Goal: Task Accomplishment & Management: Manage account settings

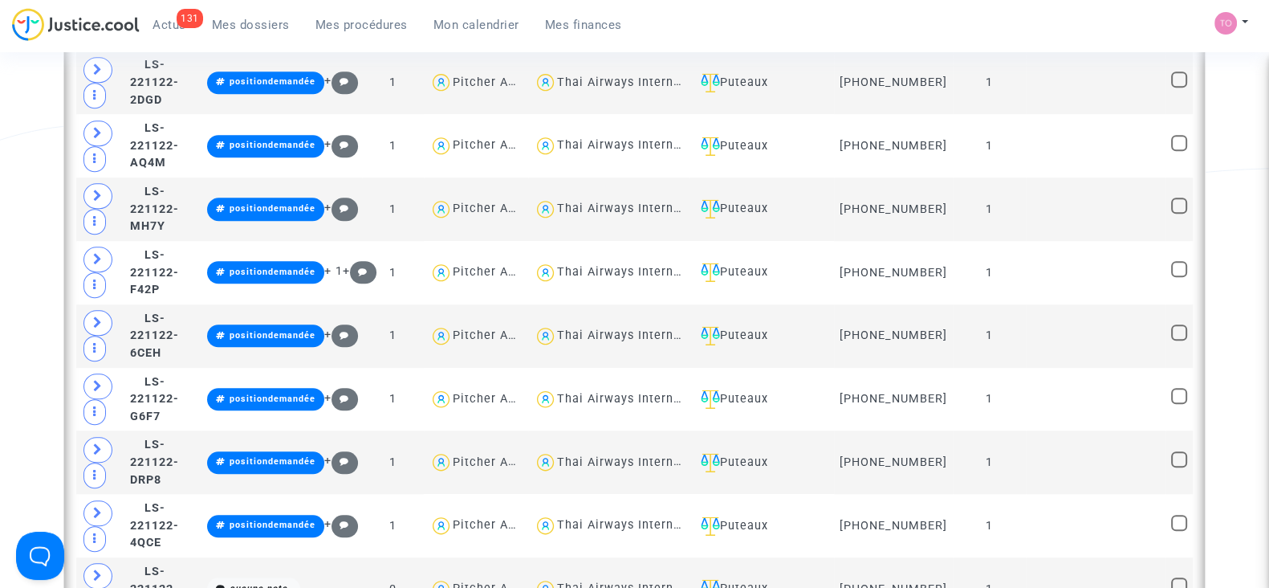
scroll to position [1647, 0]
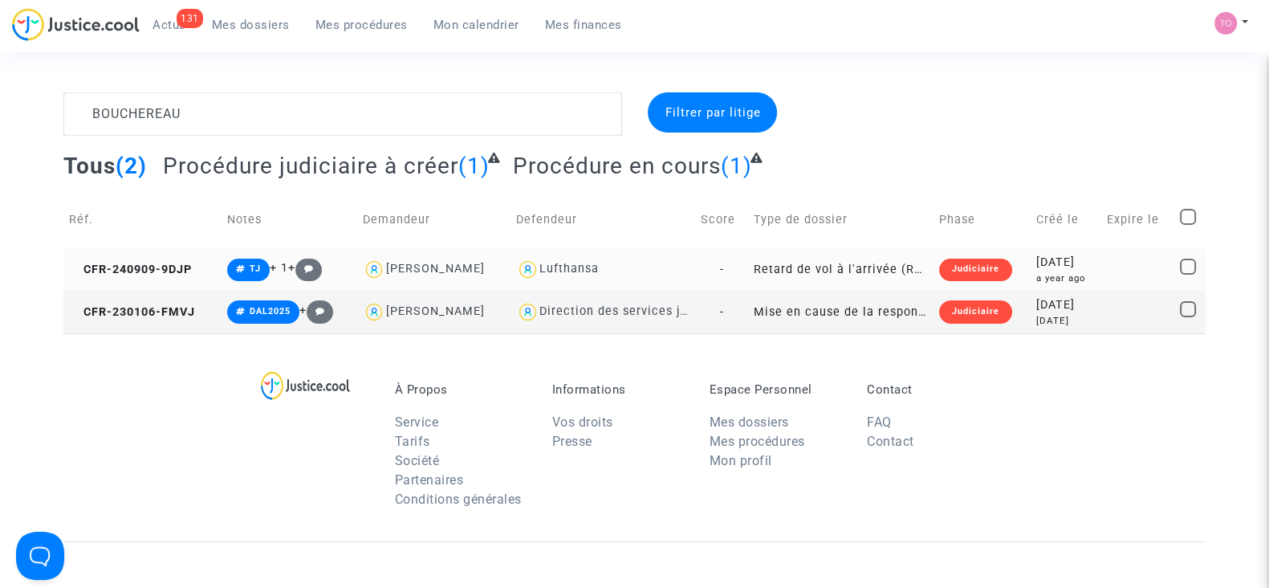
click at [1060, 263] on div "2024-09-09" at bounding box center [1066, 263] width 59 height 18
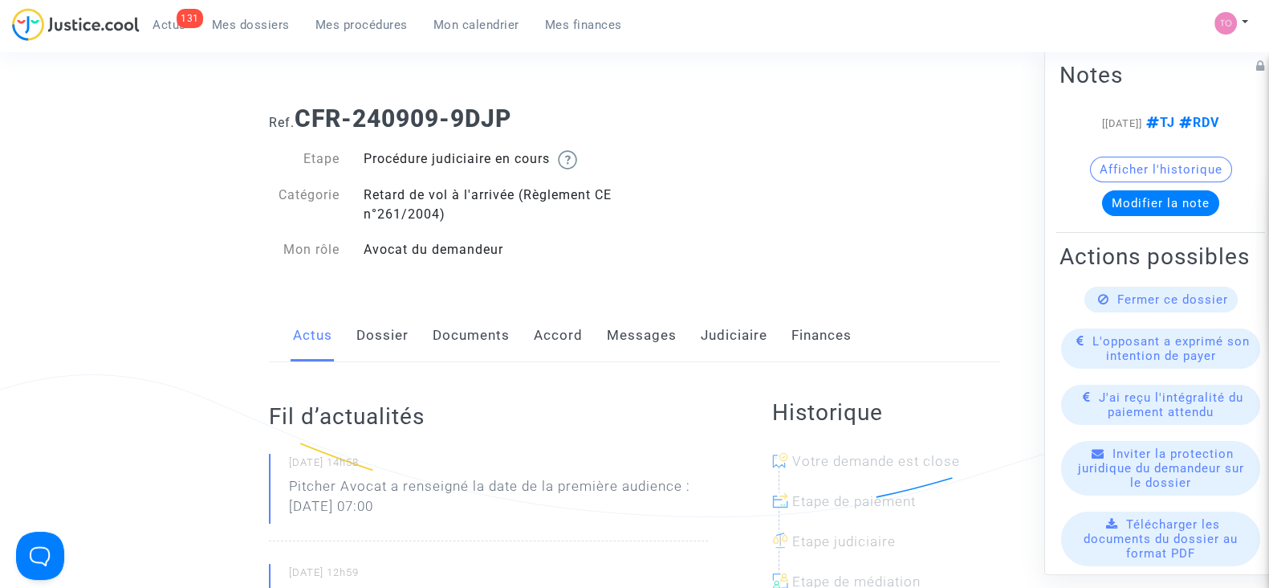
click at [716, 328] on link "Judiciaire" at bounding box center [734, 335] width 67 height 53
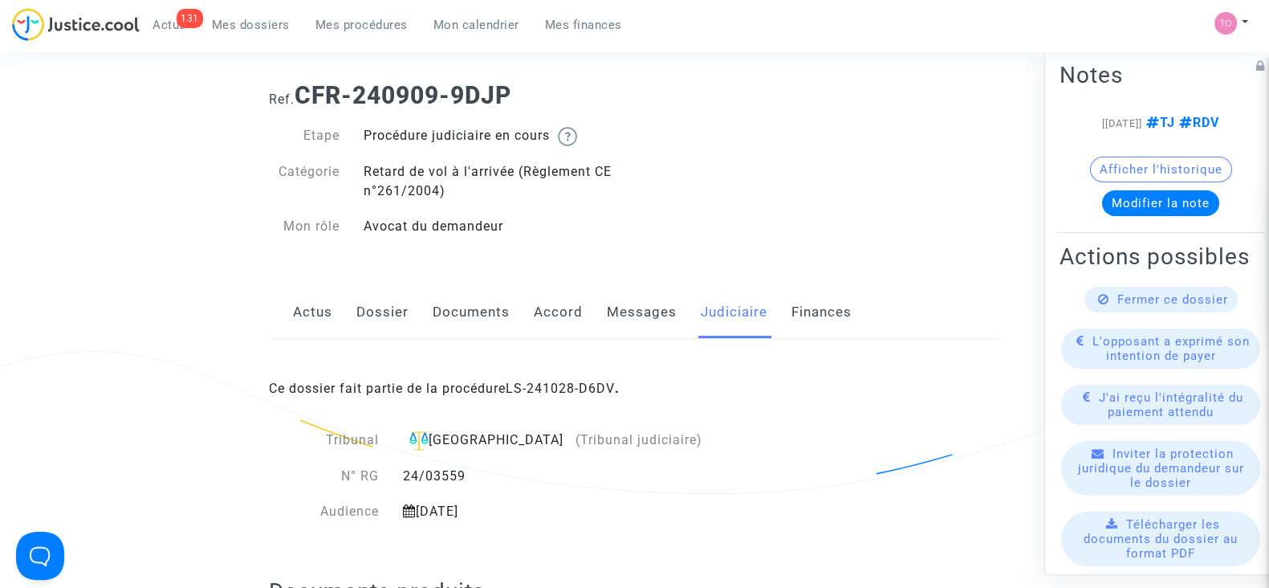
scroll to position [23, 0]
click at [464, 302] on link "Documents" at bounding box center [471, 312] width 77 height 53
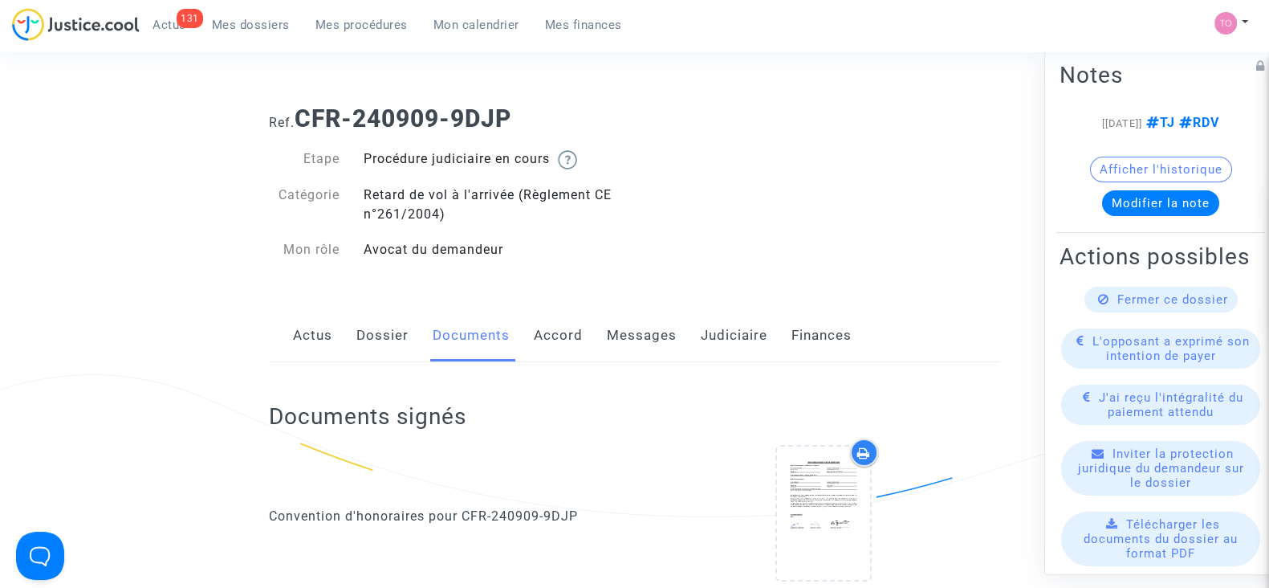
click at [641, 351] on link "Messages" at bounding box center [642, 335] width 70 height 53
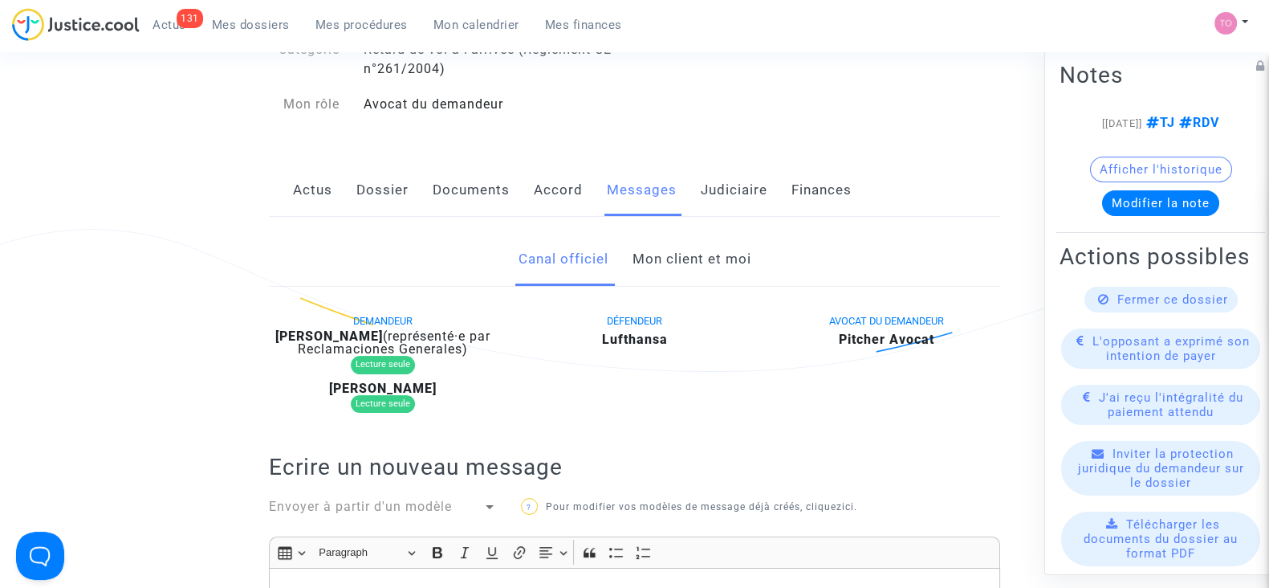
scroll to position [145, 0]
click at [674, 279] on link "Mon client et moi" at bounding box center [691, 260] width 119 height 53
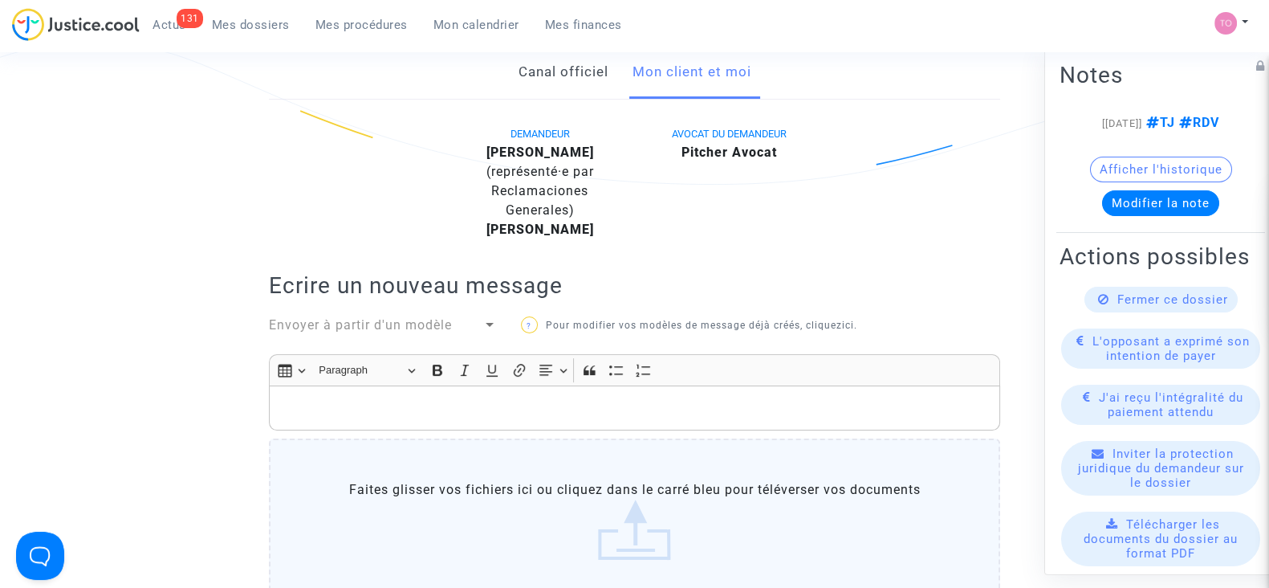
click at [674, 279] on h2 "Ecrire un nouveau message" at bounding box center [634, 285] width 731 height 28
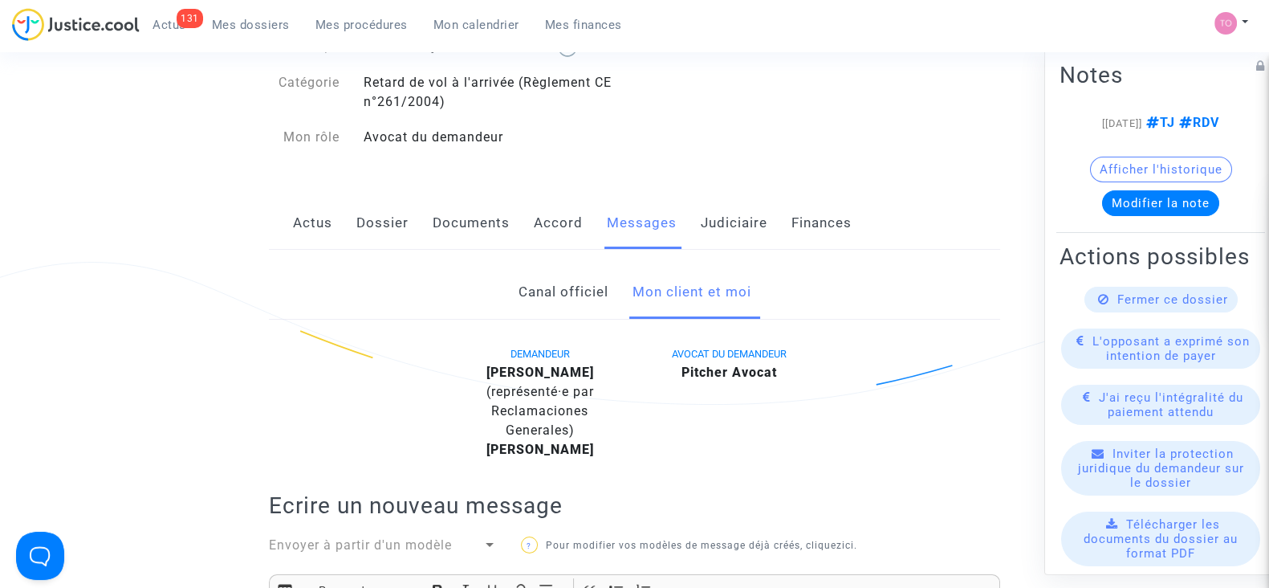
click at [380, 221] on link "Dossier" at bounding box center [383, 223] width 52 height 53
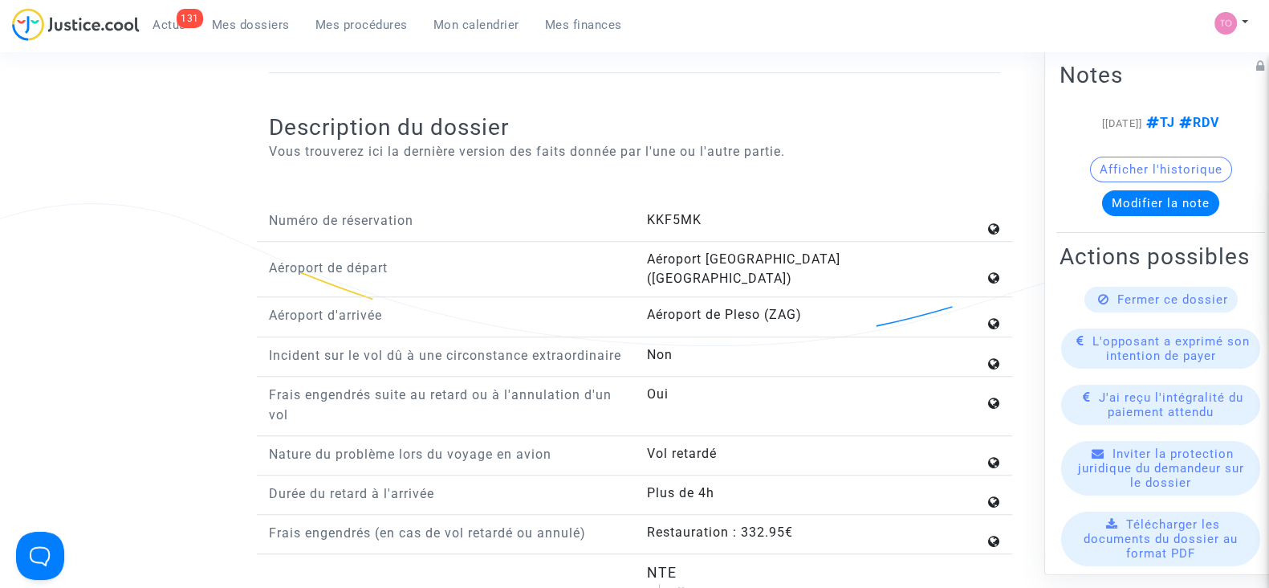
scroll to position [1547, 0]
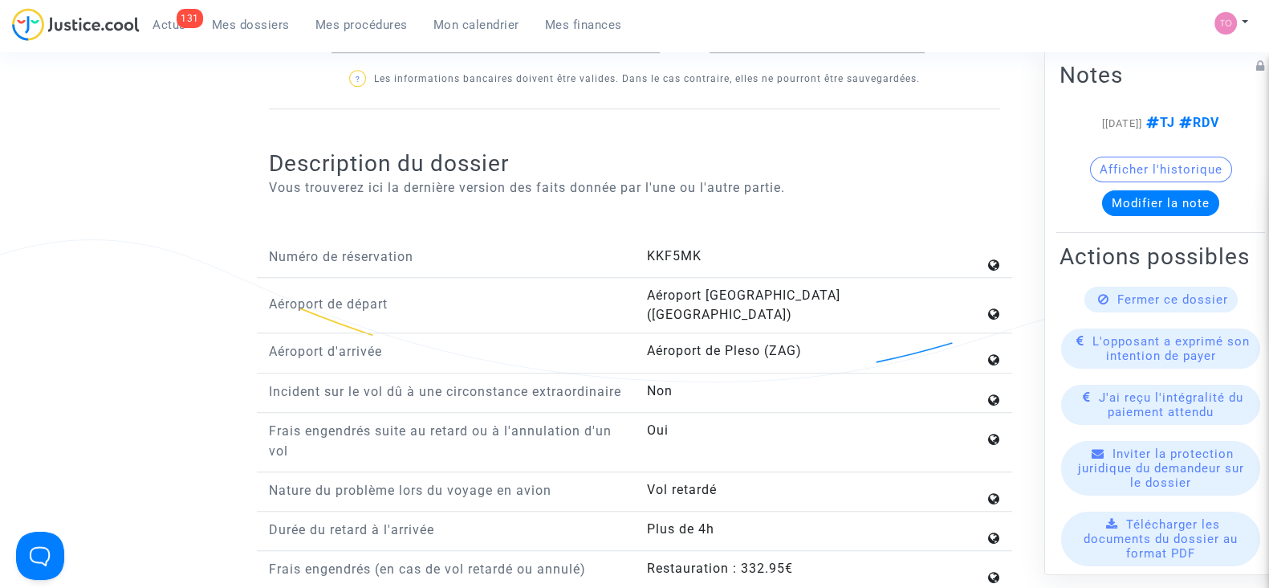
click at [1126, 181] on button "Afficher l'historique" at bounding box center [1161, 170] width 142 height 26
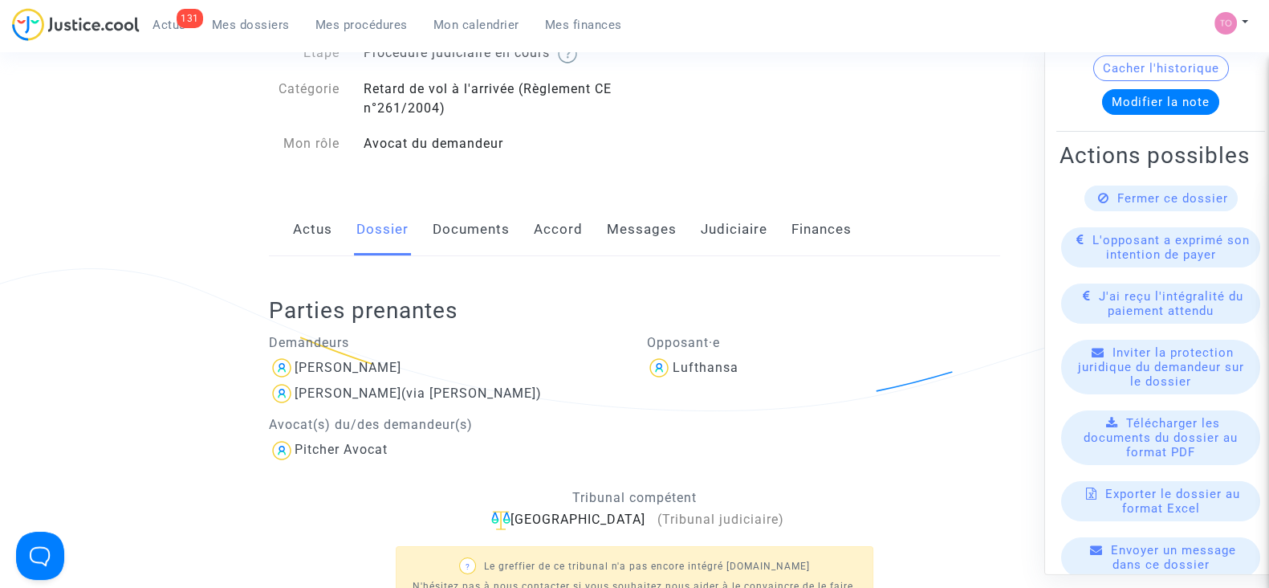
scroll to position [105, 0]
click at [462, 210] on link "Documents" at bounding box center [471, 230] width 77 height 53
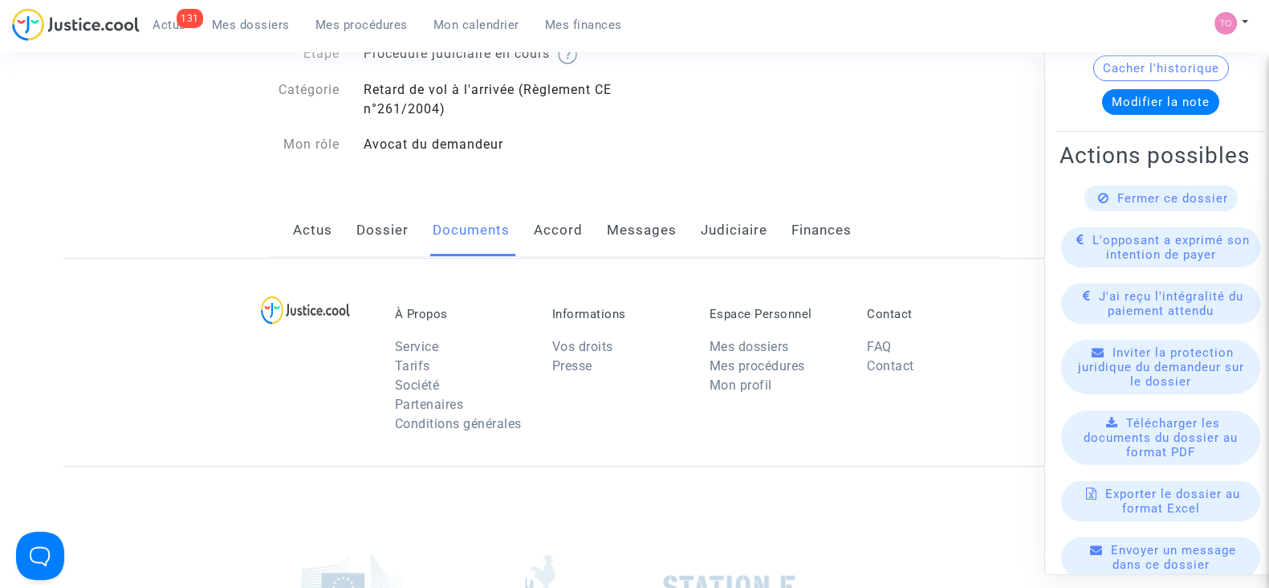
click at [462, 210] on link "Documents" at bounding box center [471, 230] width 77 height 53
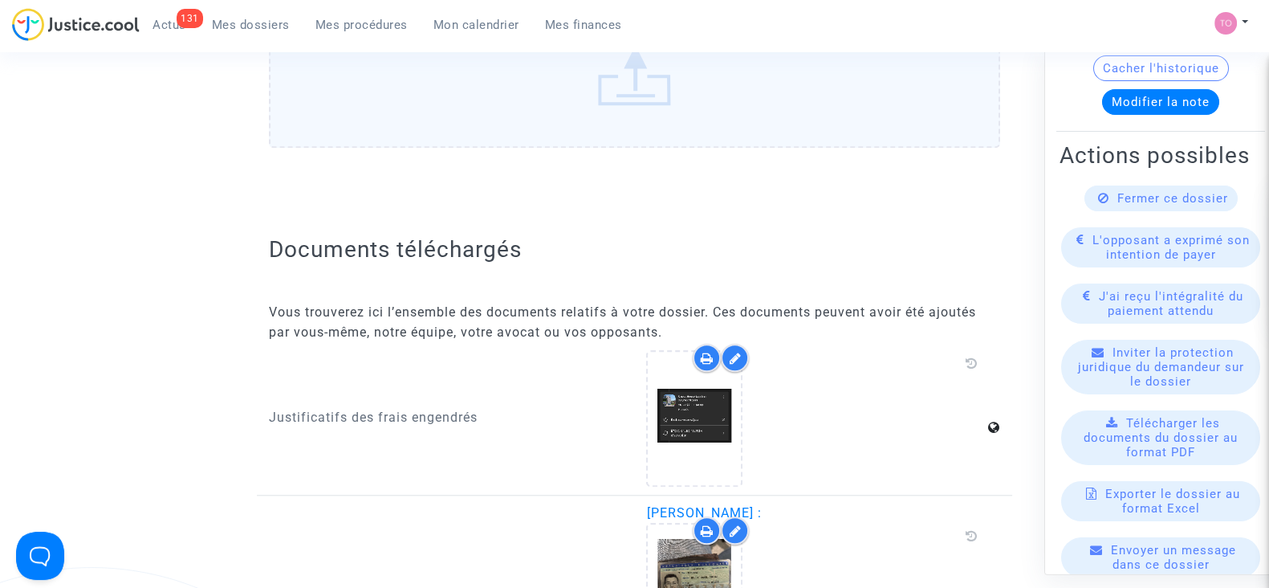
scroll to position [1909, 0]
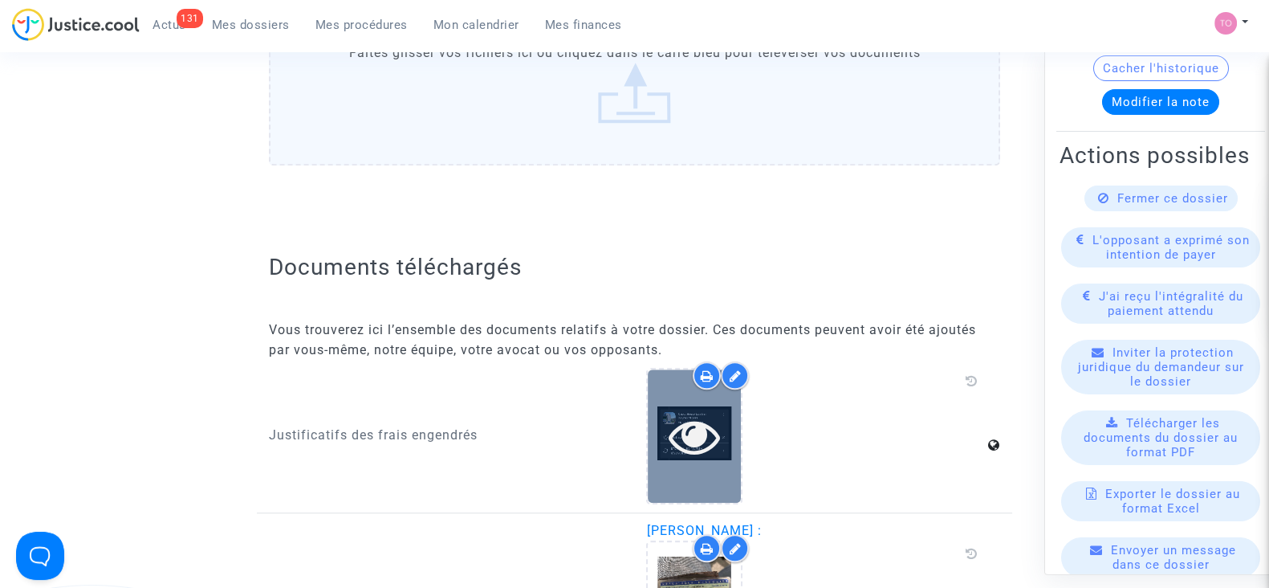
click at [680, 423] on icon at bounding box center [695, 435] width 52 height 51
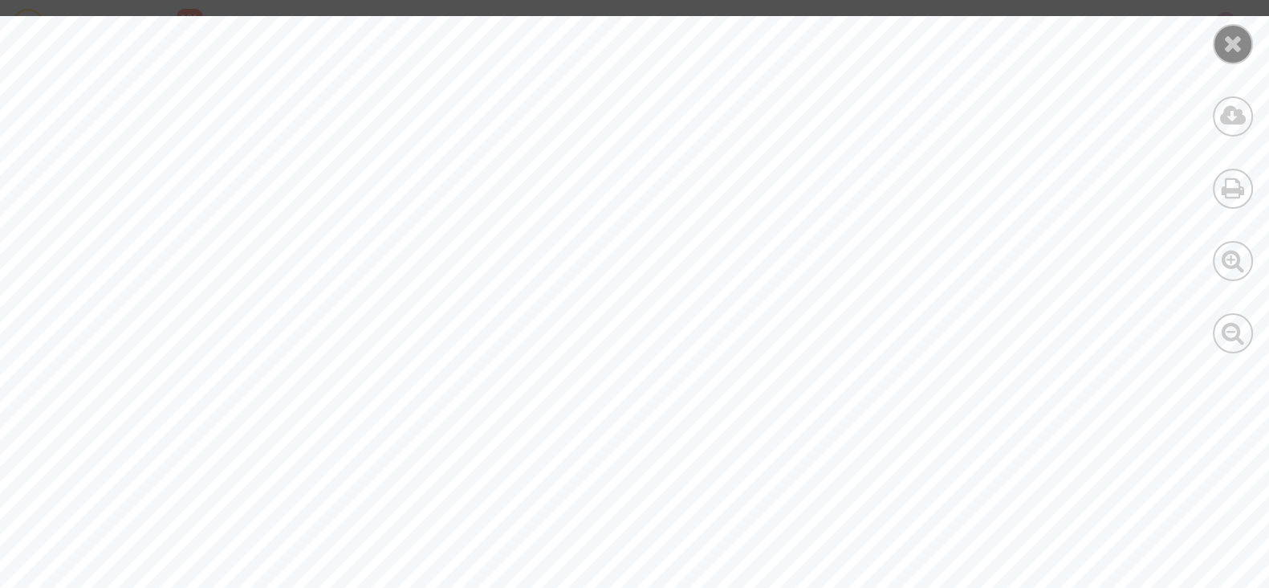
click at [1238, 45] on icon at bounding box center [1234, 43] width 20 height 24
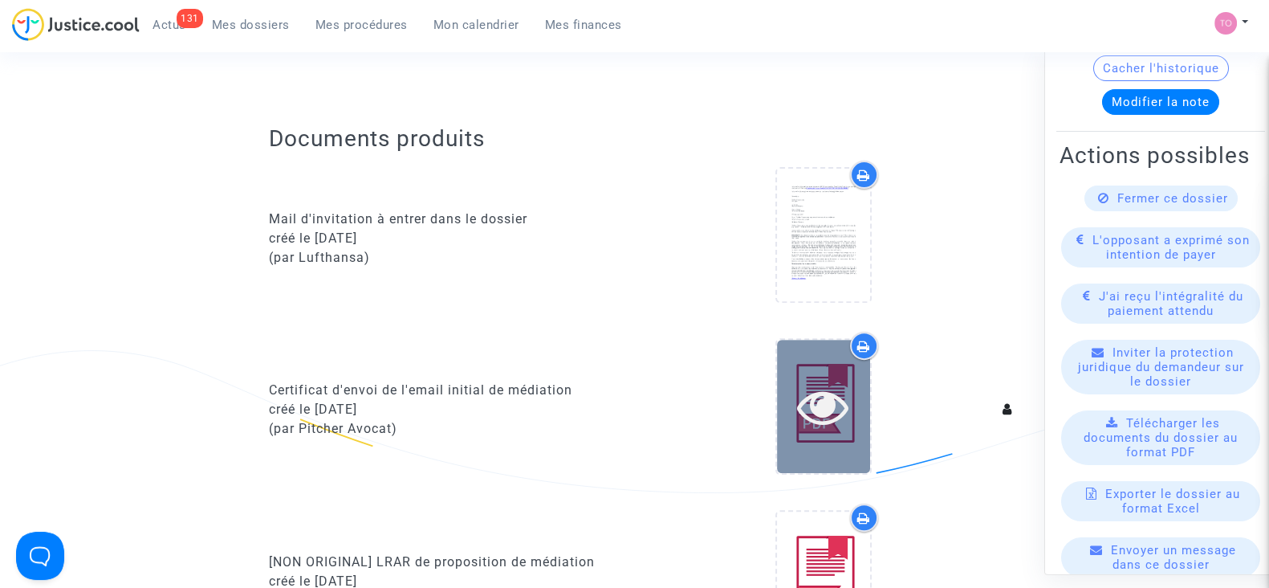
scroll to position [716, 0]
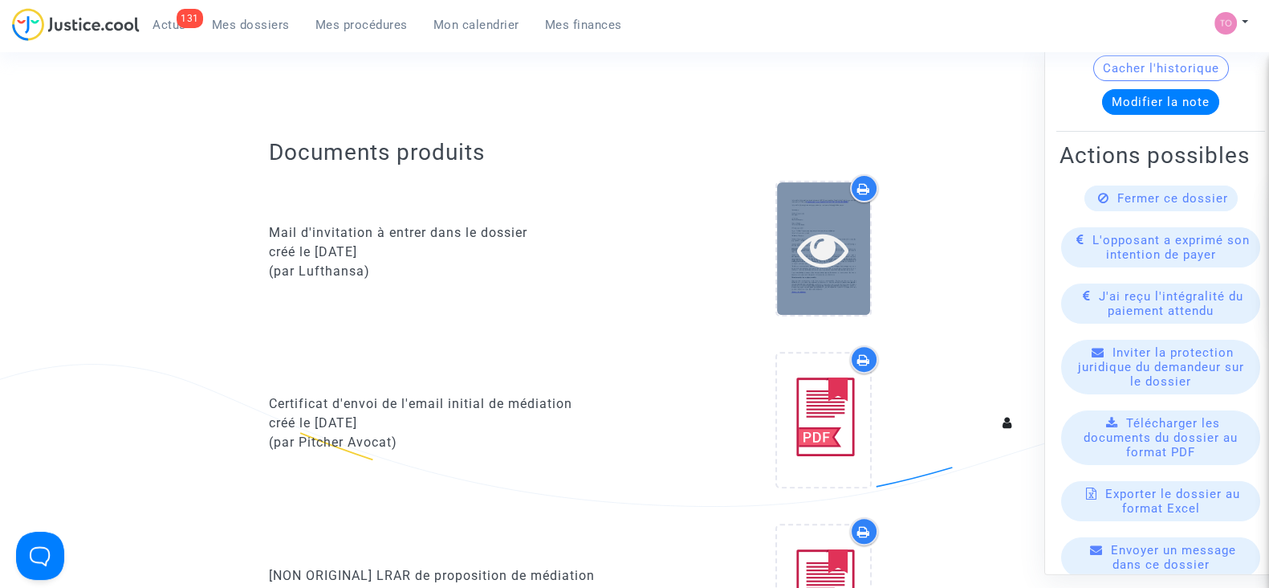
click at [825, 229] on icon at bounding box center [823, 248] width 52 height 51
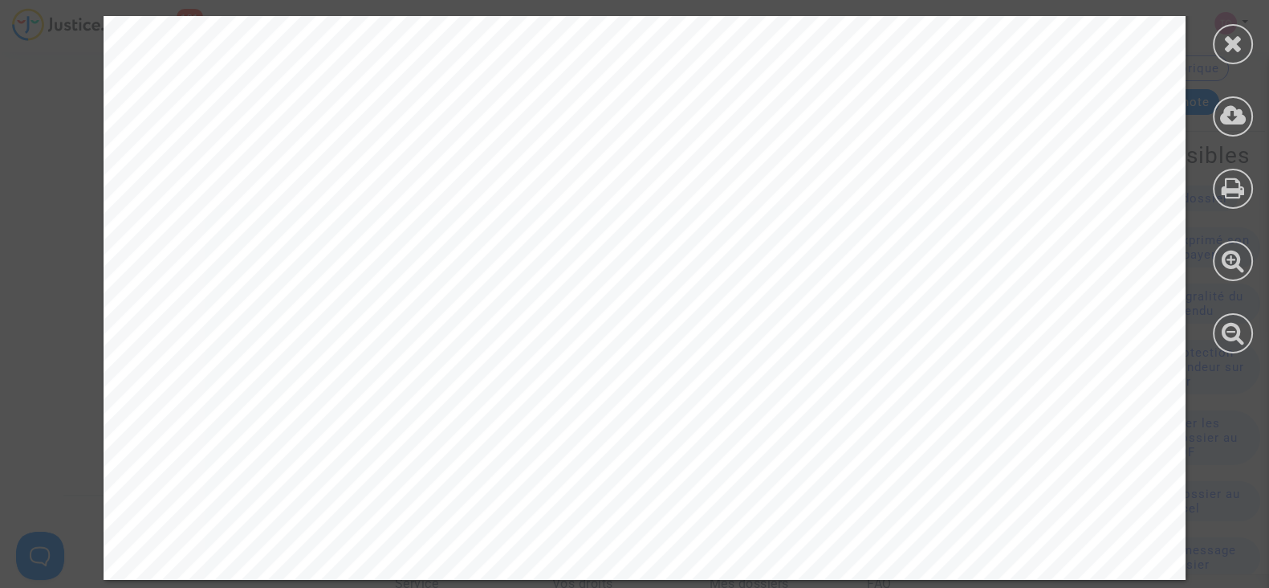
scroll to position [3194, 0]
click at [1227, 41] on icon at bounding box center [1234, 43] width 20 height 24
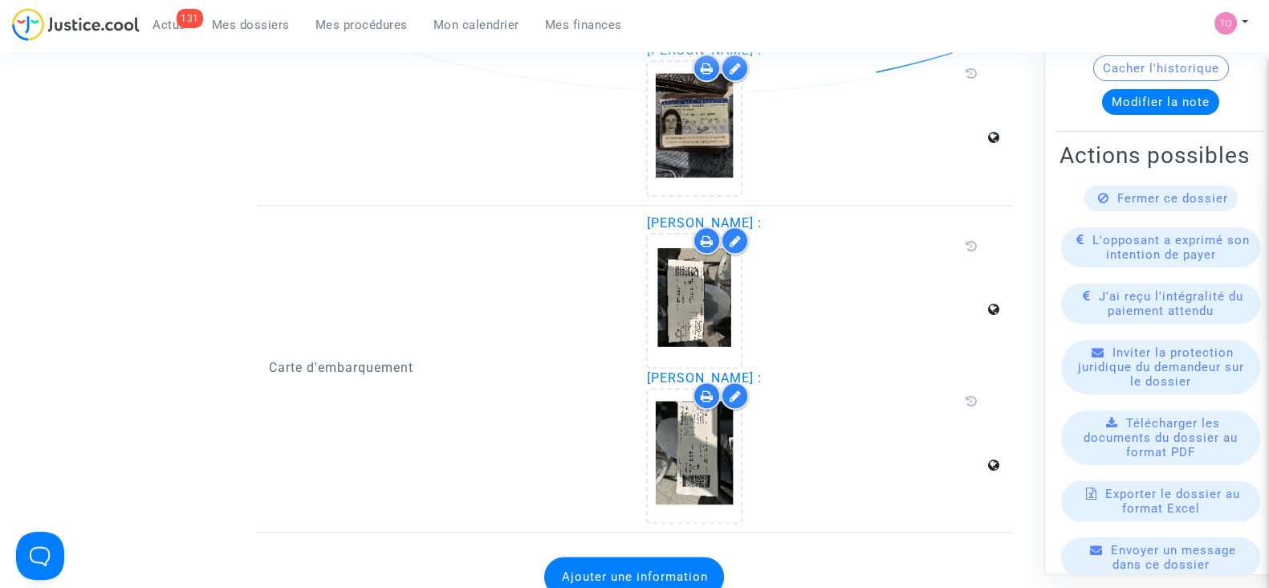
scroll to position [2568, 0]
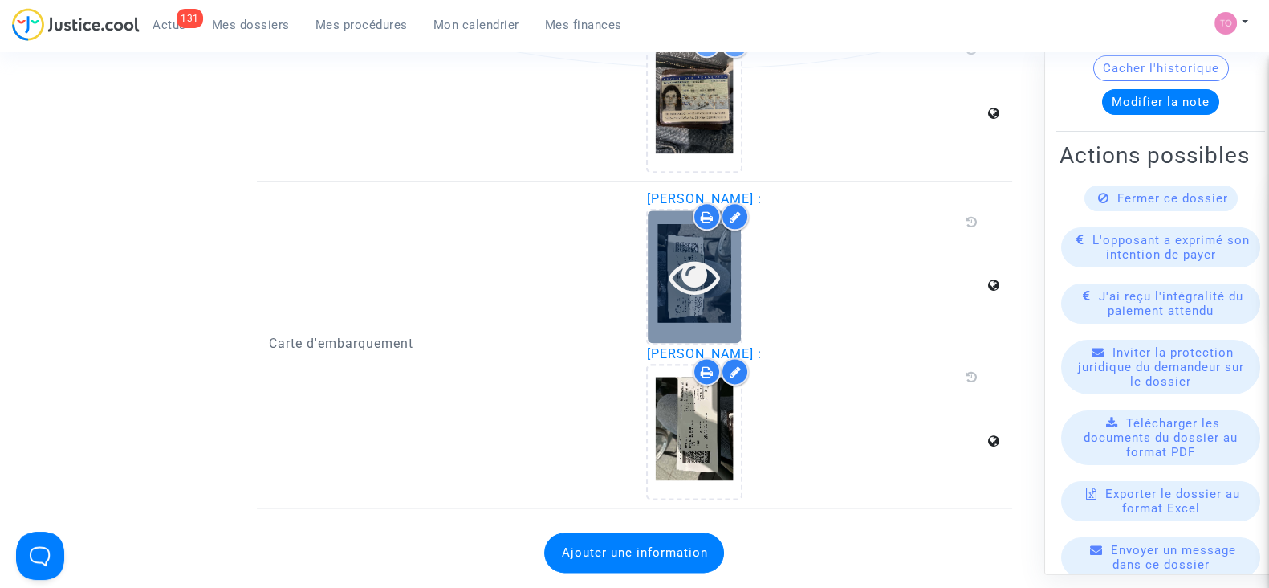
click at [691, 267] on icon at bounding box center [695, 276] width 52 height 51
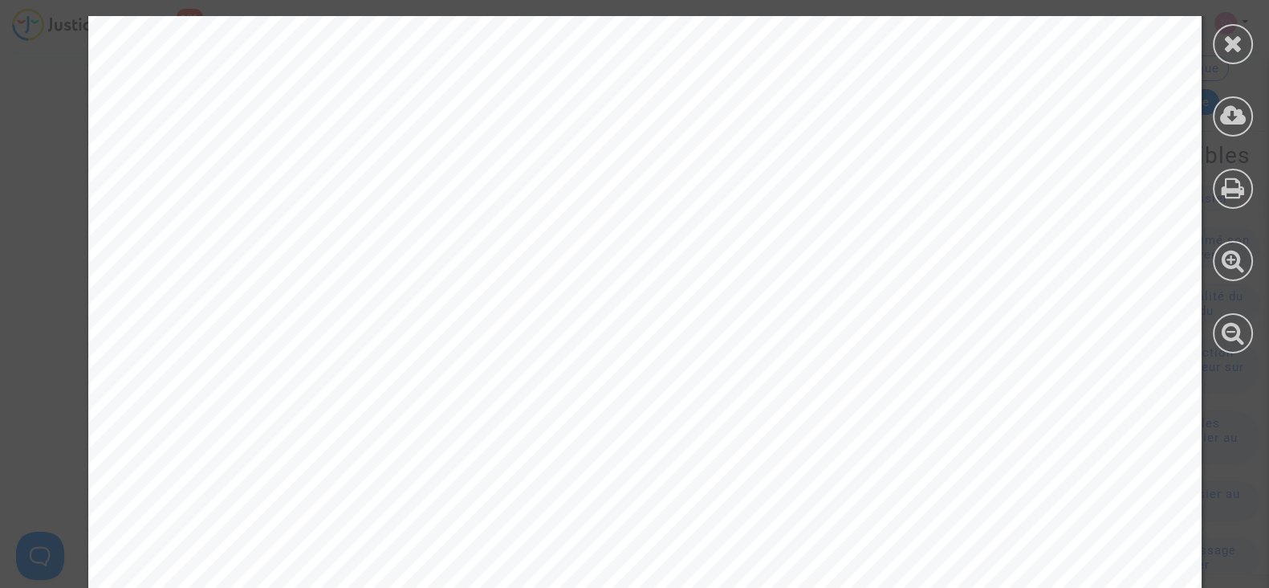
scroll to position [814, 0]
click at [1251, 38] on div at bounding box center [1233, 44] width 40 height 40
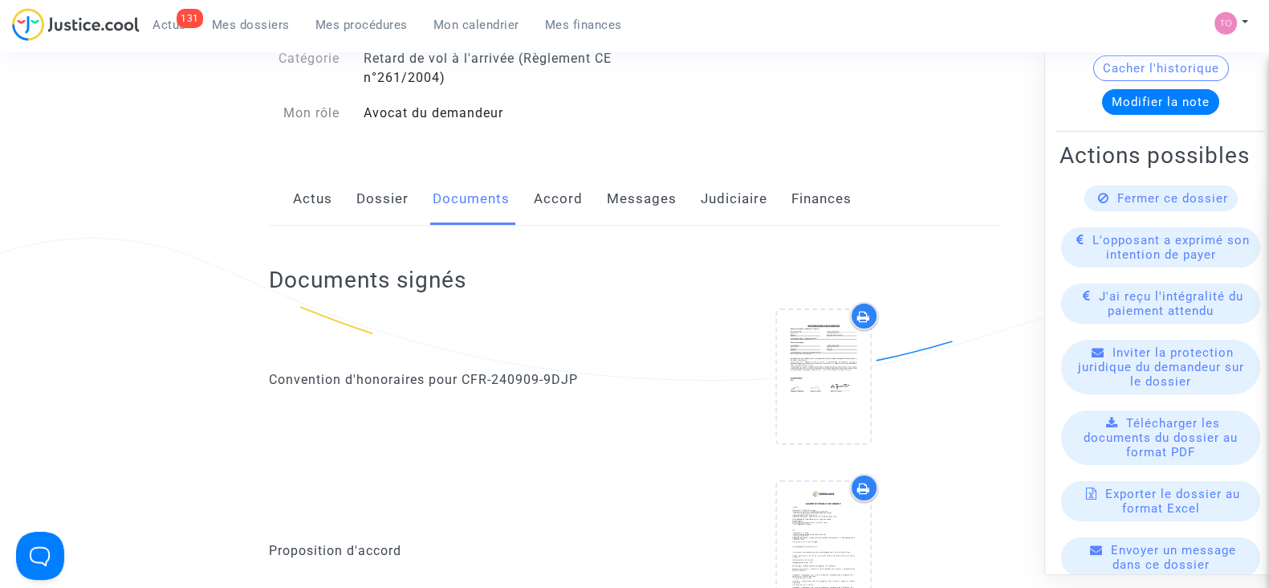
scroll to position [0, 0]
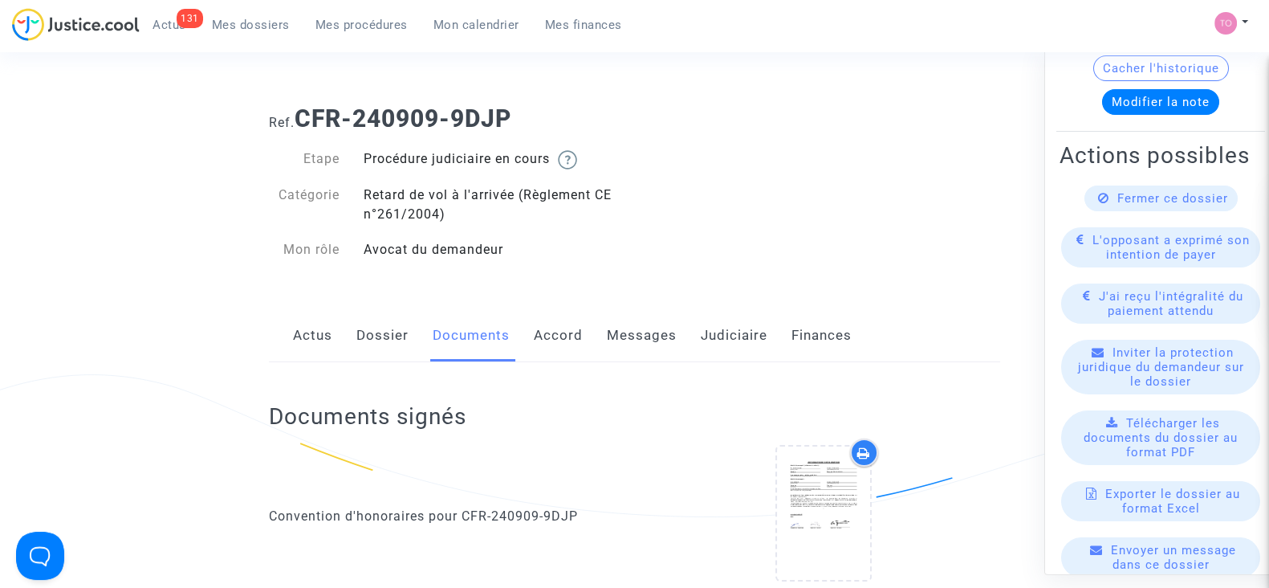
click at [379, 336] on link "Dossier" at bounding box center [383, 335] width 52 height 53
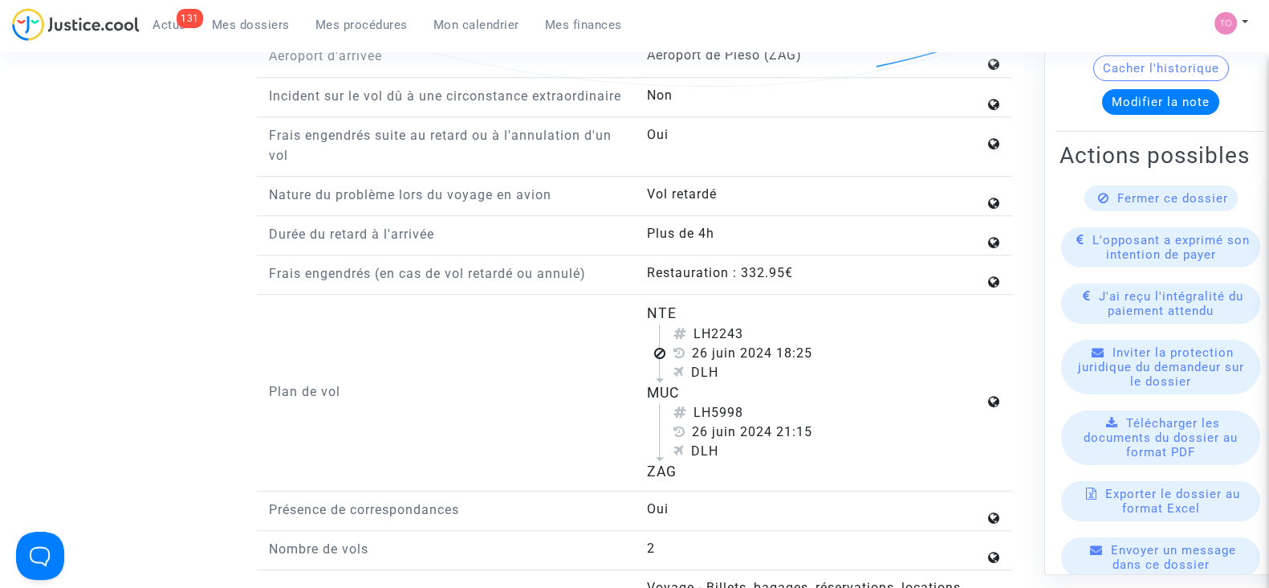
scroll to position [1858, 0]
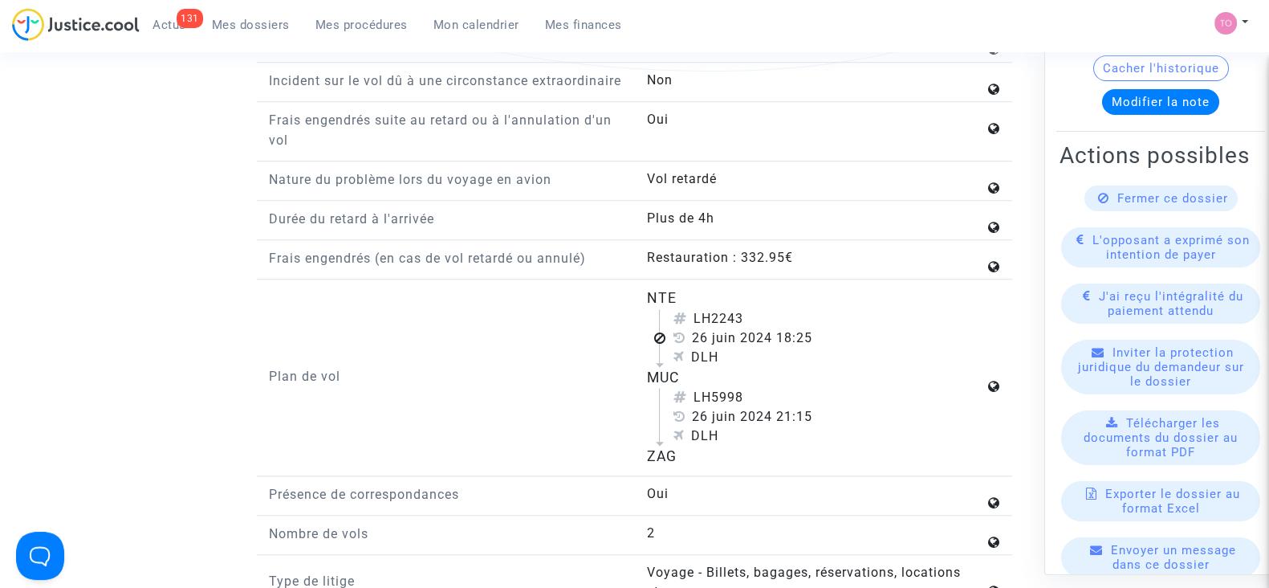
drag, startPoint x: 779, startPoint y: 332, endPoint x: 815, endPoint y: 331, distance: 36.2
click at [815, 331] on div "26 juin 2024 18:25" at bounding box center [829, 337] width 312 height 19
copy div "18:25"
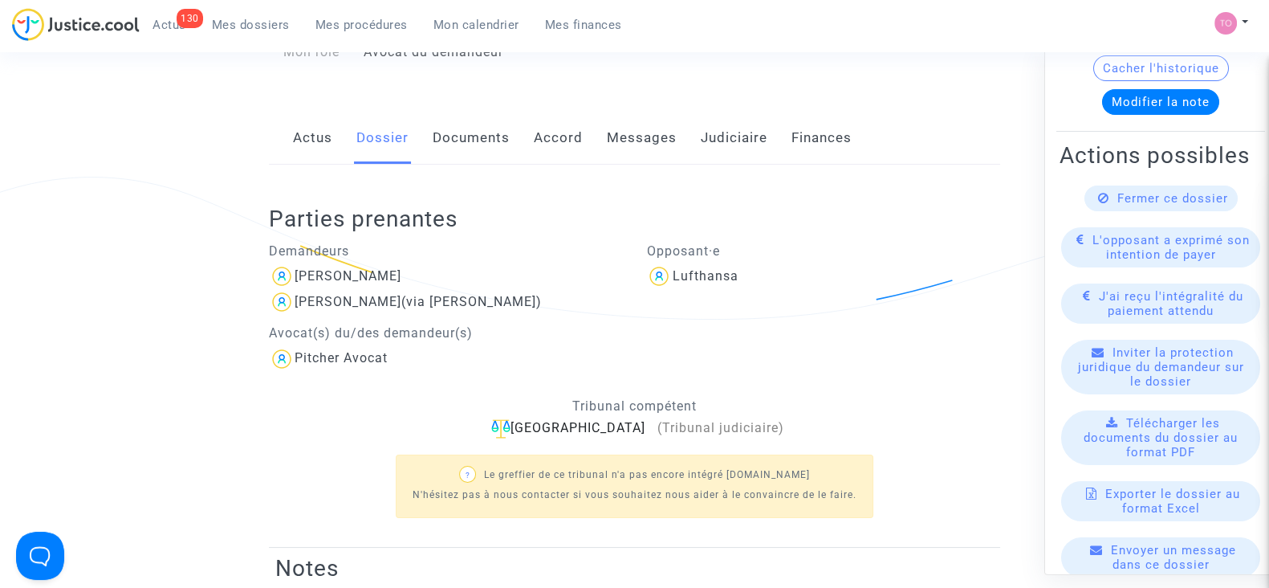
scroll to position [196, 0]
click at [458, 155] on link "Documents" at bounding box center [471, 139] width 77 height 53
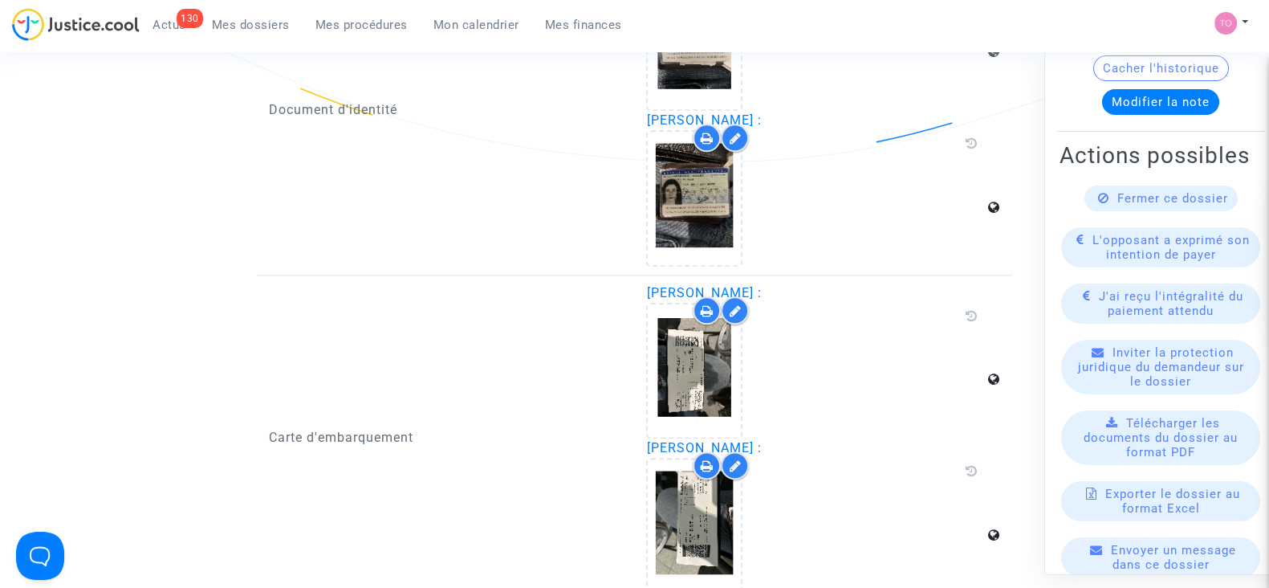
scroll to position [2476, 0]
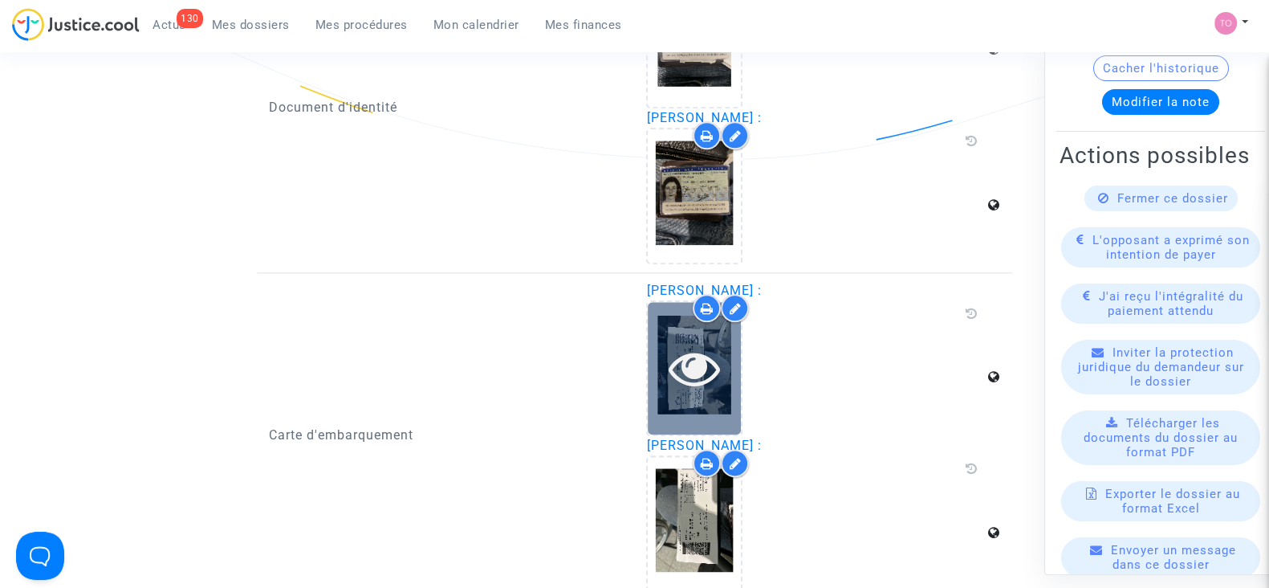
click at [677, 325] on div at bounding box center [694, 368] width 93 height 132
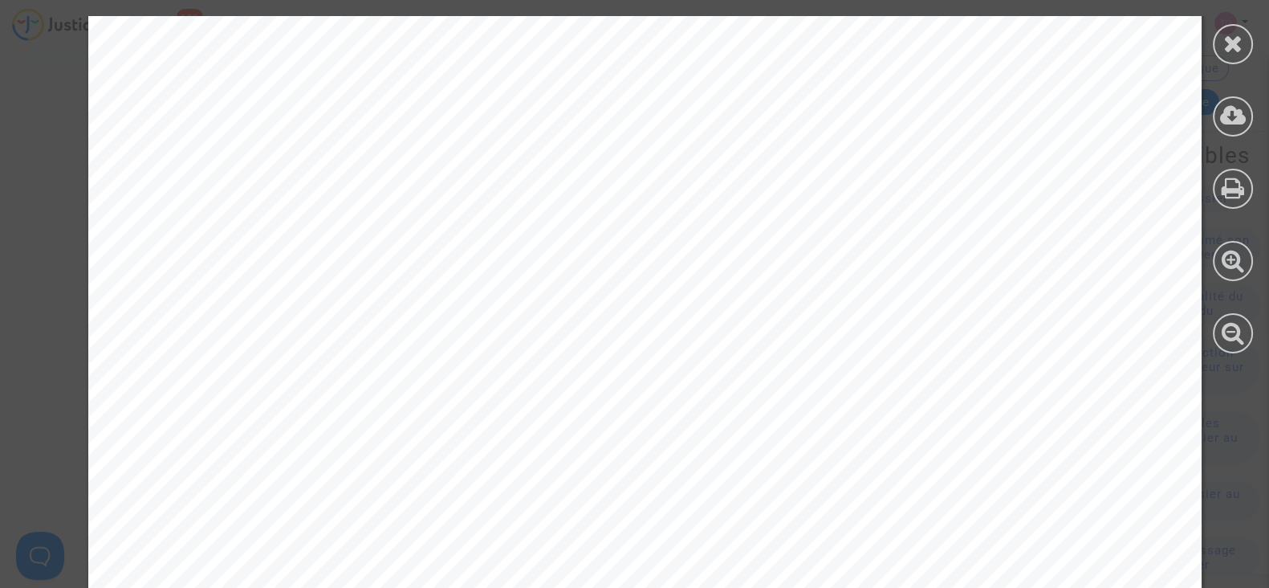
scroll to position [298, 0]
click at [1229, 44] on icon at bounding box center [1234, 43] width 20 height 24
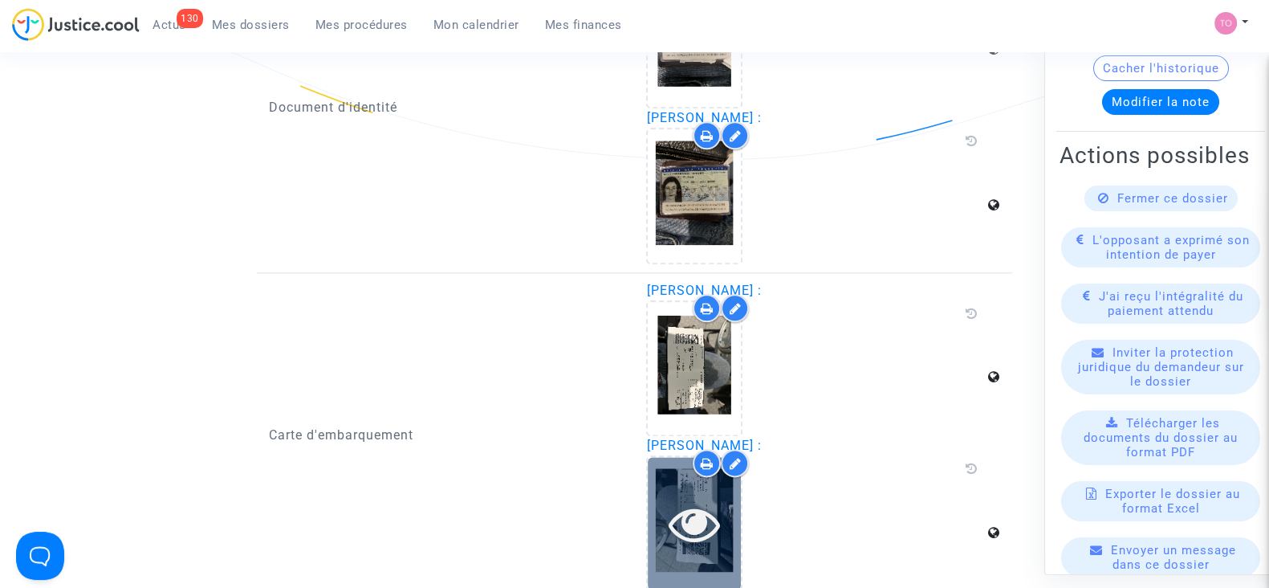
click at [689, 518] on icon at bounding box center [695, 523] width 52 height 51
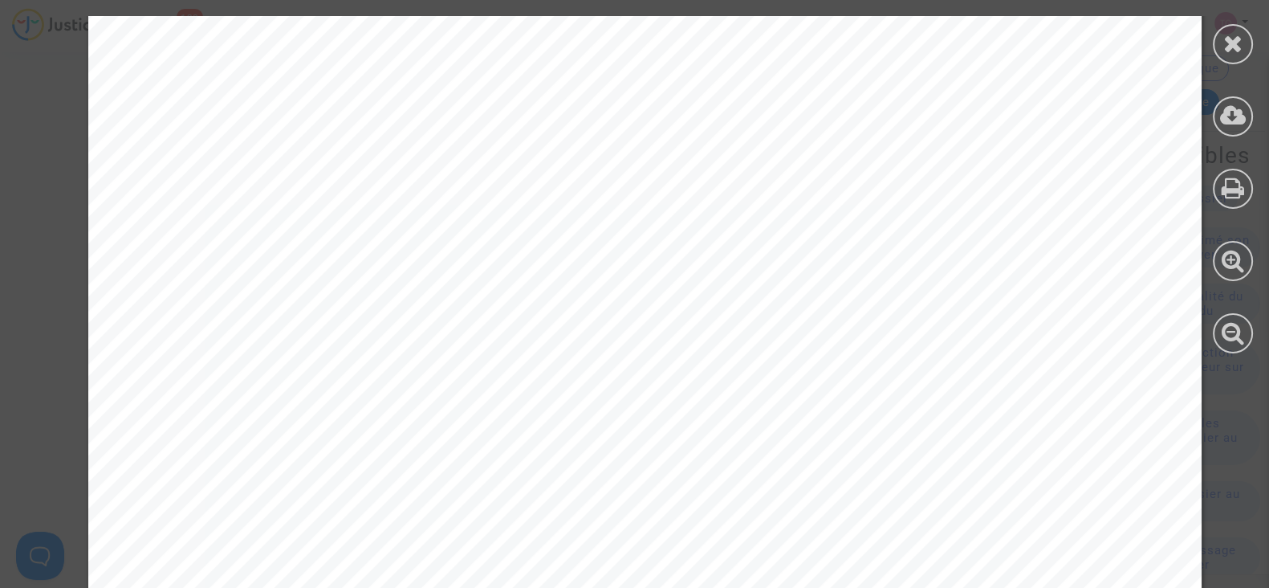
scroll to position [0, 0]
click at [1222, 34] on div at bounding box center [1233, 44] width 40 height 40
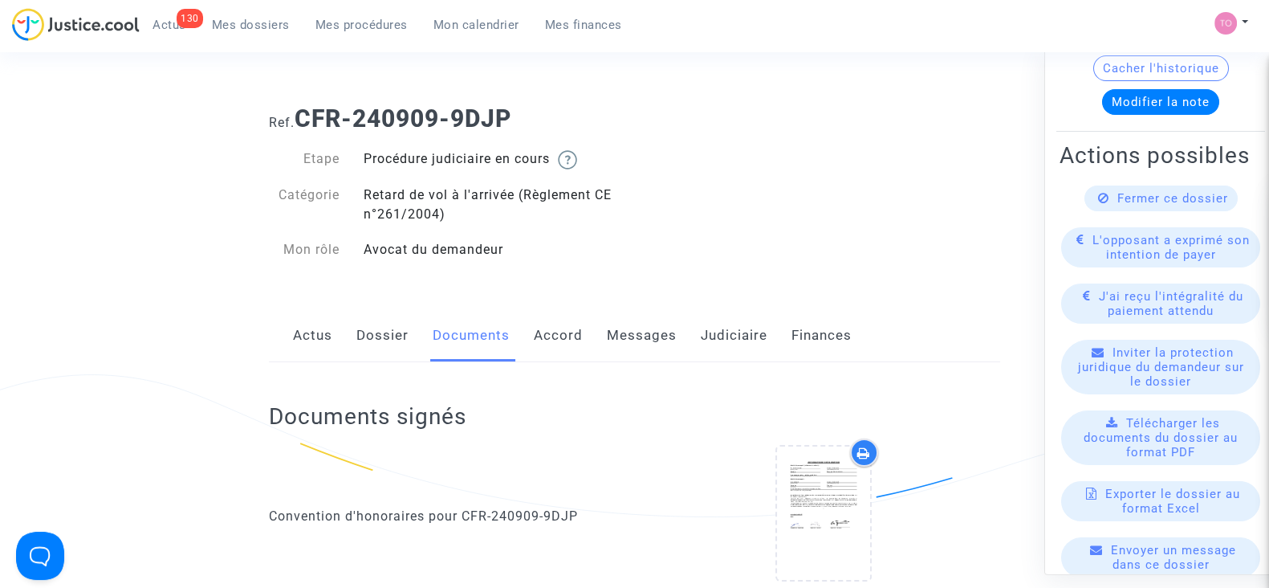
click at [361, 334] on link "Dossier" at bounding box center [383, 335] width 52 height 53
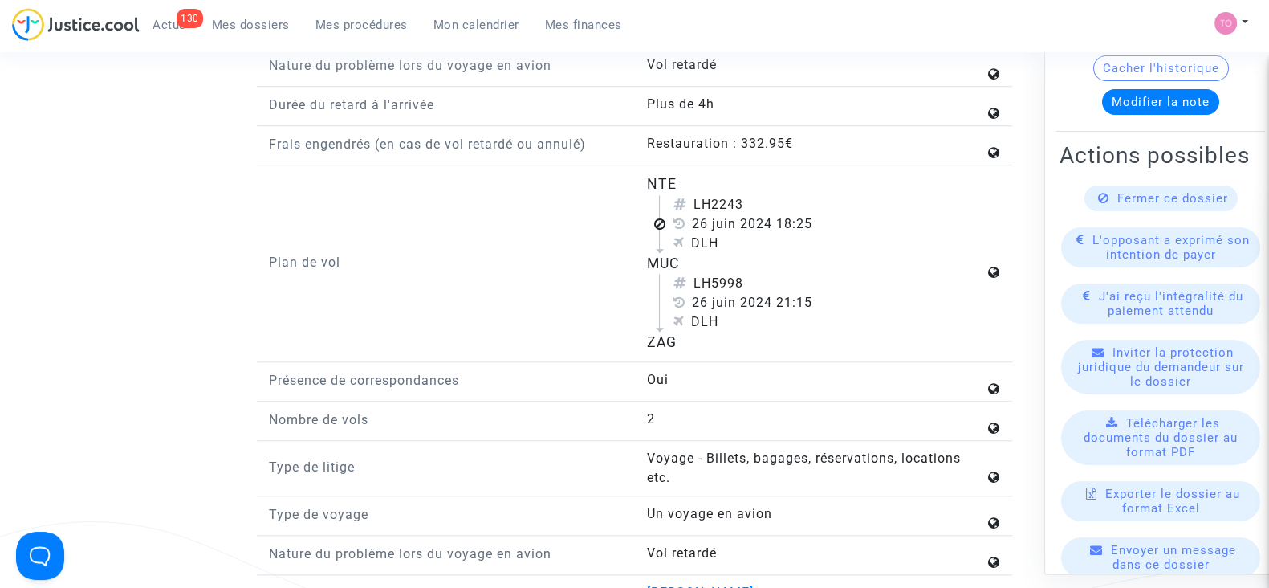
scroll to position [1970, 0]
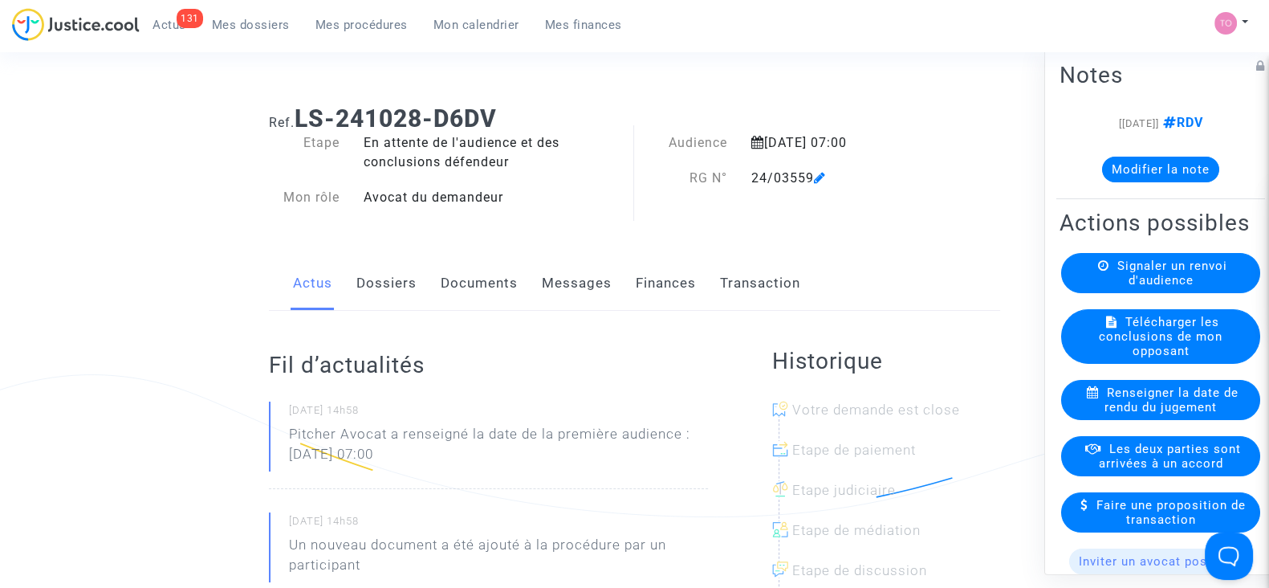
click at [471, 283] on link "Documents" at bounding box center [479, 283] width 77 height 53
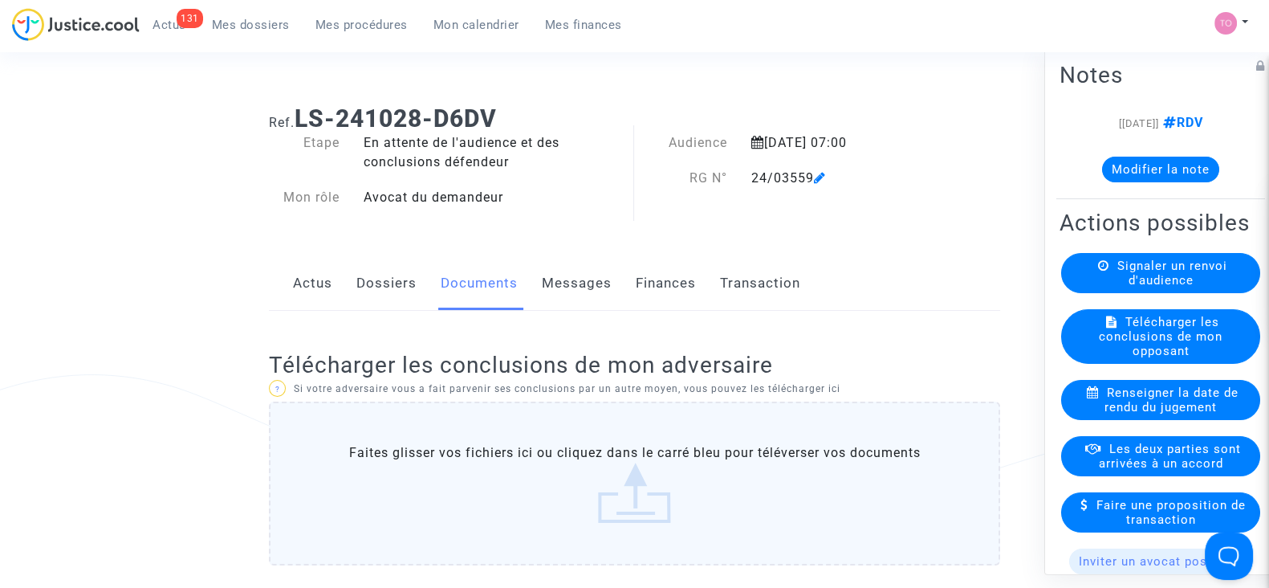
click at [601, 283] on link "Messages" at bounding box center [577, 283] width 70 height 53
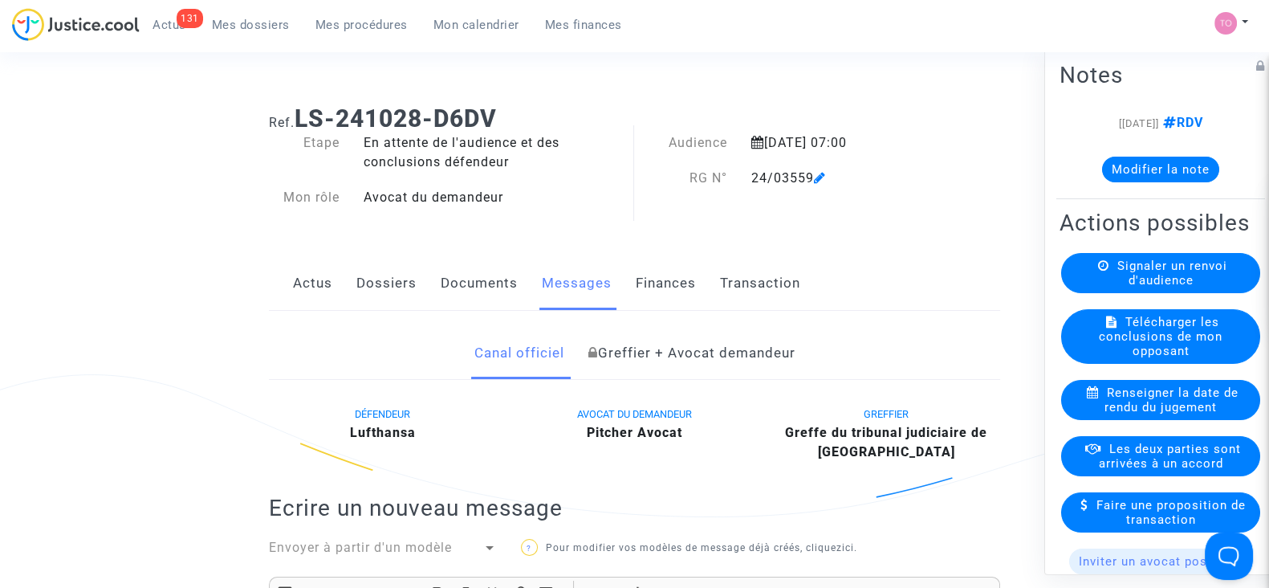
click at [369, 290] on link "Dossiers" at bounding box center [387, 283] width 60 height 53
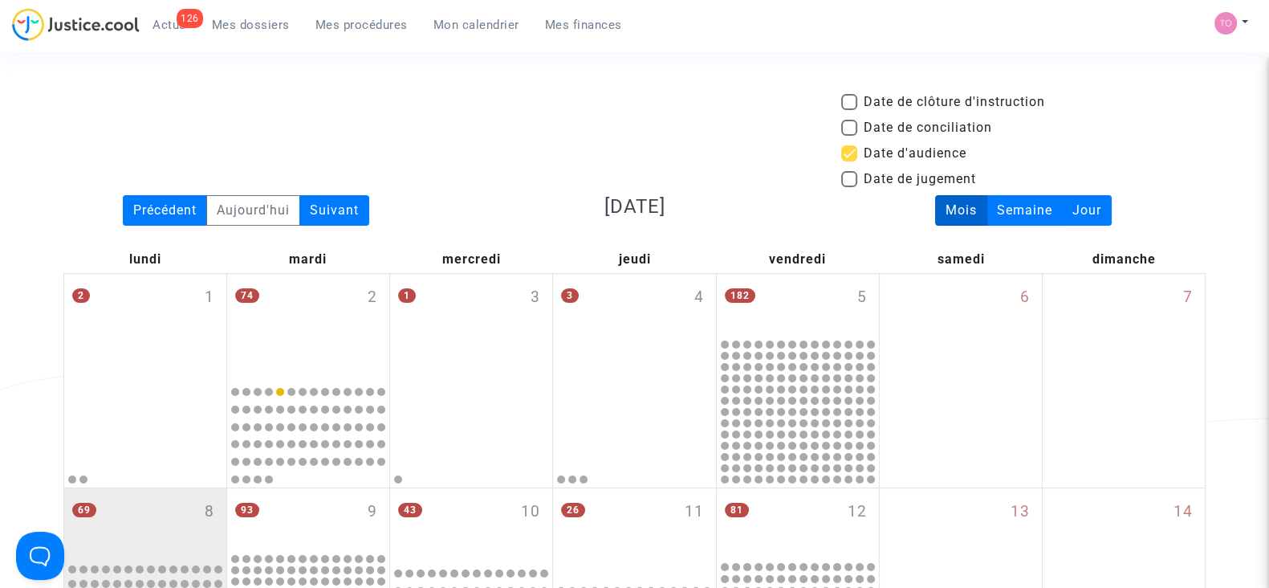
click at [367, 22] on span "Mes procédures" at bounding box center [362, 25] width 92 height 14
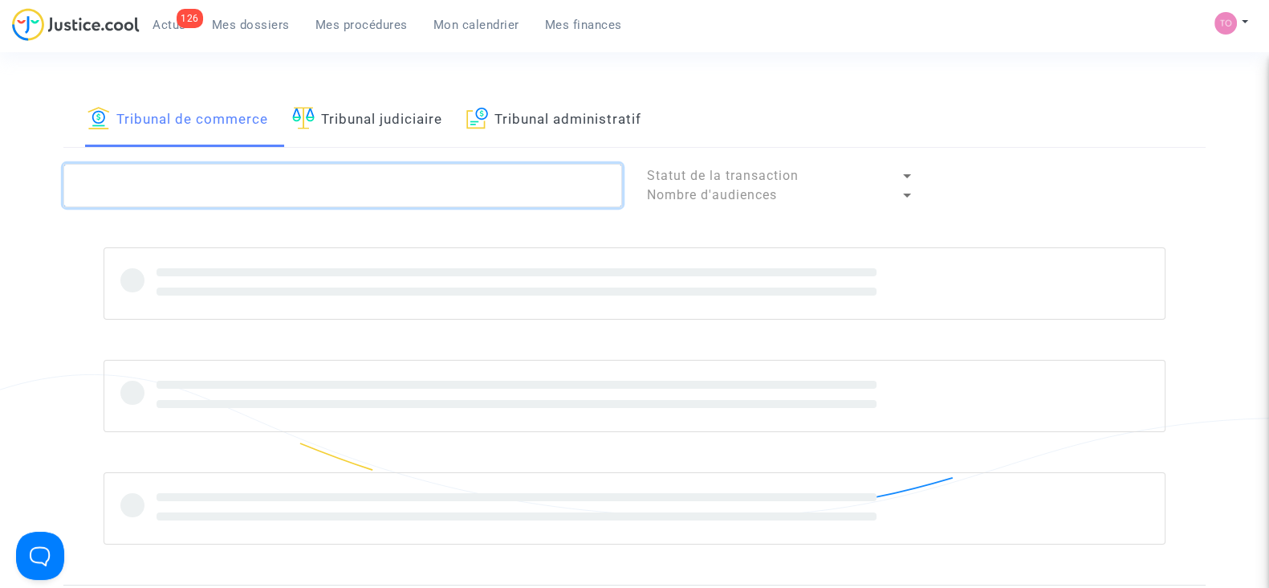
click at [305, 174] on textarea at bounding box center [342, 185] width 559 height 43
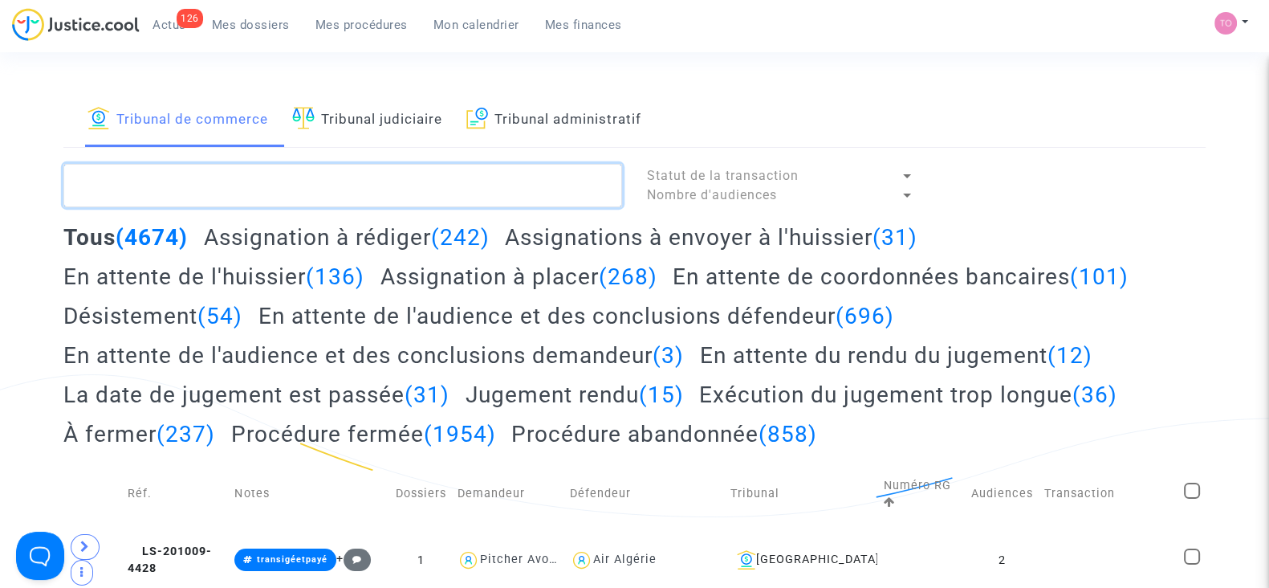
paste textarea "LS-250603-THCZ"
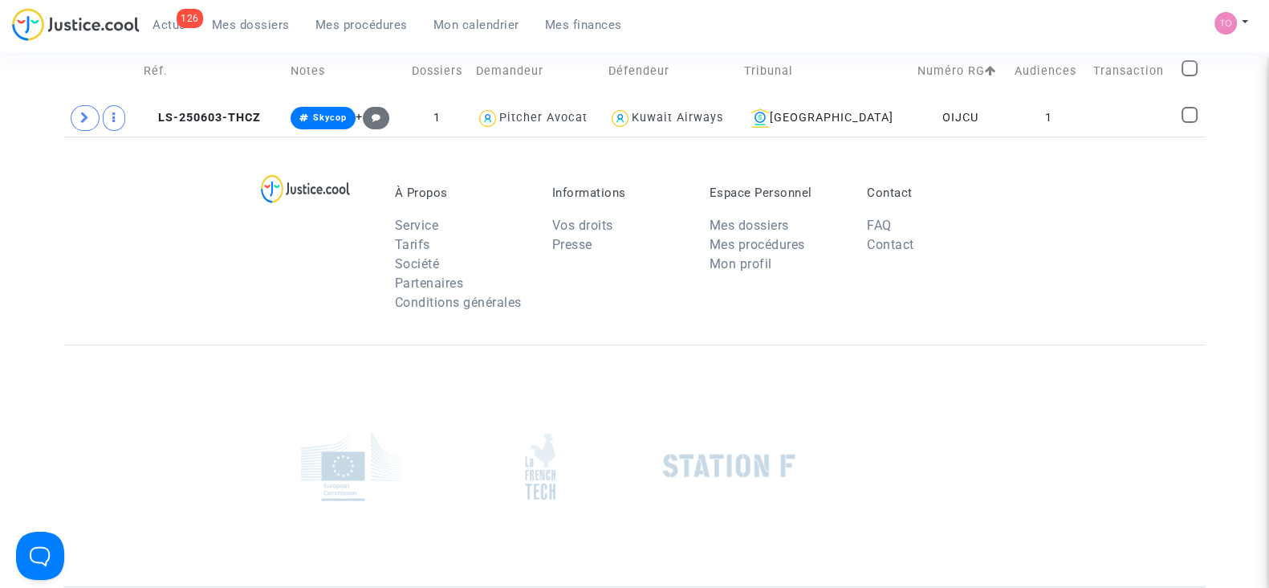
scroll to position [217, 0]
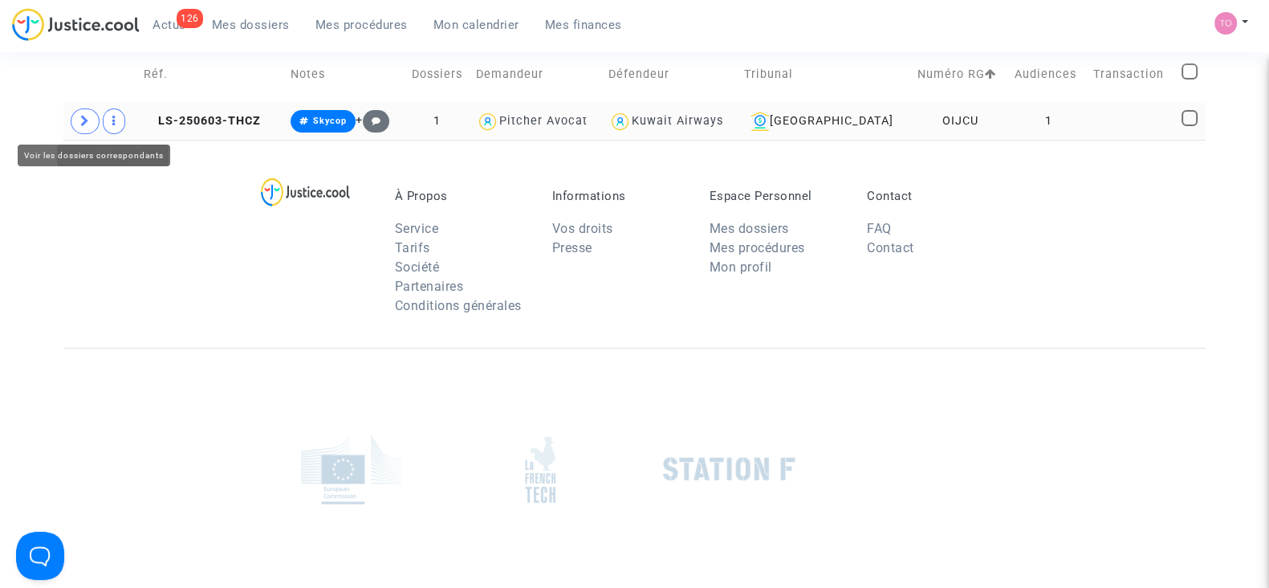
type textarea "LS-250603-THCZ"
click at [84, 115] on icon at bounding box center [85, 121] width 10 height 12
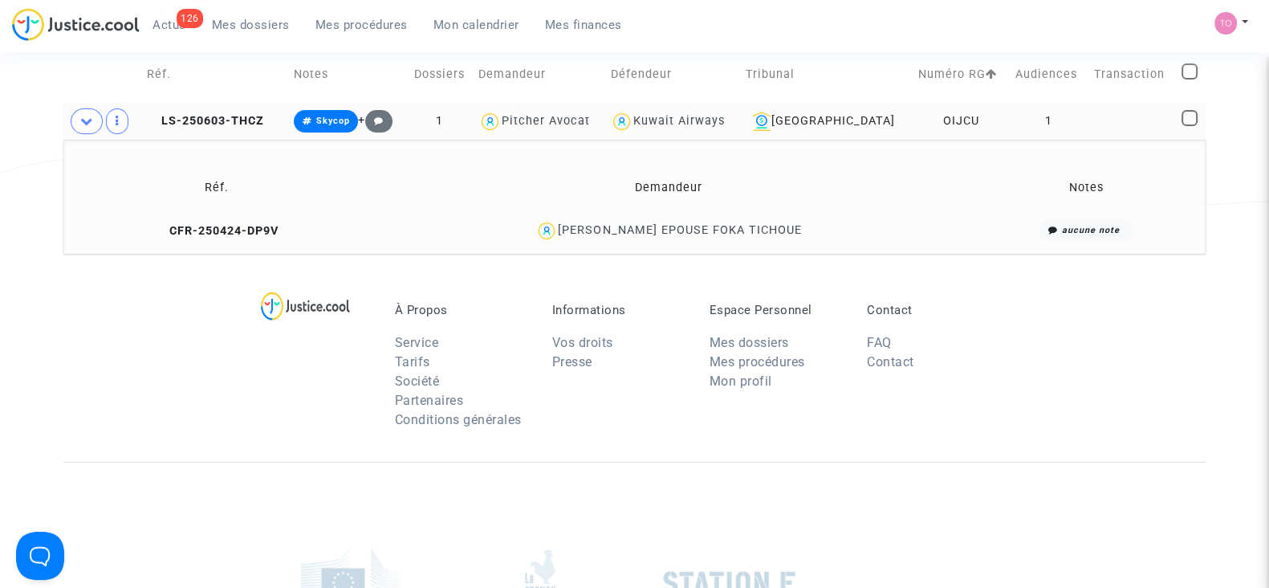
scroll to position [0, 0]
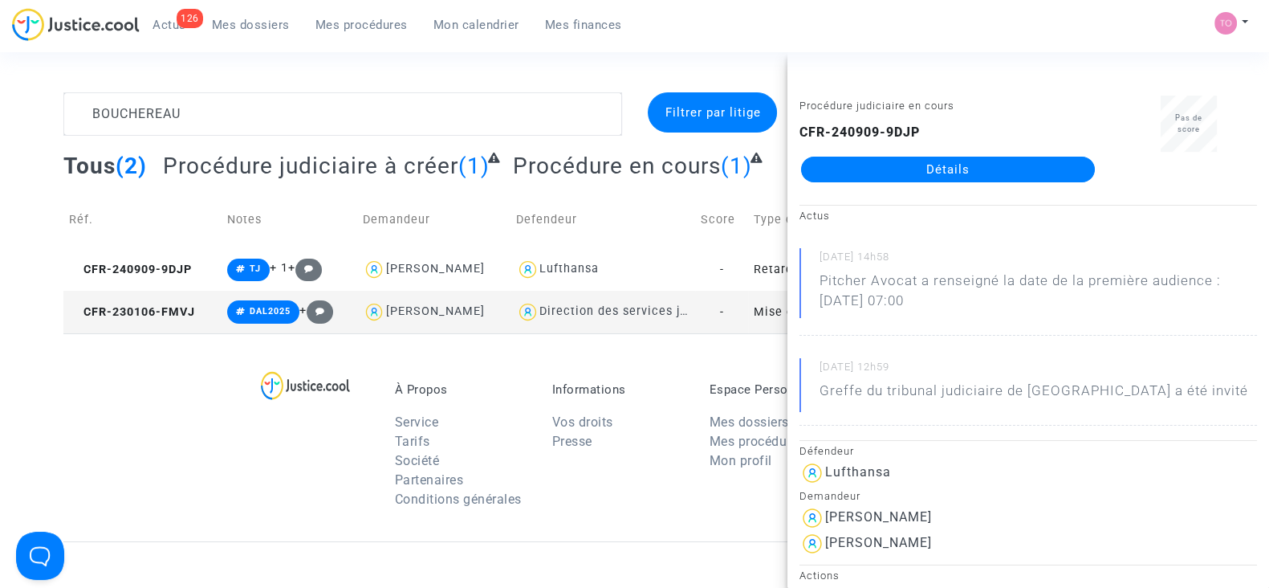
click at [477, 13] on link "Mon calendrier" at bounding box center [477, 25] width 112 height 24
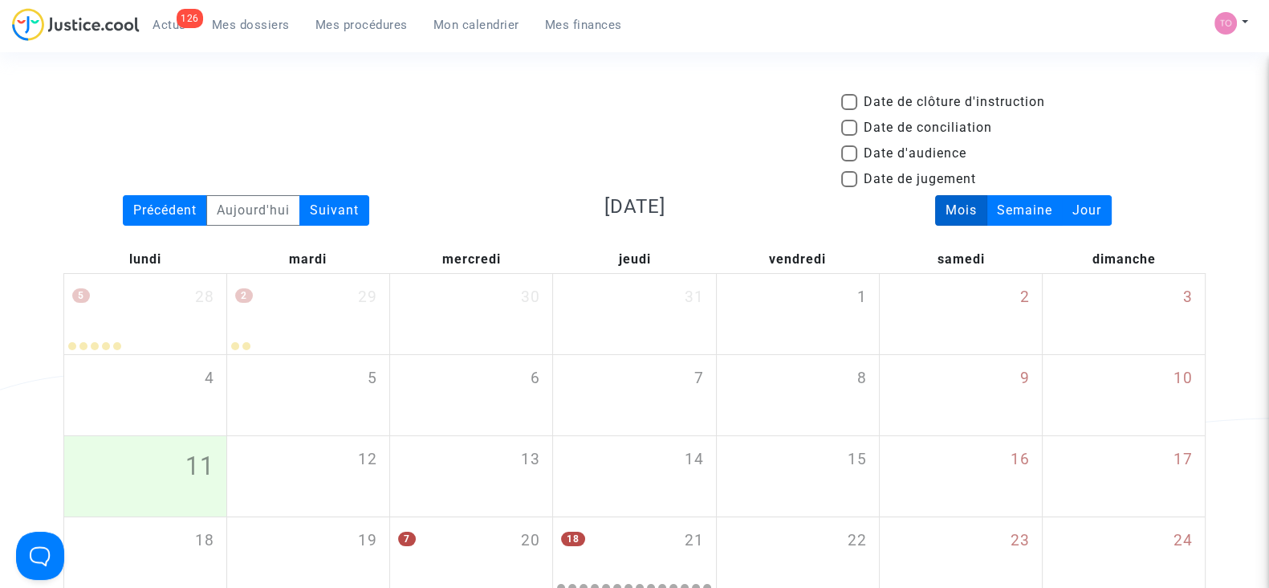
click at [846, 146] on span at bounding box center [849, 153] width 16 height 16
click at [849, 161] on input "Date d'audience" at bounding box center [849, 161] width 1 height 1
checkbox input "true"
click at [344, 202] on div "Suivant" at bounding box center [335, 210] width 70 height 31
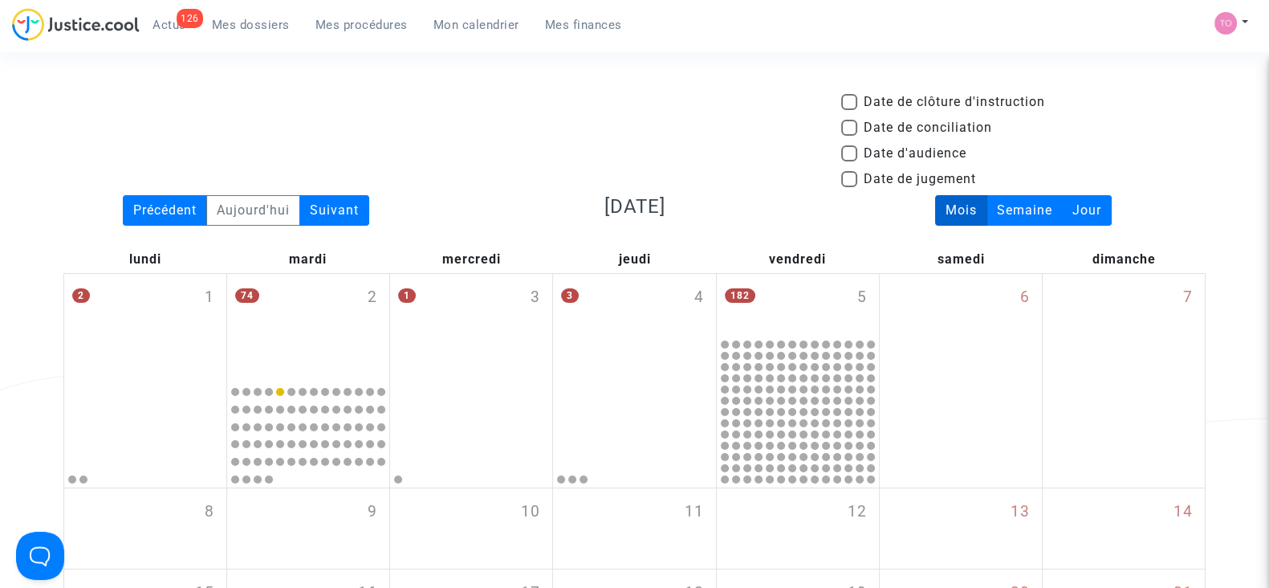
click at [847, 155] on span at bounding box center [849, 153] width 16 height 16
click at [849, 161] on input "Date d'audience" at bounding box center [849, 161] width 1 height 1
checkbox input "true"
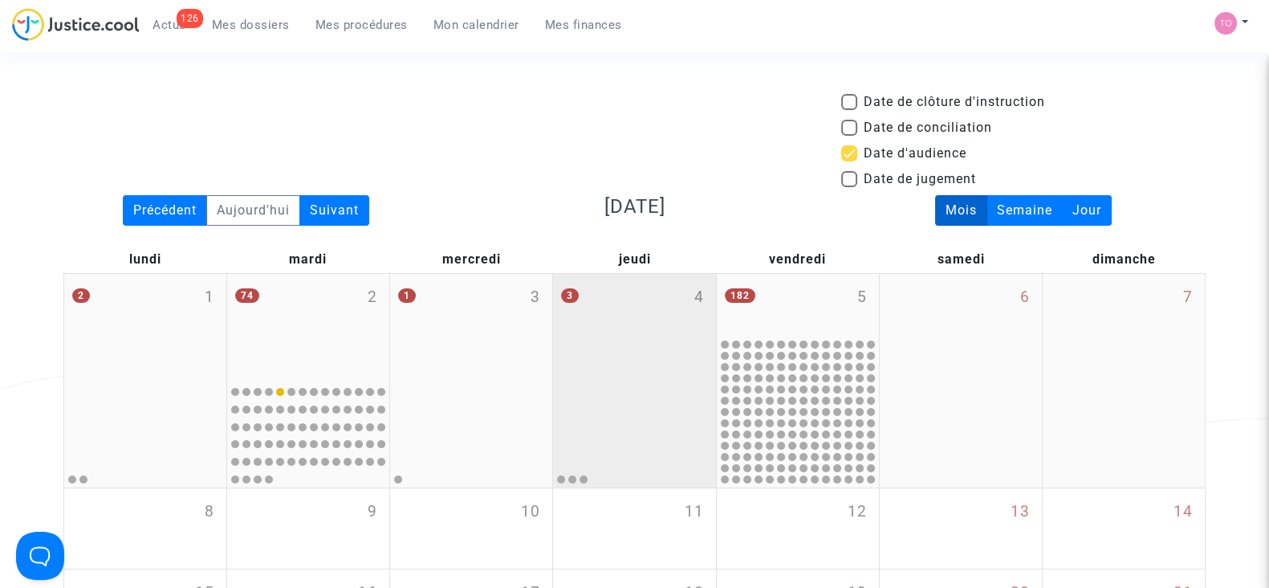
scroll to position [178, 0]
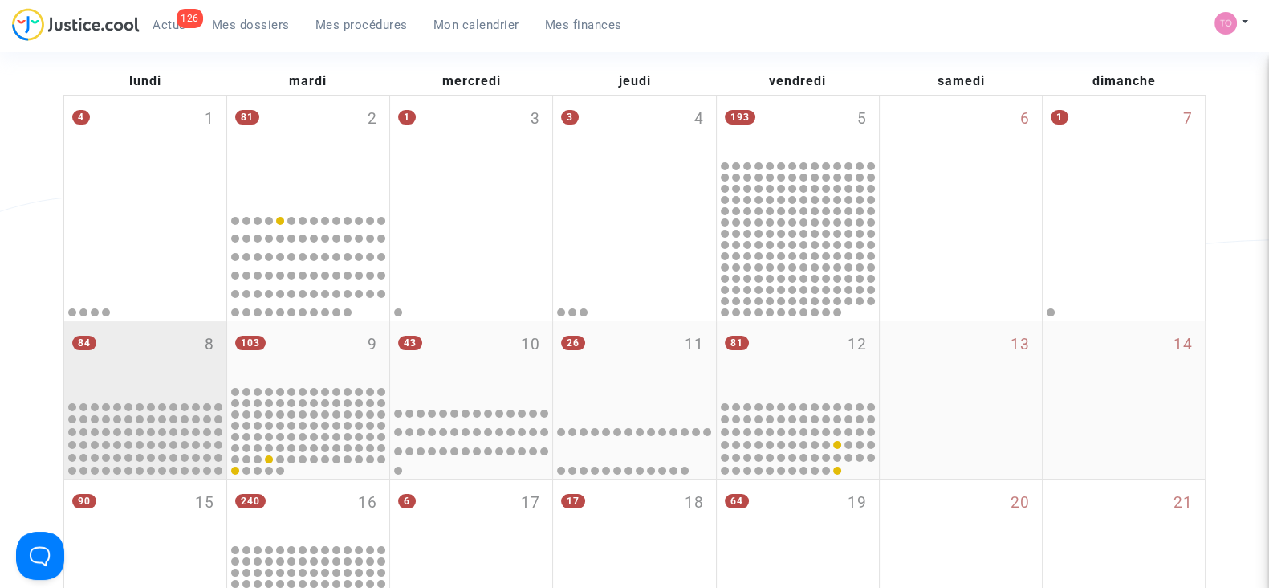
click at [128, 365] on div "84 8" at bounding box center [145, 359] width 162 height 76
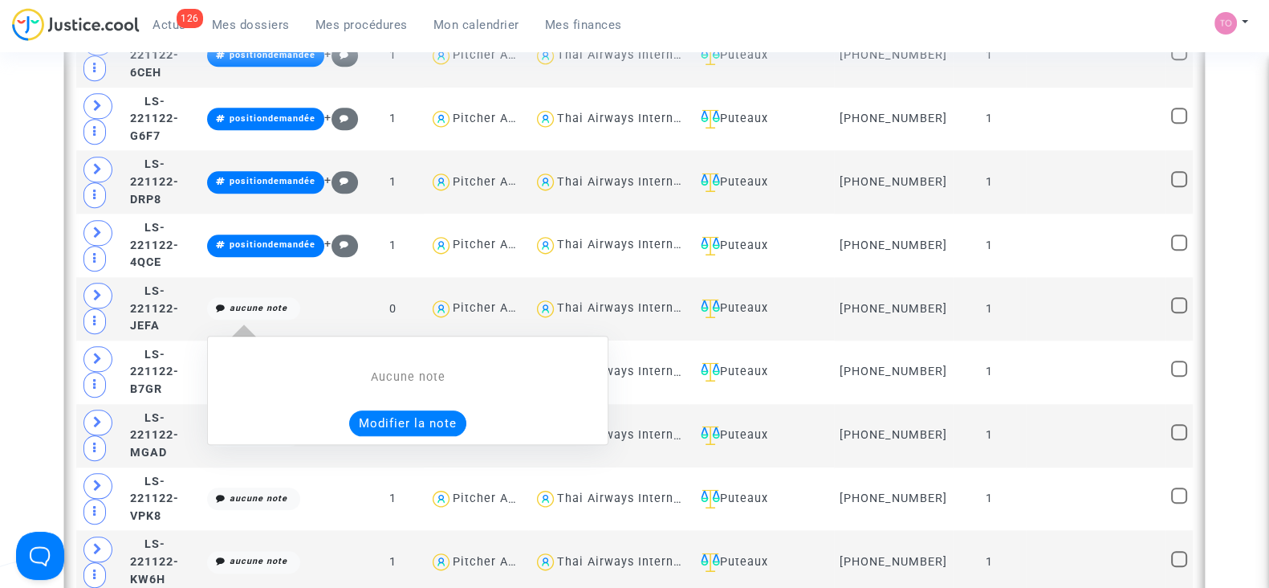
scroll to position [1949, 0]
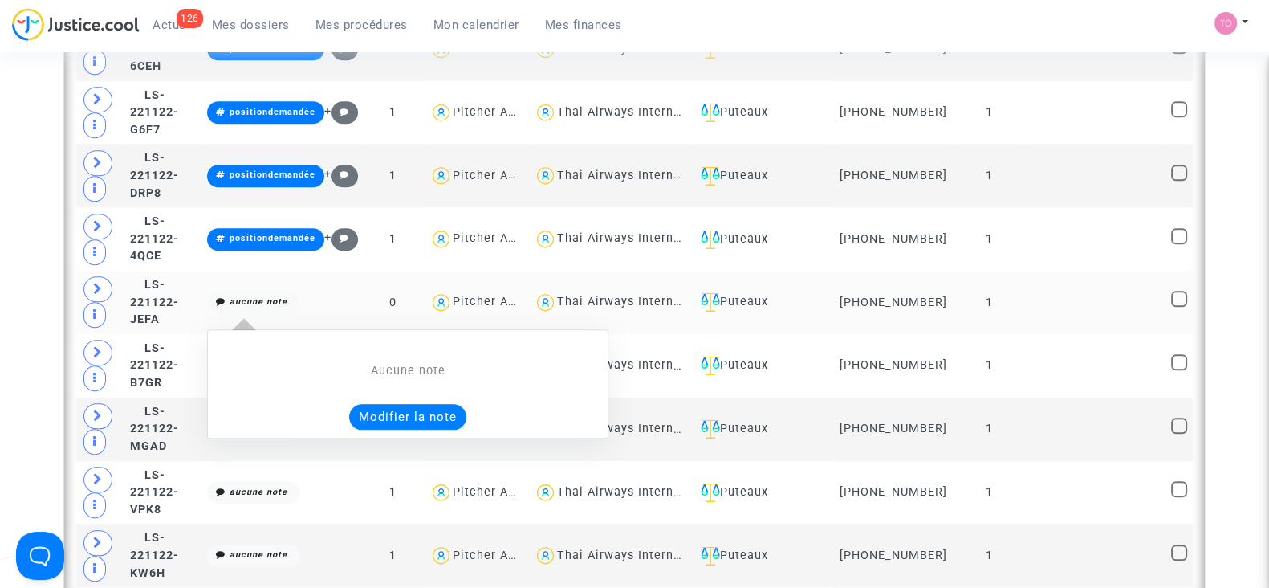
click at [450, 404] on button "Modifier la note" at bounding box center [407, 417] width 117 height 26
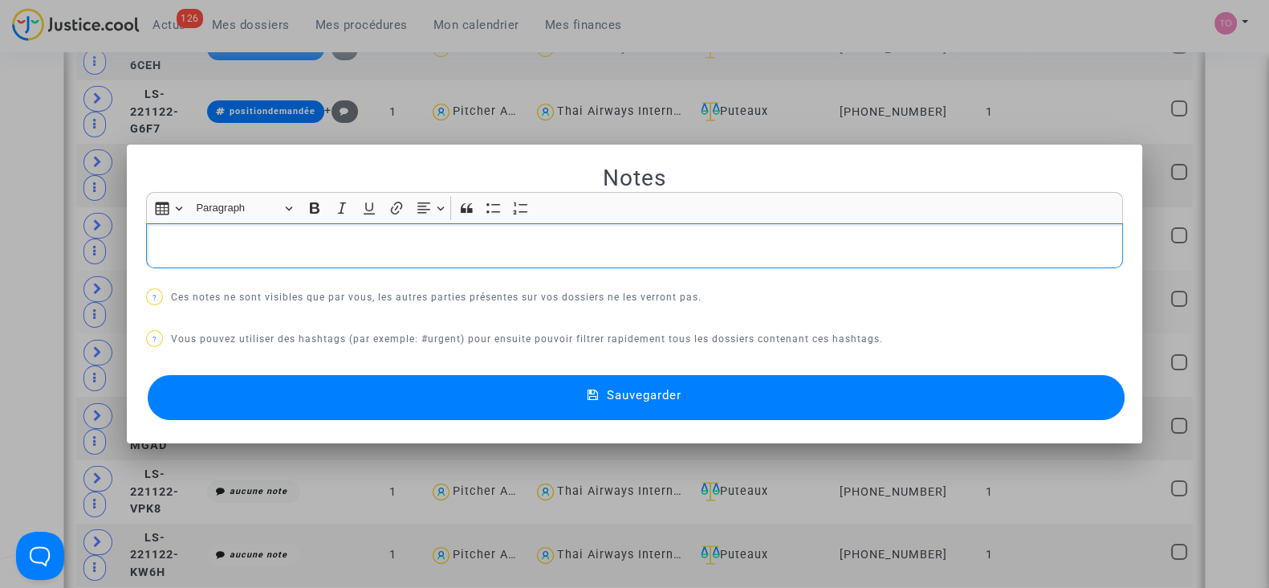
scroll to position [0, 0]
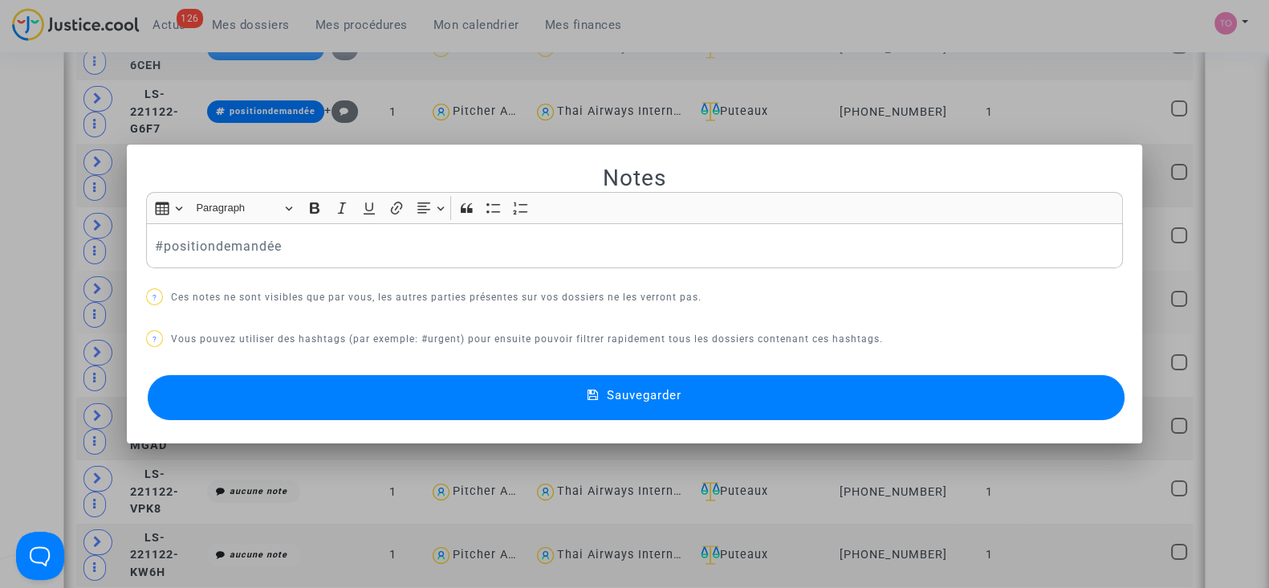
click at [449, 388] on button "Sauvegarder" at bounding box center [636, 397] width 977 height 45
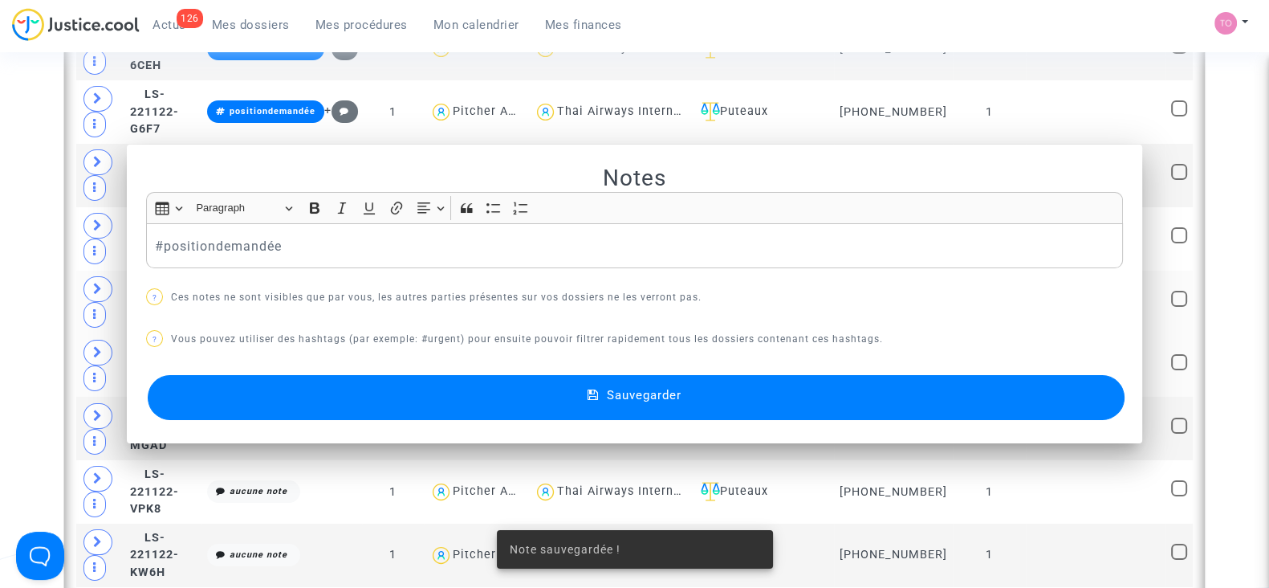
scroll to position [1949, 0]
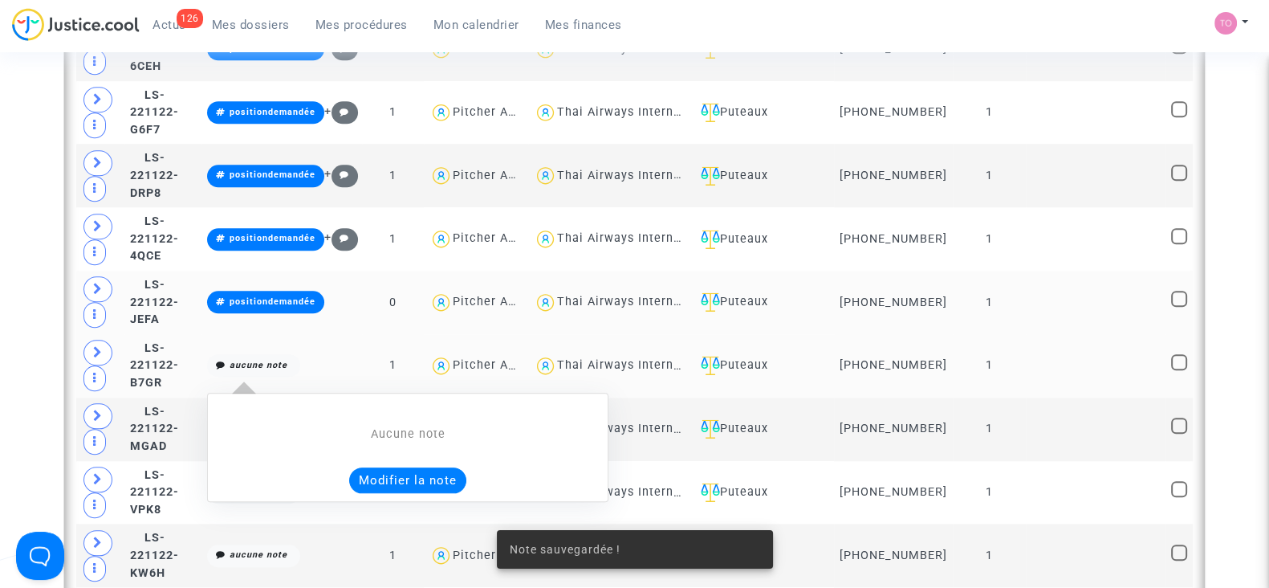
click at [450, 467] on button "Modifier la note" at bounding box center [407, 480] width 117 height 26
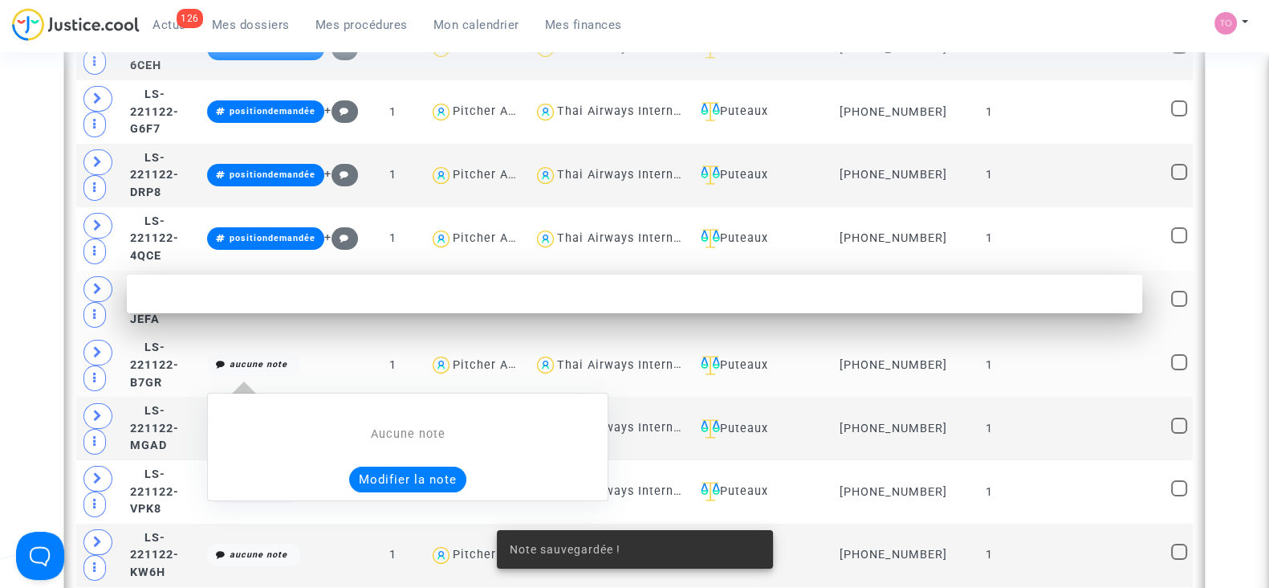
scroll to position [0, 0]
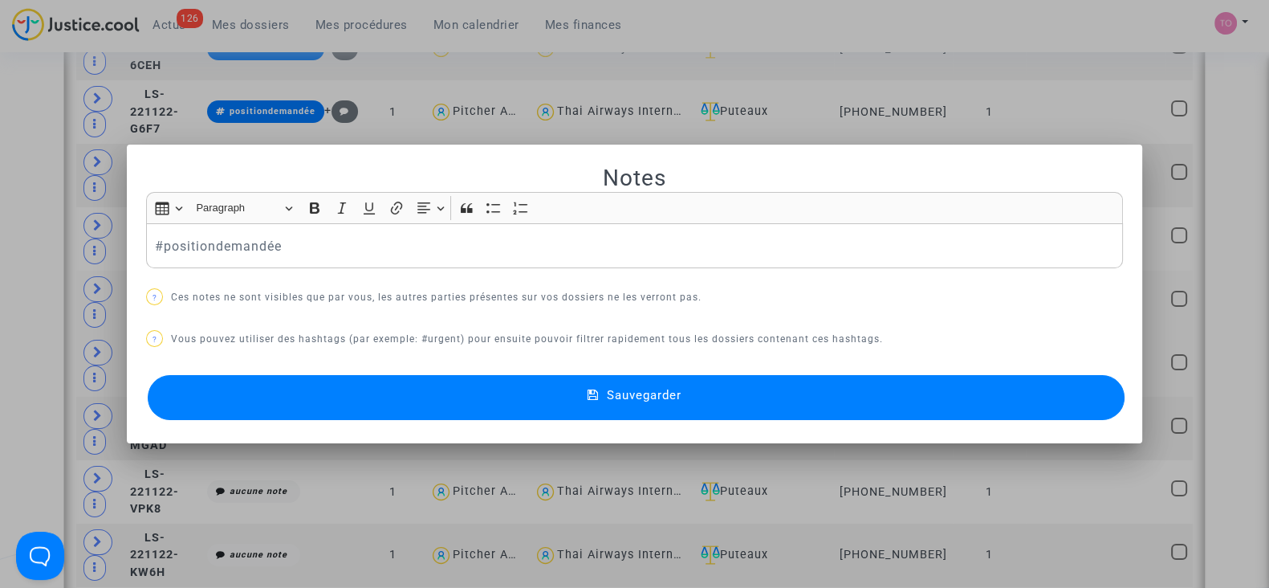
click at [317, 407] on button "Sauvegarder" at bounding box center [636, 397] width 977 height 45
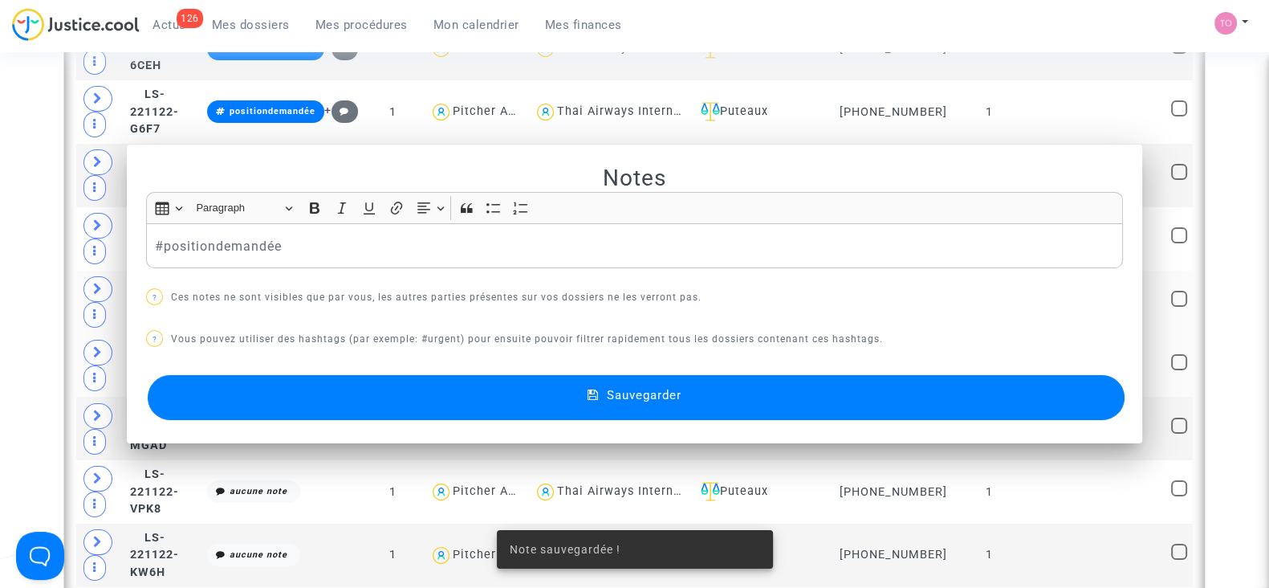
scroll to position [1949, 0]
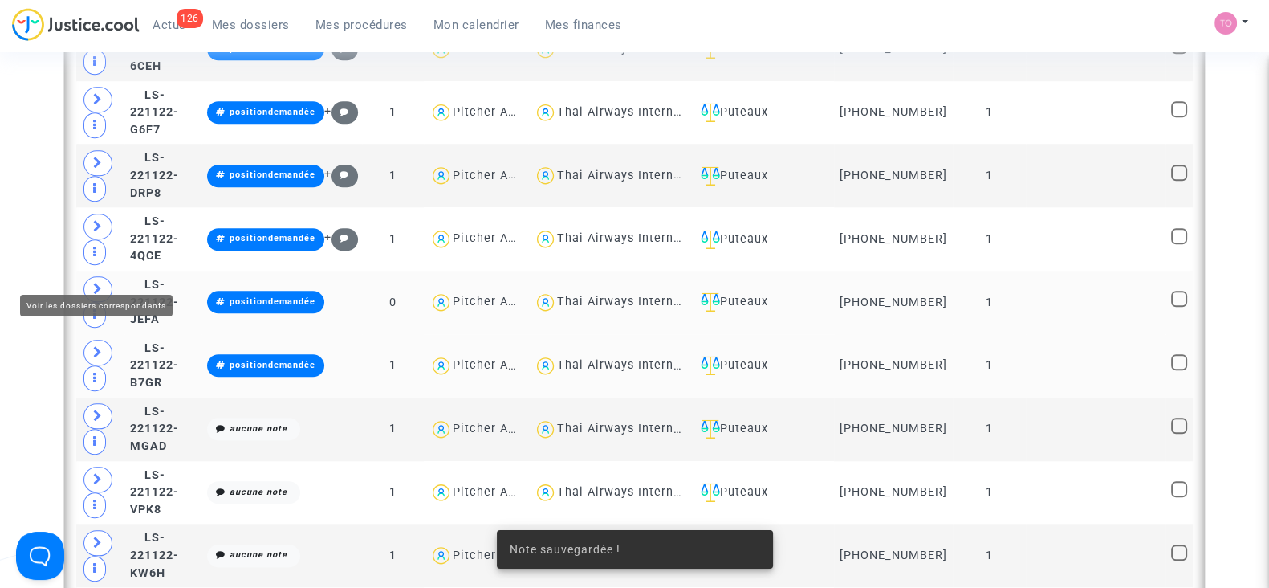
click at [92, 276] on span at bounding box center [98, 289] width 29 height 26
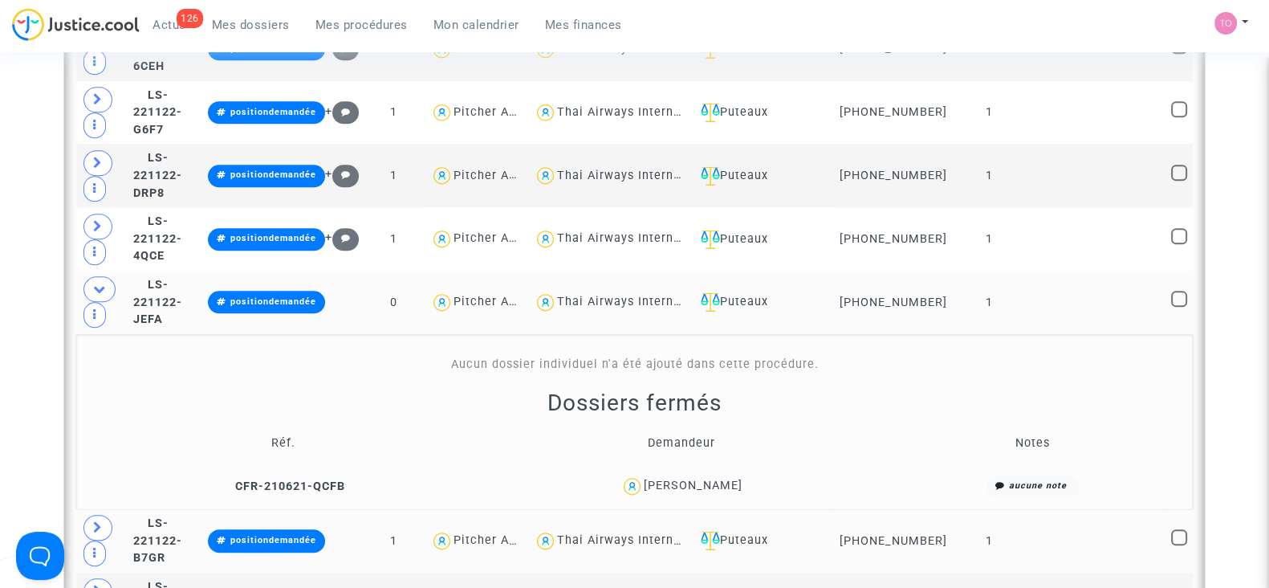
click at [706, 479] on div "ERIC RABINOVICI" at bounding box center [693, 486] width 99 height 14
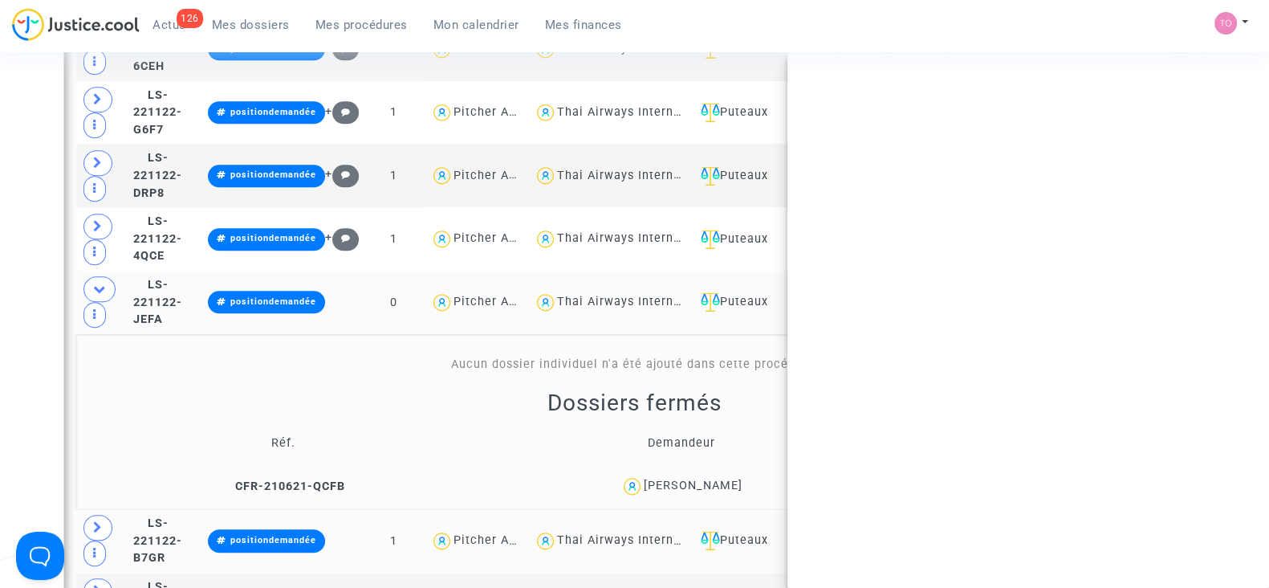
click at [706, 479] on div "ERIC RABINOVICI" at bounding box center [693, 486] width 99 height 14
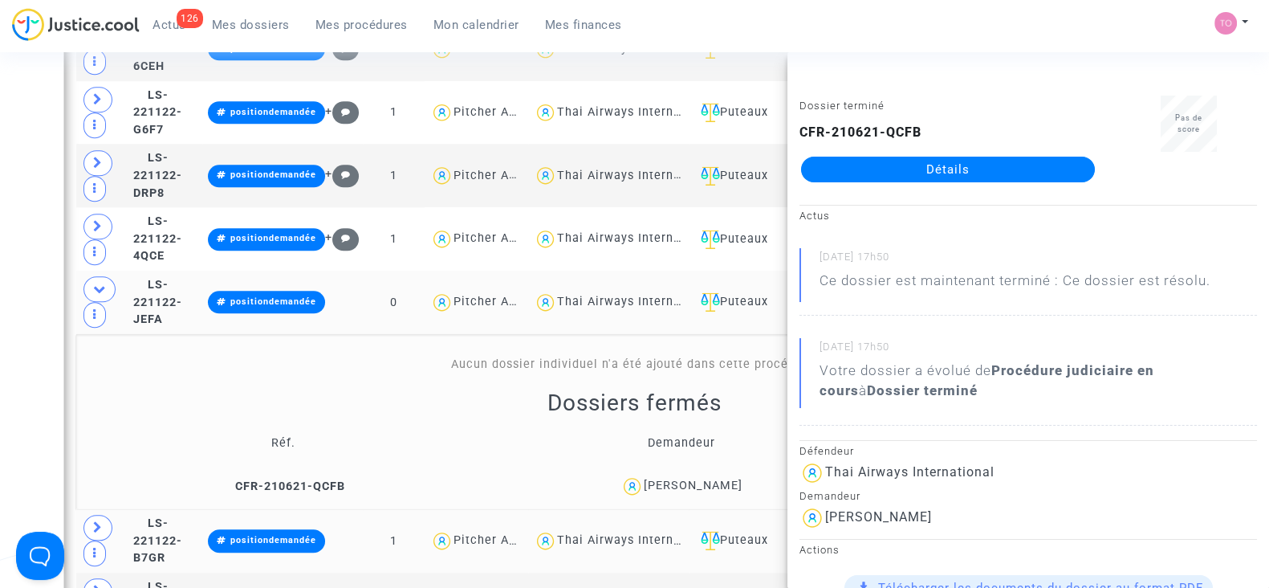
copy div "RABINOVICI"
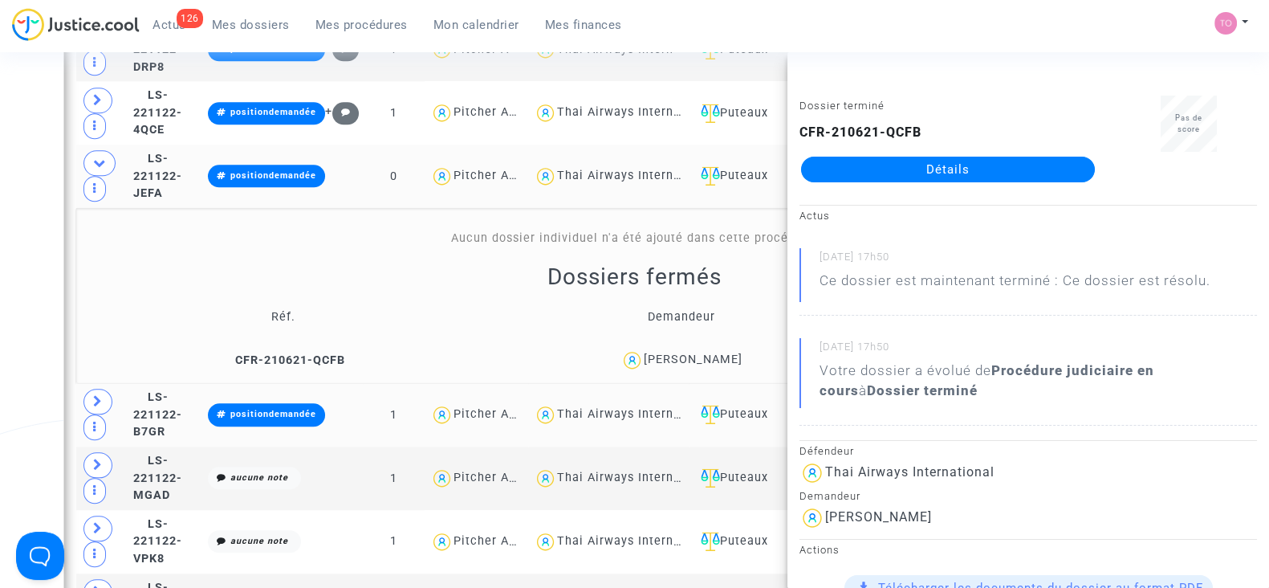
scroll to position [2076, 0]
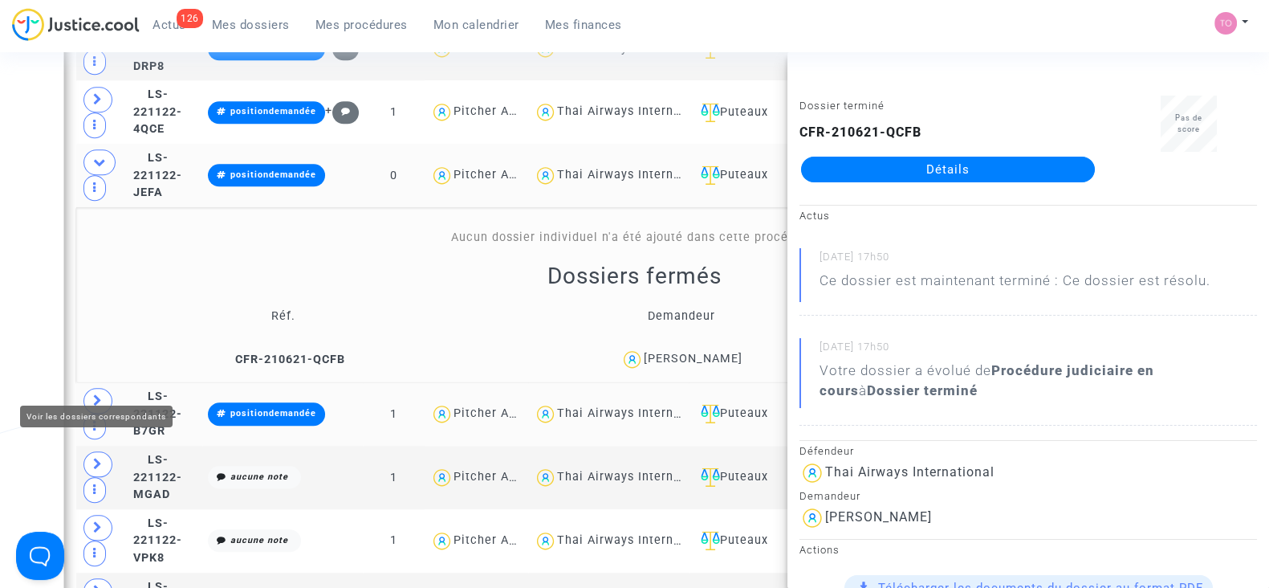
click at [96, 394] on icon at bounding box center [98, 400] width 10 height 12
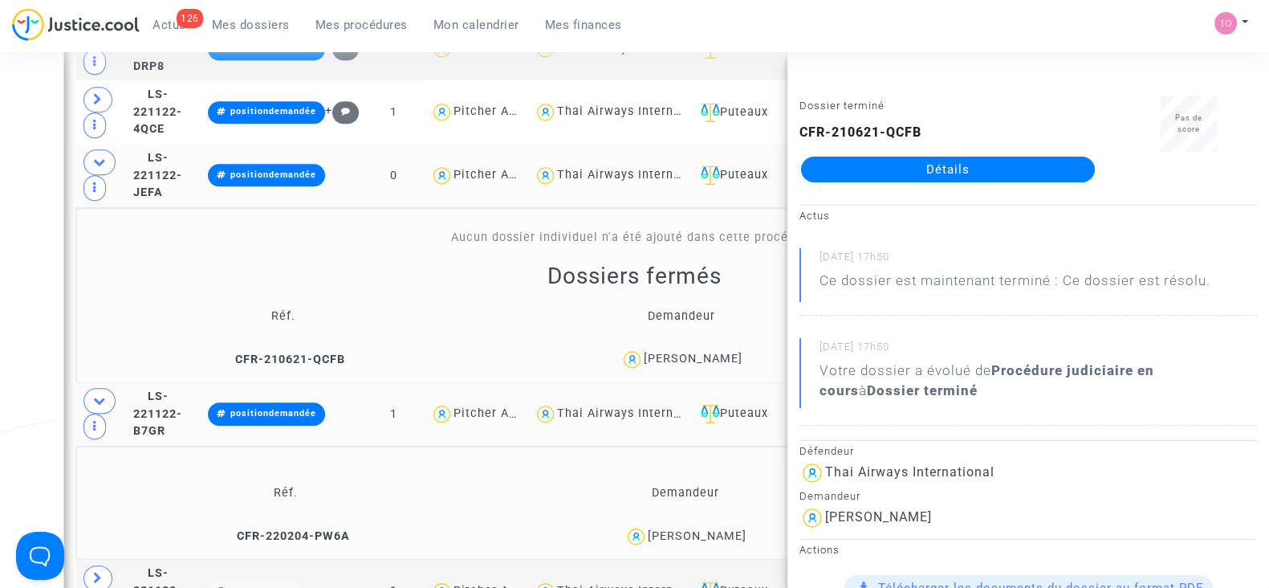
click at [726, 529] on div "Philippe Peignet" at bounding box center [697, 536] width 99 height 14
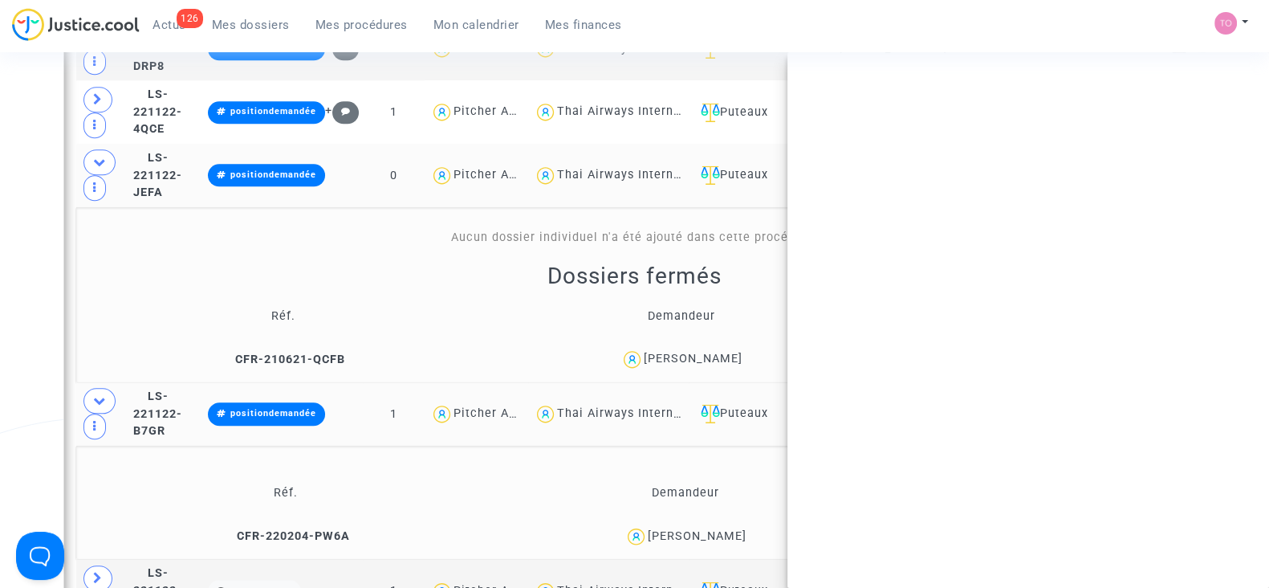
click at [726, 529] on div "Philippe Peignet" at bounding box center [697, 536] width 99 height 14
copy div "Peignet"
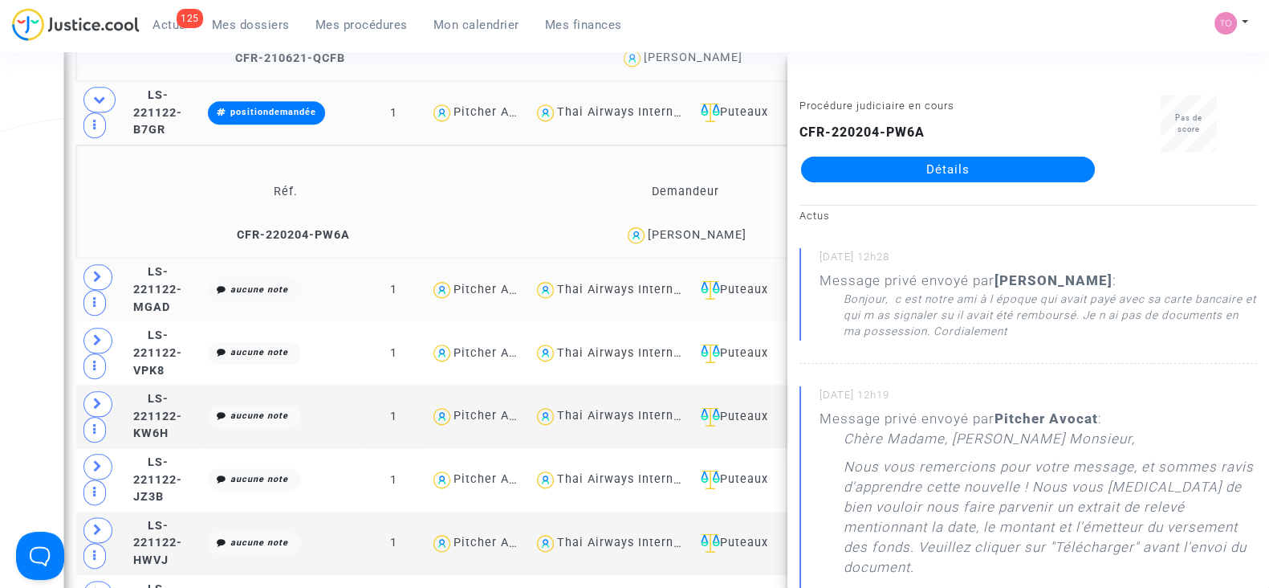
scroll to position [2376, 0]
click at [96, 271] on icon at bounding box center [98, 277] width 10 height 12
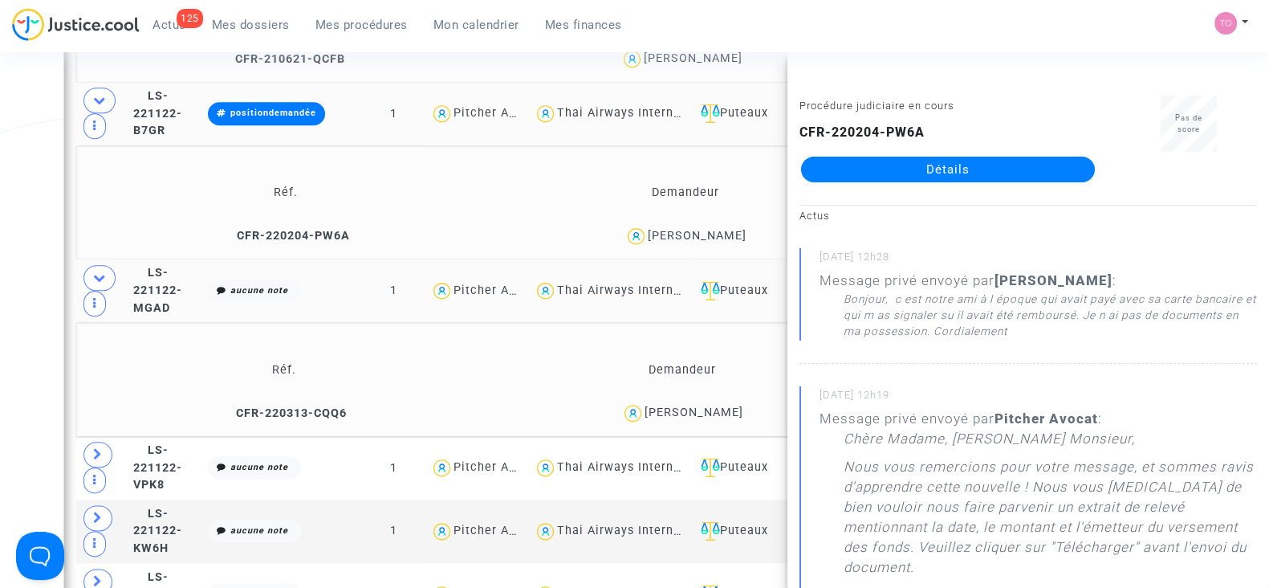
click at [703, 405] on div "julien saunier" at bounding box center [694, 412] width 99 height 14
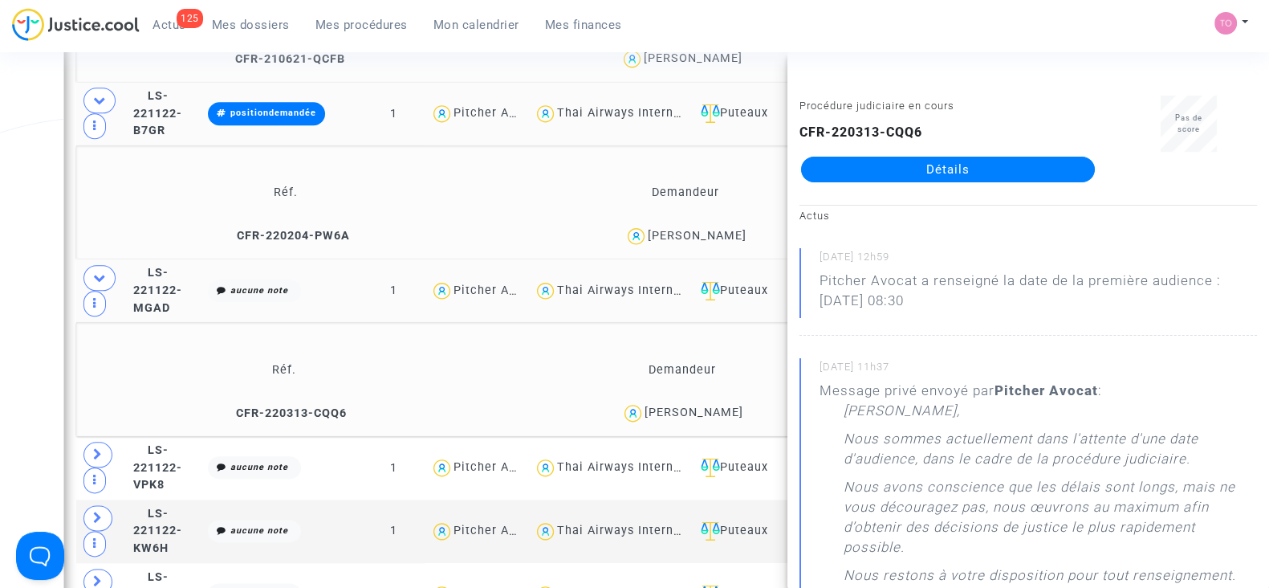
copy div "saunier"
click at [288, 285] on icon "aucune note" at bounding box center [259, 290] width 58 height 10
click at [458, 392] on button "Modifier la note" at bounding box center [408, 405] width 117 height 26
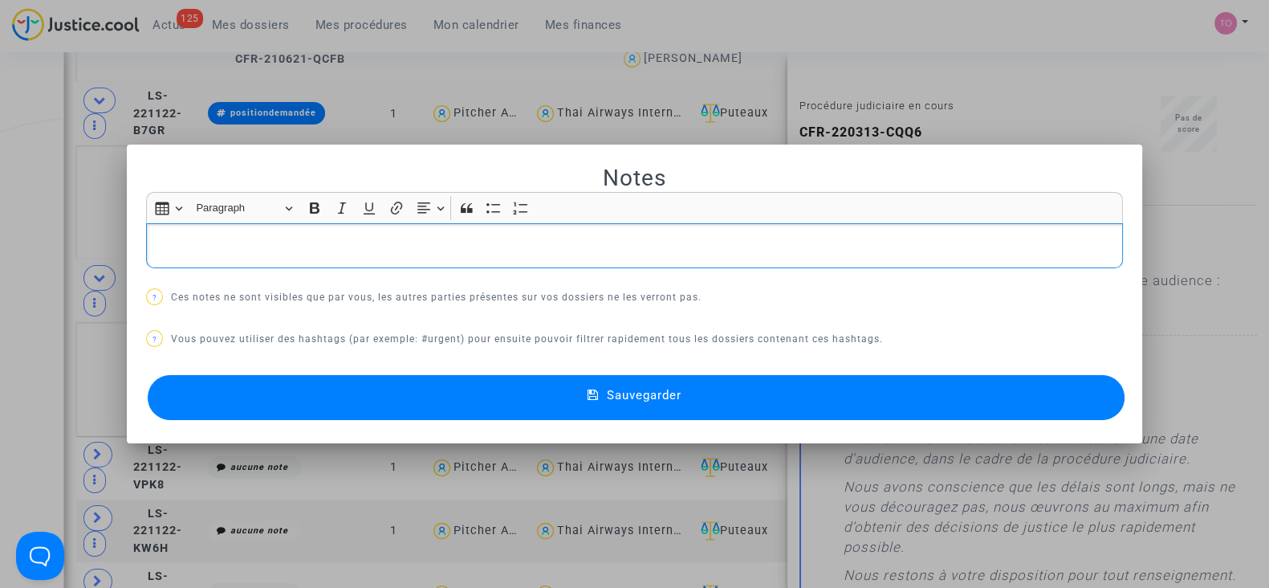
scroll to position [0, 0]
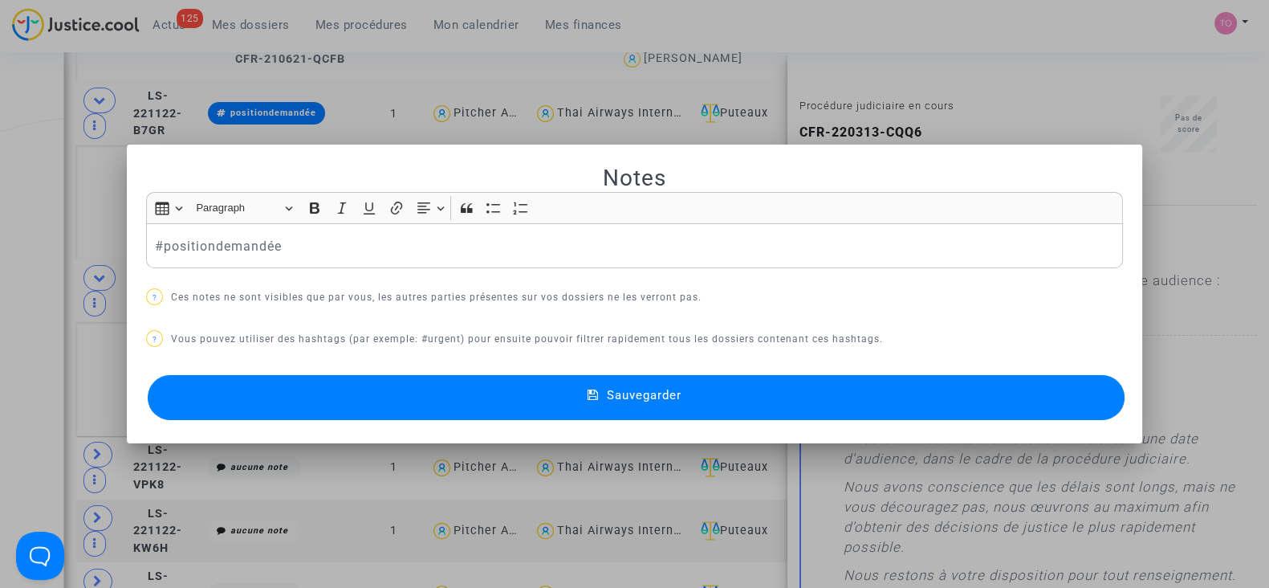
click at [349, 389] on button "Sauvegarder" at bounding box center [636, 397] width 977 height 45
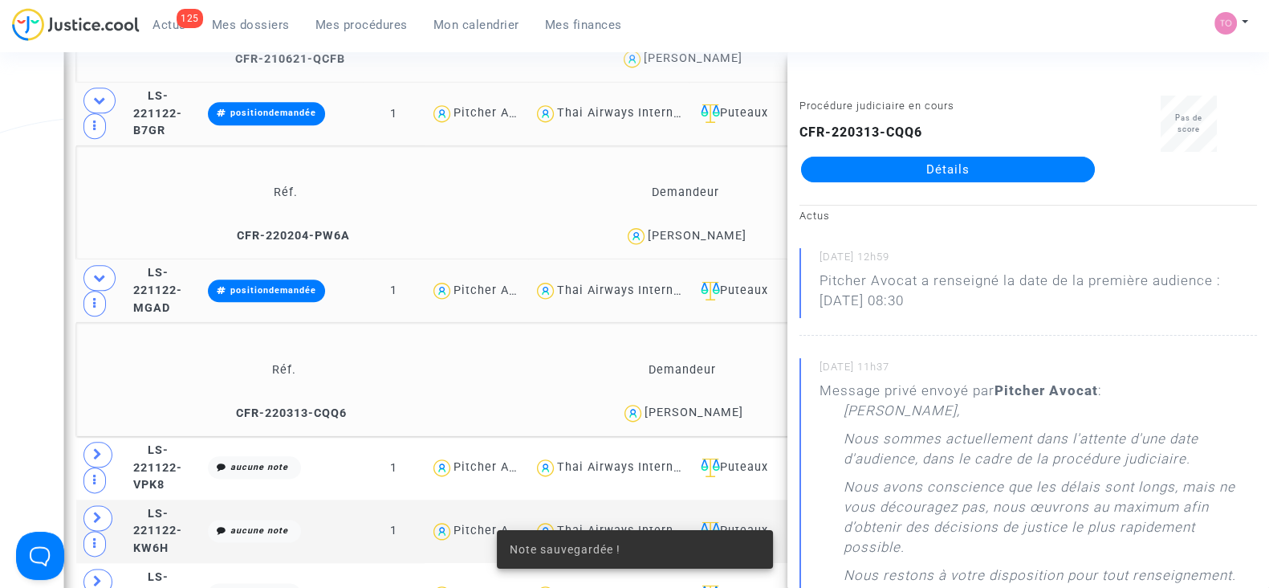
scroll to position [2565, 0]
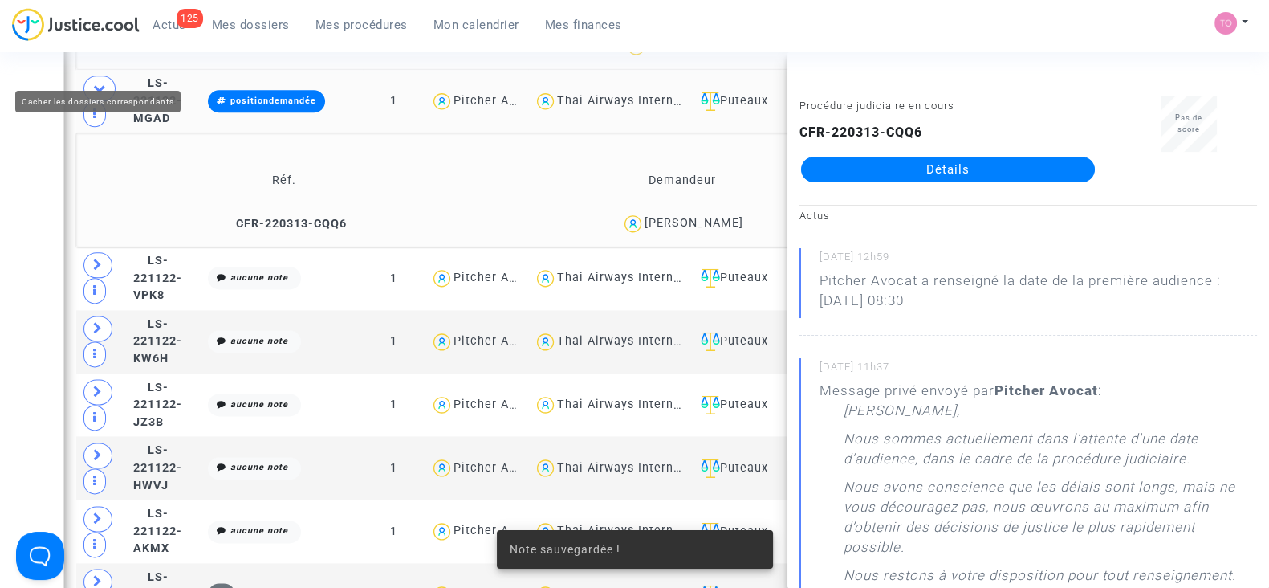
click at [101, 82] on icon at bounding box center [99, 88] width 13 height 12
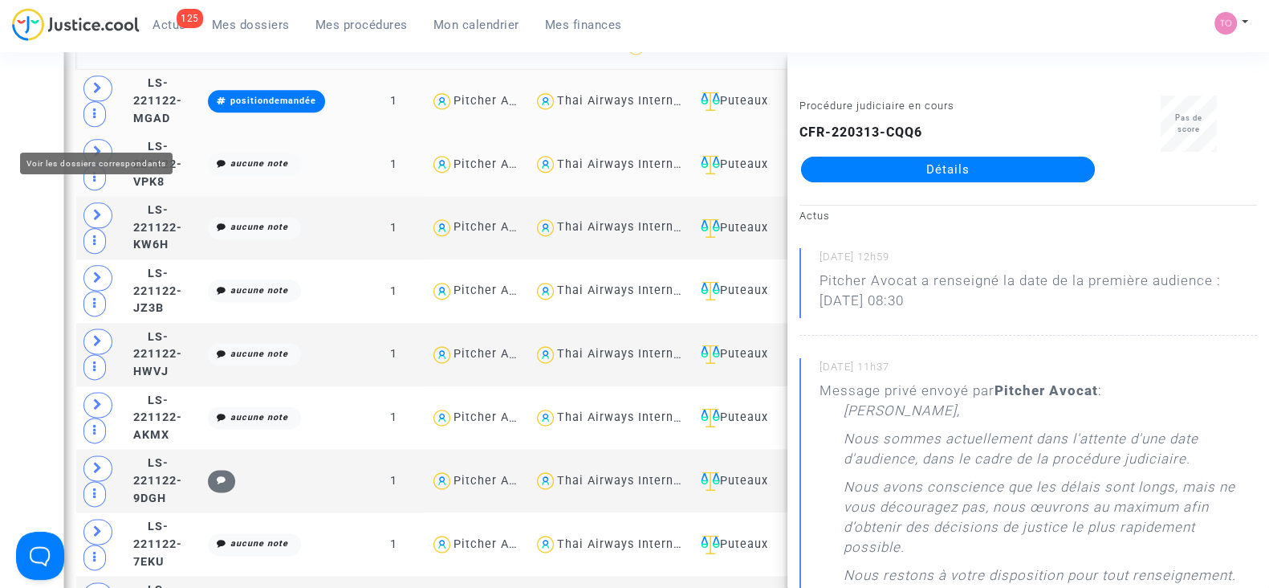
click at [100, 145] on icon at bounding box center [98, 151] width 10 height 12
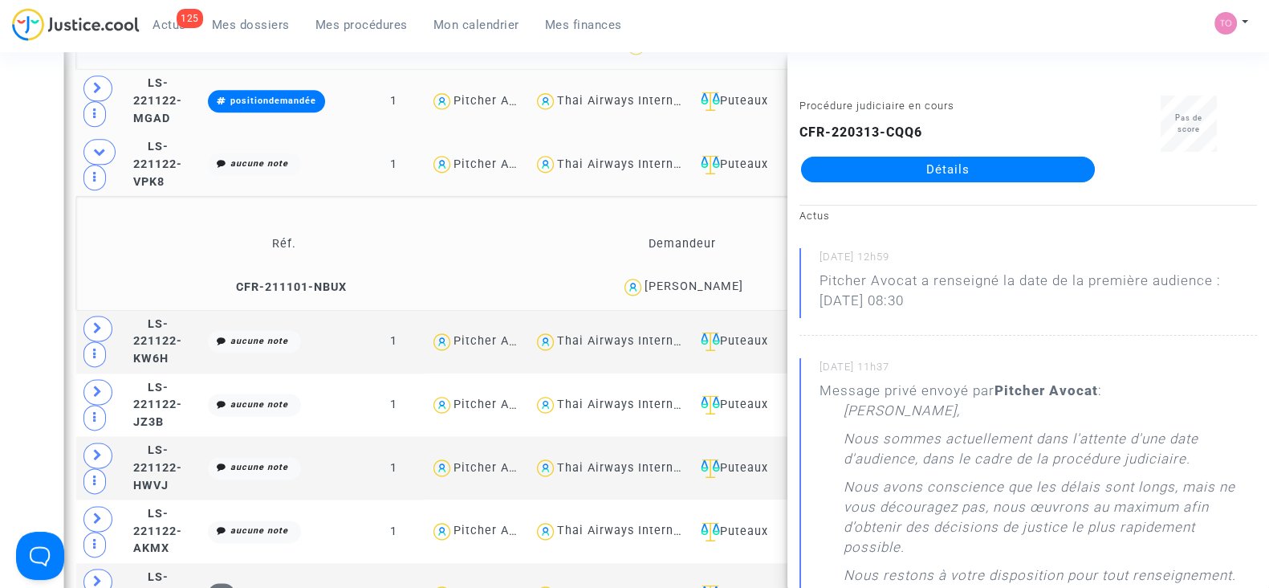
click at [718, 279] on div "Nezha Ramdani" at bounding box center [694, 286] width 99 height 14
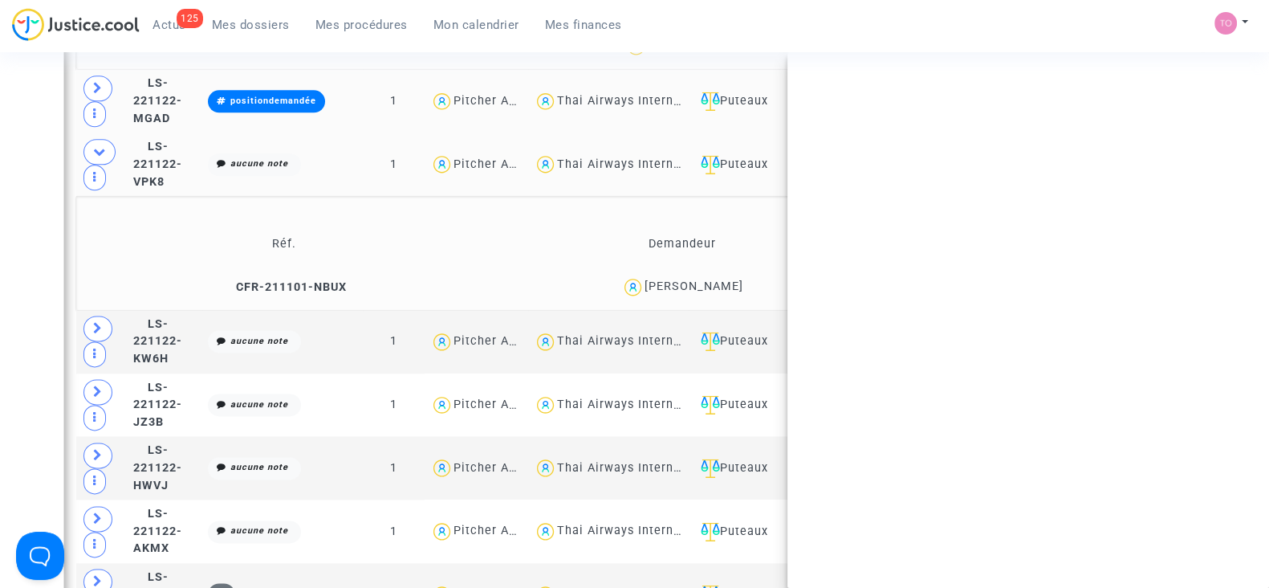
click at [718, 279] on div "Nezha Ramdani" at bounding box center [694, 286] width 99 height 14
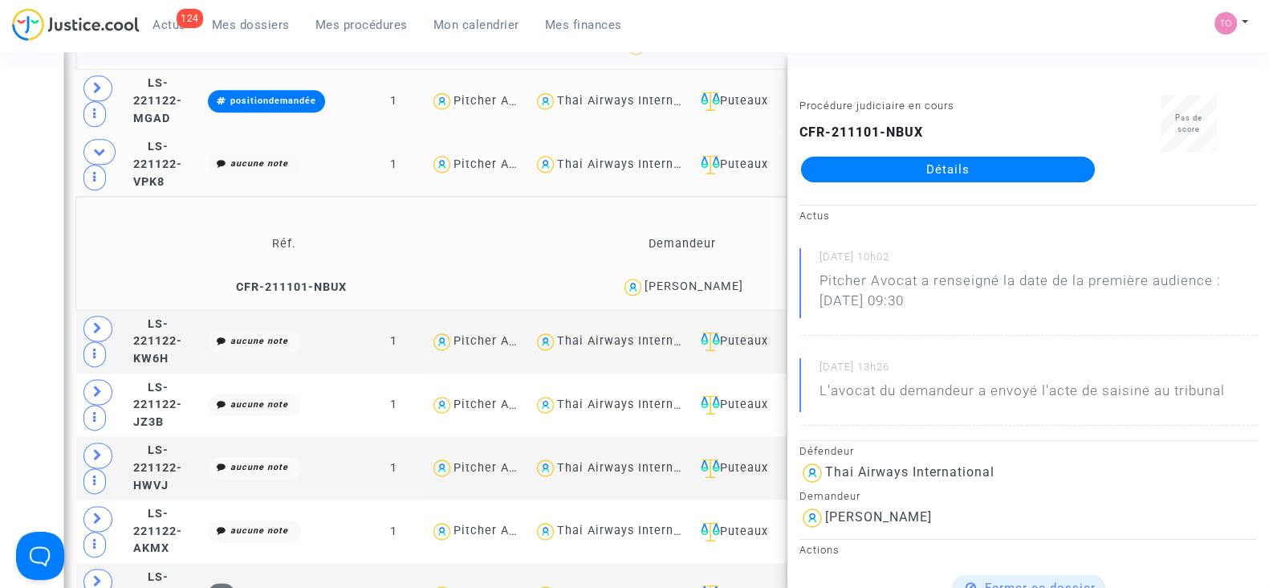
copy div "Ramdani"
click at [467, 266] on button "Modifier la note" at bounding box center [408, 279] width 117 height 26
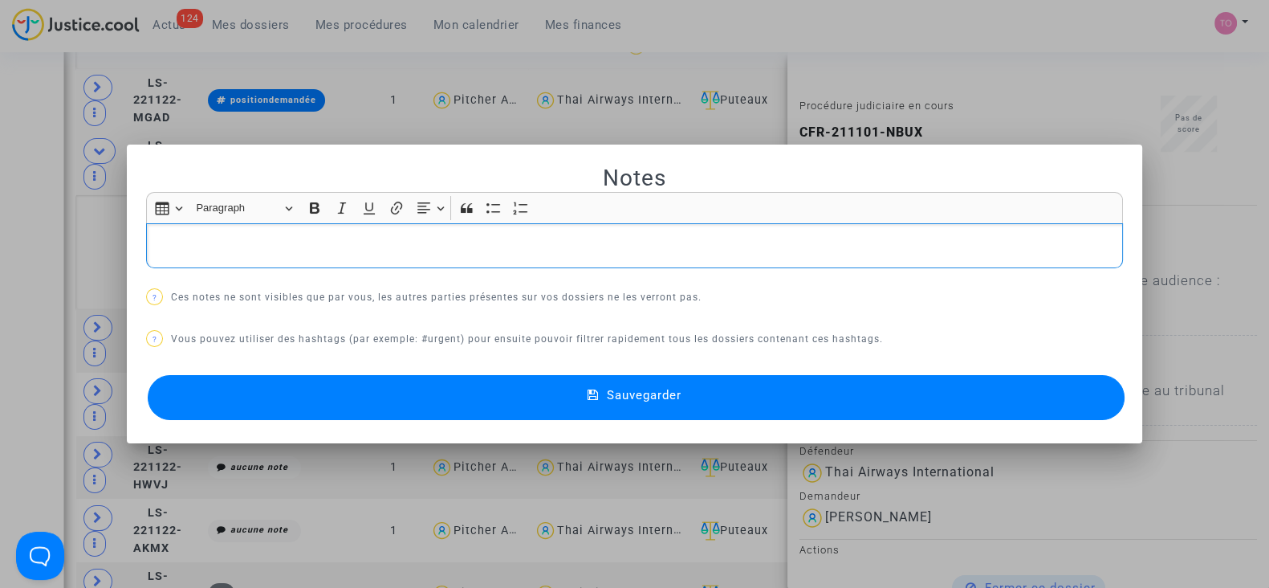
scroll to position [0, 0]
click at [426, 410] on button "Sauvegarder" at bounding box center [636, 397] width 977 height 45
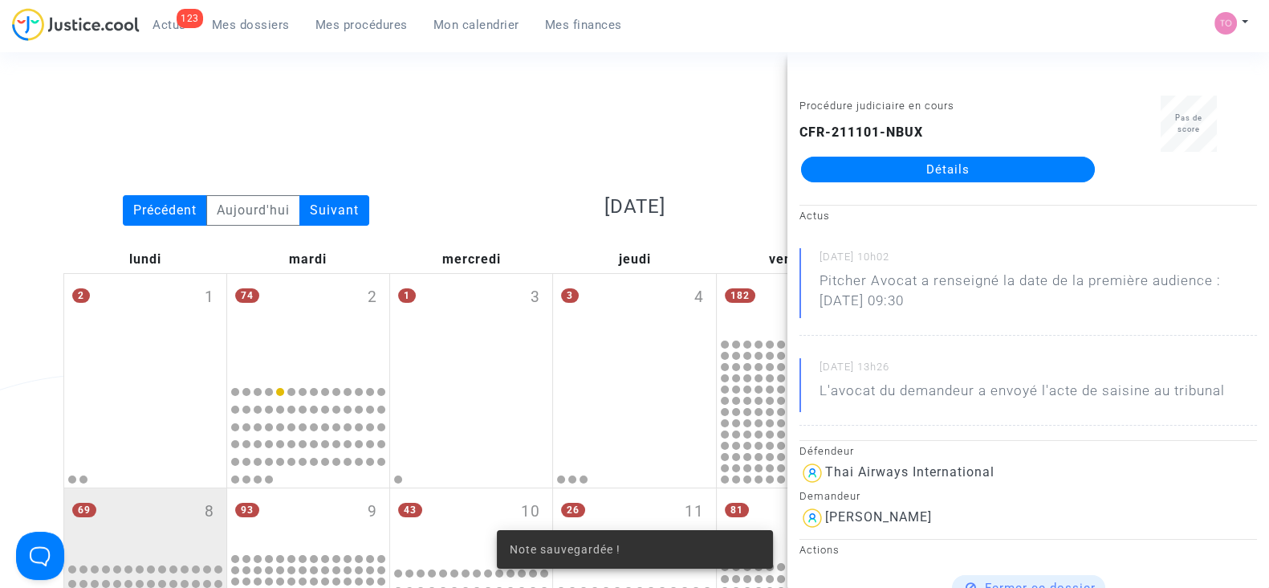
scroll to position [2565, 0]
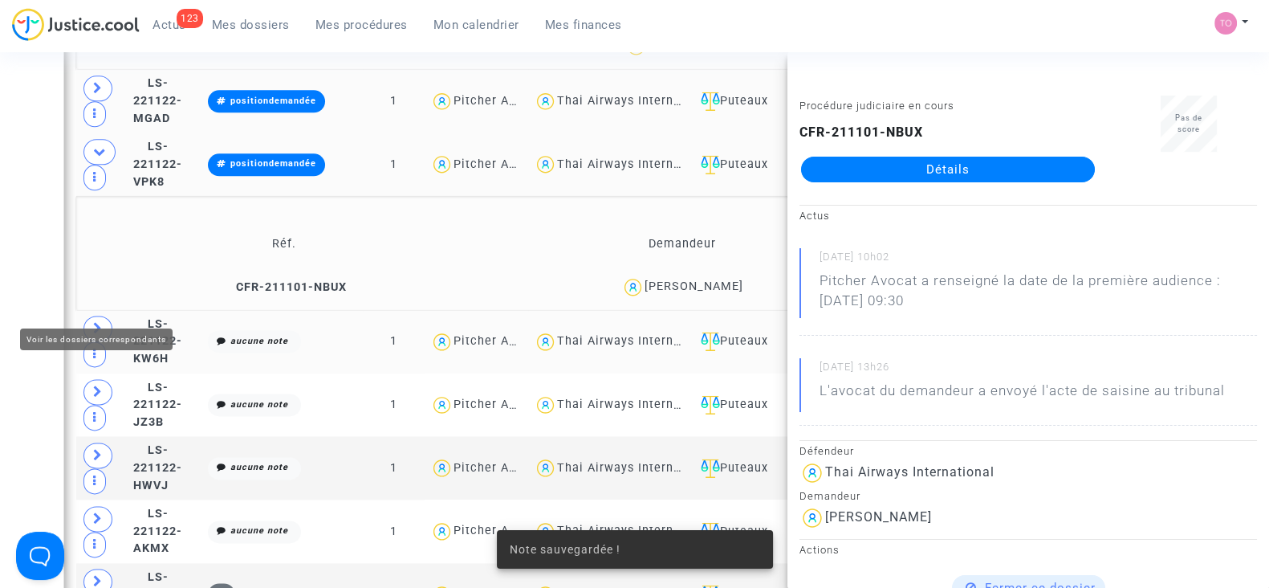
click at [88, 316] on span at bounding box center [98, 329] width 29 height 26
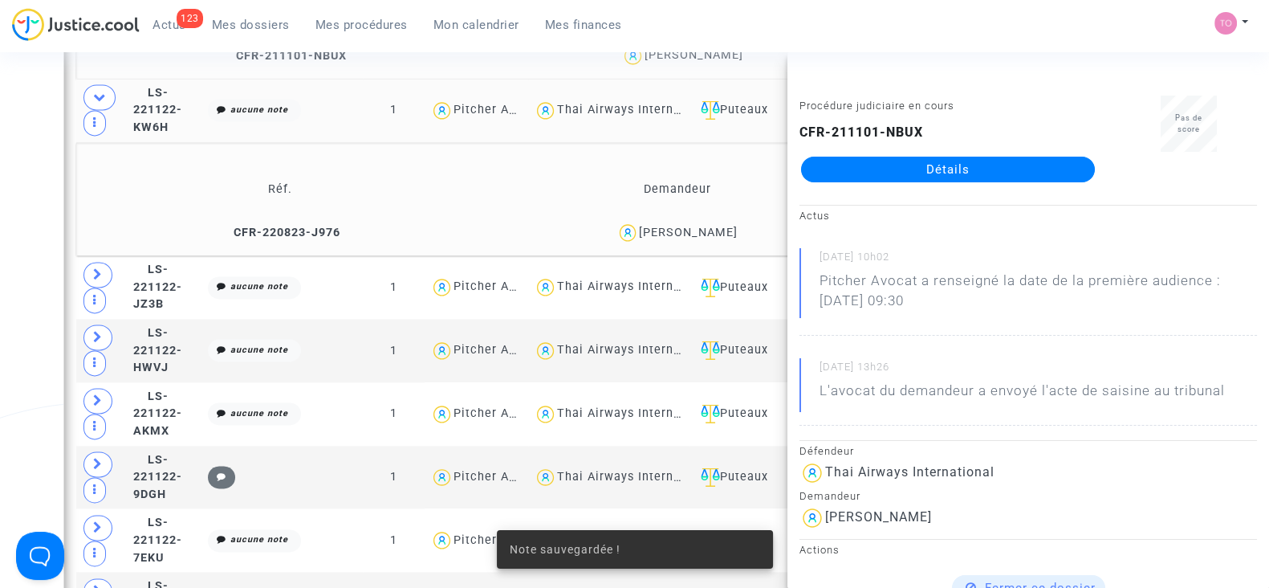
scroll to position [2797, 0]
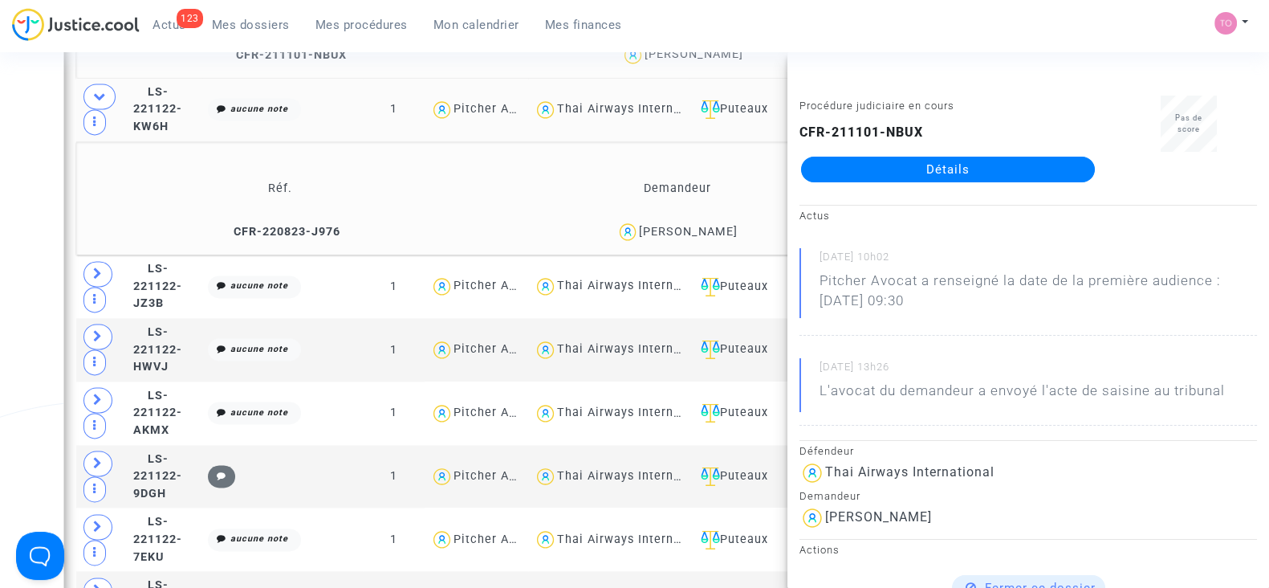
click at [692, 214] on td "estelle Granseigne" at bounding box center [678, 231] width 398 height 35
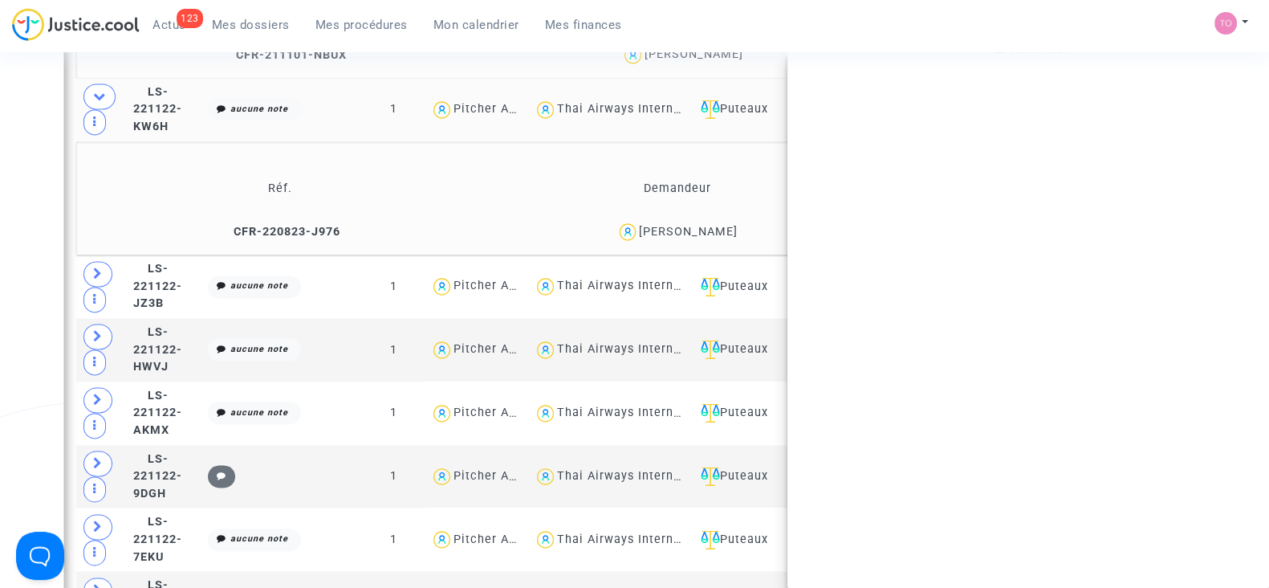
click at [692, 214] on td "estelle Granseigne" at bounding box center [678, 231] width 398 height 35
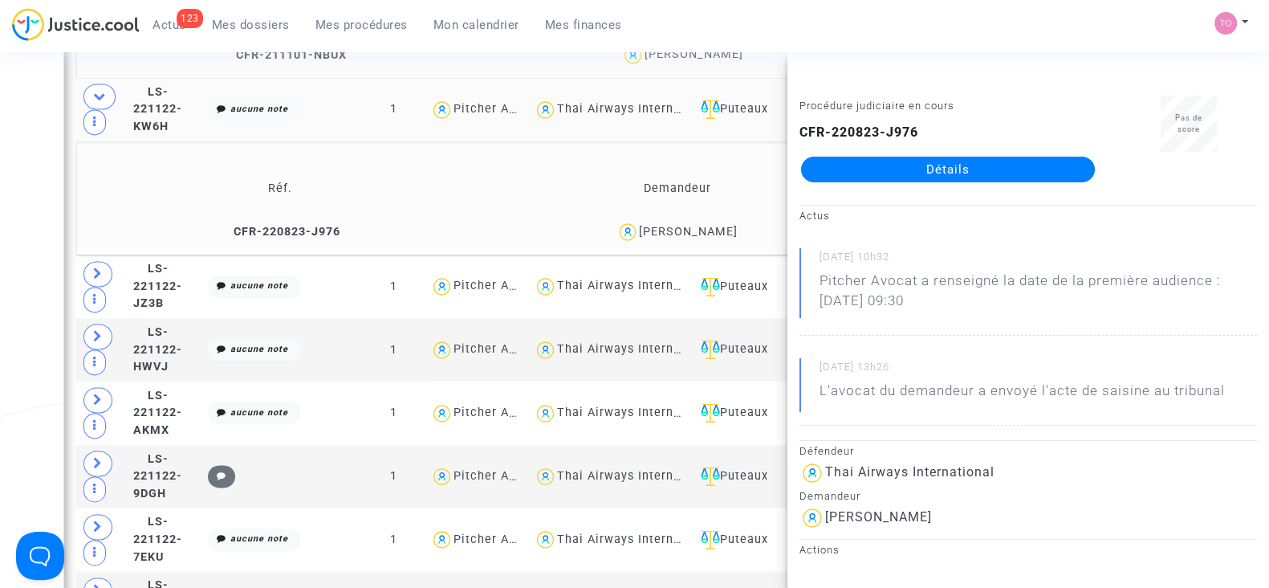
copy div "Granseigne"
click at [711, 198] on span "estelle Granseigne" at bounding box center [688, 185] width 99 height 106
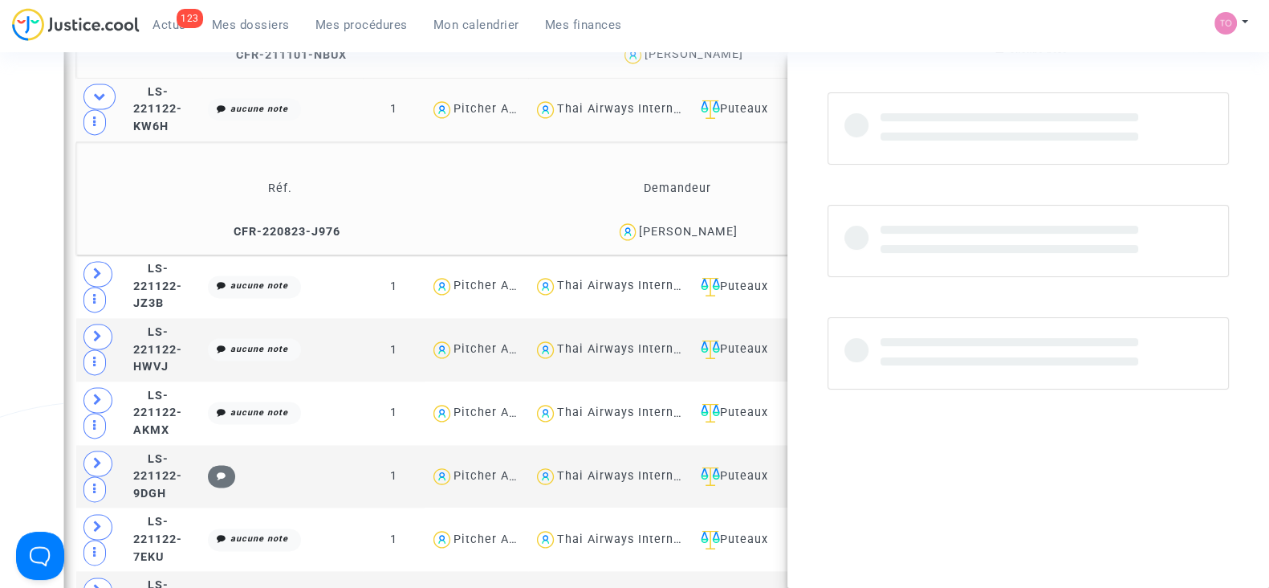
click at [711, 198] on span "estelle Granseigne" at bounding box center [688, 185] width 99 height 106
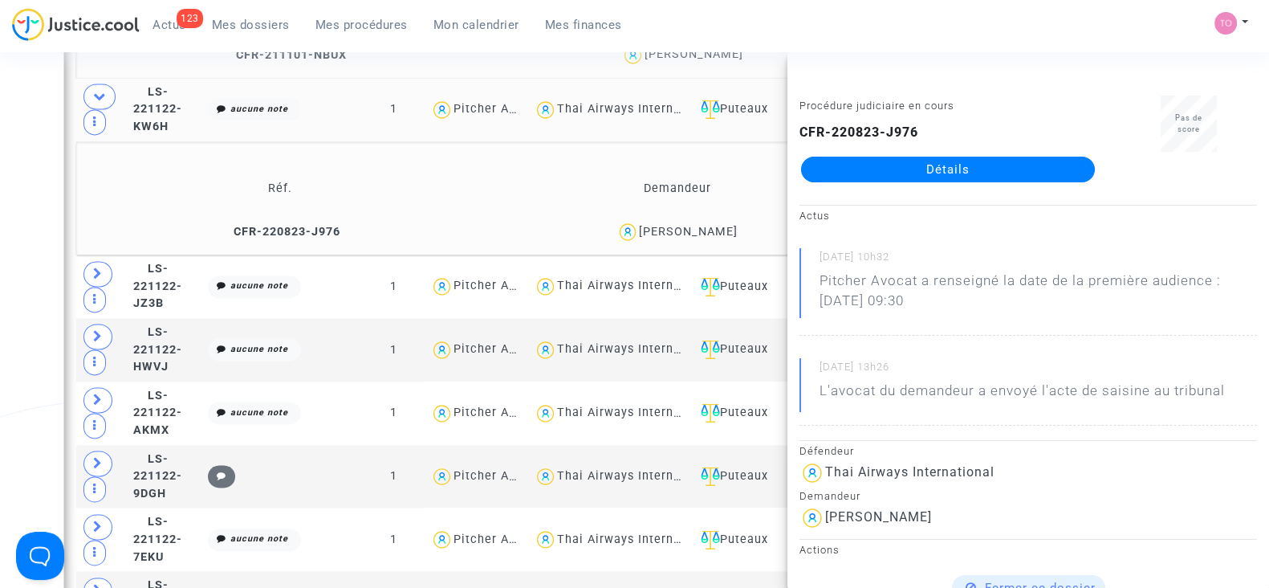
copy div "Granseigne"
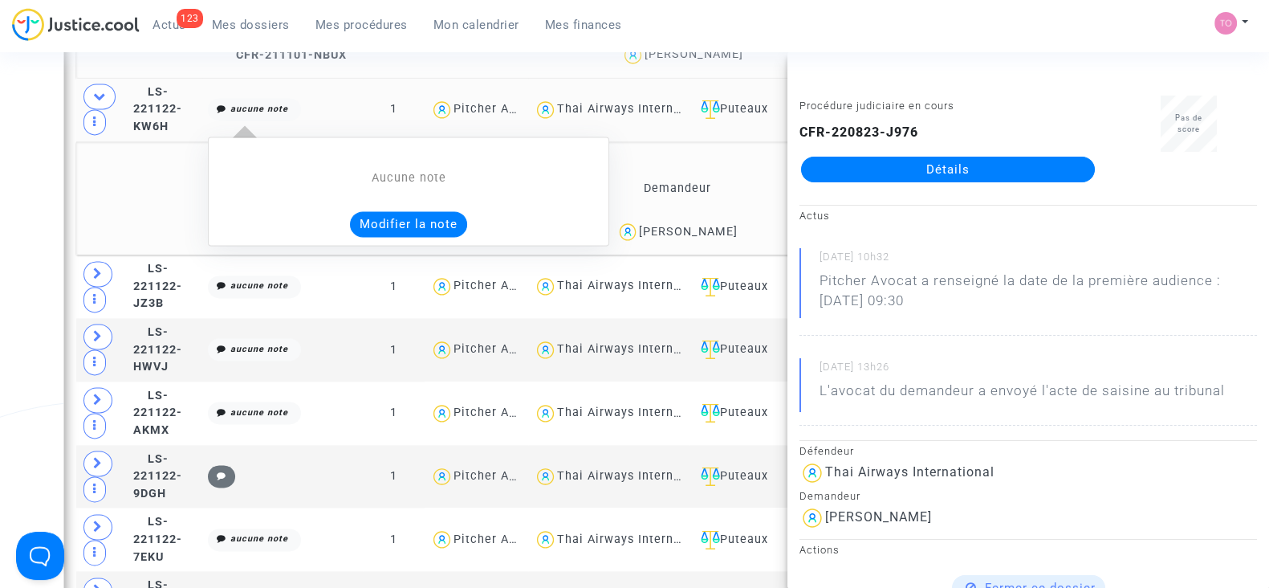
click at [440, 211] on button "Modifier la note" at bounding box center [408, 224] width 117 height 26
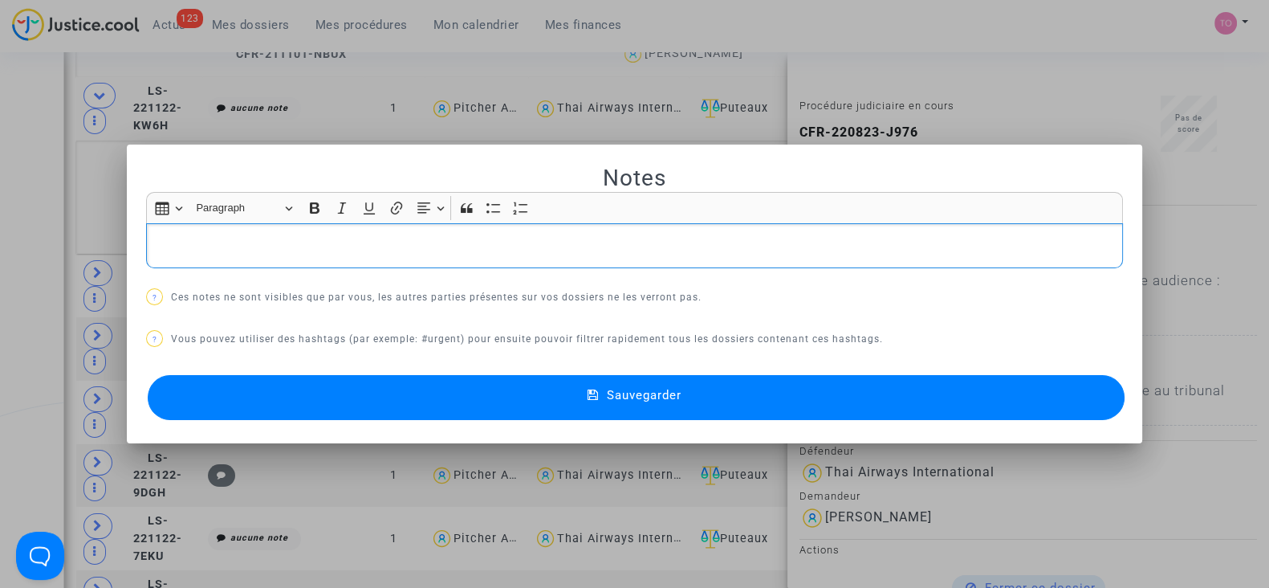
scroll to position [0, 0]
click at [396, 405] on button "Sauvegarder" at bounding box center [636, 397] width 977 height 45
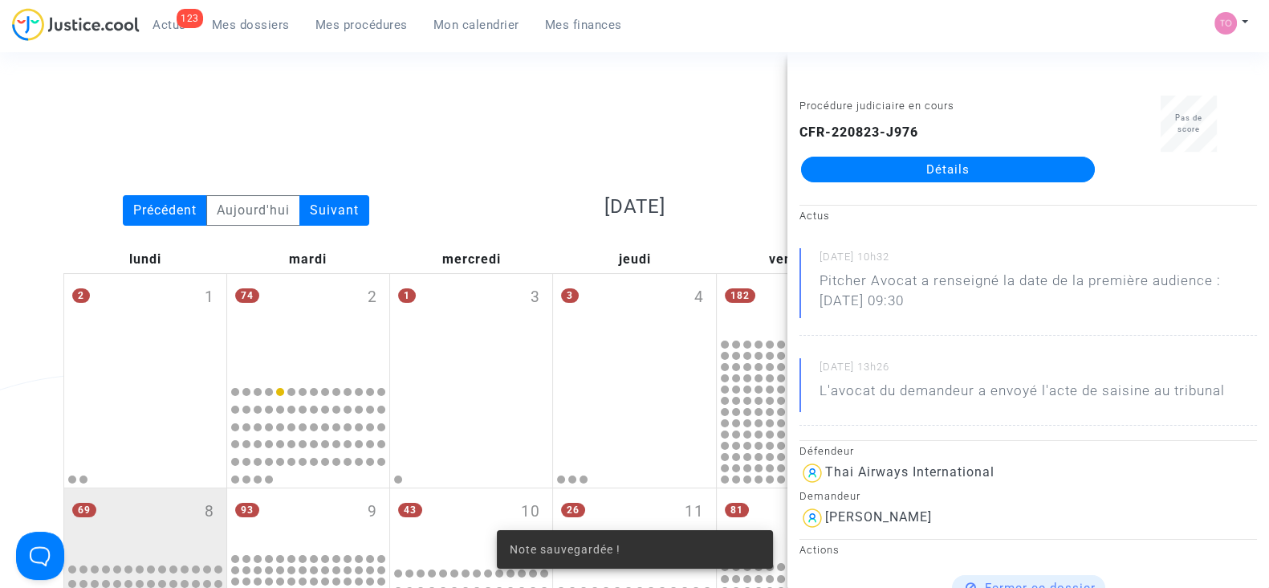
scroll to position [2797, 0]
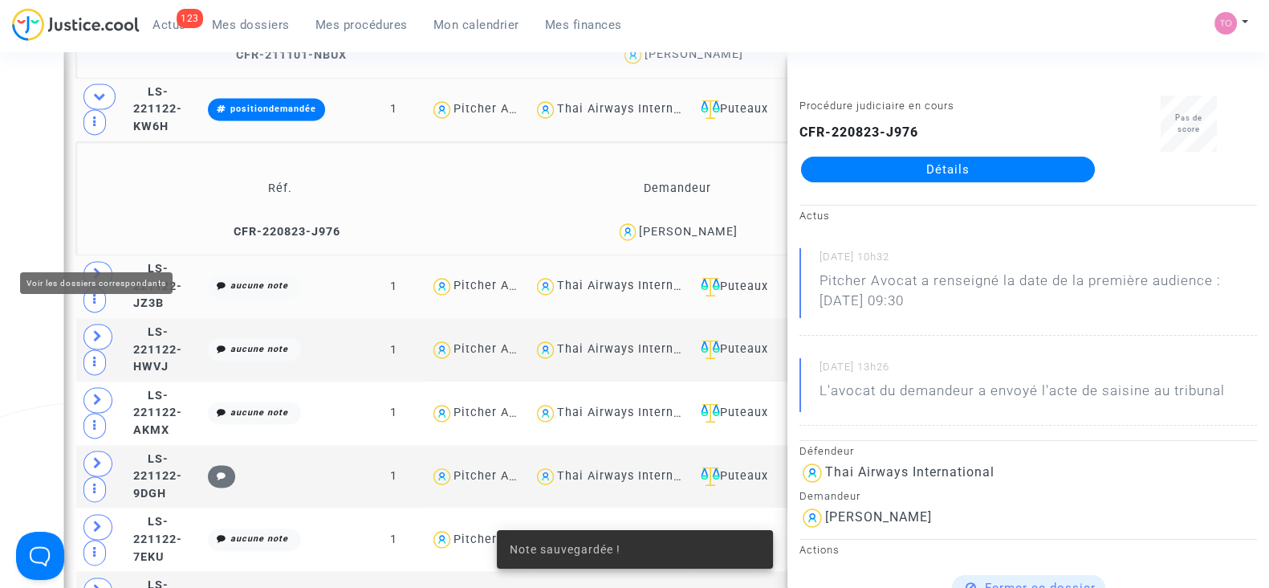
click at [106, 261] on span at bounding box center [98, 274] width 29 height 26
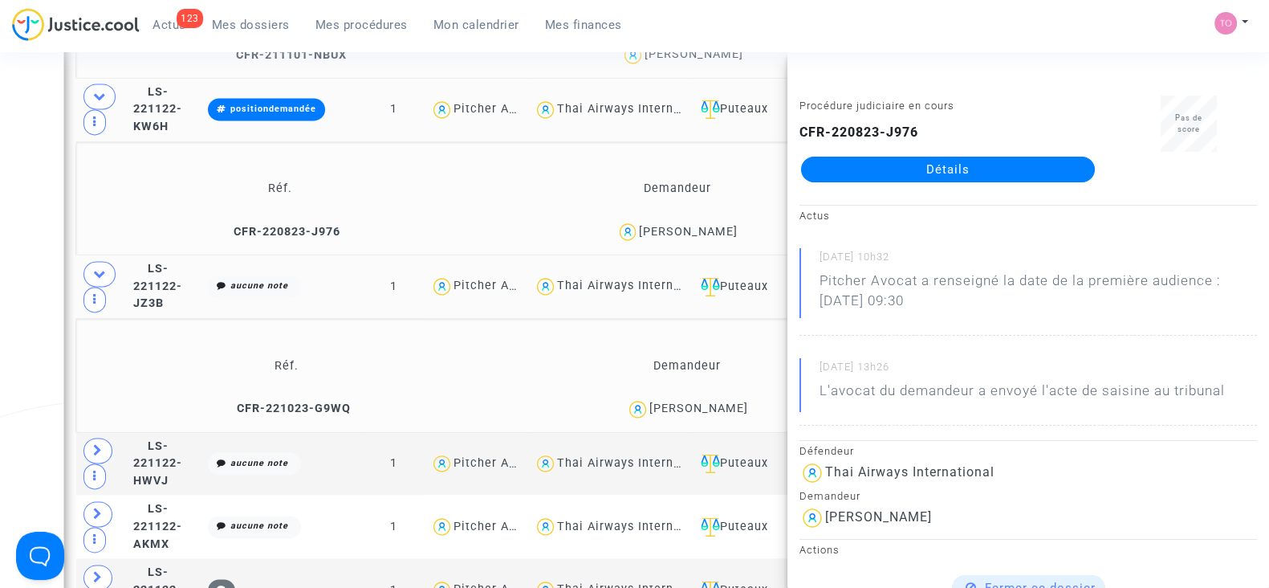
click at [730, 401] on div "Claudette ANNEIX" at bounding box center [699, 408] width 99 height 14
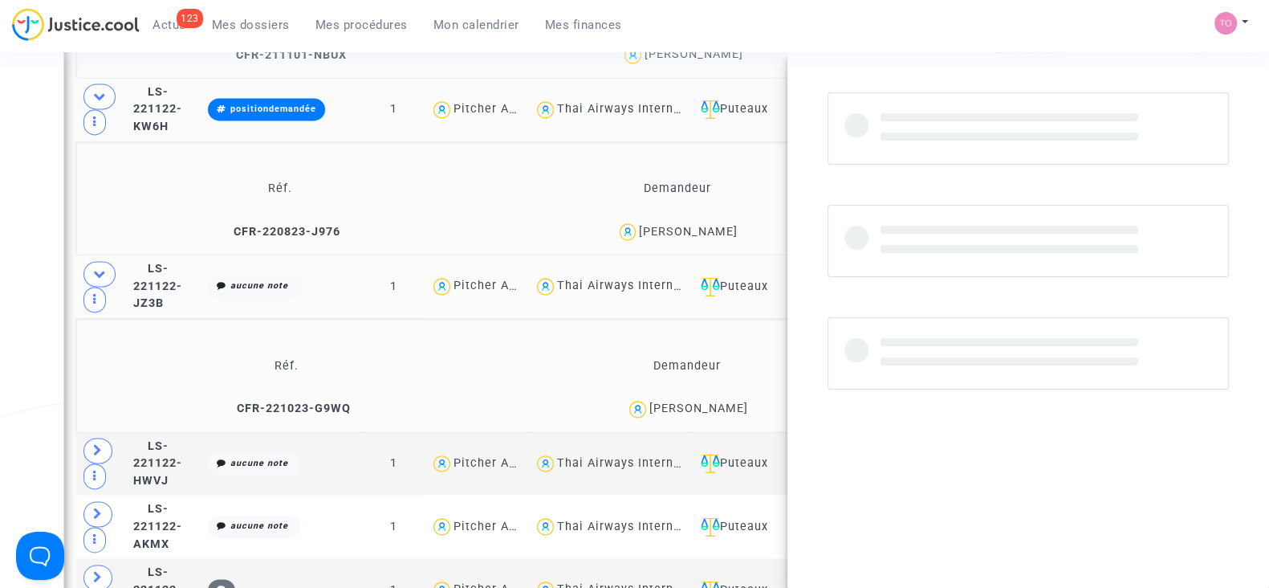
click at [730, 401] on div "Claudette ANNEIX" at bounding box center [699, 408] width 99 height 14
copy div "ANNEIX"
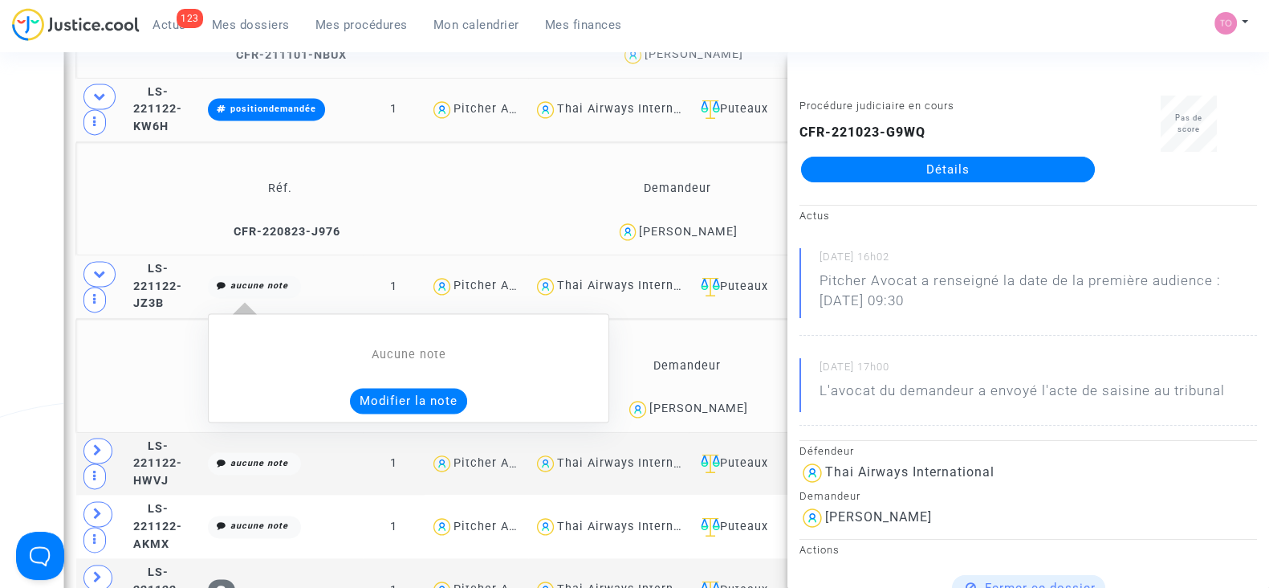
click at [467, 388] on button "Modifier la note" at bounding box center [408, 401] width 117 height 26
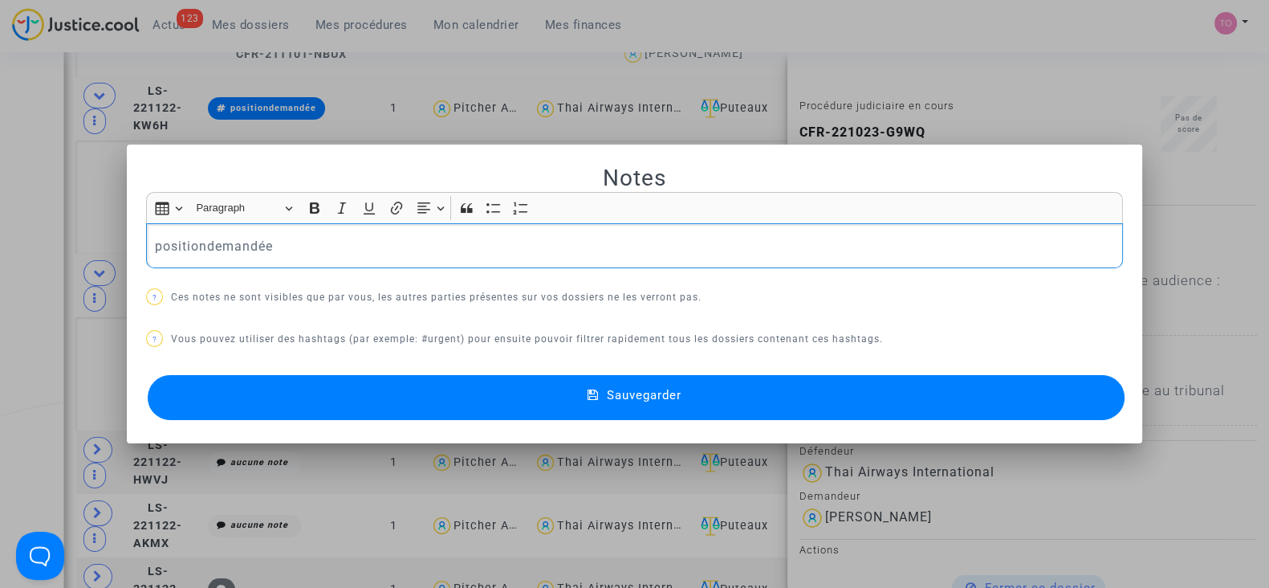
click at [146, 242] on div "positiondemandée" at bounding box center [634, 245] width 977 height 45
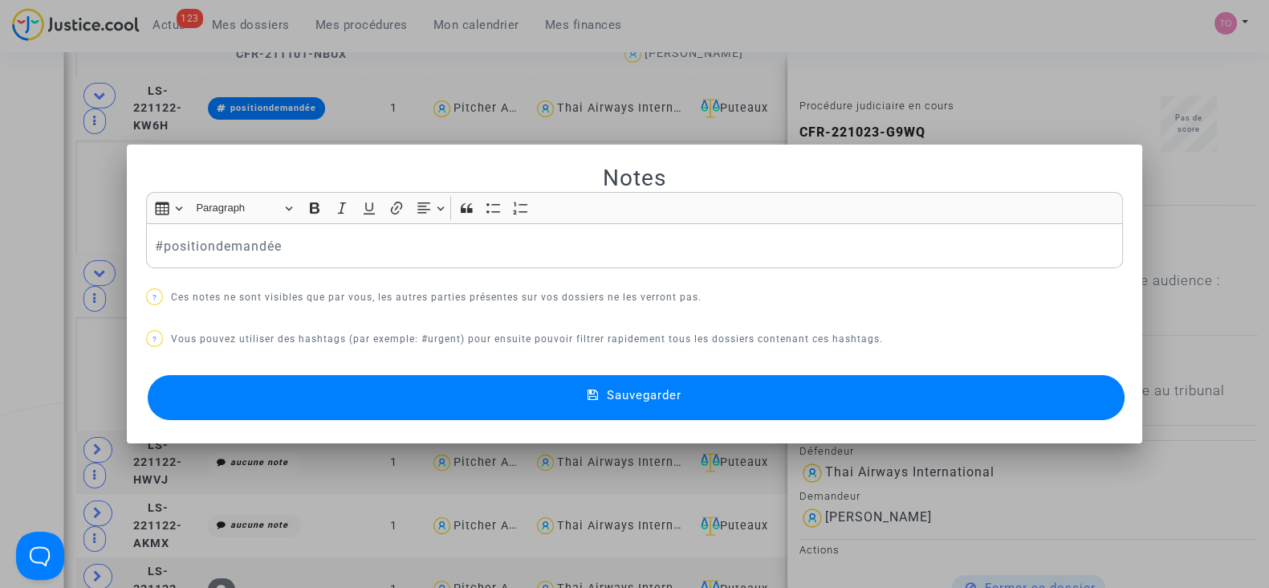
click at [336, 383] on button "Sauvegarder" at bounding box center [636, 397] width 977 height 45
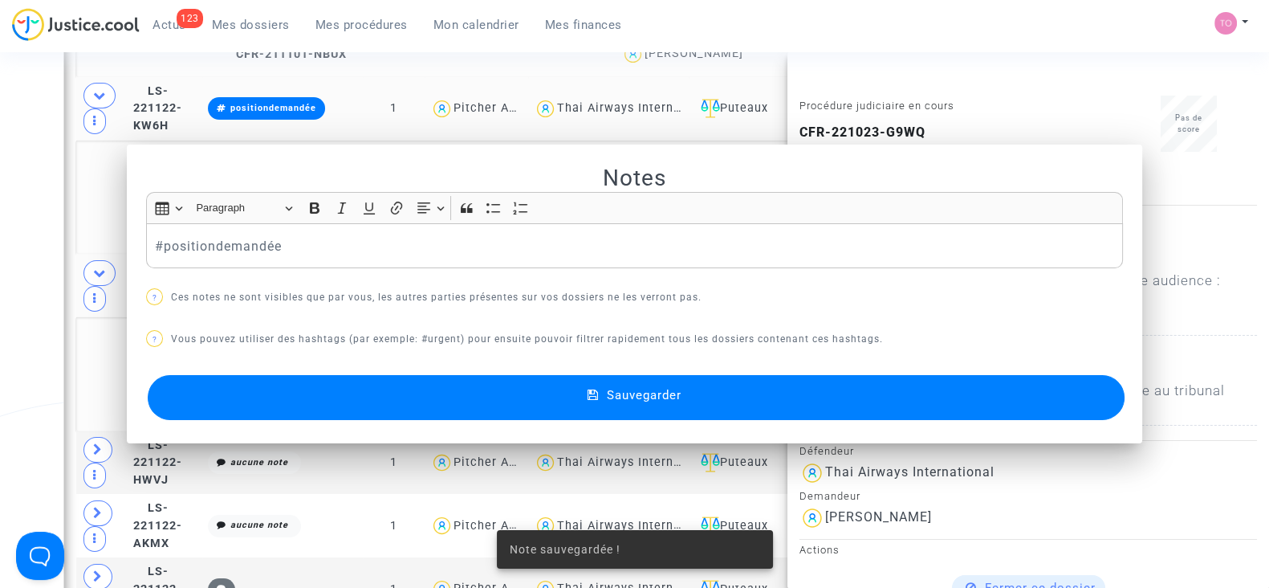
scroll to position [2797, 0]
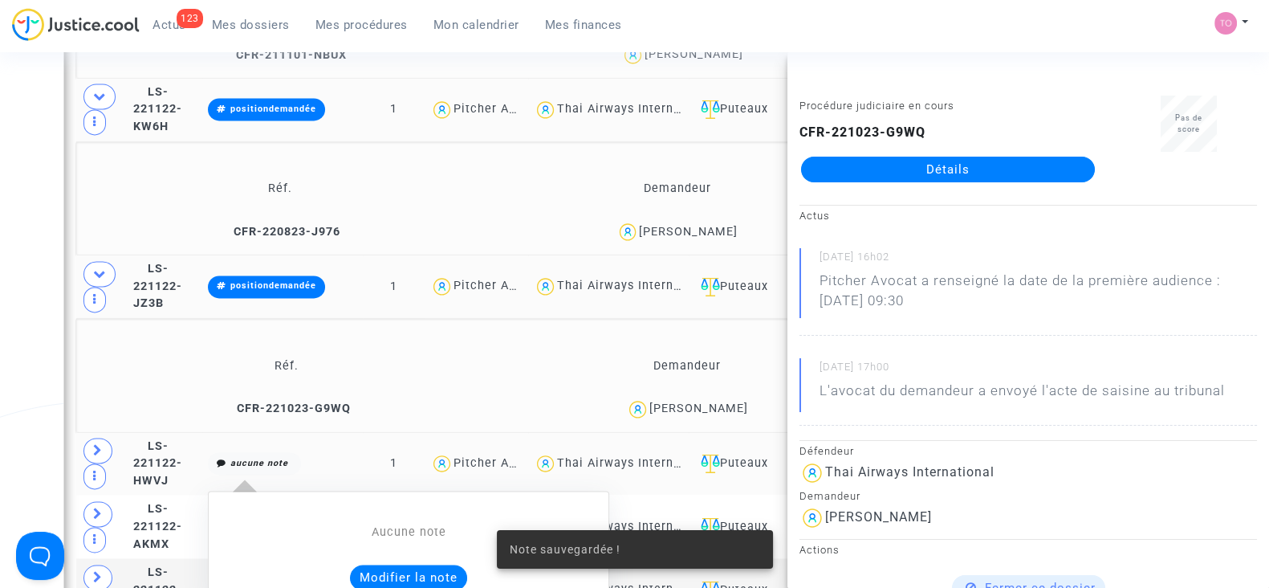
click at [435, 564] on button "Modifier la note" at bounding box center [408, 577] width 117 height 26
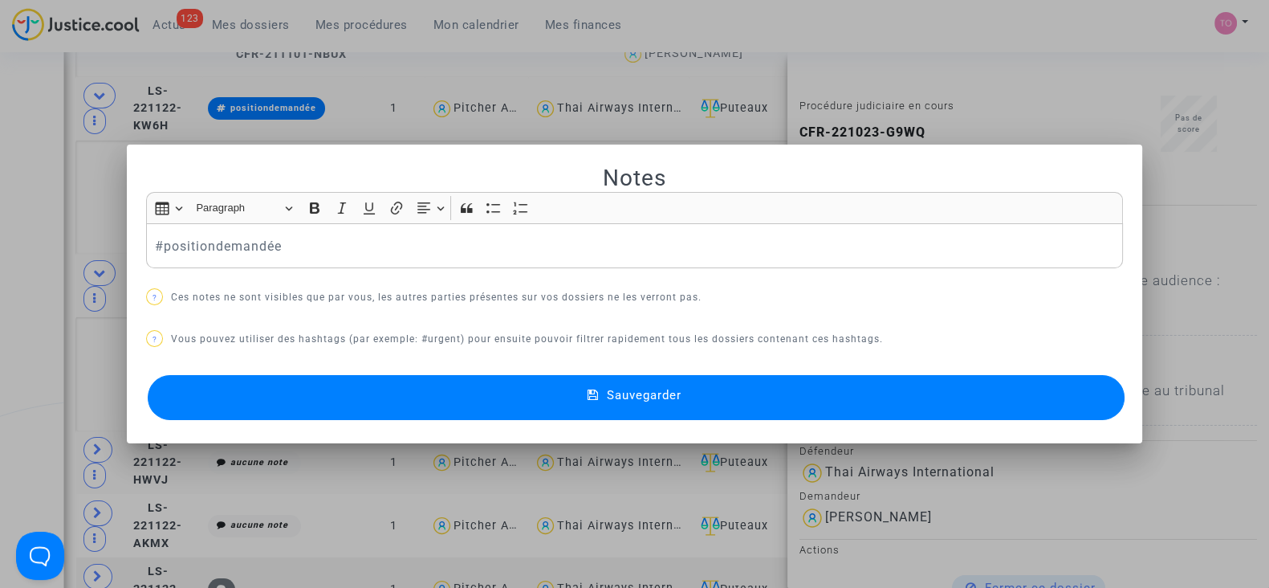
click at [420, 411] on button "Sauvegarder" at bounding box center [636, 397] width 977 height 45
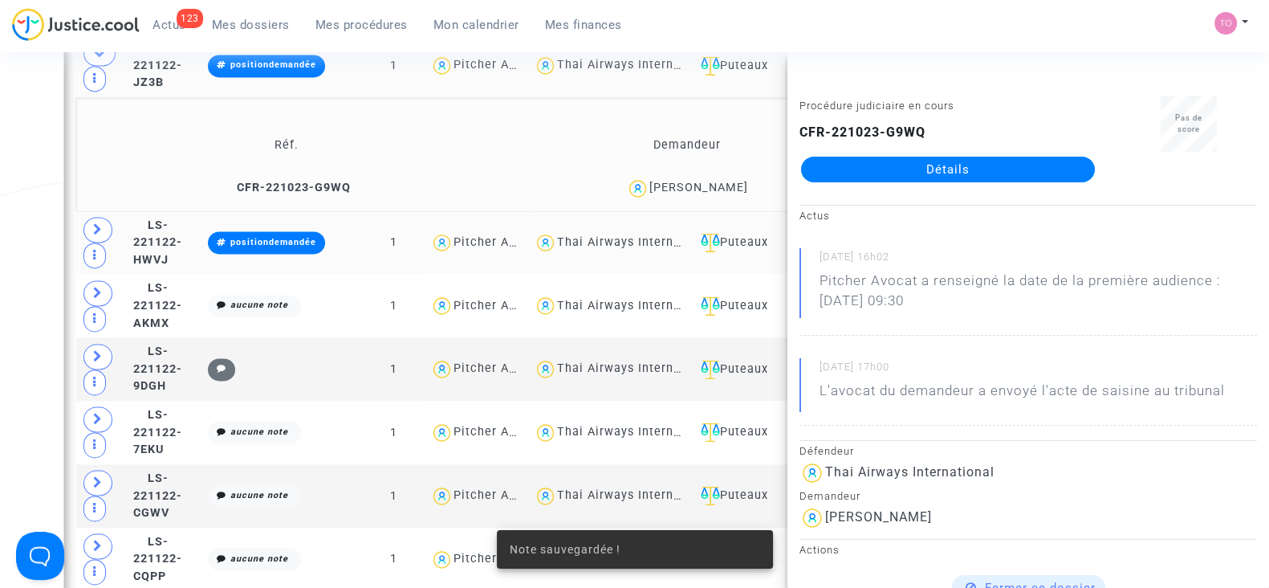
scroll to position [3018, 0]
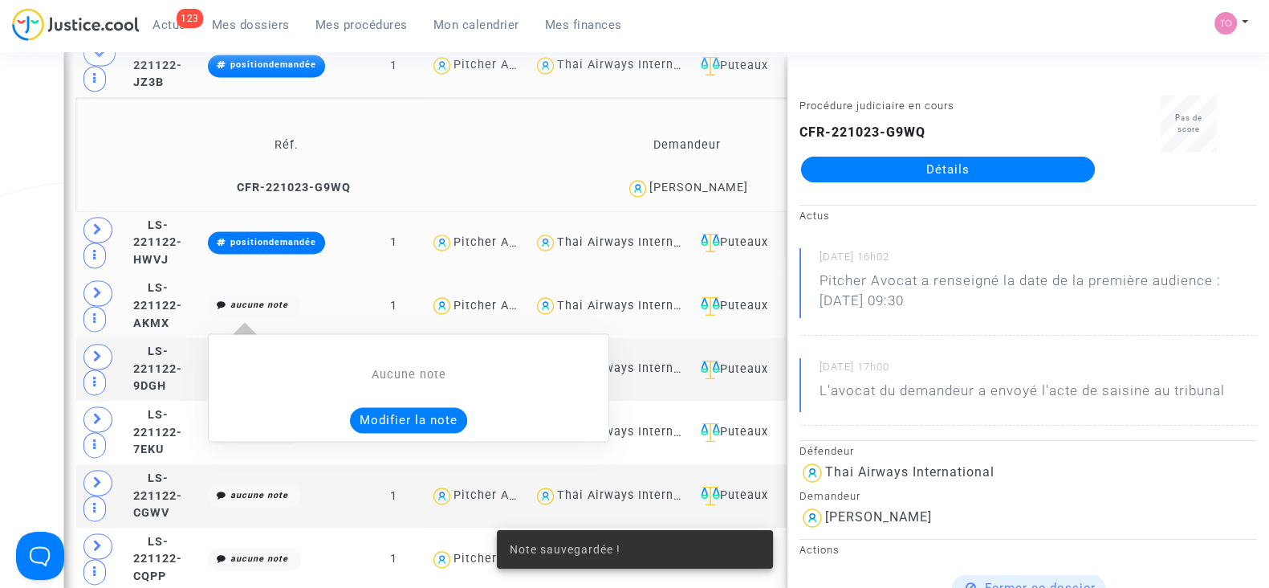
click at [422, 407] on button "Modifier la note" at bounding box center [408, 420] width 117 height 26
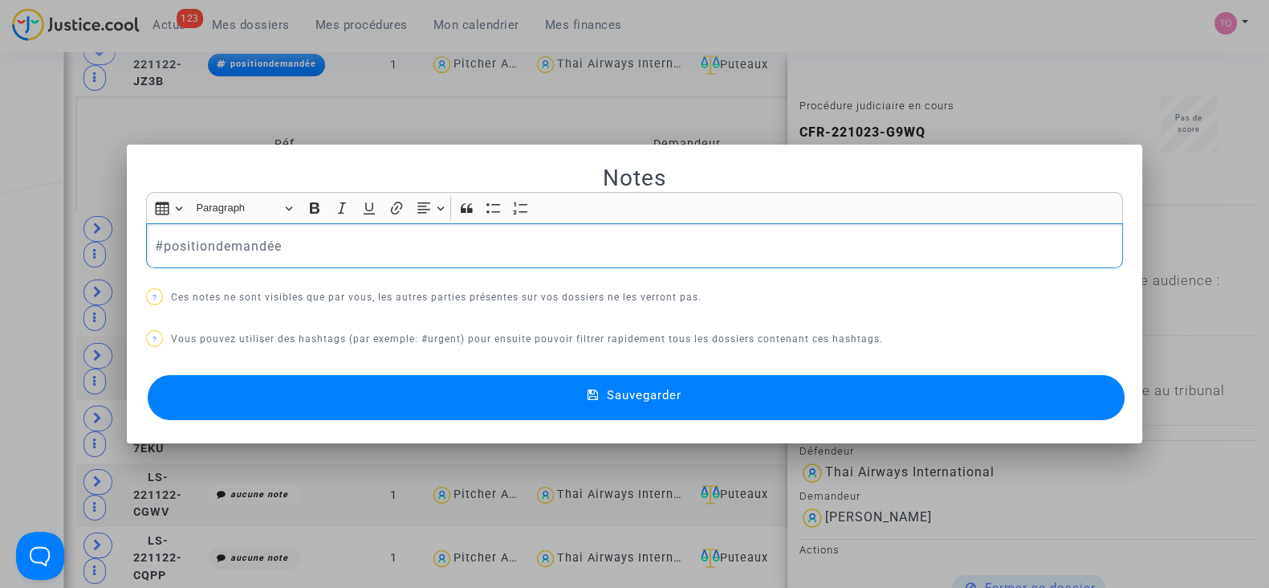
click at [397, 393] on button "Sauvegarder" at bounding box center [636, 397] width 977 height 45
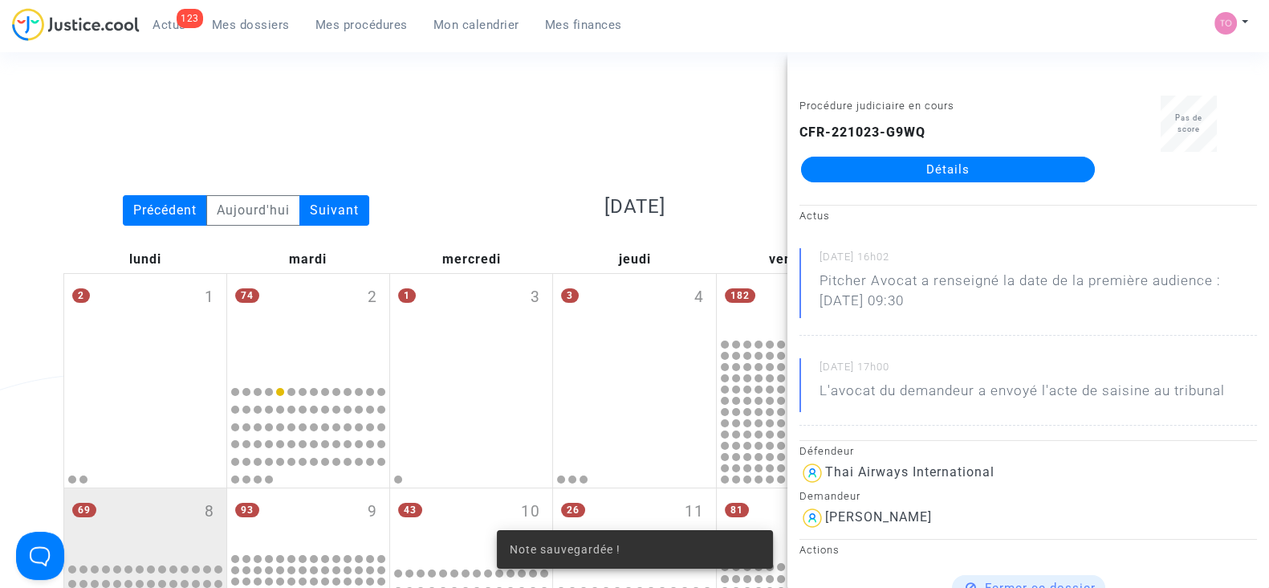
scroll to position [3018, 0]
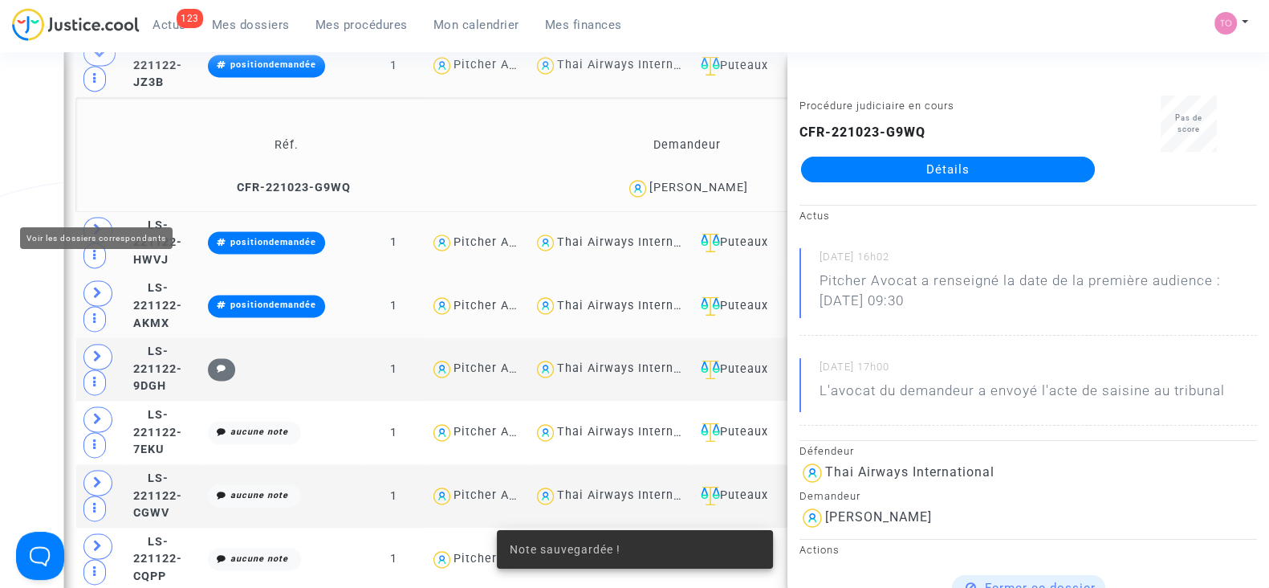
click at [90, 217] on span at bounding box center [98, 230] width 29 height 26
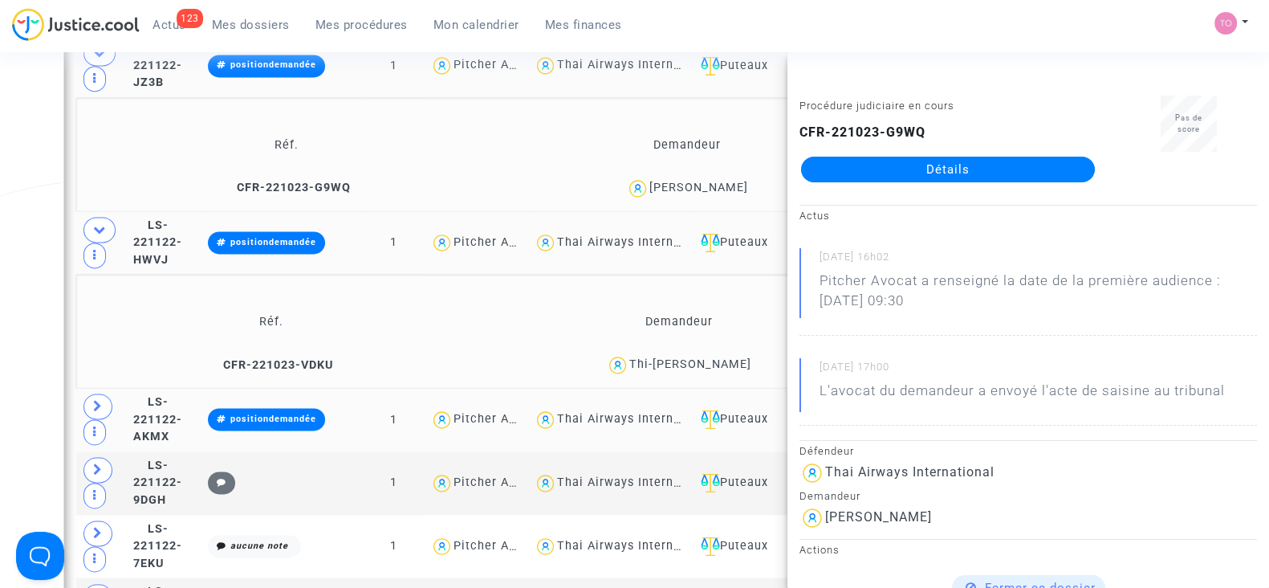
click at [724, 181] on div "Claudette ANNEIX" at bounding box center [699, 188] width 99 height 14
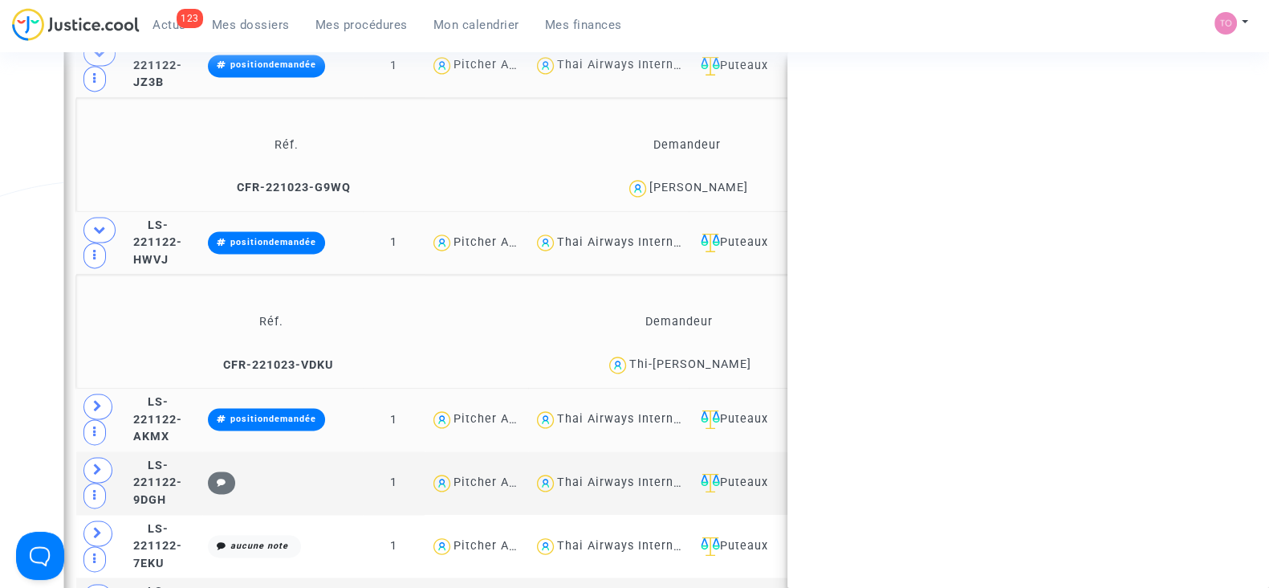
click at [724, 181] on div "Claudette ANNEIX" at bounding box center [699, 188] width 99 height 14
copy div "ANNEIX"
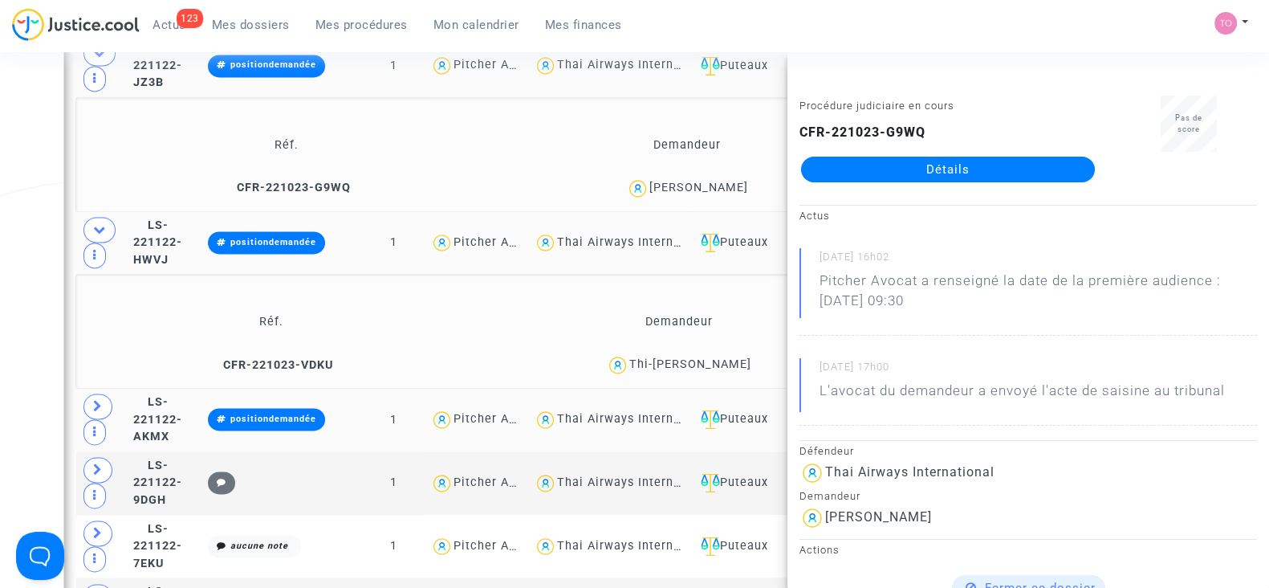
click at [731, 357] on div "Thi-Kim-Lieu TAN" at bounding box center [691, 364] width 122 height 14
copy div "TAN"
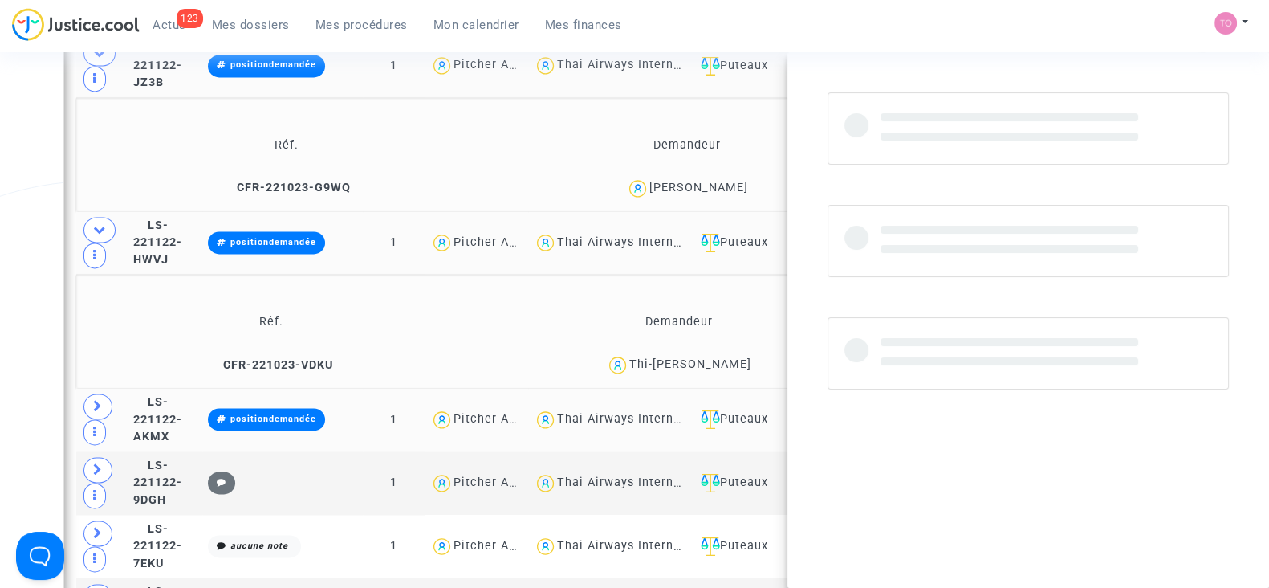
click at [731, 357] on div "Thi-Kim-Lieu TAN" at bounding box center [691, 364] width 122 height 14
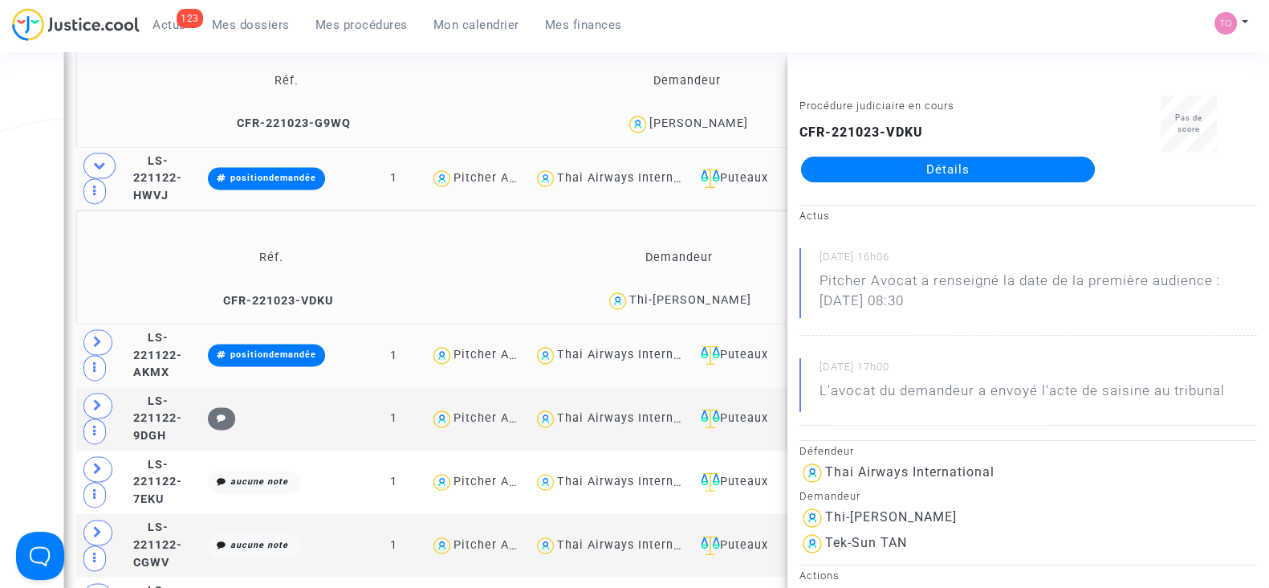
scroll to position [3093, 0]
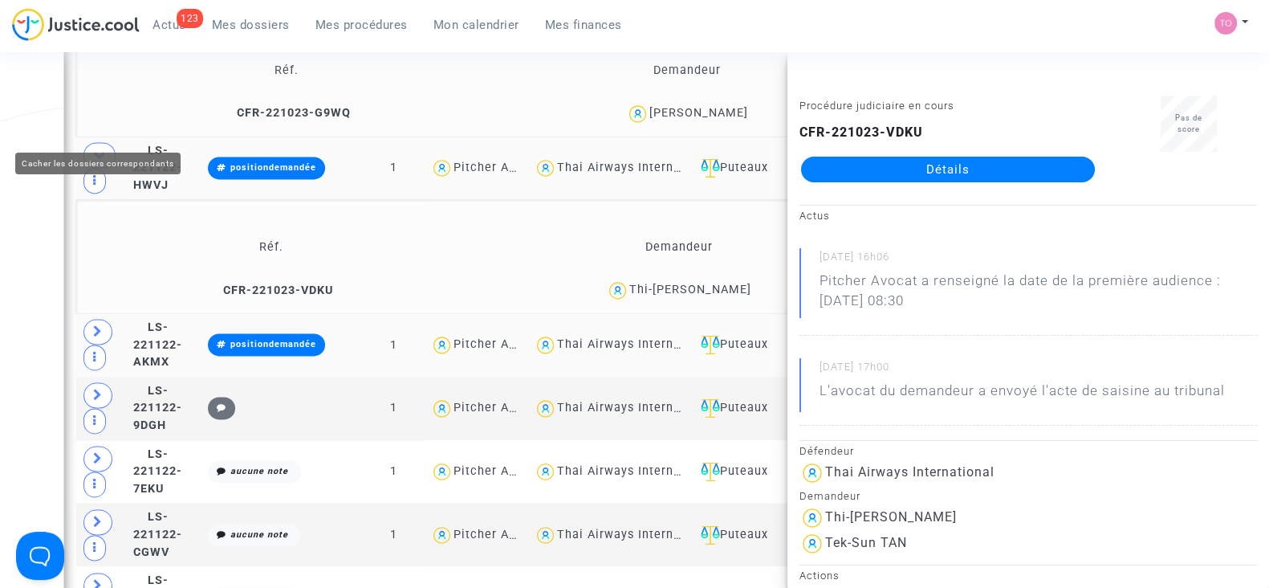
click at [89, 142] on span at bounding box center [100, 155] width 32 height 26
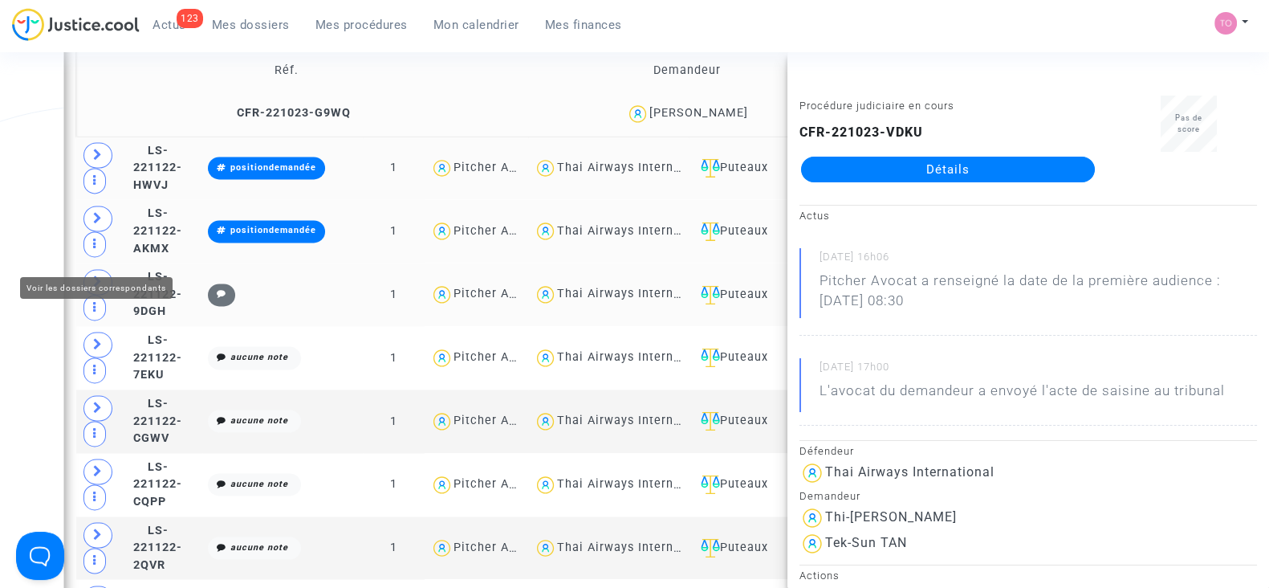
click at [101, 275] on icon at bounding box center [98, 281] width 10 height 12
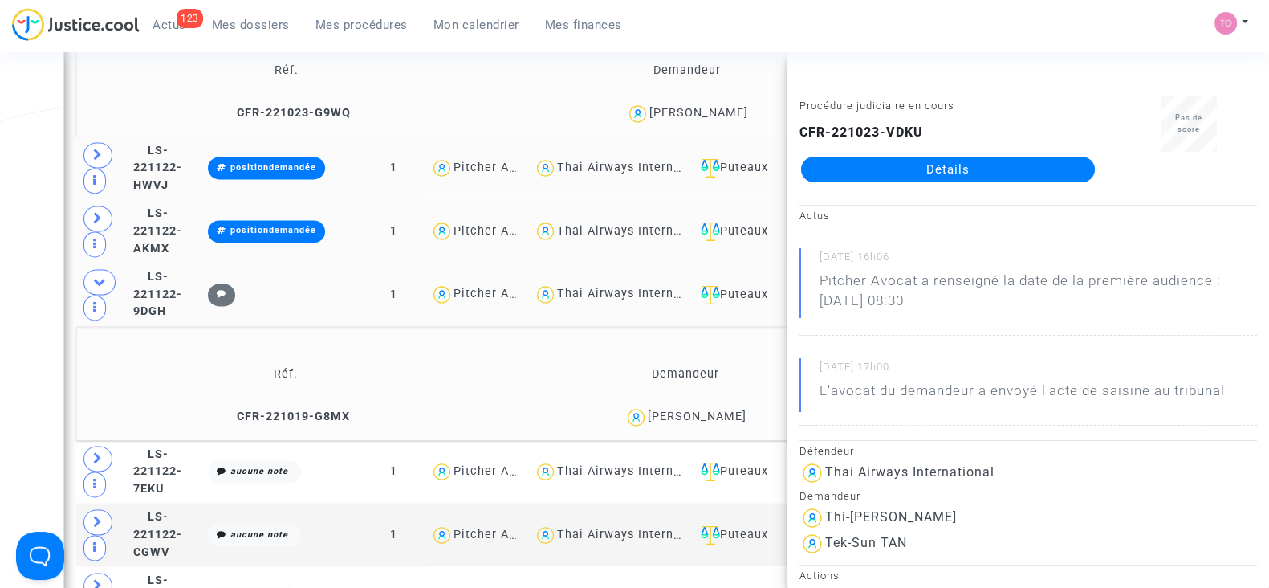
scroll to position [3159, 0]
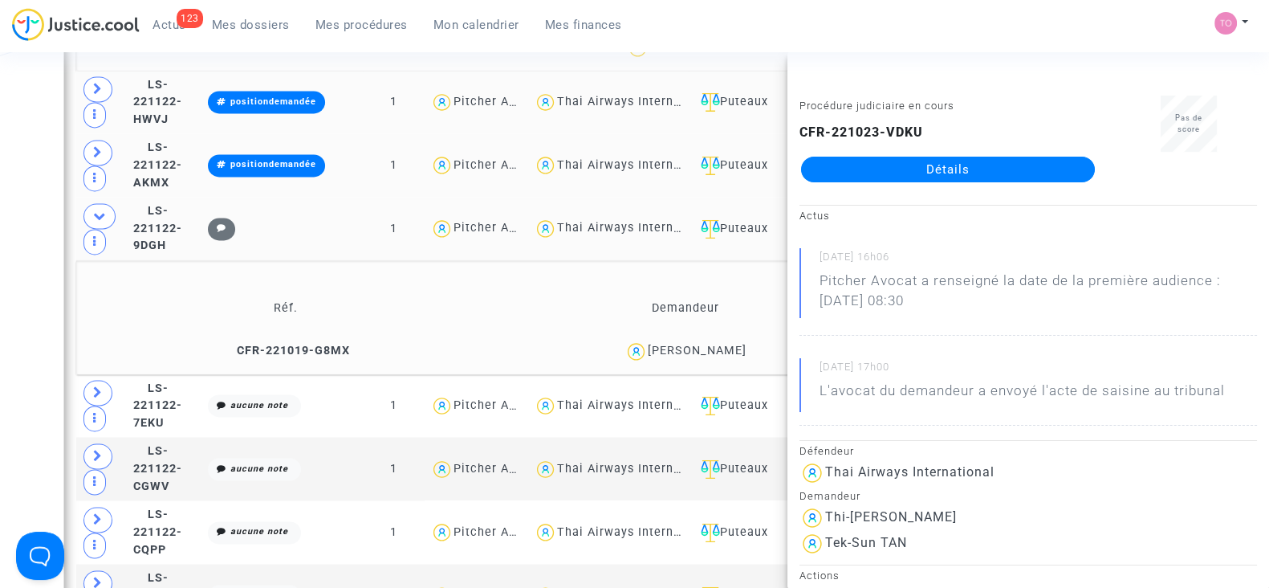
click at [727, 344] on div "Sacha Bensimon" at bounding box center [697, 351] width 99 height 14
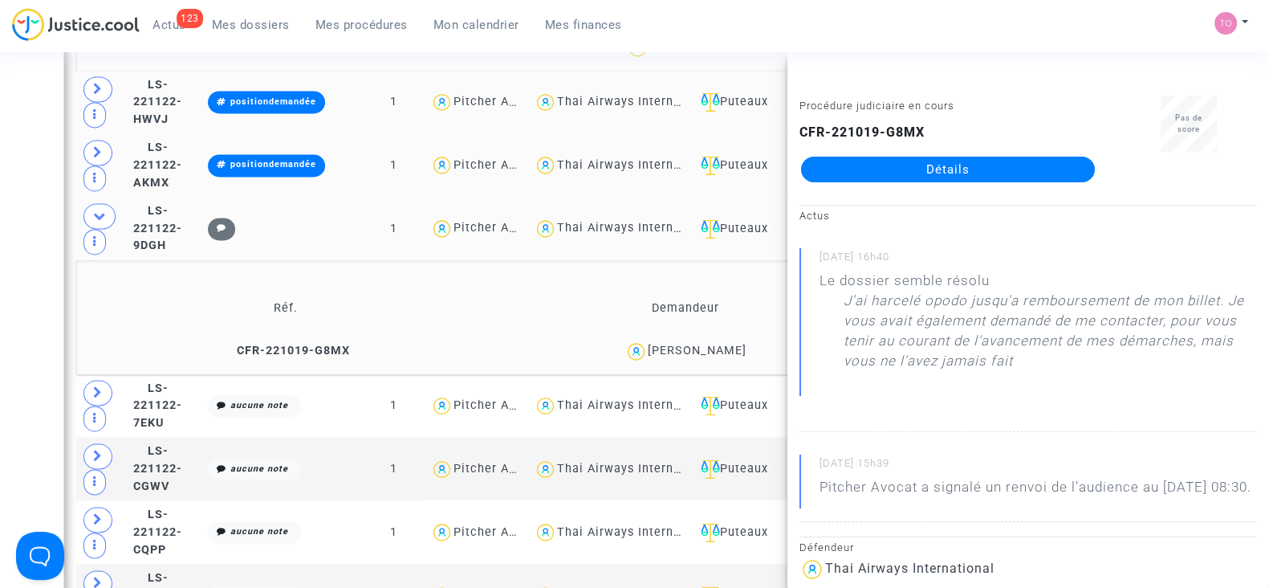
copy div "Bensimon"
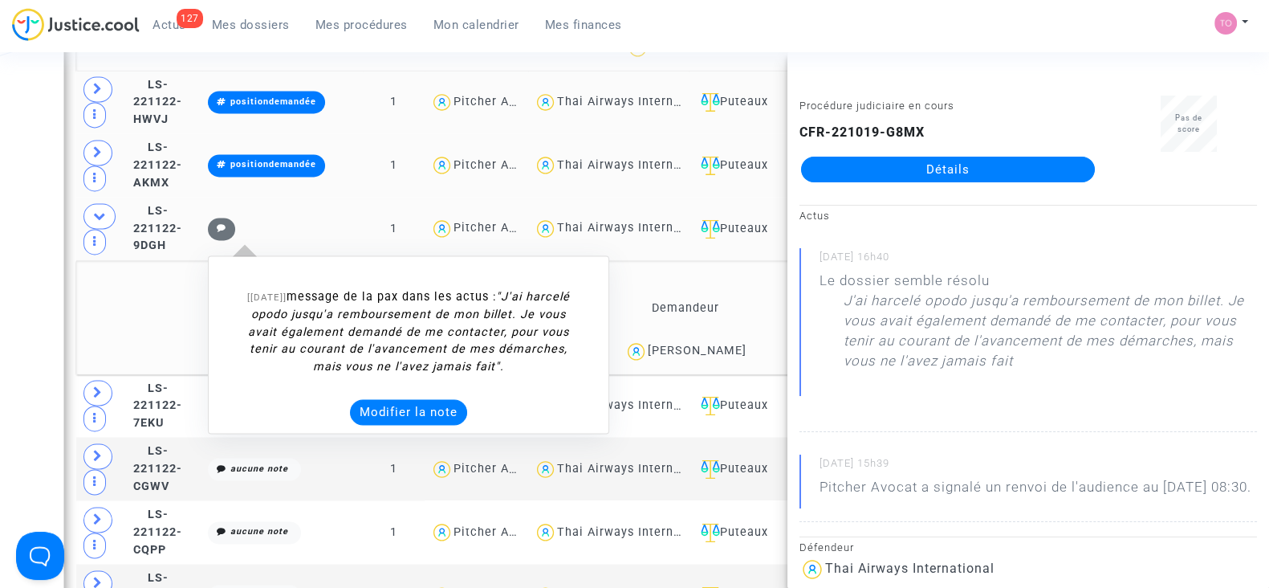
click at [467, 399] on button "Modifier la note" at bounding box center [408, 412] width 117 height 26
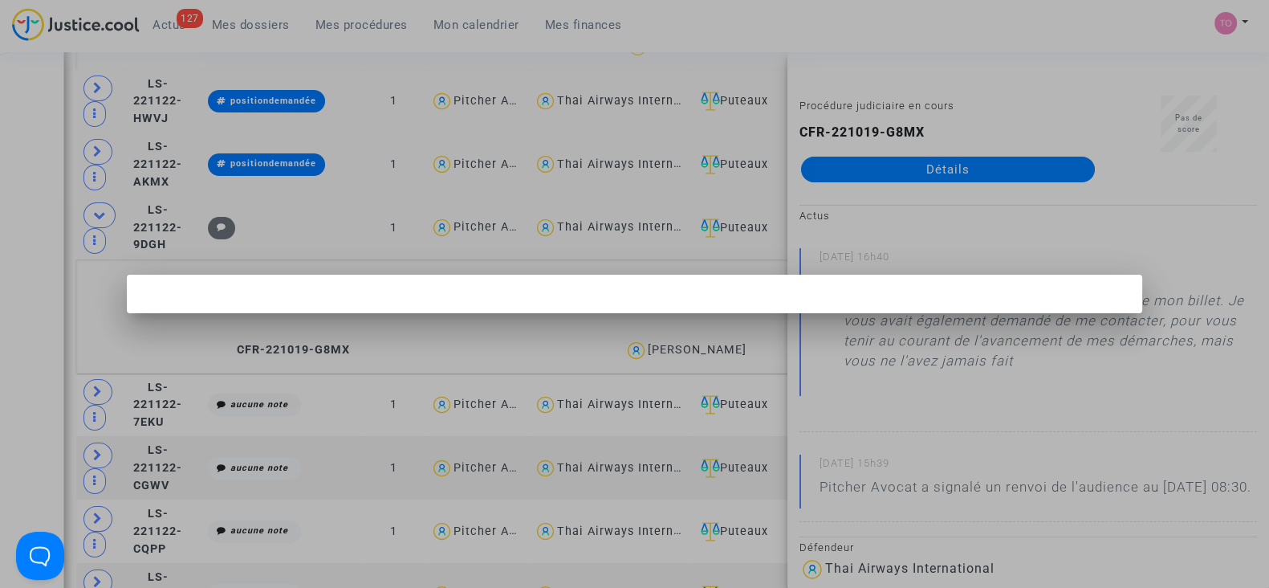
scroll to position [0, 0]
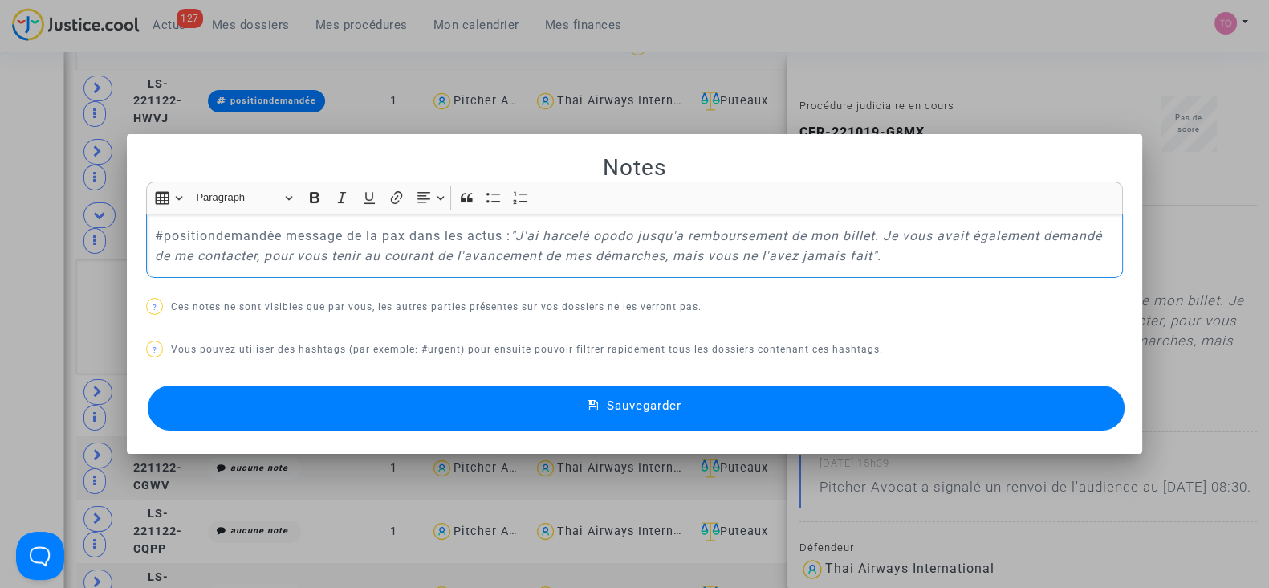
drag, startPoint x: 276, startPoint y: 236, endPoint x: 1135, endPoint y: 295, distance: 861.2
click at [1135, 295] on mat-dialog-container "Notes Rich Text Editor Insert table Insert table Heading Paragraph Paragraph He…" at bounding box center [635, 294] width 1016 height 320
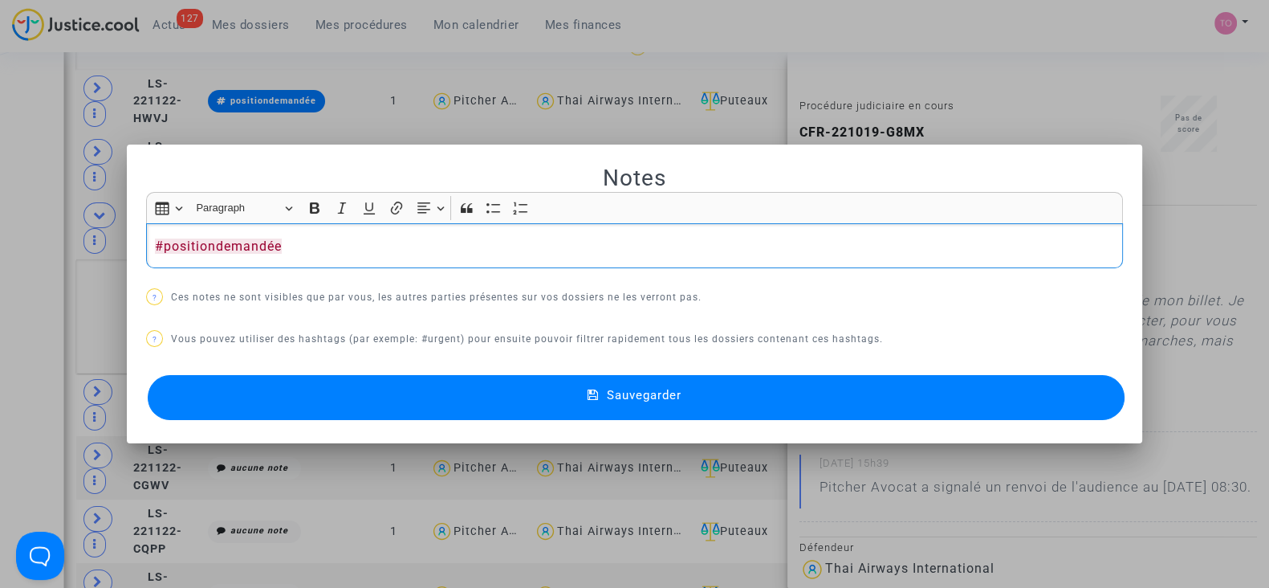
click at [582, 405] on button "Sauvegarder" at bounding box center [636, 397] width 977 height 45
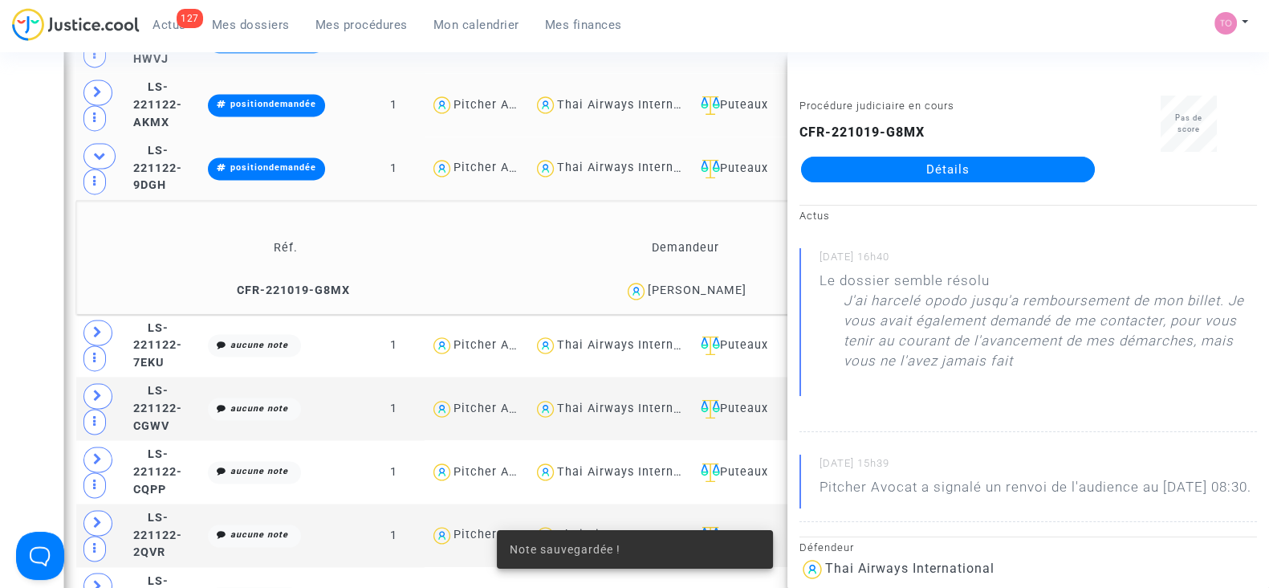
scroll to position [3221, 0]
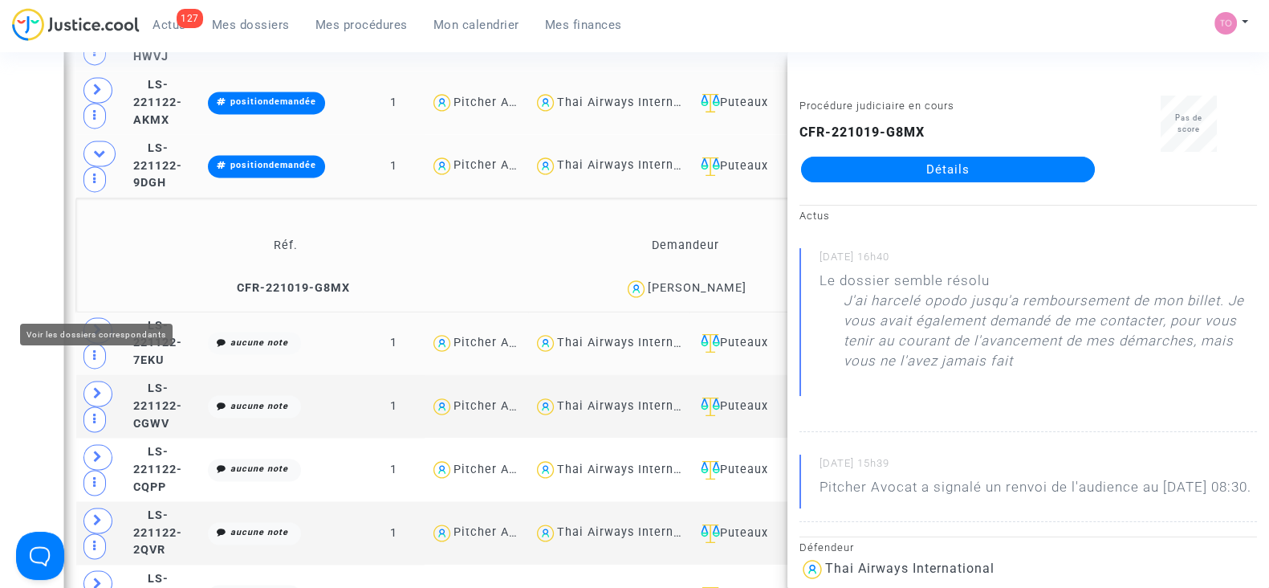
click at [88, 317] on span at bounding box center [98, 330] width 29 height 26
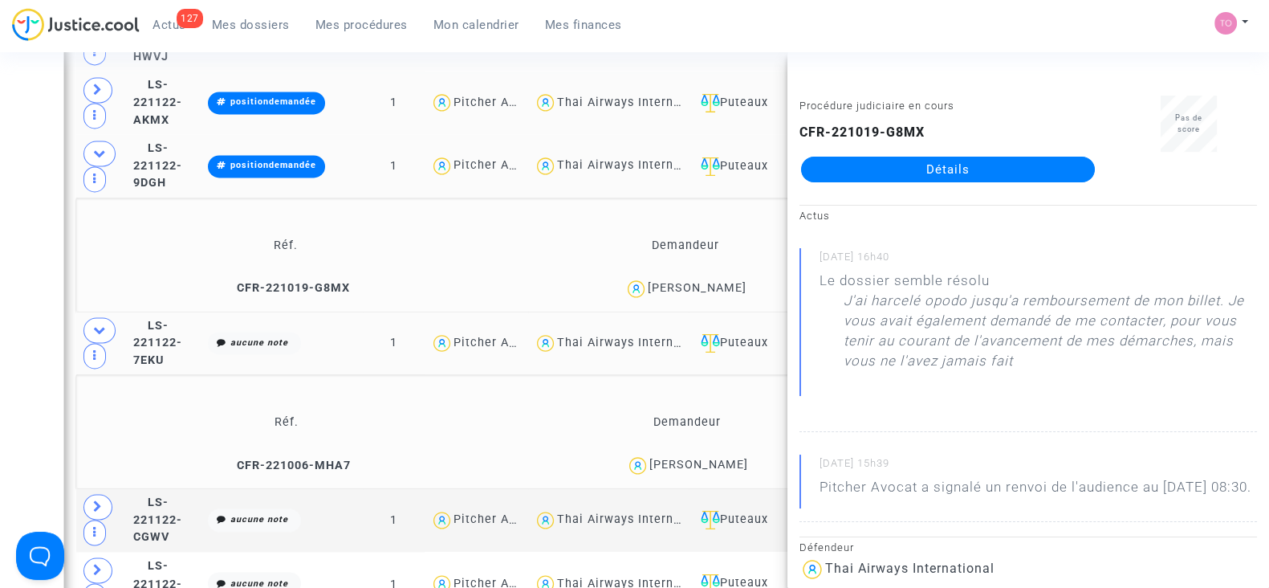
click at [719, 458] on div "arnaud bouchet" at bounding box center [699, 465] width 99 height 14
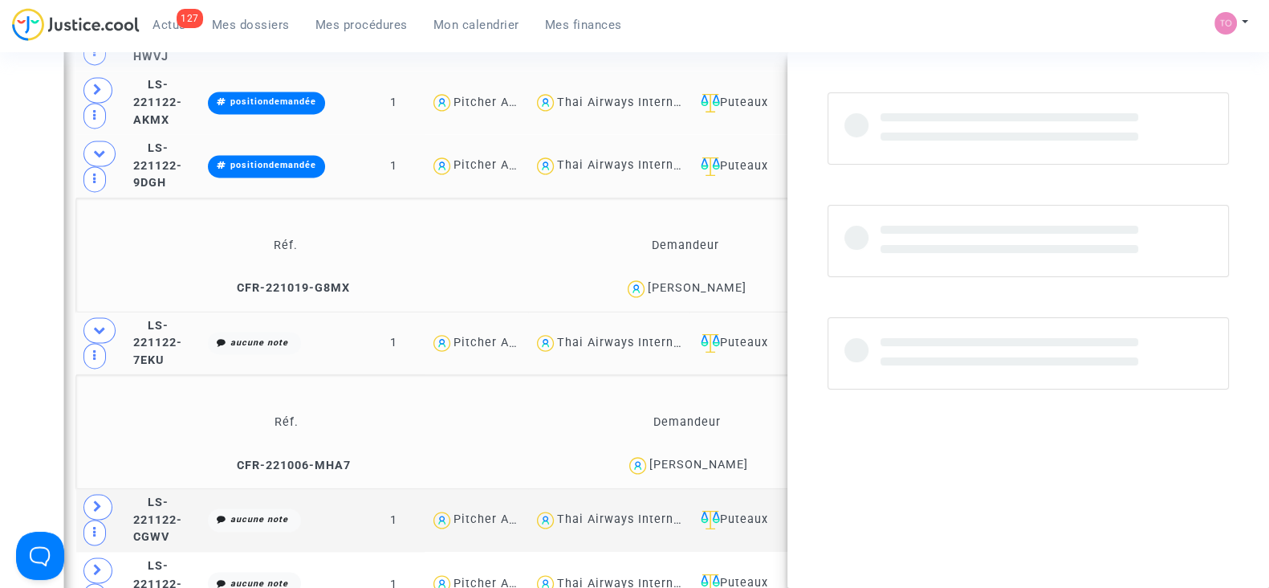
click at [719, 458] on div "arnaud bouchet" at bounding box center [699, 465] width 99 height 14
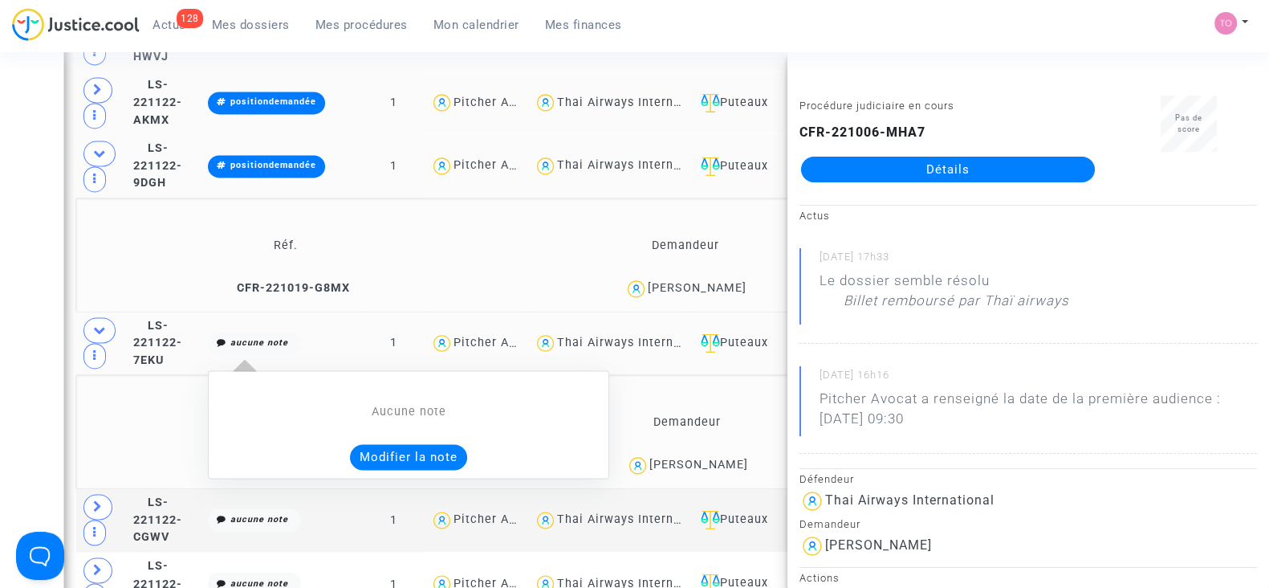
click at [456, 444] on button "Modifier la note" at bounding box center [408, 457] width 117 height 26
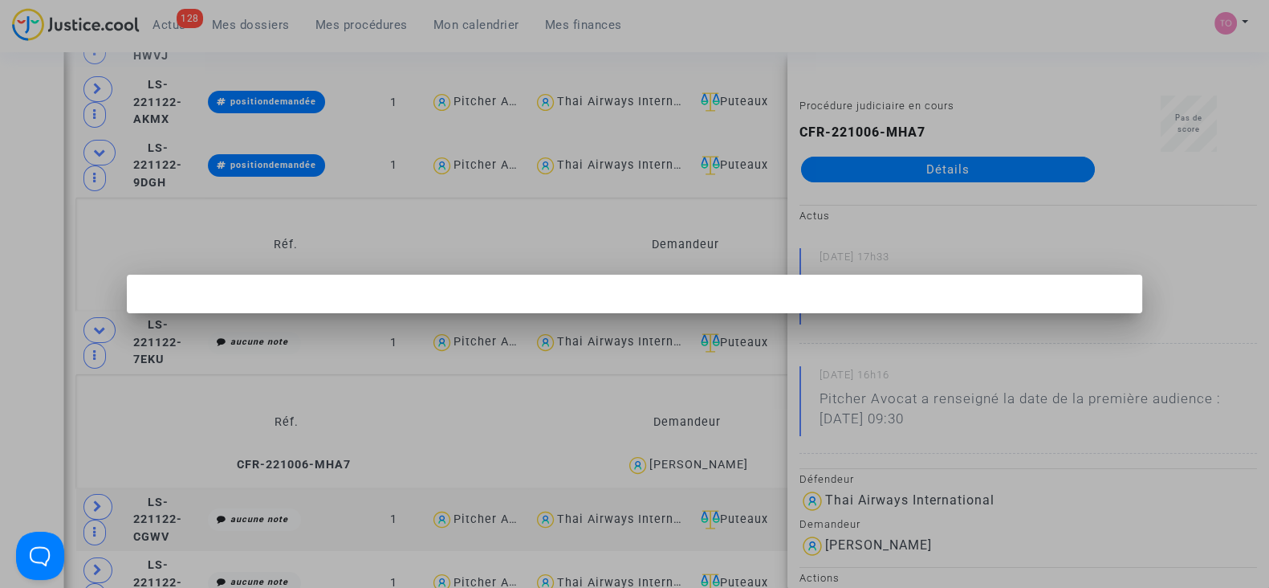
scroll to position [0, 0]
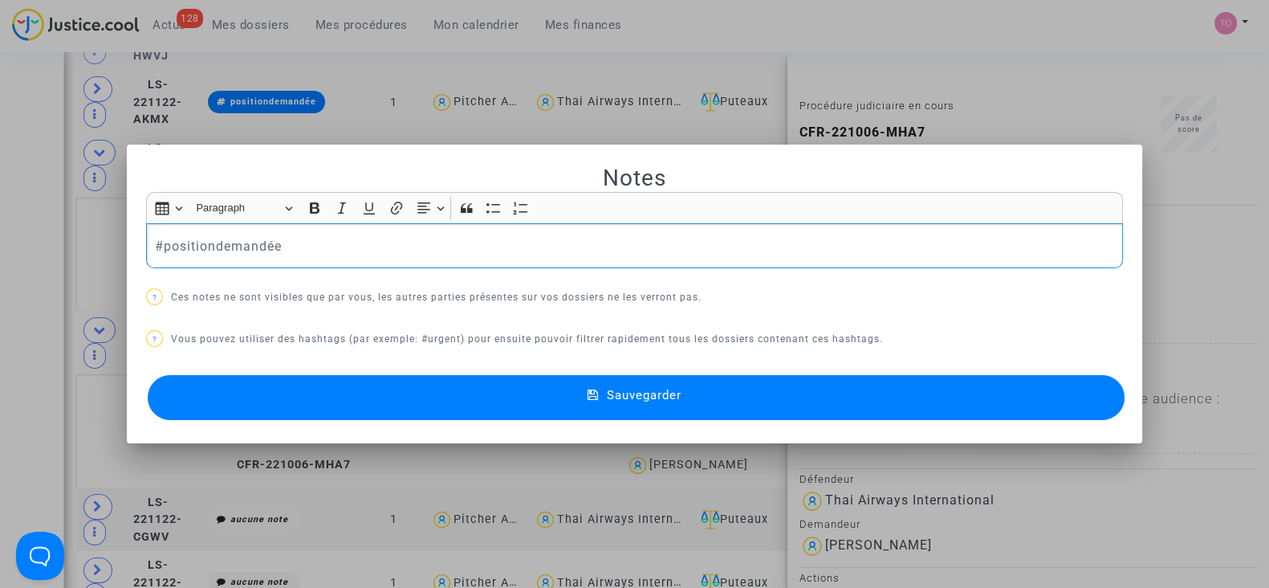
click at [499, 401] on button "Sauvegarder" at bounding box center [636, 397] width 977 height 45
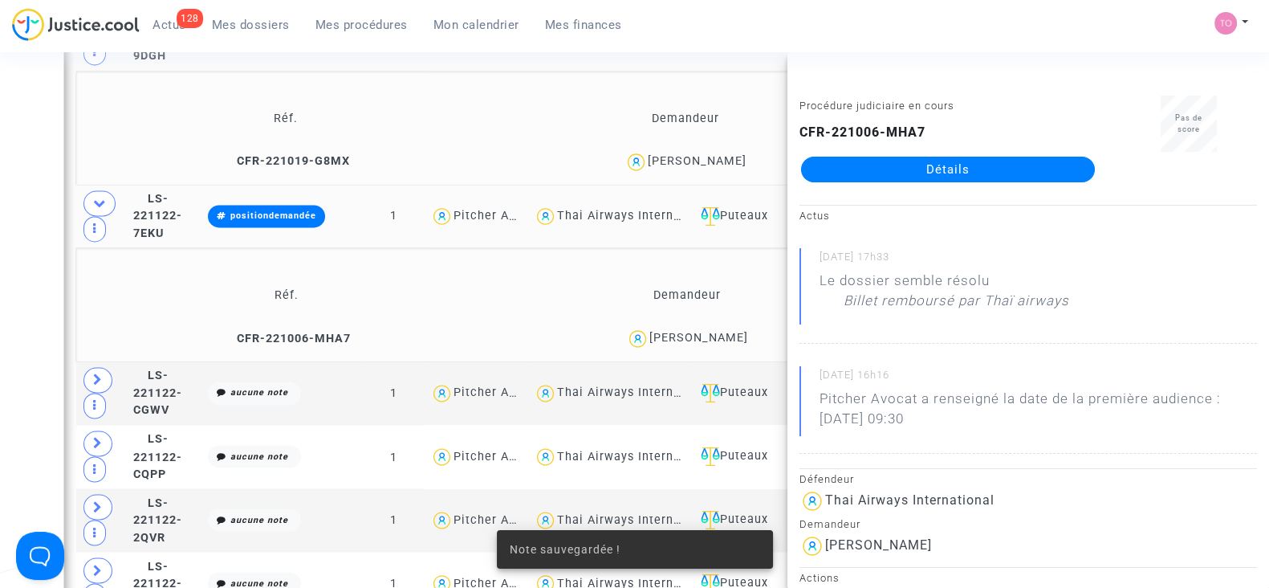
scroll to position [3368, 0]
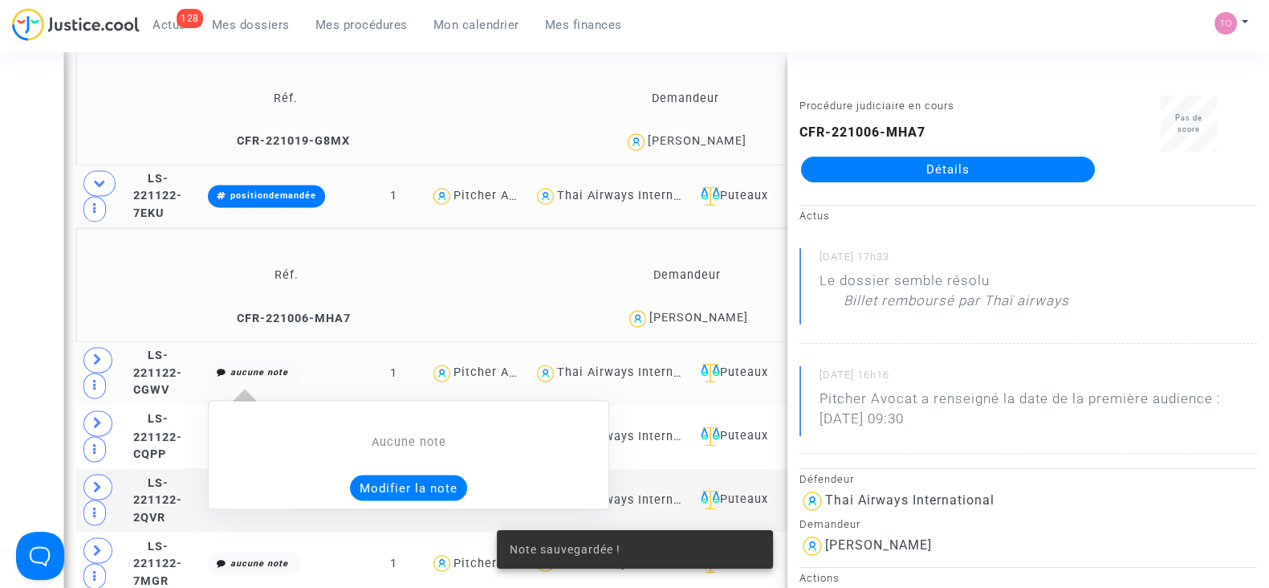
click at [460, 475] on button "Modifier la note" at bounding box center [408, 488] width 117 height 26
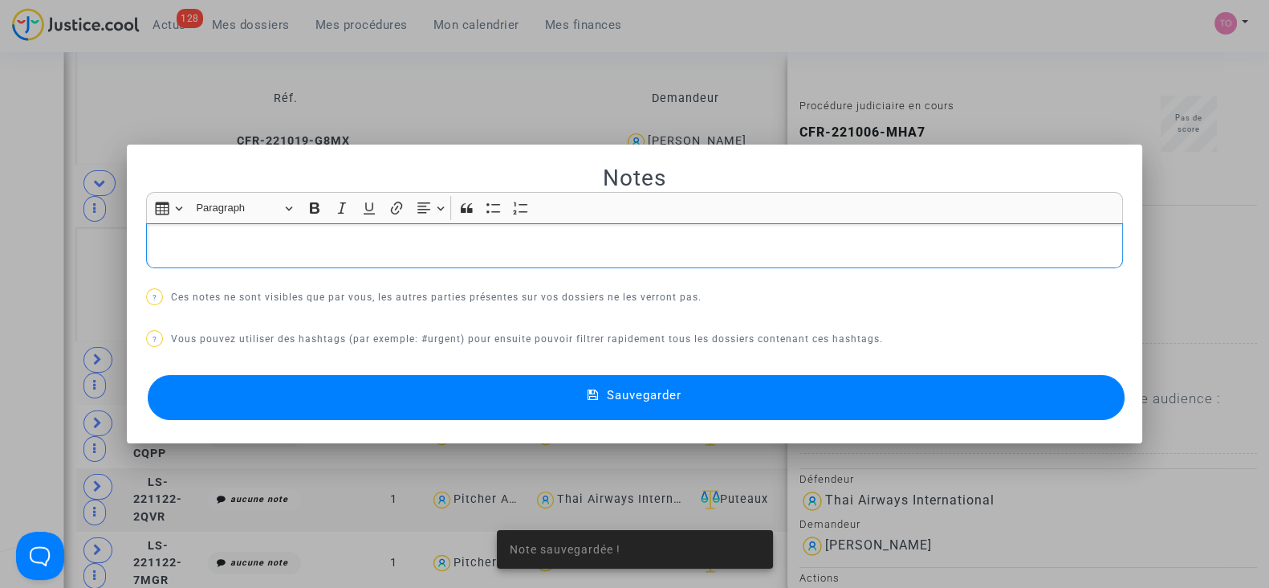
scroll to position [0, 0]
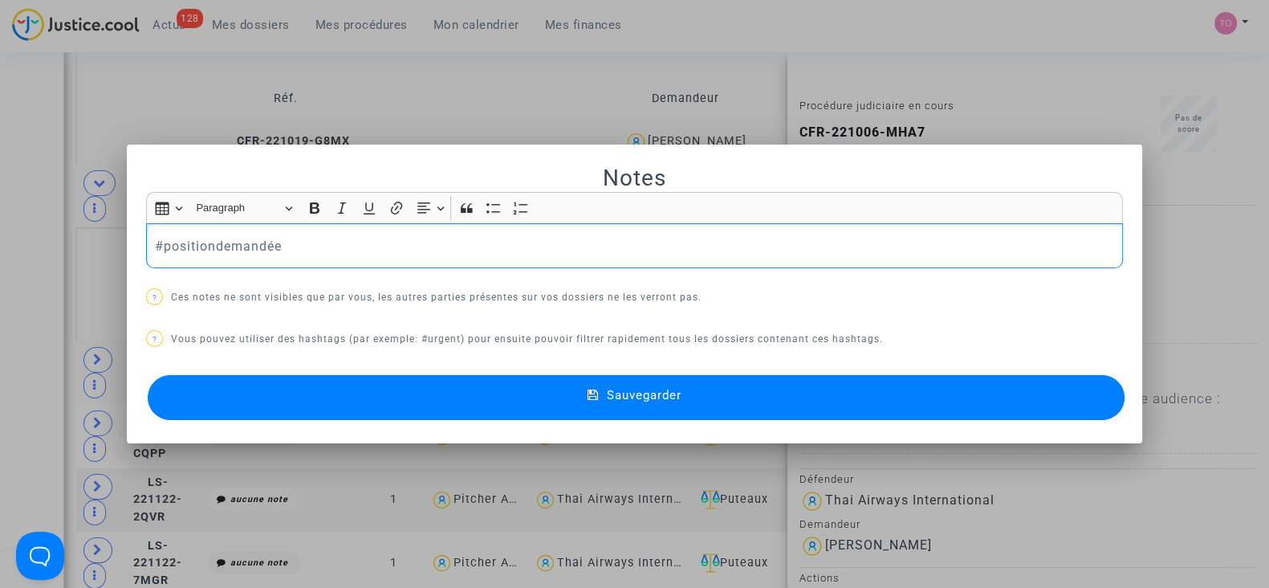
click at [475, 423] on div "Sauvegarder" at bounding box center [634, 397] width 977 height 53
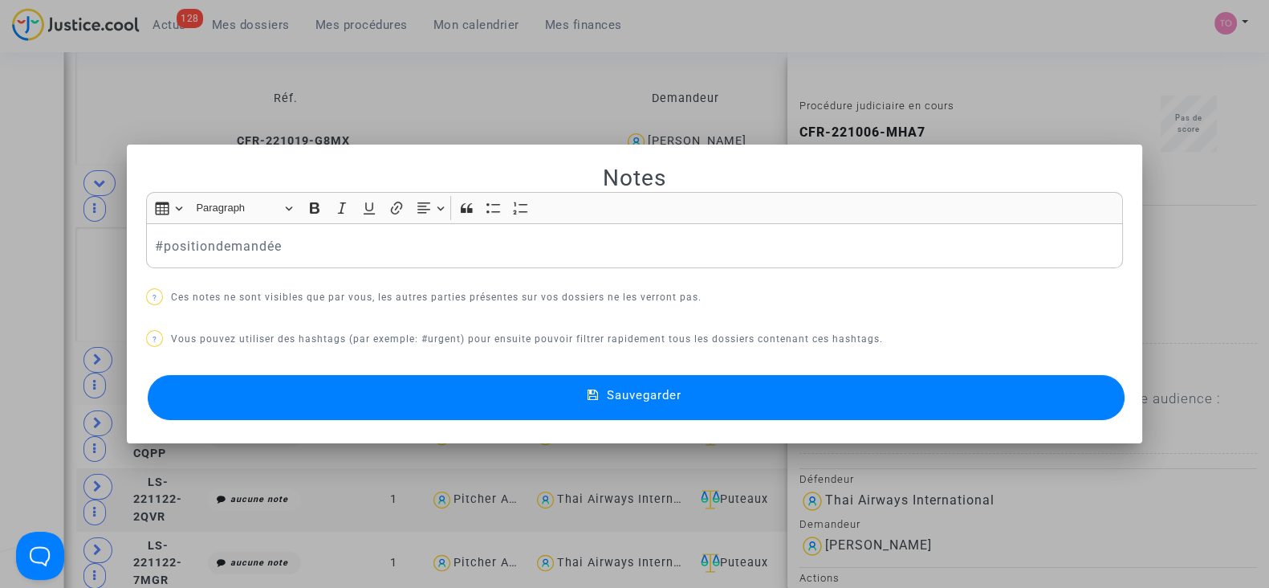
click at [478, 391] on button "Sauvegarder" at bounding box center [636, 397] width 977 height 45
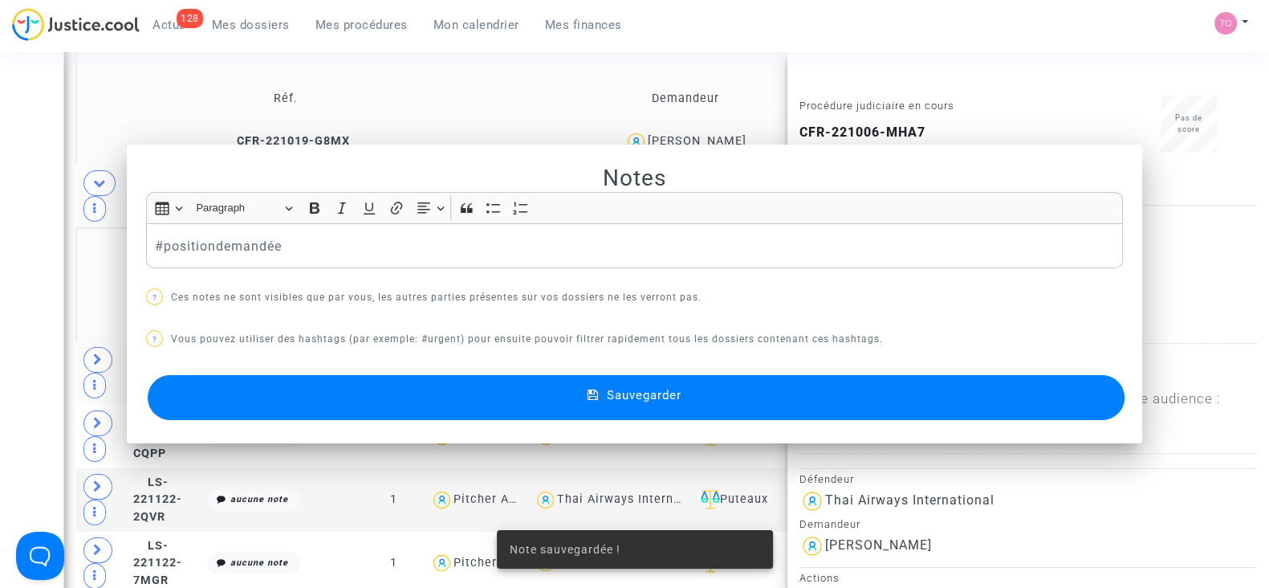
scroll to position [3368, 0]
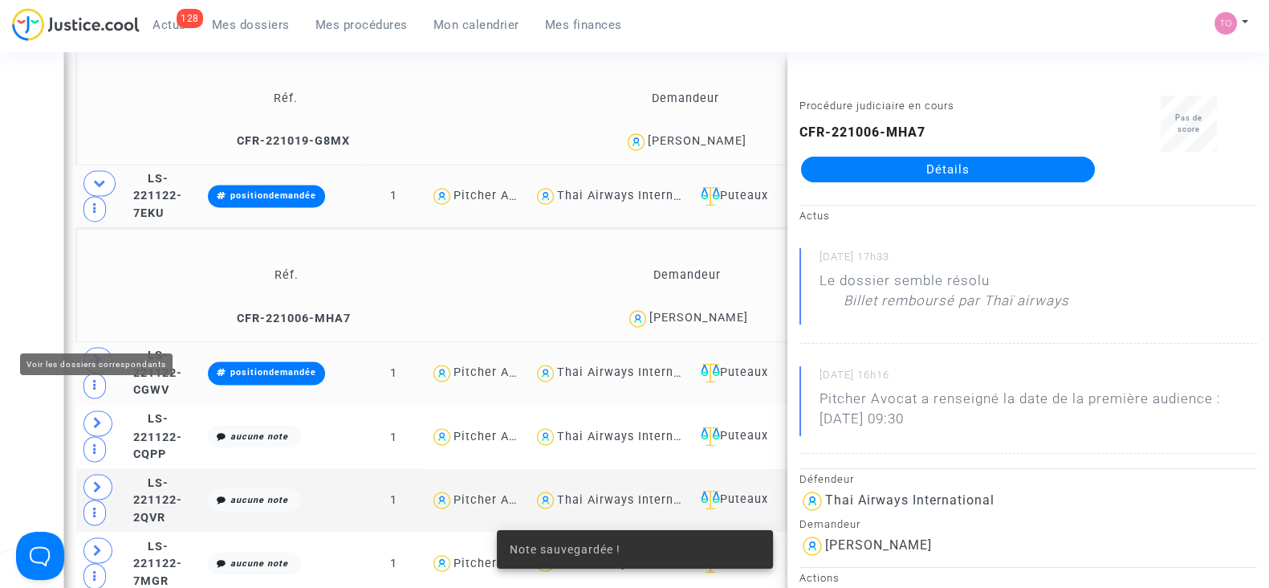
click at [93, 353] on icon at bounding box center [98, 359] width 10 height 12
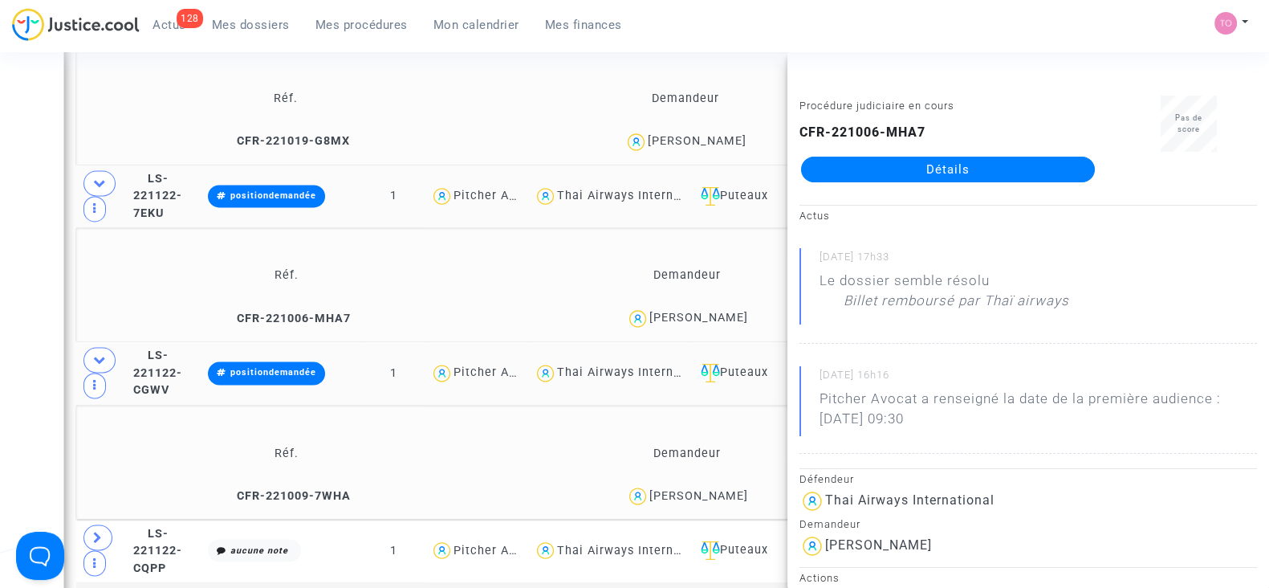
click at [731, 488] on div "Catherine ALLAIS" at bounding box center [699, 495] width 99 height 14
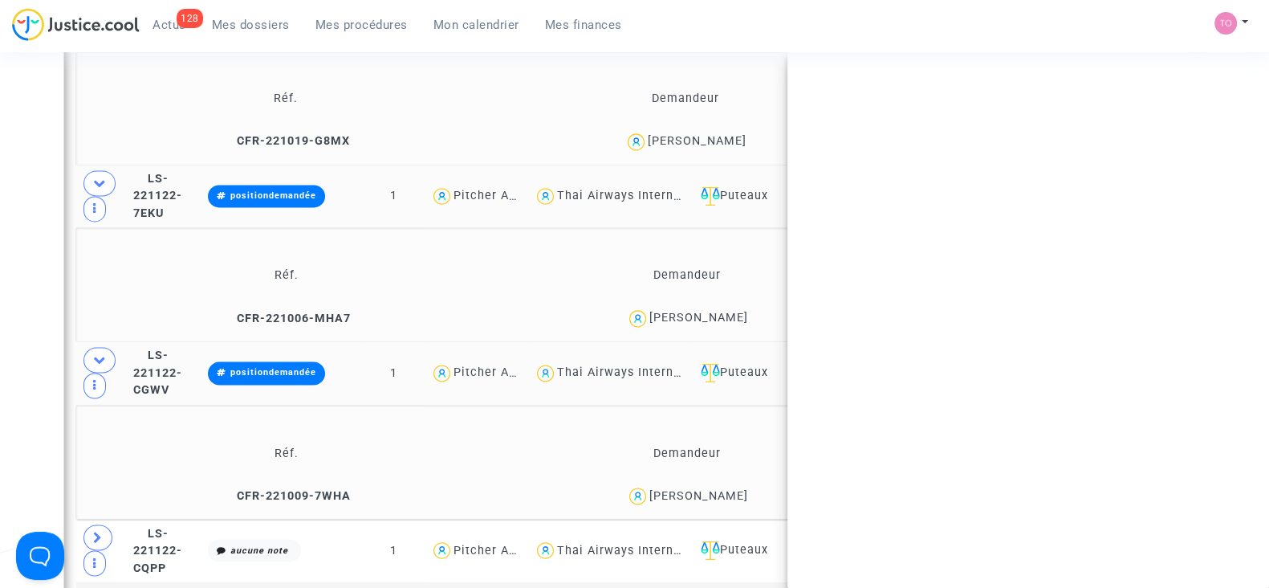
click at [731, 488] on div "Catherine ALLAIS" at bounding box center [699, 495] width 99 height 14
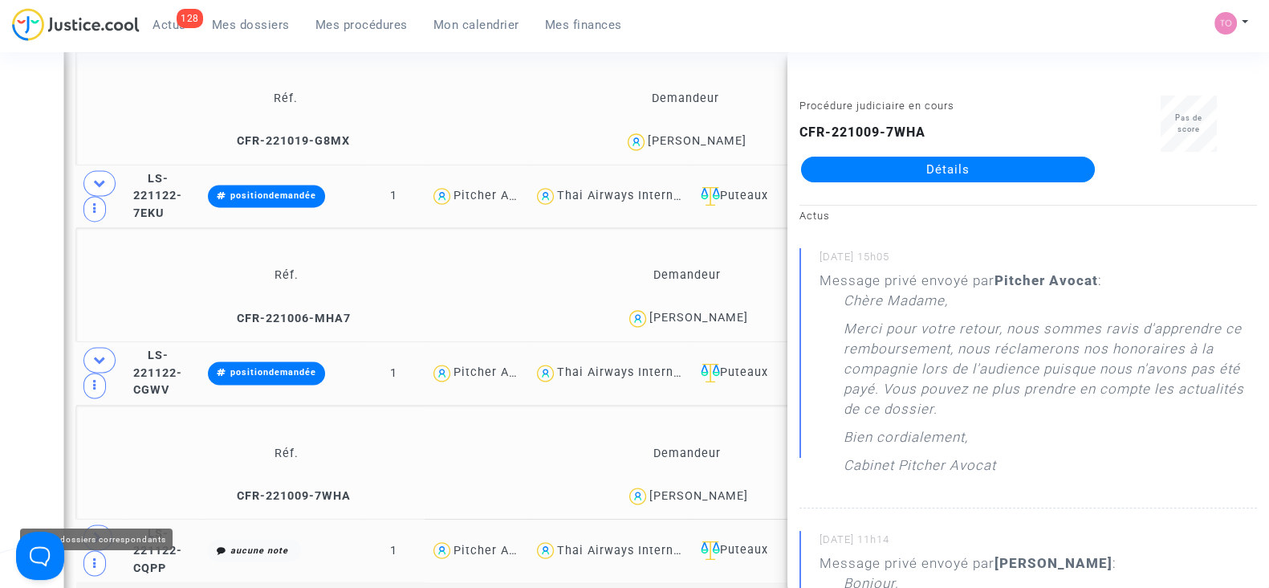
click at [82, 519] on td at bounding box center [101, 550] width 51 height 63
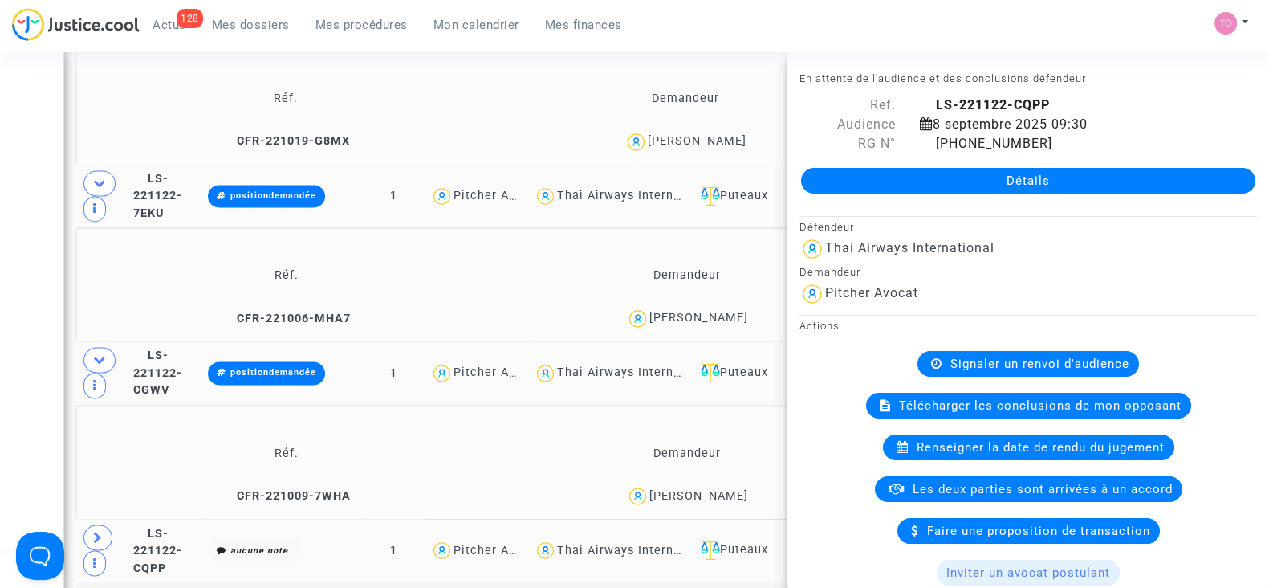
click at [82, 519] on td at bounding box center [101, 550] width 51 height 63
click at [91, 524] on span at bounding box center [98, 537] width 29 height 26
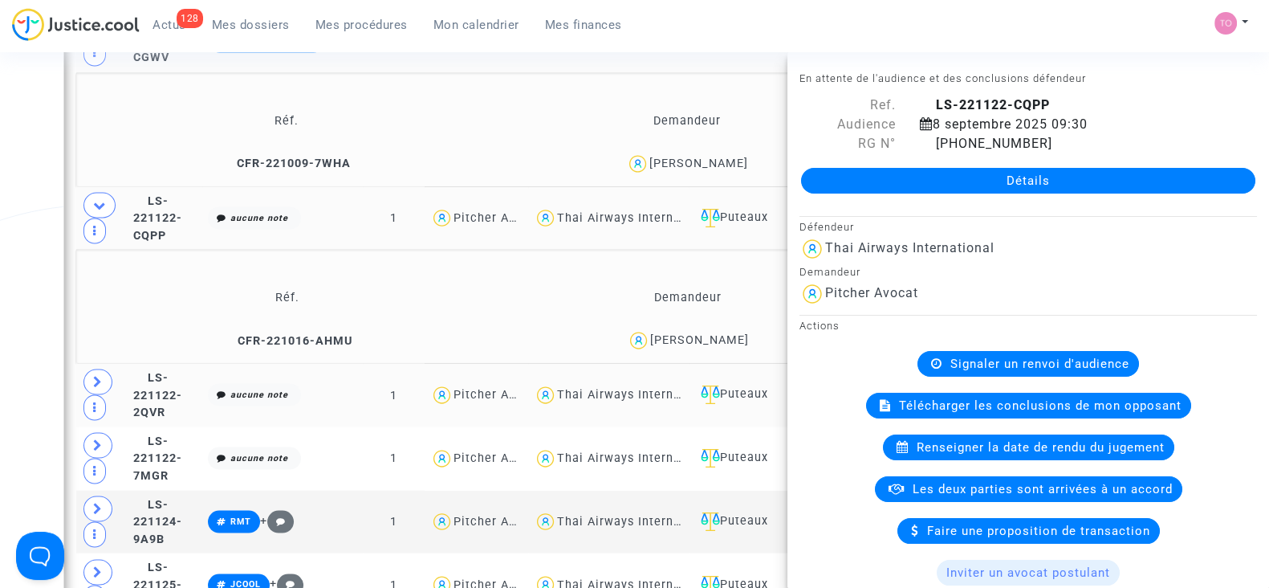
scroll to position [3699, 0]
click at [719, 334] on div "Mazarine Mazouyer" at bounding box center [699, 341] width 99 height 14
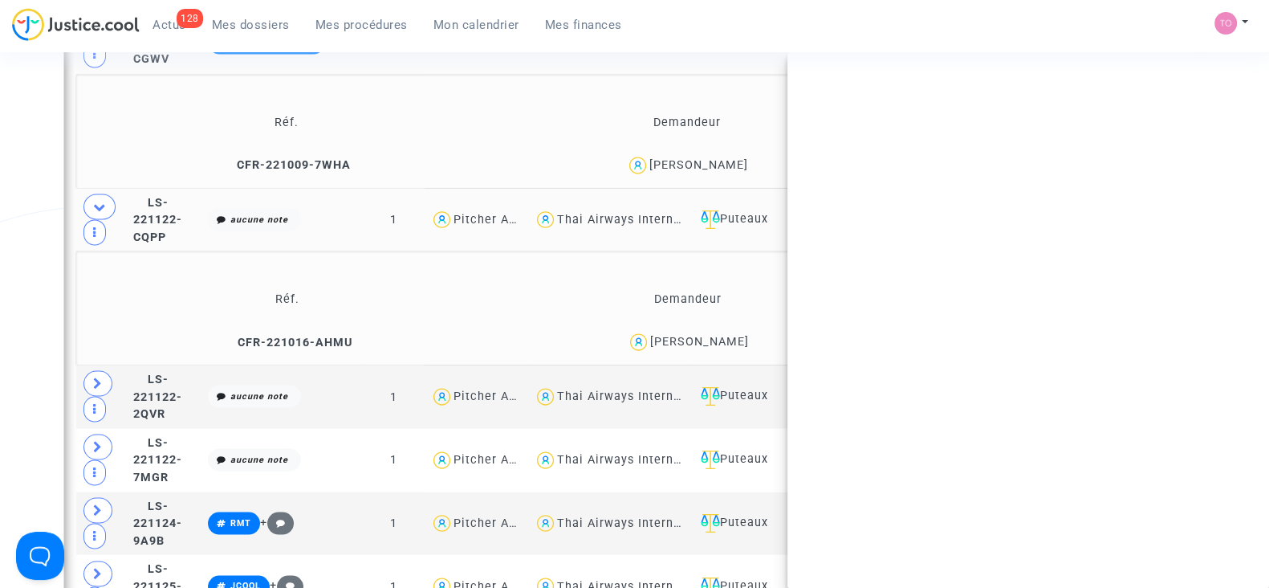
click at [719, 334] on div "Mazarine Mazouyer" at bounding box center [699, 341] width 99 height 14
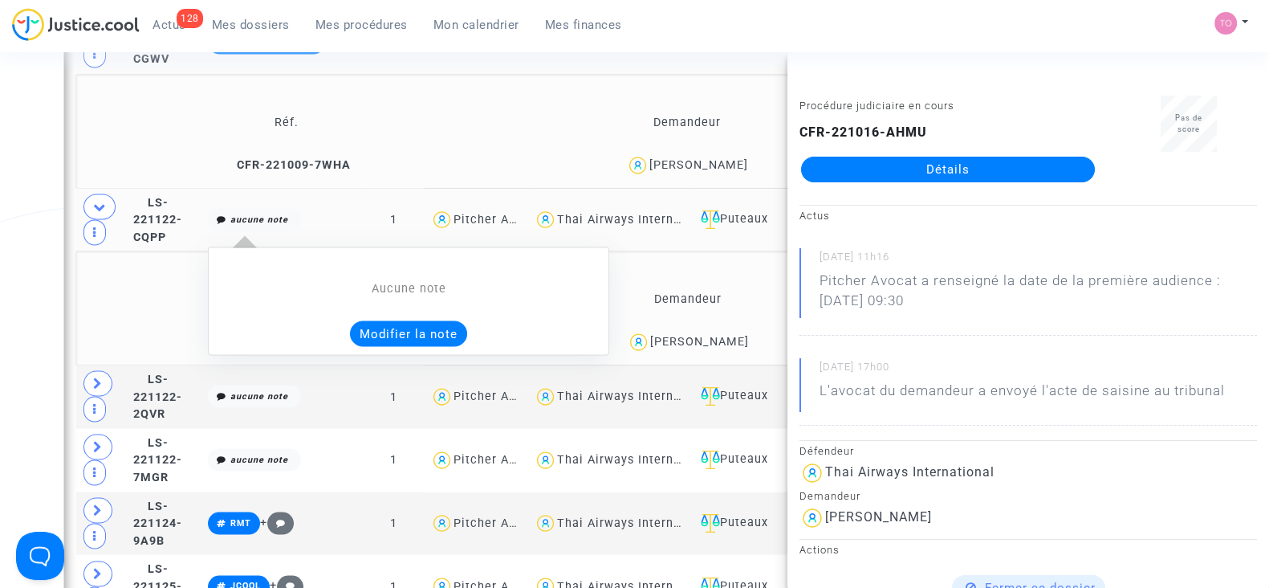
click at [444, 320] on button "Modifier la note" at bounding box center [408, 333] width 117 height 26
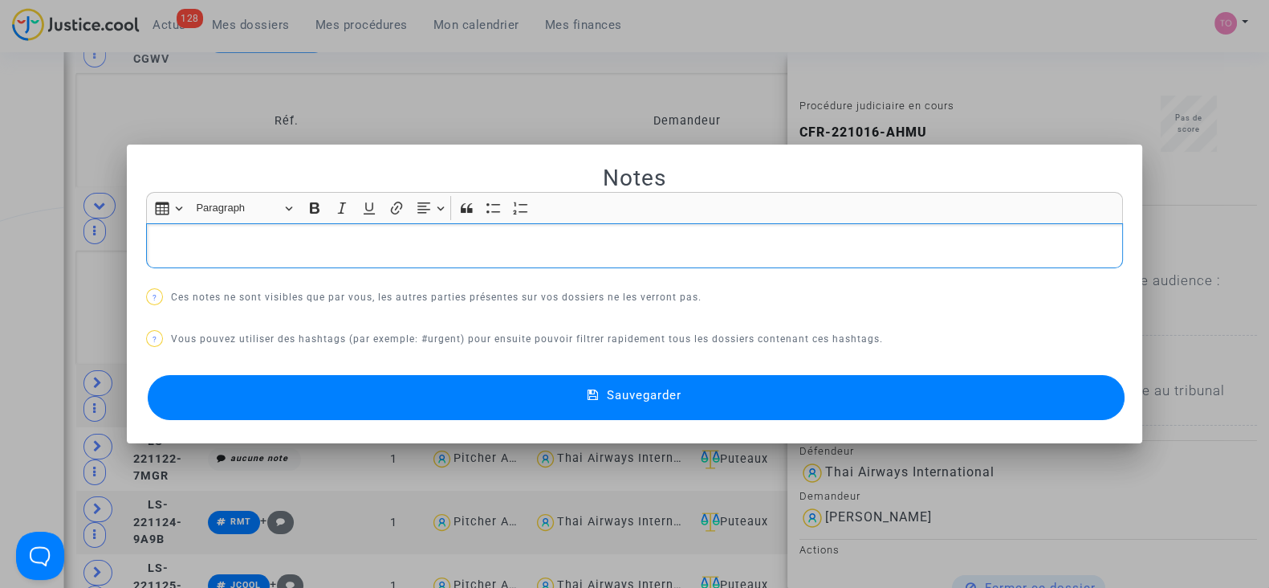
scroll to position [0, 0]
click at [444, 303] on p "? Ces notes ne sont visibles que par vous, les autres parties présentes sur vos…" at bounding box center [634, 297] width 977 height 20
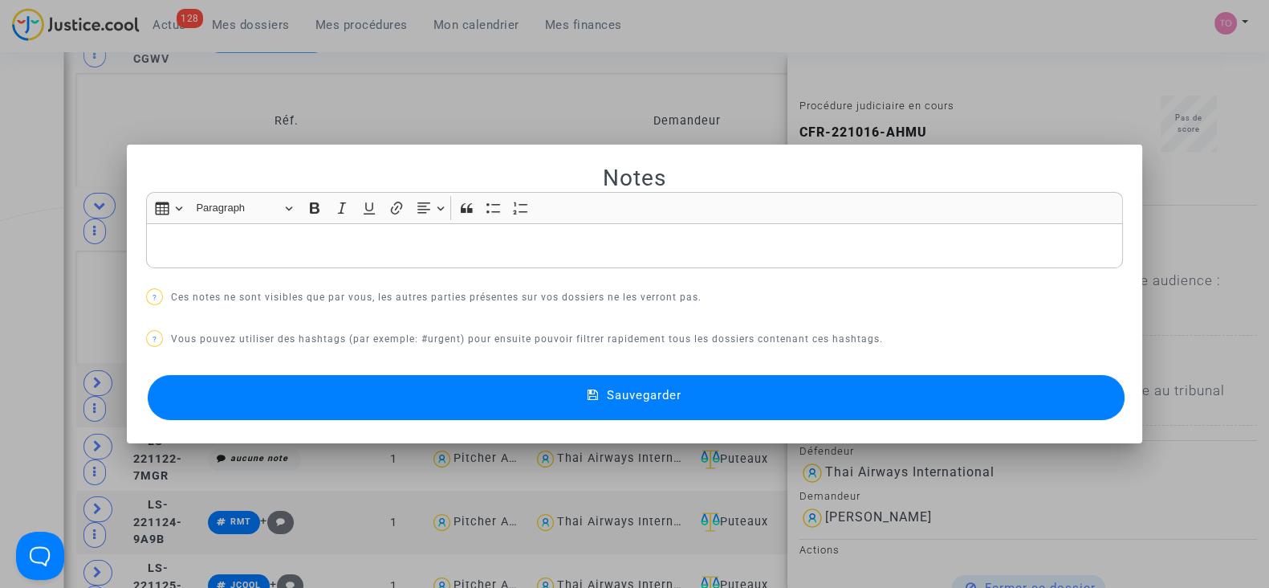
click at [380, 259] on div "Rich Text Editor, main" at bounding box center [634, 245] width 977 height 45
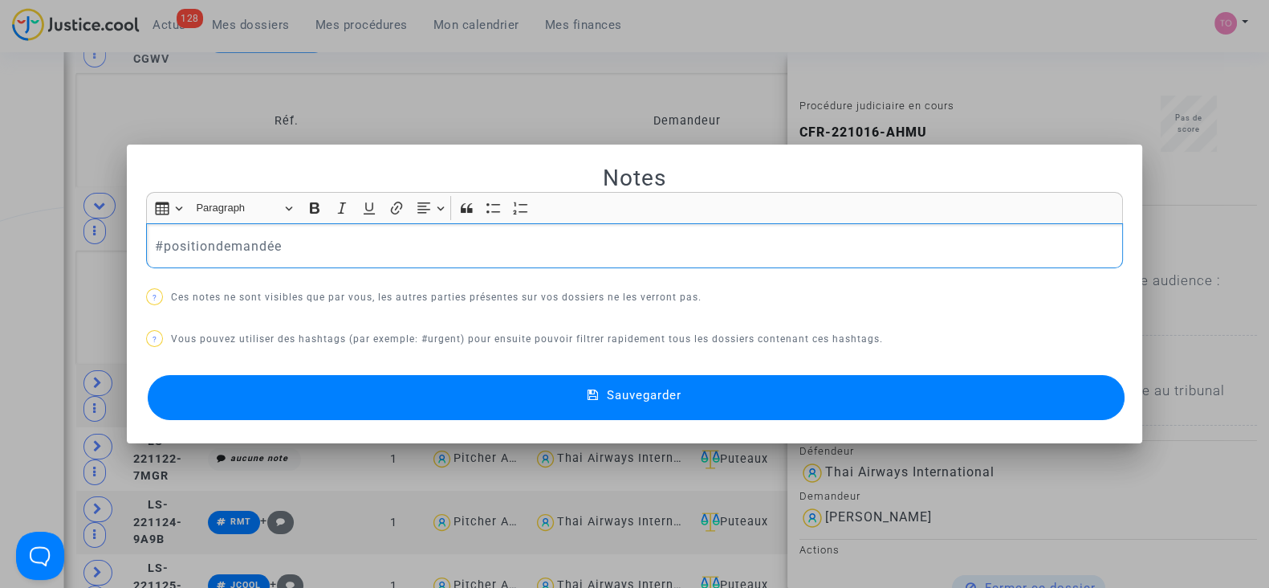
click at [261, 383] on button "Sauvegarder" at bounding box center [636, 397] width 977 height 45
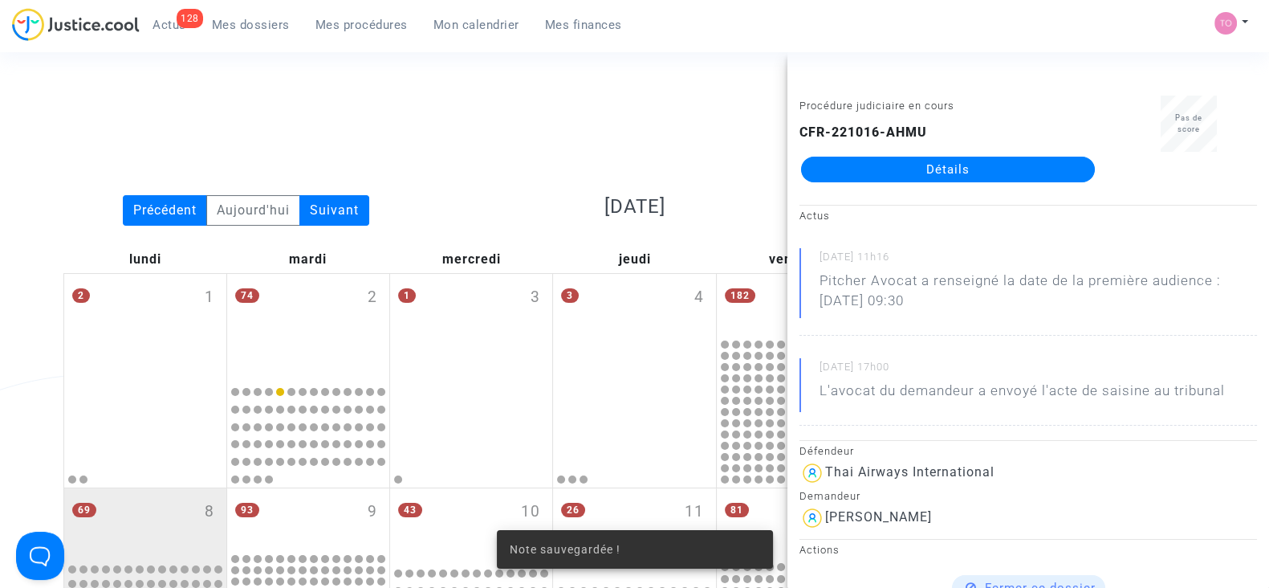
scroll to position [3699, 0]
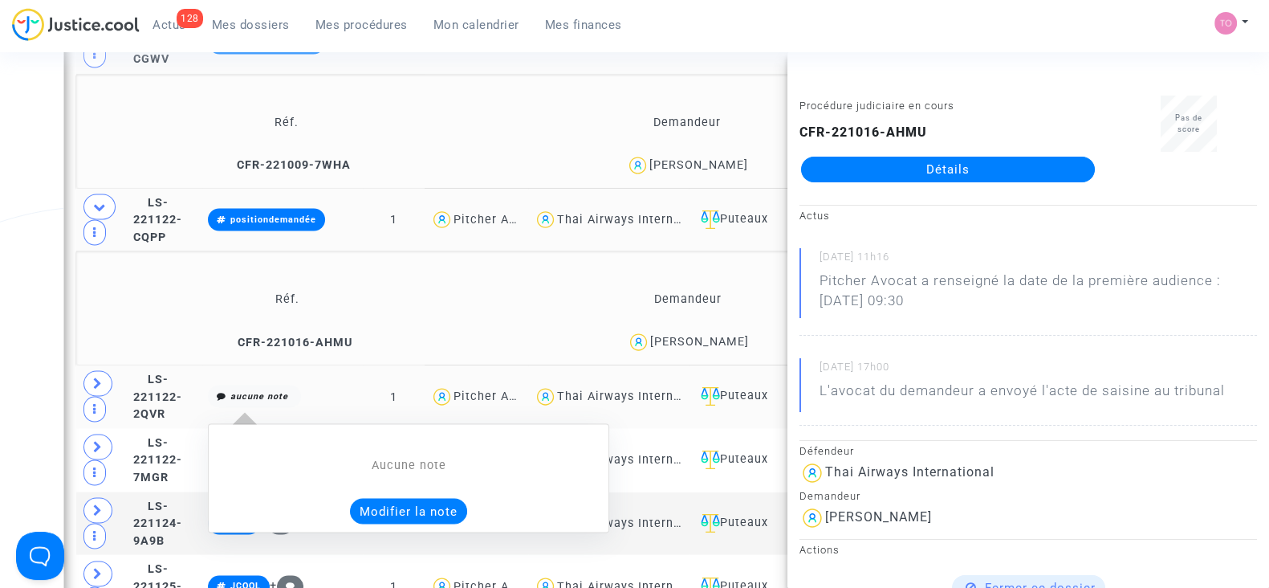
click at [467, 498] on button "Modifier la note" at bounding box center [408, 511] width 117 height 26
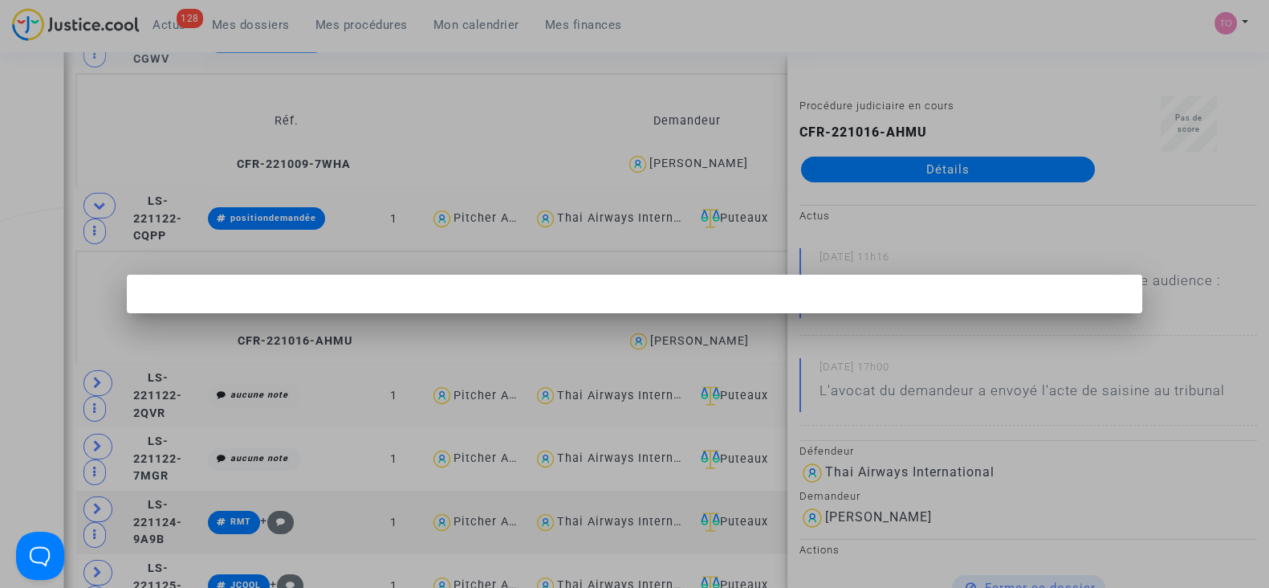
scroll to position [0, 0]
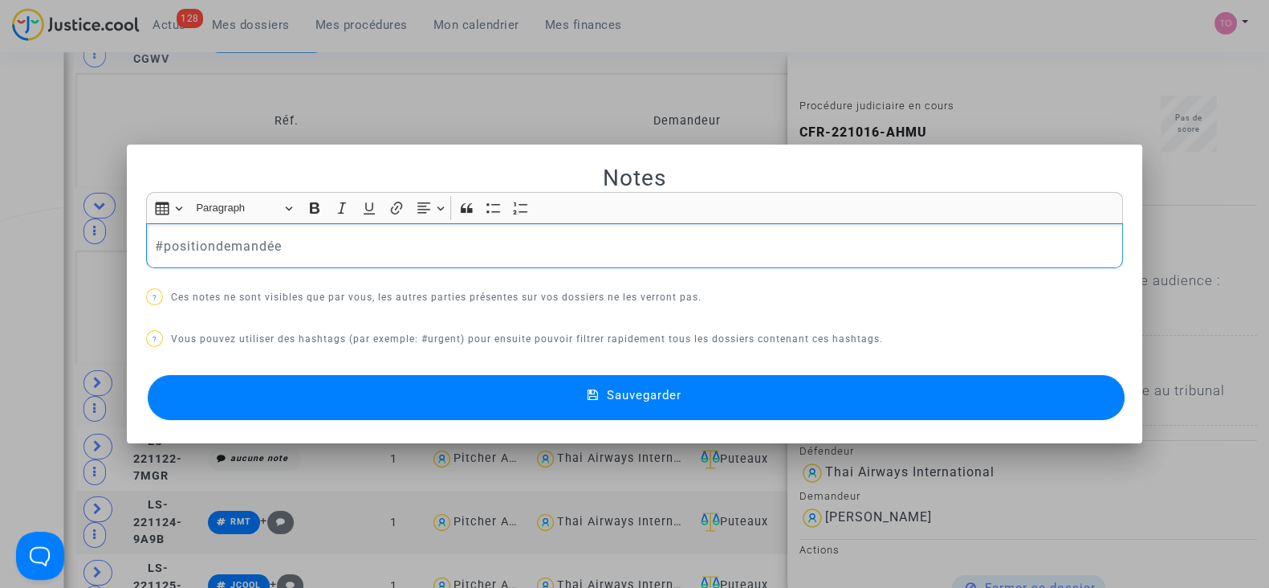
click at [438, 399] on button "Sauvegarder" at bounding box center [636, 397] width 977 height 45
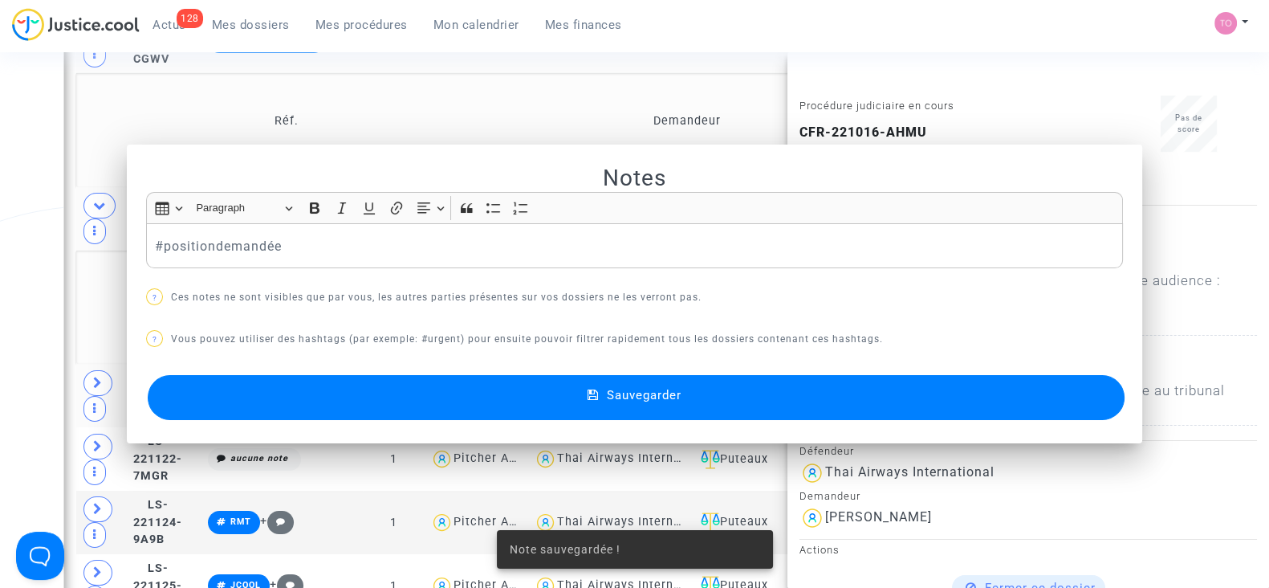
scroll to position [3699, 0]
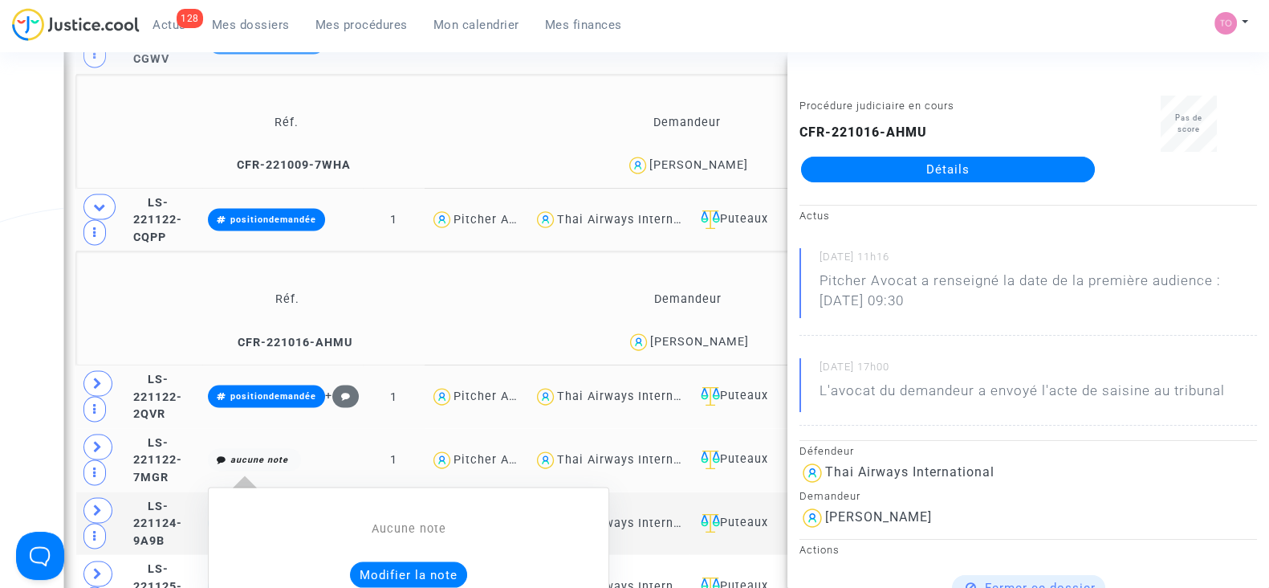
click at [450, 561] on button "Modifier la note" at bounding box center [408, 574] width 117 height 26
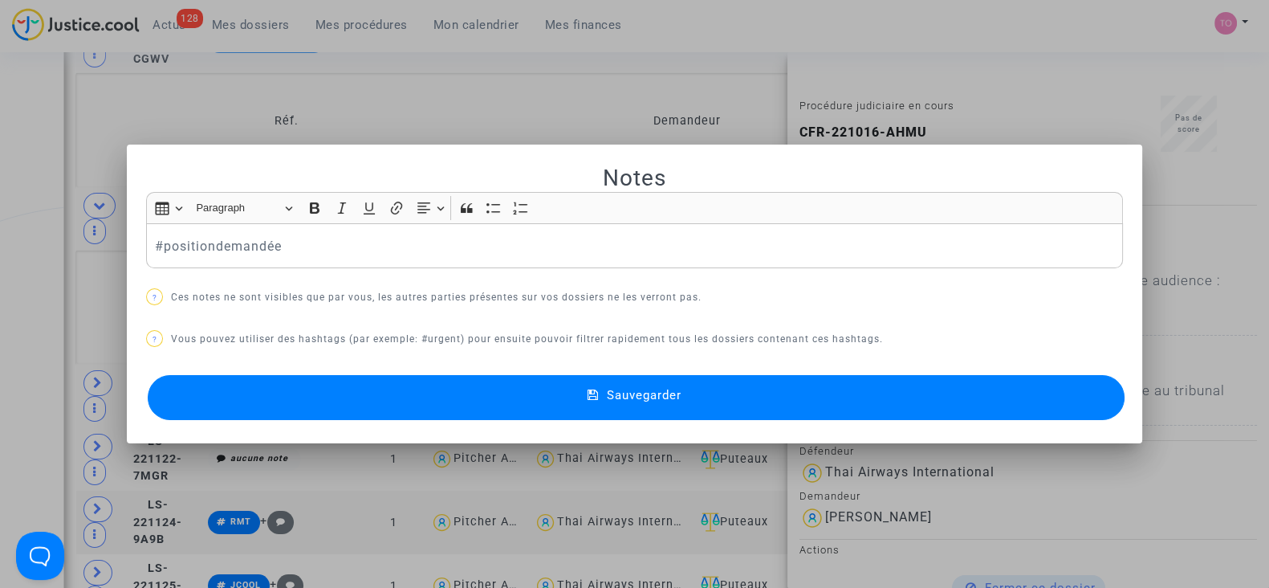
click at [377, 379] on button "Sauvegarder" at bounding box center [636, 397] width 977 height 45
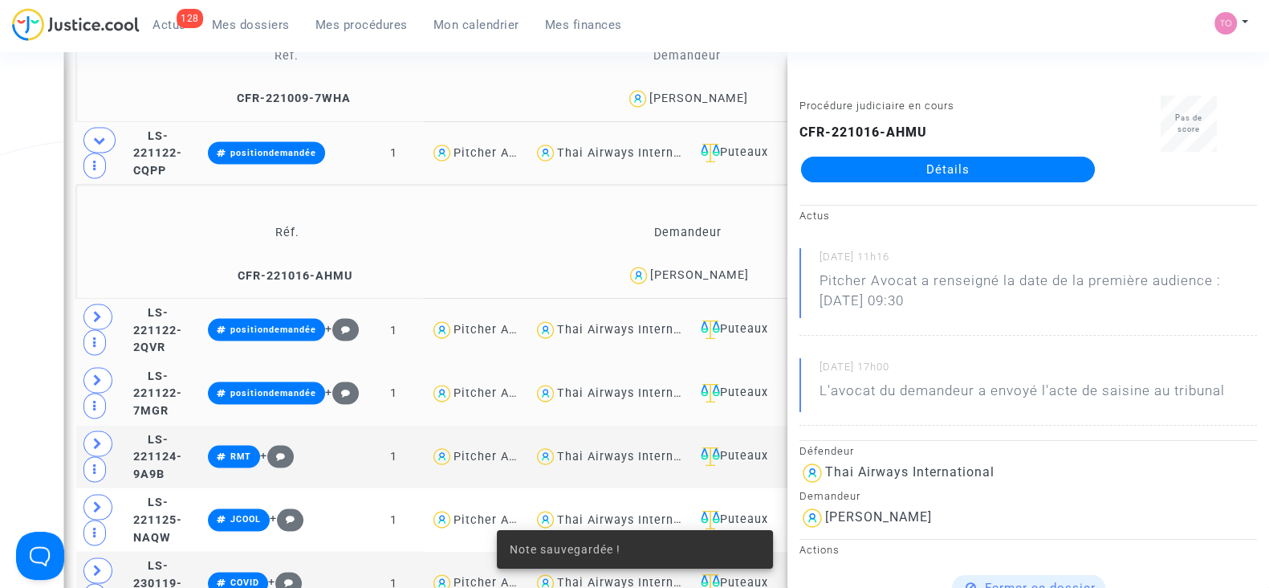
scroll to position [3769, 0]
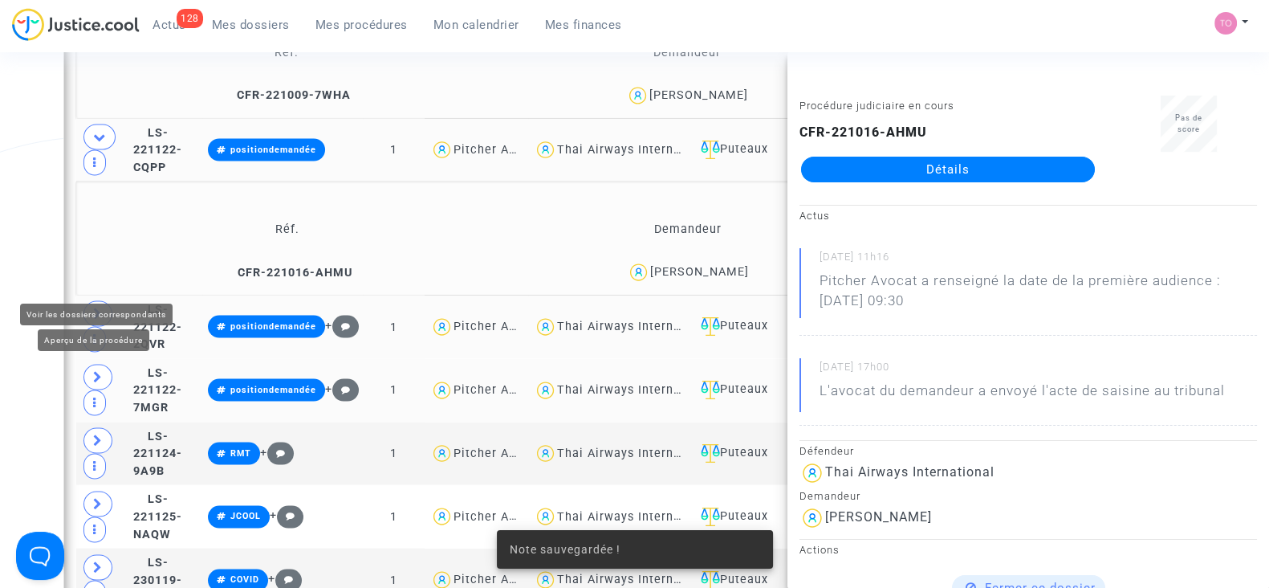
click at [105, 295] on td at bounding box center [101, 326] width 51 height 63
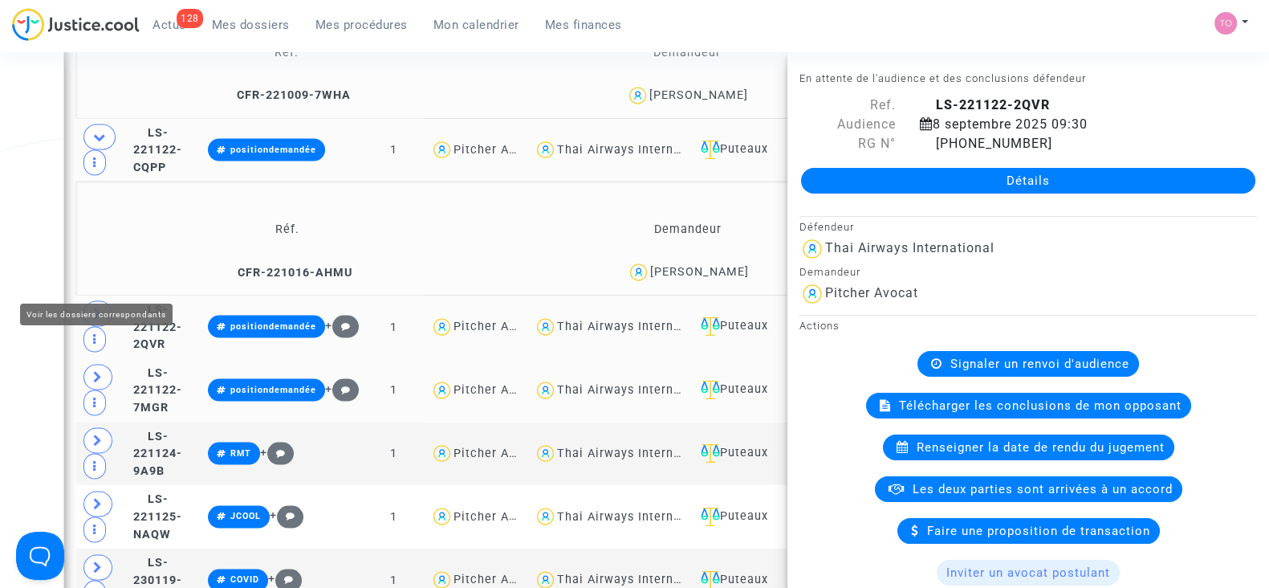
click at [91, 300] on span at bounding box center [98, 313] width 29 height 26
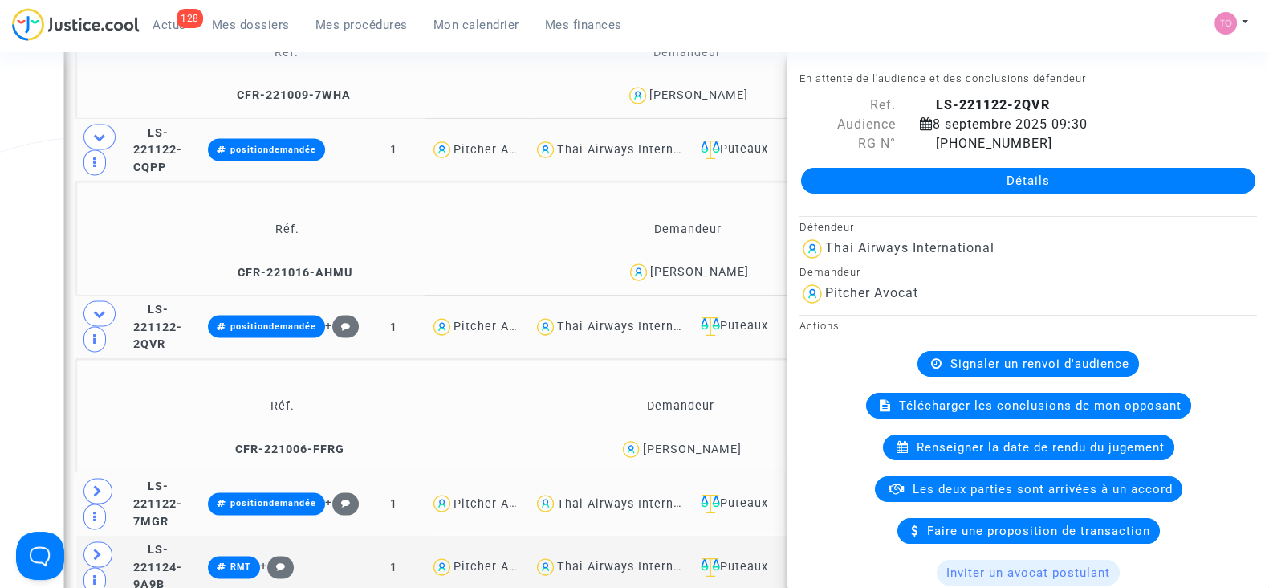
click at [722, 442] on div "Axel Lemarchand-Dard" at bounding box center [691, 449] width 99 height 14
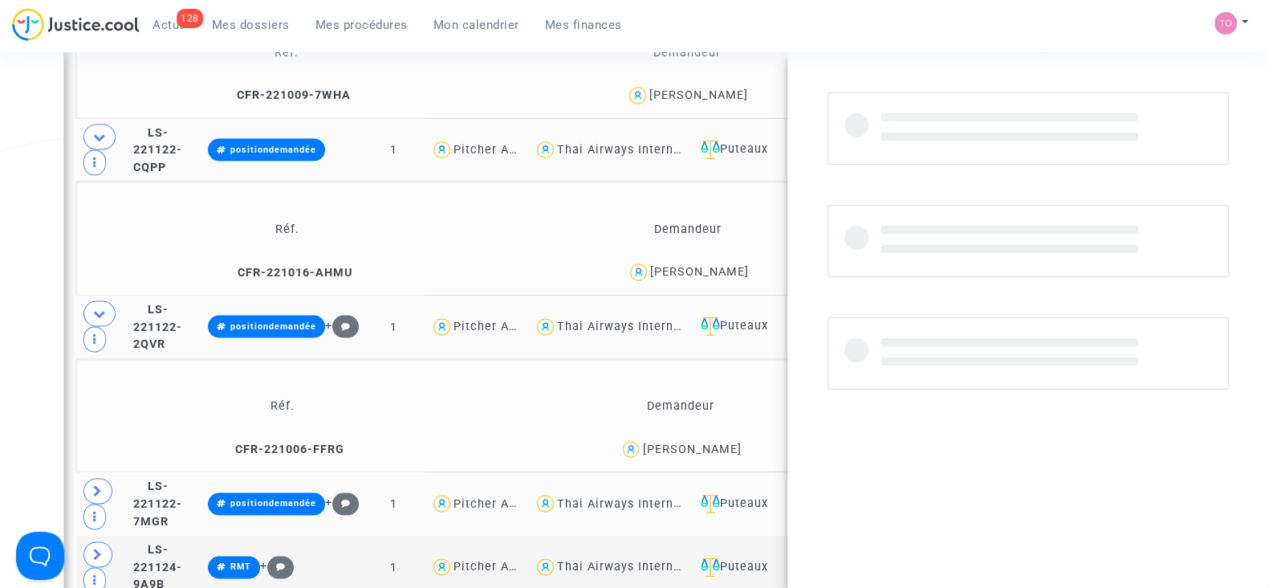
click at [722, 442] on div "Axel Lemarchand-Dard" at bounding box center [691, 449] width 99 height 14
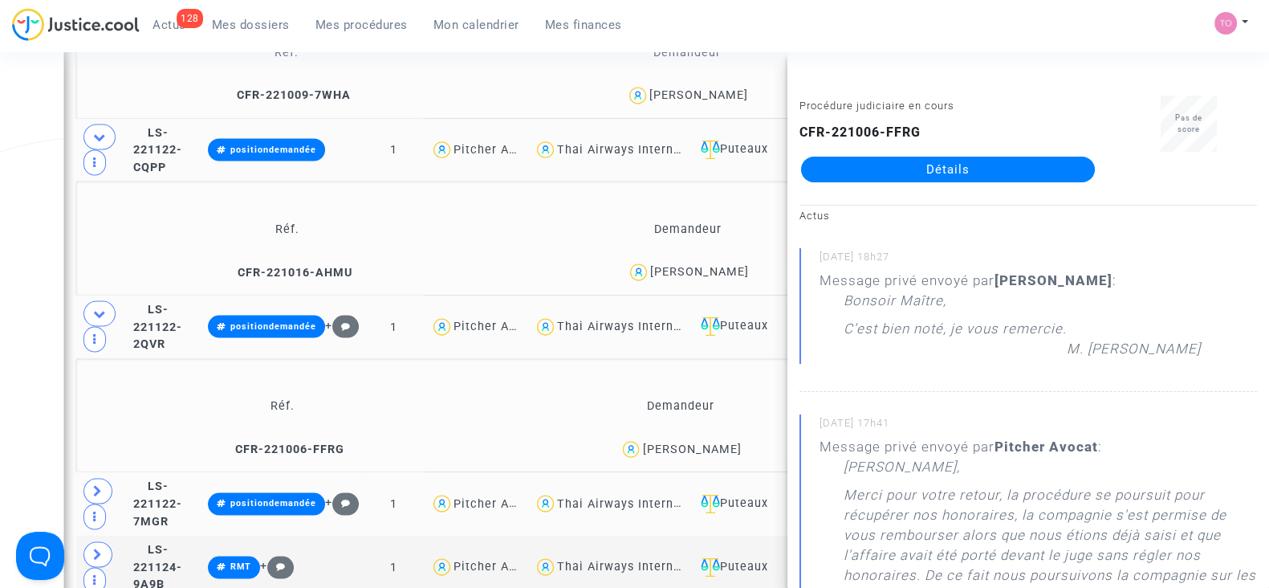
drag, startPoint x: 756, startPoint y: 415, endPoint x: 652, endPoint y: 424, distance: 104.8
click at [652, 438] on div "Axel Lemarchand-Dard" at bounding box center [680, 449] width 385 height 23
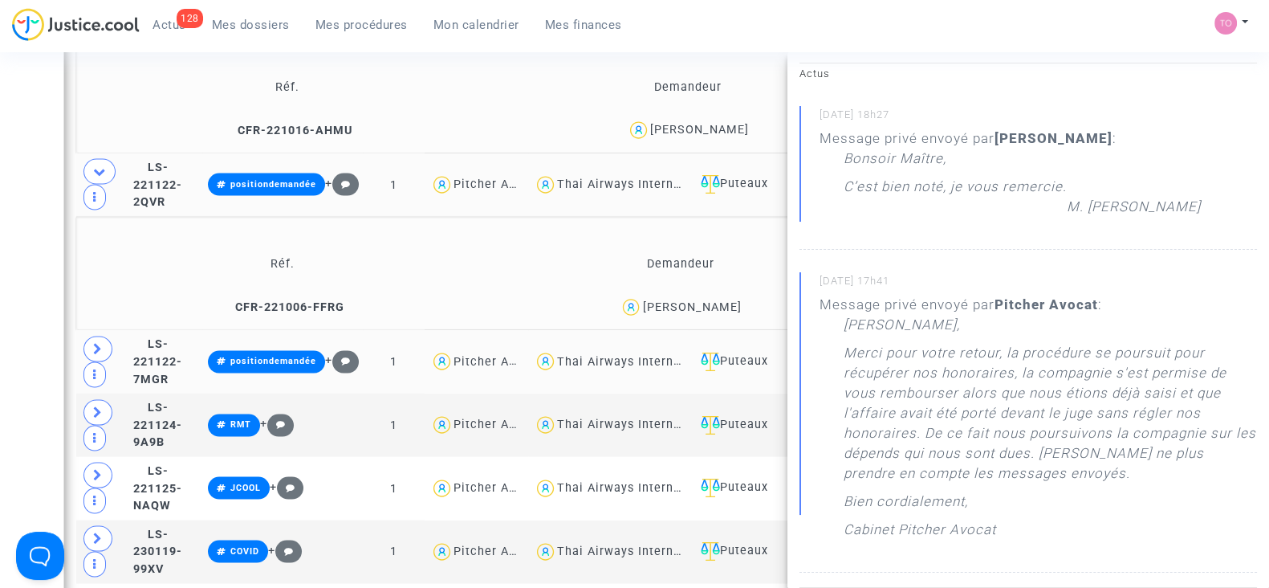
scroll to position [3922, 0]
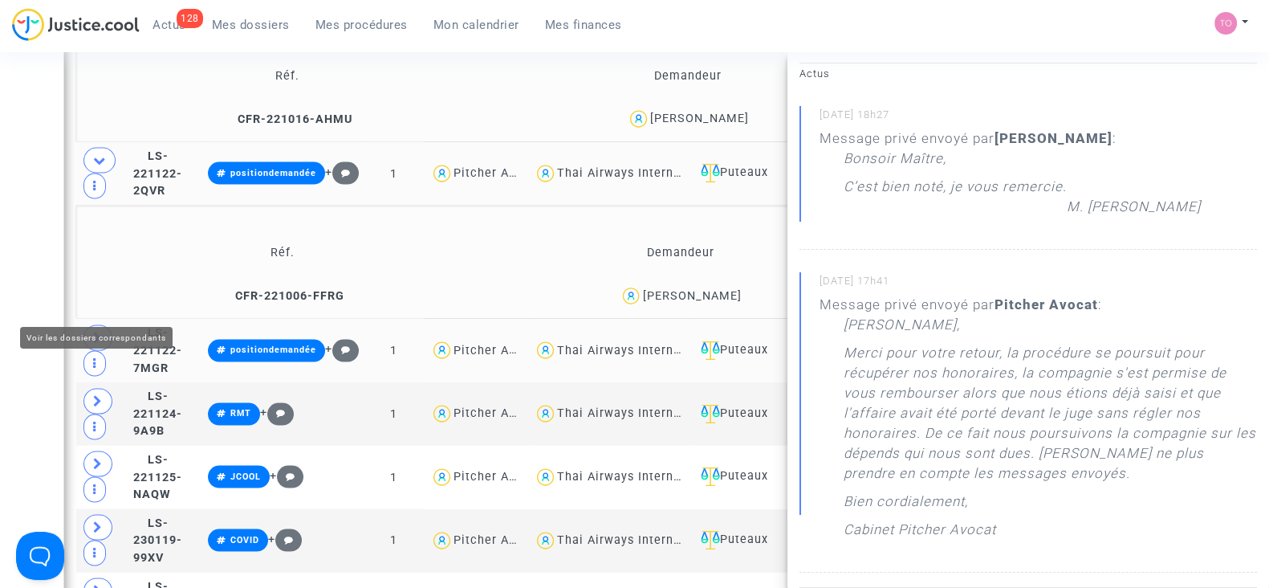
click at [98, 332] on icon at bounding box center [98, 338] width 10 height 12
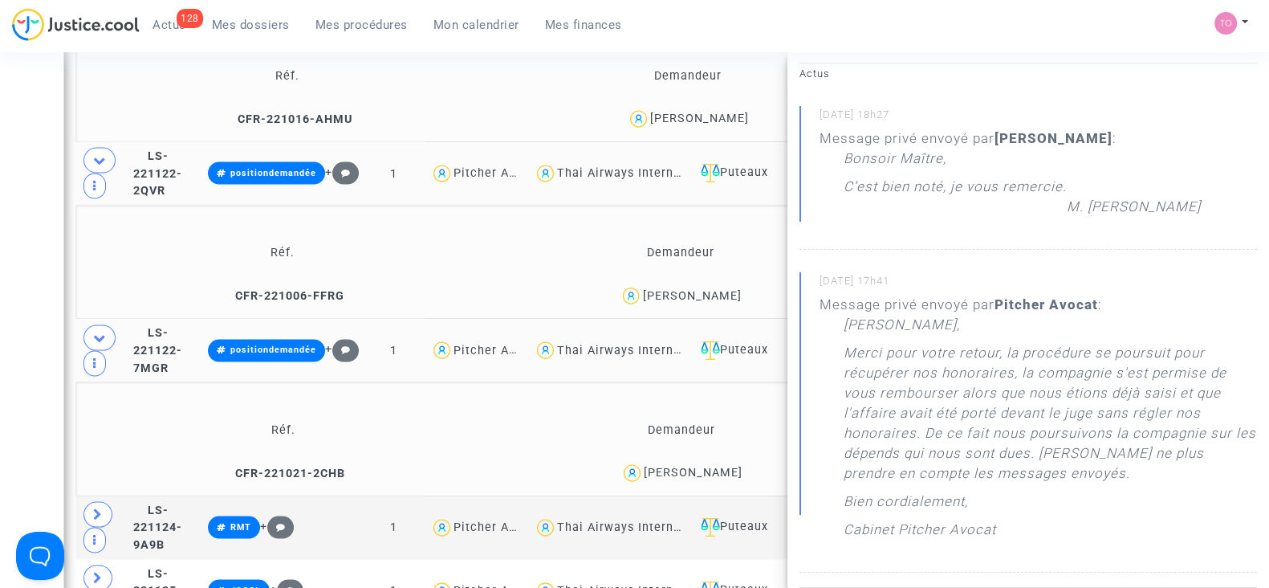
click at [712, 466] on div "Aline TAN" at bounding box center [693, 473] width 99 height 14
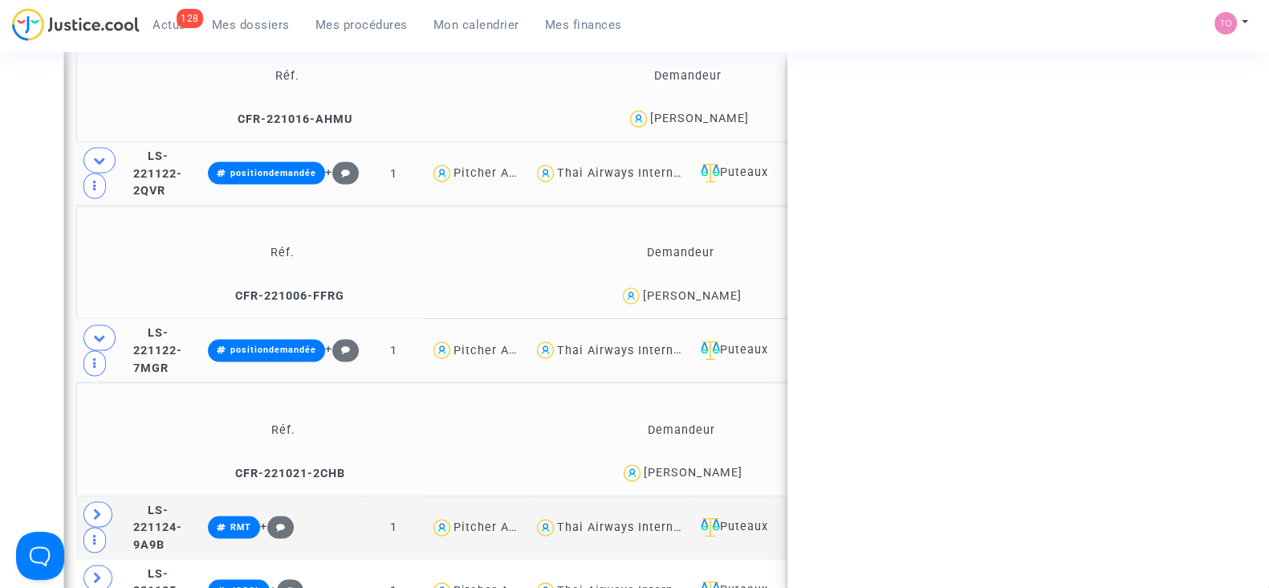
scroll to position [0, 0]
click at [712, 466] on div "Aline TAN" at bounding box center [693, 473] width 99 height 14
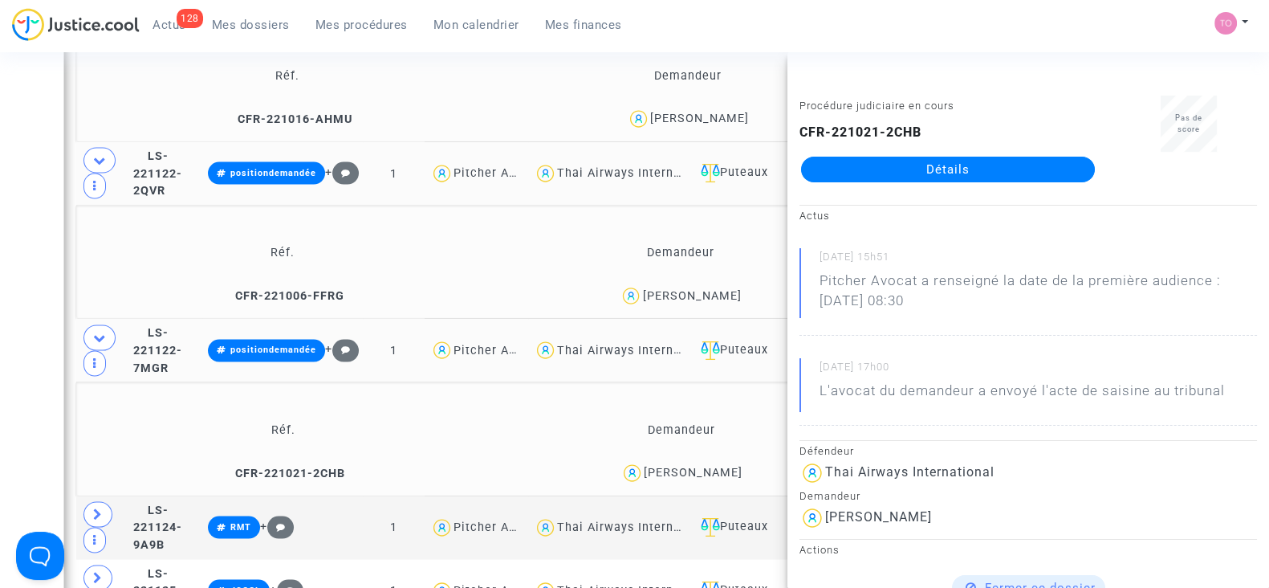
scroll to position [4145, 0]
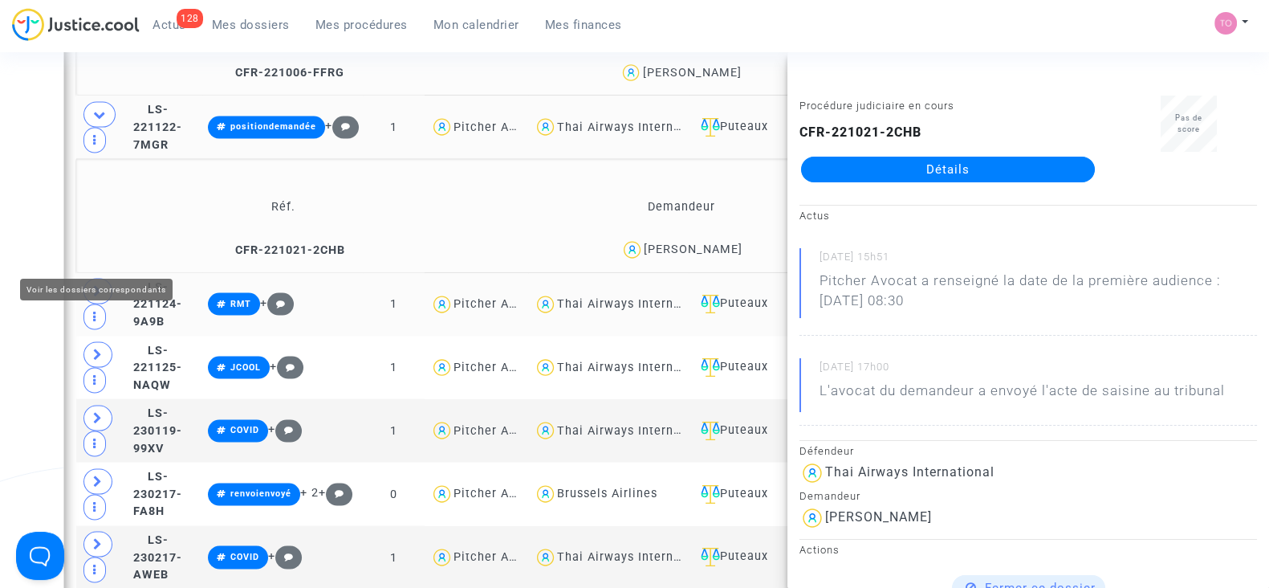
click at [94, 285] on icon at bounding box center [98, 291] width 10 height 12
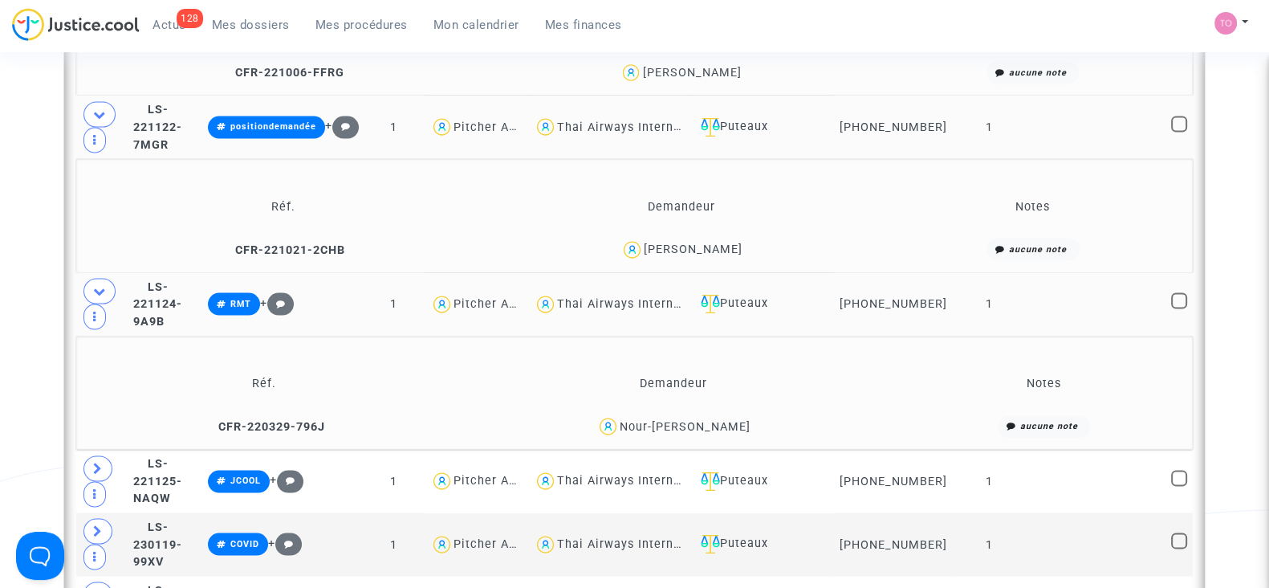
click at [722, 420] on div "Nour-eddine TANESTE" at bounding box center [685, 427] width 131 height 14
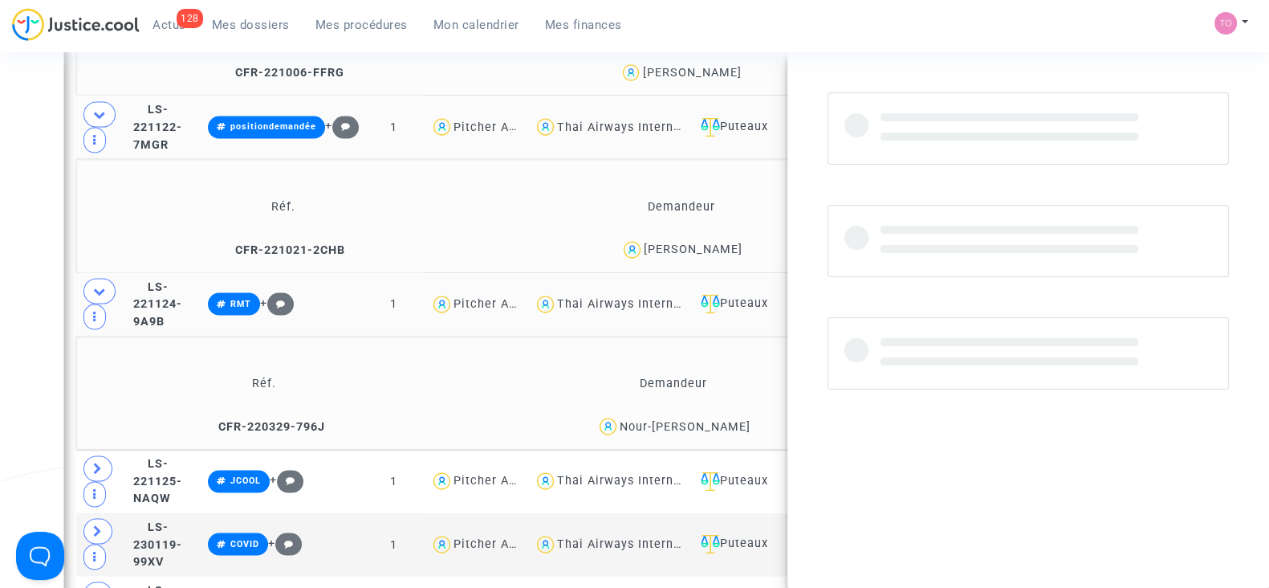
click at [722, 420] on div "Nour-eddine TANESTE" at bounding box center [685, 427] width 131 height 14
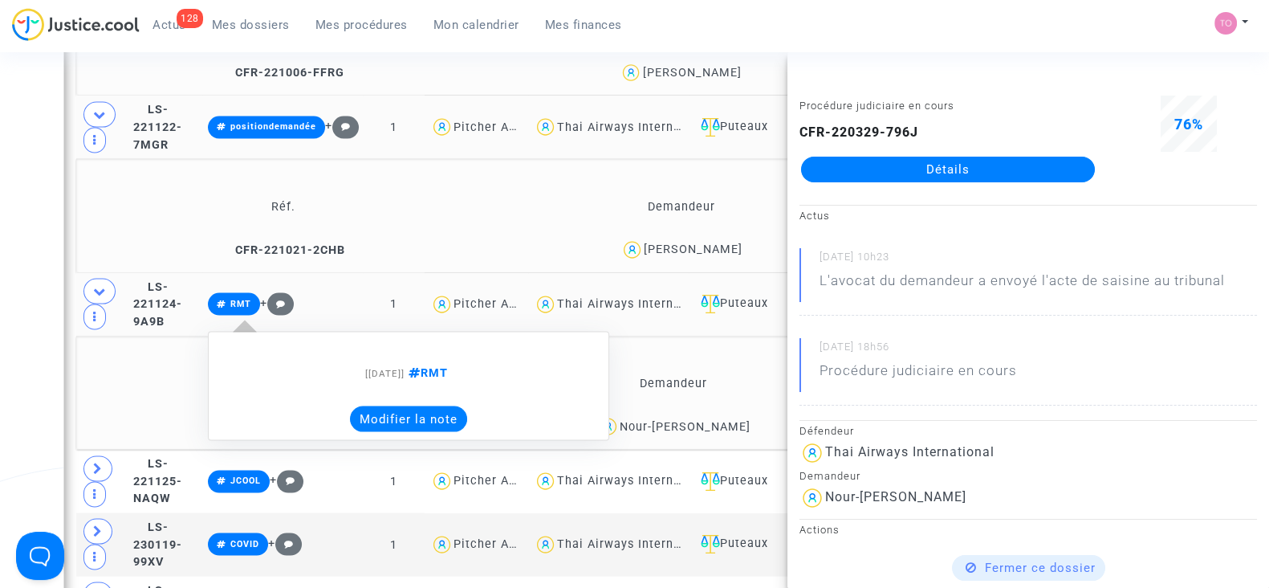
click at [467, 406] on button "Modifier la note" at bounding box center [408, 419] width 117 height 26
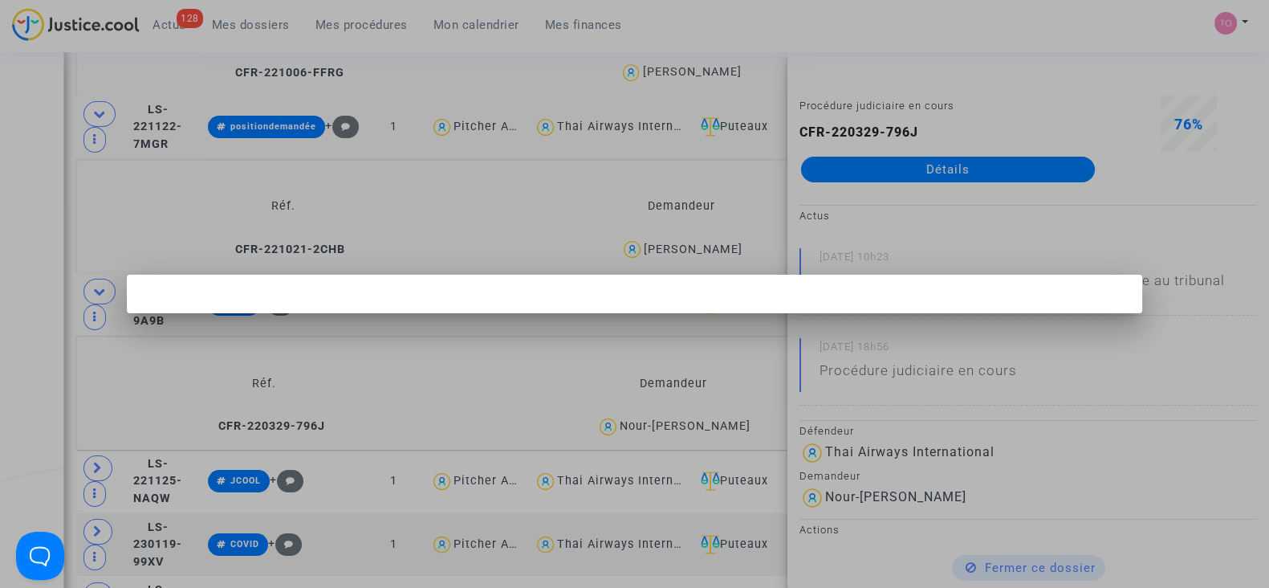
scroll to position [0, 0]
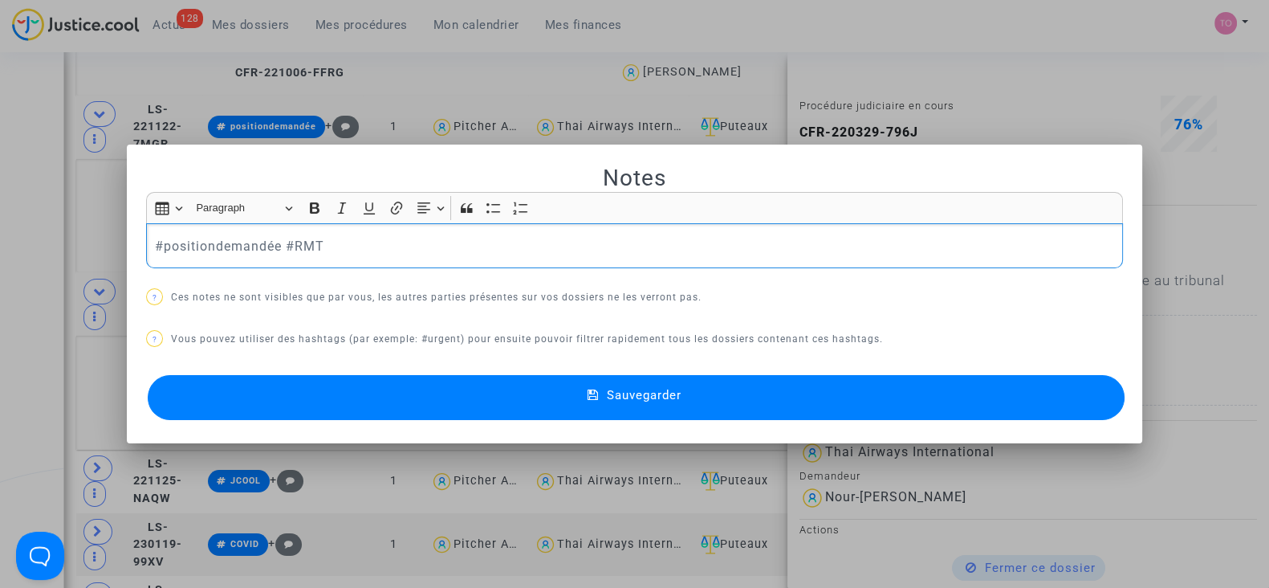
click at [325, 389] on button "Sauvegarder" at bounding box center [636, 397] width 977 height 45
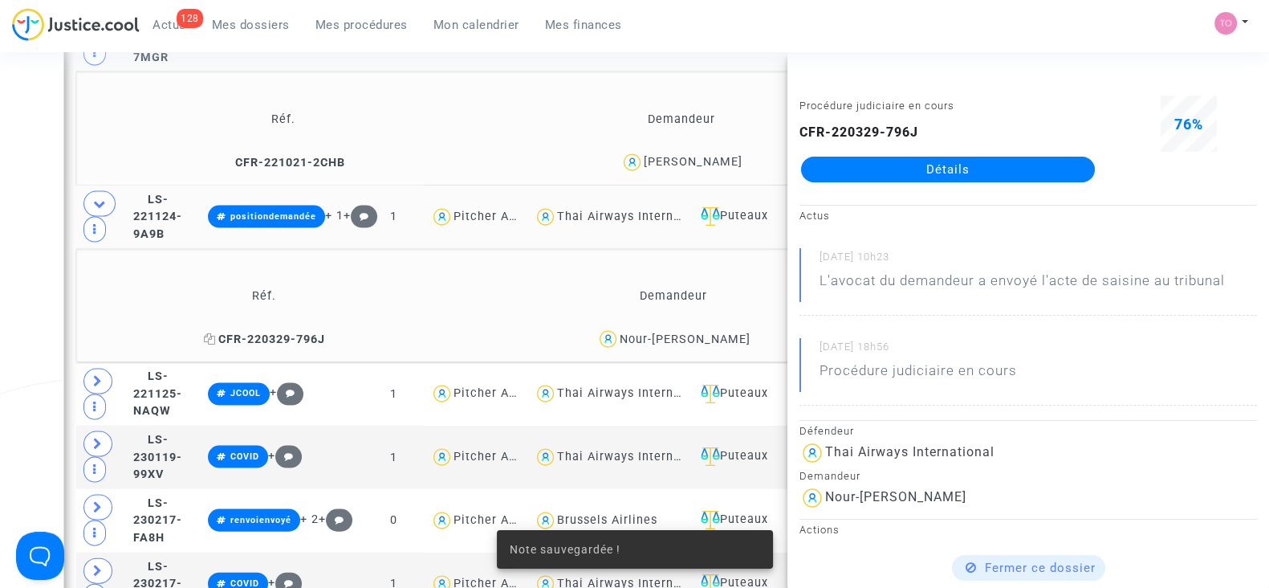
scroll to position [4233, 0]
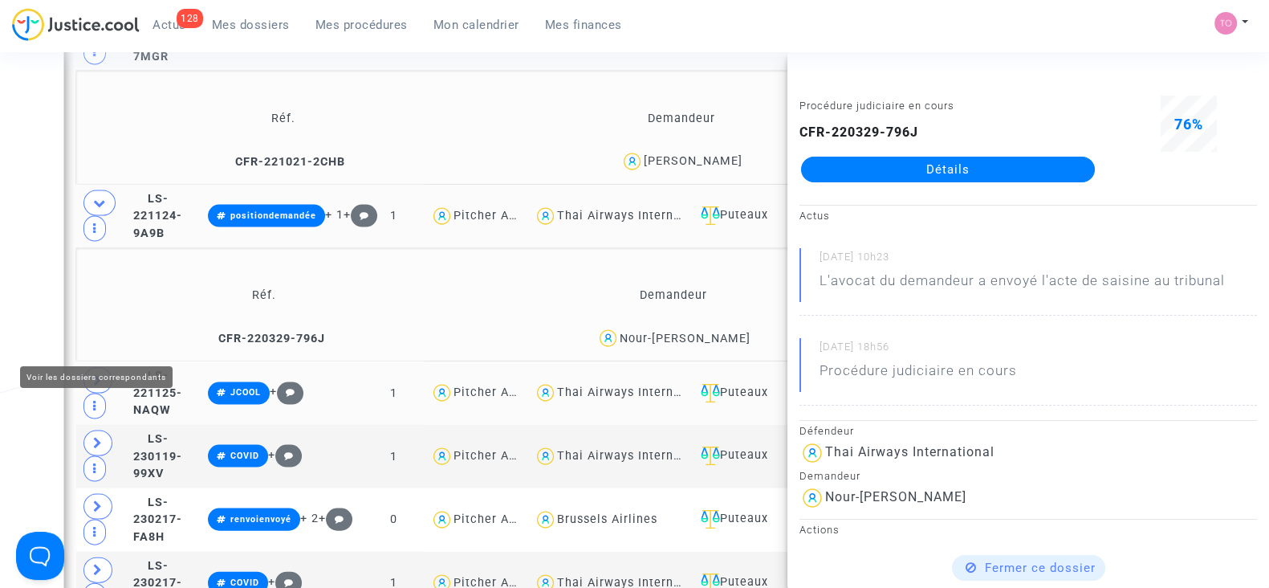
click at [100, 374] on icon at bounding box center [98, 380] width 10 height 12
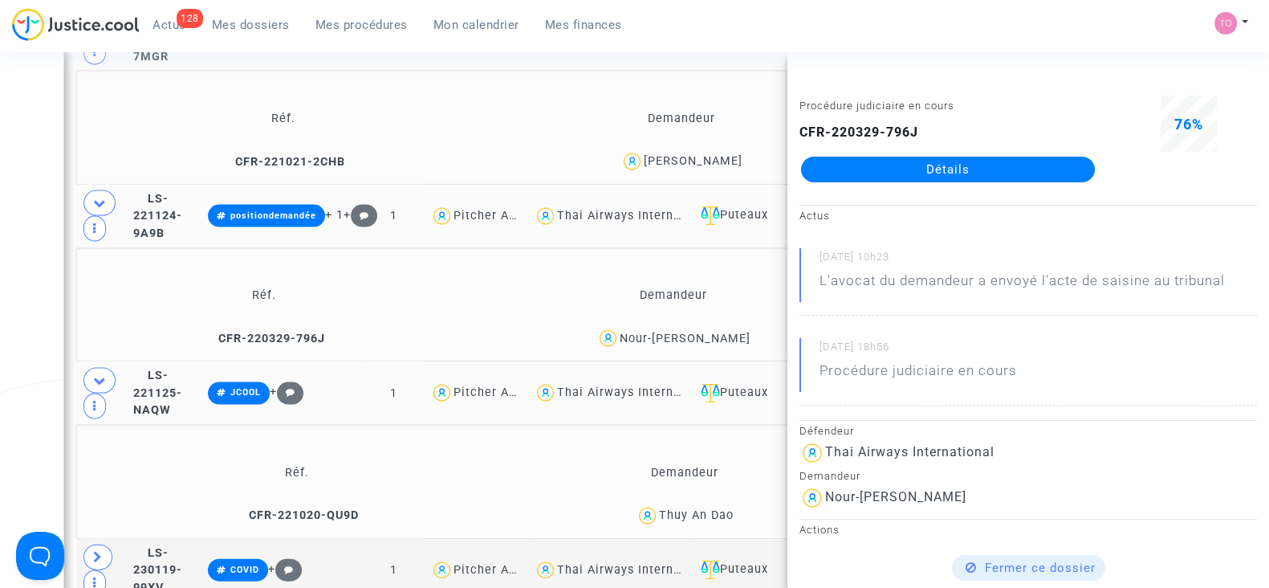
click at [727, 508] on div "Thuy An Dao" at bounding box center [696, 515] width 75 height 14
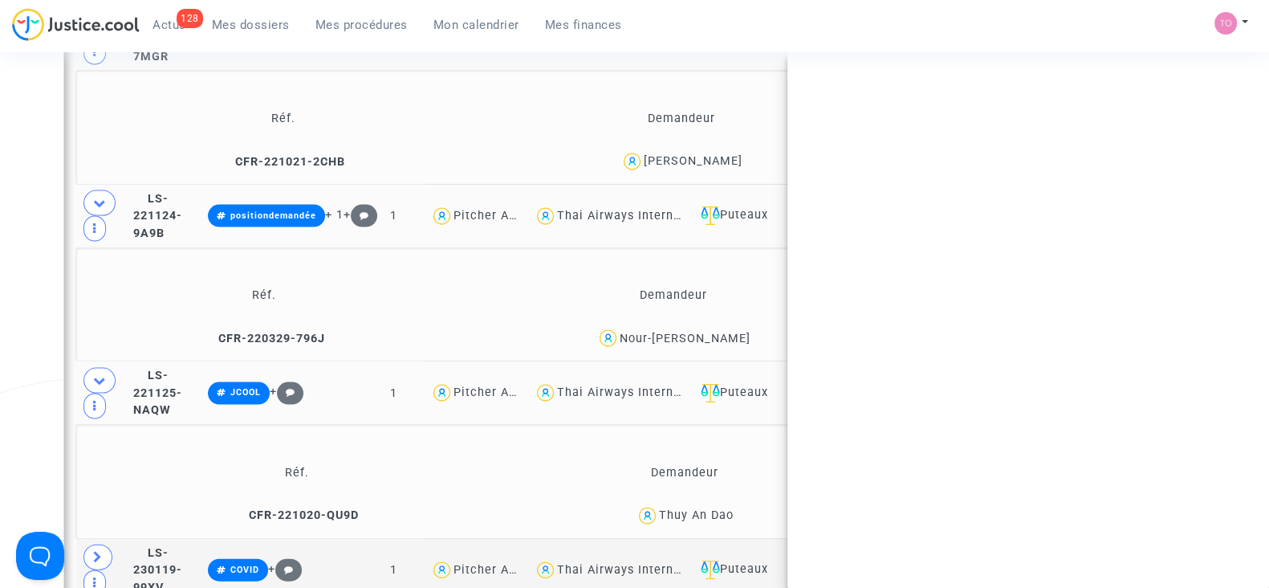
click at [727, 508] on div "Thuy An Dao" at bounding box center [696, 515] width 75 height 14
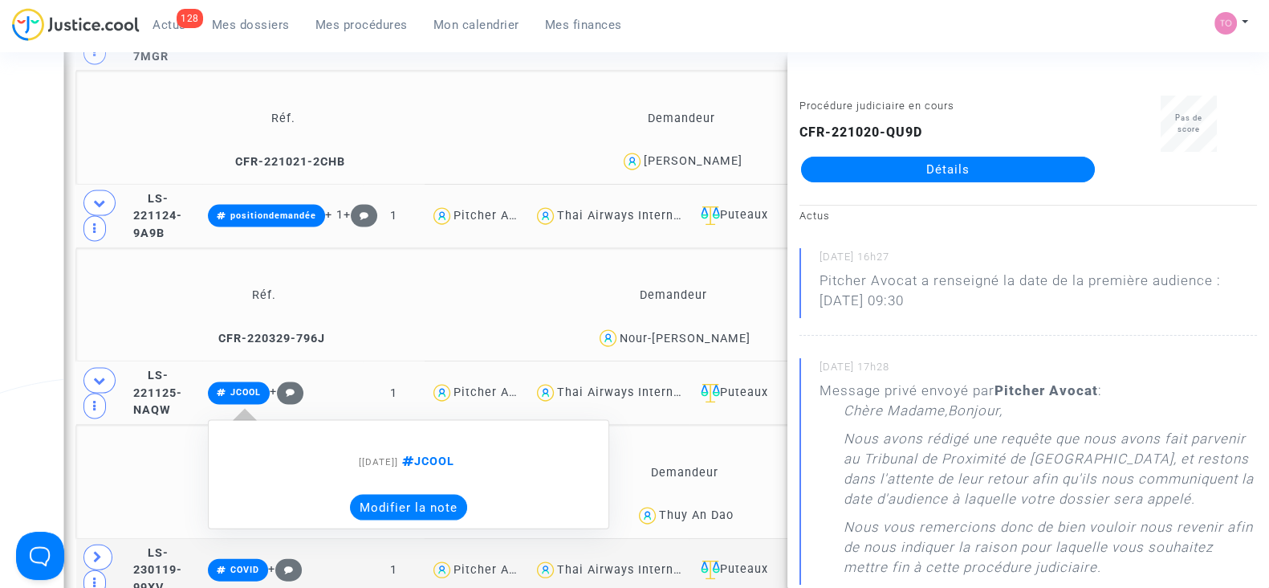
click at [448, 495] on button "Modifier la note" at bounding box center [408, 508] width 117 height 26
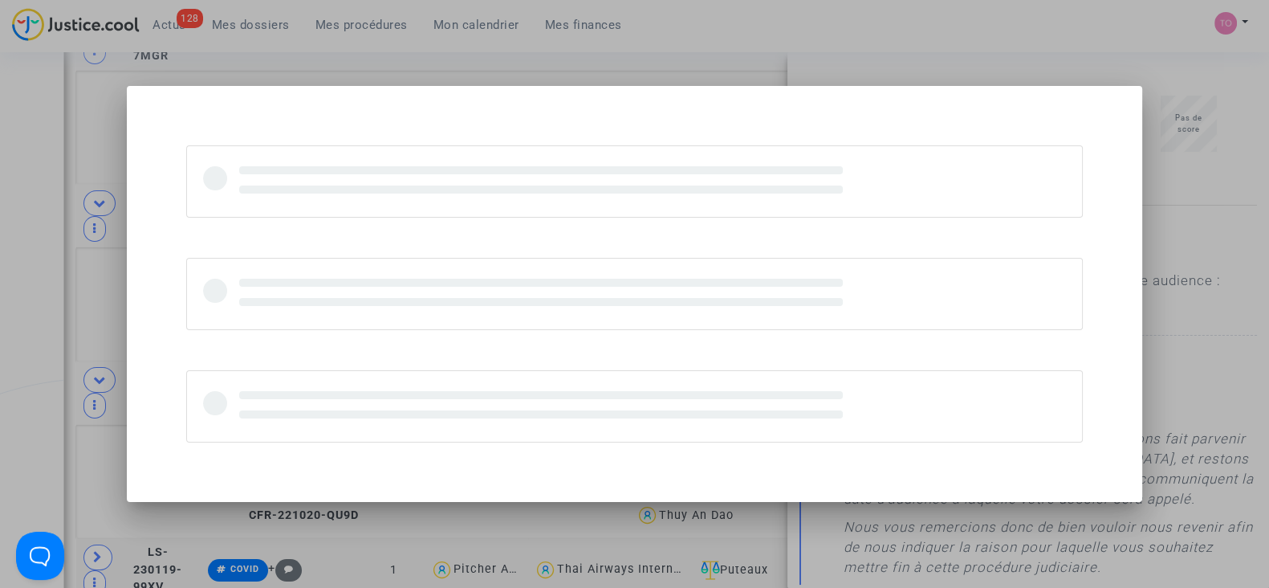
scroll to position [0, 0]
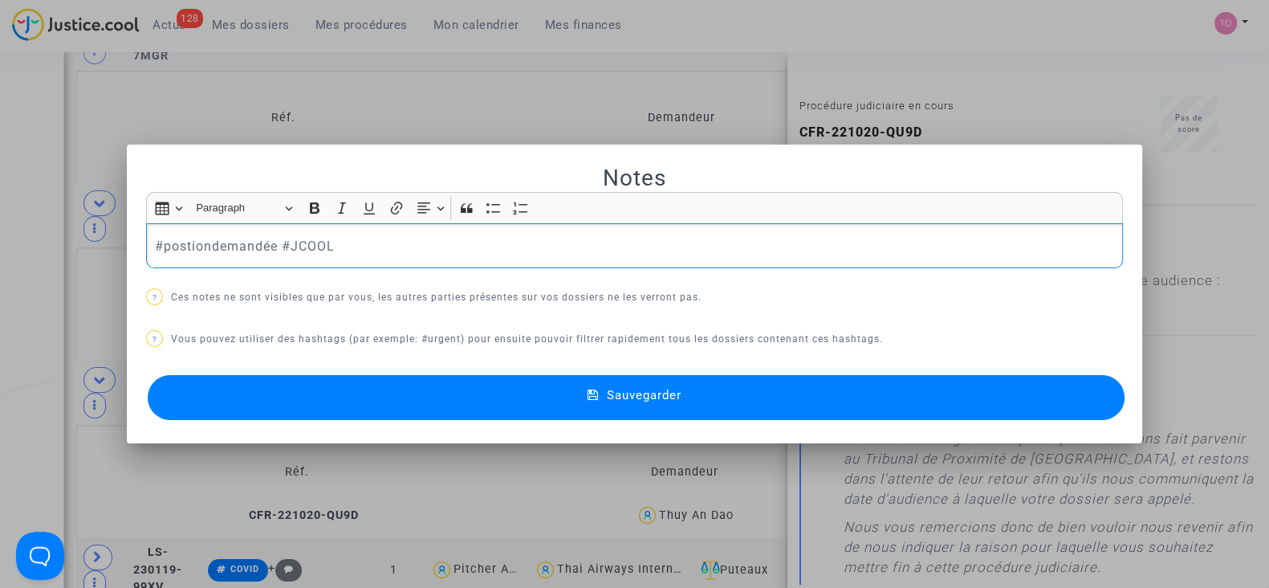
click at [178, 251] on p "#postiondemandée #JCOOL" at bounding box center [635, 246] width 960 height 20
click at [337, 414] on button "Sauvegarder" at bounding box center [636, 397] width 977 height 45
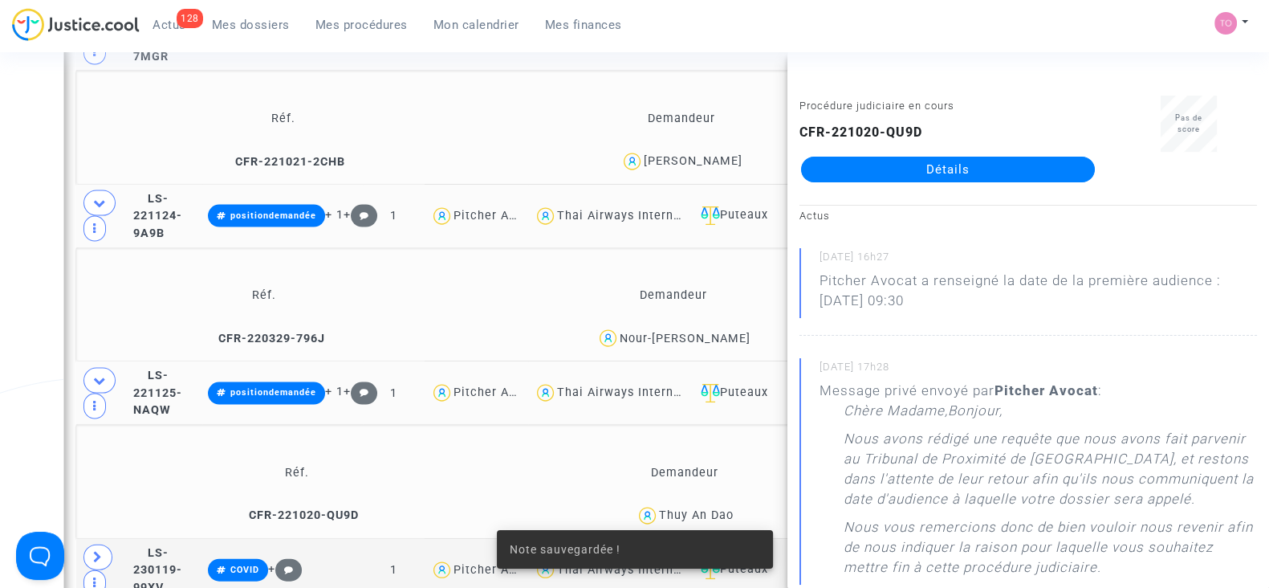
scroll to position [4422, 0]
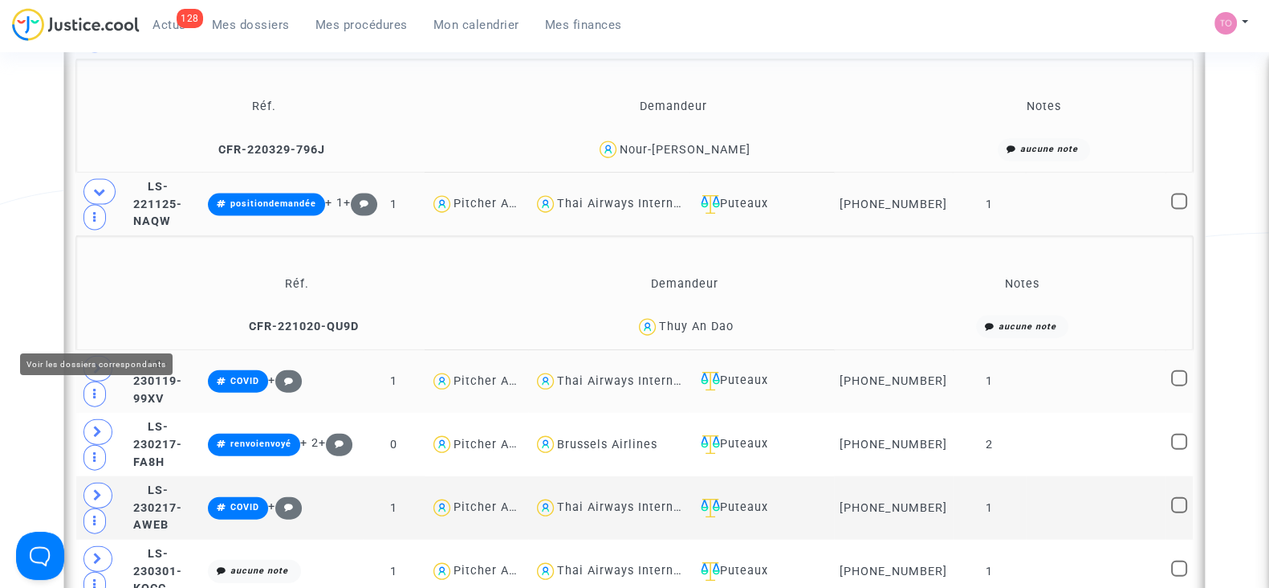
click at [98, 362] on icon at bounding box center [98, 368] width 10 height 12
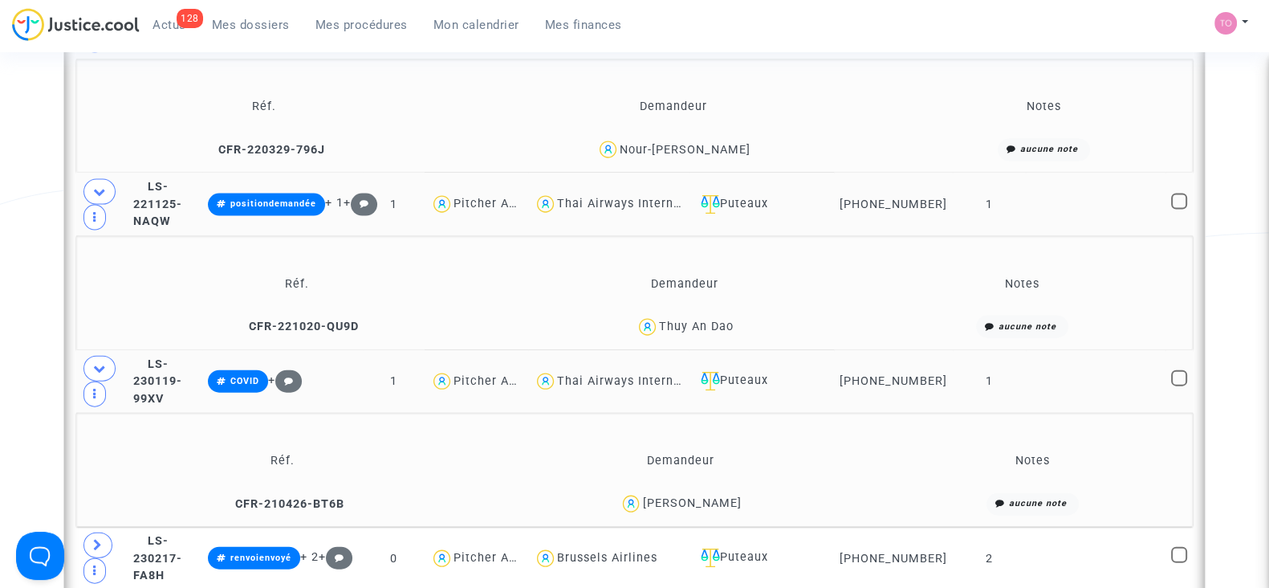
click at [700, 454] on span "Samy seddiki" at bounding box center [691, 457] width 99 height 106
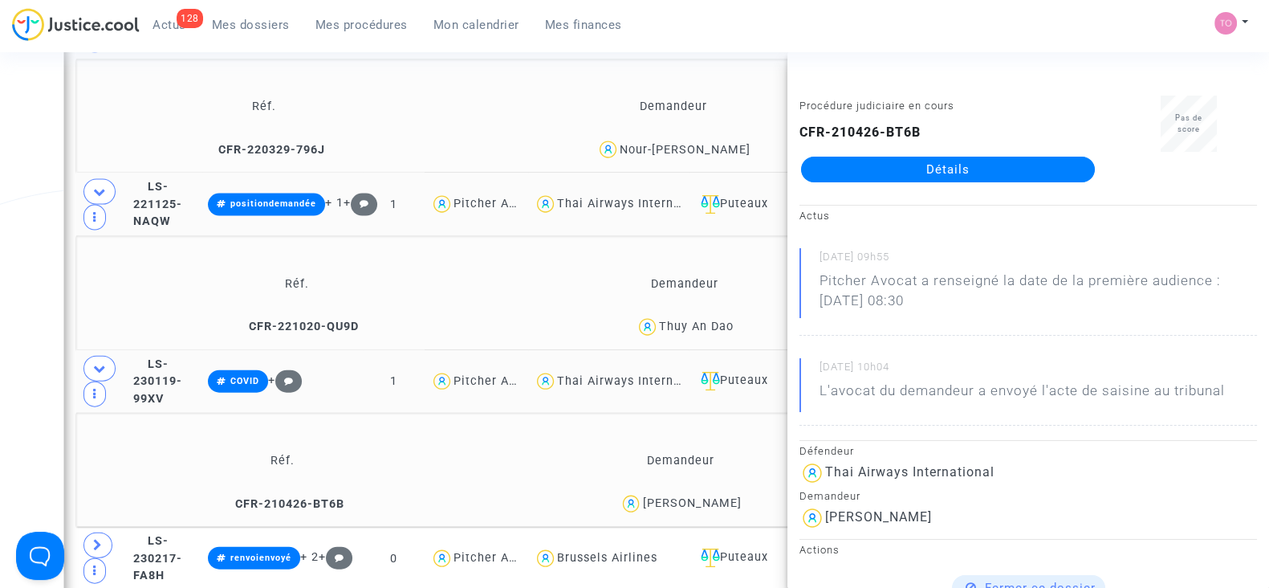
click at [731, 496] on div "Samy seddiki" at bounding box center [691, 503] width 99 height 14
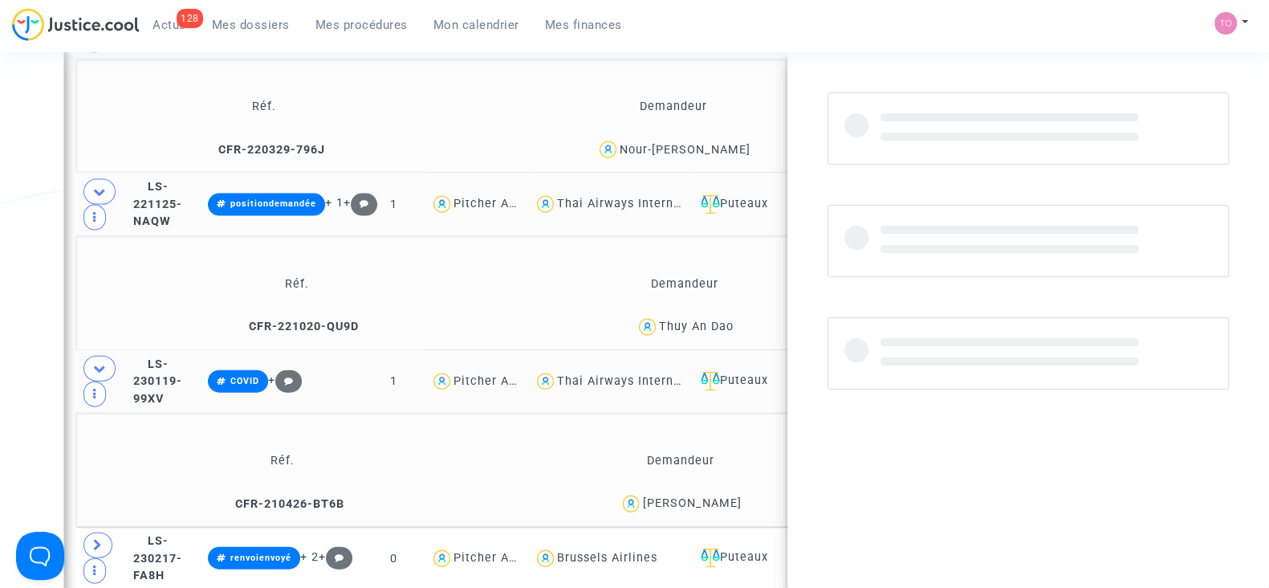
click at [731, 496] on div "Samy seddiki" at bounding box center [691, 503] width 99 height 14
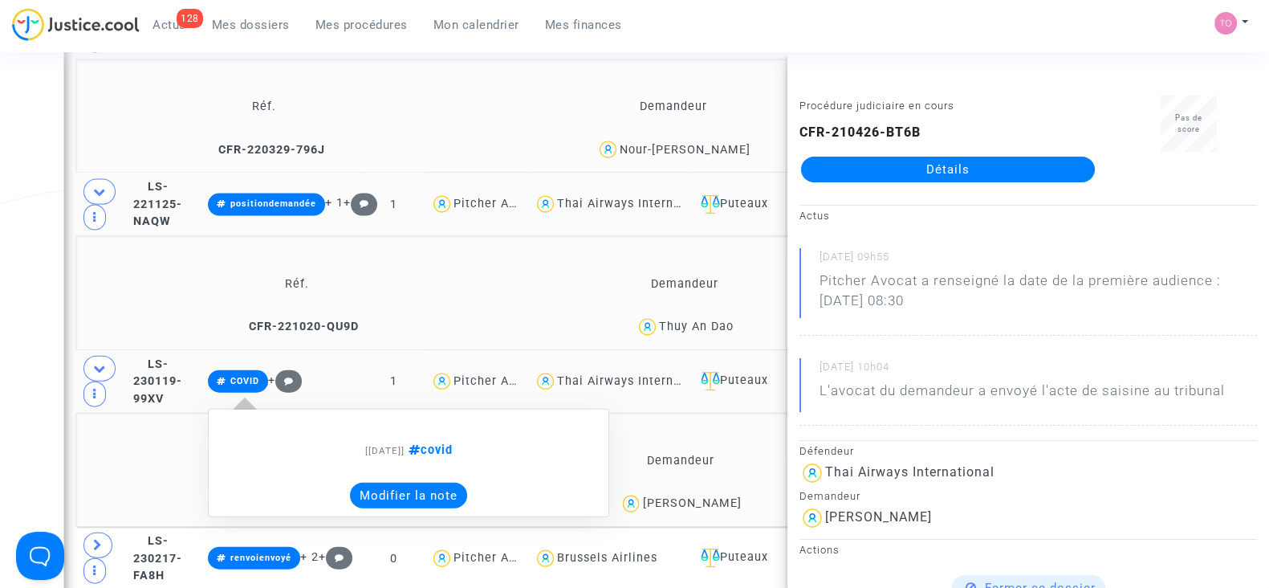
click at [467, 483] on button "Modifier la note" at bounding box center [408, 496] width 117 height 26
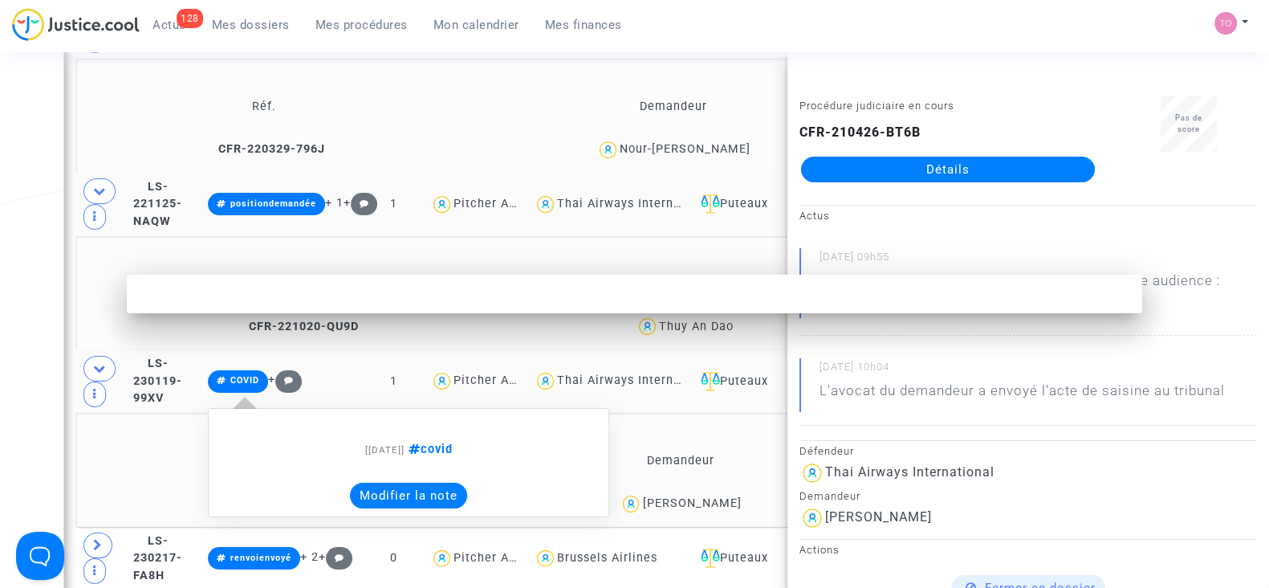
scroll to position [0, 0]
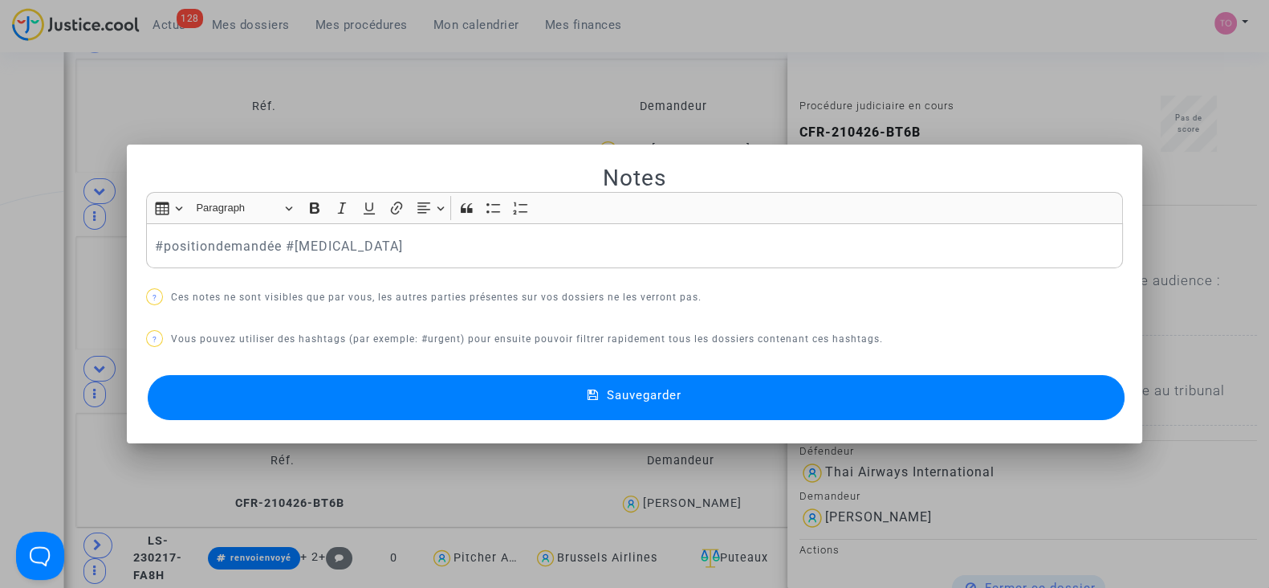
click at [528, 401] on button "Sauvegarder" at bounding box center [636, 397] width 977 height 45
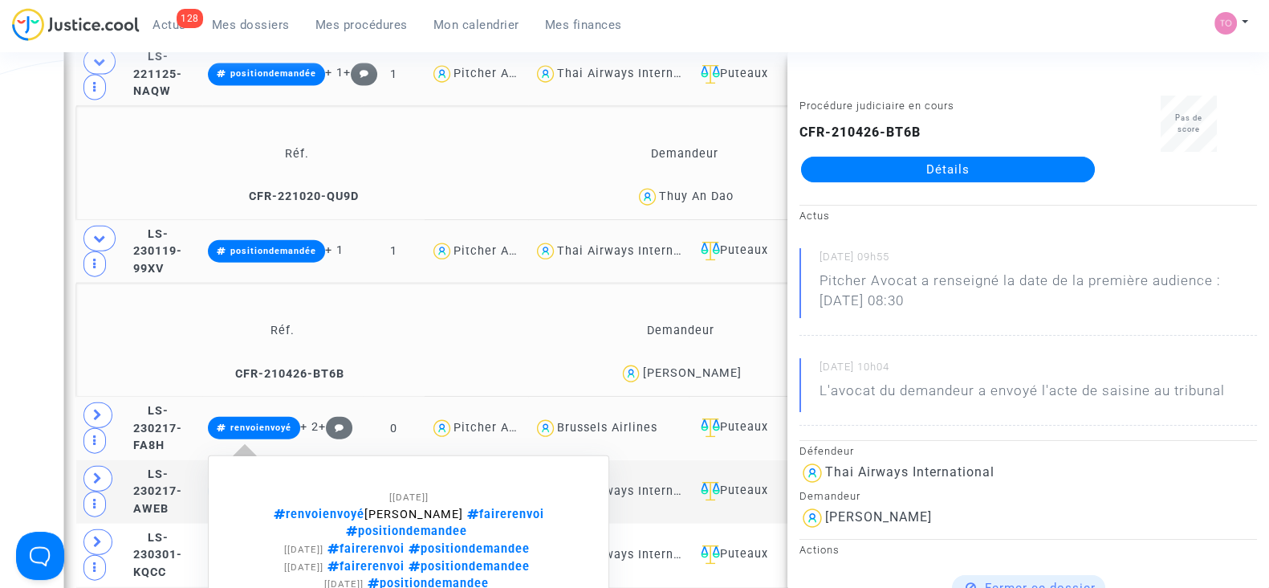
scroll to position [4604, 0]
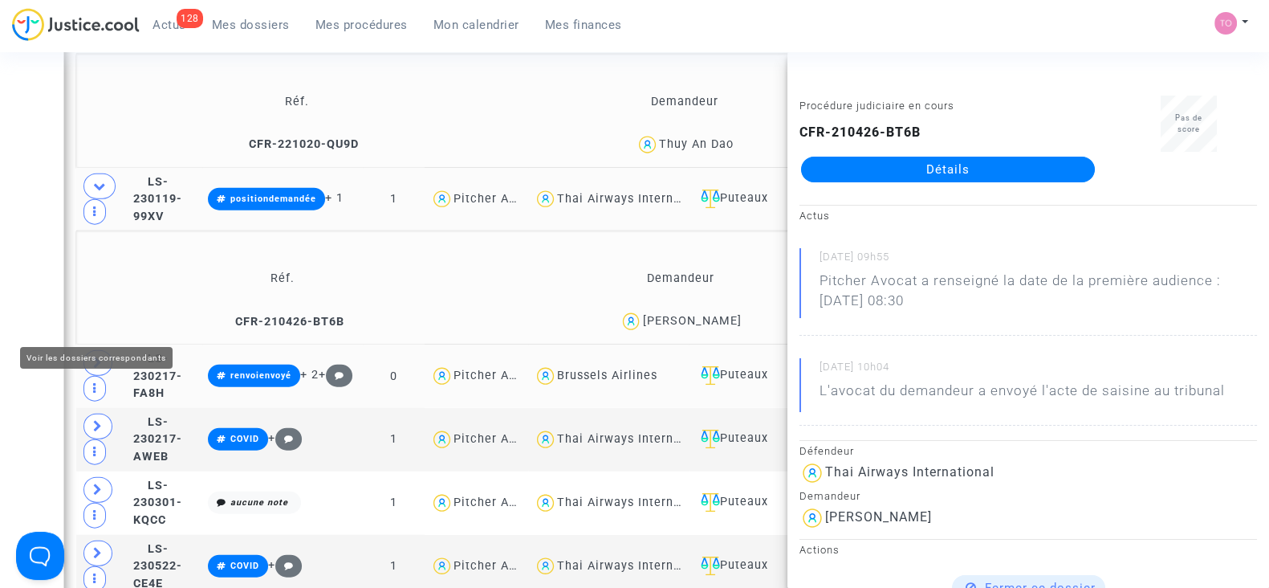
click at [94, 357] on icon at bounding box center [98, 363] width 10 height 12
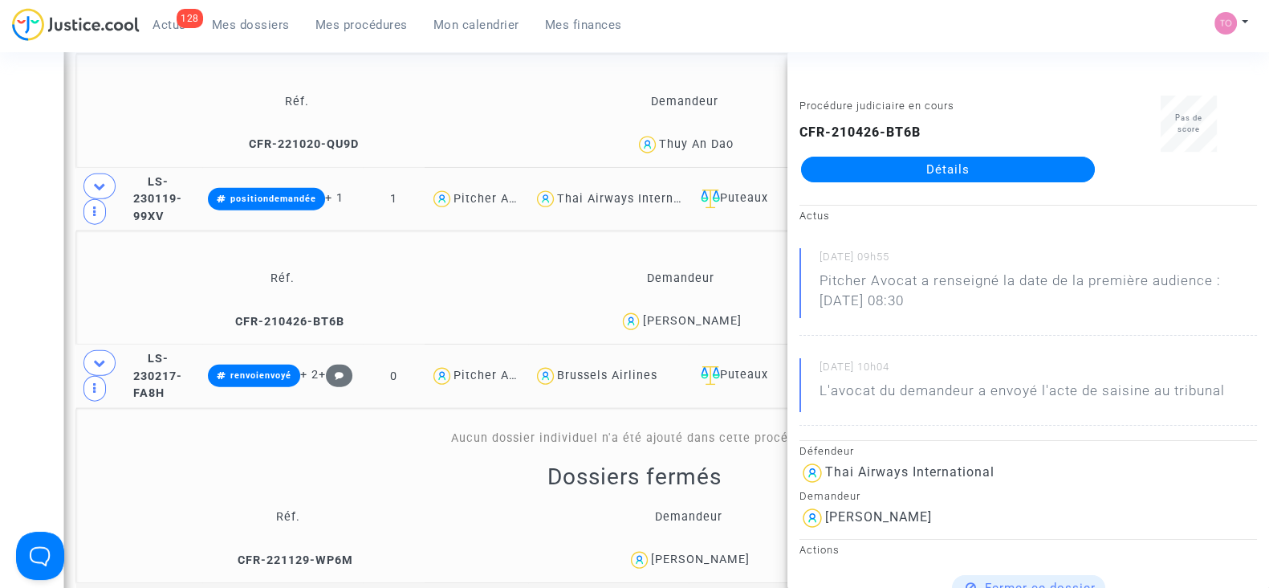
click at [92, 126] on td "Réf. Demandeur Notes CFR-221020-QU9D Thuy An Dao aucune note" at bounding box center [634, 111] width 1117 height 114
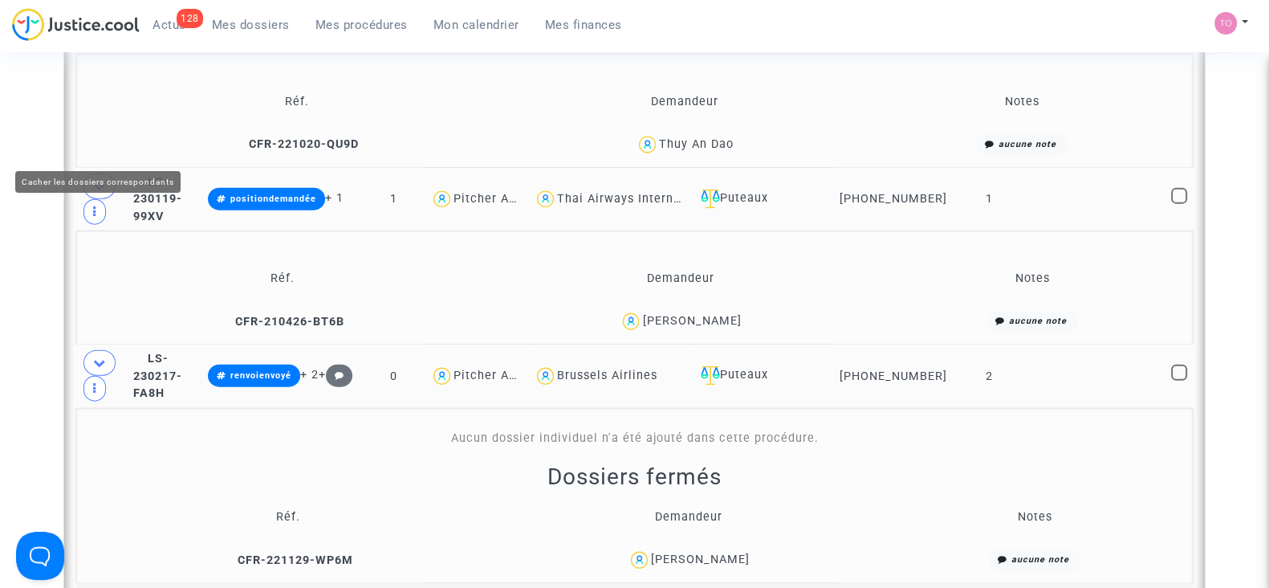
click at [94, 180] on icon at bounding box center [99, 186] width 13 height 12
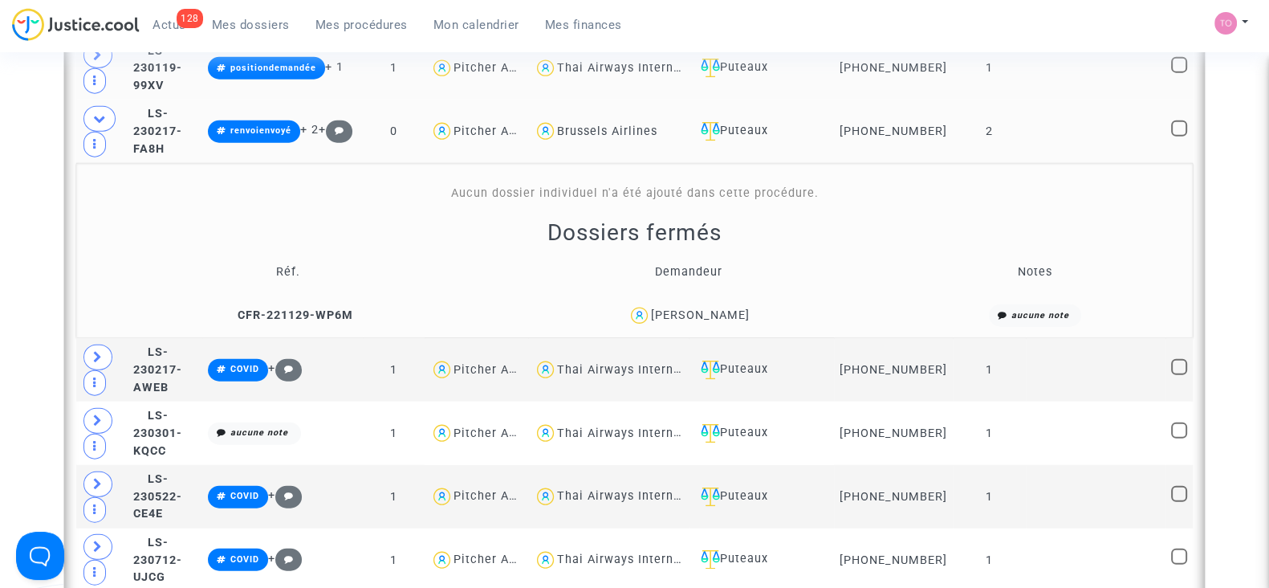
scroll to position [4737, 0]
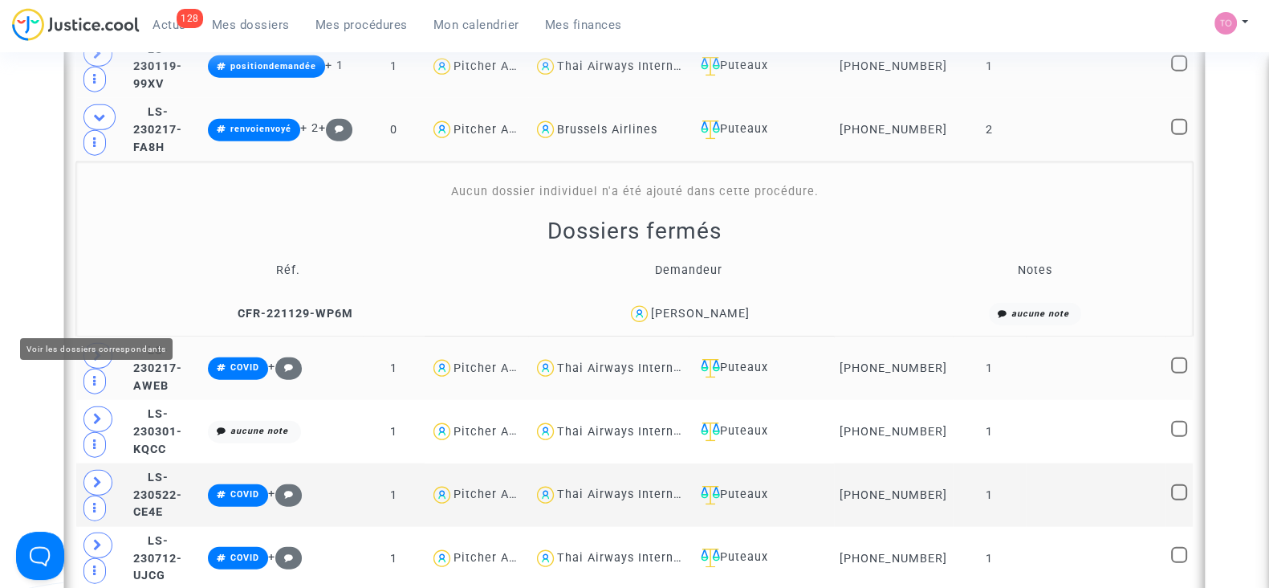
click at [100, 349] on icon at bounding box center [98, 355] width 10 height 12
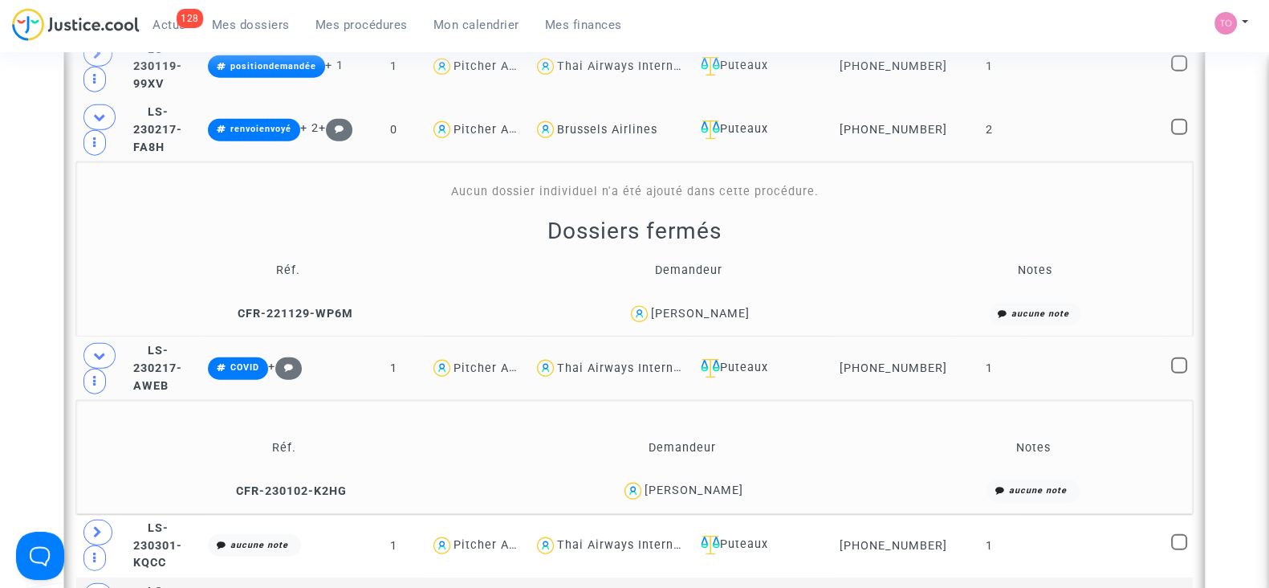
click at [711, 483] on div "Elisa LAUDRIN" at bounding box center [694, 490] width 99 height 14
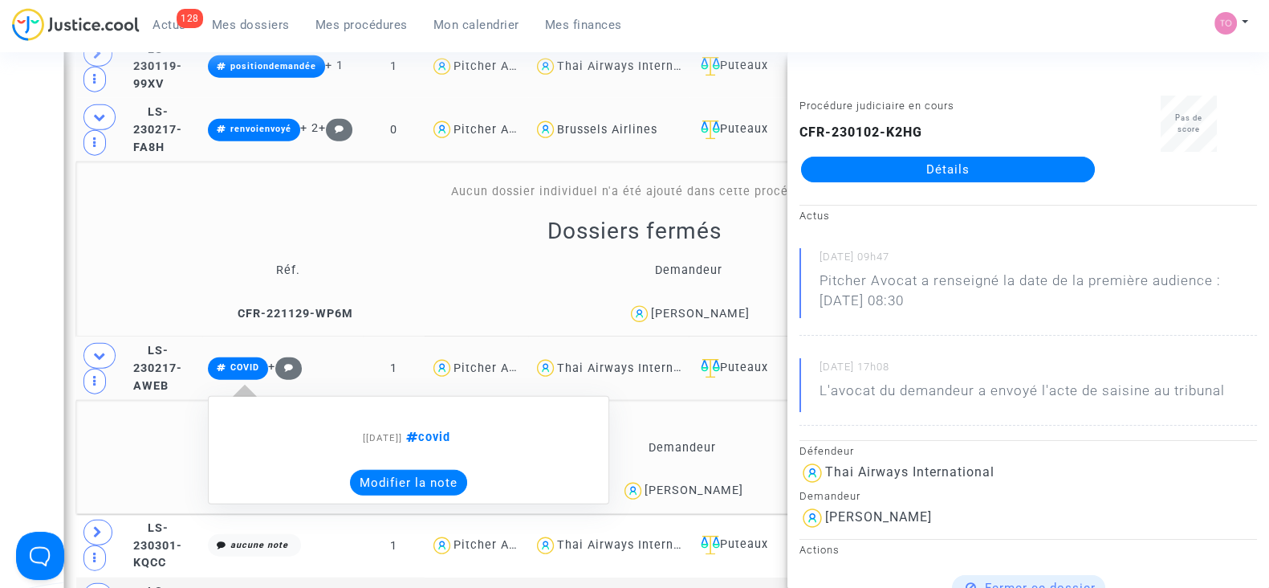
click at [467, 470] on button "Modifier la note" at bounding box center [408, 483] width 117 height 26
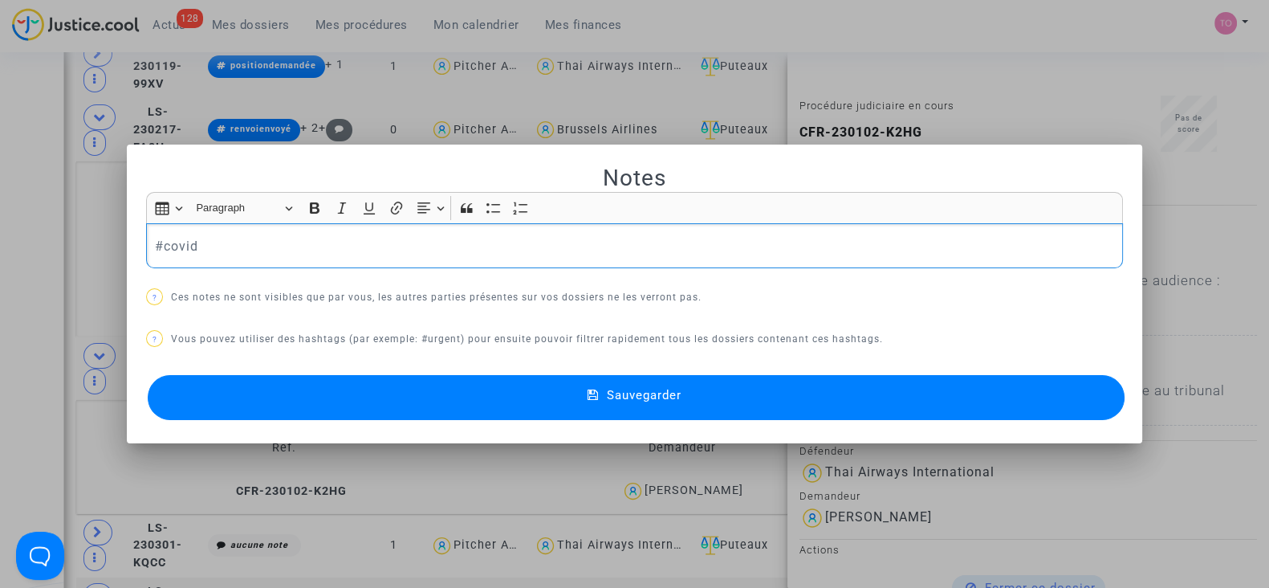
scroll to position [0, 0]
click at [463, 405] on button "Sauvegarder" at bounding box center [636, 397] width 977 height 45
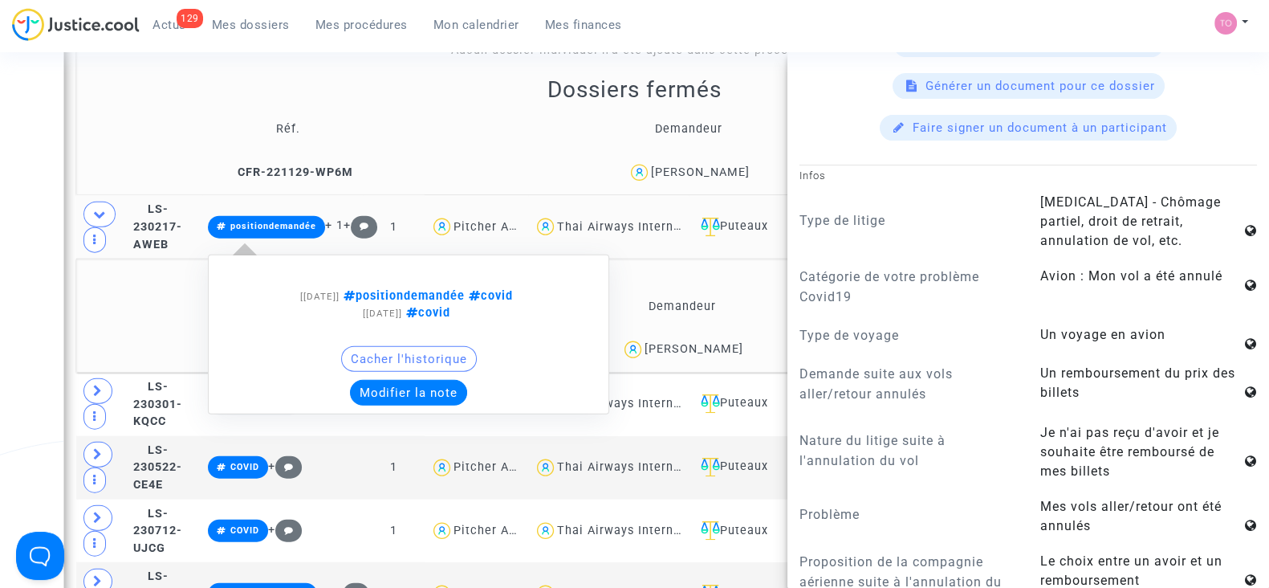
scroll to position [4884, 0]
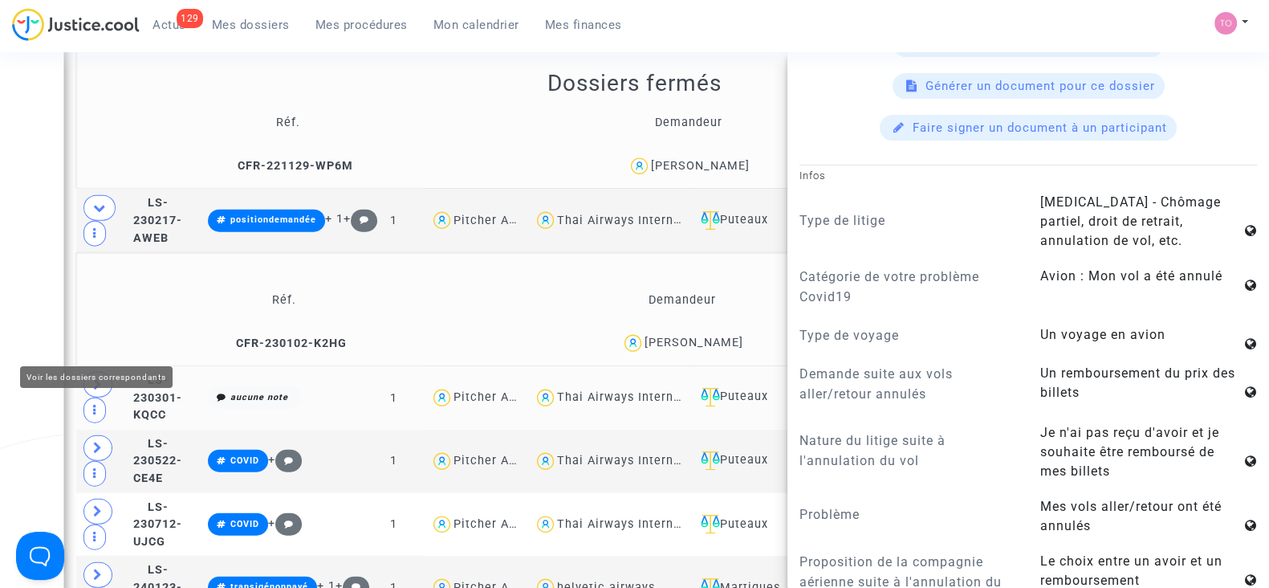
click at [89, 372] on span at bounding box center [98, 385] width 29 height 26
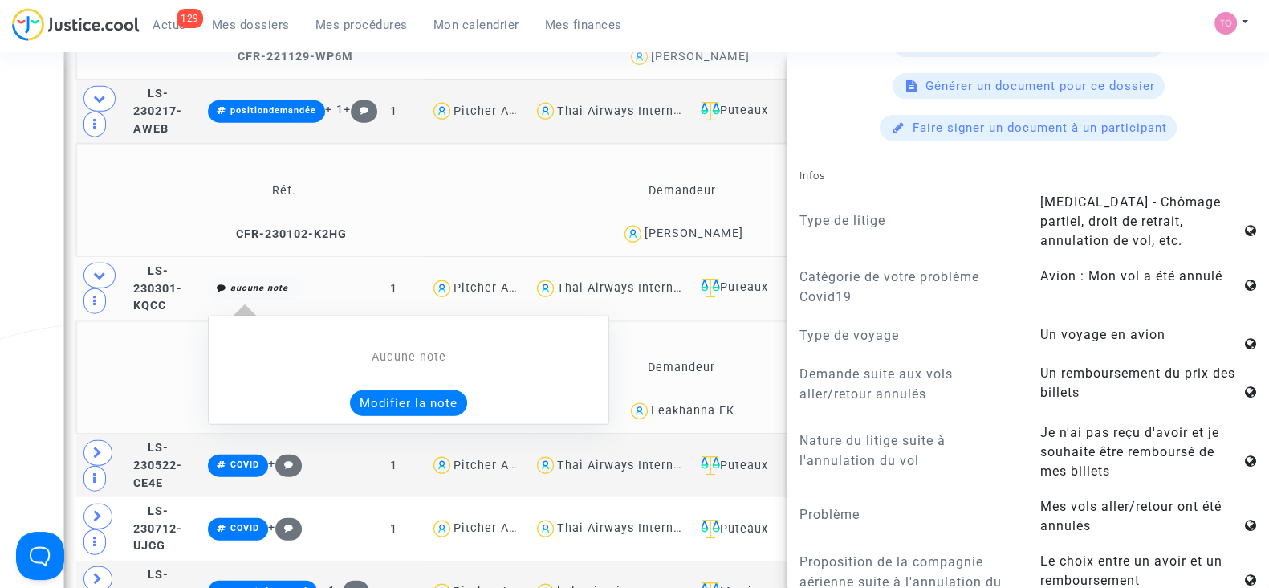
scroll to position [4994, 0]
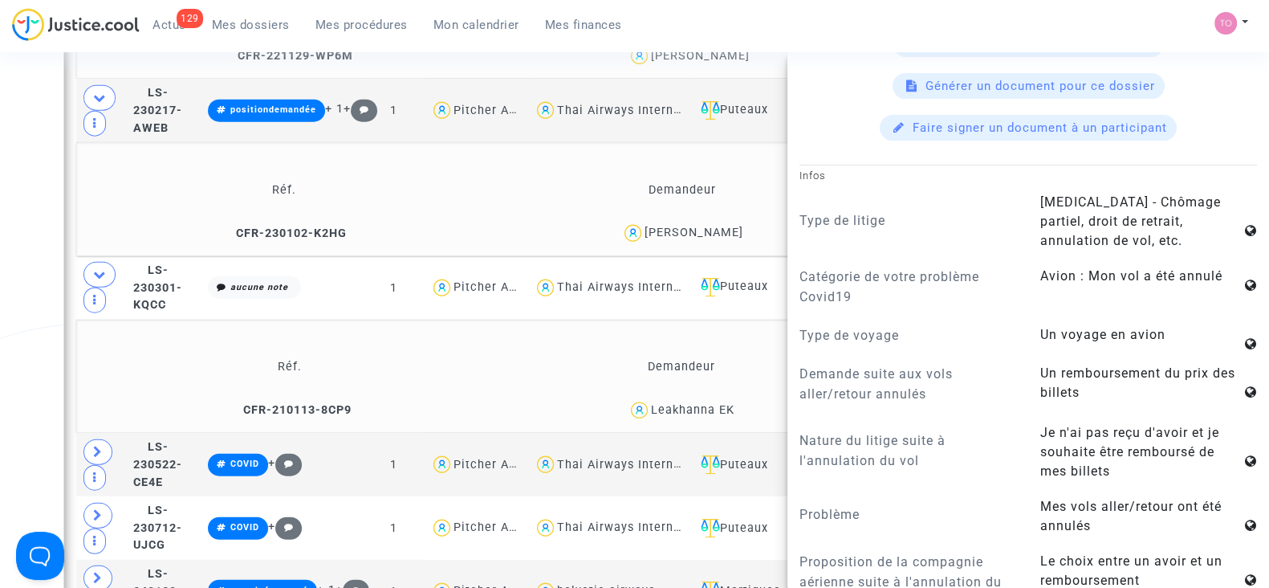
click at [723, 357] on span "Leakhanna EK" at bounding box center [693, 364] width 84 height 106
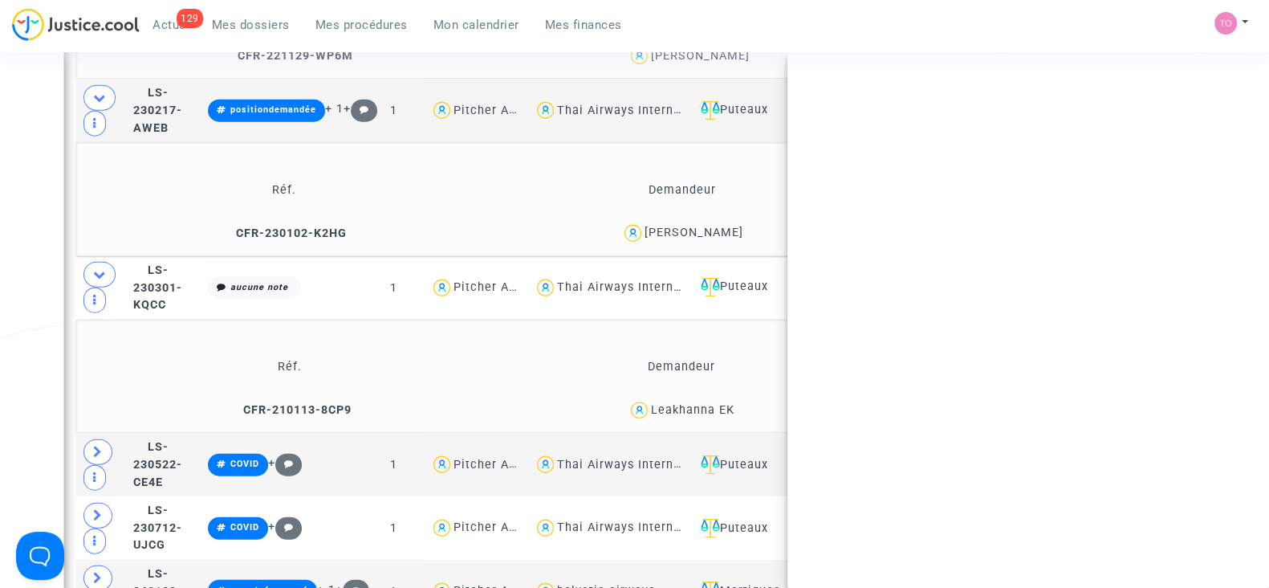
scroll to position [0, 0]
click at [723, 357] on span "Leakhanna EK" at bounding box center [693, 364] width 84 height 106
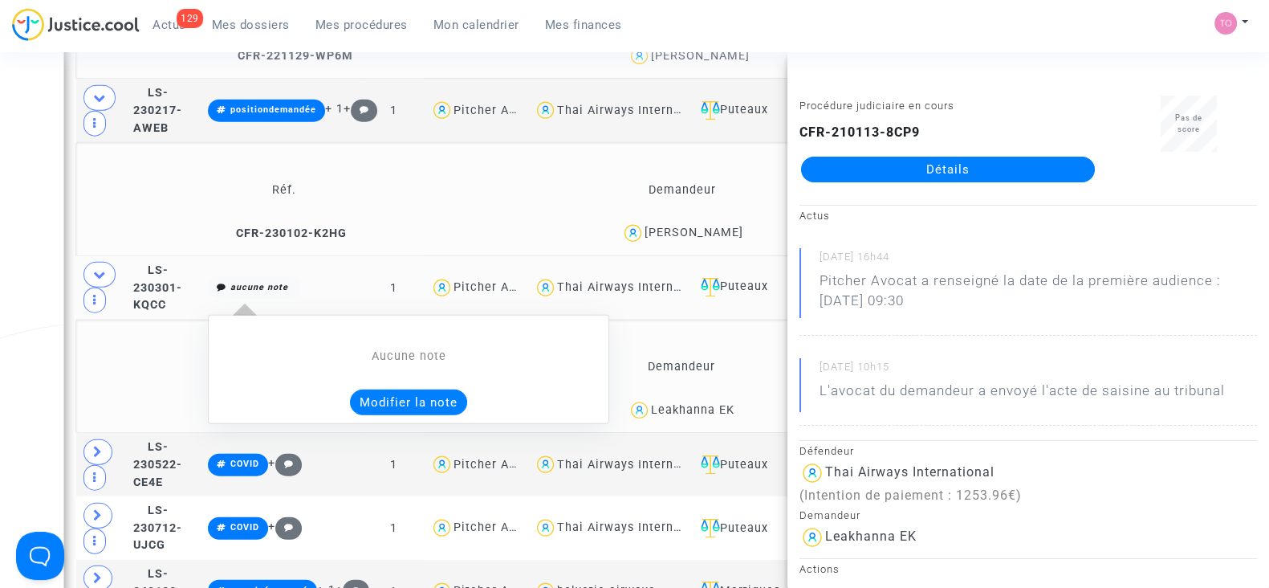
click at [467, 389] on button "Modifier la note" at bounding box center [408, 402] width 117 height 26
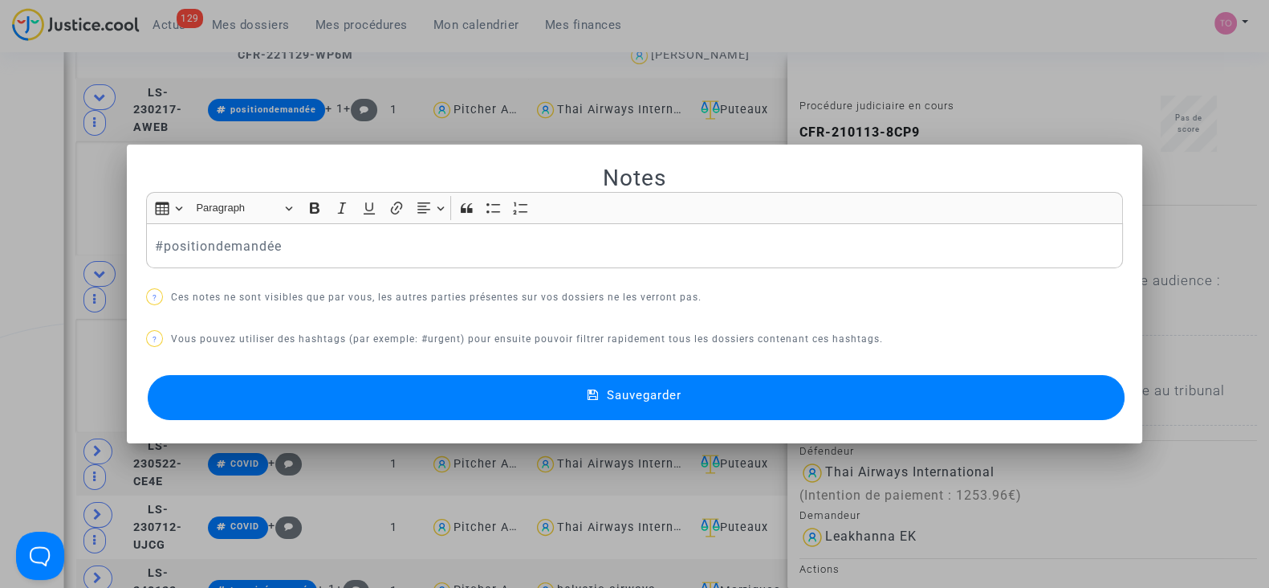
click at [494, 388] on button "Sauvegarder" at bounding box center [636, 397] width 977 height 45
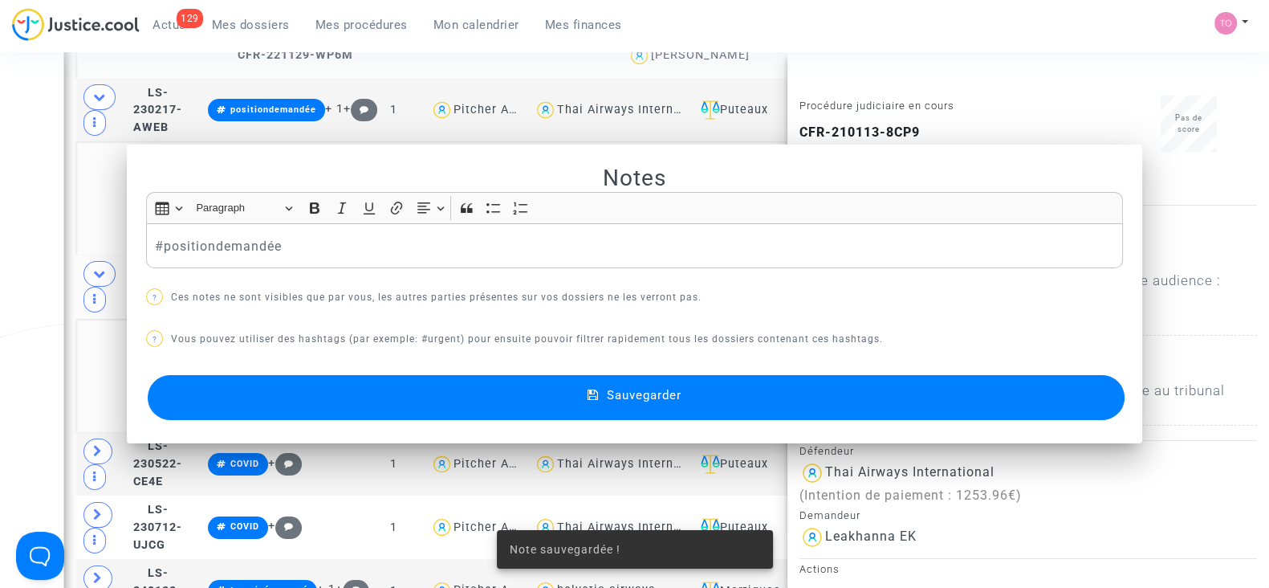
scroll to position [4994, 0]
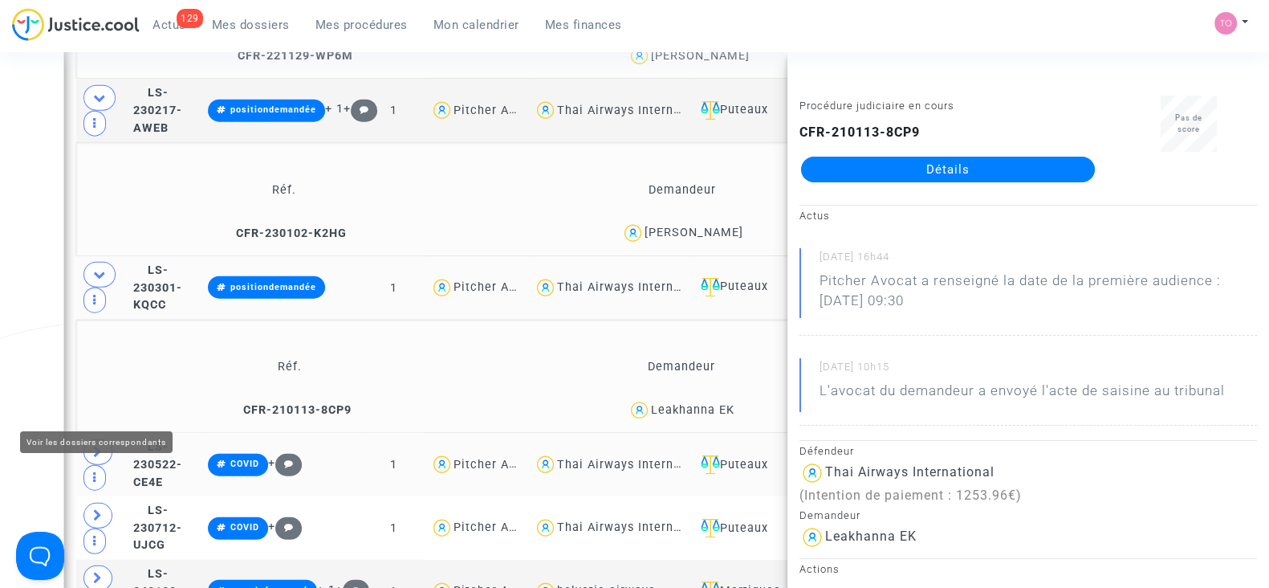
click at [96, 446] on icon at bounding box center [98, 452] width 10 height 12
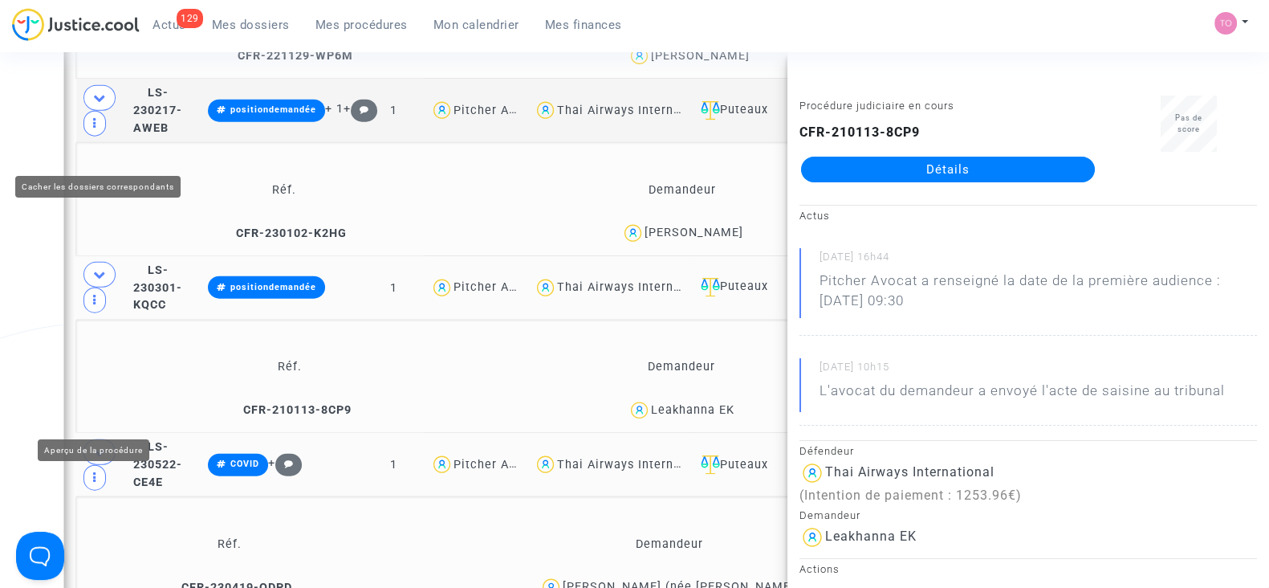
scroll to position [5287, 0]
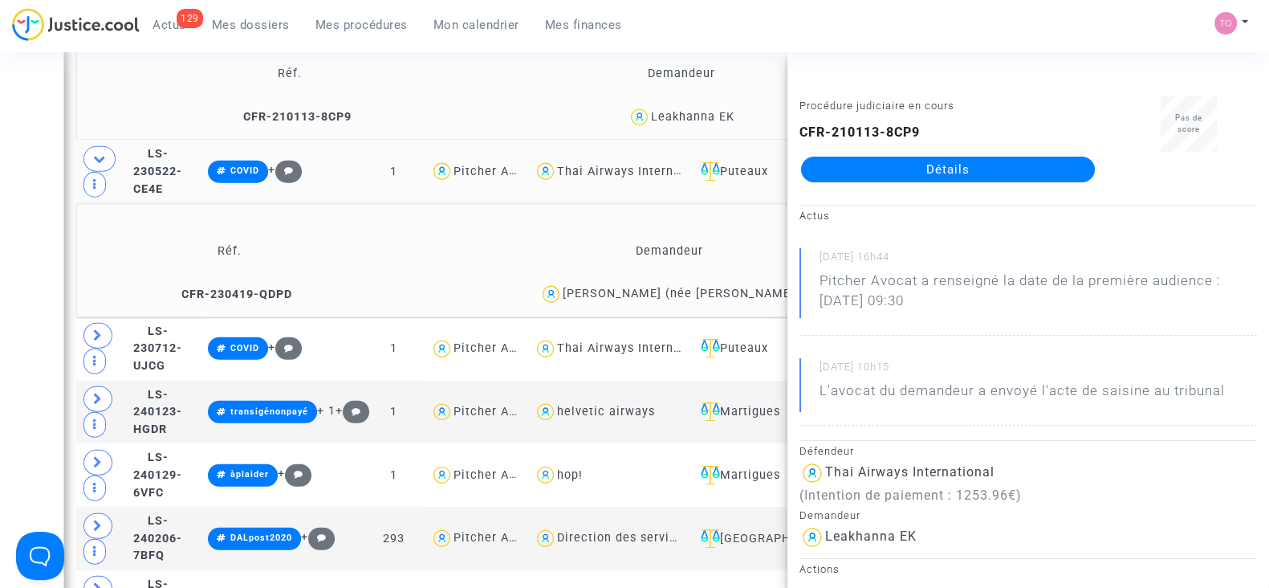
click at [674, 287] on div "Mélanie Mireur (née Bezault)" at bounding box center [681, 294] width 237 height 14
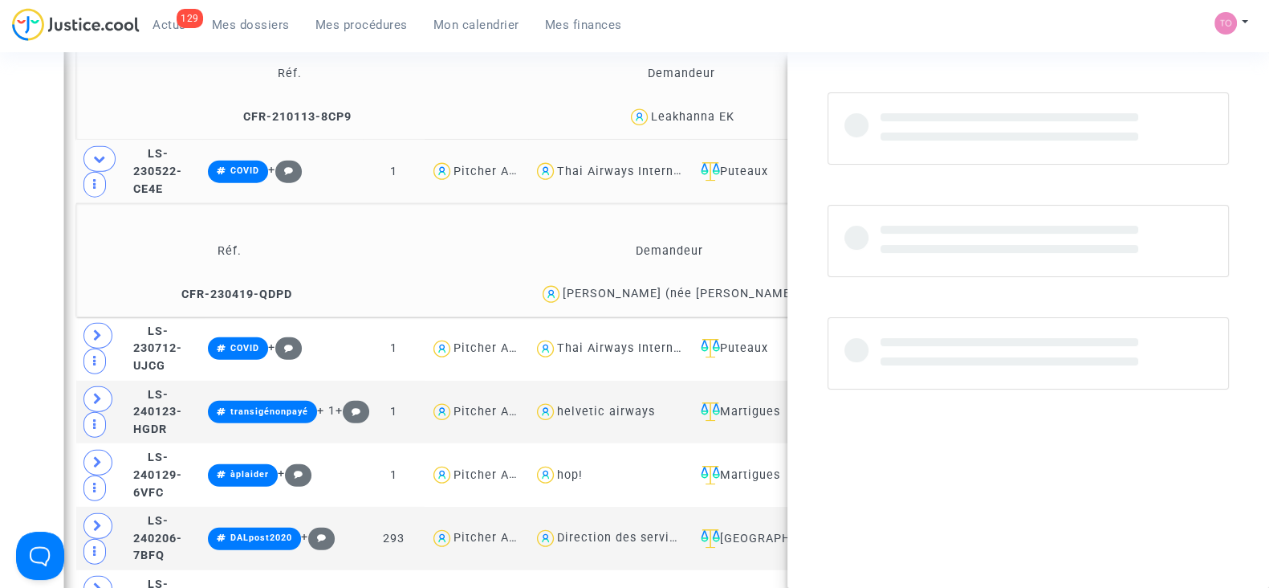
click at [674, 287] on div "Mélanie Mireur (née Bezault)" at bounding box center [681, 294] width 237 height 14
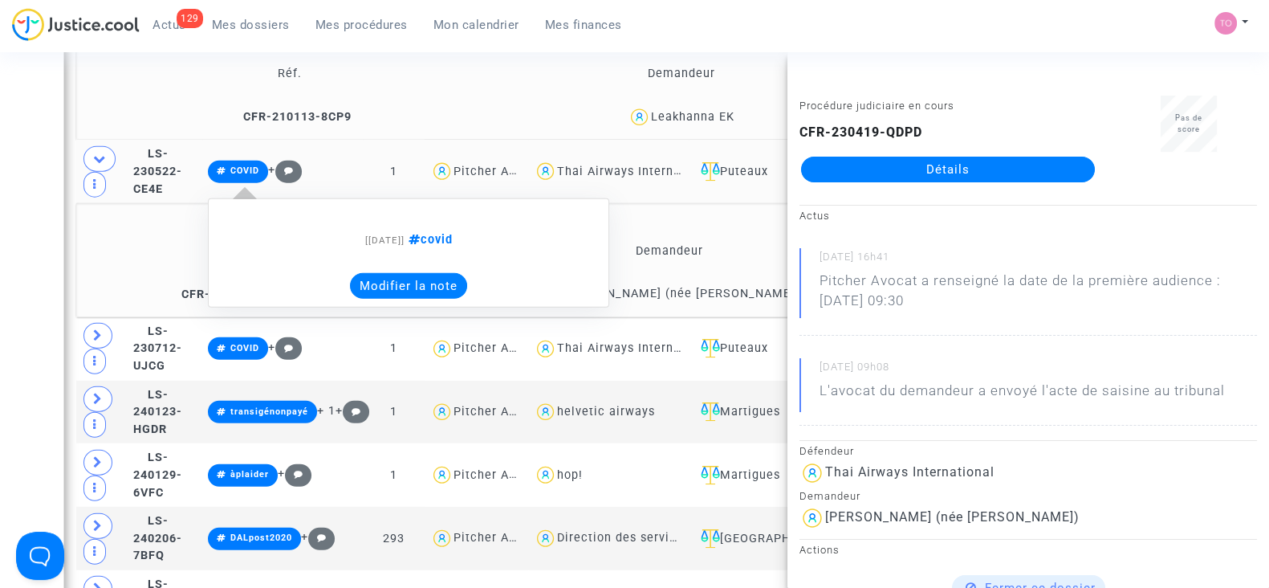
click at [438, 273] on button "Modifier la note" at bounding box center [408, 286] width 117 height 26
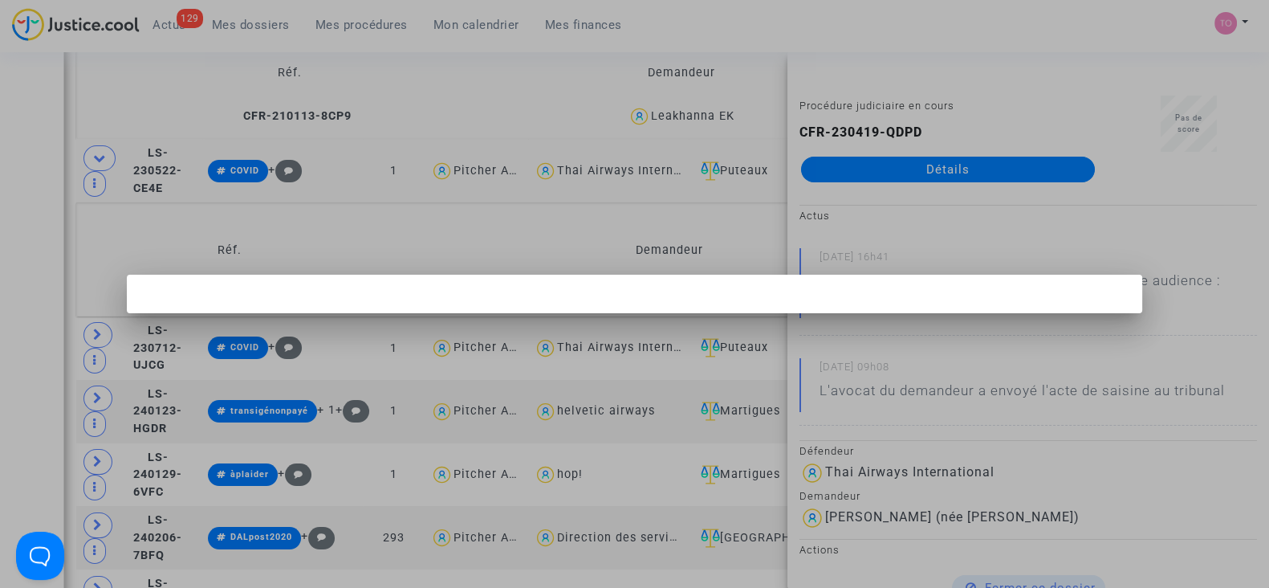
scroll to position [0, 0]
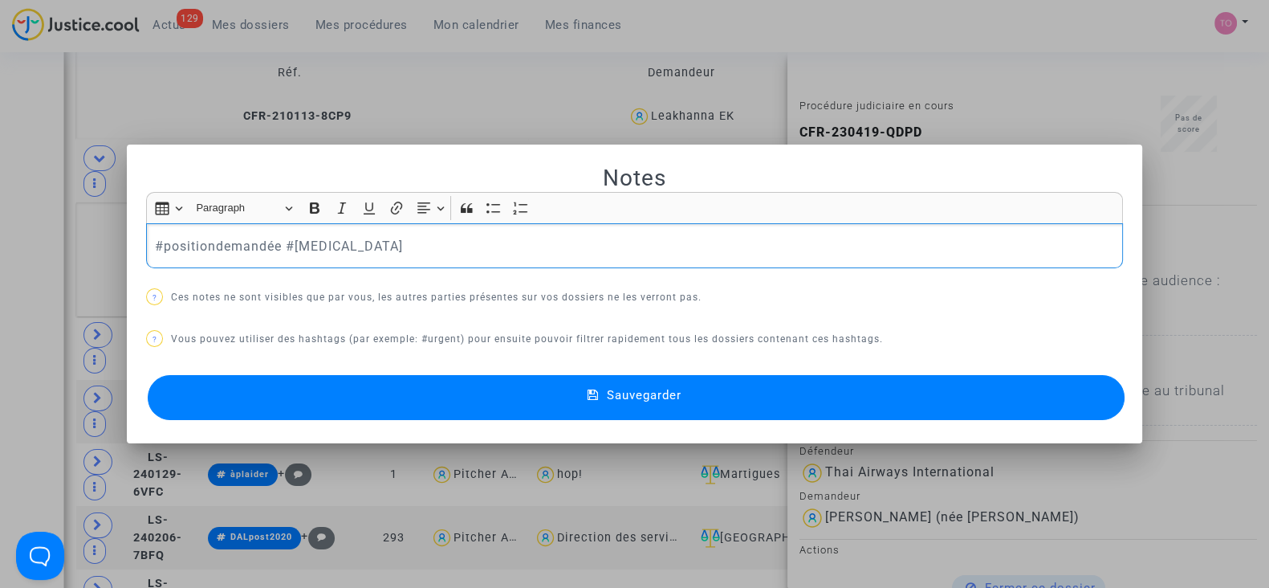
click at [375, 397] on button "Sauvegarder" at bounding box center [636, 397] width 977 height 45
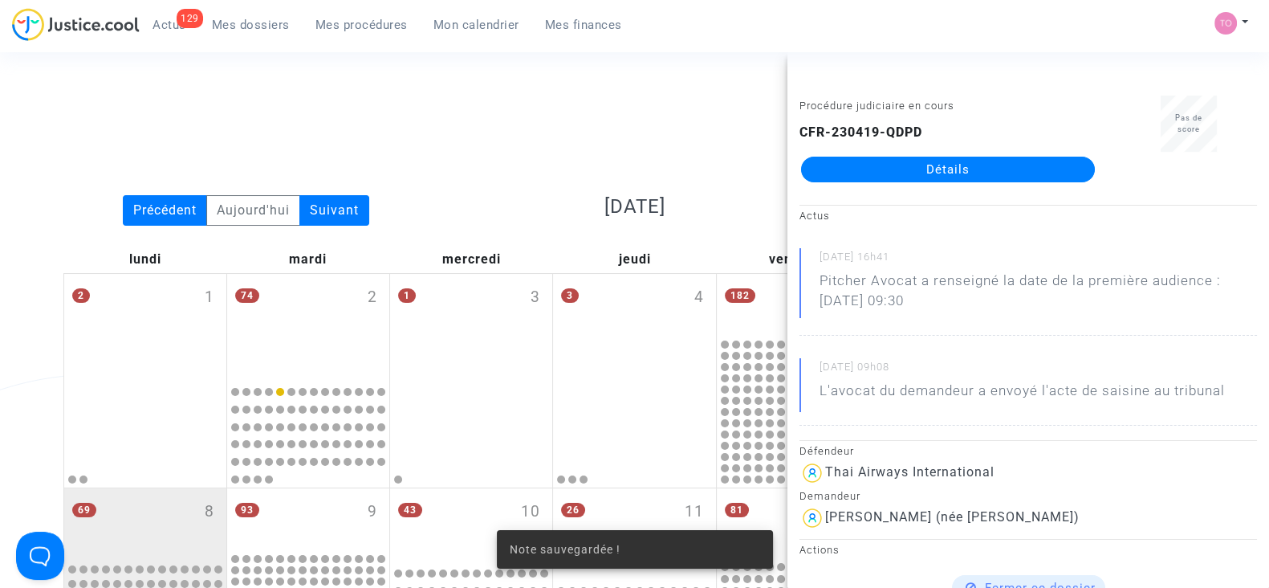
scroll to position [5287, 0]
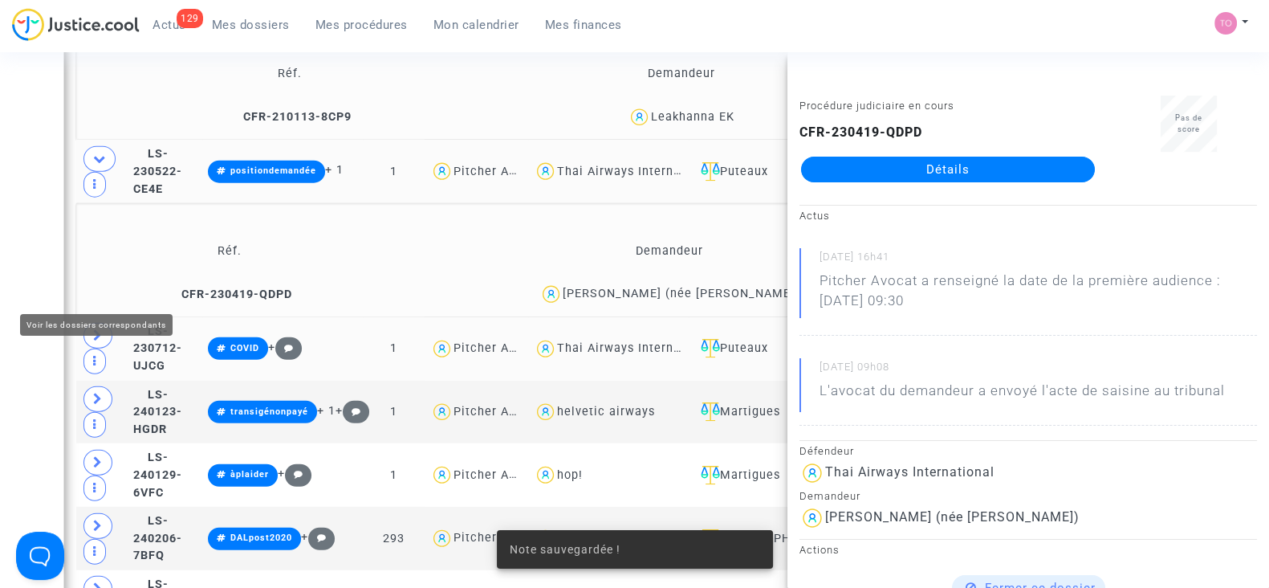
click at [97, 329] on icon at bounding box center [98, 335] width 10 height 12
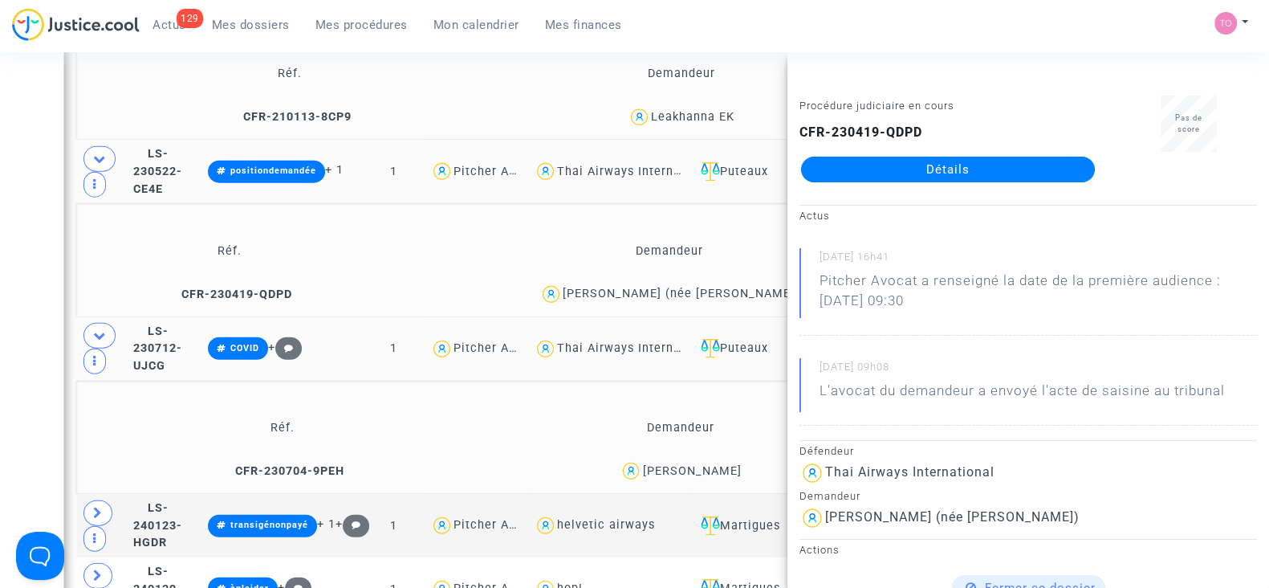
click at [730, 464] on div "Marie-José Briday" at bounding box center [691, 471] width 99 height 14
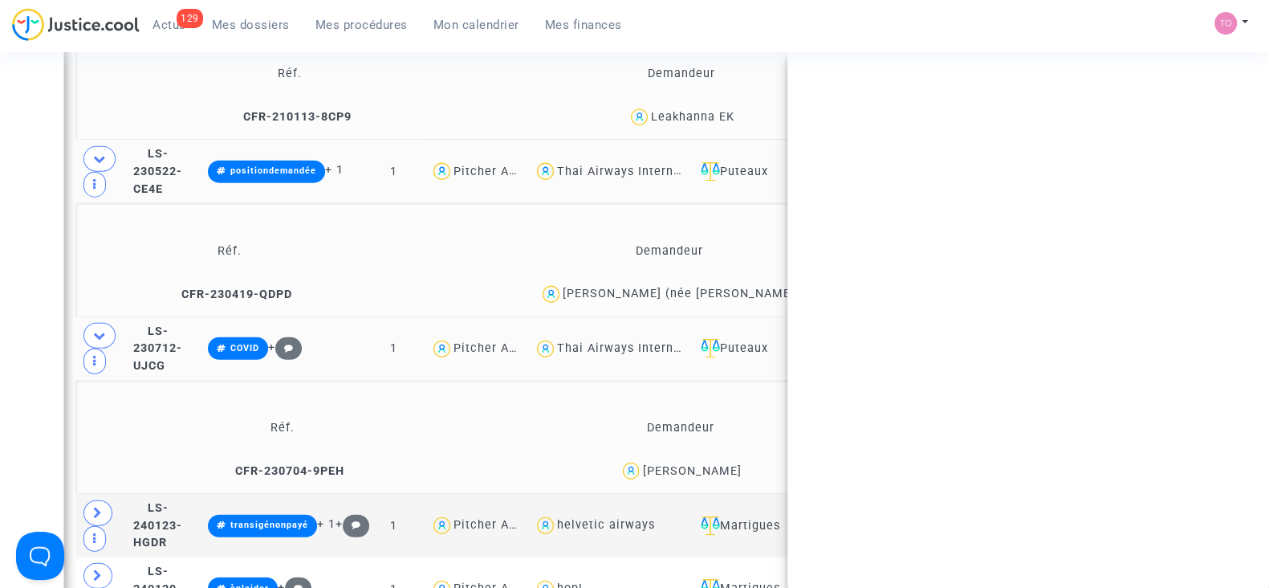
click at [730, 464] on div "Marie-José Briday" at bounding box center [691, 471] width 99 height 14
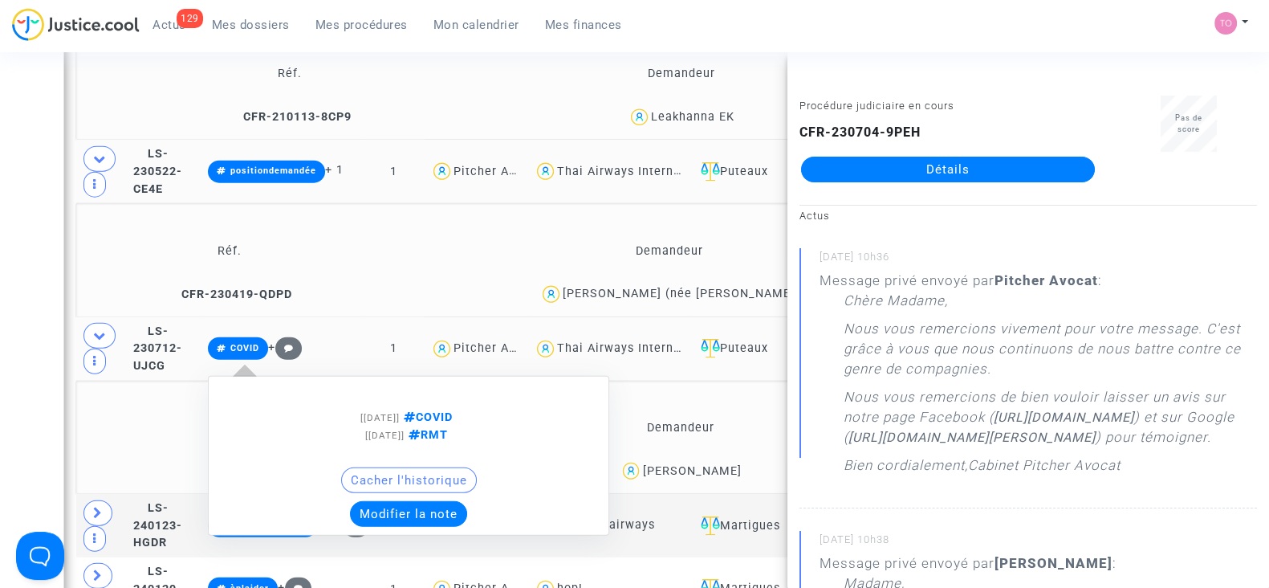
click at [451, 501] on button "Modifier la note" at bounding box center [408, 514] width 117 height 26
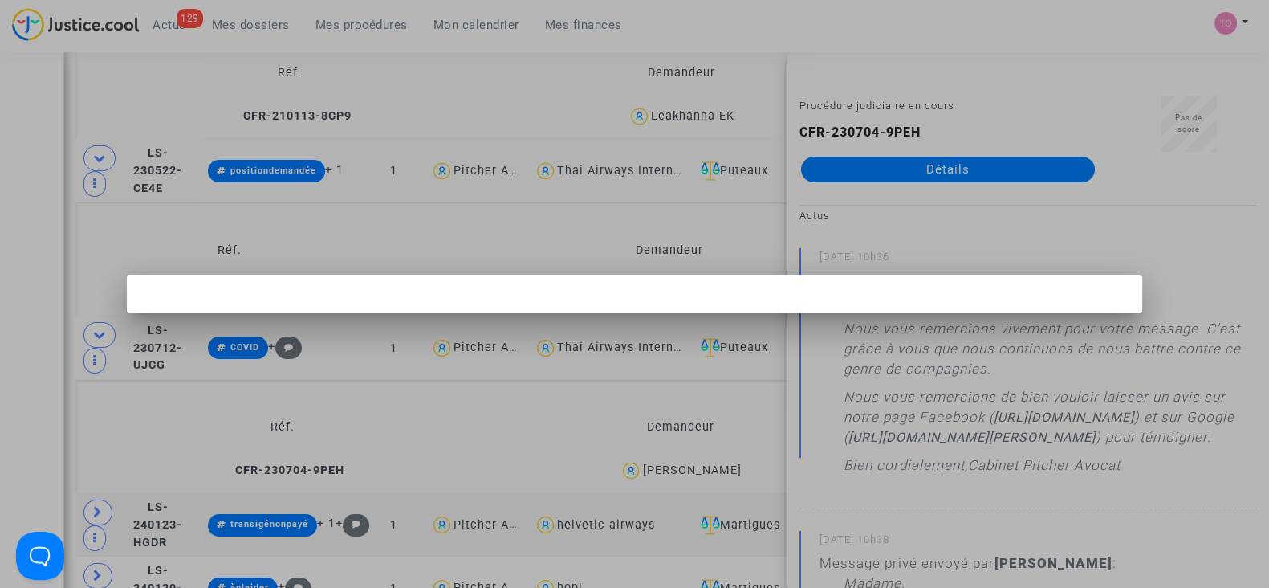
scroll to position [0, 0]
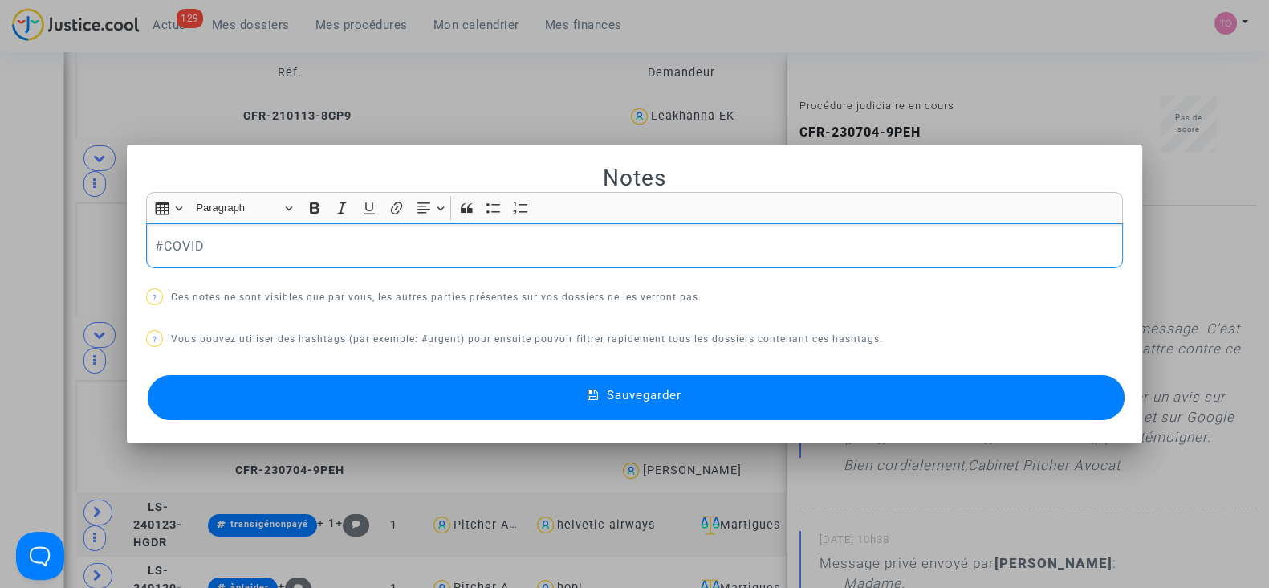
drag, startPoint x: 213, startPoint y: 242, endPoint x: 55, endPoint y: 248, distance: 157.5
click at [55, 248] on div "Notes Rich Text Editor Insert table Insert table Heading Paragraph Paragraph He…" at bounding box center [634, 294] width 1269 height 588
click at [325, 395] on button "Sauvegarder" at bounding box center [636, 397] width 977 height 45
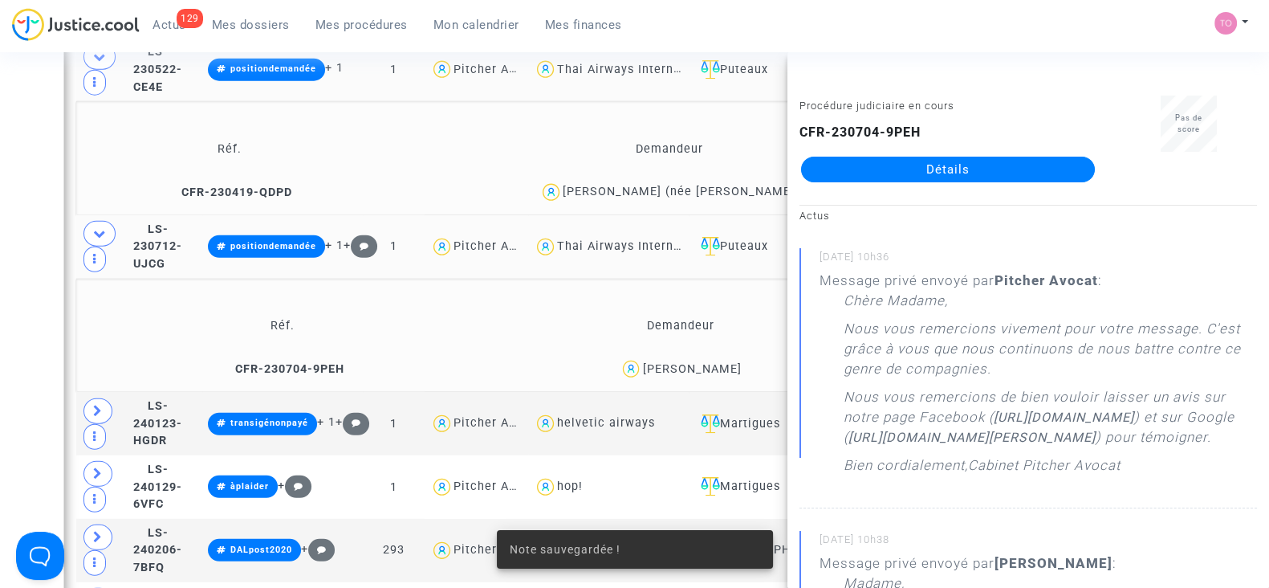
scroll to position [5391, 0]
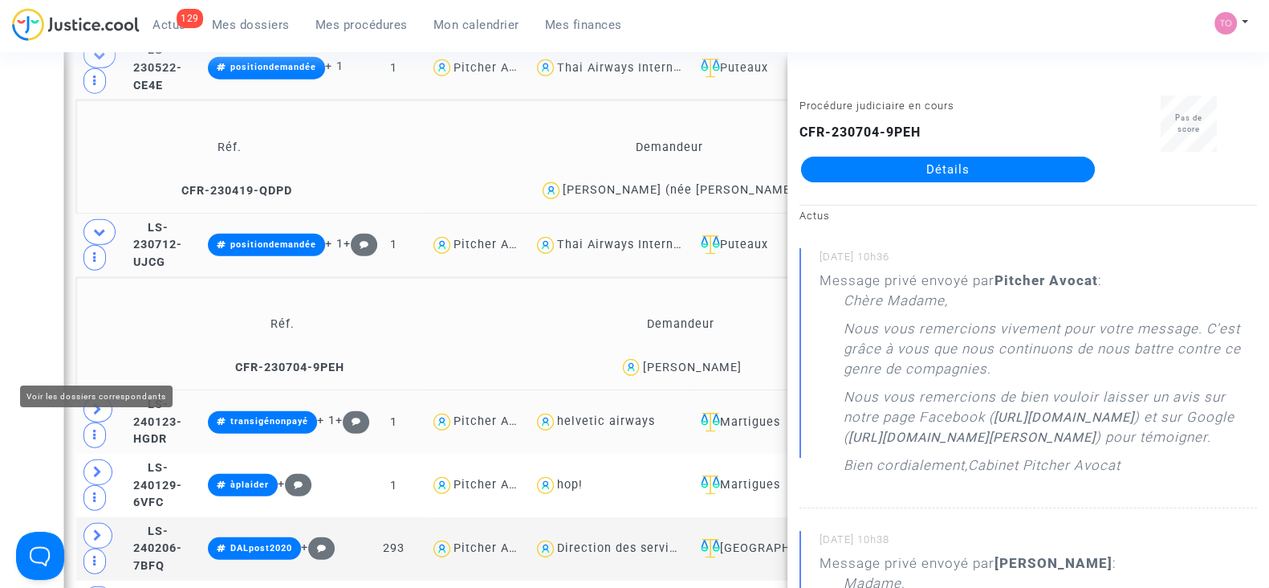
click at [101, 397] on span at bounding box center [98, 410] width 29 height 26
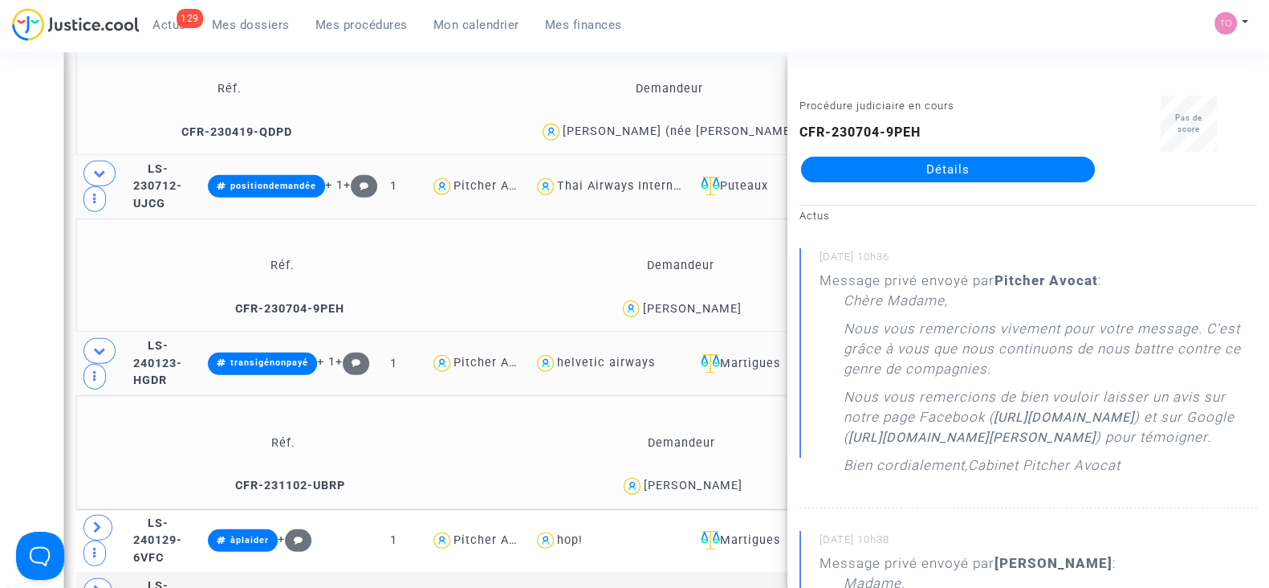
scroll to position [5450, 0]
click at [715, 426] on span "THOMAS PUNTILLO" at bounding box center [693, 438] width 99 height 106
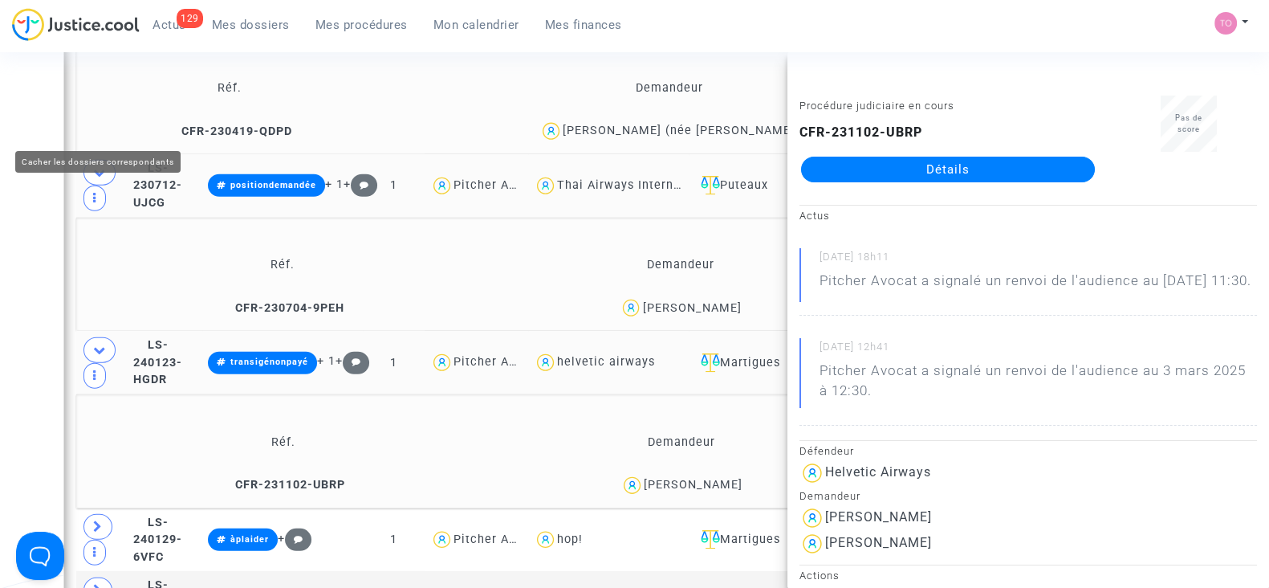
click at [93, 166] on icon at bounding box center [99, 172] width 13 height 12
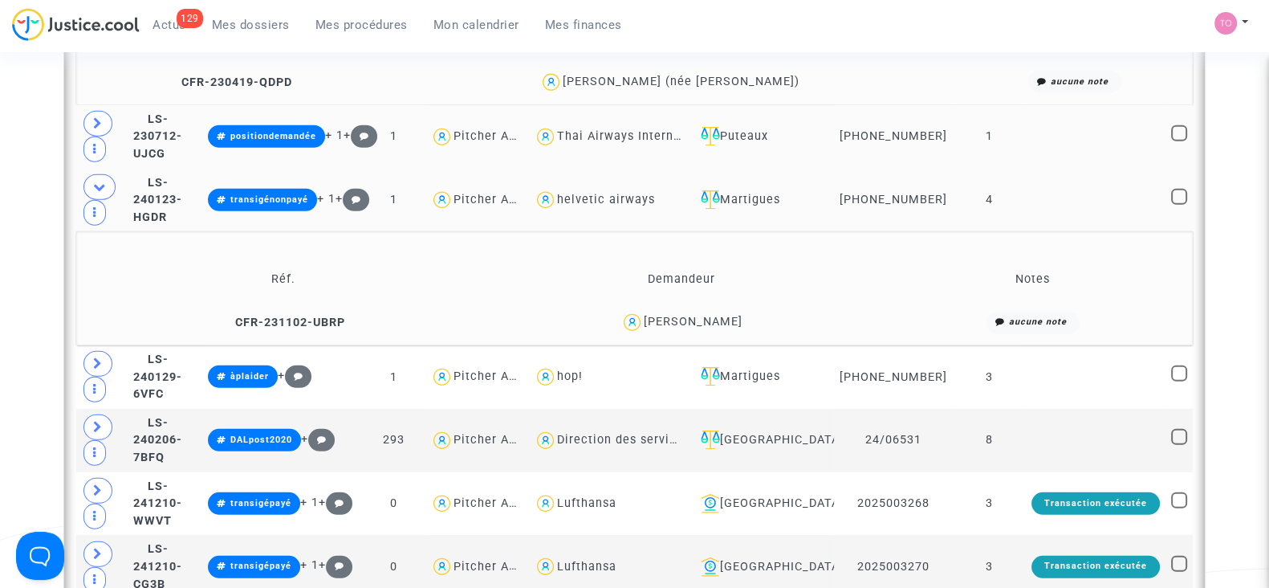
scroll to position [5491, 0]
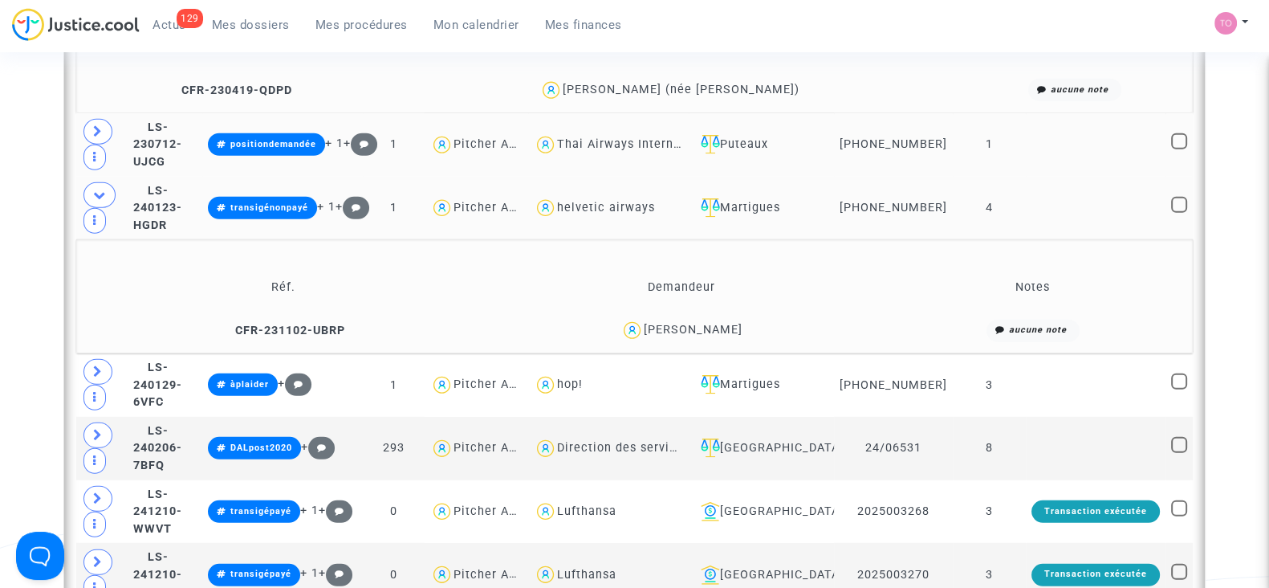
drag, startPoint x: 734, startPoint y: 163, endPoint x: 630, endPoint y: 165, distance: 103.6
click at [630, 197] on div "helvetic airways" at bounding box center [608, 208] width 149 height 23
type textarea "@"helvetic airways""
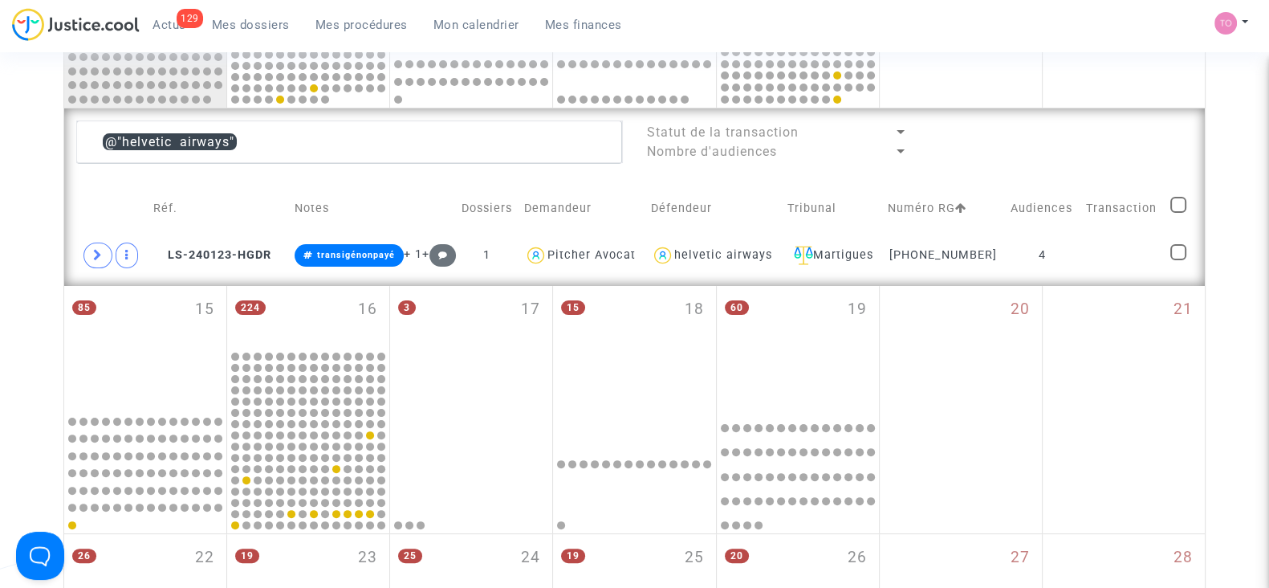
scroll to position [526, 0]
drag, startPoint x: 777, startPoint y: 253, endPoint x: 683, endPoint y: 257, distance: 94.8
click at [683, 257] on div "helvetic airways" at bounding box center [713, 256] width 125 height 23
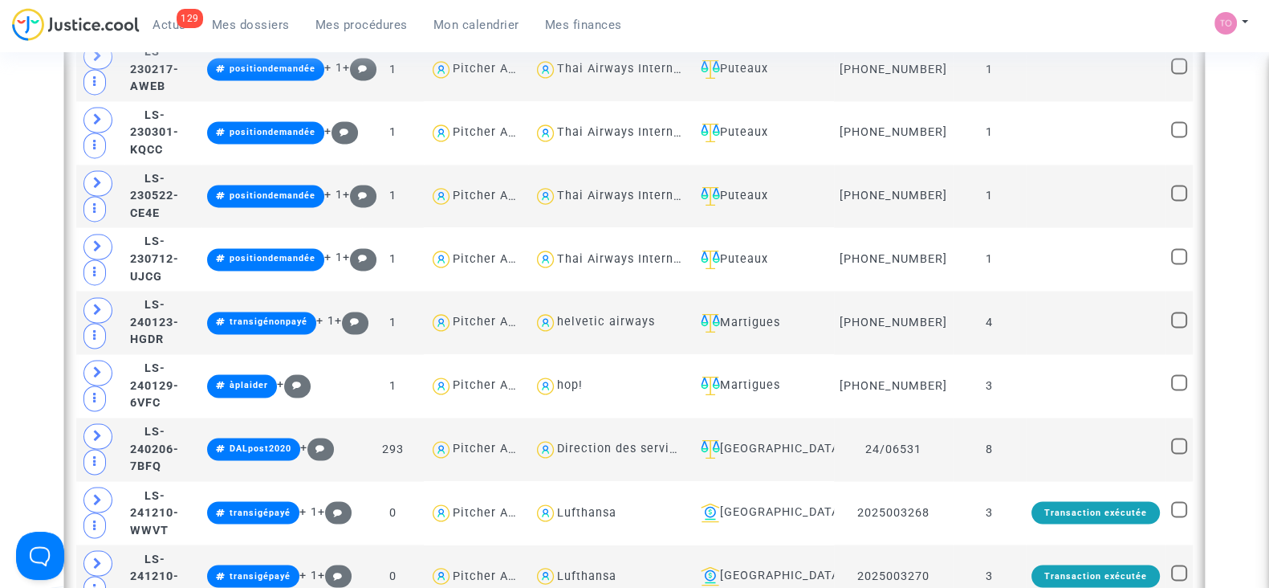
scroll to position [3315, 0]
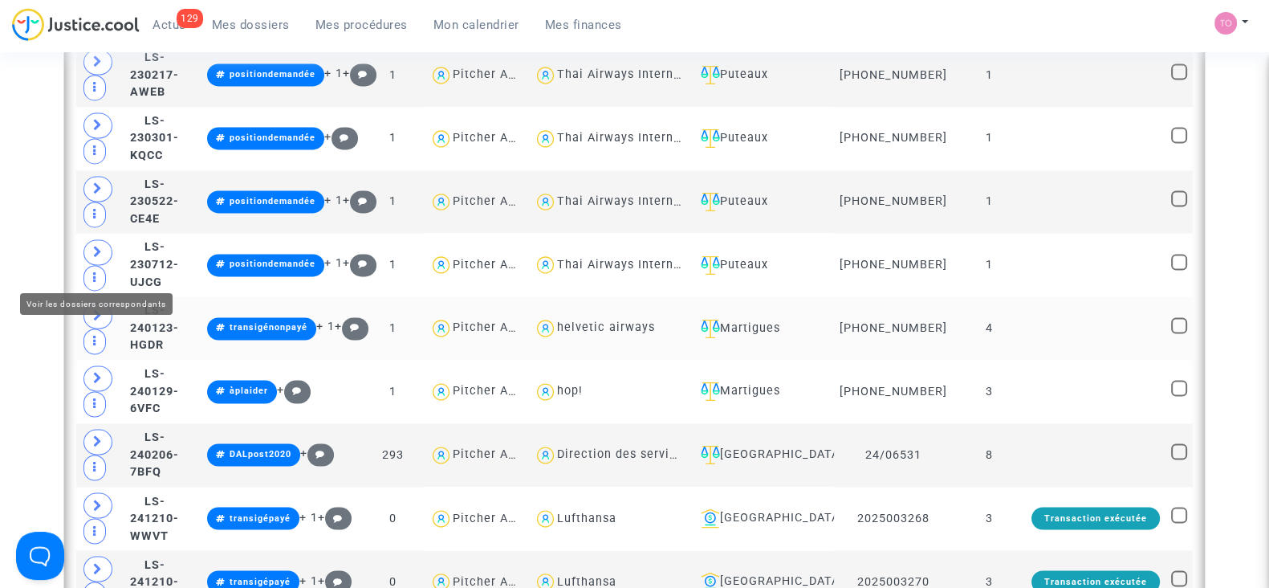
click at [92, 303] on span at bounding box center [98, 316] width 29 height 26
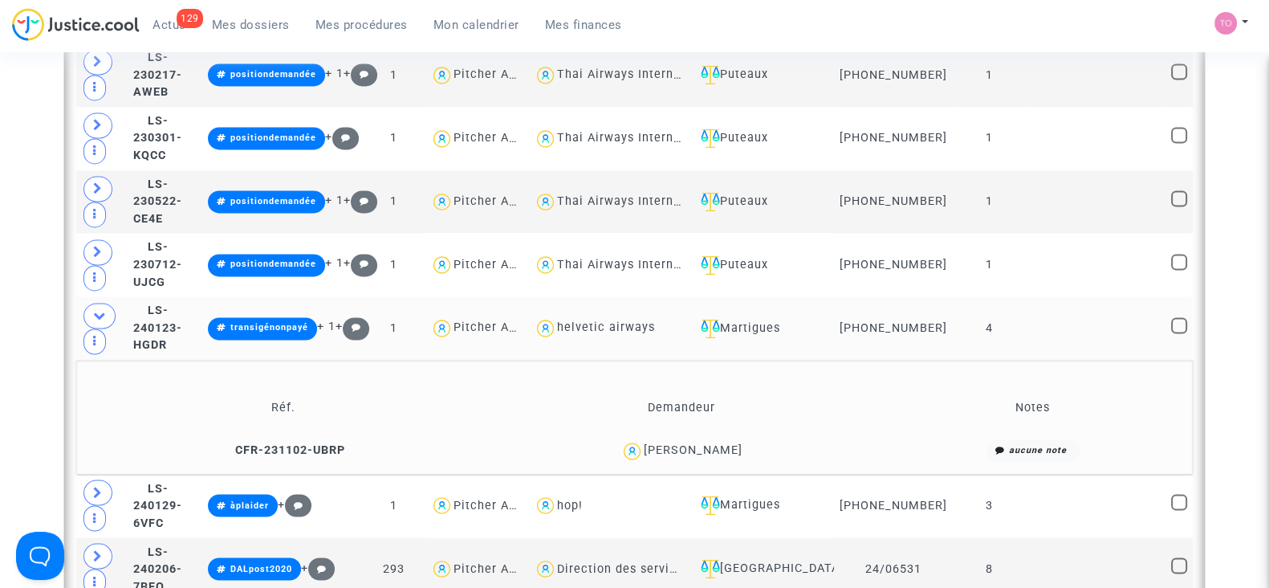
click at [695, 443] on div "THOMAS PUNTILLO" at bounding box center [693, 450] width 99 height 14
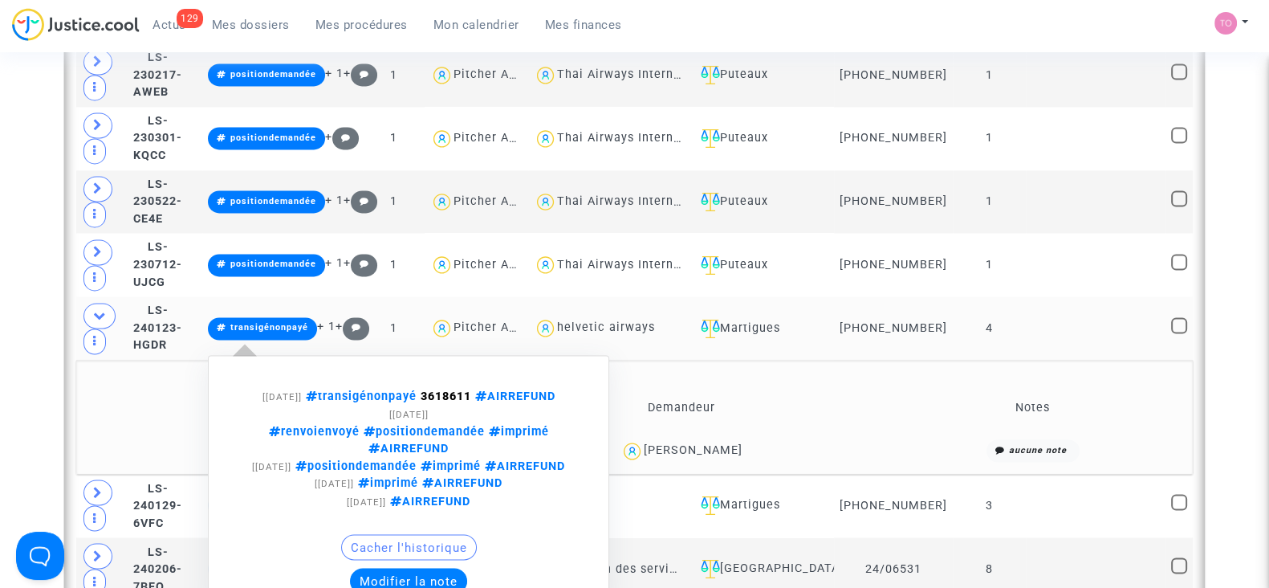
click at [467, 568] on button "Modifier la note" at bounding box center [408, 581] width 117 height 26
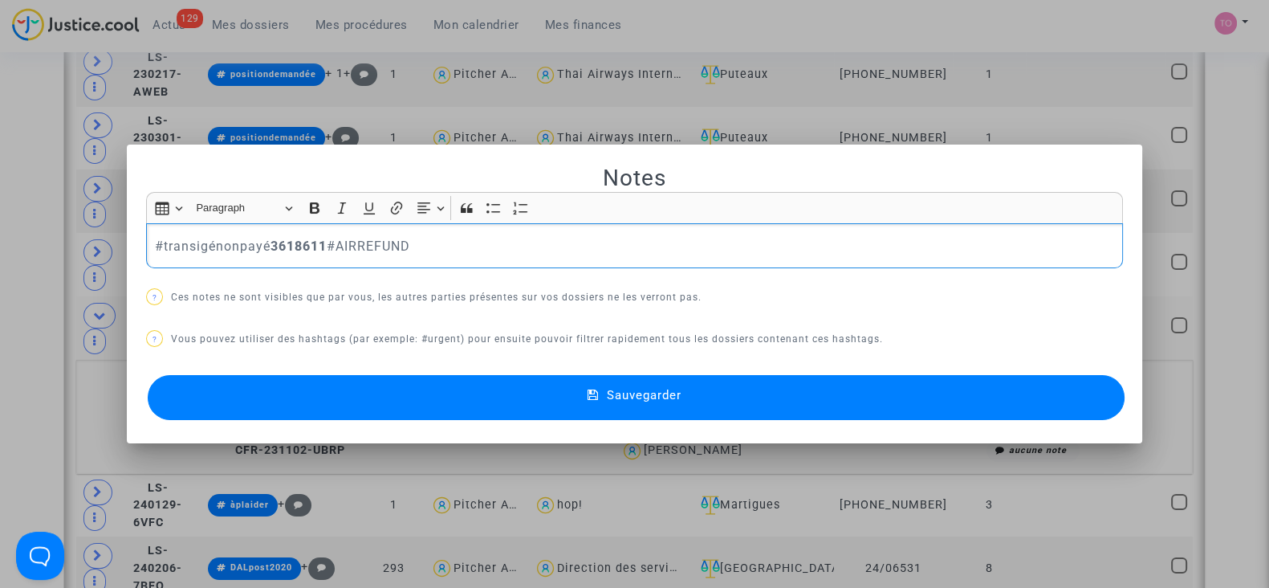
drag, startPoint x: 330, startPoint y: 242, endPoint x: 456, endPoint y: 250, distance: 126.3
click at [456, 250] on p "#transigénonpayé 3618611 #AIRREFUND" at bounding box center [635, 246] width 960 height 20
drag, startPoint x: 450, startPoint y: 250, endPoint x: 334, endPoint y: 248, distance: 115.6
click at [334, 248] on p "#transigénonpayé 3618611 en attente" at bounding box center [635, 246] width 960 height 20
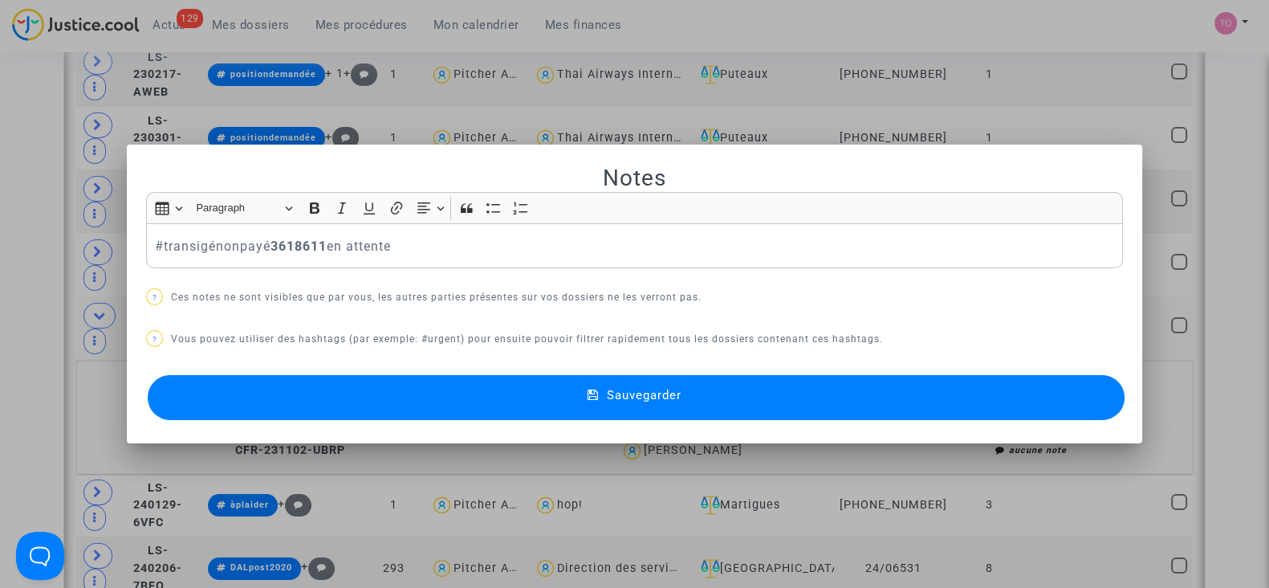
click at [22, 130] on div at bounding box center [634, 294] width 1269 height 588
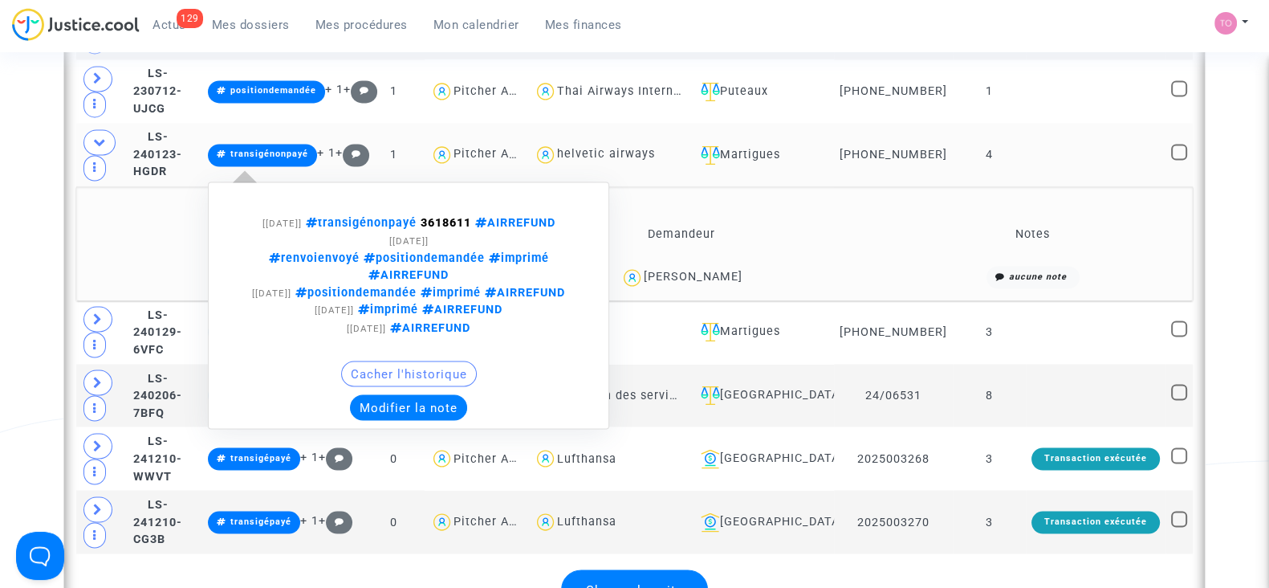
scroll to position [3490, 0]
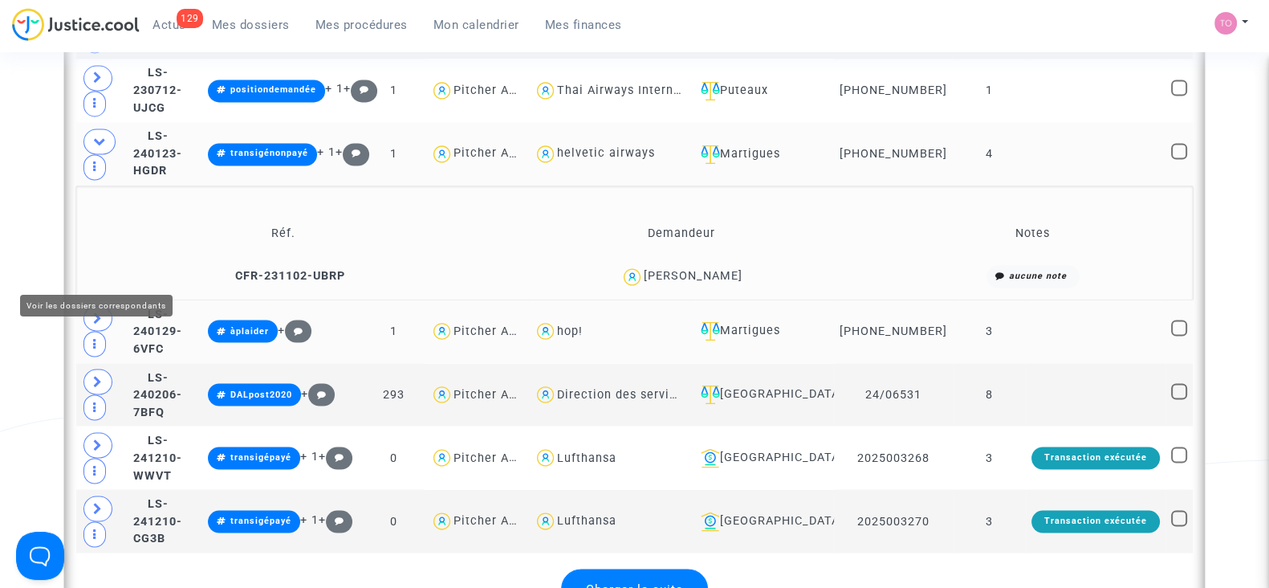
click at [88, 305] on span at bounding box center [98, 318] width 29 height 26
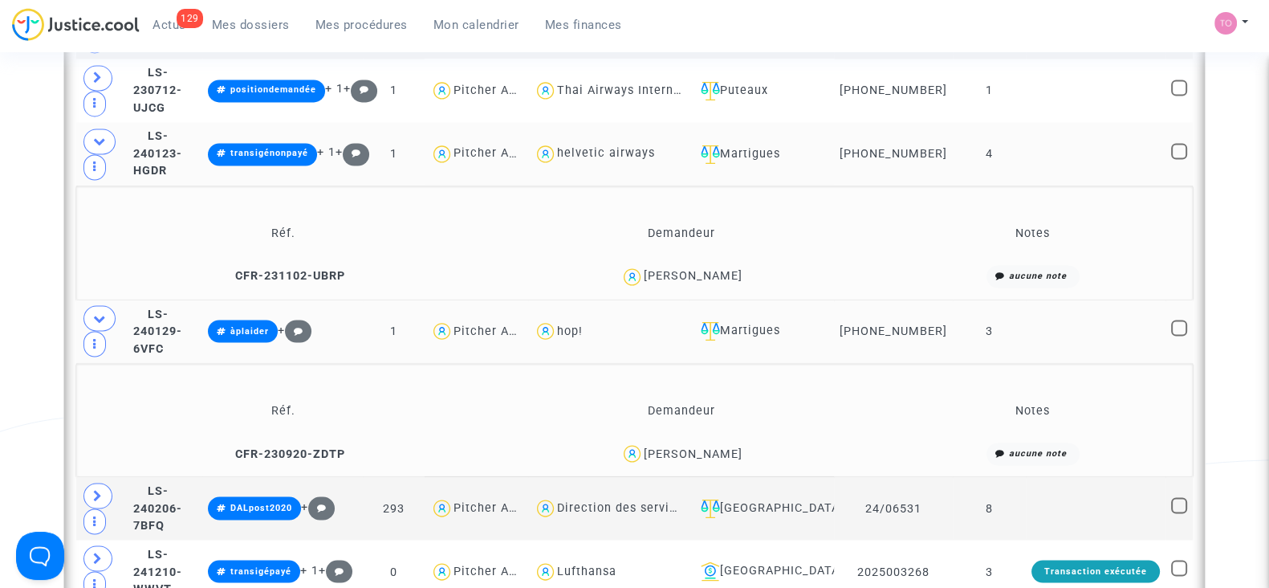
click at [719, 446] on div "Marie Tourneur" at bounding box center [693, 453] width 99 height 14
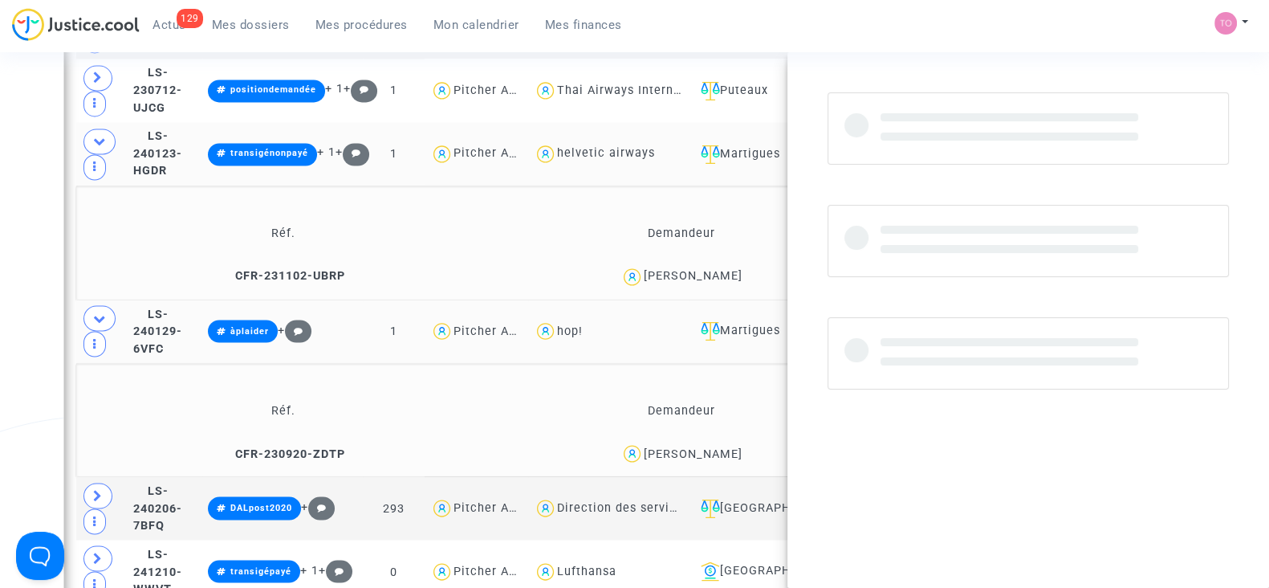
click at [719, 446] on div "Marie Tourneur" at bounding box center [693, 453] width 99 height 14
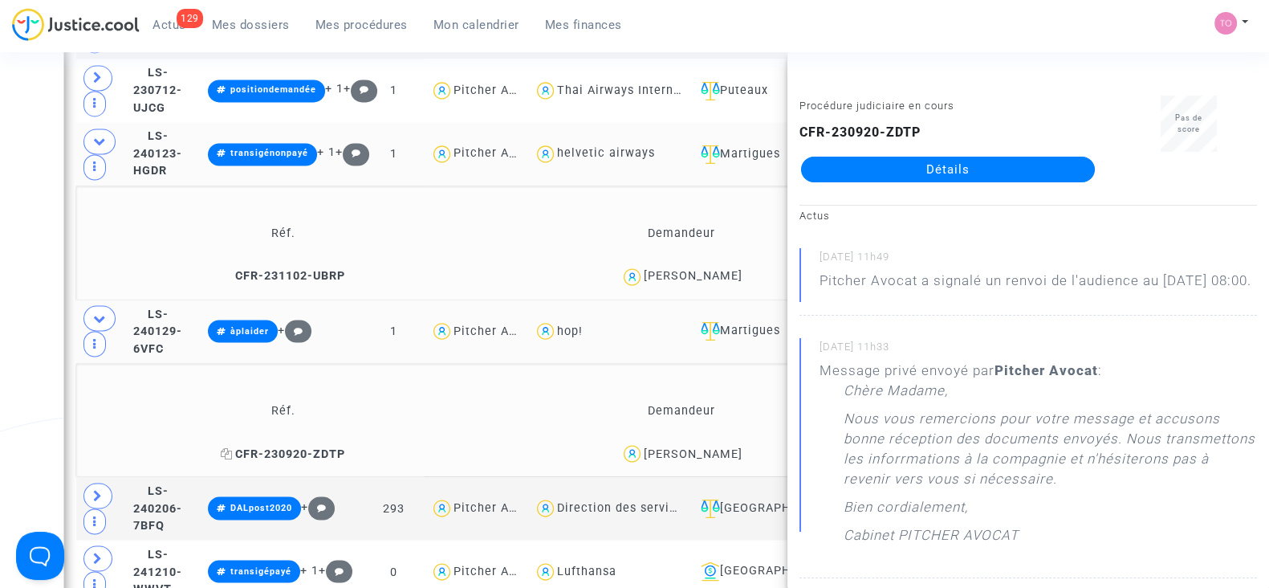
scroll to position [3533, 0]
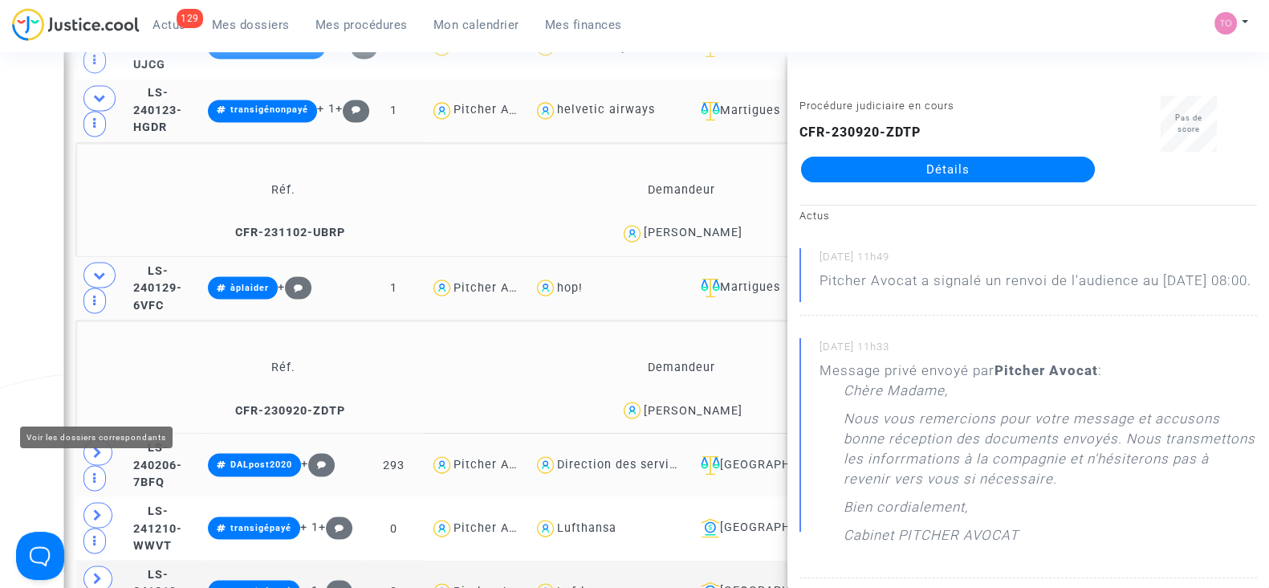
click at [93, 446] on icon at bounding box center [98, 452] width 10 height 12
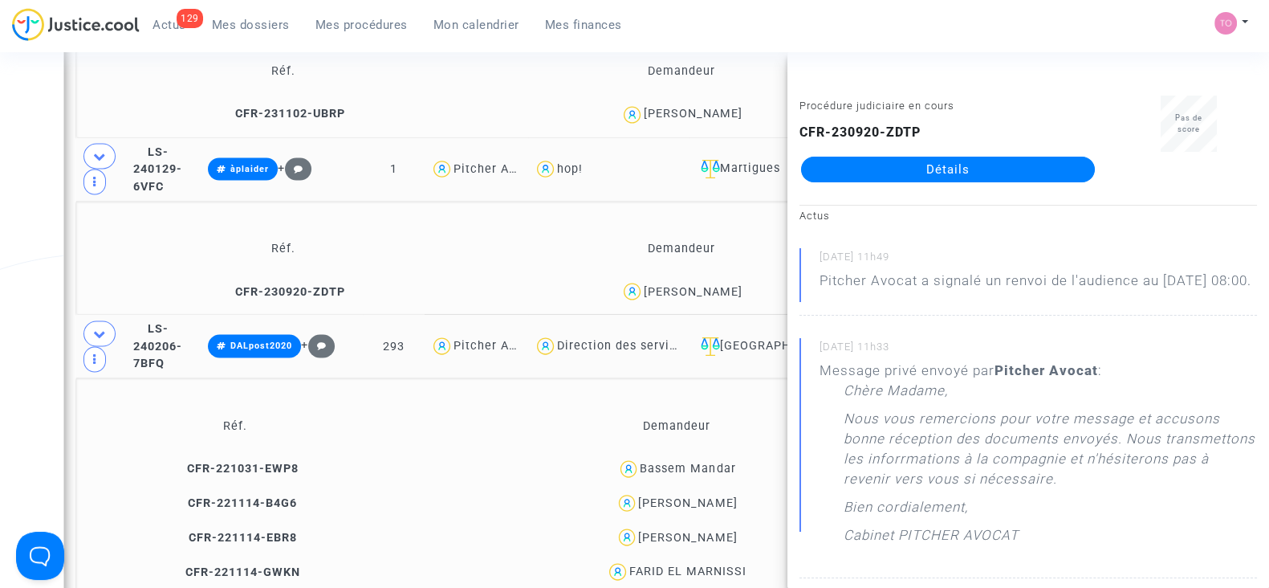
scroll to position [3849, 0]
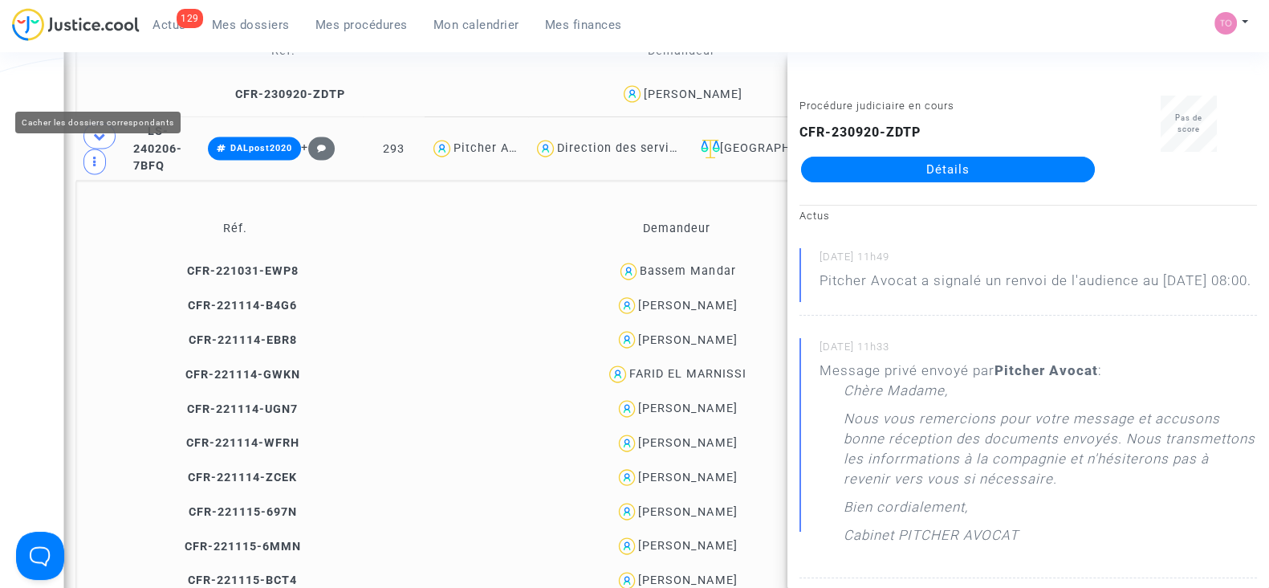
click at [95, 130] on icon at bounding box center [99, 136] width 13 height 12
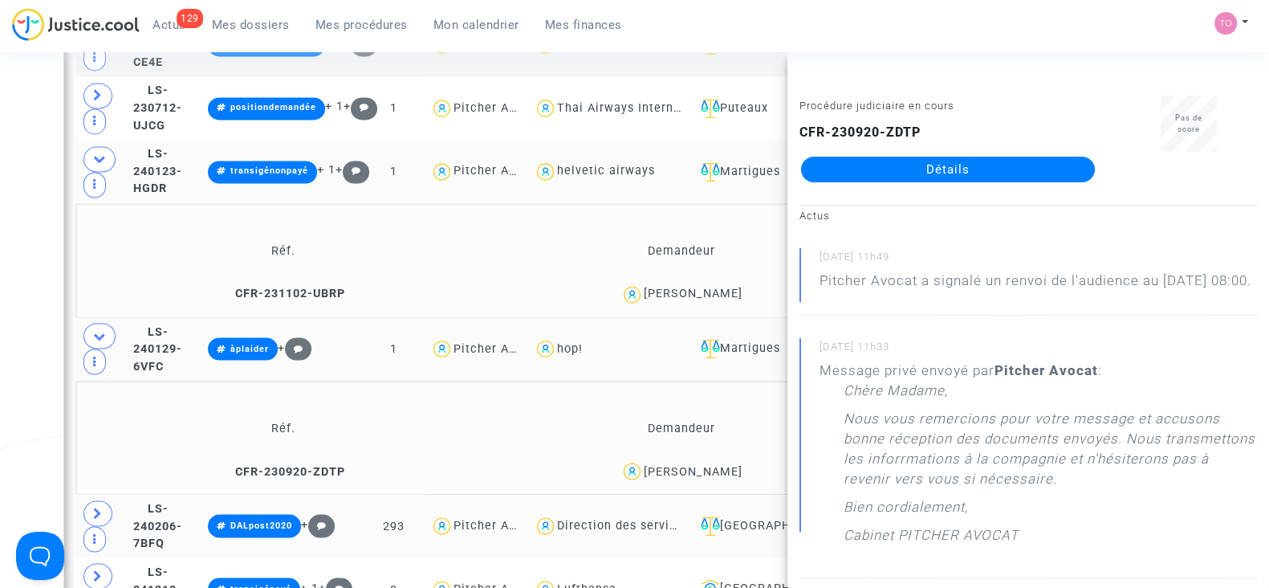
scroll to position [3477, 0]
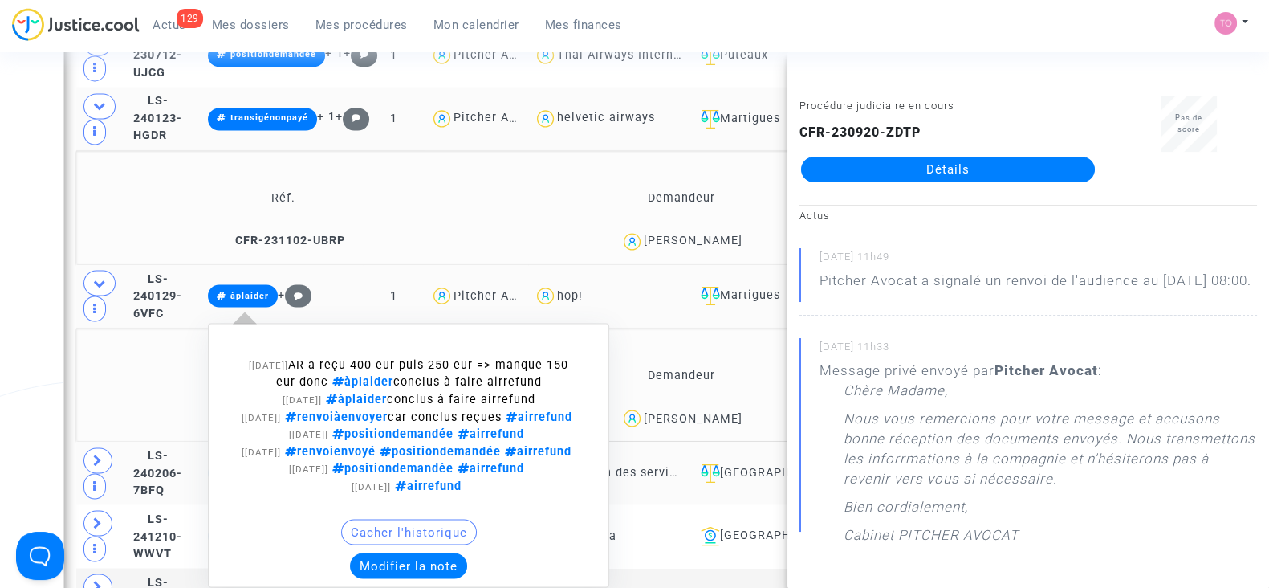
click at [454, 461] on span "positiondemandée" at bounding box center [390, 468] width 125 height 14
type textarea "#positiondemandée"
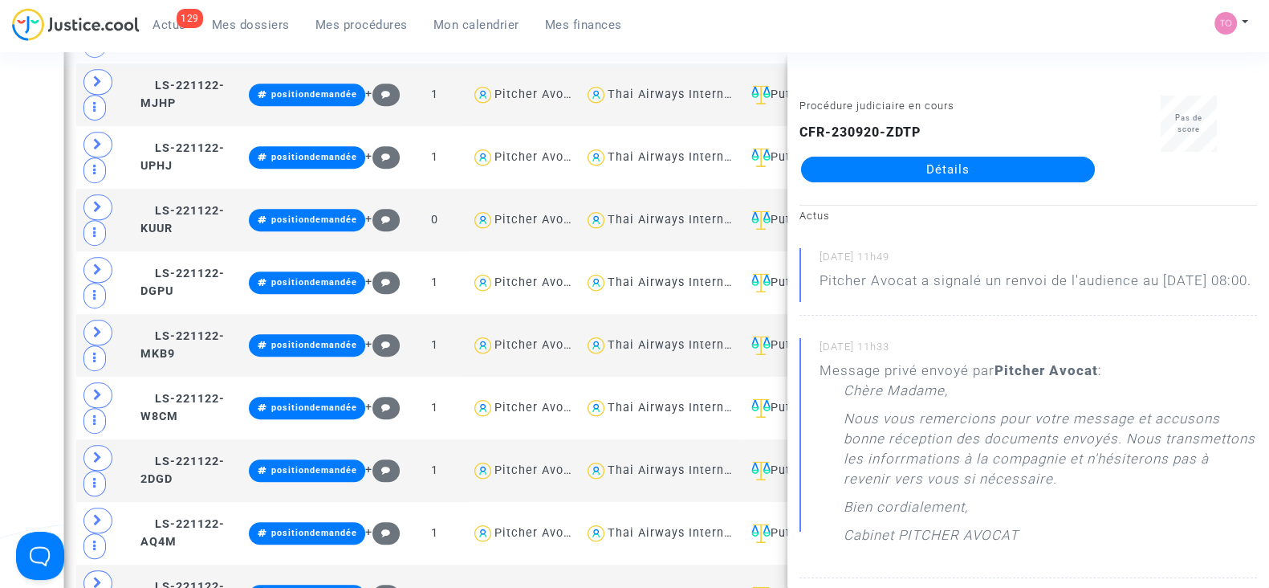
scroll to position [3005, 0]
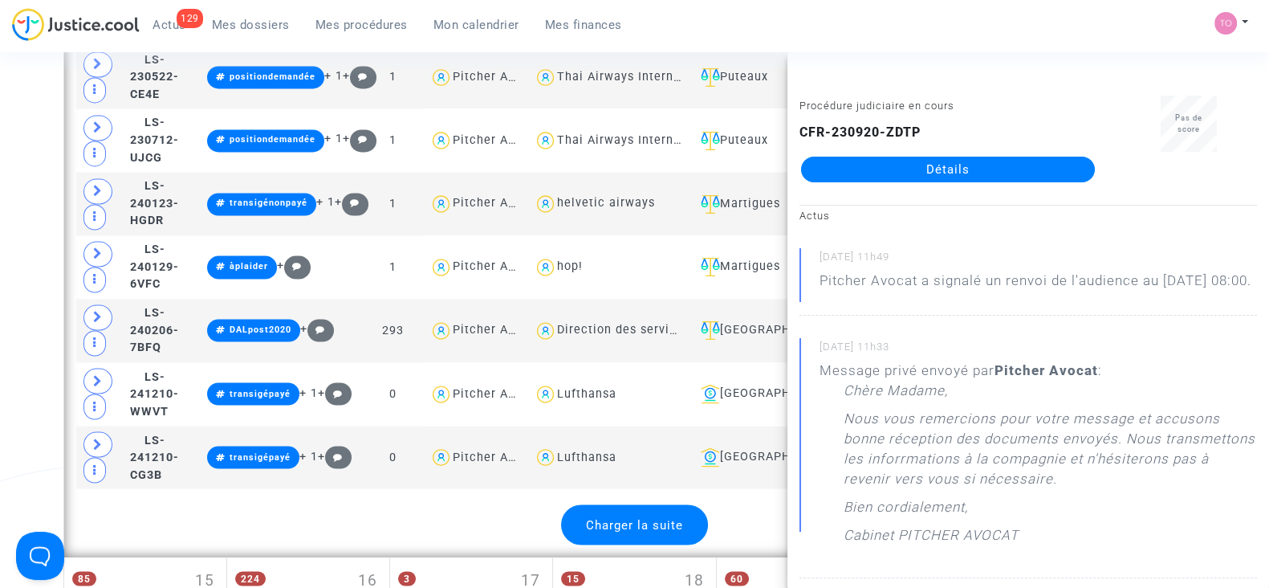
scroll to position [3439, 0]
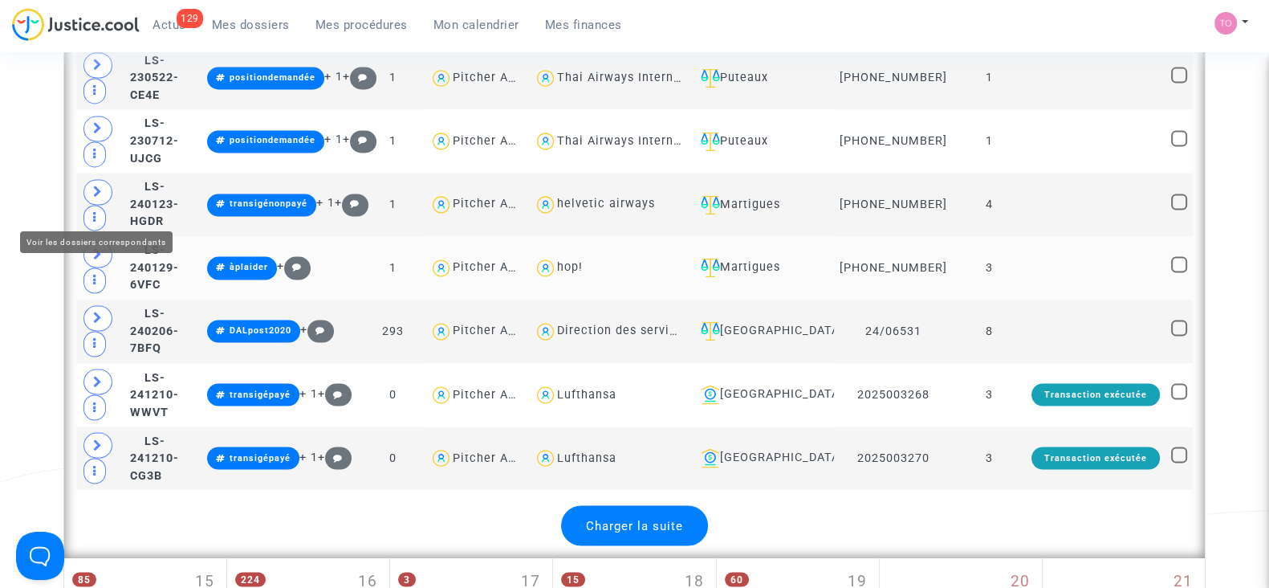
click at [95, 248] on icon at bounding box center [98, 254] width 10 height 12
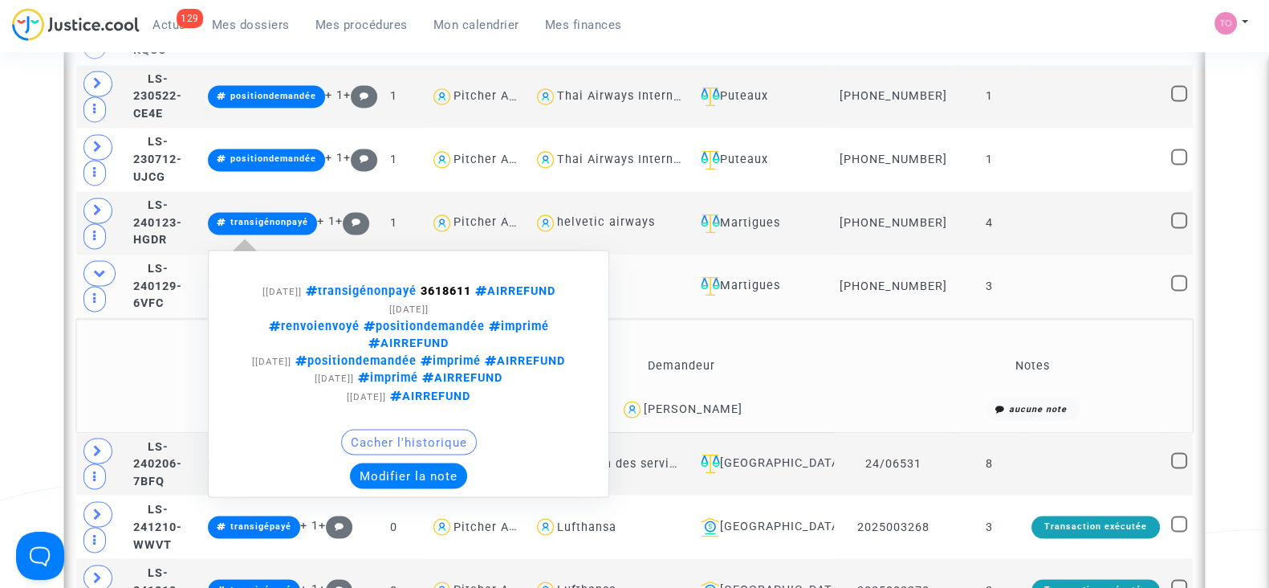
scroll to position [3421, 0]
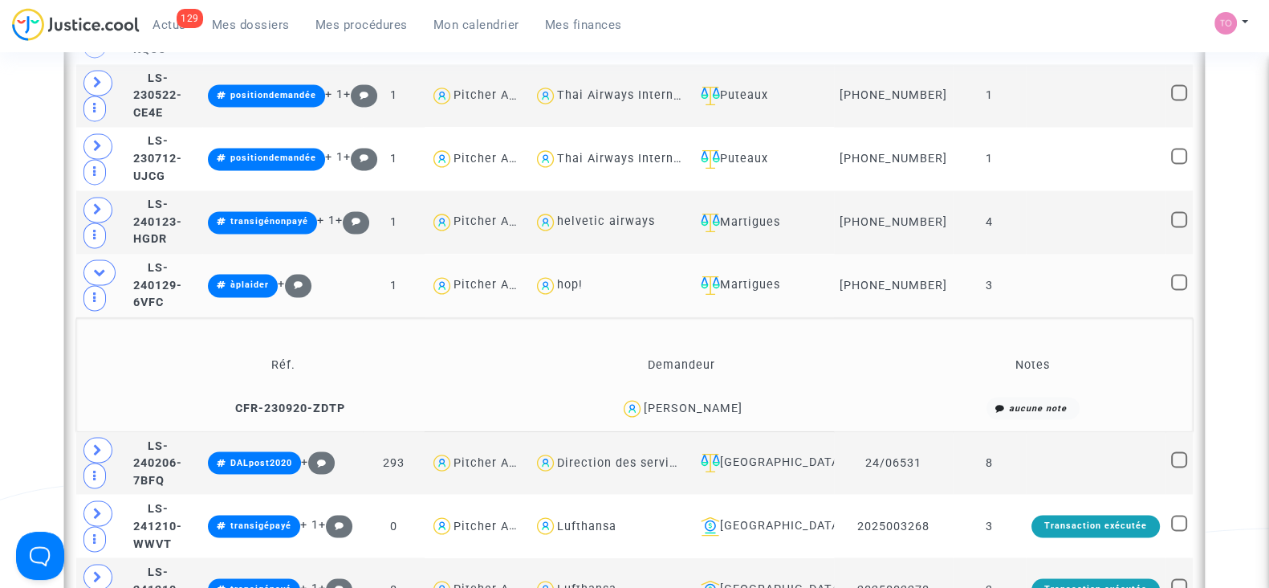
click at [706, 401] on div "Marie Tourneur" at bounding box center [693, 408] width 99 height 14
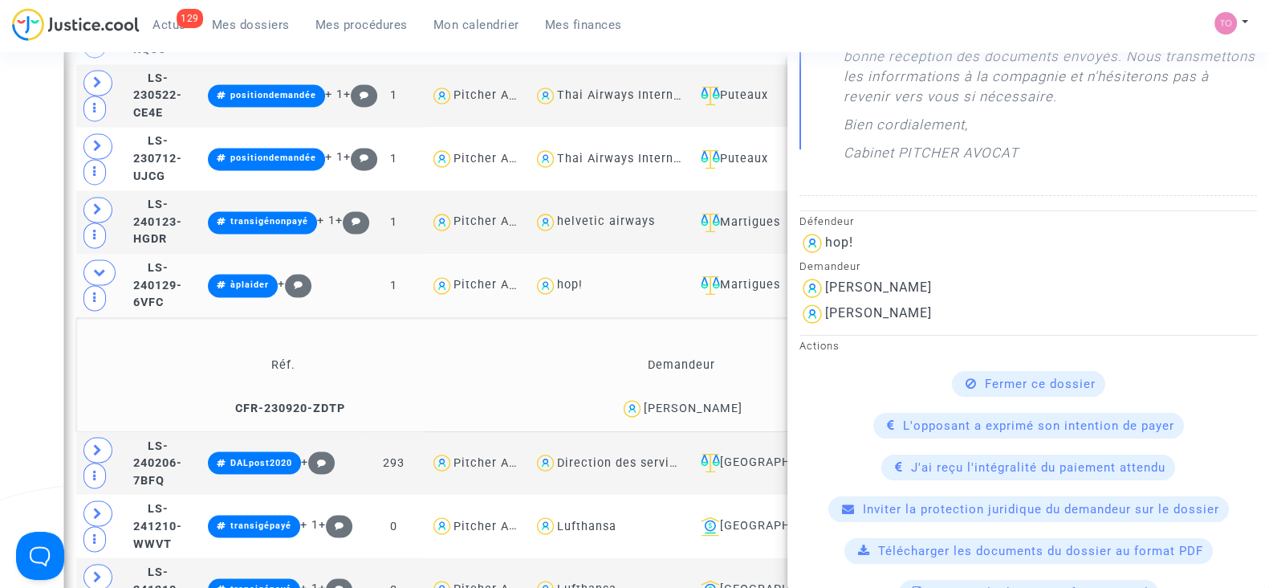
scroll to position [383, 0]
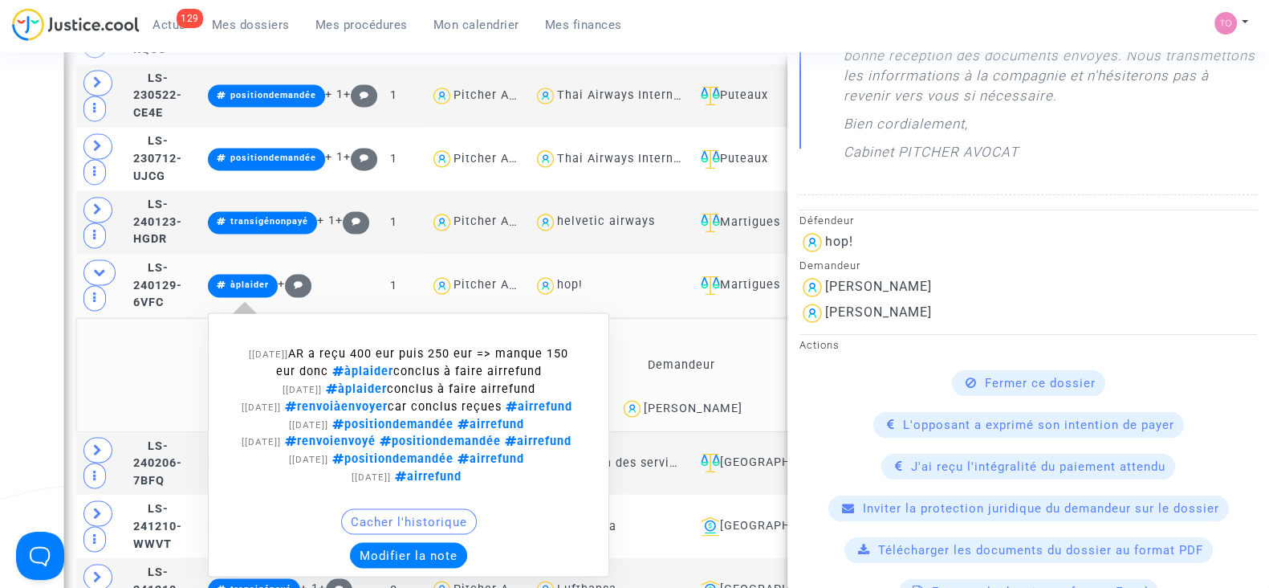
click at [461, 542] on button "Modifier la note" at bounding box center [408, 555] width 117 height 26
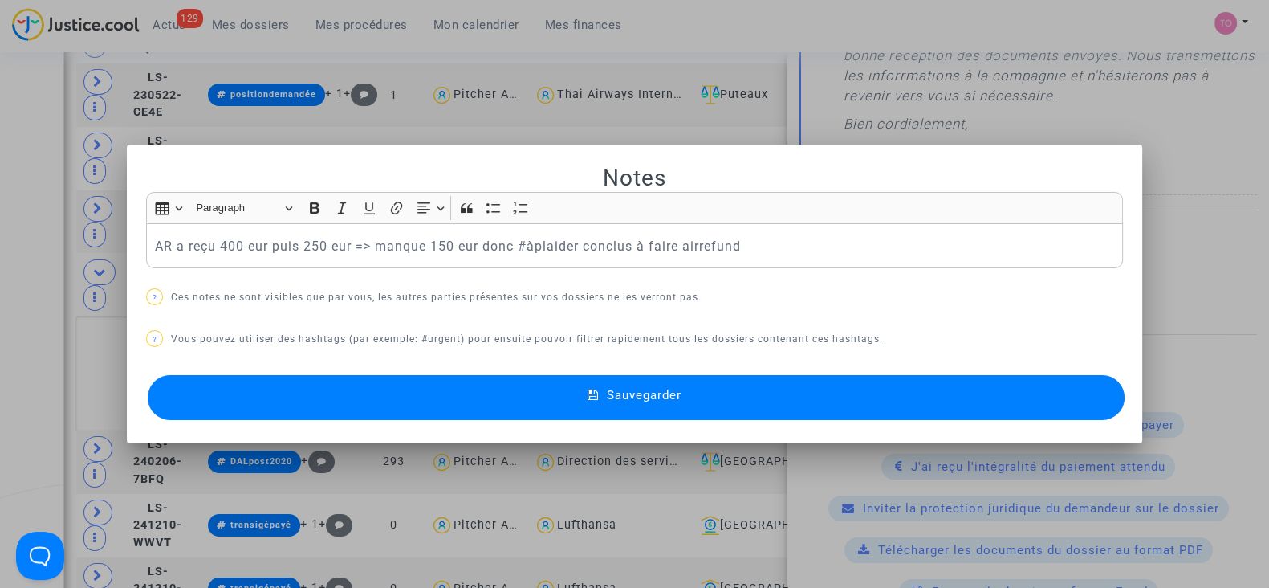
scroll to position [0, 0]
click at [480, 390] on button "Sauvegarder" at bounding box center [636, 397] width 977 height 45
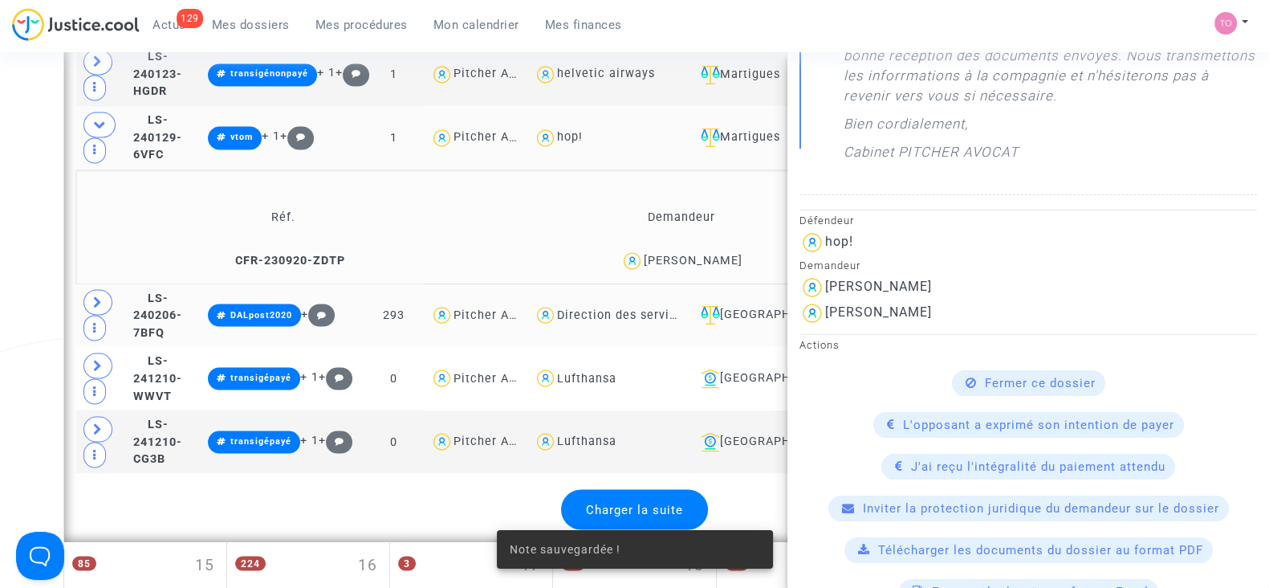
scroll to position [3570, 0]
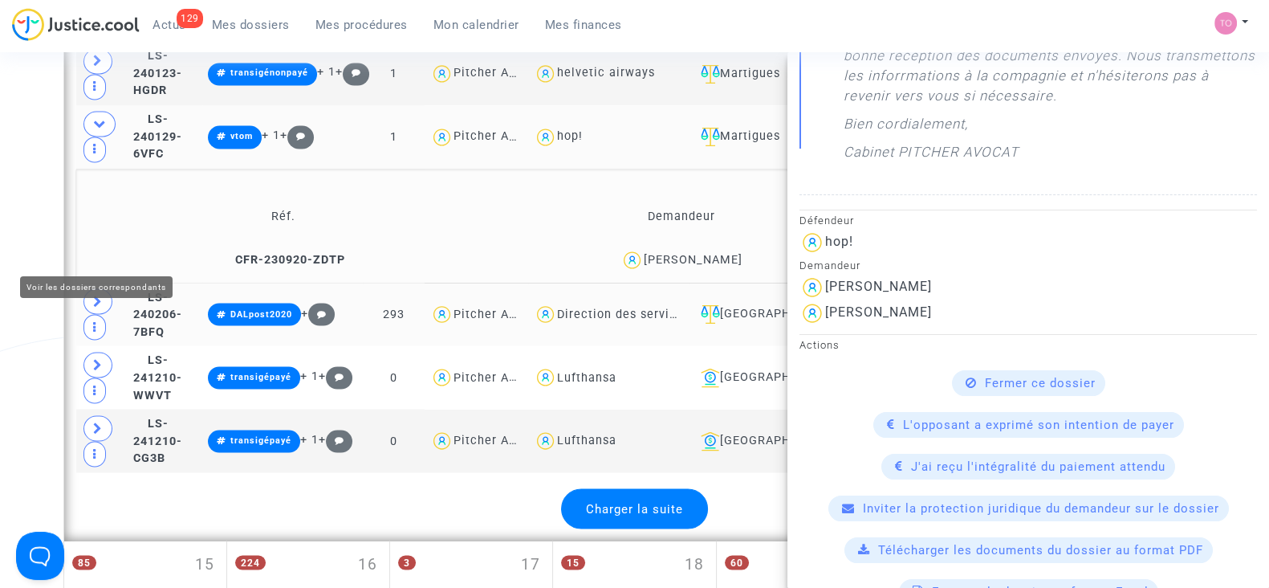
click at [92, 288] on span at bounding box center [98, 301] width 29 height 26
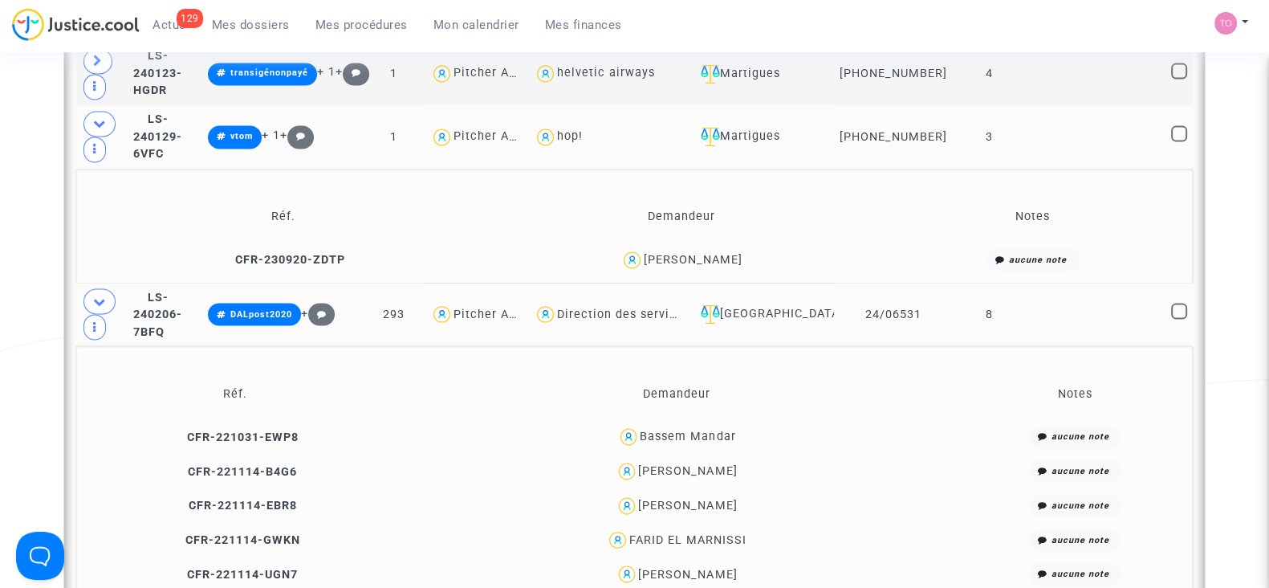
scroll to position [0, 0]
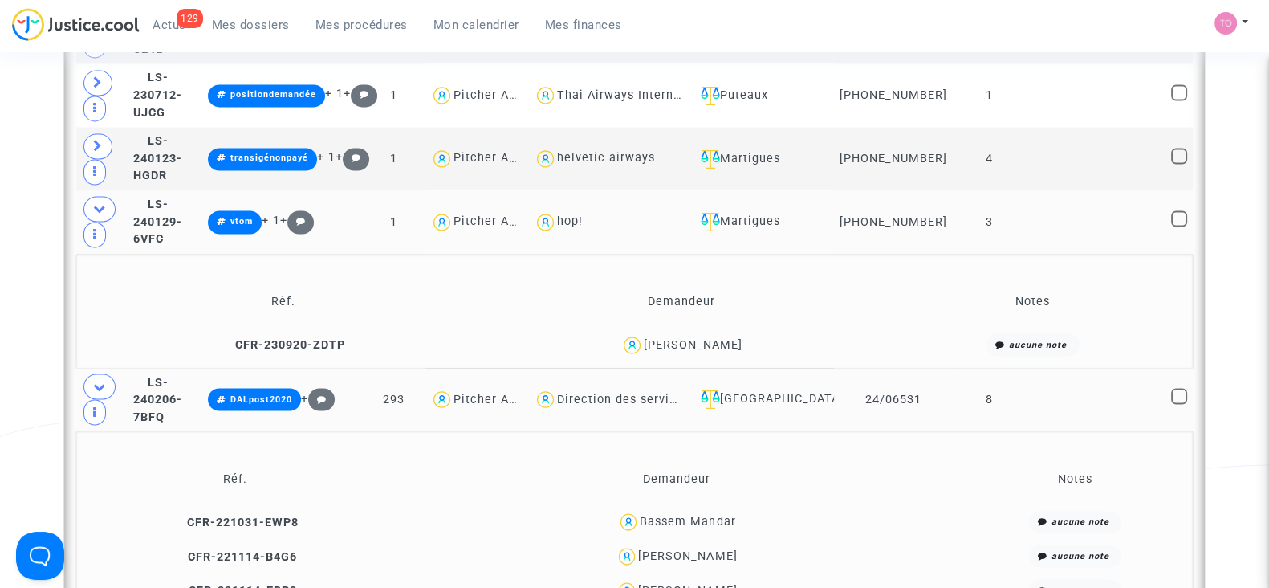
scroll to position [3484, 0]
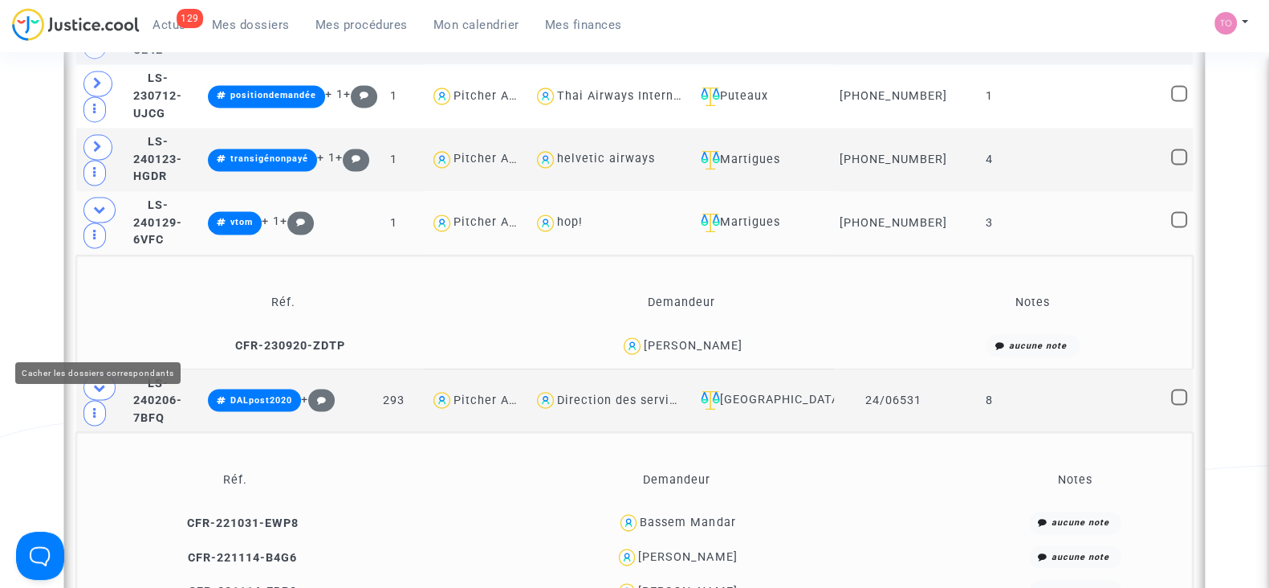
click at [104, 381] on icon at bounding box center [99, 387] width 13 height 12
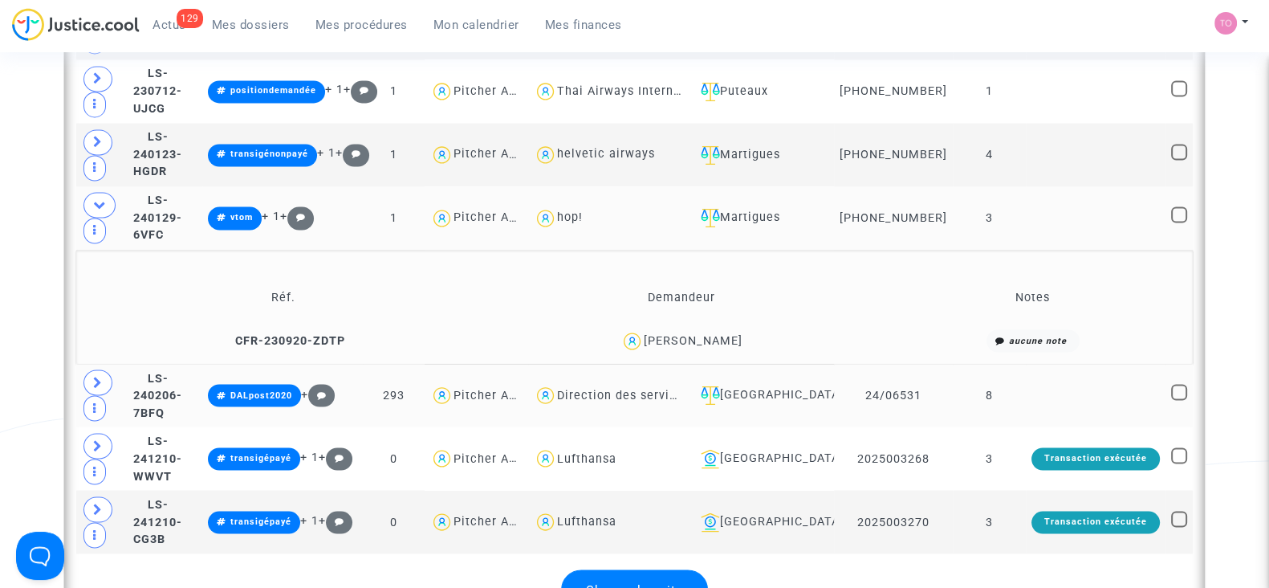
scroll to position [3486, 0]
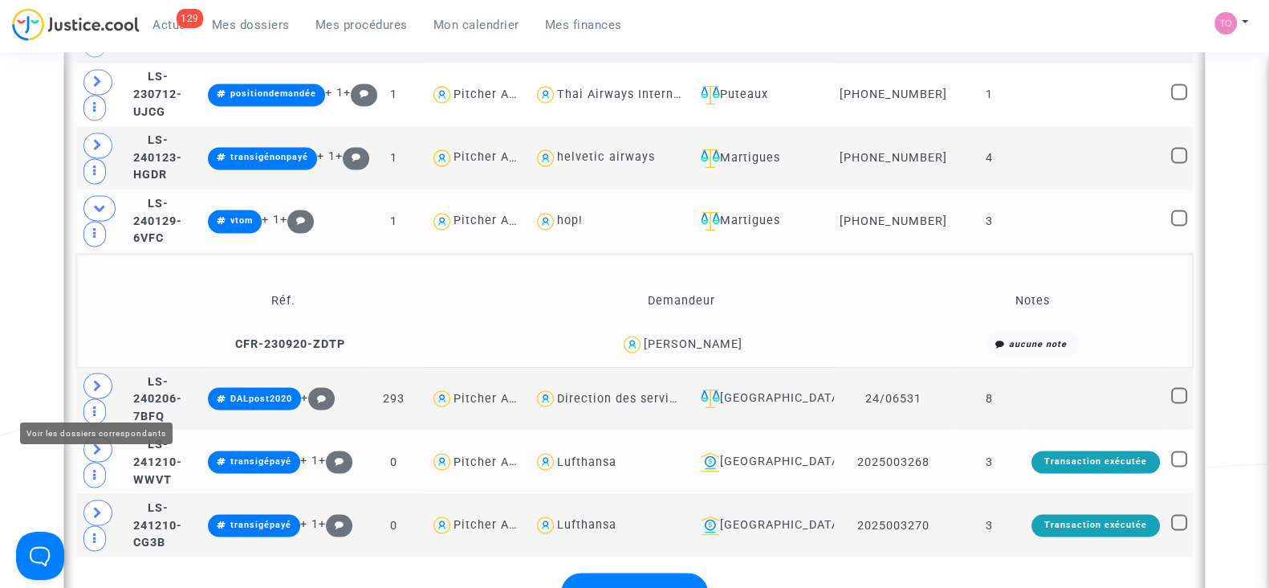
click at [101, 442] on icon at bounding box center [98, 448] width 10 height 12
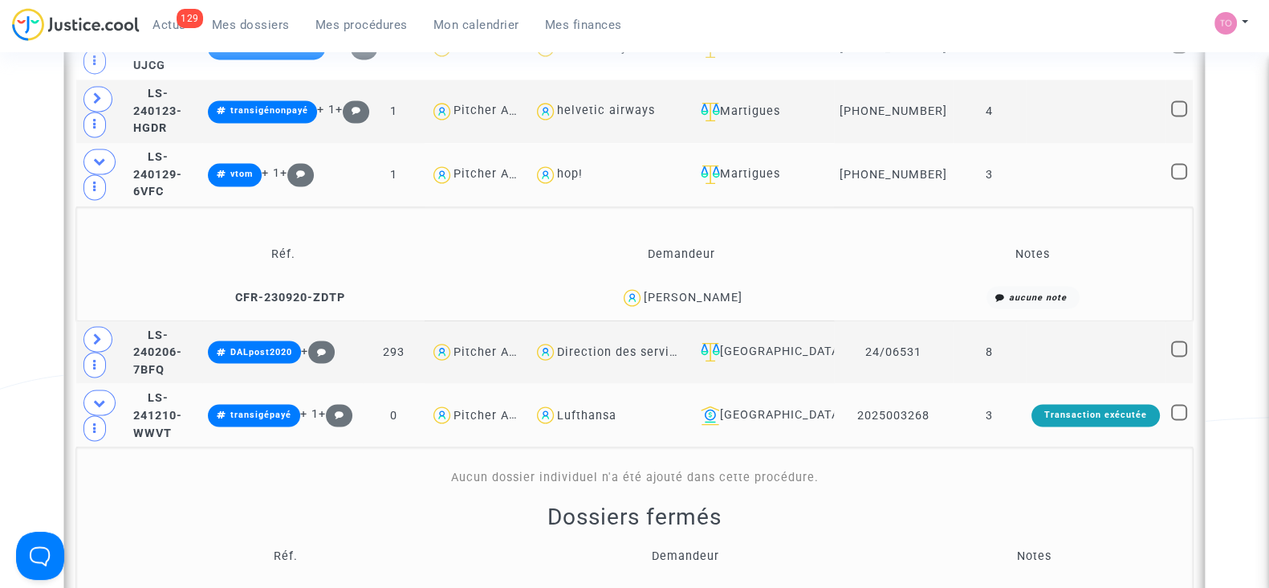
scroll to position [3592, 0]
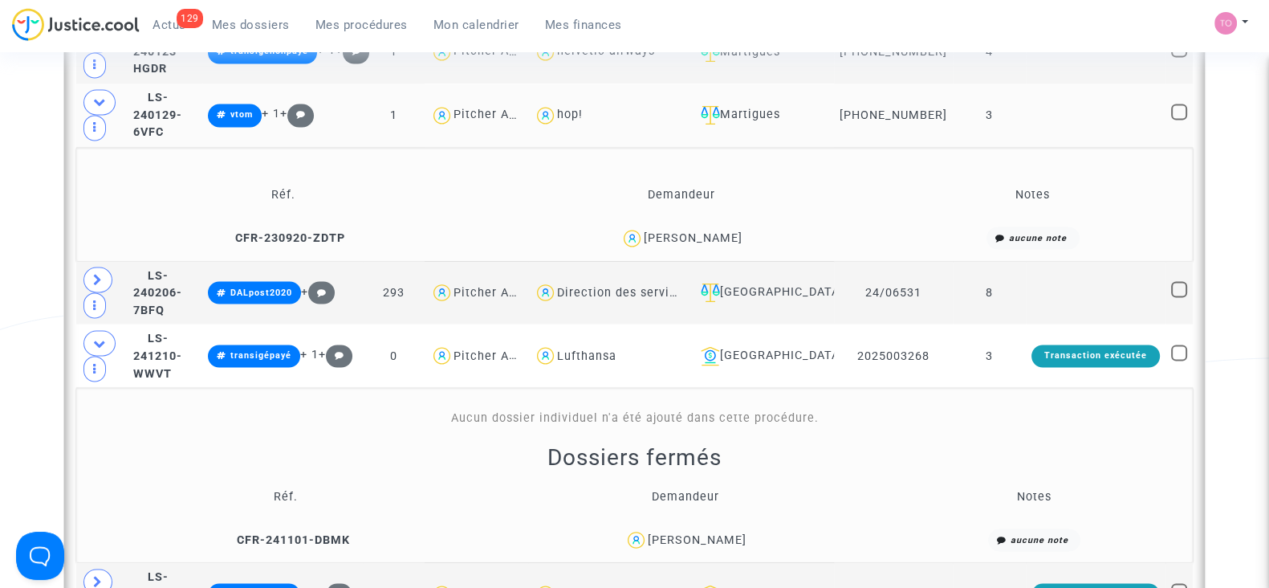
click at [727, 532] on div "Celine TARDIF" at bounding box center [697, 539] width 99 height 14
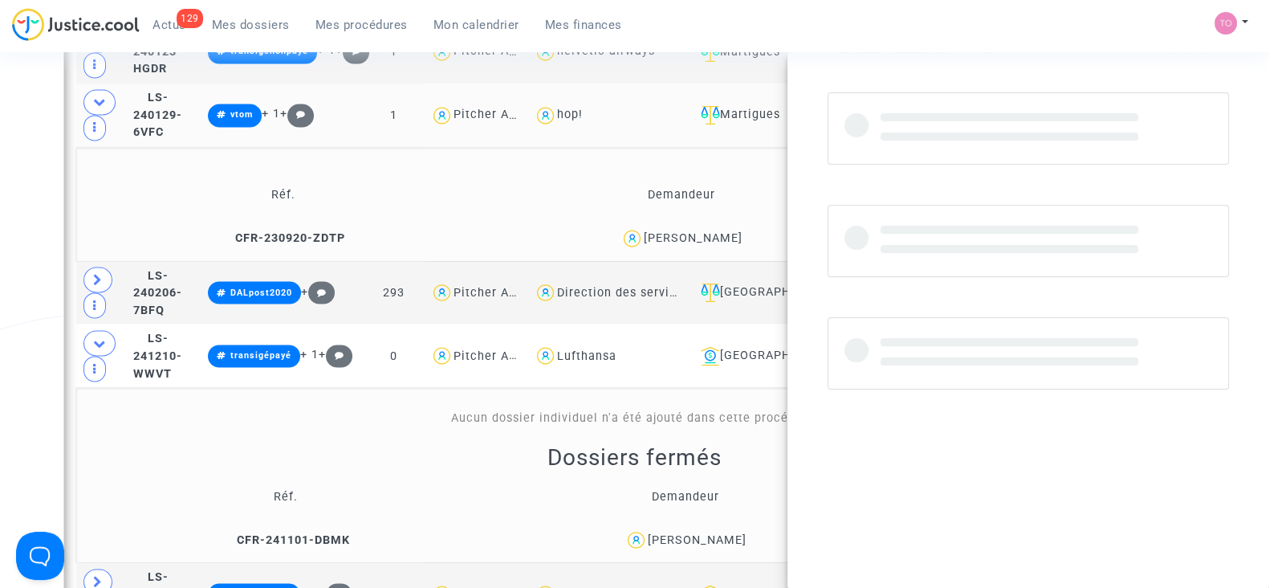
click at [727, 532] on div "Celine TARDIF" at bounding box center [697, 539] width 99 height 14
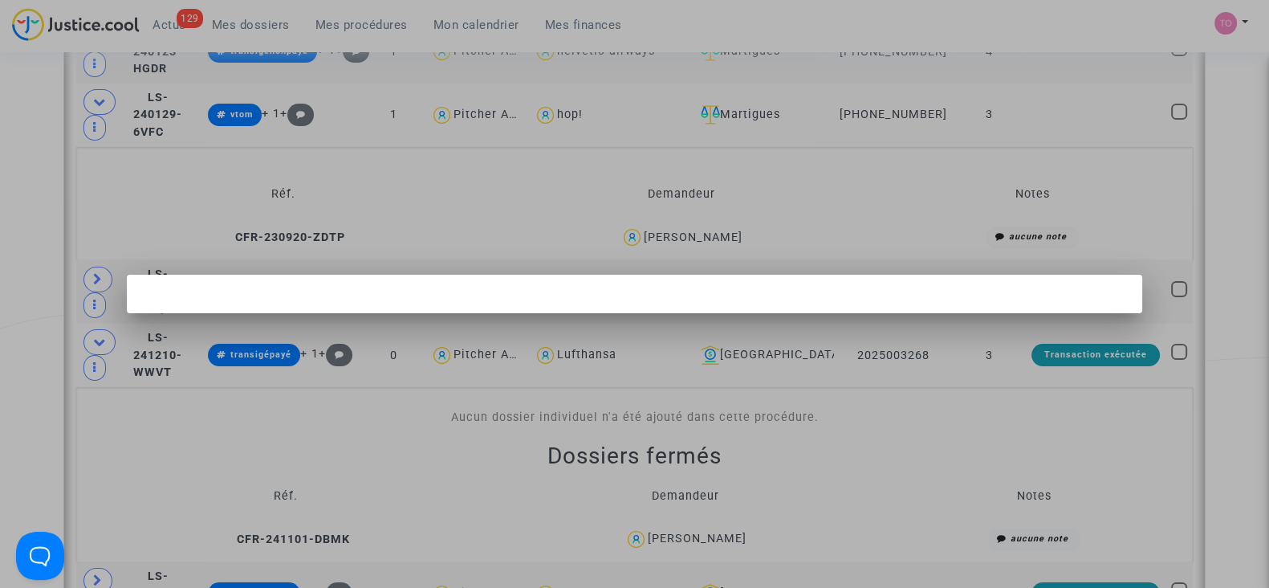
scroll to position [0, 0]
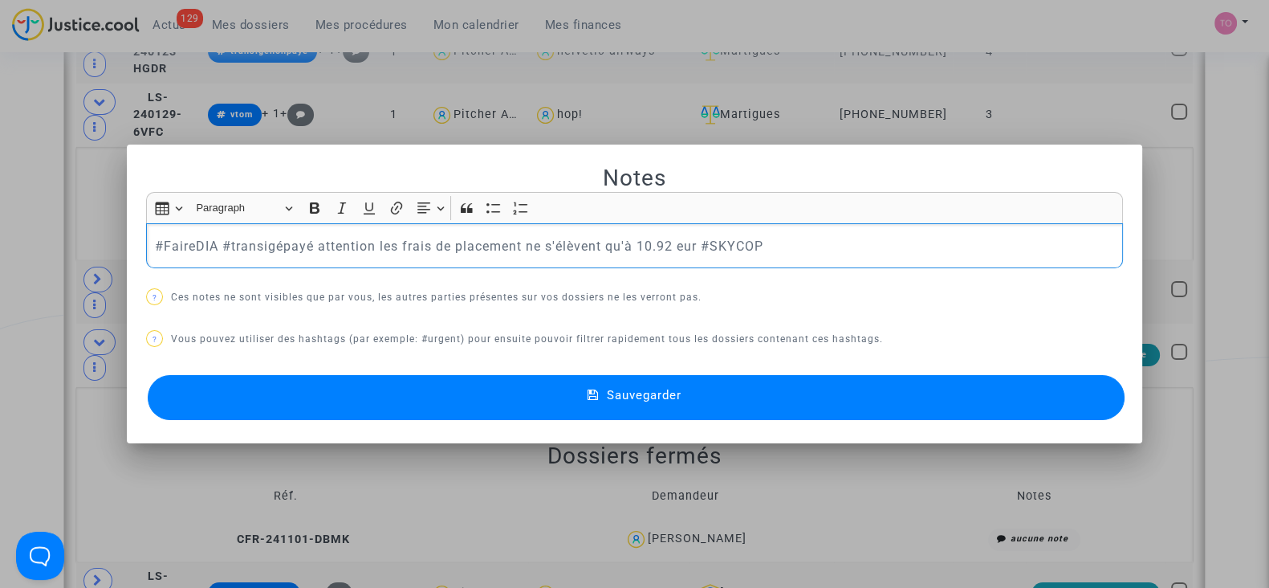
drag, startPoint x: 312, startPoint y: 246, endPoint x: 845, endPoint y: 234, distance: 533.3
click at [845, 236] on p "#FaireDIA #transigépayé attention les frais de placement ne s'élèvent qu'à 10.9…" at bounding box center [635, 246] width 960 height 20
click at [626, 403] on button "Sauvegarder" at bounding box center [636, 397] width 977 height 45
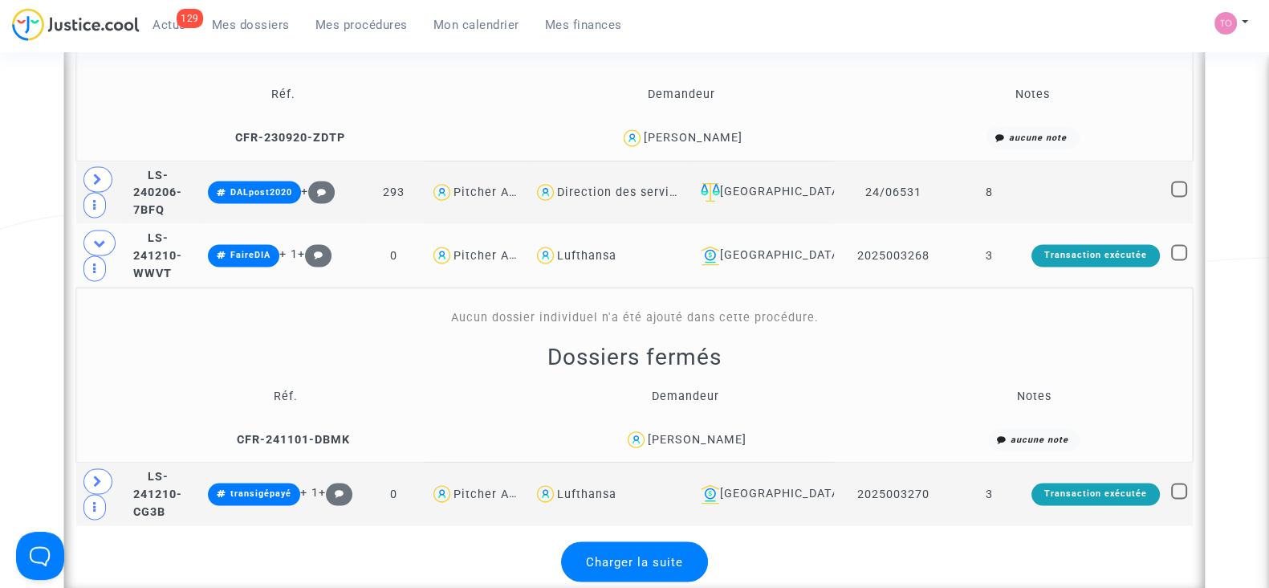
scroll to position [3694, 0]
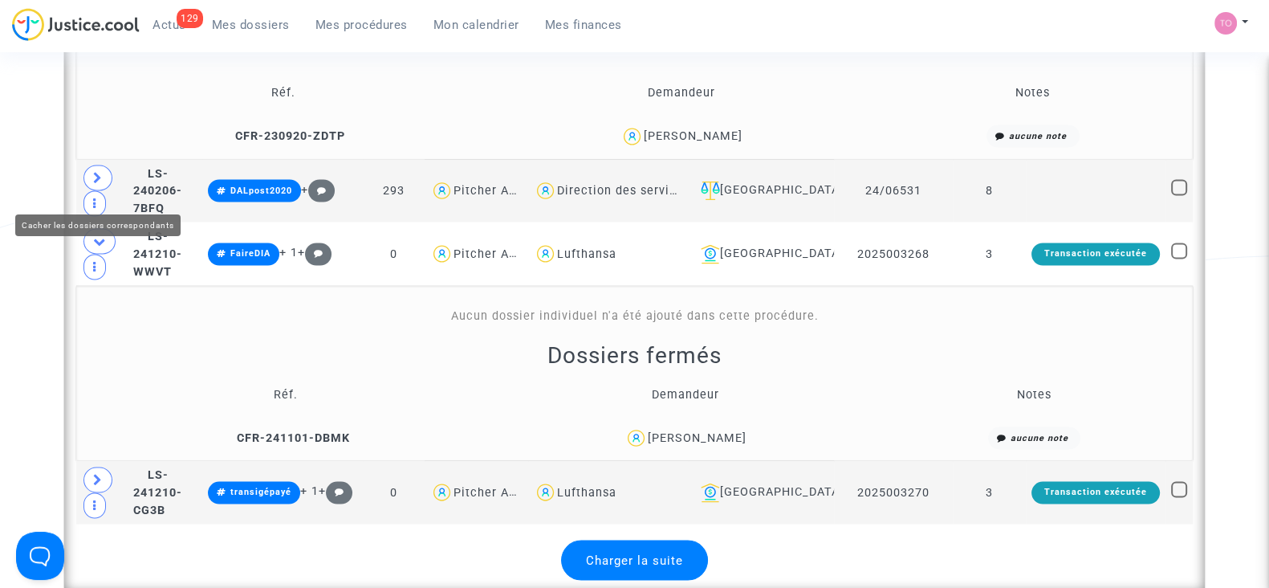
click at [99, 234] on icon at bounding box center [99, 240] width 13 height 12
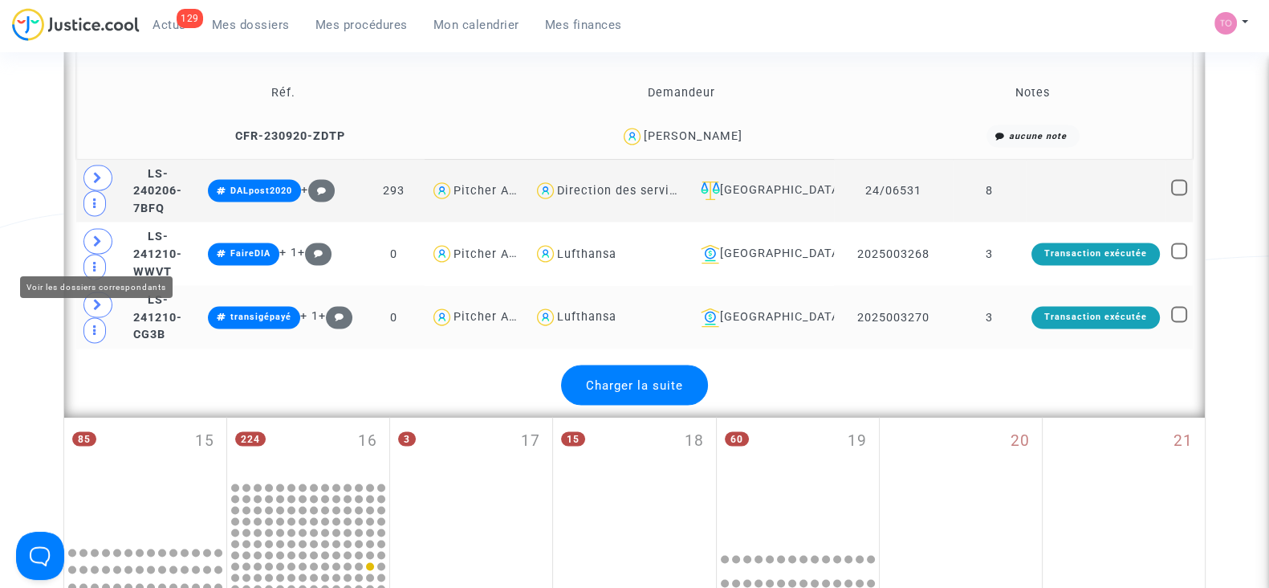
click at [96, 298] on icon at bounding box center [98, 304] width 10 height 12
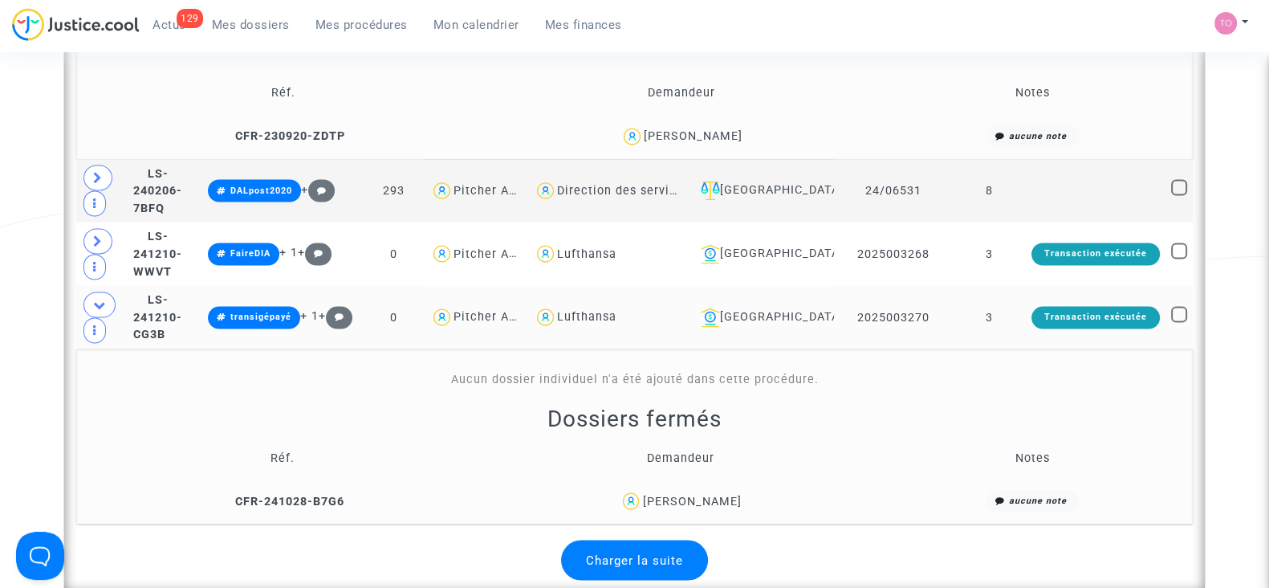
click at [715, 494] on div "Ildiko Vas" at bounding box center [691, 501] width 99 height 14
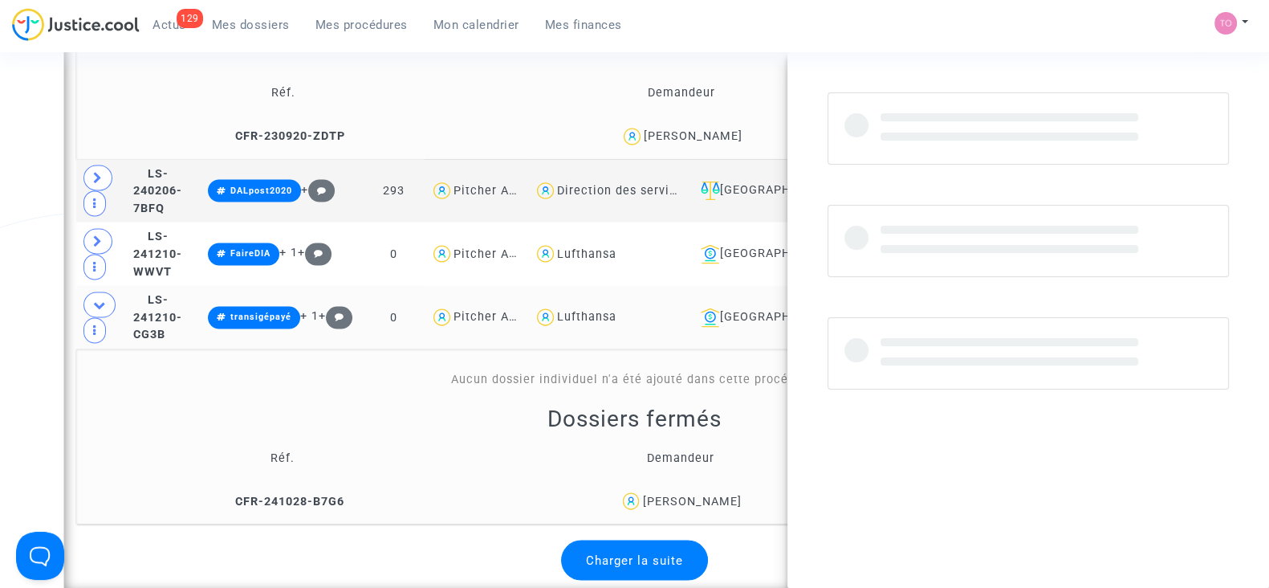
click at [715, 494] on div "Ildiko Vas" at bounding box center [691, 501] width 99 height 14
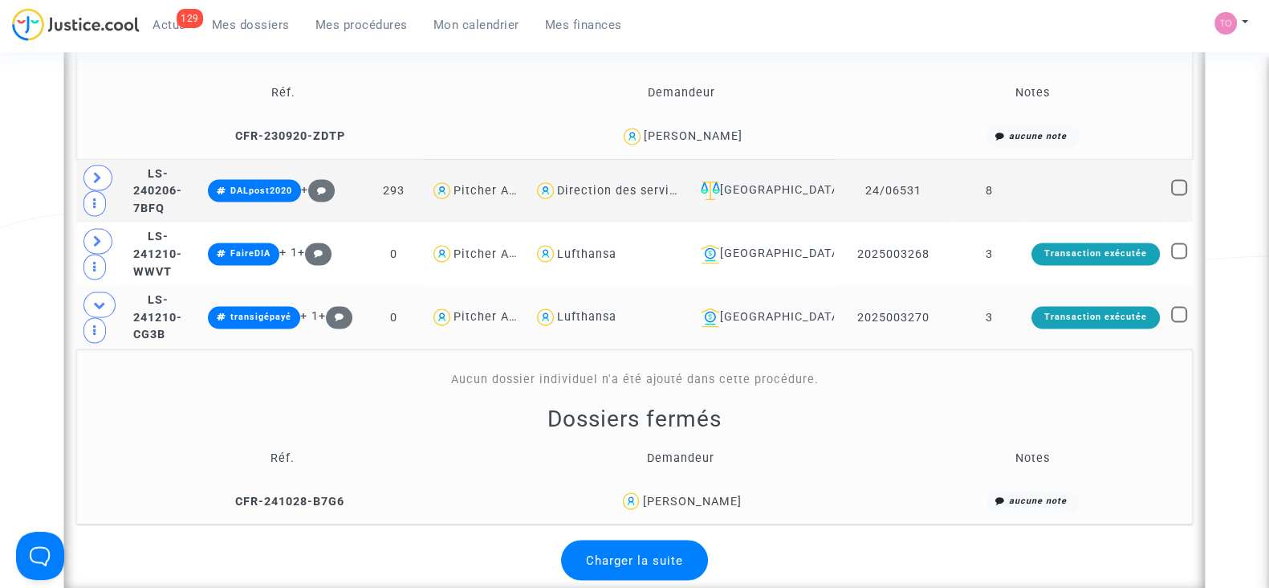
scroll to position [3714, 0]
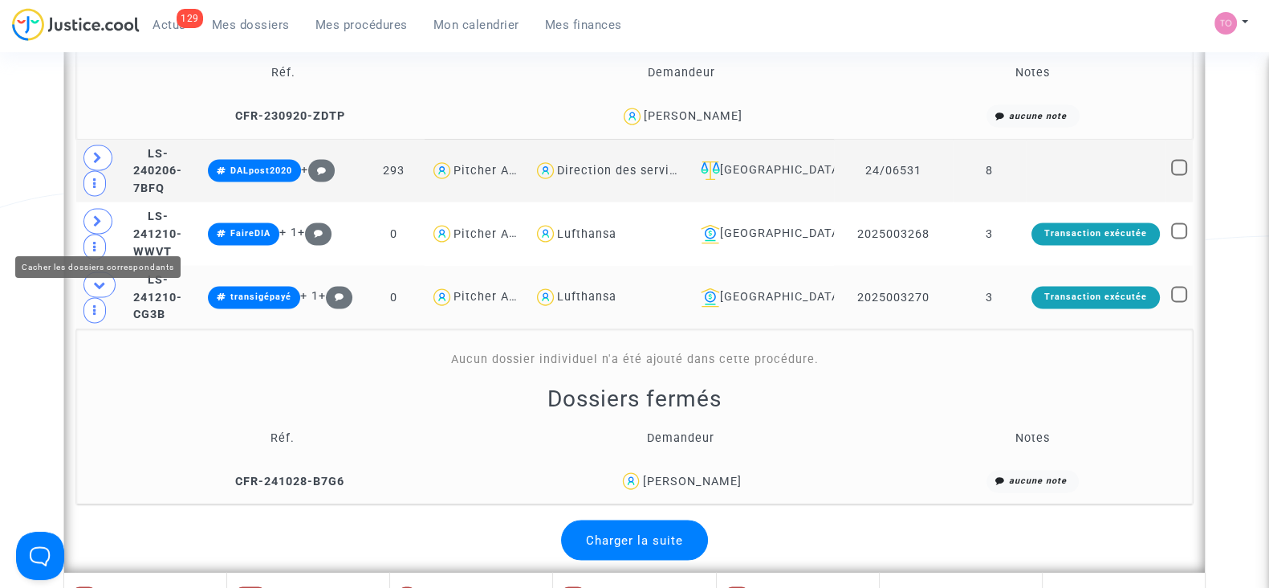
click at [104, 271] on span at bounding box center [100, 284] width 32 height 26
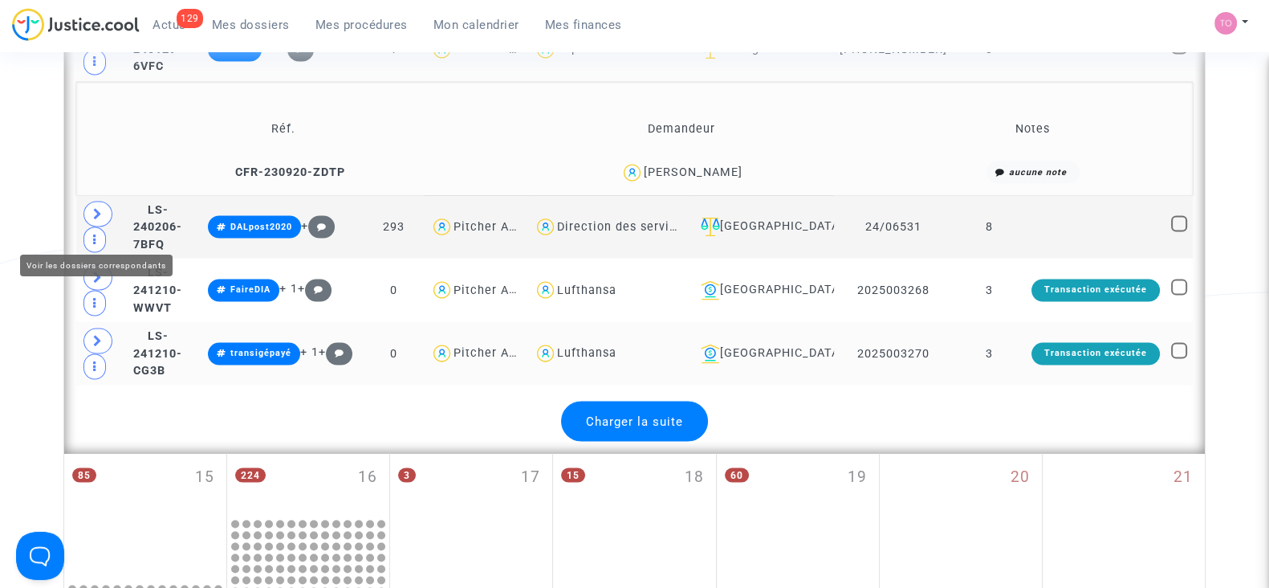
scroll to position [3649, 0]
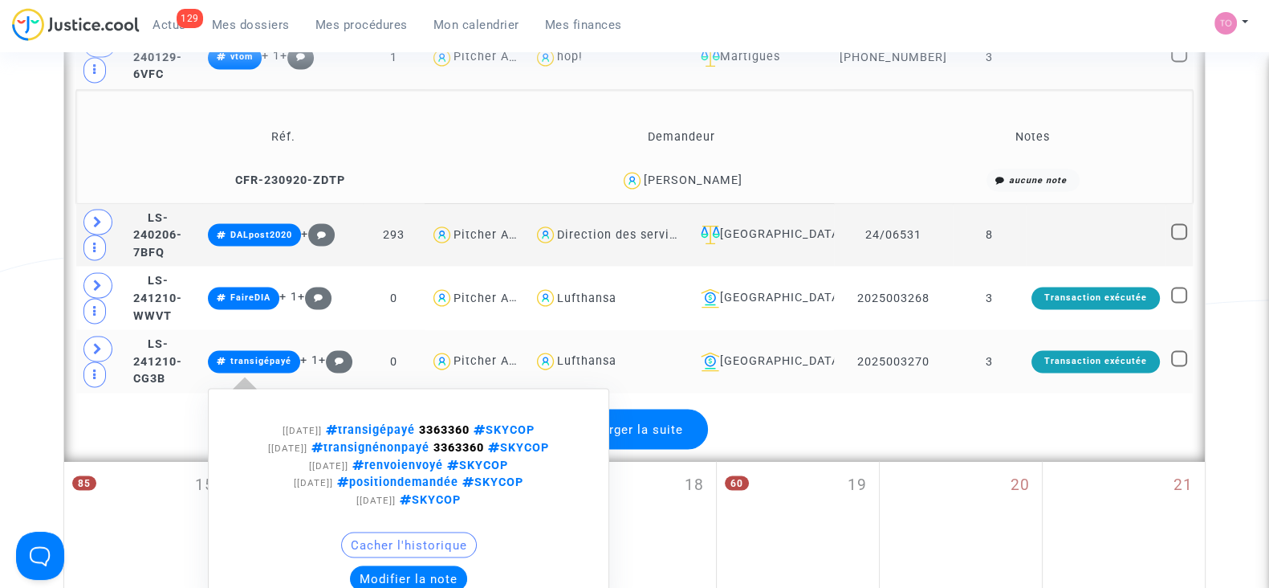
click at [467, 565] on button "Modifier la note" at bounding box center [408, 578] width 117 height 26
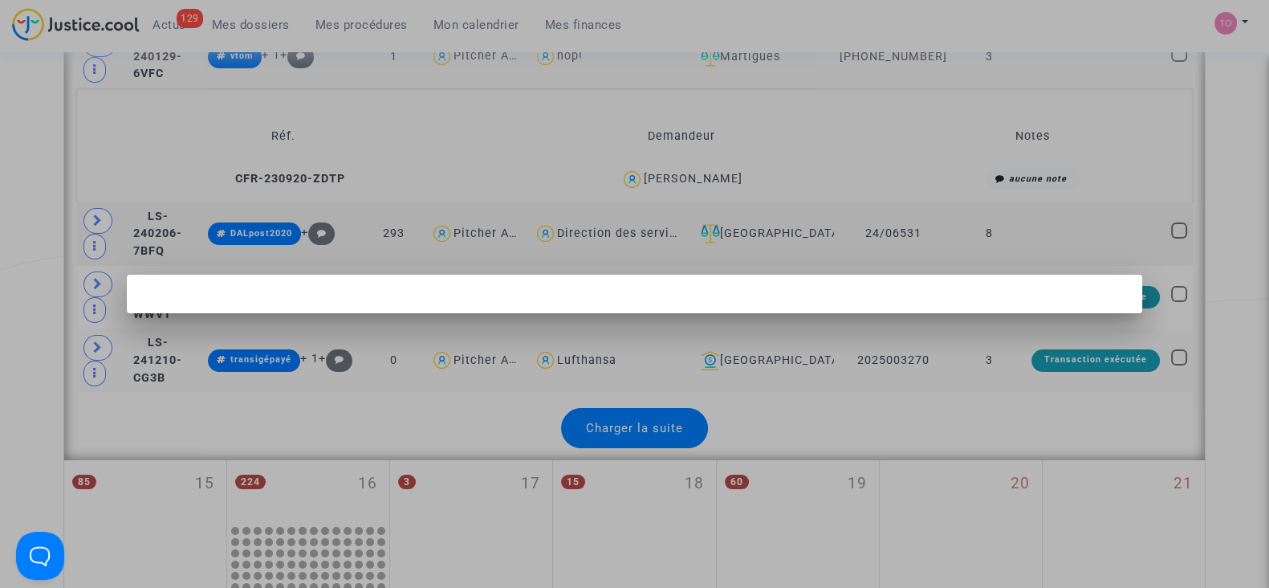
scroll to position [0, 0]
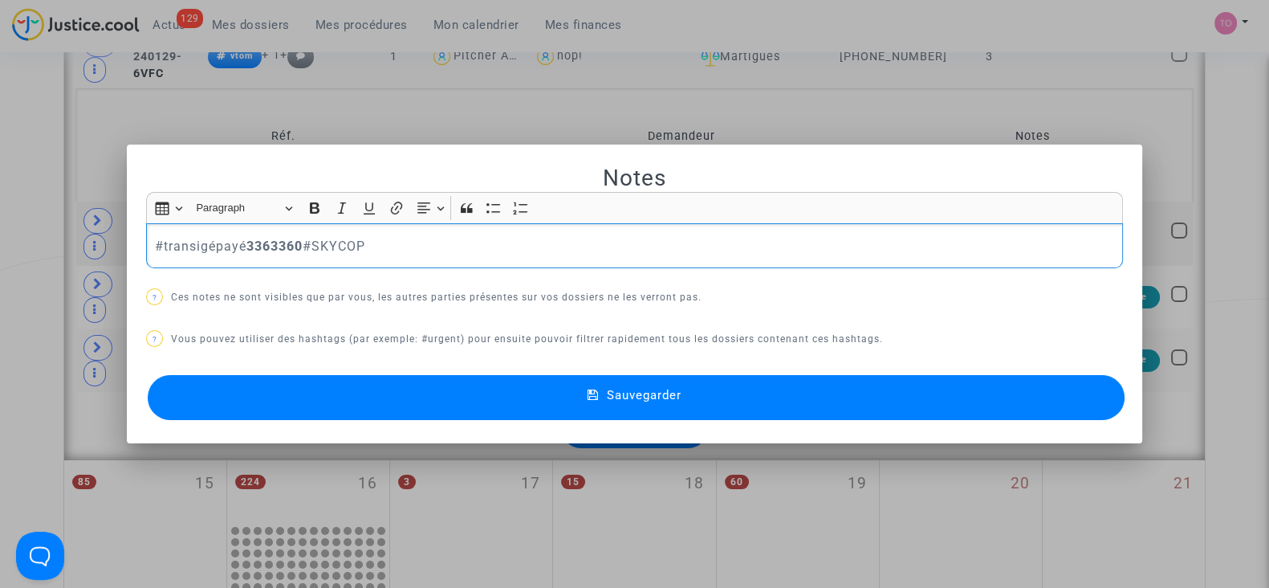
click at [146, 244] on div "#transigépayé 3363360 #SKYCOP" at bounding box center [634, 245] width 977 height 45
click at [146, 244] on div ""#transigépayé 3363360 #SKYCOP" at bounding box center [634, 245] width 977 height 45
drag, startPoint x: 462, startPoint y: 236, endPoint x: 376, endPoint y: 242, distance: 87.0
click at [376, 242] on p "#FaireDIA #transigépayé 3363360 #SKYCOP" at bounding box center [635, 246] width 960 height 20
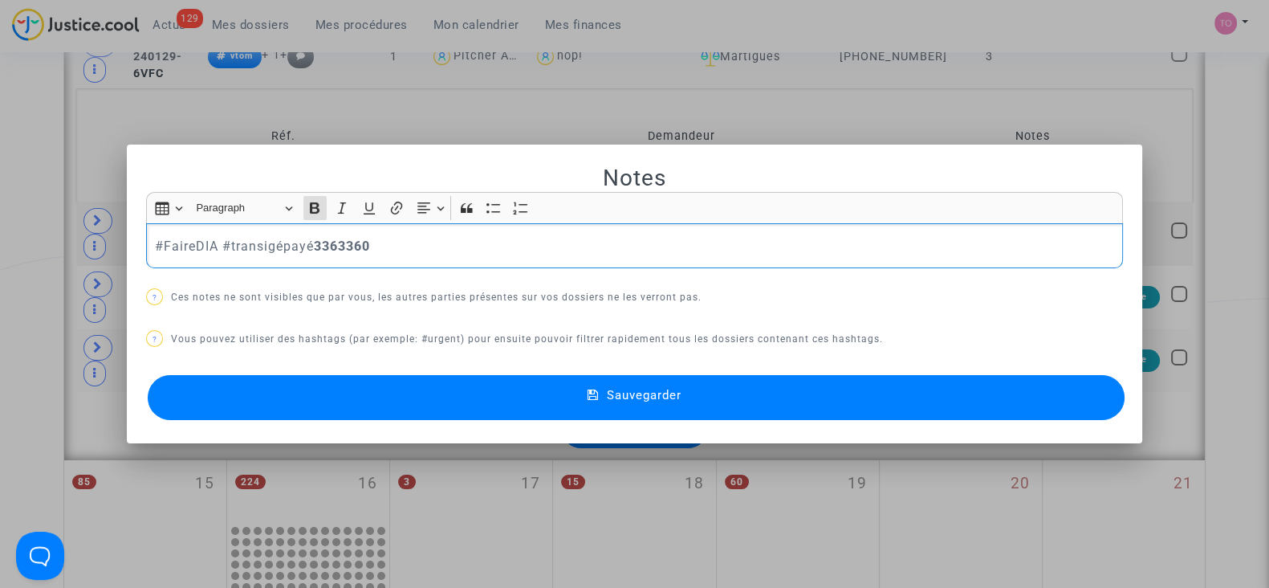
click at [331, 396] on button "Sauvegarder" at bounding box center [636, 397] width 977 height 45
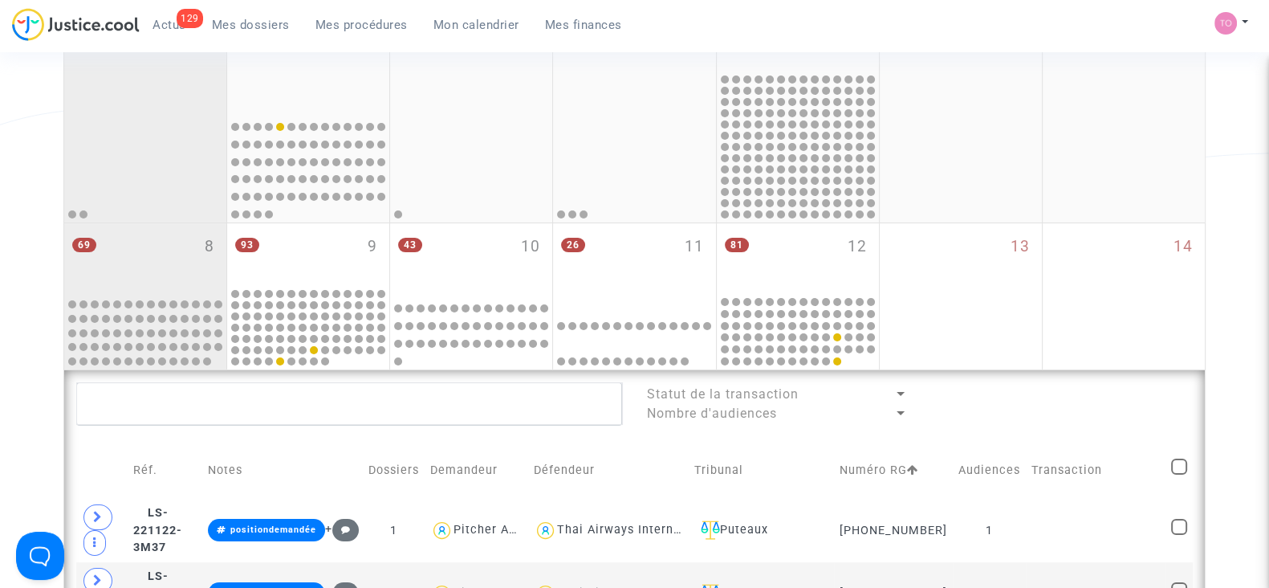
scroll to position [266, 0]
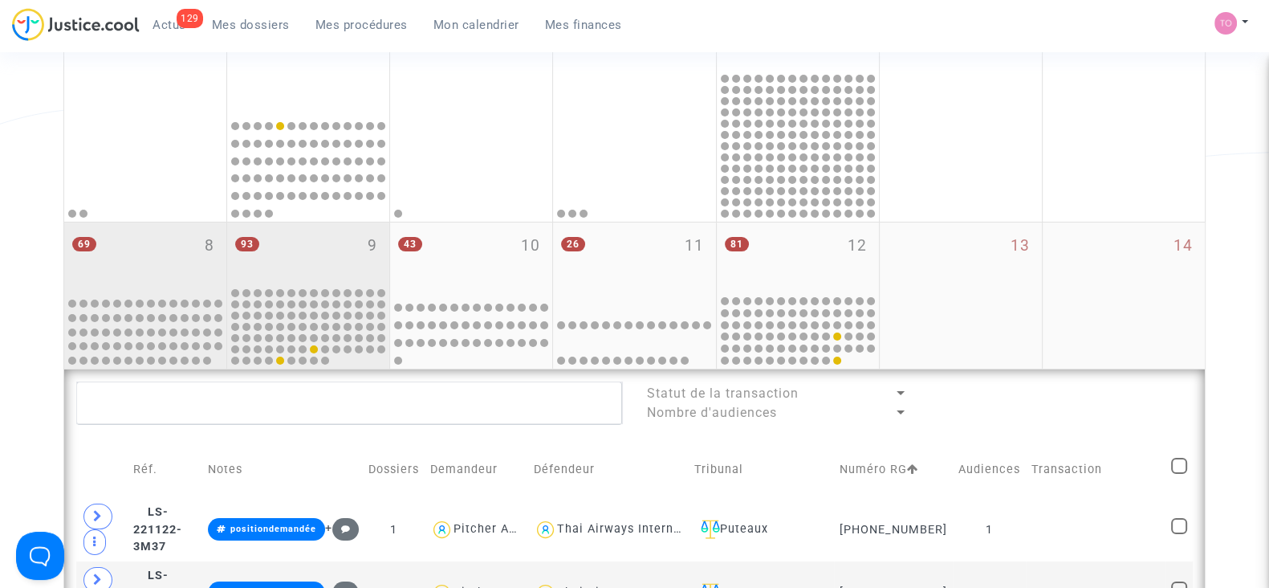
click at [297, 271] on div "93 9" at bounding box center [308, 253] width 162 height 63
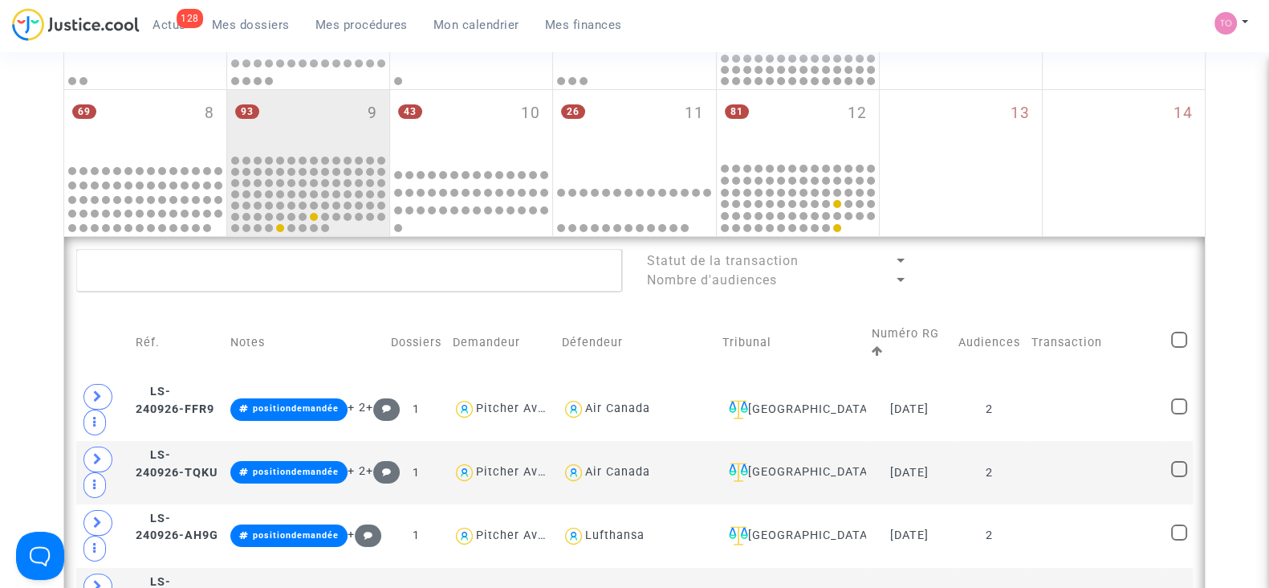
scroll to position [370, 0]
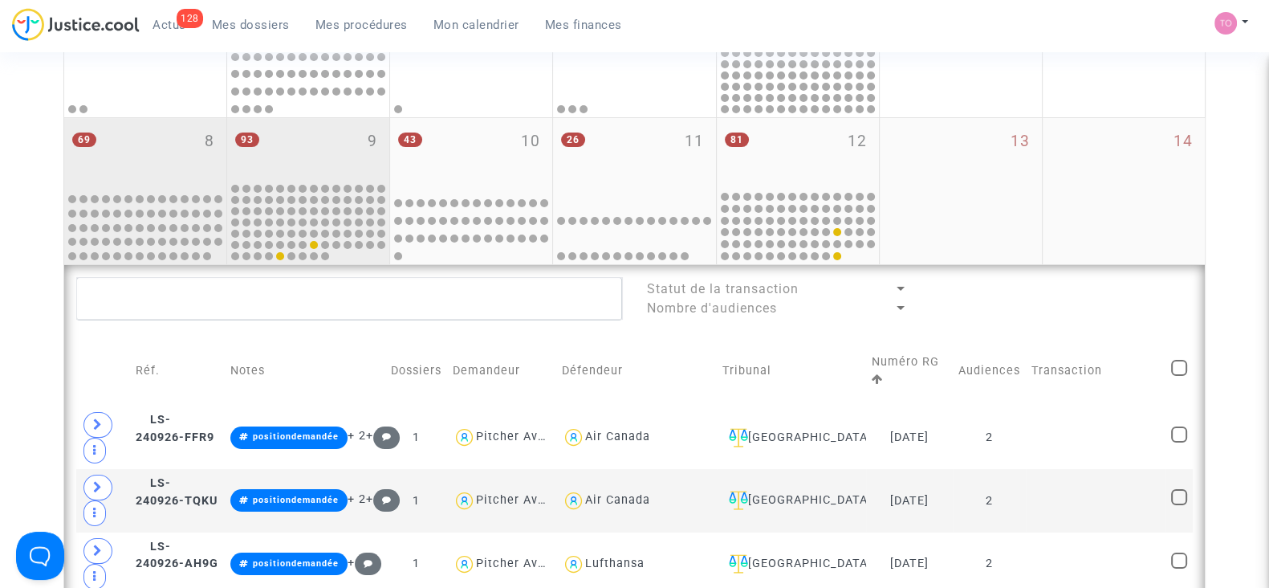
click at [129, 157] on div "69 8" at bounding box center [145, 153] width 162 height 71
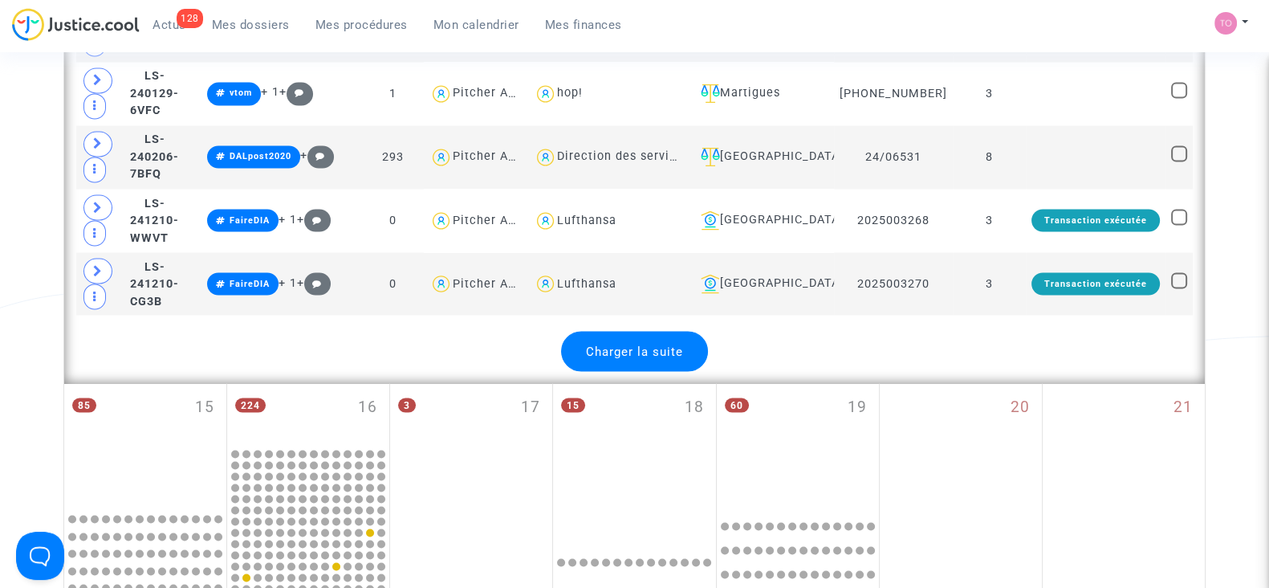
scroll to position [3614, 0]
drag, startPoint x: 687, startPoint y: 167, endPoint x: 628, endPoint y: 177, distance: 59.5
click at [628, 208] on div "Lufthansa" at bounding box center [608, 219] width 149 height 23
type textarea "@Lufthansa"
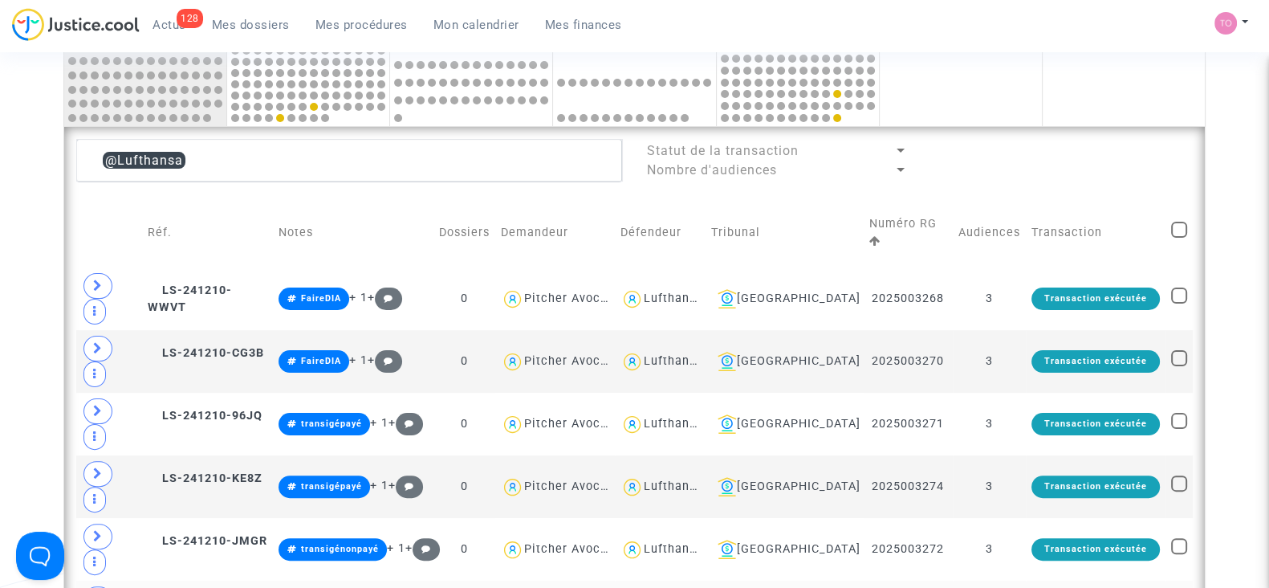
scroll to position [509, 0]
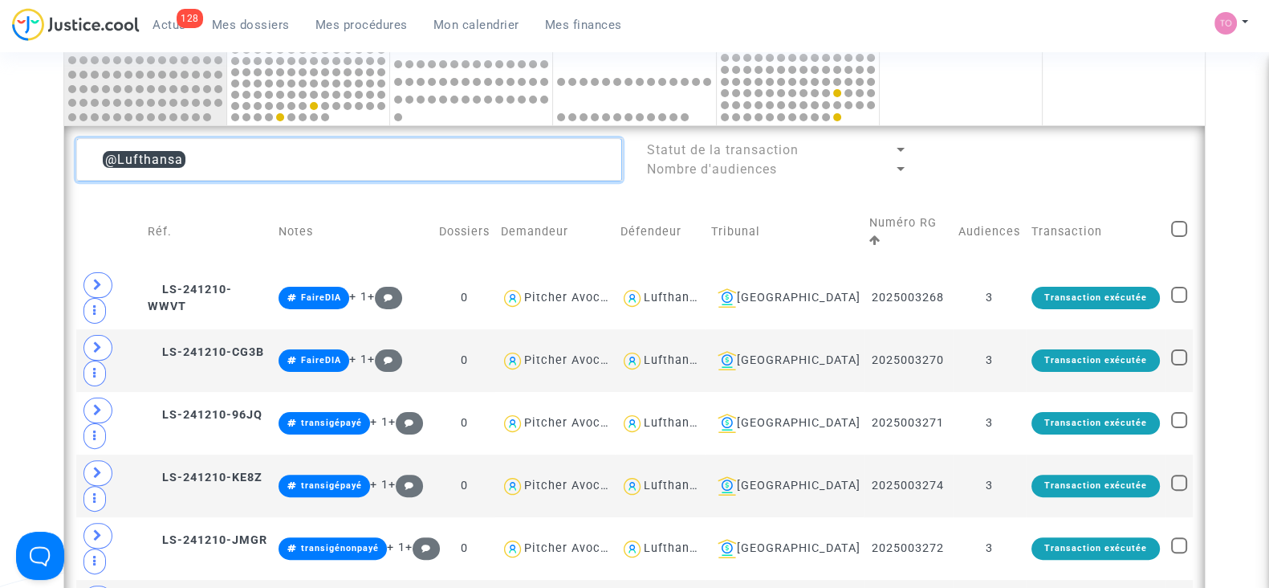
drag, startPoint x: 235, startPoint y: 151, endPoint x: 71, endPoint y: 150, distance: 163.8
click at [71, 150] on div "@Lufthansa" at bounding box center [349, 159] width 570 height 43
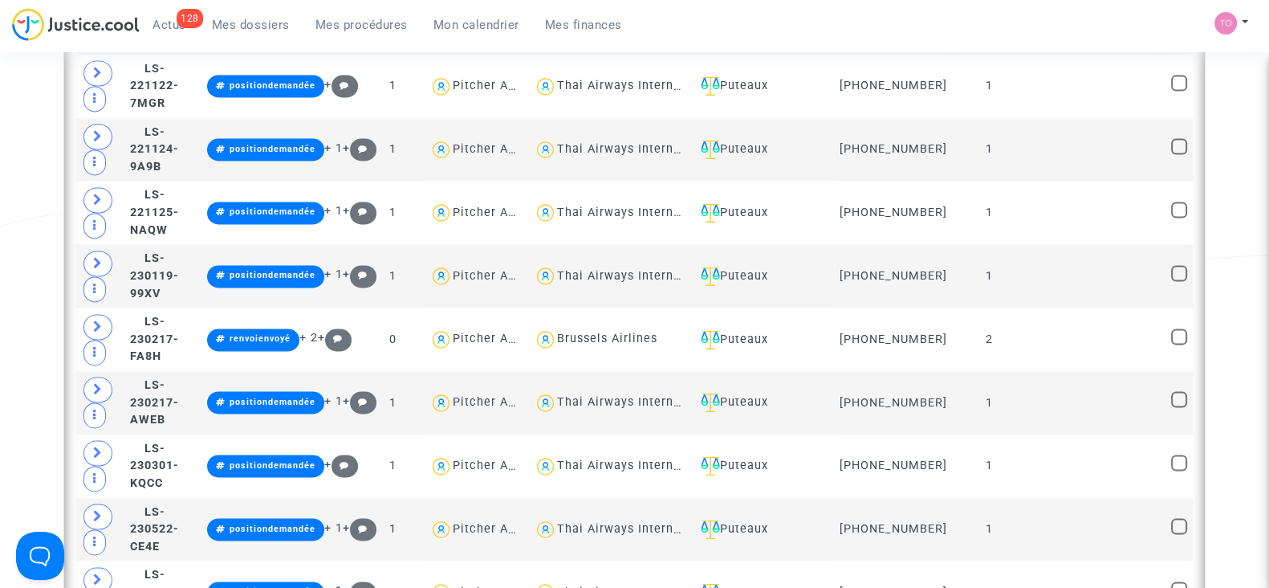
scroll to position [2986, 0]
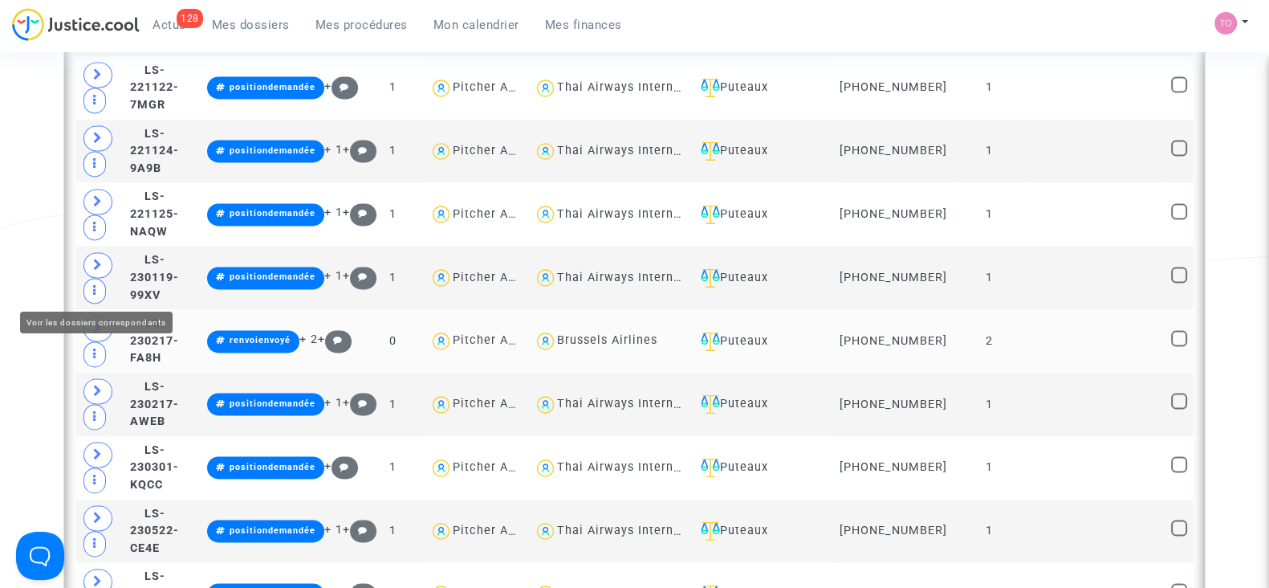
click at [95, 322] on icon at bounding box center [98, 328] width 10 height 12
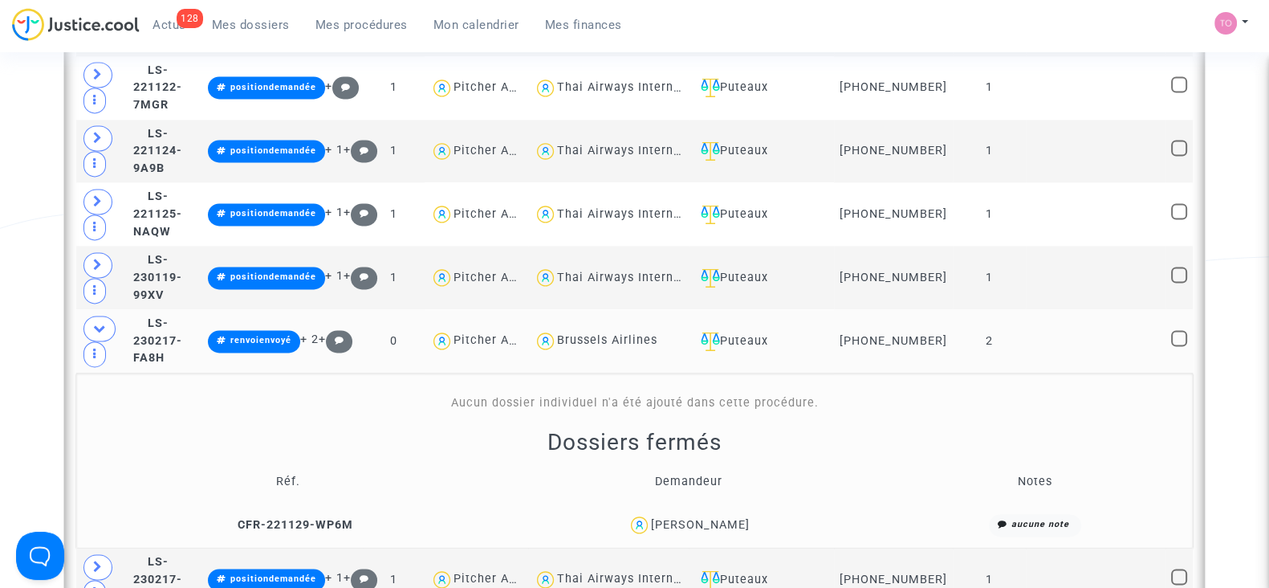
click at [726, 518] on div "Raymond Ammar" at bounding box center [700, 525] width 99 height 14
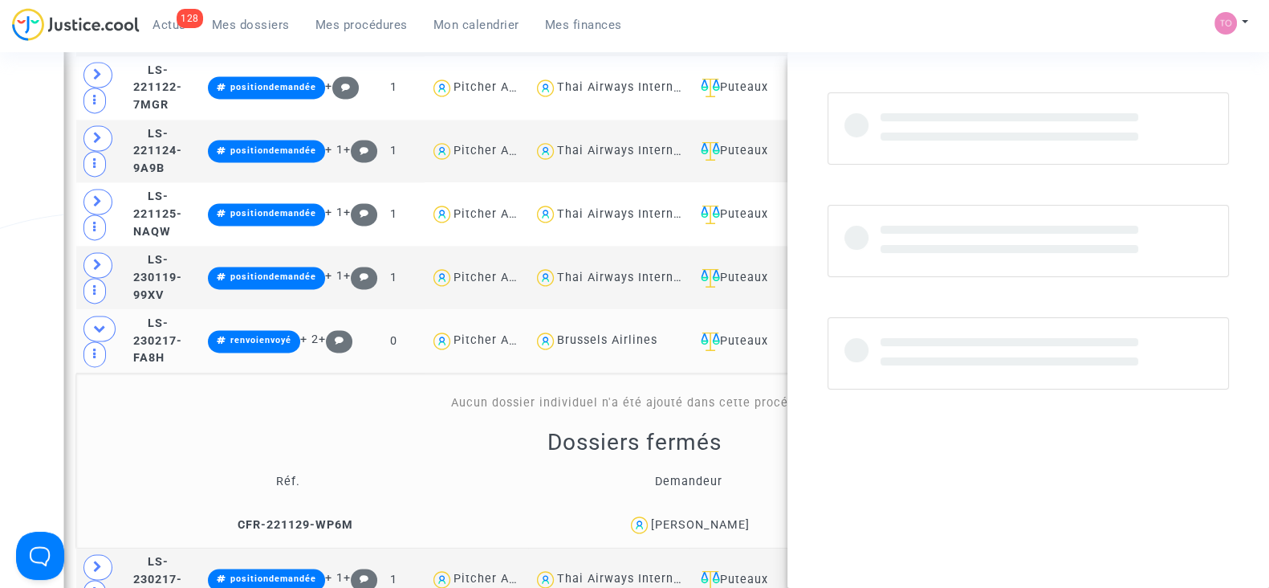
click at [726, 518] on div "Raymond Ammar" at bounding box center [700, 525] width 99 height 14
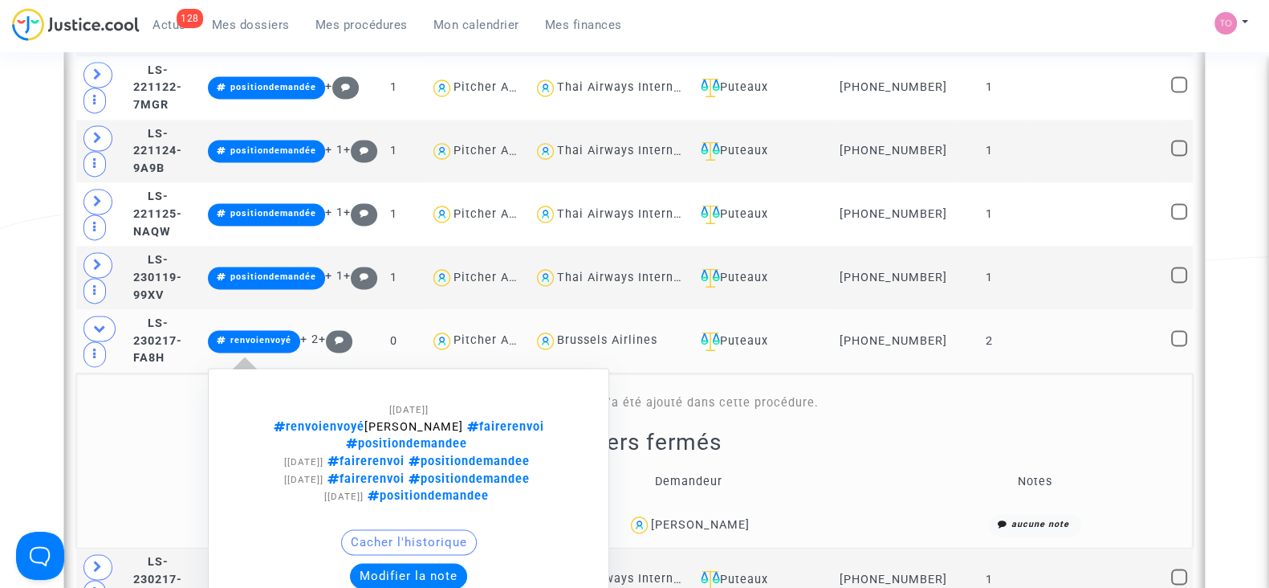
click at [442, 563] on button "Modifier la note" at bounding box center [408, 576] width 117 height 26
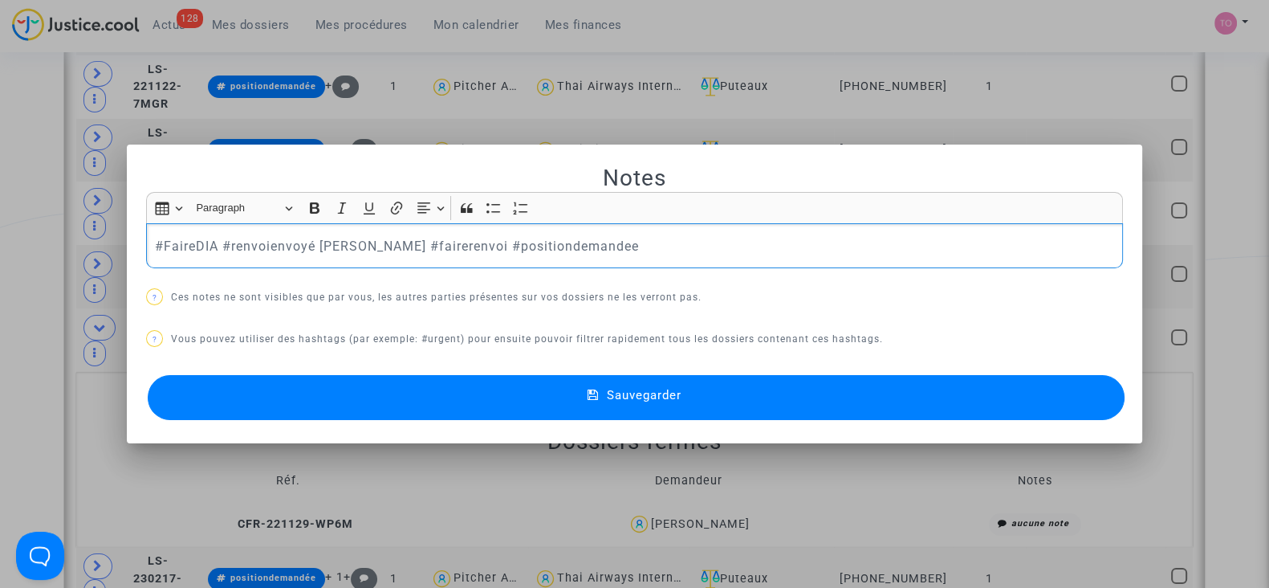
drag, startPoint x: 145, startPoint y: 240, endPoint x: 552, endPoint y: 234, distance: 407.1
click at [552, 234] on div "#FaireDIA #renvoienvoyé lori #fairerenvoi #positiondemandee" at bounding box center [634, 245] width 977 height 45
click at [561, 244] on p "#FaireDIA #renvoienvoyé lori #fairerenvoi #positiondemandee" at bounding box center [635, 246] width 960 height 20
drag, startPoint x: 572, startPoint y: 240, endPoint x: 217, endPoint y: 236, distance: 354.9
click at [217, 236] on p "#FaireDIA #renvoienvoyé lori #fairerenvoi #positiondemandee" at bounding box center [635, 246] width 960 height 20
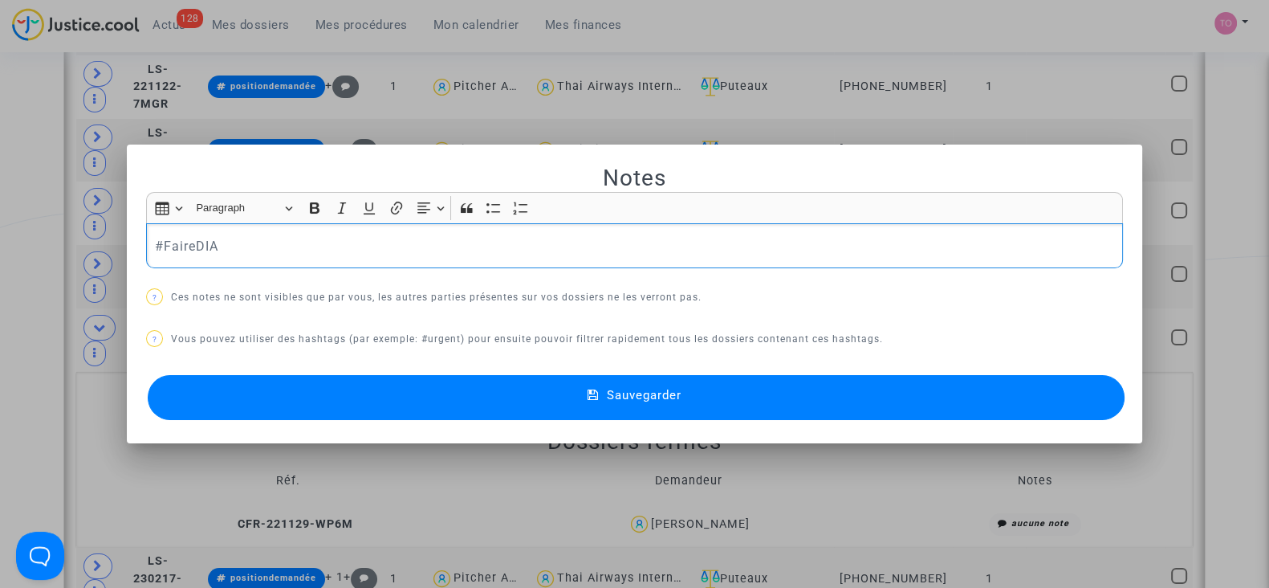
click at [337, 393] on button "Sauvegarder" at bounding box center [636, 397] width 977 height 45
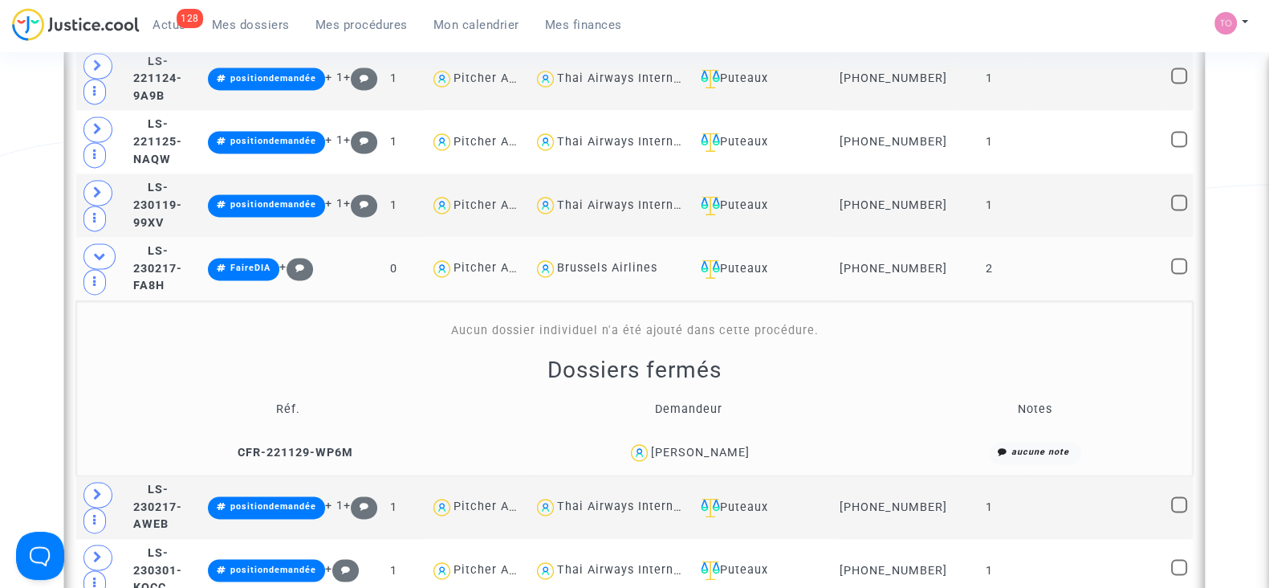
scroll to position [3056, 0]
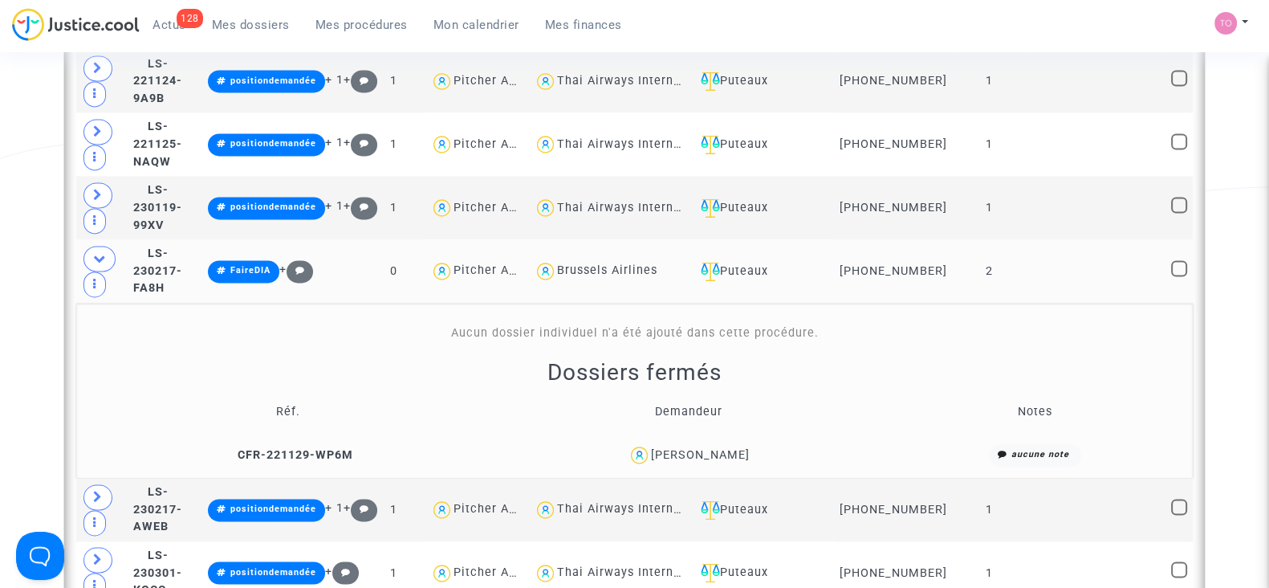
drag, startPoint x: 731, startPoint y: 230, endPoint x: 628, endPoint y: 237, distance: 103.0
click at [628, 259] on div "Brussels Airlines" at bounding box center [608, 270] width 149 height 23
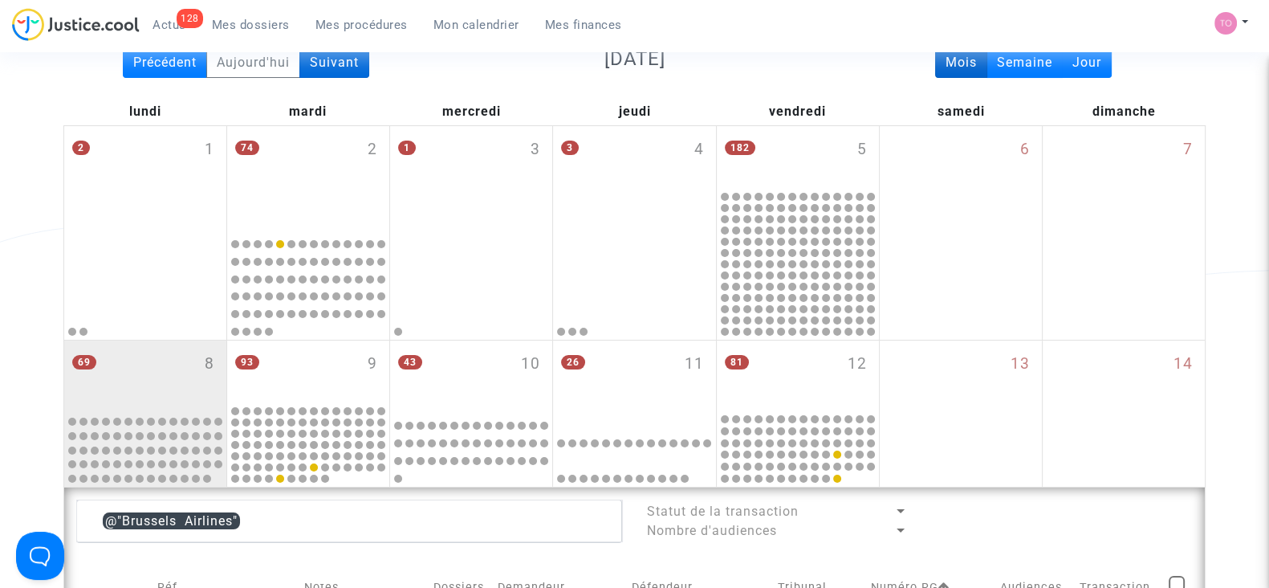
scroll to position [158, 0]
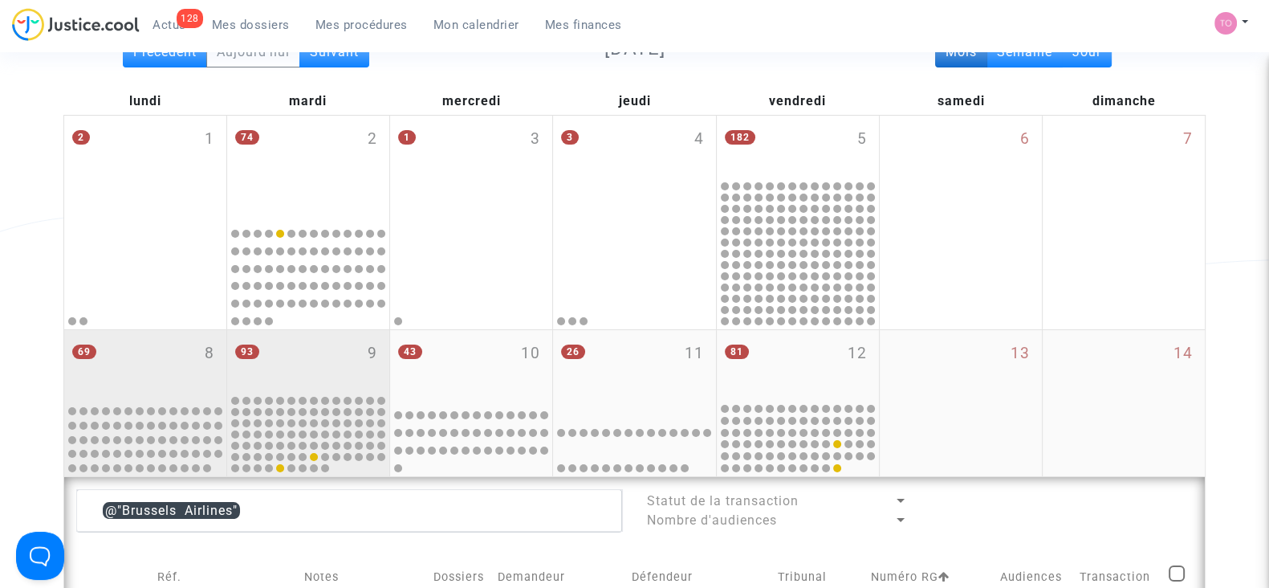
click at [263, 387] on div "93 9" at bounding box center [308, 361] width 162 height 63
type textarea "@"Brussels Airlines""
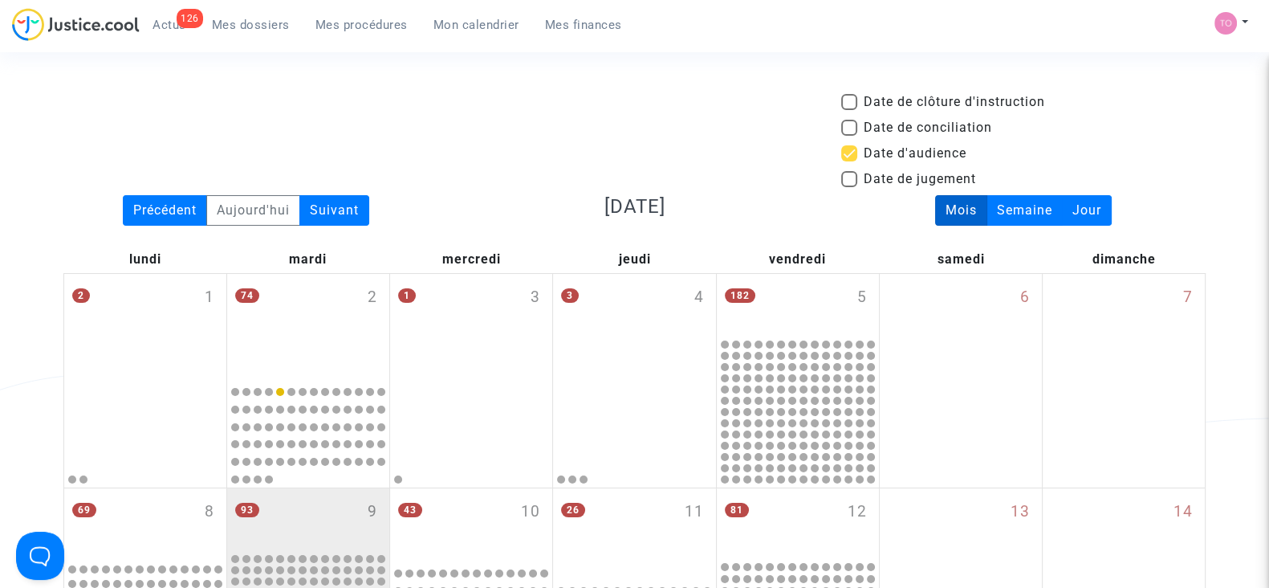
click at [258, 25] on span "Mes dossiers" at bounding box center [251, 25] width 78 height 14
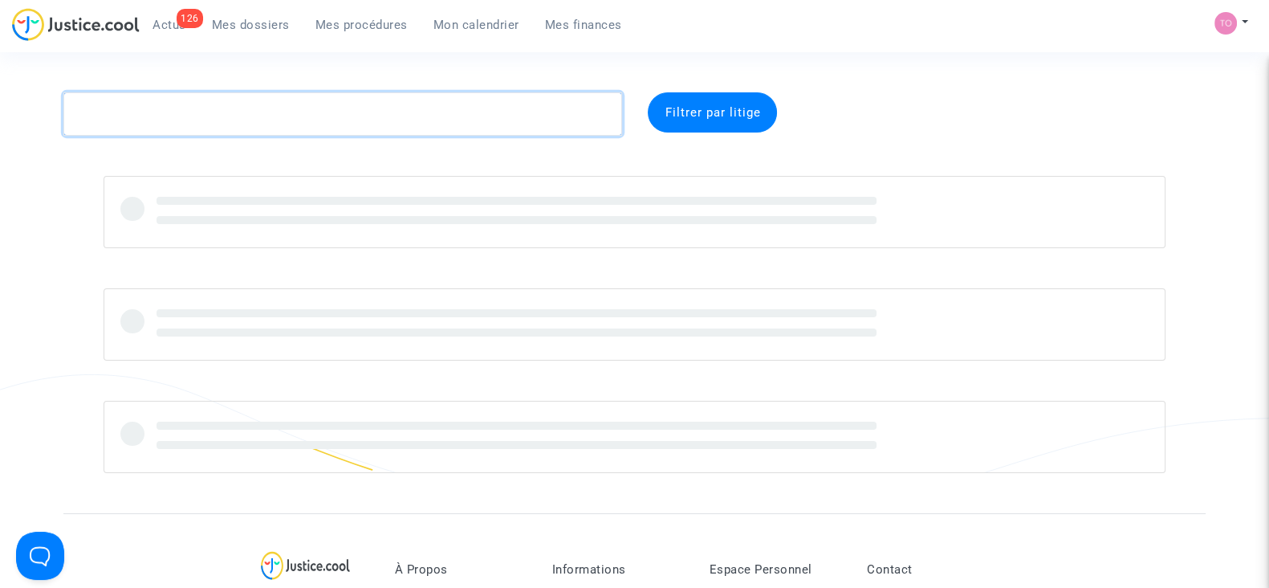
click at [198, 111] on textarea at bounding box center [342, 113] width 559 height 43
paste textarea "NESSUS"
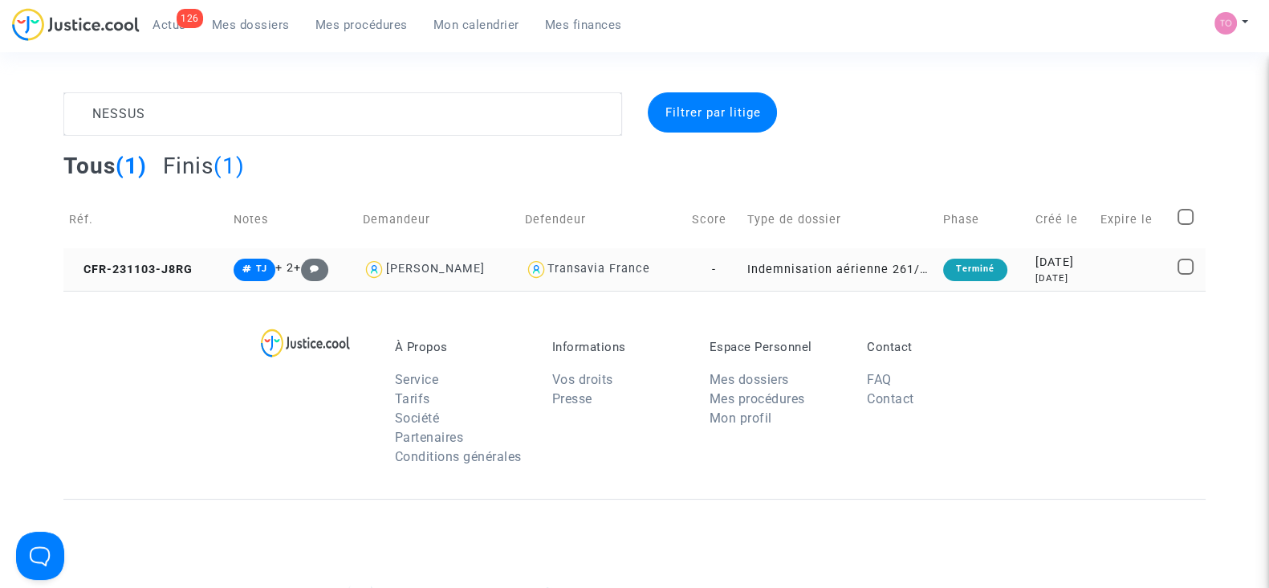
click at [1071, 268] on div "2023-11-03" at bounding box center [1063, 263] width 55 height 18
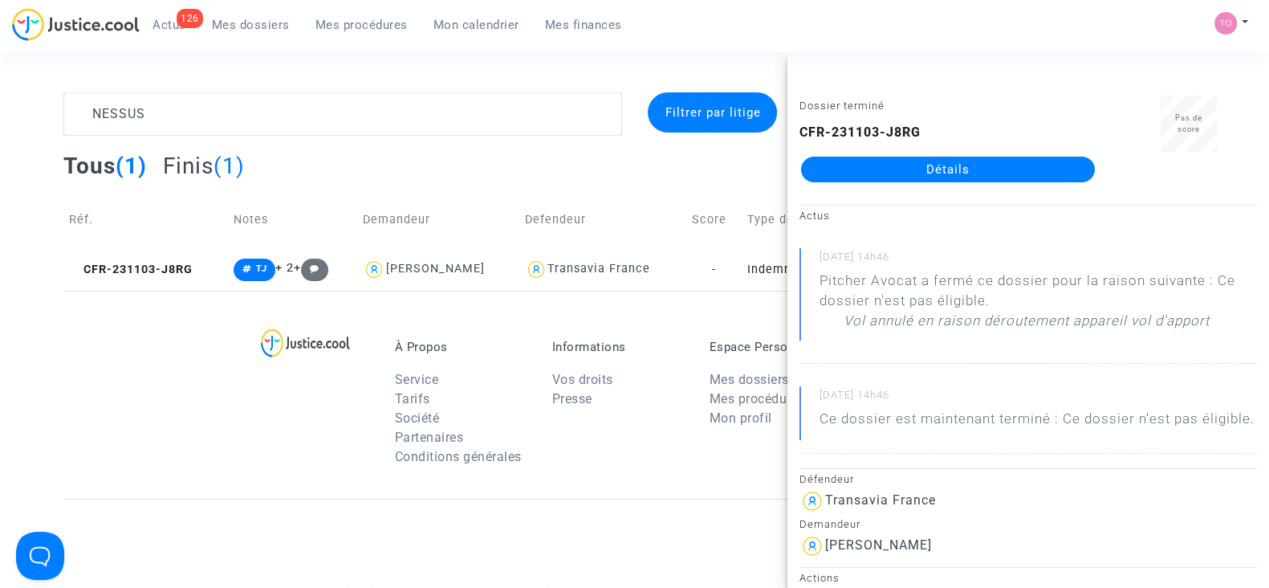
click at [21, 235] on div "NESSUS Filtrer par litige Tous (1) Finis (1) Réf. Notes Demandeur Defendeur Sco…" at bounding box center [634, 191] width 1269 height 198
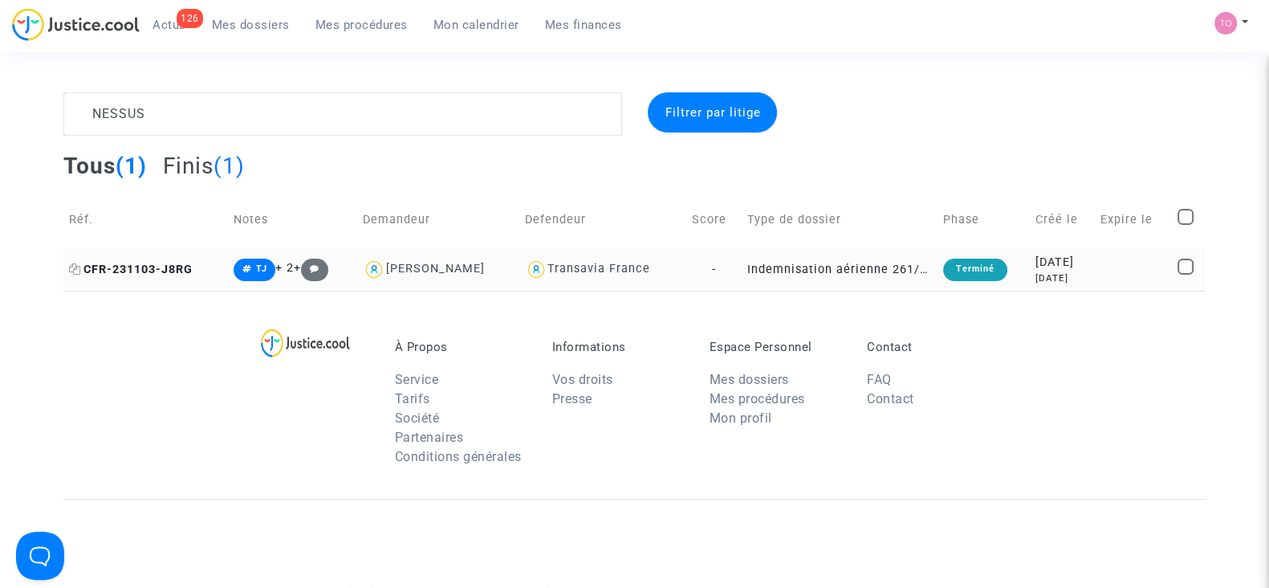
click at [71, 267] on icon at bounding box center [75, 268] width 12 height 11
drag, startPoint x: 222, startPoint y: 108, endPoint x: 78, endPoint y: 112, distance: 143.8
click at [78, 112] on textarea at bounding box center [342, 113] width 559 height 43
click at [606, 272] on div "Turkish Airlines" at bounding box center [614, 269] width 93 height 14
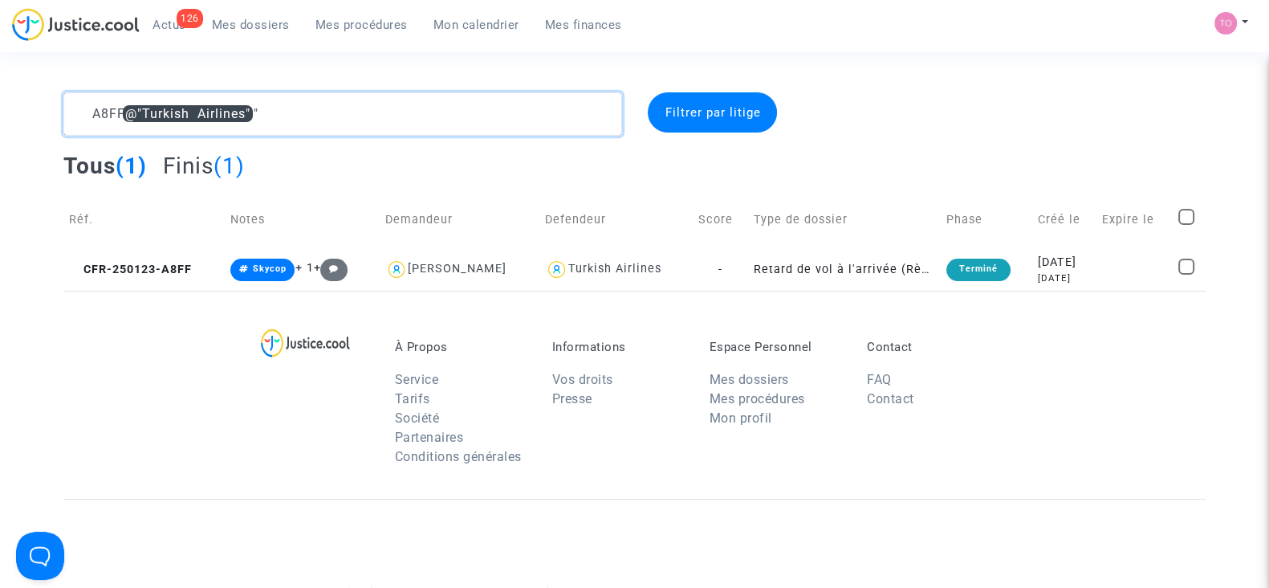
drag, startPoint x: 300, startPoint y: 118, endPoint x: 132, endPoint y: 112, distance: 167.9
click at [132, 112] on textarea at bounding box center [342, 113] width 559 height 43
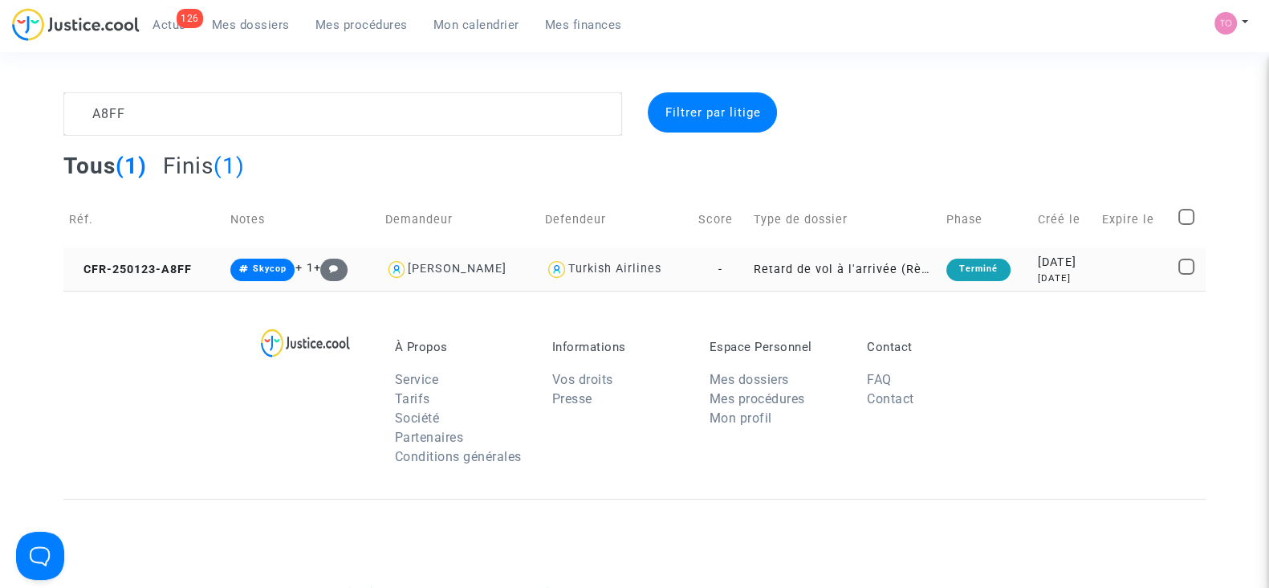
click at [871, 267] on td "Retard de vol à l'arrivée (Règlement CE n°261/2004)" at bounding box center [845, 269] width 194 height 43
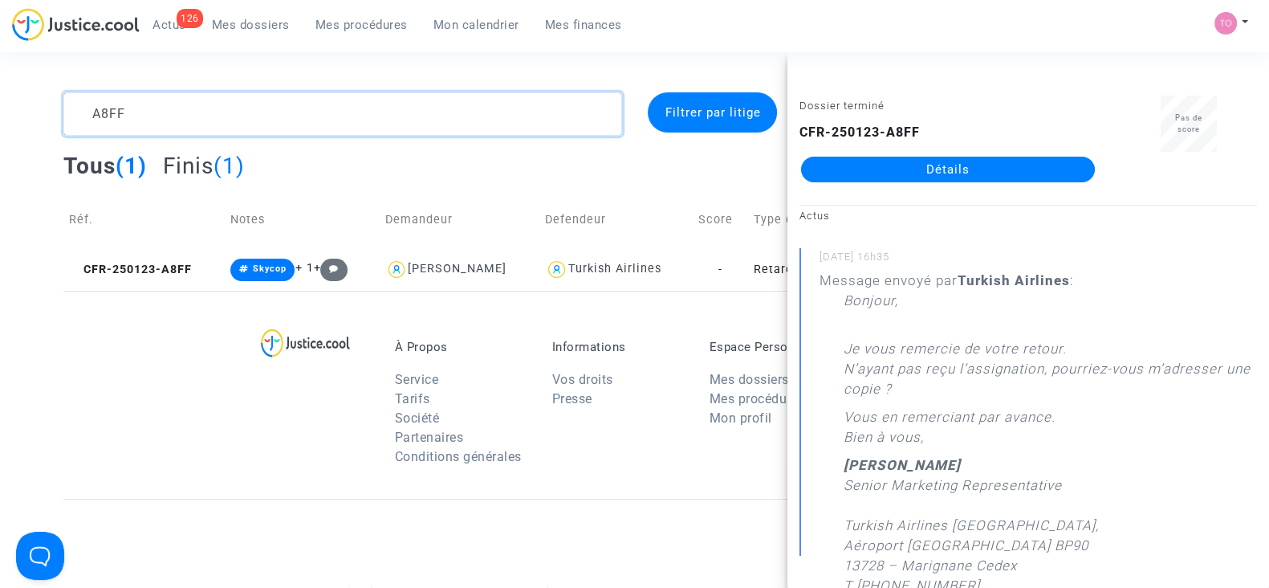
drag, startPoint x: 161, startPoint y: 114, endPoint x: 26, endPoint y: 102, distance: 135.4
click at [26, 102] on div "A8FF Filtrer par litige Tous (1) Finis (1) Réf. Notes Demandeur Defendeur Score…" at bounding box center [634, 191] width 1269 height 198
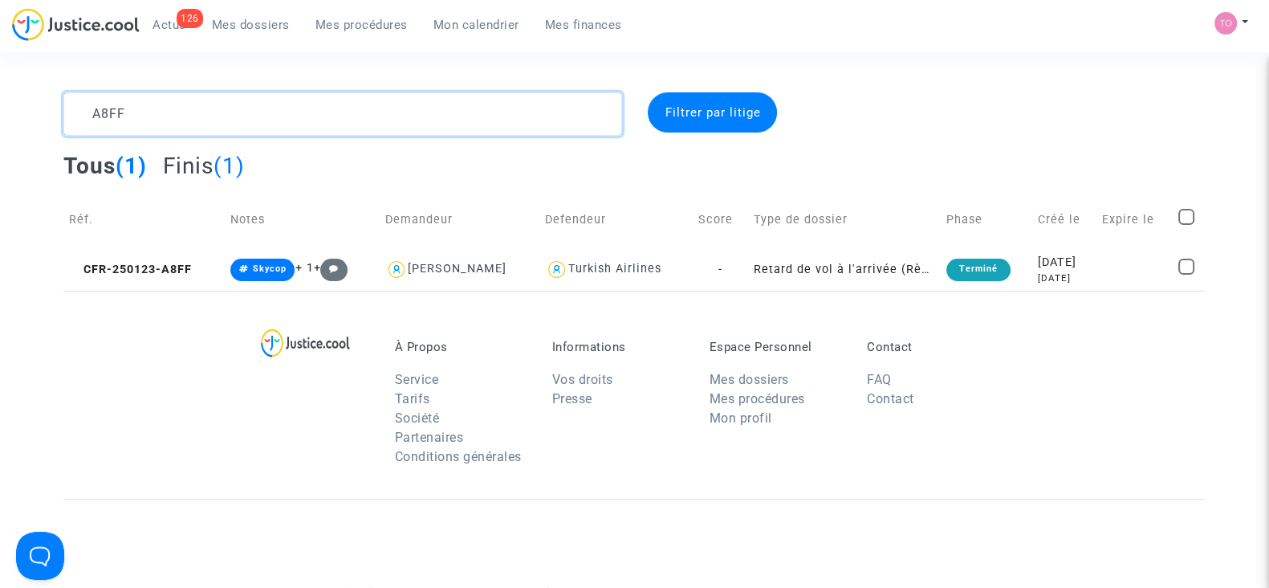
paste textarea "KHAZRIK"
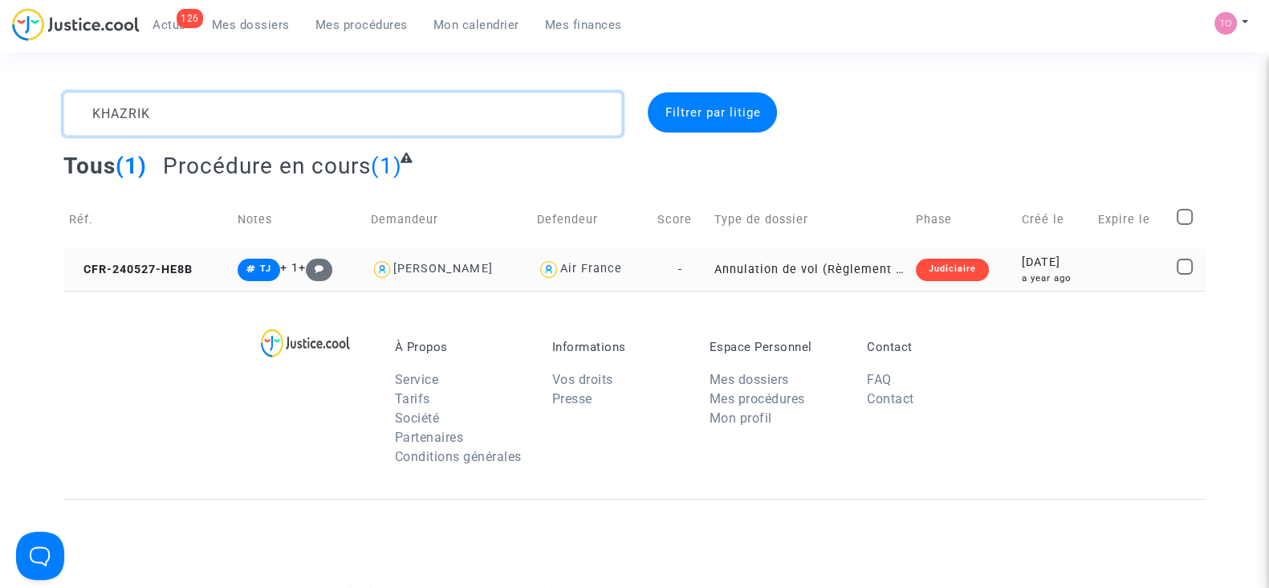
type textarea "KHAZRIK"
click at [1046, 271] on div "a year ago" at bounding box center [1053, 278] width 65 height 14
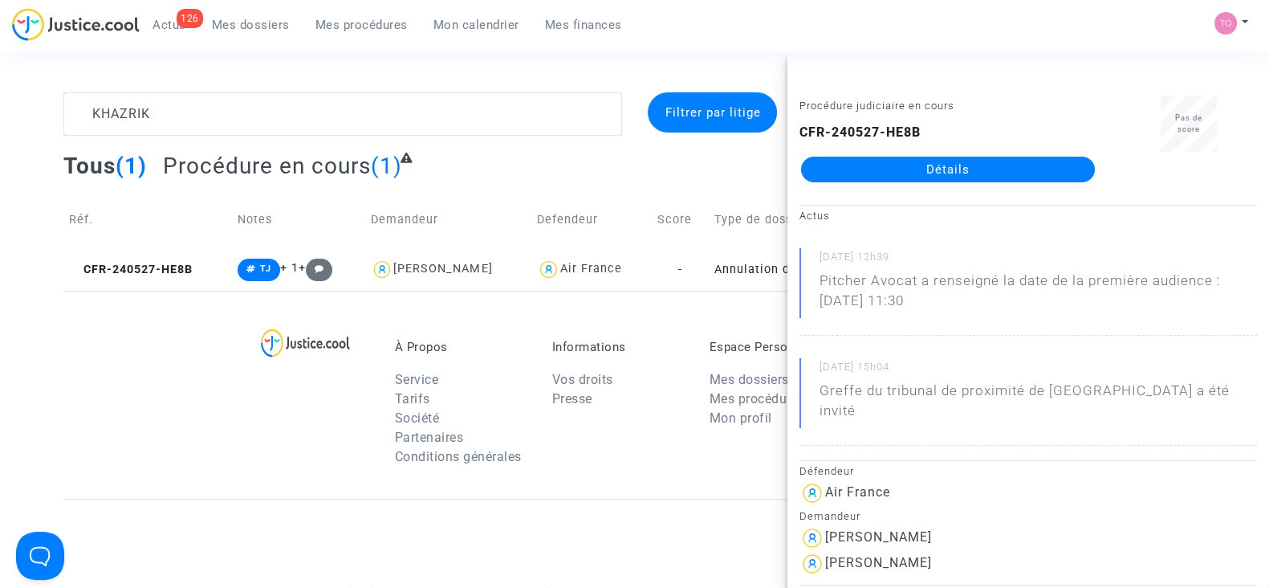
click at [361, 21] on span "Mes procédures" at bounding box center [362, 25] width 92 height 14
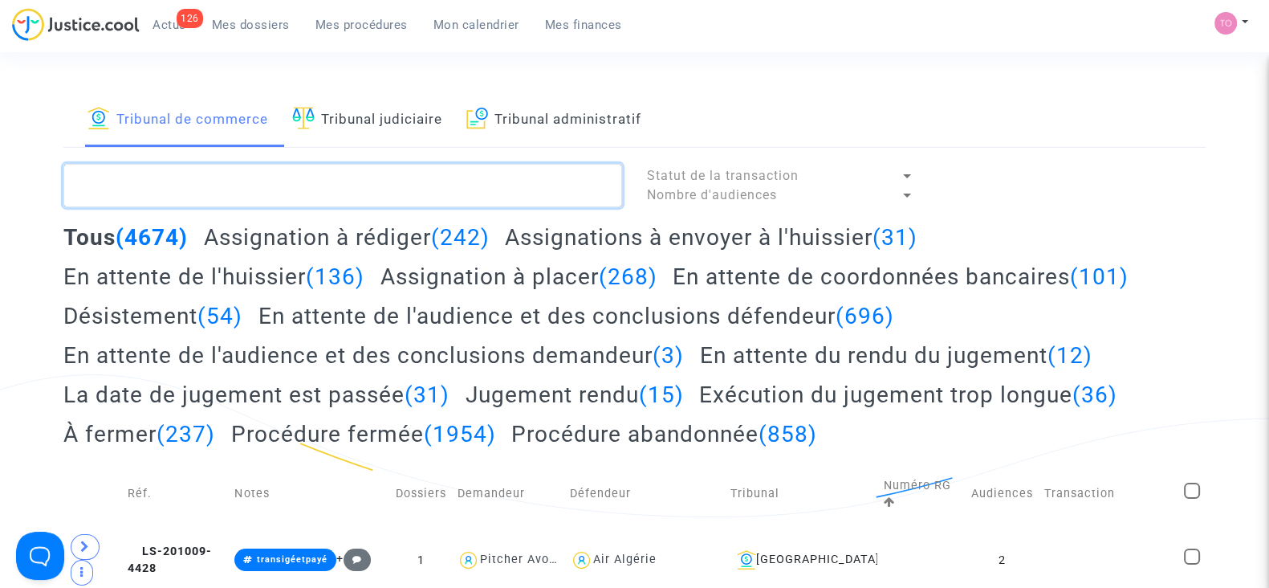
click at [165, 196] on textarea at bounding box center [342, 185] width 559 height 43
paste textarea "LS-250603-THCZ"
click at [165, 196] on textarea at bounding box center [342, 185] width 559 height 43
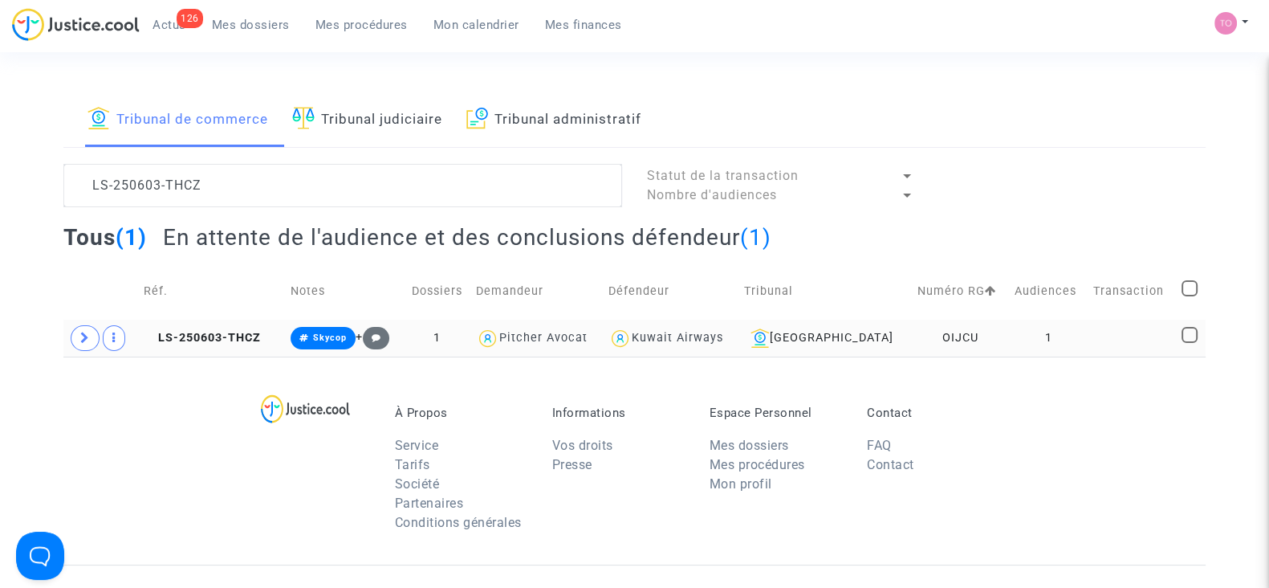
click at [679, 328] on span "Kuwait Airways" at bounding box center [678, 291] width 92 height 106
click at [84, 343] on span at bounding box center [85, 338] width 29 height 26
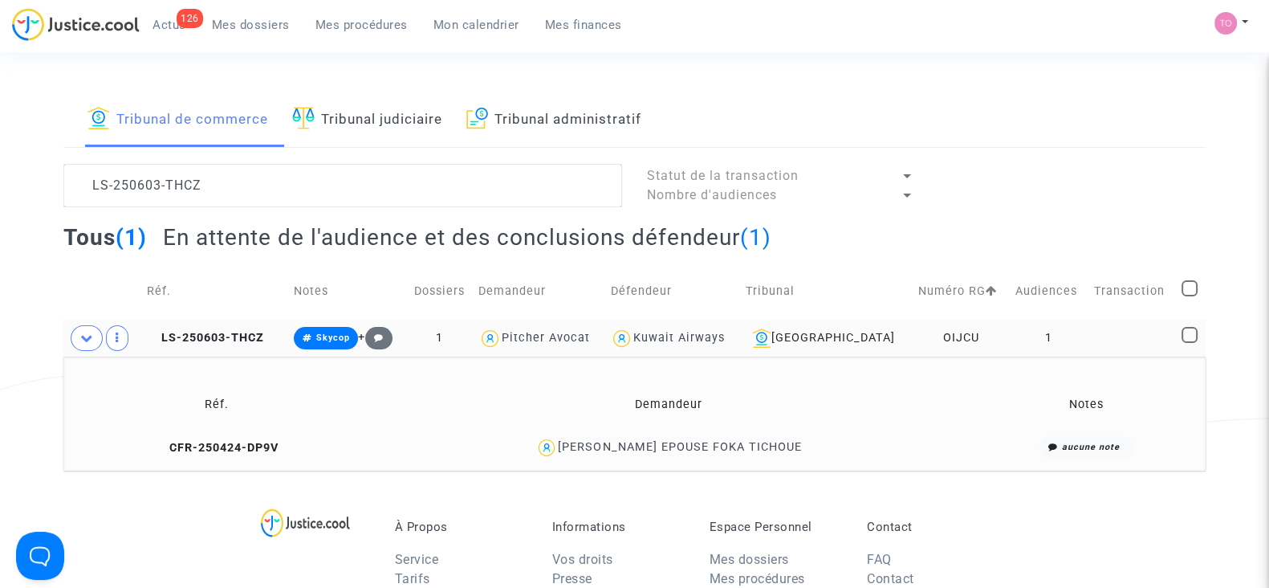
click at [595, 447] on div "PRISCILLE Marie NANGA EPOUSE FOKA TICHOUE" at bounding box center [679, 447] width 243 height 14
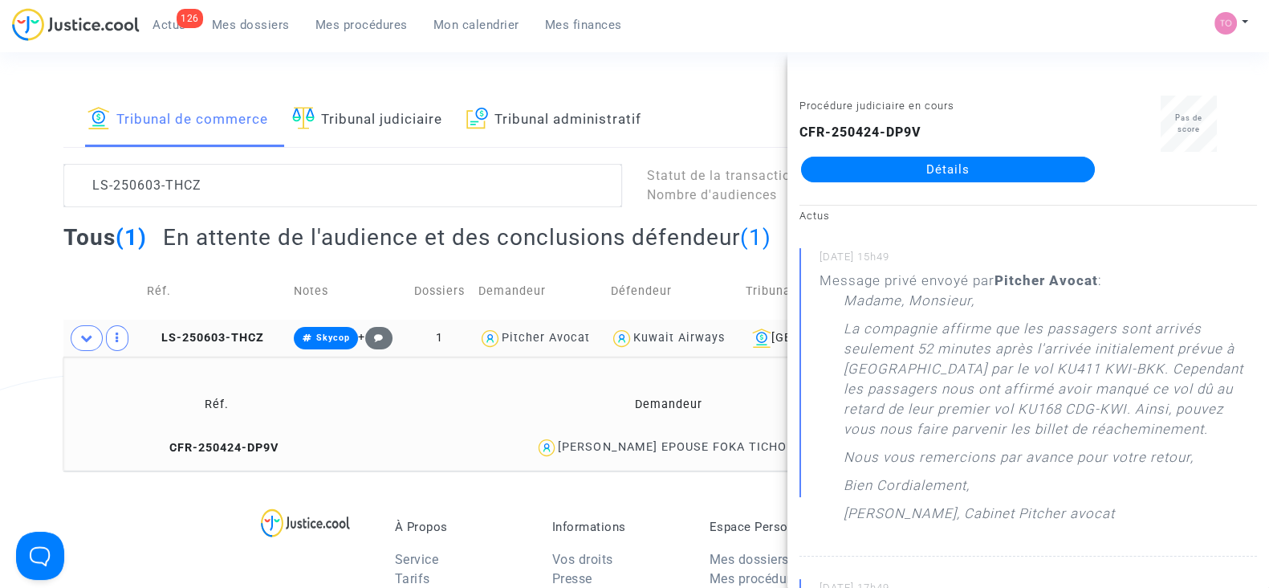
click at [35, 117] on div "Tribunal de commerce Tribunal judiciaire Tribunal administratif LS-250603-THCZ …" at bounding box center [634, 281] width 1269 height 378
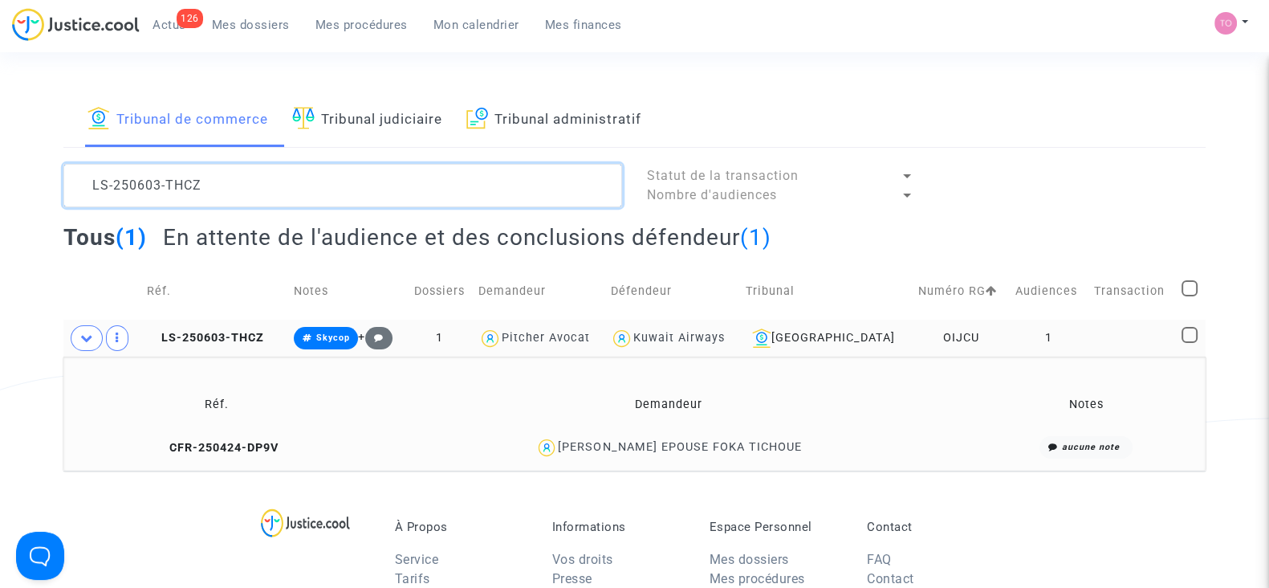
drag, startPoint x: 243, startPoint y: 191, endPoint x: 0, endPoint y: 199, distance: 243.4
click at [0, 199] on div "Tribunal de commerce Tribunal judiciaire Tribunal administratif LS-250603-THCZ …" at bounding box center [634, 281] width 1269 height 378
paste textarea "KHAZRIK"
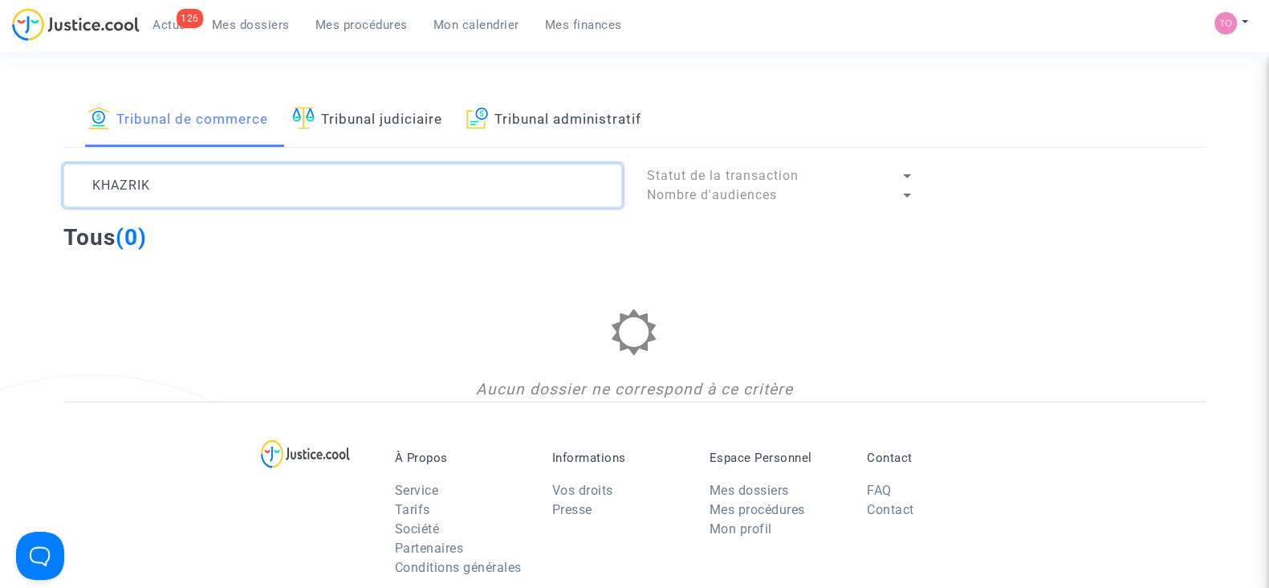
type textarea "KHAZRIK"
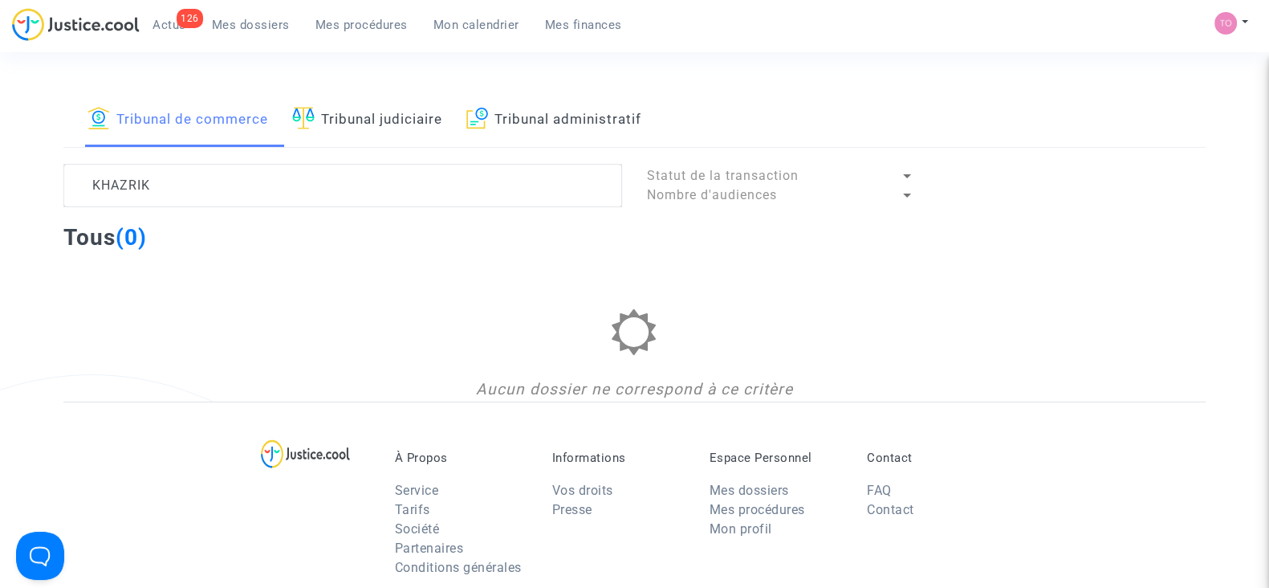
click at [264, 33] on link "Mes dossiers" at bounding box center [251, 25] width 104 height 24
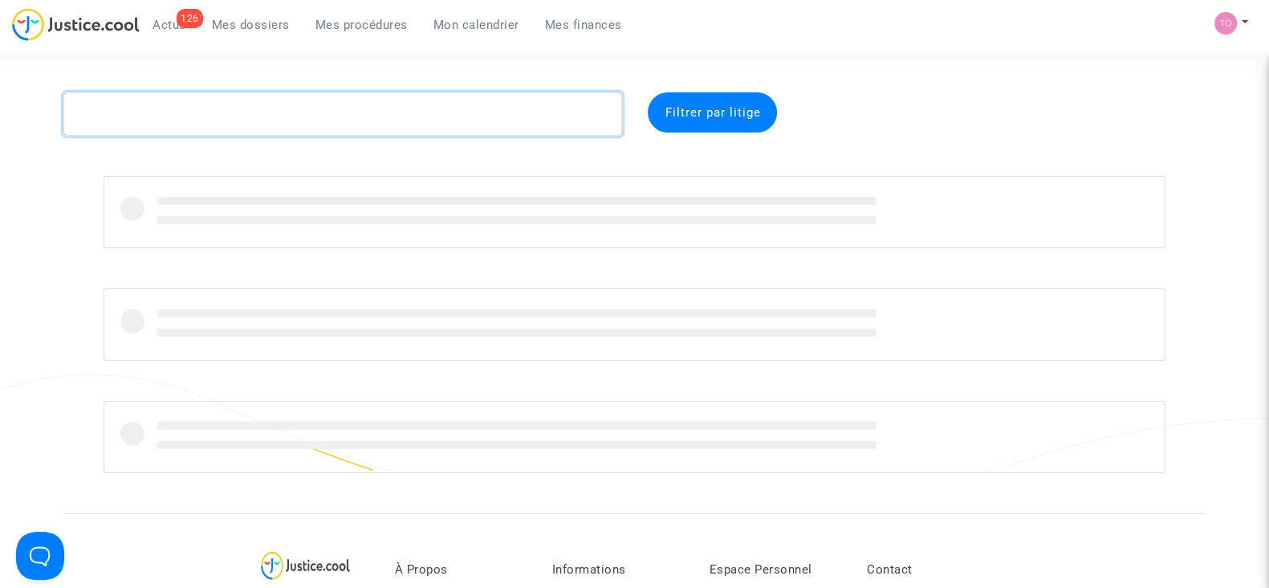
click at [169, 124] on textarea at bounding box center [342, 113] width 559 height 43
paste textarea "KHAZRIK"
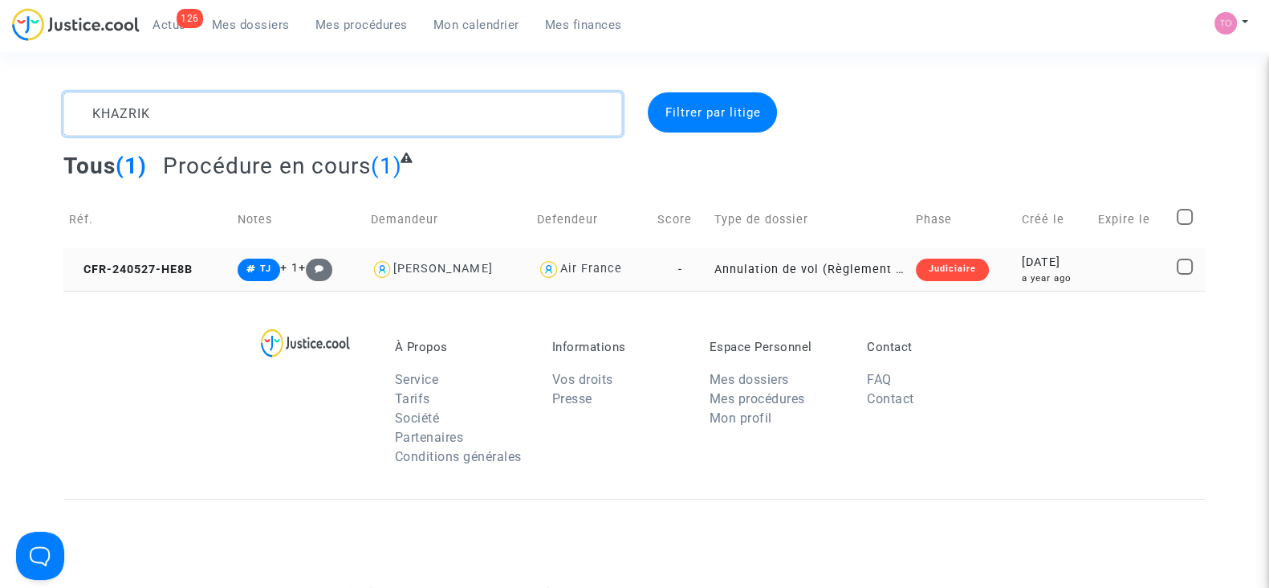
type textarea "KHAZRIK"
click at [1043, 271] on div "a year ago" at bounding box center [1053, 278] width 65 height 14
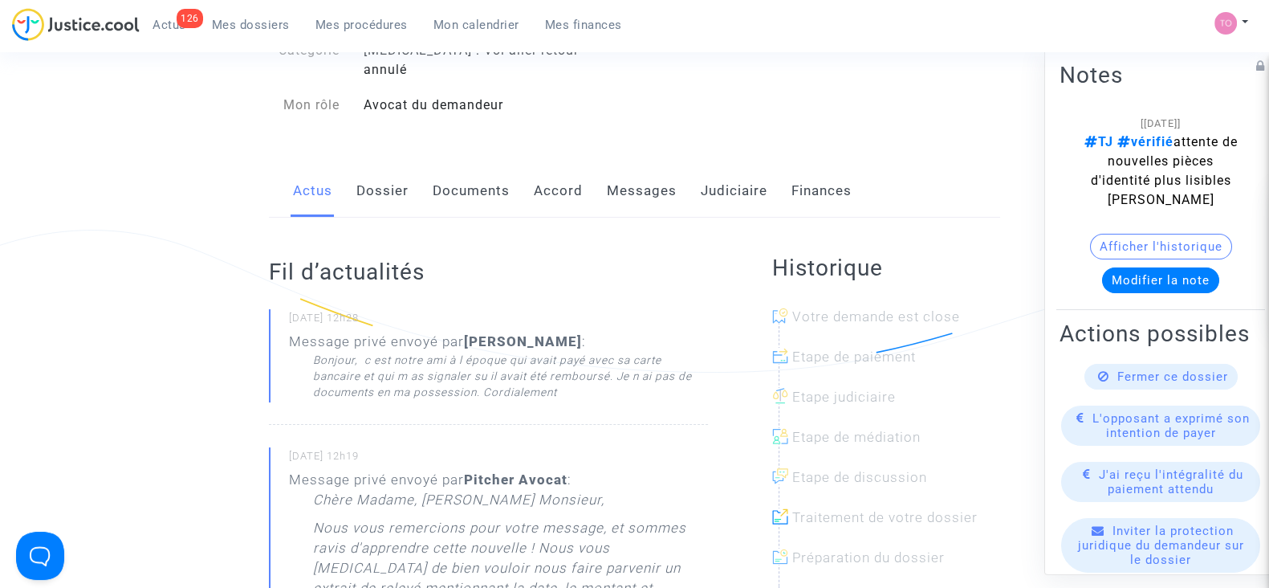
scroll to position [142, 0]
click at [635, 178] on link "Messages" at bounding box center [642, 193] width 70 height 53
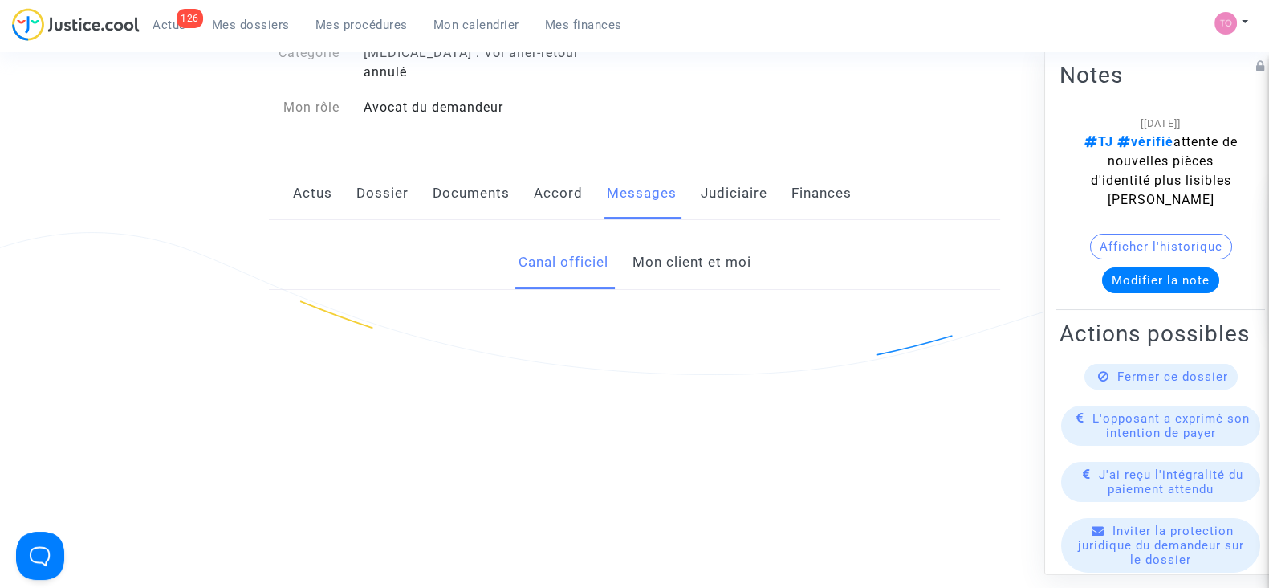
click at [635, 178] on link "Messages" at bounding box center [642, 193] width 70 height 53
drag, startPoint x: 635, startPoint y: 178, endPoint x: 562, endPoint y: 236, distance: 93.2
click at [562, 236] on link "Canal officiel" at bounding box center [563, 262] width 90 height 53
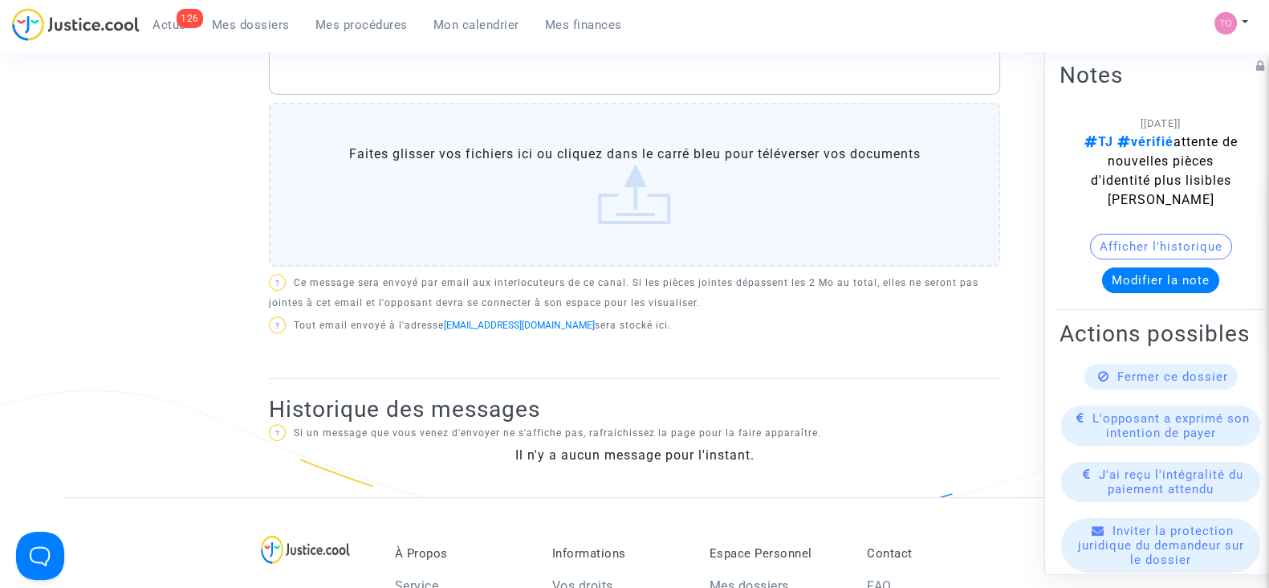
scroll to position [305, 0]
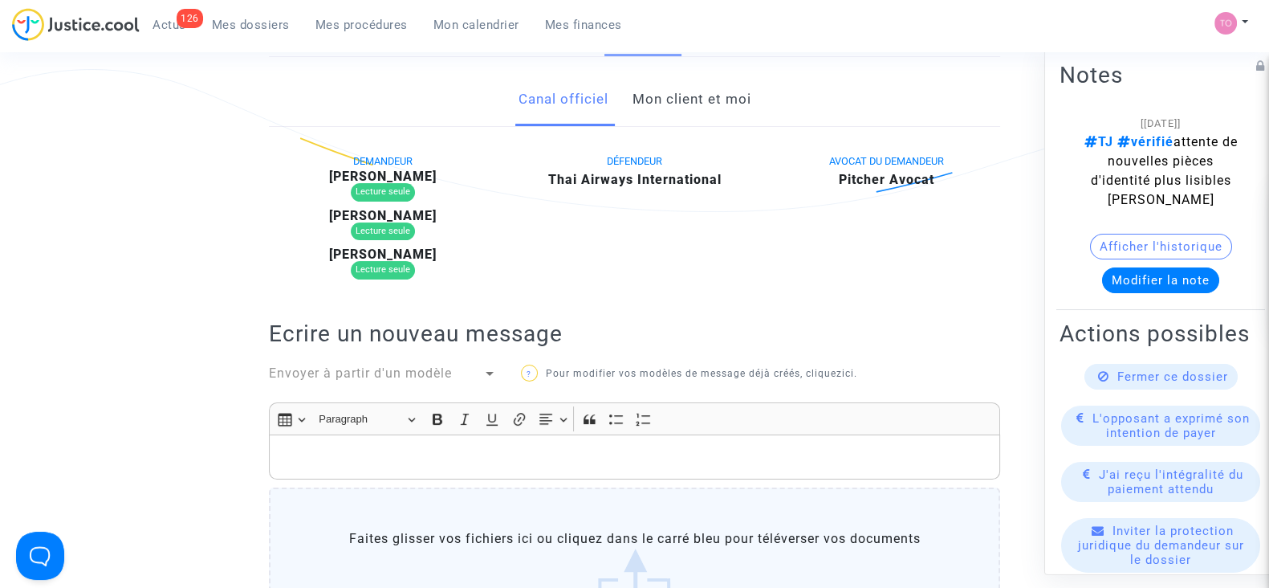
click at [719, 94] on link "Mon client et moi" at bounding box center [691, 99] width 119 height 53
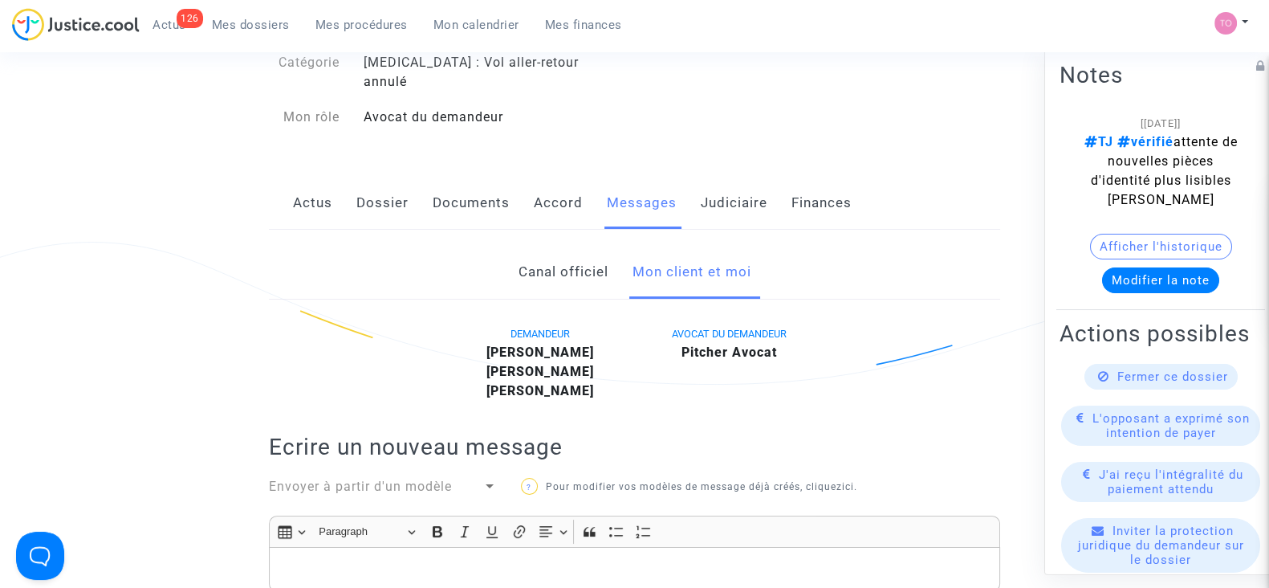
scroll to position [121, 0]
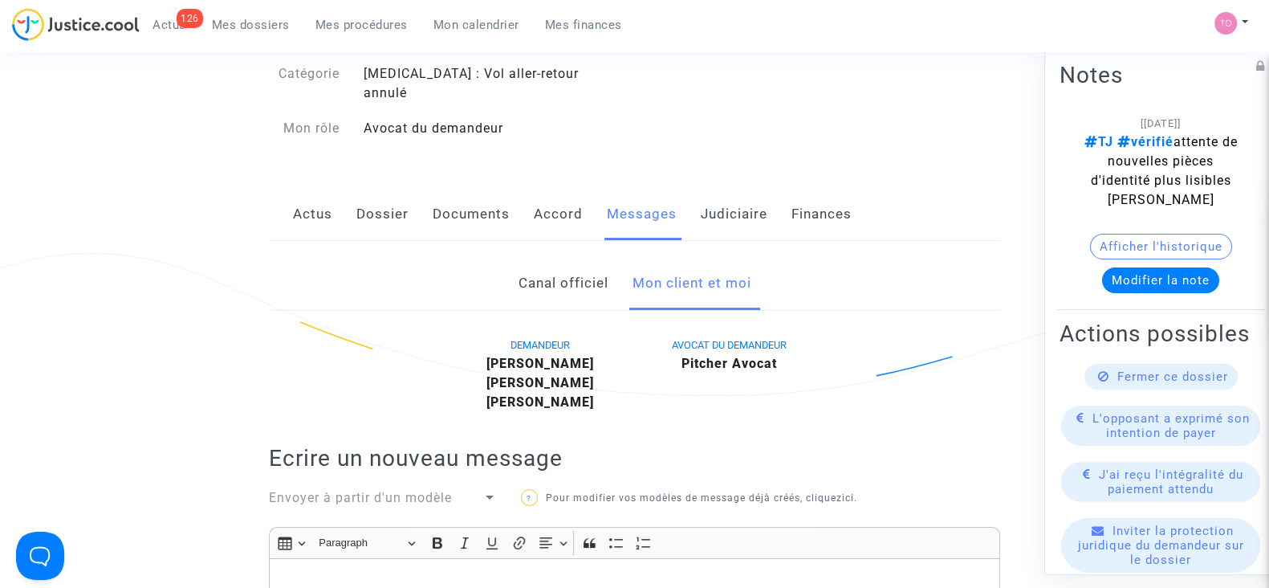
click at [548, 275] on link "Canal officiel" at bounding box center [563, 283] width 90 height 53
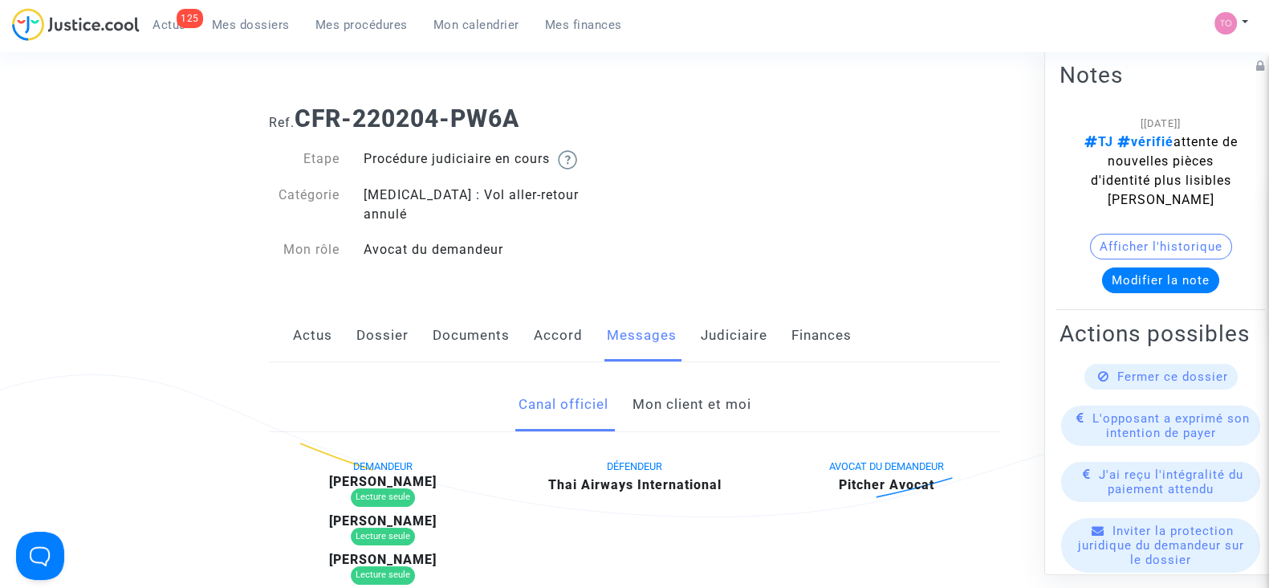
click at [693, 385] on link "Mon client et moi" at bounding box center [691, 404] width 119 height 53
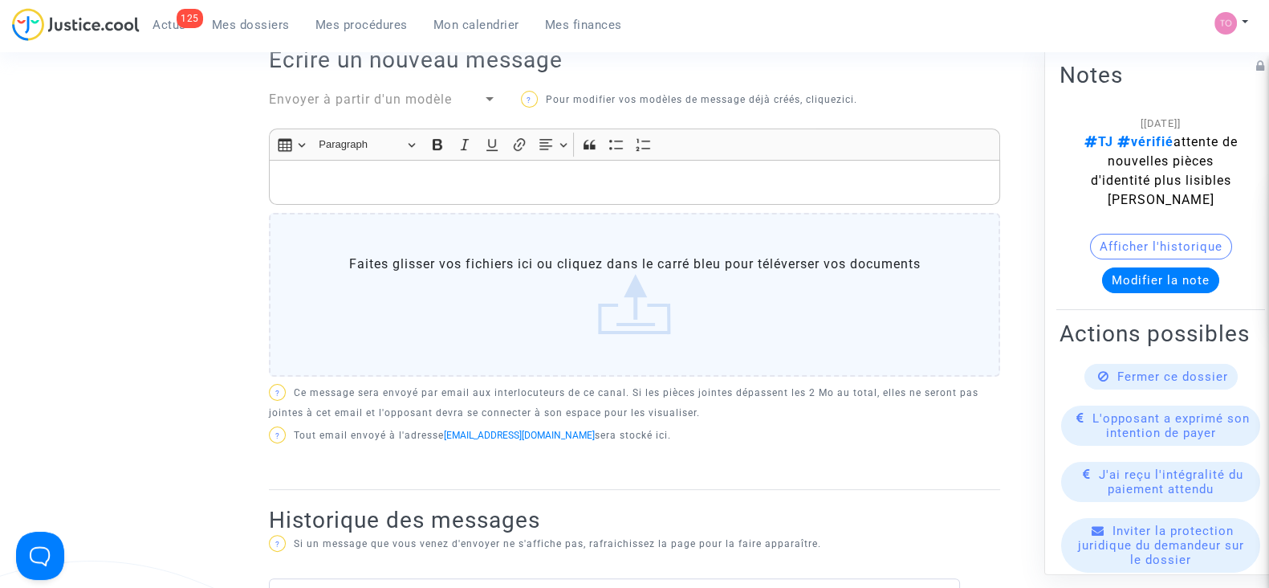
scroll to position [477, 0]
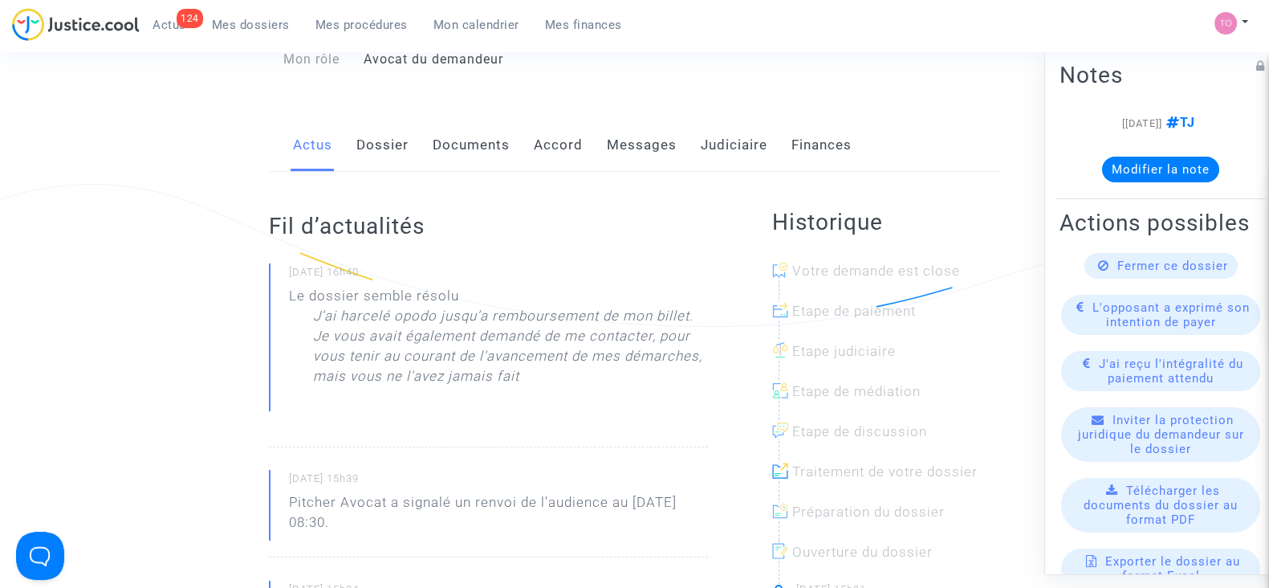
scroll to position [189, 0]
click at [449, 139] on link "Documents" at bounding box center [471, 146] width 77 height 53
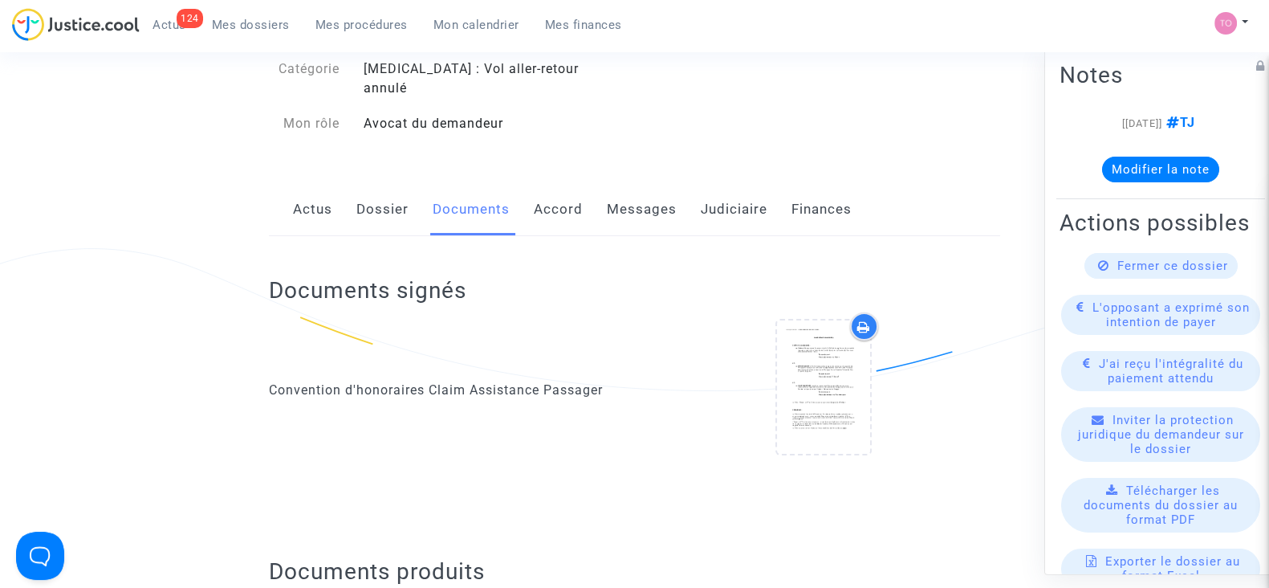
scroll to position [125, 0]
click at [625, 198] on link "Messages" at bounding box center [642, 210] width 70 height 53
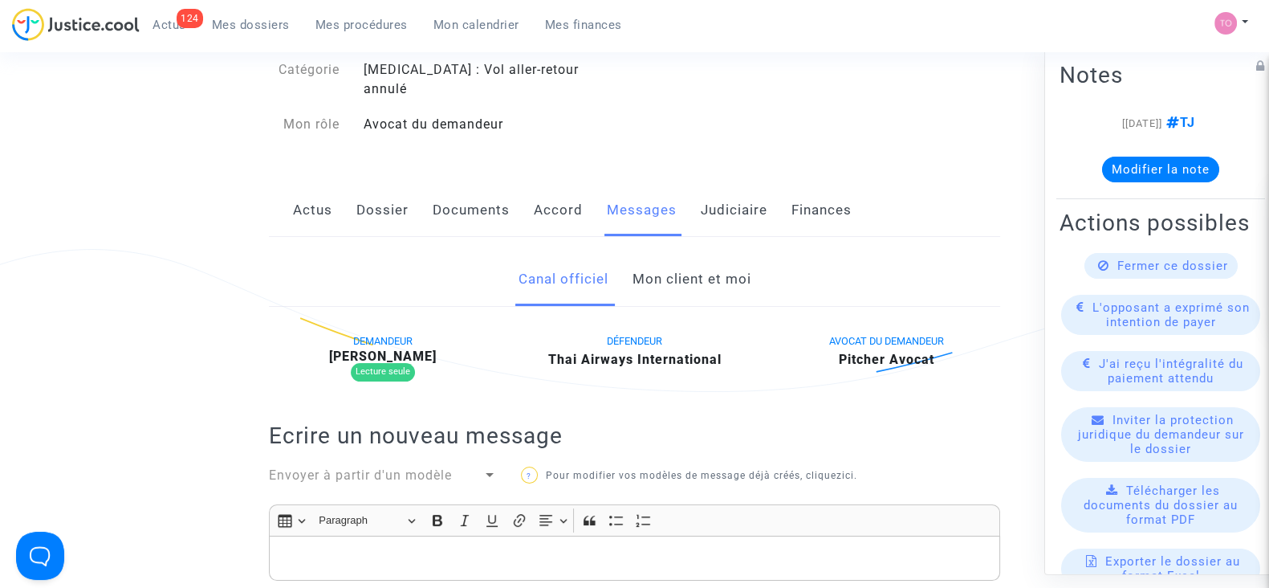
click at [685, 259] on link "Mon client et moi" at bounding box center [691, 279] width 119 height 53
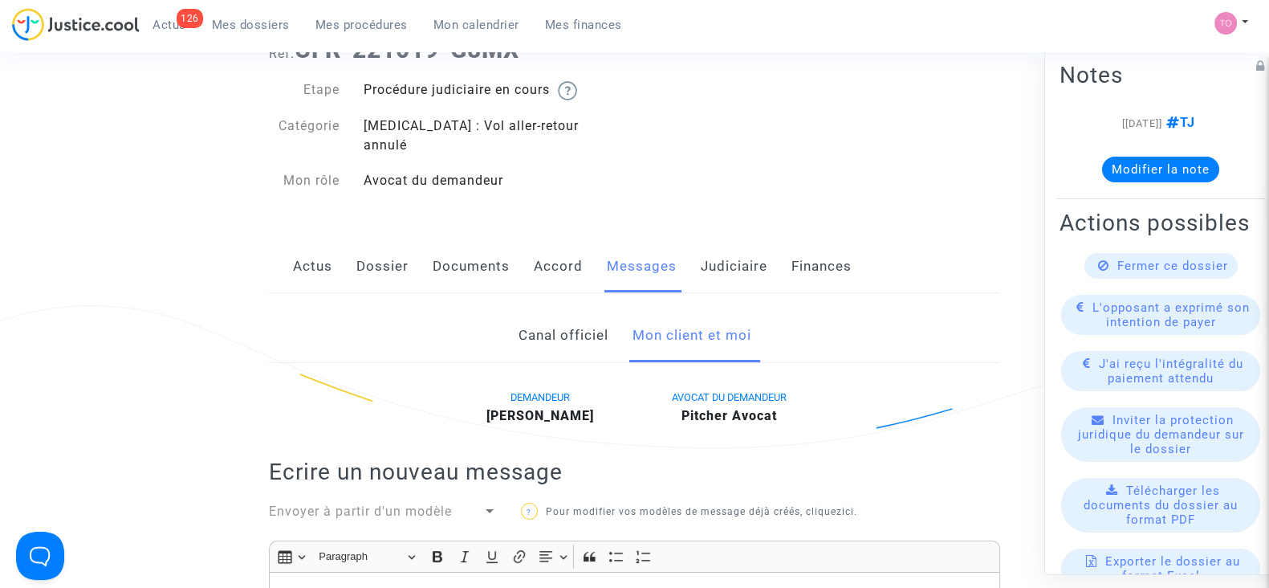
scroll to position [43, 0]
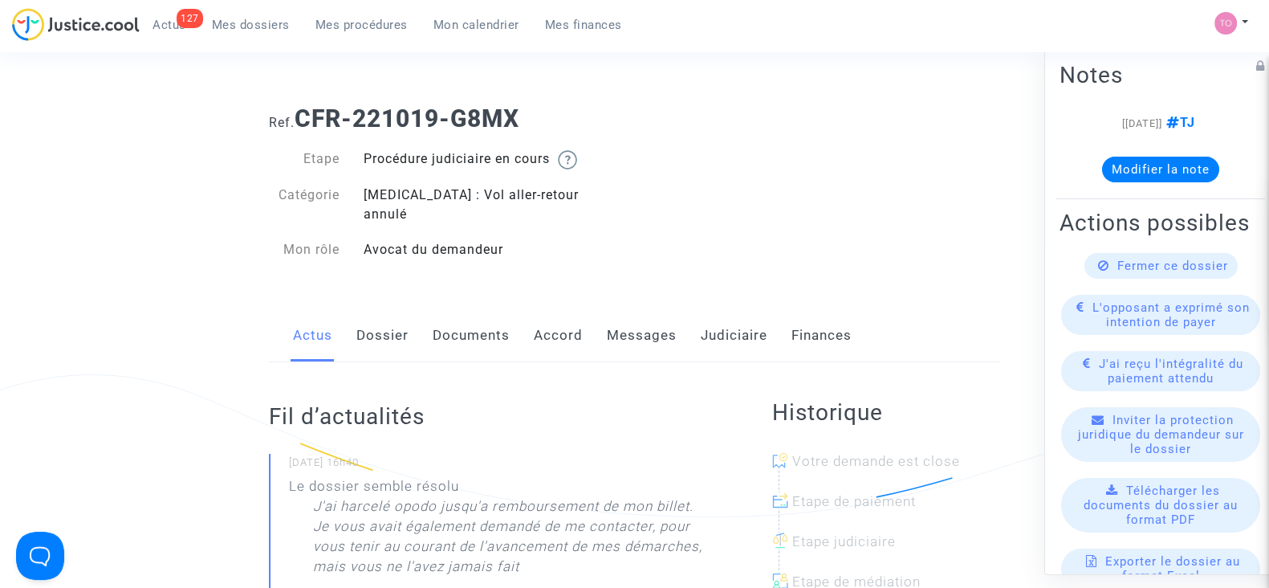
click at [706, 309] on link "Judiciaire" at bounding box center [734, 335] width 67 height 53
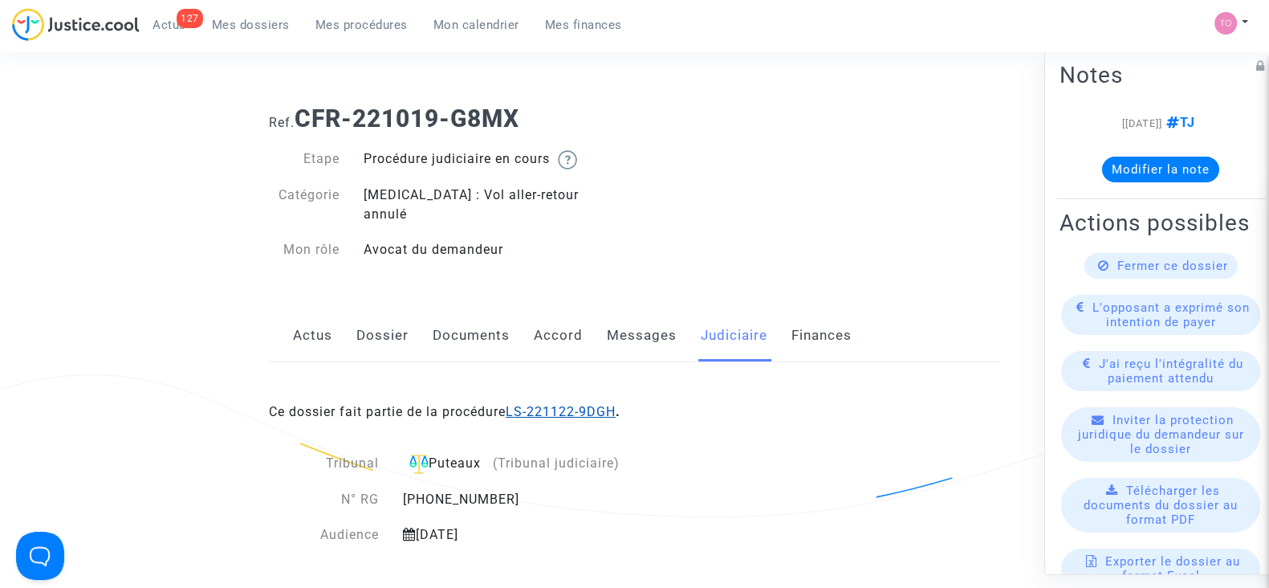
click at [515, 404] on link "LS-221122-9DGH" at bounding box center [561, 411] width 110 height 15
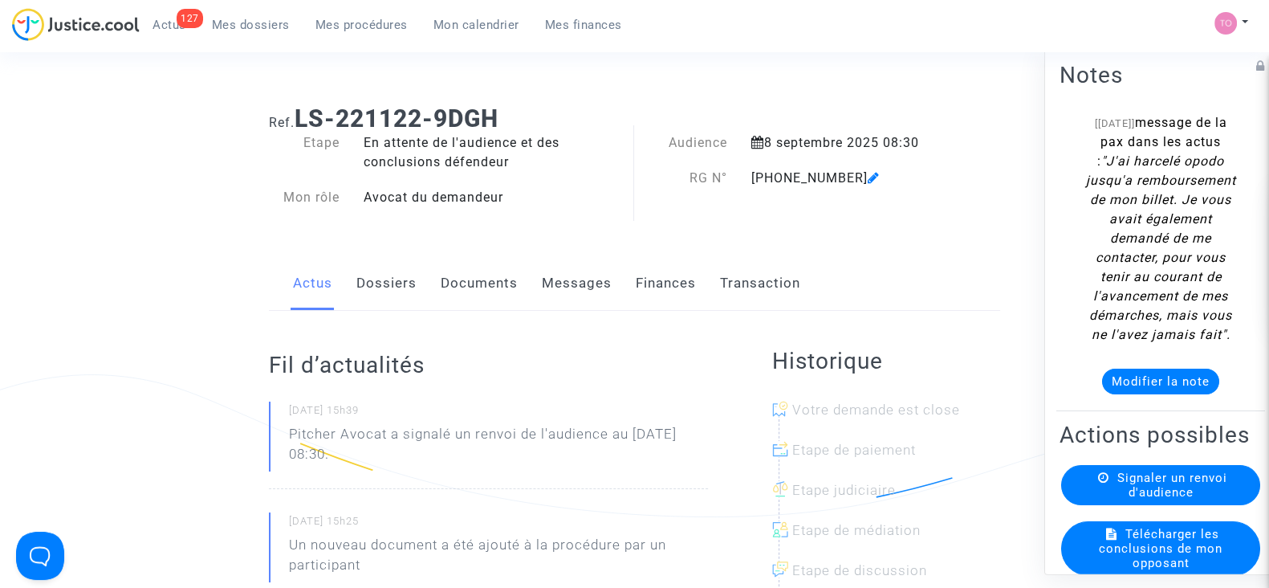
click at [486, 287] on link "Documents" at bounding box center [479, 283] width 77 height 53
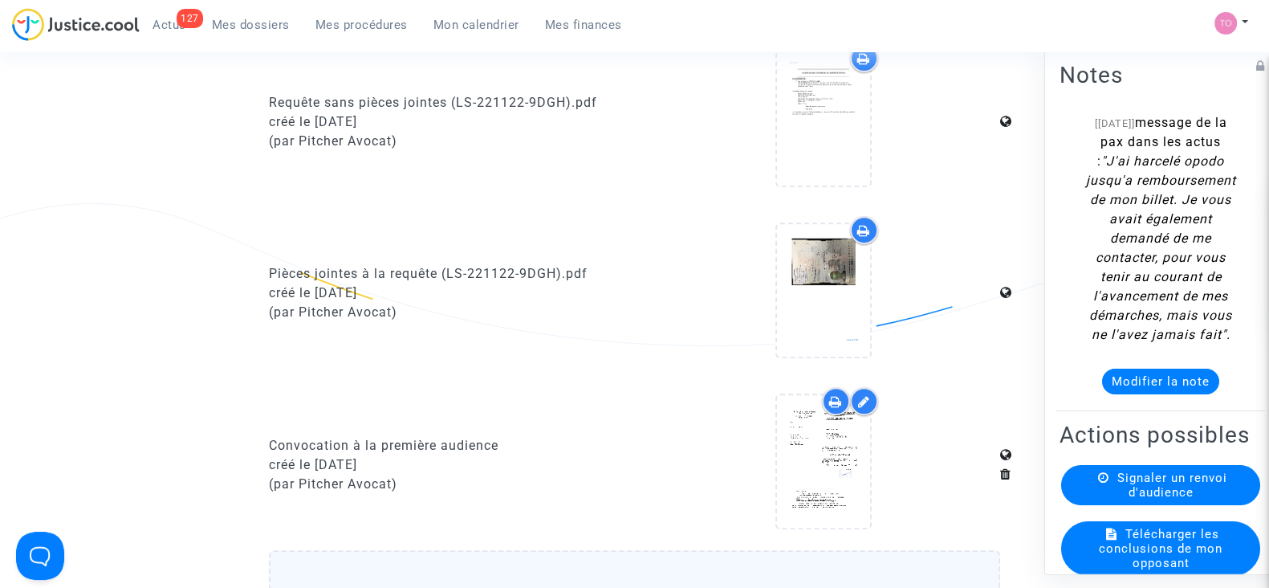
scroll to position [960, 0]
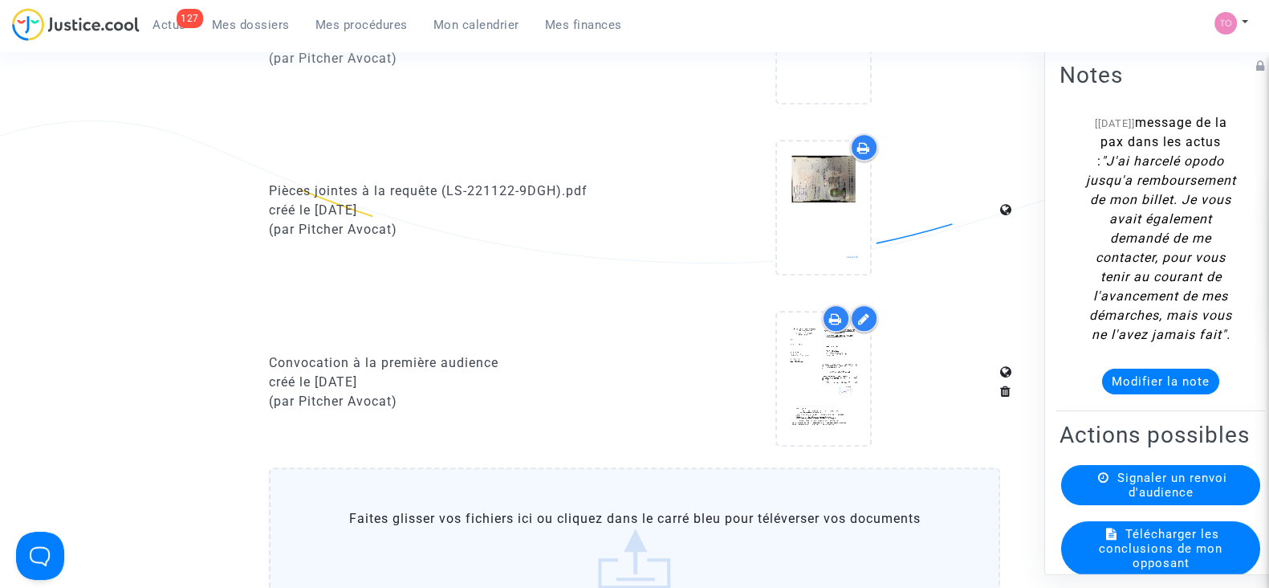
click at [855, 379] on div at bounding box center [823, 378] width 93 height 51
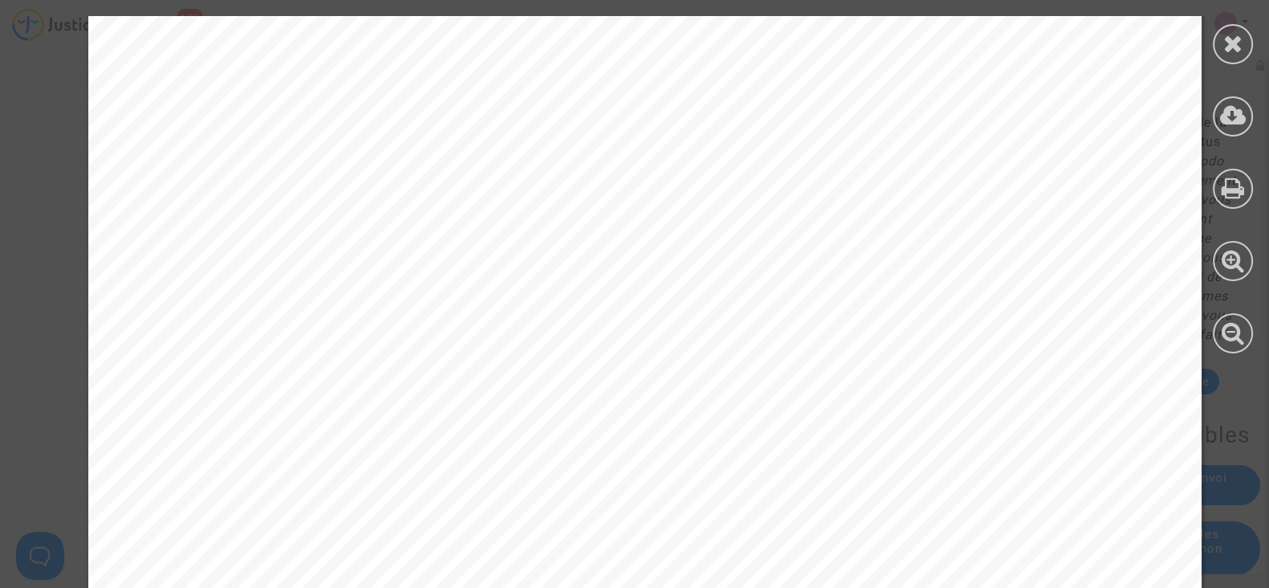
scroll to position [249, 0]
drag, startPoint x: 1220, startPoint y: 42, endPoint x: 736, endPoint y: 218, distance: 515.1
click at [1245, 47] on div at bounding box center [1233, 44] width 40 height 40
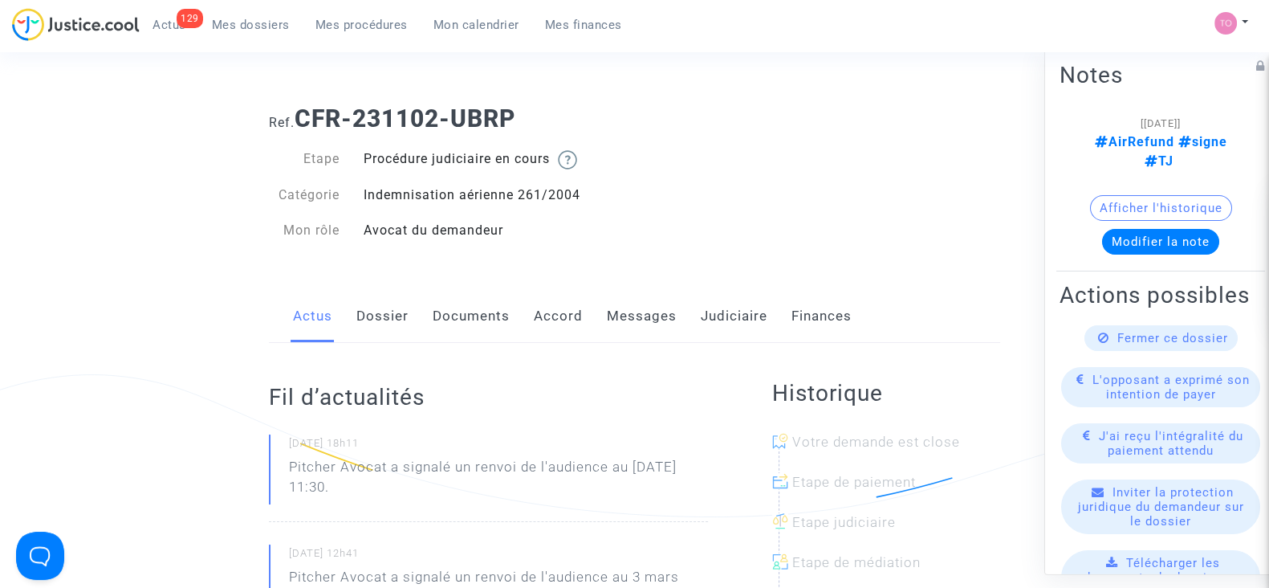
click at [735, 328] on link "Judiciaire" at bounding box center [734, 316] width 67 height 53
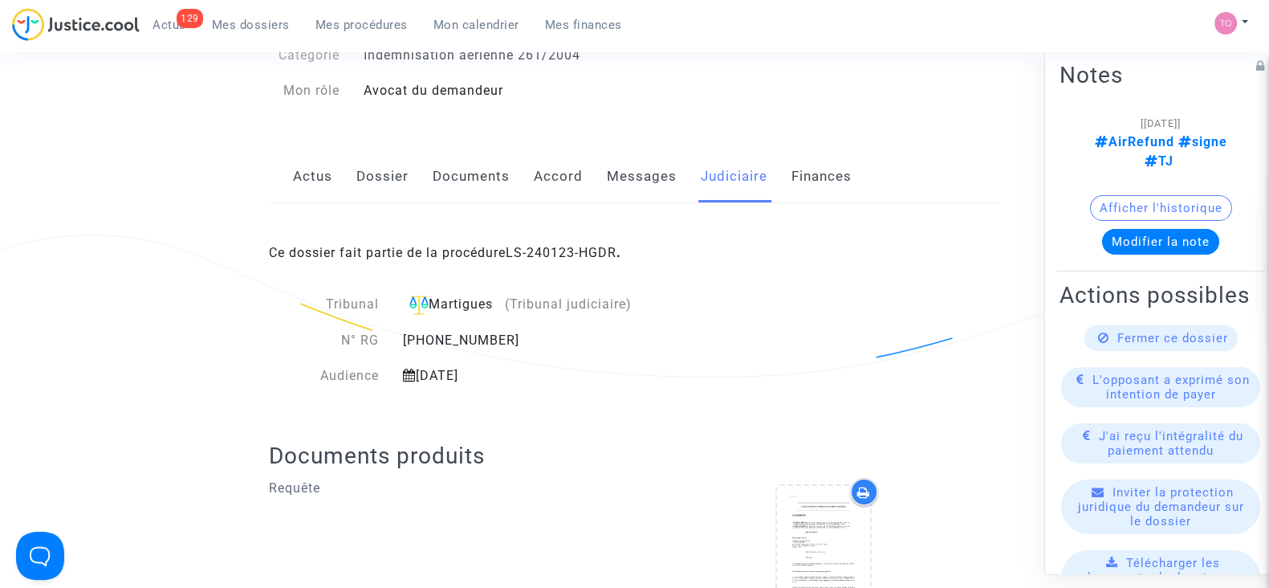
scroll to position [141, 0]
click at [364, 159] on link "Dossier" at bounding box center [383, 175] width 52 height 53
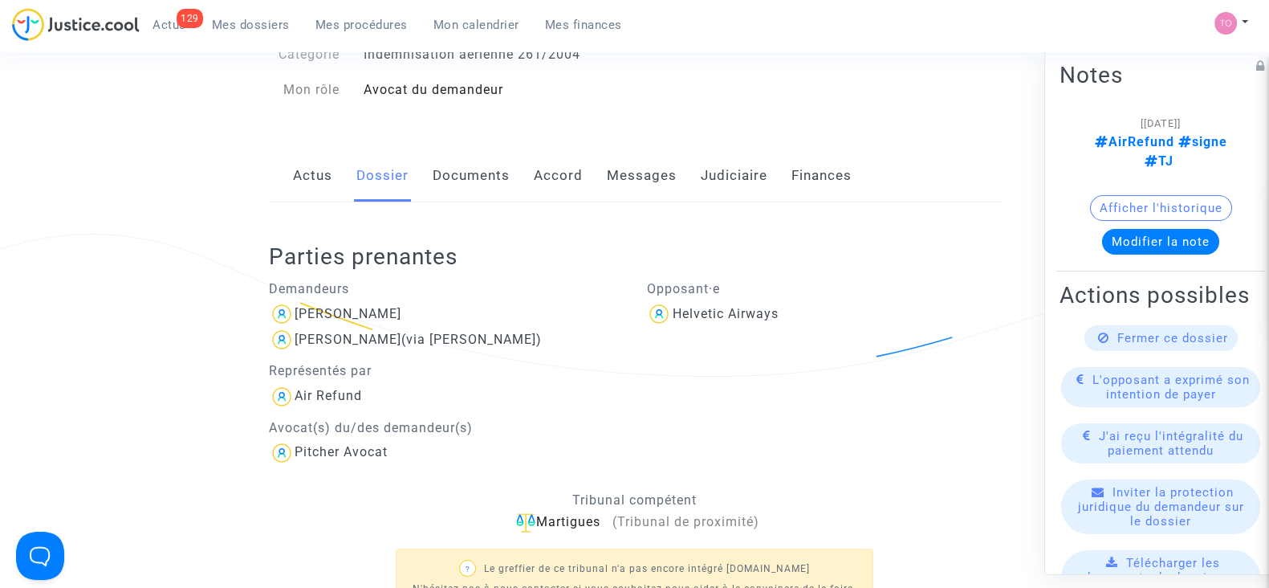
click at [613, 200] on link "Messages" at bounding box center [642, 175] width 70 height 53
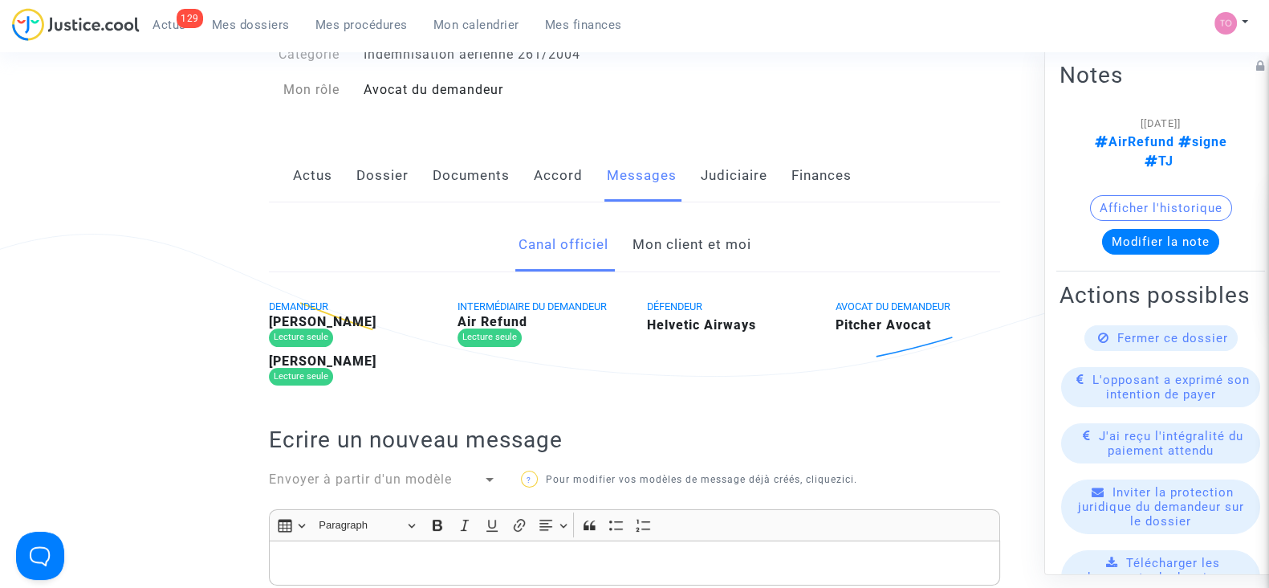
click at [670, 259] on link "Mon client et moi" at bounding box center [691, 244] width 119 height 53
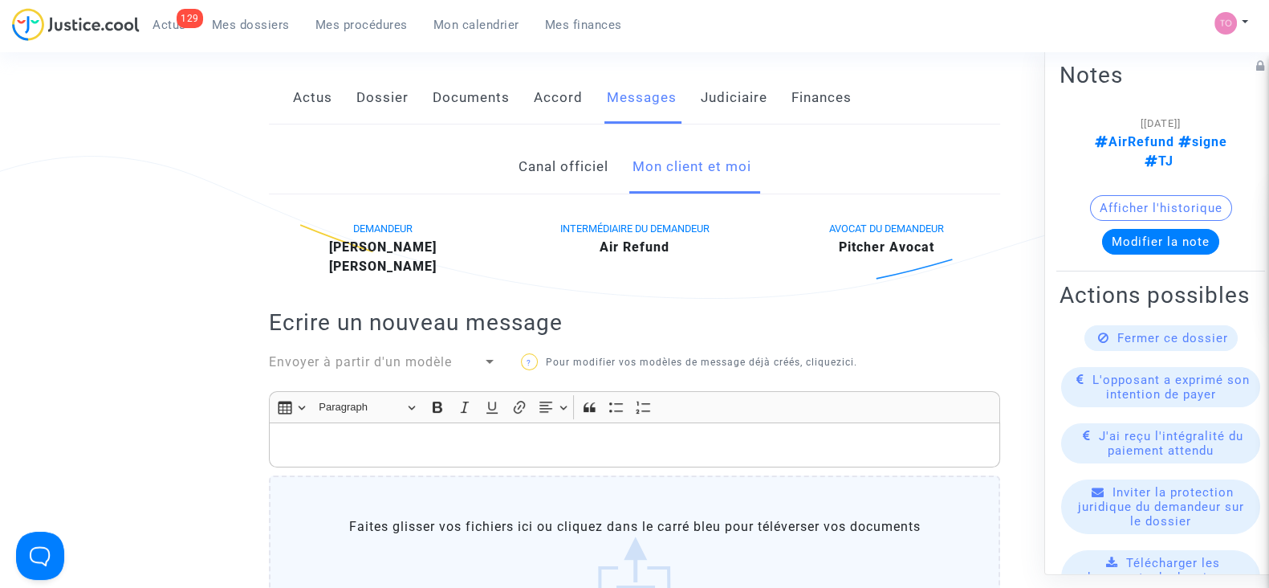
scroll to position [141, 0]
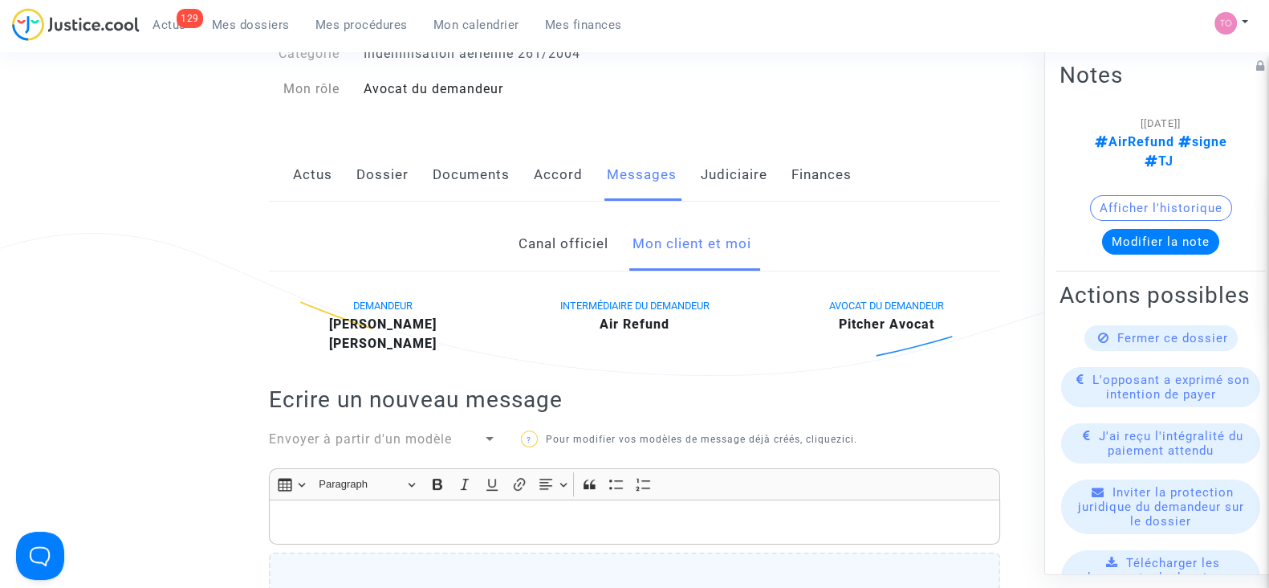
click at [546, 255] on link "Canal officiel" at bounding box center [563, 244] width 90 height 53
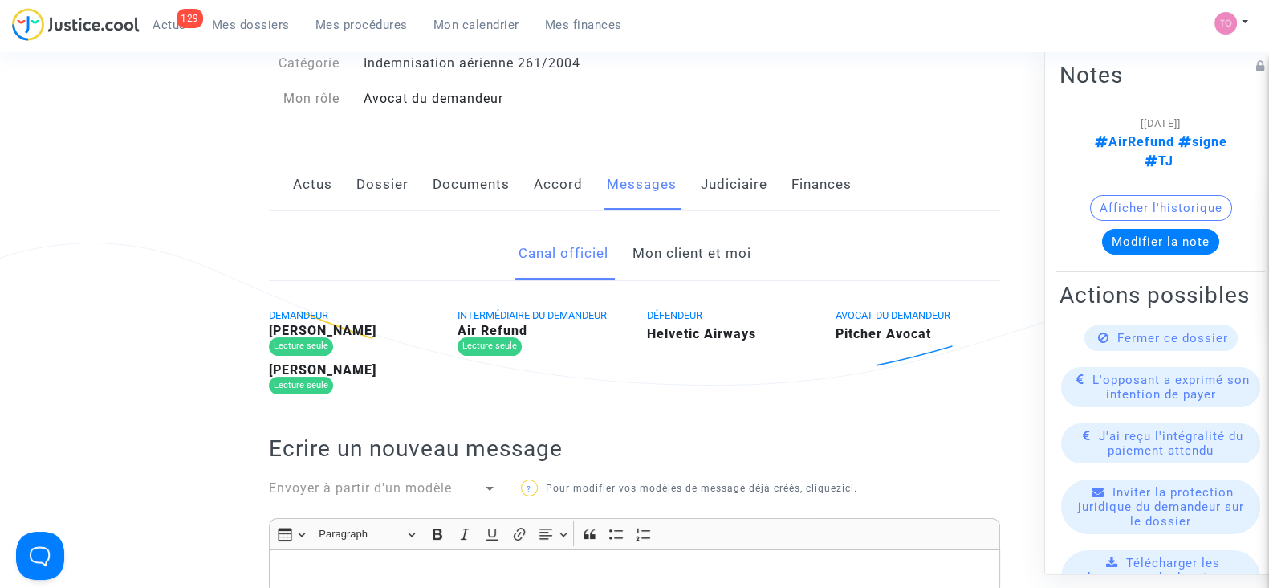
scroll to position [124, 0]
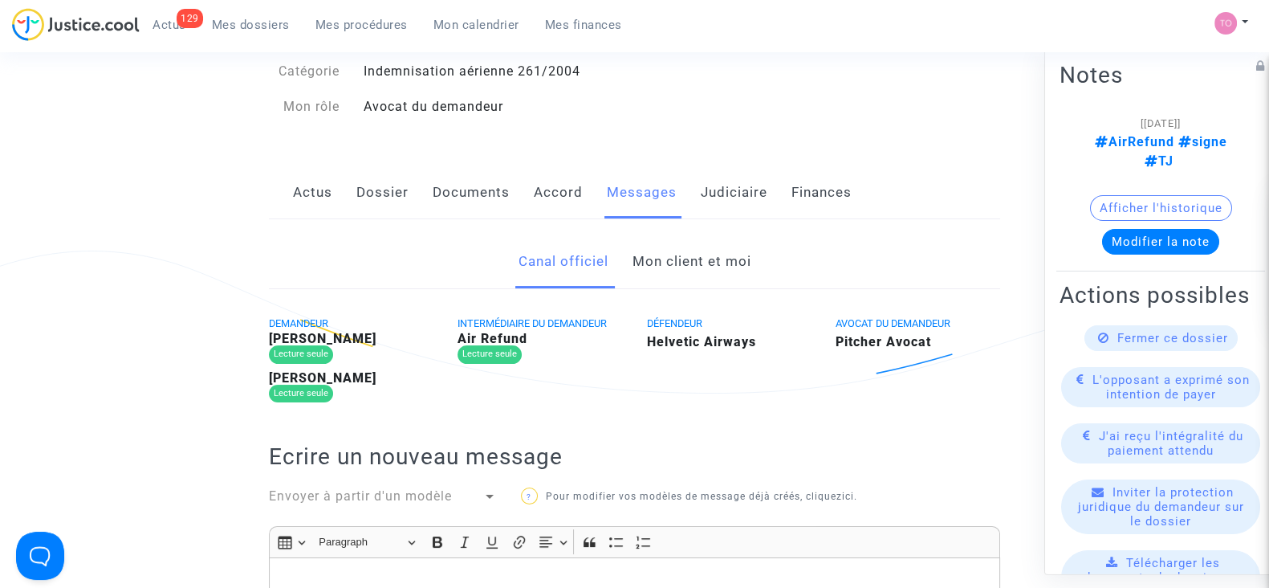
click at [678, 262] on link "Mon client et moi" at bounding box center [691, 261] width 119 height 53
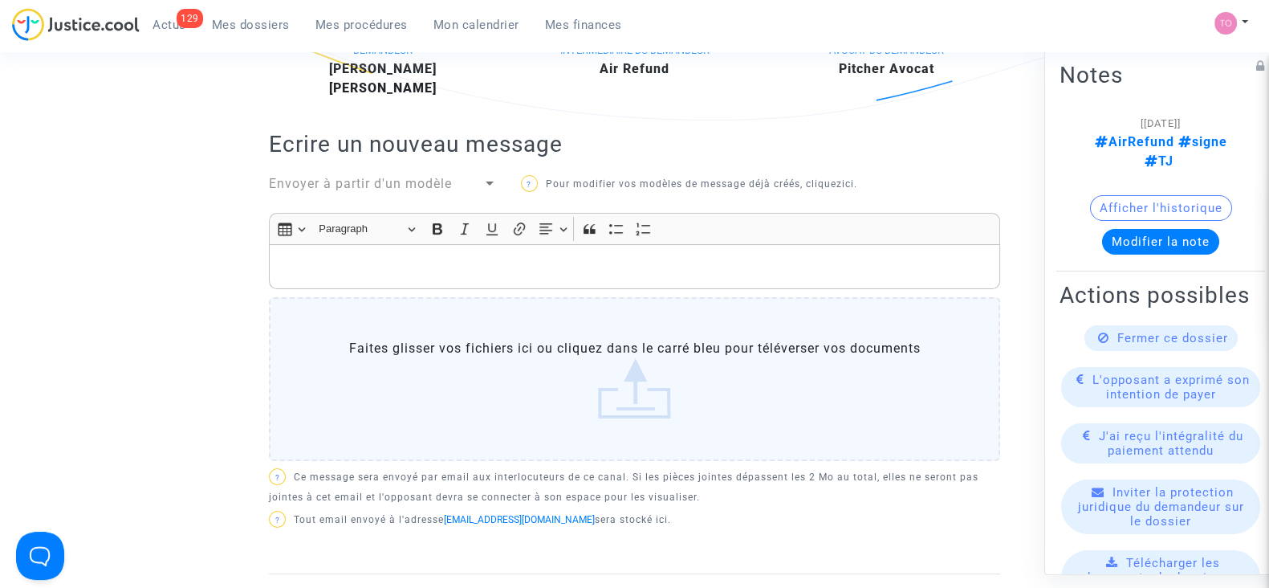
scroll to position [463, 0]
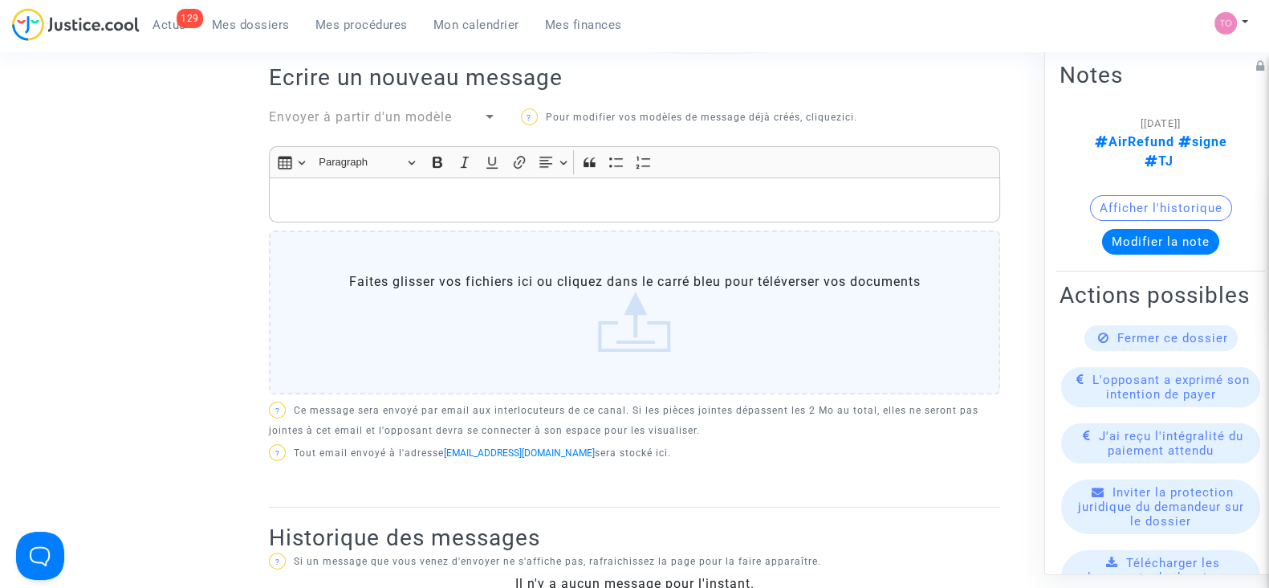
click at [478, 315] on label "Faites glisser vos fichiers ici ou cliquez dans le carré bleu pour téléverser v…" at bounding box center [634, 312] width 731 height 164
click at [0, 0] on input "Faites glisser vos fichiers ici ou cliquez dans le carré bleu pour téléverser v…" at bounding box center [0, 0] width 0 height 0
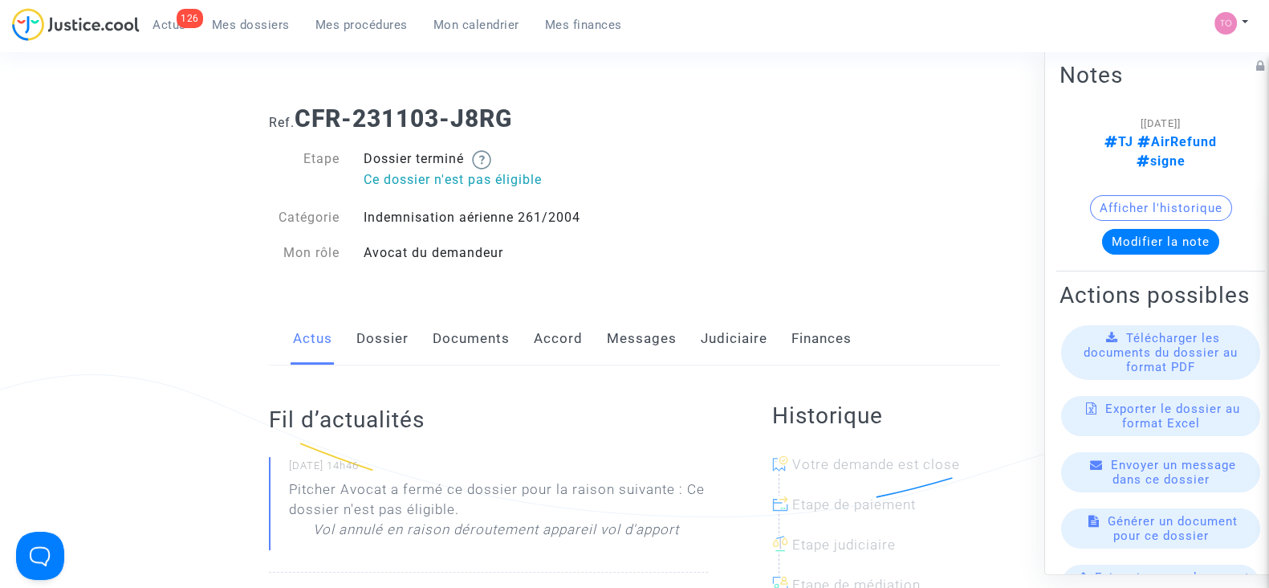
click at [719, 339] on link "Judiciaire" at bounding box center [734, 338] width 67 height 53
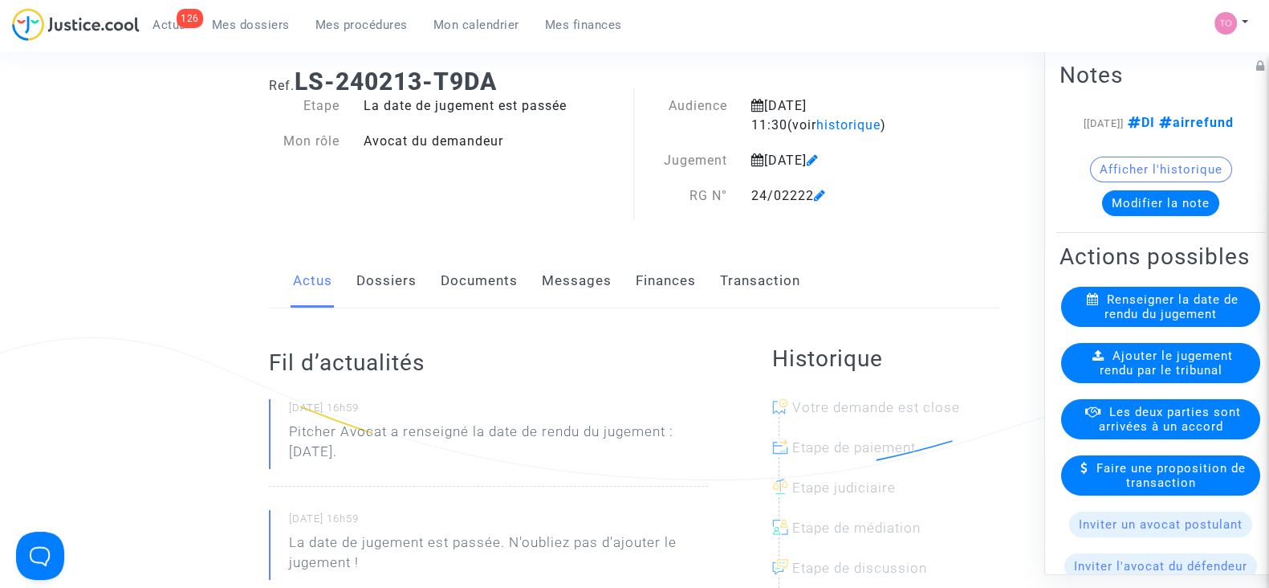
scroll to position [38, 0]
click at [469, 271] on link "Documents" at bounding box center [479, 280] width 77 height 53
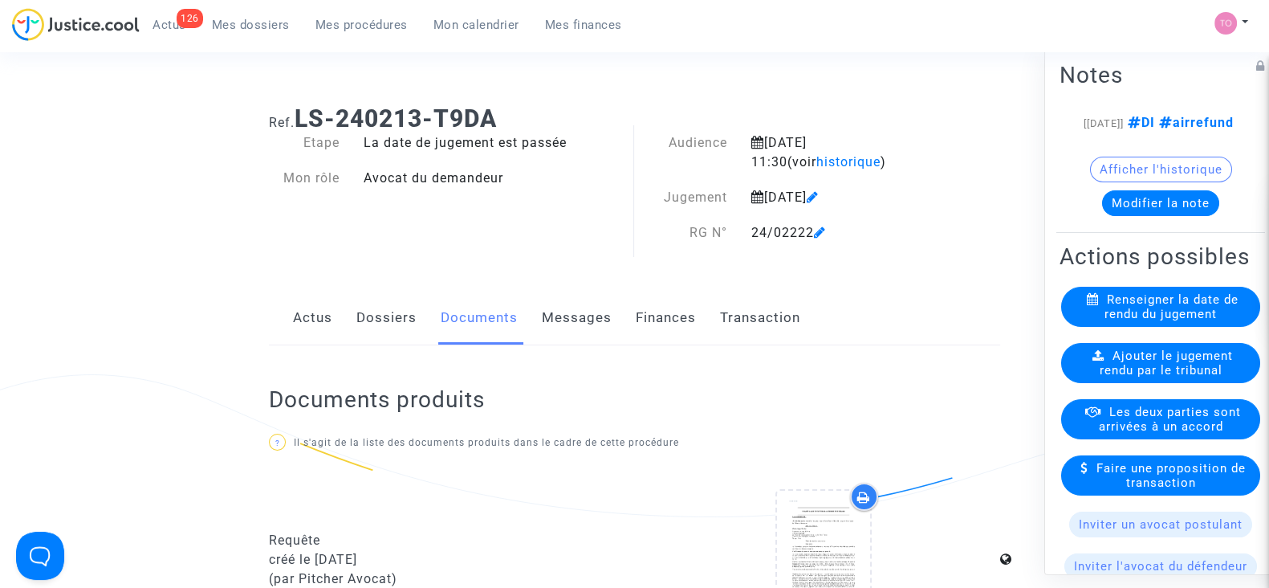
click at [1125, 182] on button "Afficher l'historique" at bounding box center [1161, 170] width 142 height 26
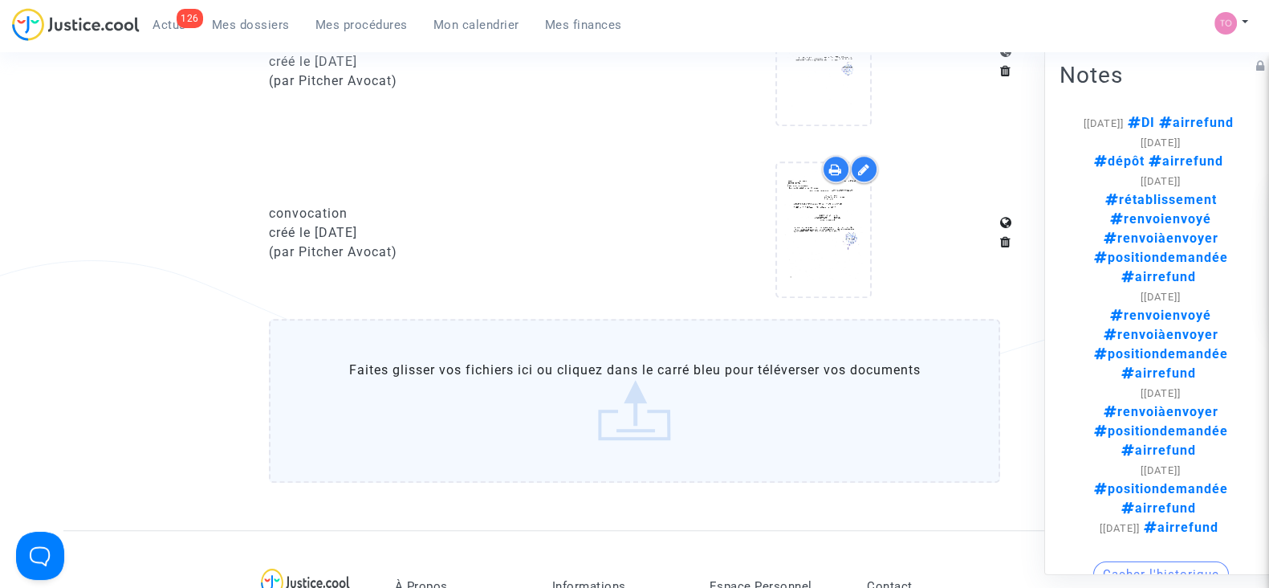
scroll to position [1530, 0]
click at [642, 403] on label "Faites glisser vos fichiers ici ou cliquez dans le carré bleu pour téléverser v…" at bounding box center [634, 397] width 731 height 164
click at [0, 0] on input "Faites glisser vos fichiers ici ou cliquez dans le carré bleu pour téléverser v…" at bounding box center [0, 0] width 0 height 0
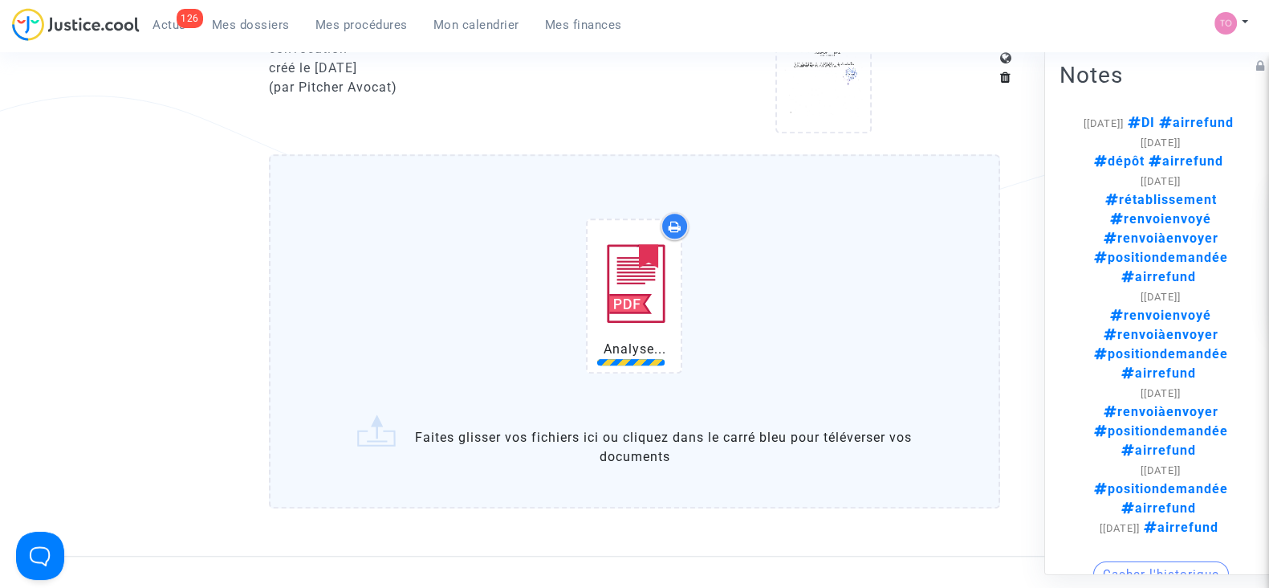
scroll to position [1694, 0]
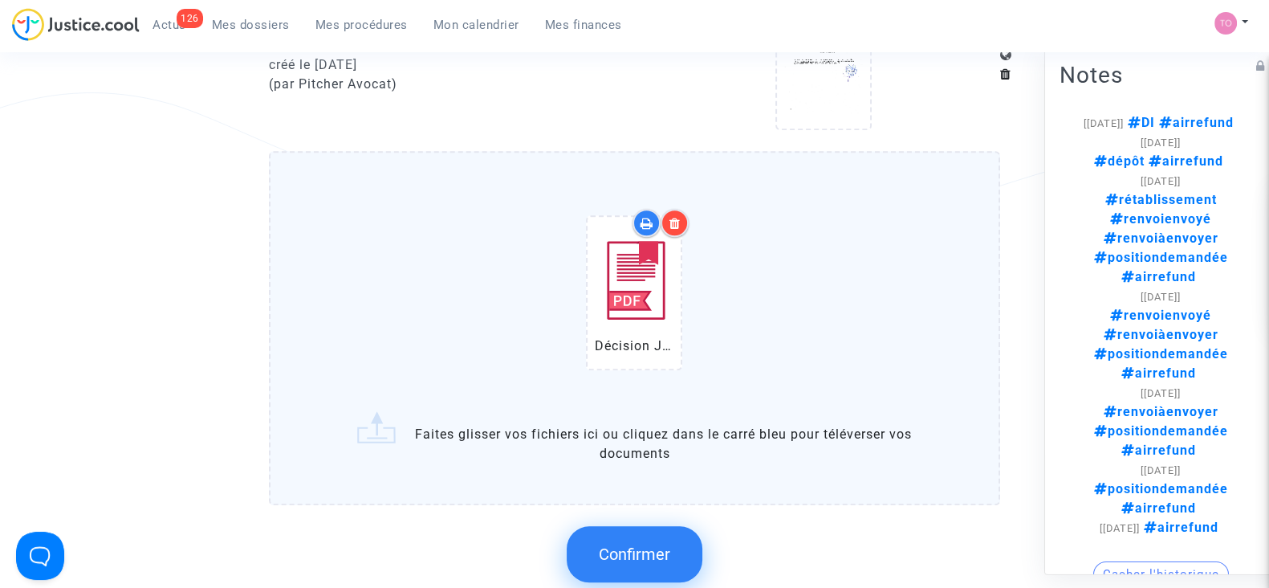
click at [638, 544] on span "Confirmer" at bounding box center [634, 553] width 71 height 19
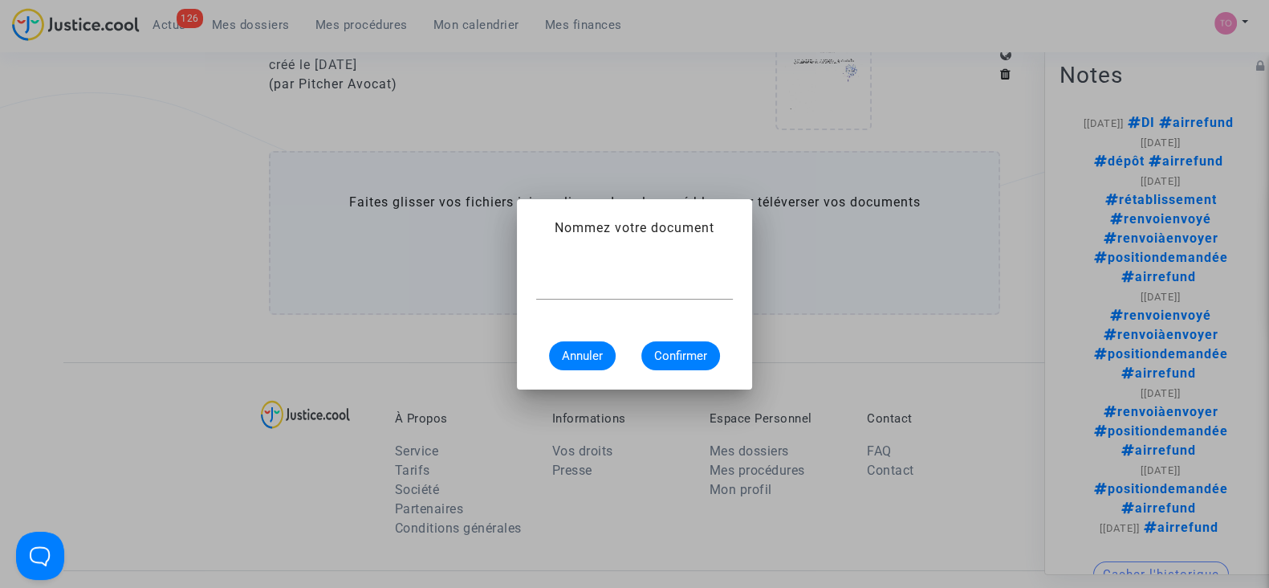
scroll to position [0, 0]
type input "Décision"
click at [653, 355] on button "Confirmer" at bounding box center [681, 355] width 79 height 29
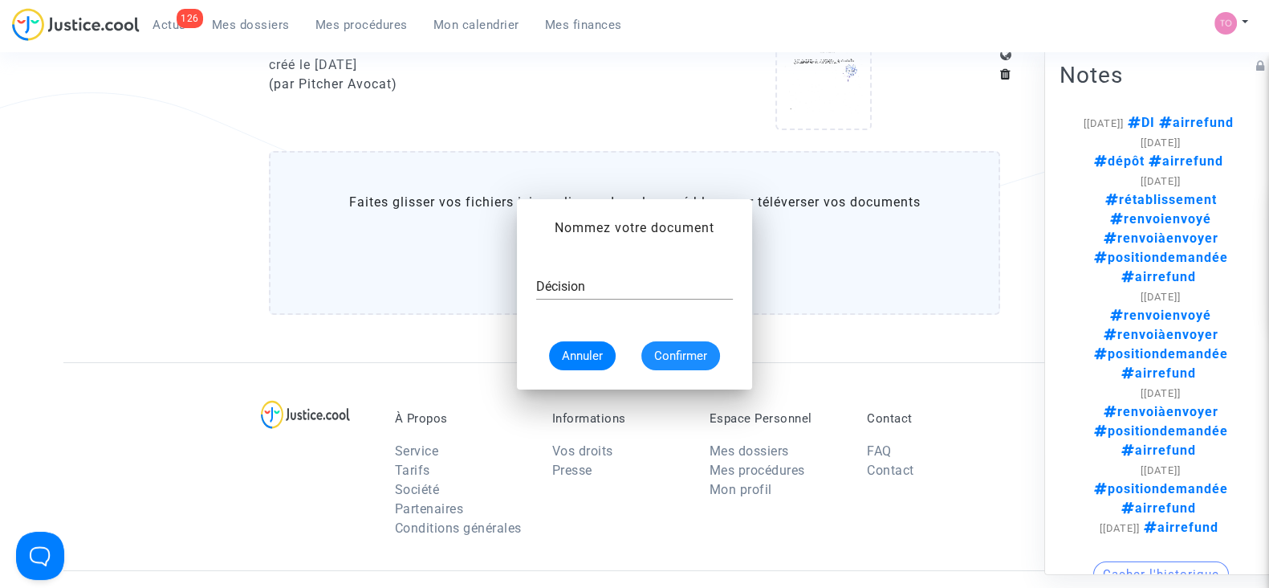
scroll to position [1694, 0]
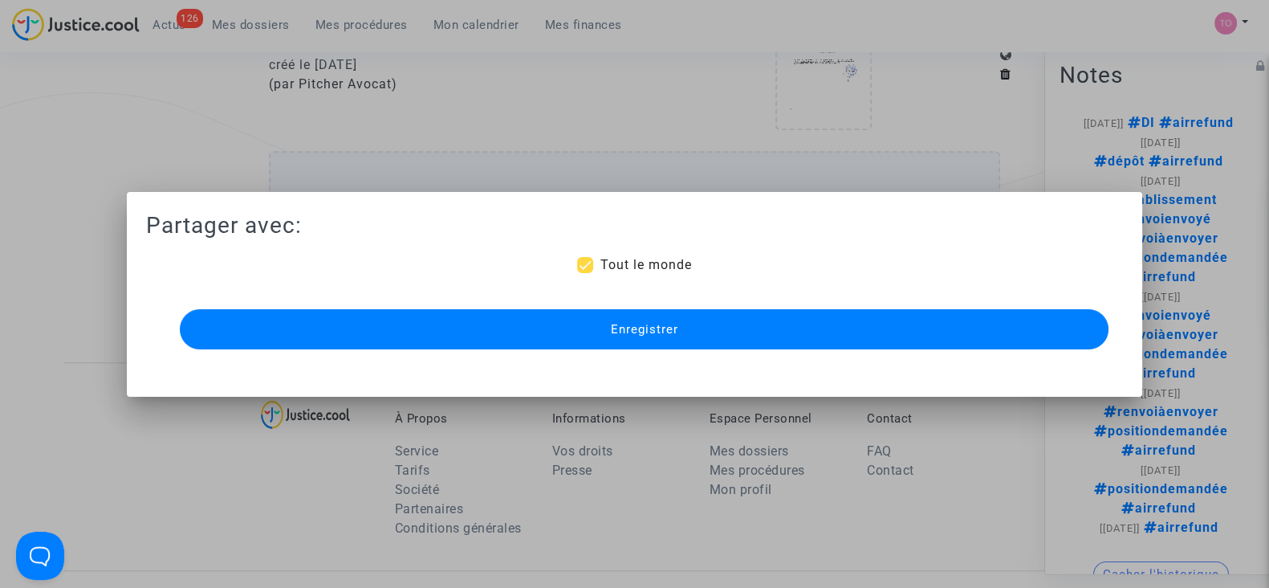
click at [590, 319] on button "Enregistrer" at bounding box center [644, 329] width 929 height 40
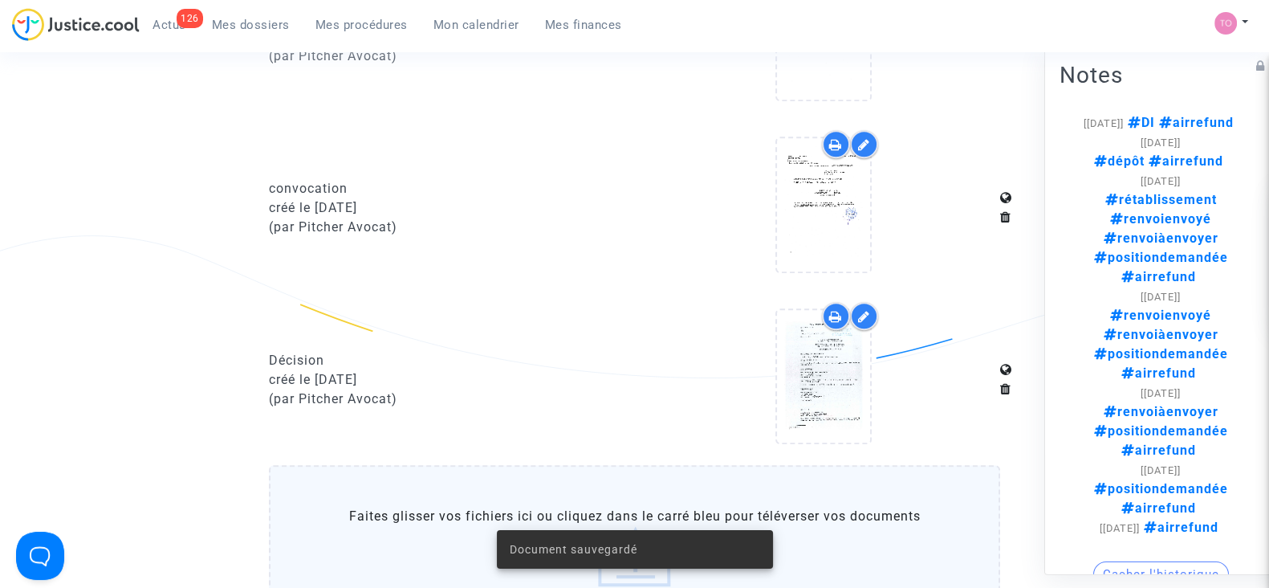
scroll to position [1567, 0]
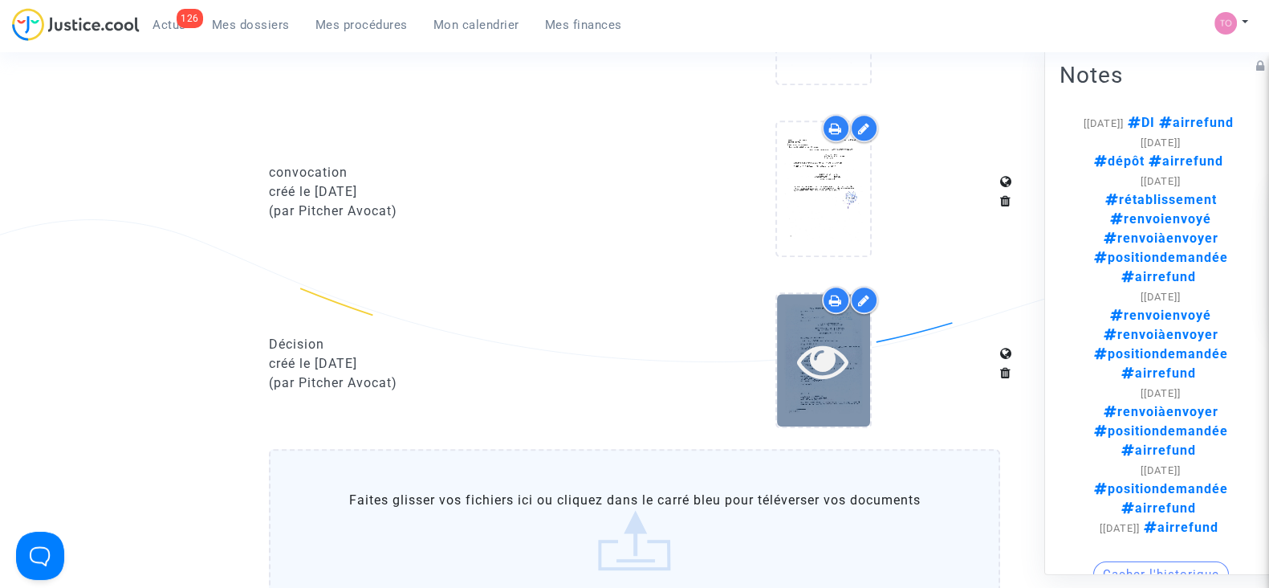
click at [806, 348] on icon at bounding box center [823, 360] width 52 height 51
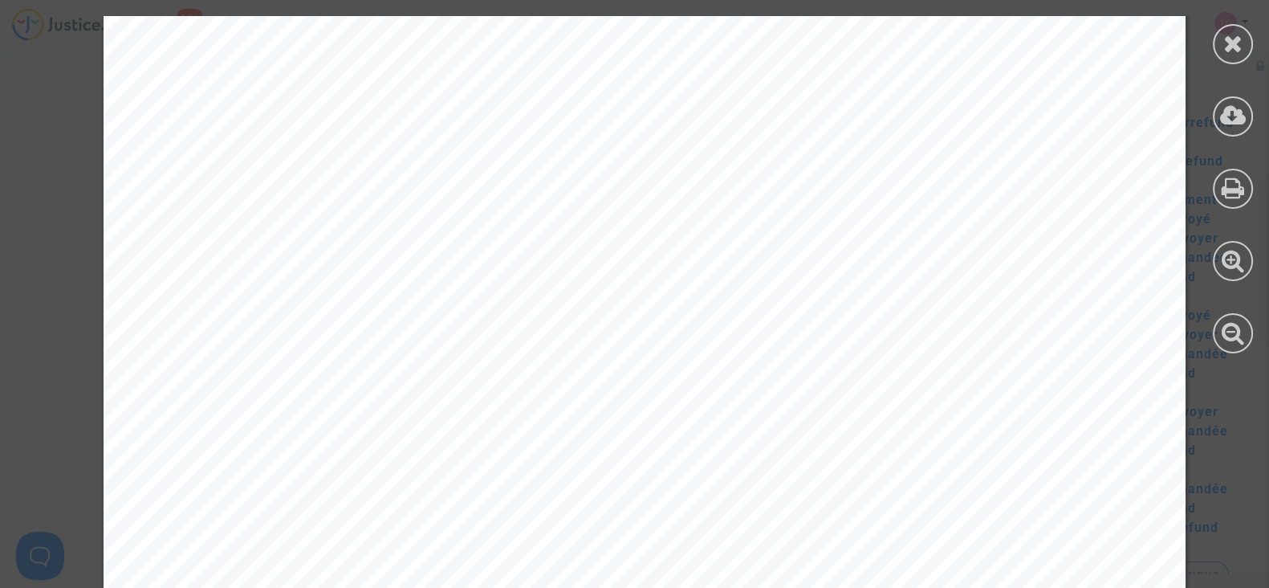
scroll to position [2212, 0]
click at [1219, 46] on div at bounding box center [1233, 44] width 40 height 40
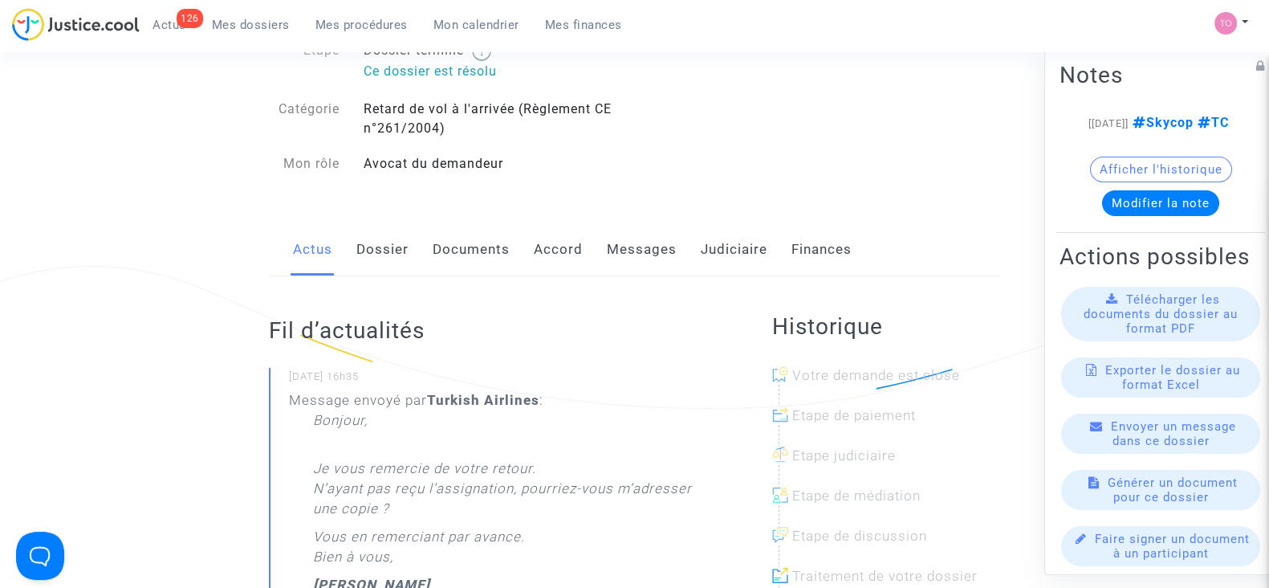
click at [469, 238] on link "Documents" at bounding box center [471, 249] width 77 height 53
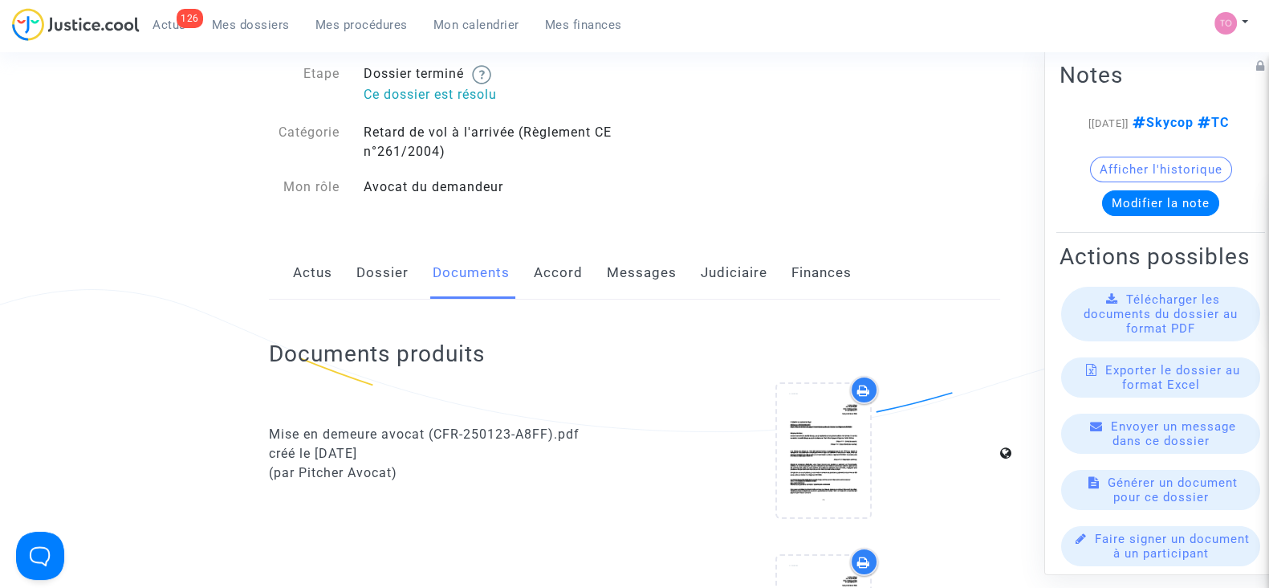
scroll to position [86, 0]
click at [574, 267] on link "Accord" at bounding box center [558, 272] width 49 height 53
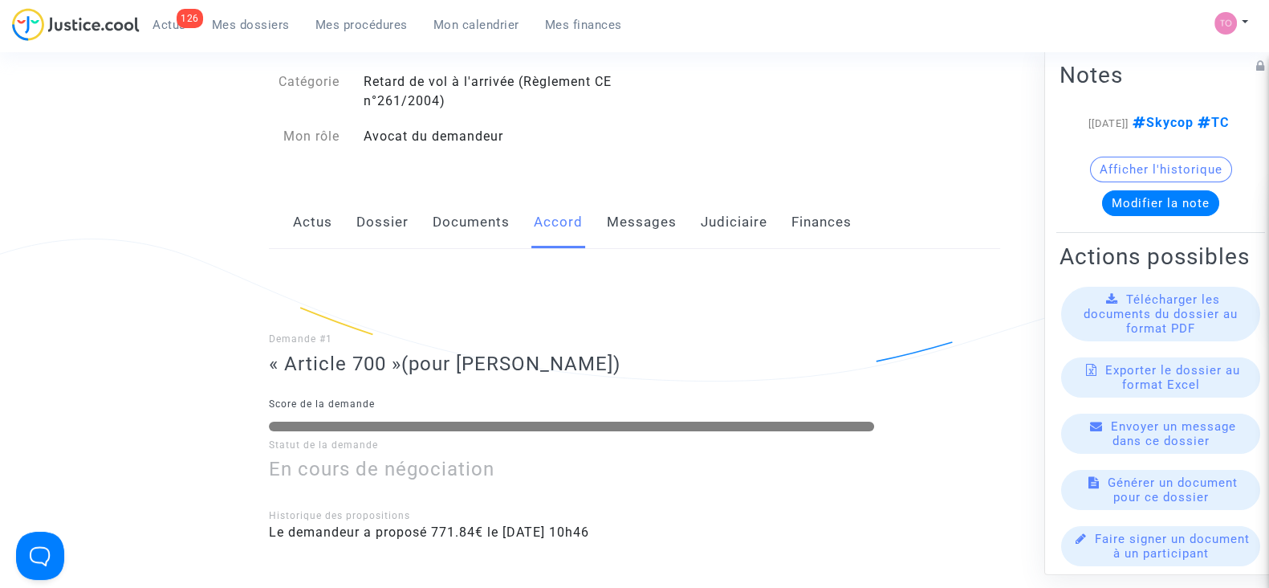
scroll to position [141, 0]
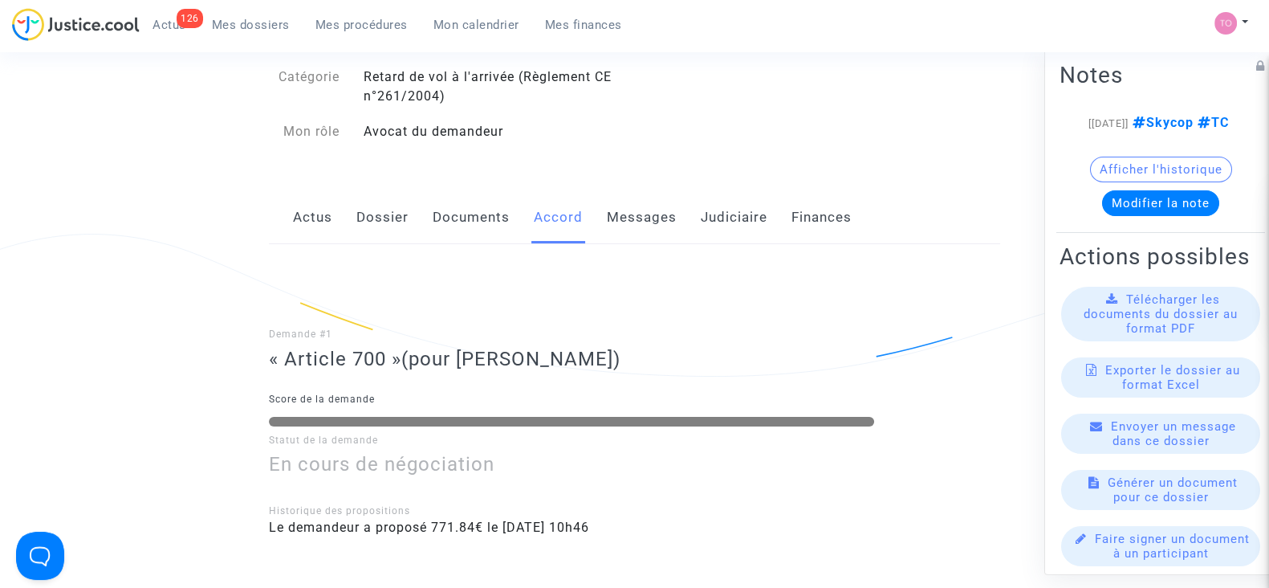
click at [743, 214] on link "Judiciaire" at bounding box center [734, 217] width 67 height 53
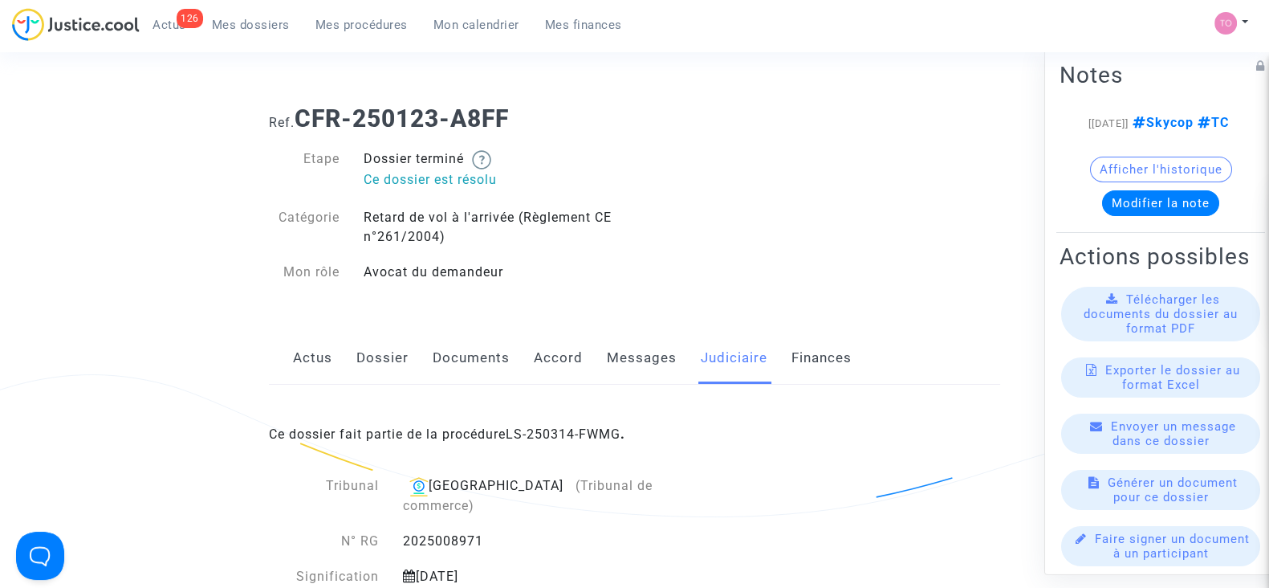
click at [298, 351] on link "Actus" at bounding box center [312, 358] width 39 height 53
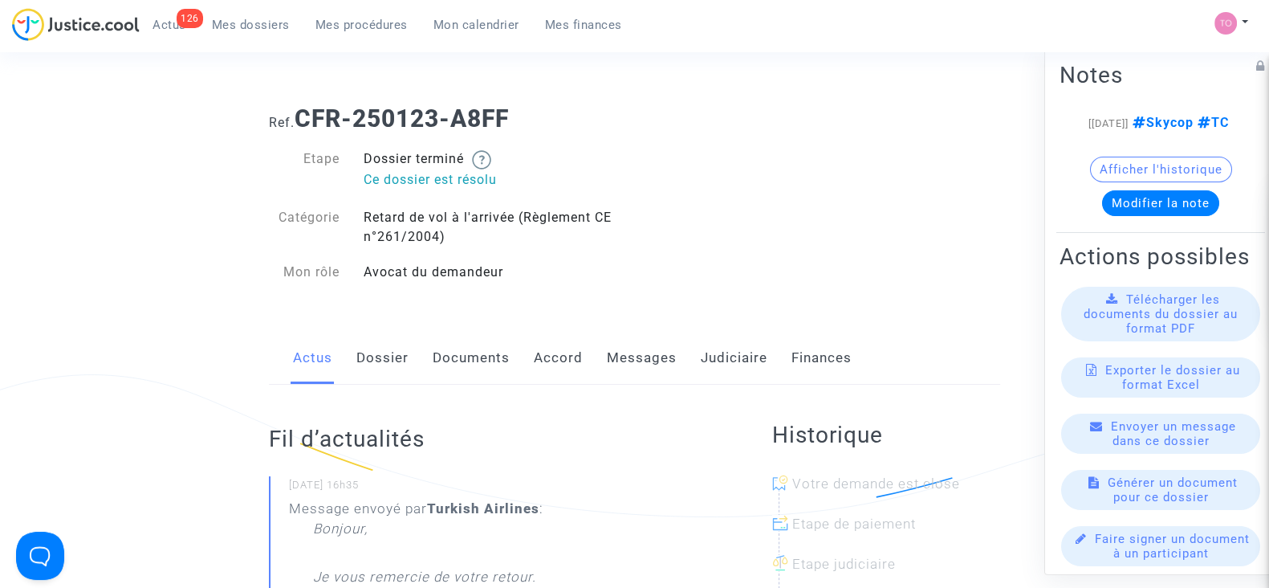
click at [644, 364] on link "Messages" at bounding box center [642, 358] width 70 height 53
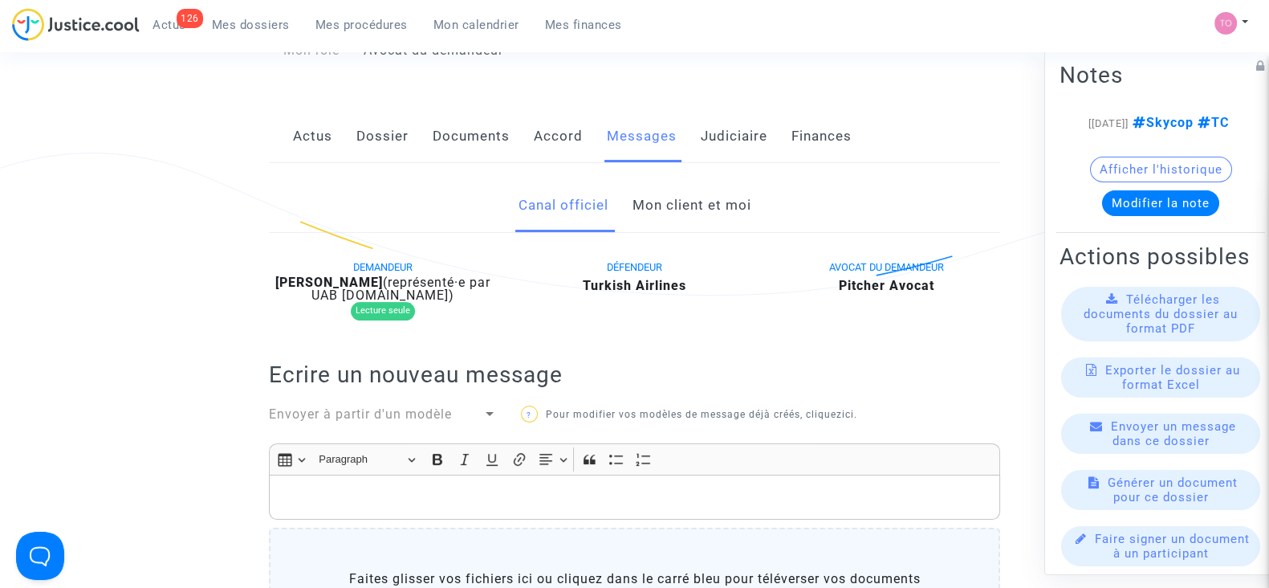
scroll to position [202, 0]
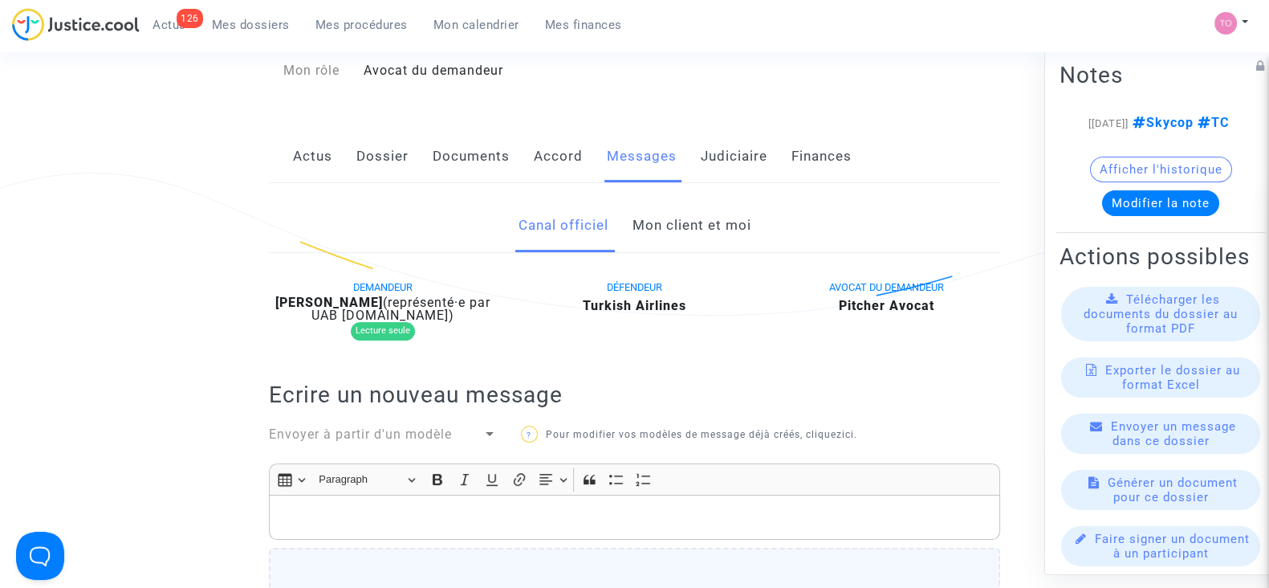
click at [458, 154] on link "Documents" at bounding box center [471, 156] width 77 height 53
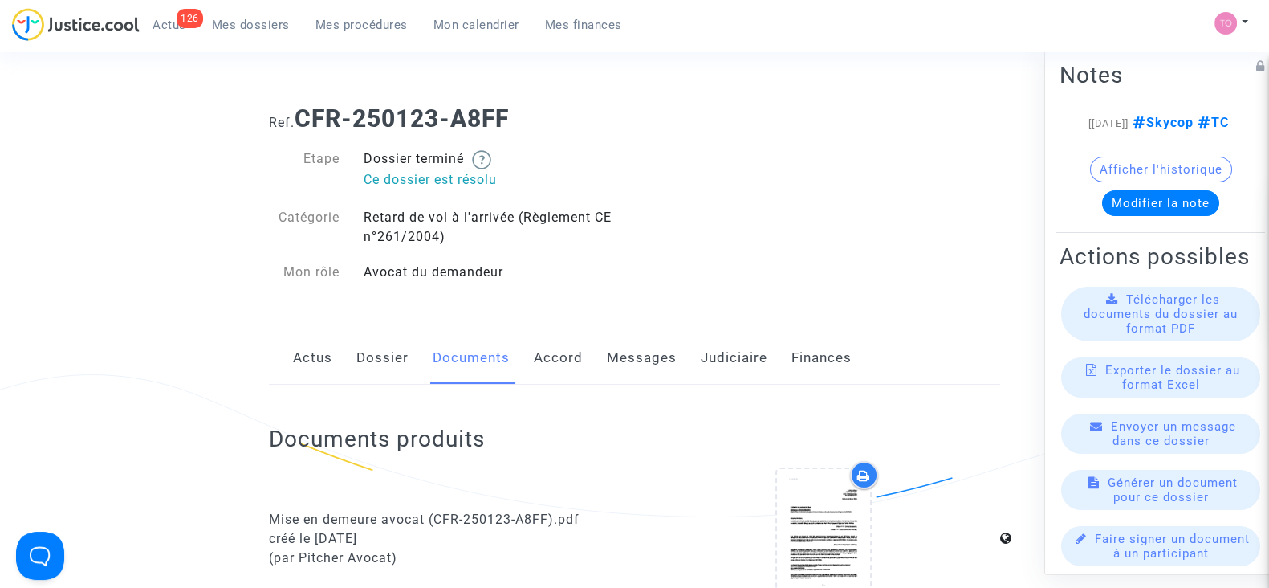
click at [711, 358] on link "Judiciaire" at bounding box center [734, 358] width 67 height 53
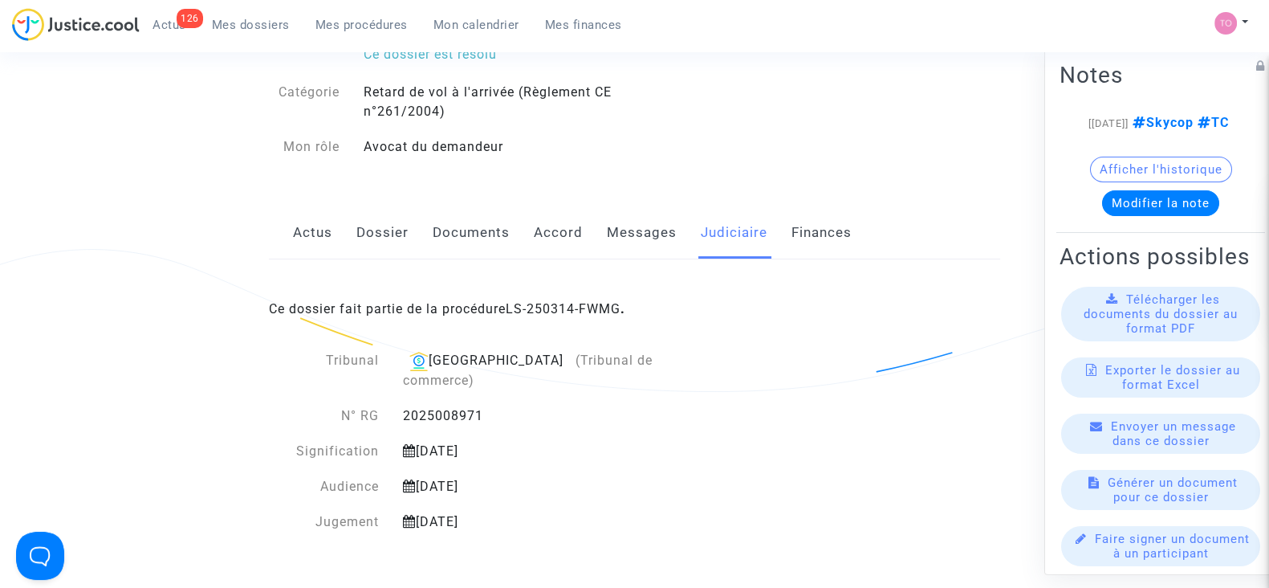
scroll to position [122, 0]
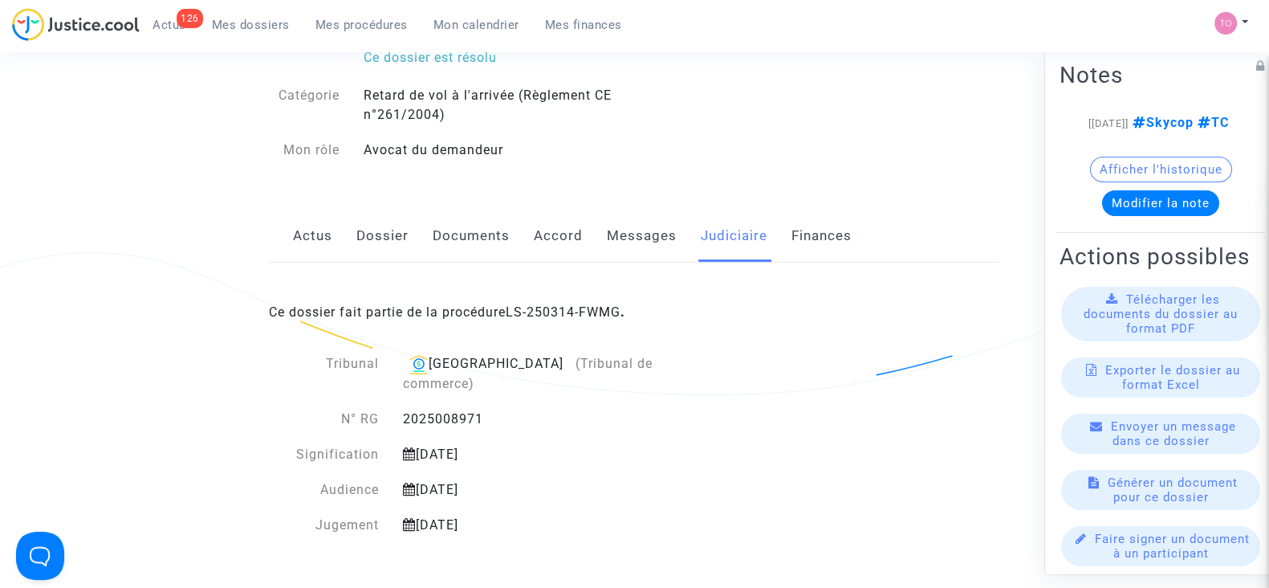
click at [377, 239] on link "Dossier" at bounding box center [383, 236] width 52 height 53
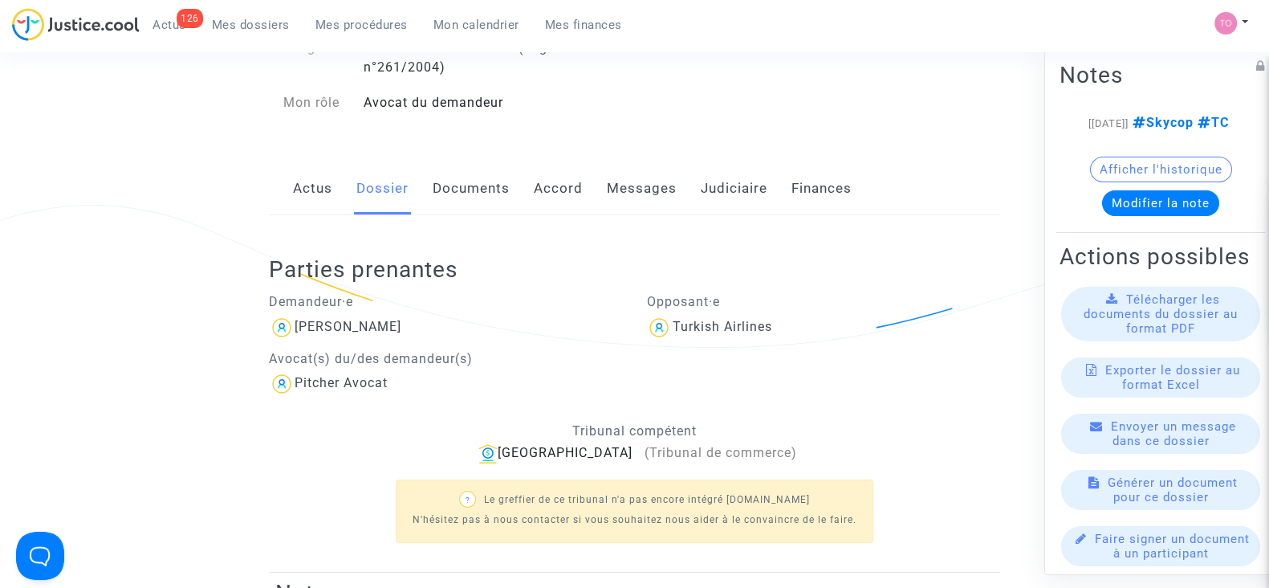
scroll to position [150, 0]
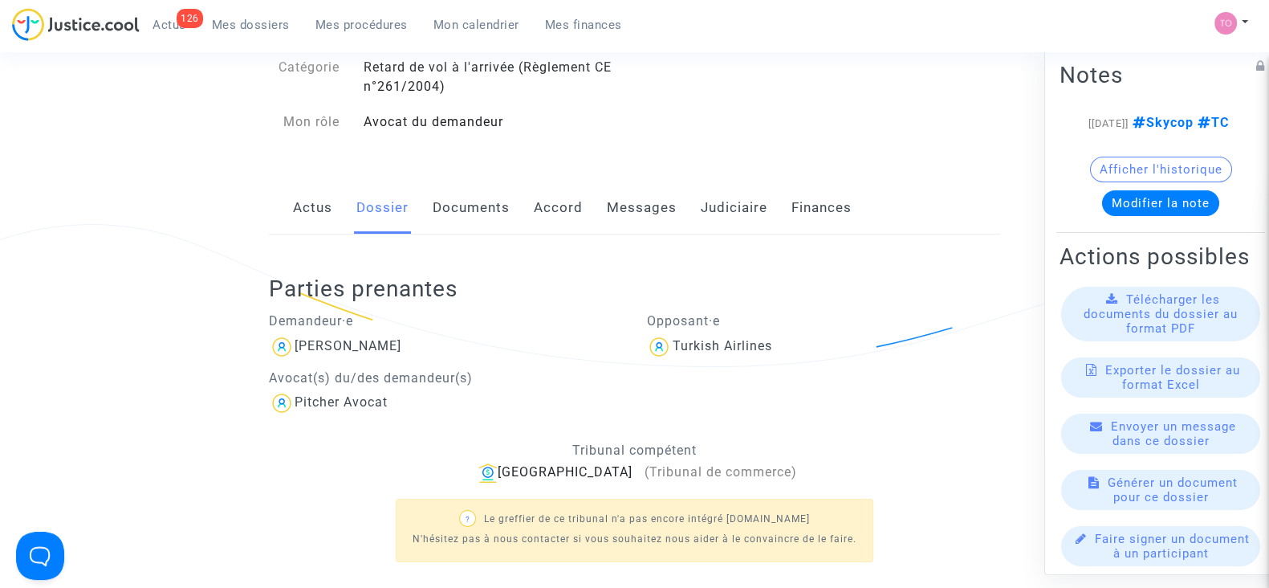
click at [310, 207] on link "Actus" at bounding box center [312, 207] width 39 height 53
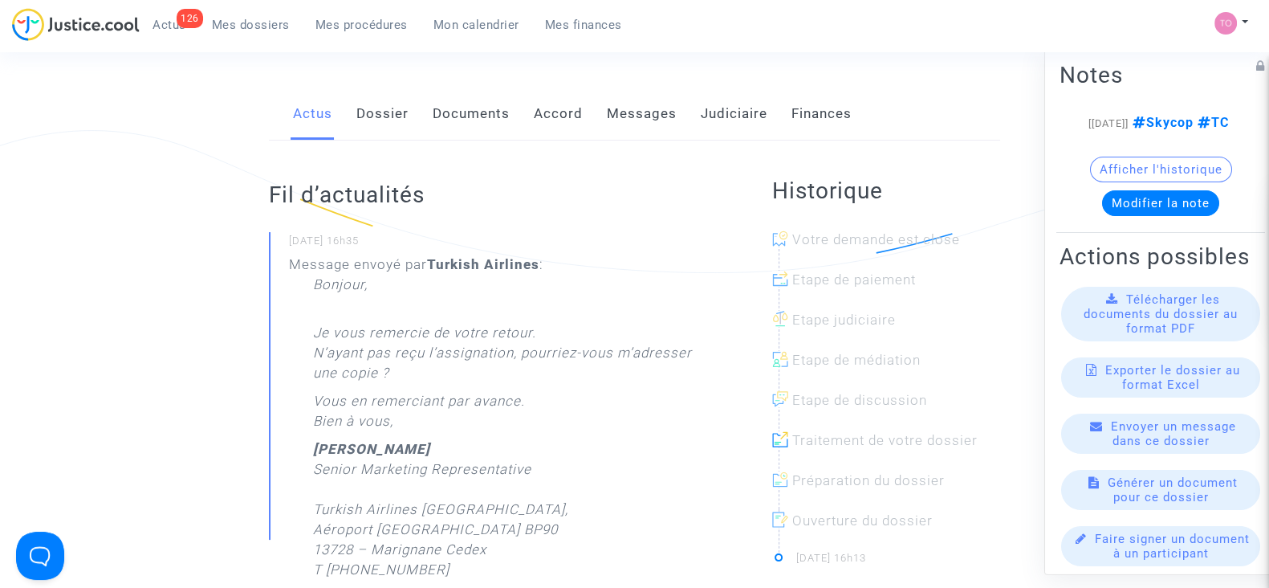
scroll to position [242, 0]
click at [621, 112] on link "Messages" at bounding box center [642, 116] width 70 height 53
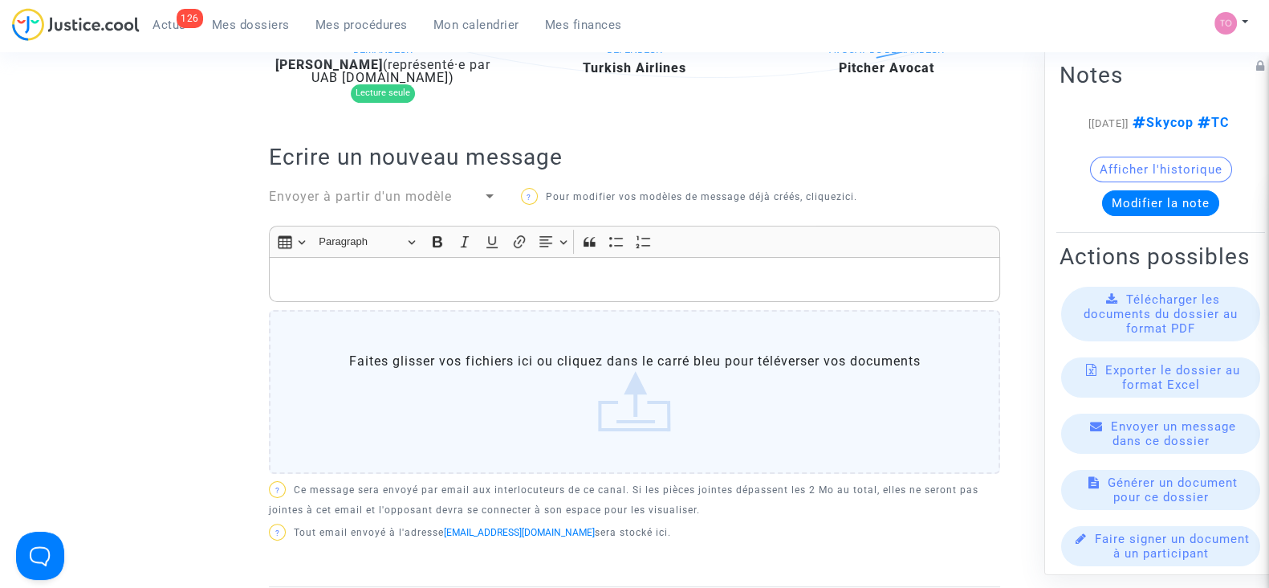
scroll to position [438, 0]
click at [367, 271] on p "Rich Text Editor, main" at bounding box center [635, 281] width 715 height 20
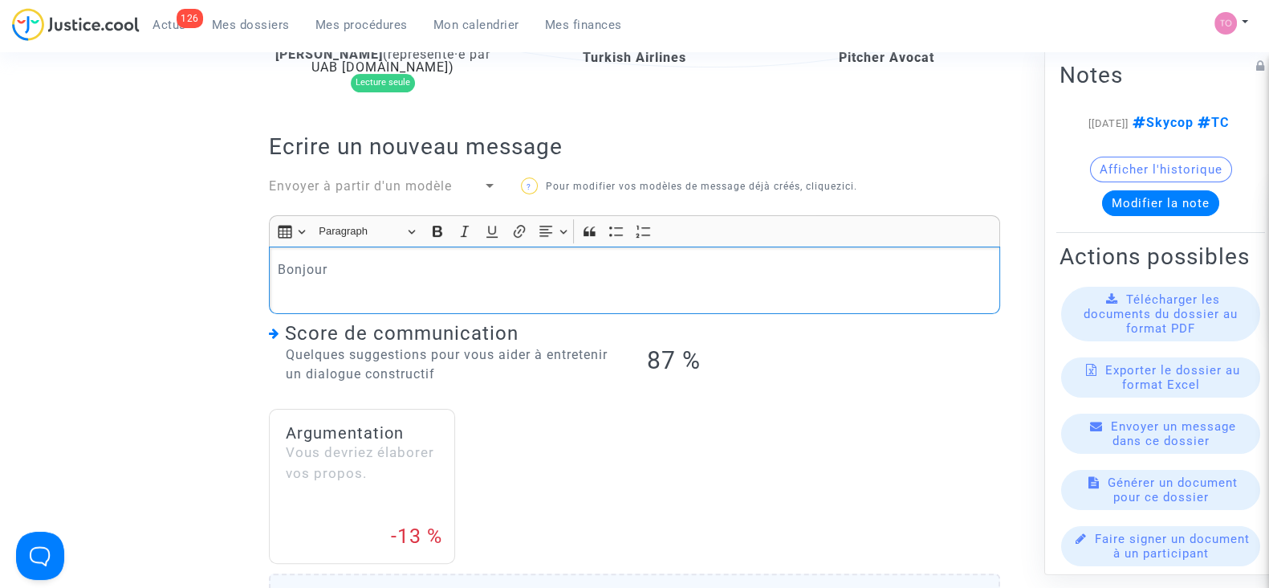
scroll to position [449, 0]
drag, startPoint x: 341, startPoint y: 263, endPoint x: 213, endPoint y: 271, distance: 128.7
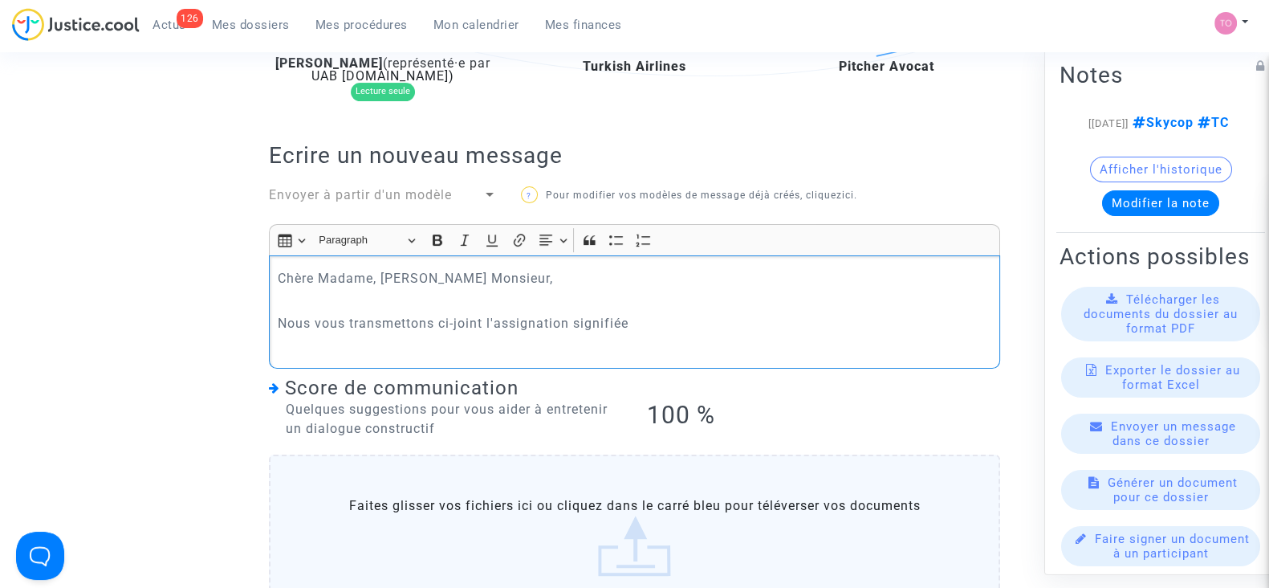
scroll to position [410, 0]
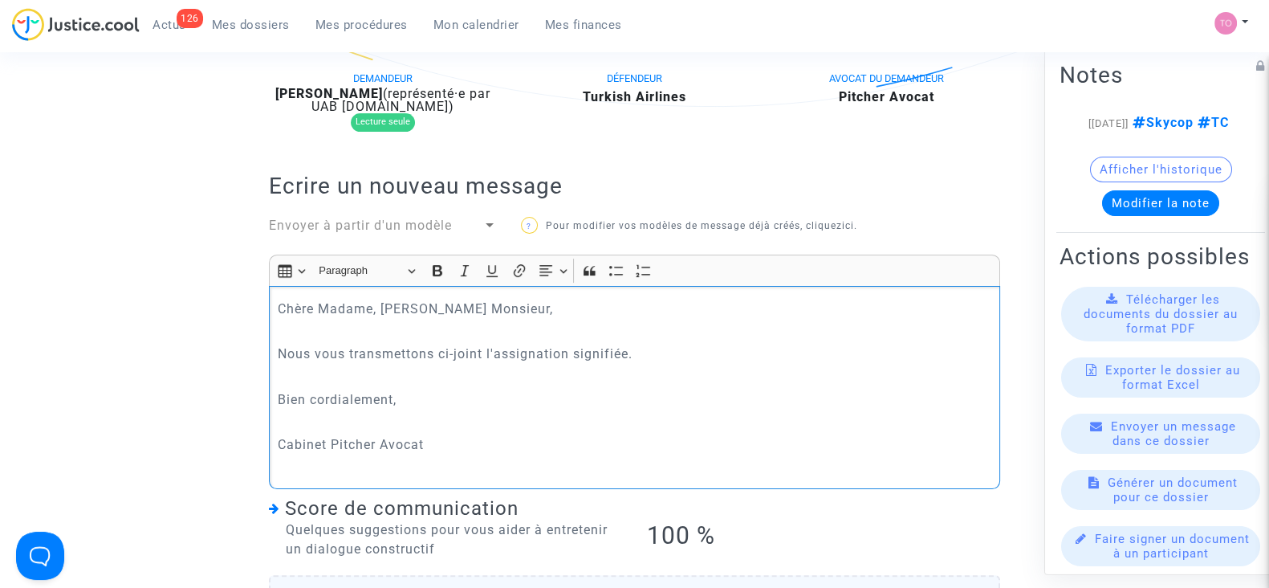
click at [278, 435] on p "Cabinet Pitcher Avocat" at bounding box center [635, 444] width 715 height 20
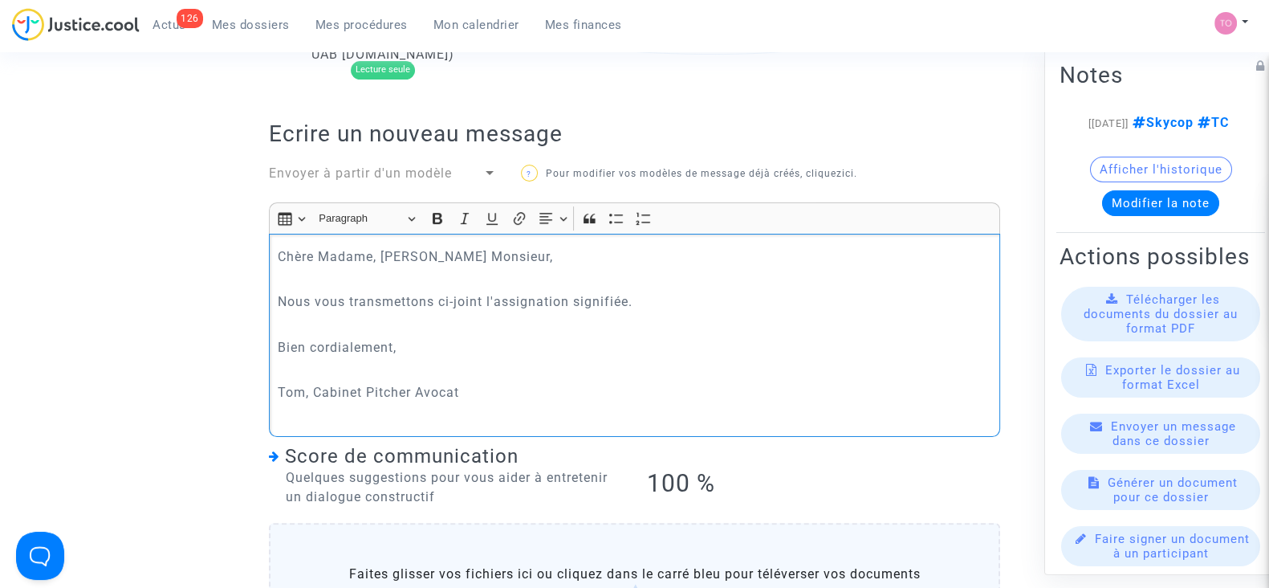
scroll to position [462, 0]
click at [524, 218] on icon "Editor toolbar" at bounding box center [519, 219] width 16 height 16
click at [530, 357] on icon "button" at bounding box center [536, 356] width 16 height 16
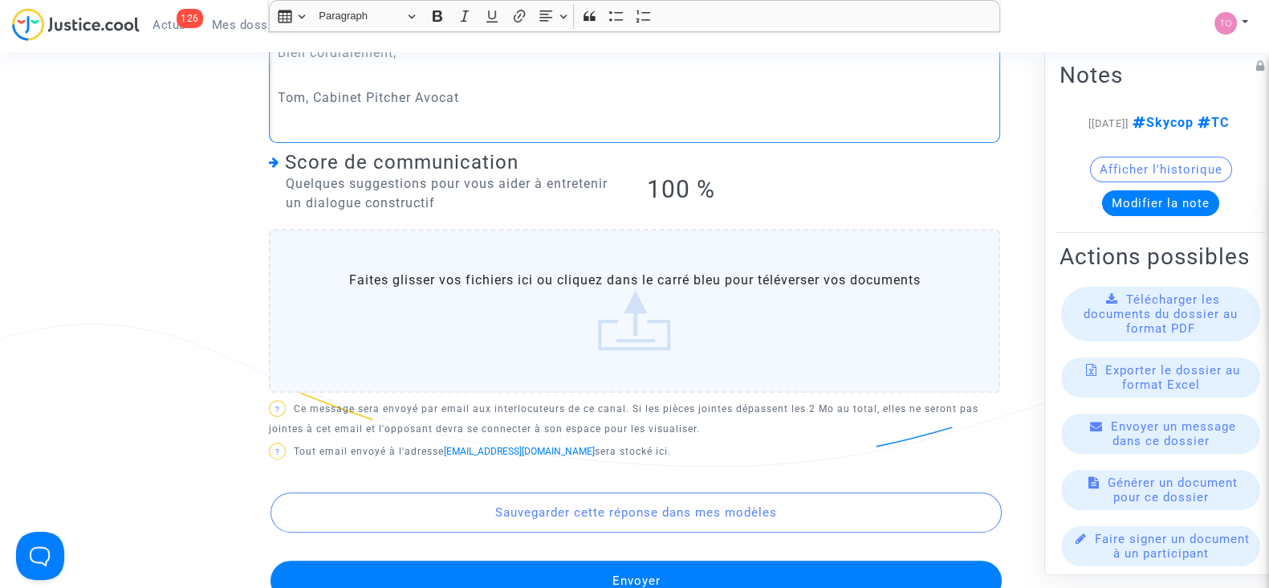
scroll to position [734, 0]
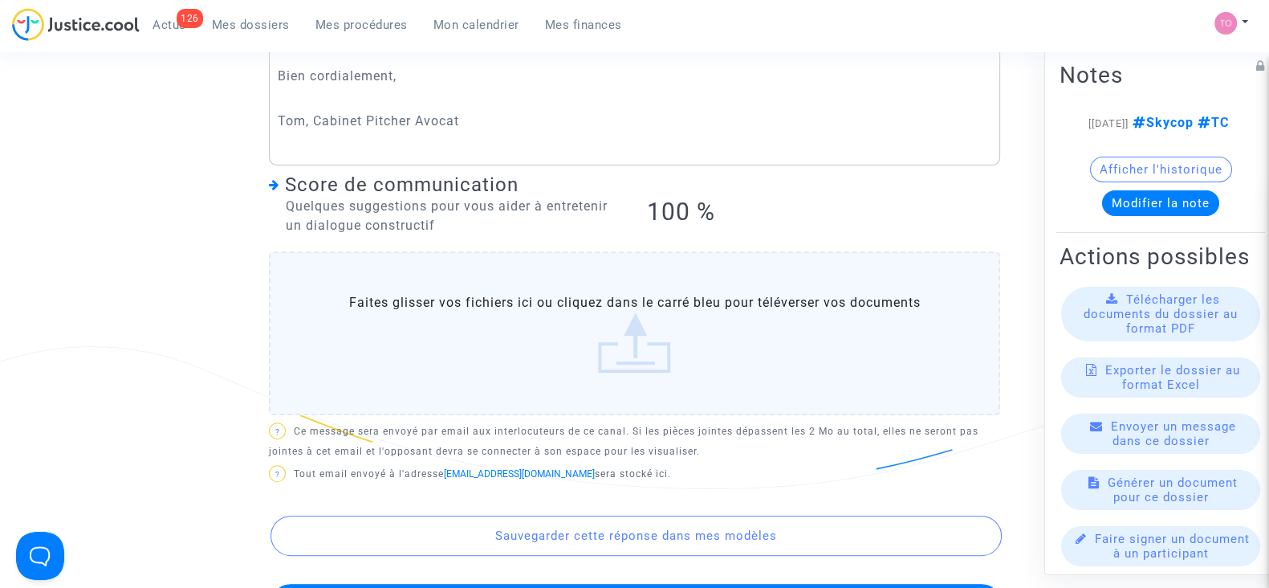
click at [558, 312] on label "Faites glisser vos fichiers ici ou cliquez dans le carré bleu pour téléverser v…" at bounding box center [634, 333] width 731 height 164
click at [0, 0] on input "Faites glisser vos fichiers ici ou cliquez dans le carré bleu pour téléverser v…" at bounding box center [0, 0] width 0 height 0
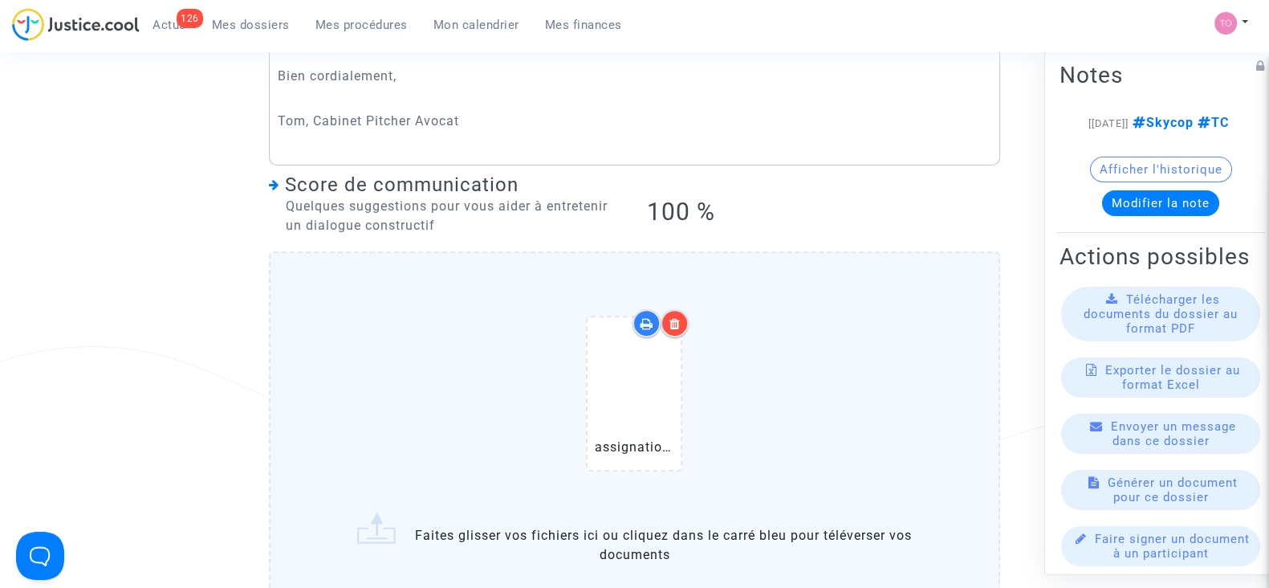
click at [638, 407] on icon at bounding box center [635, 393] width 52 height 51
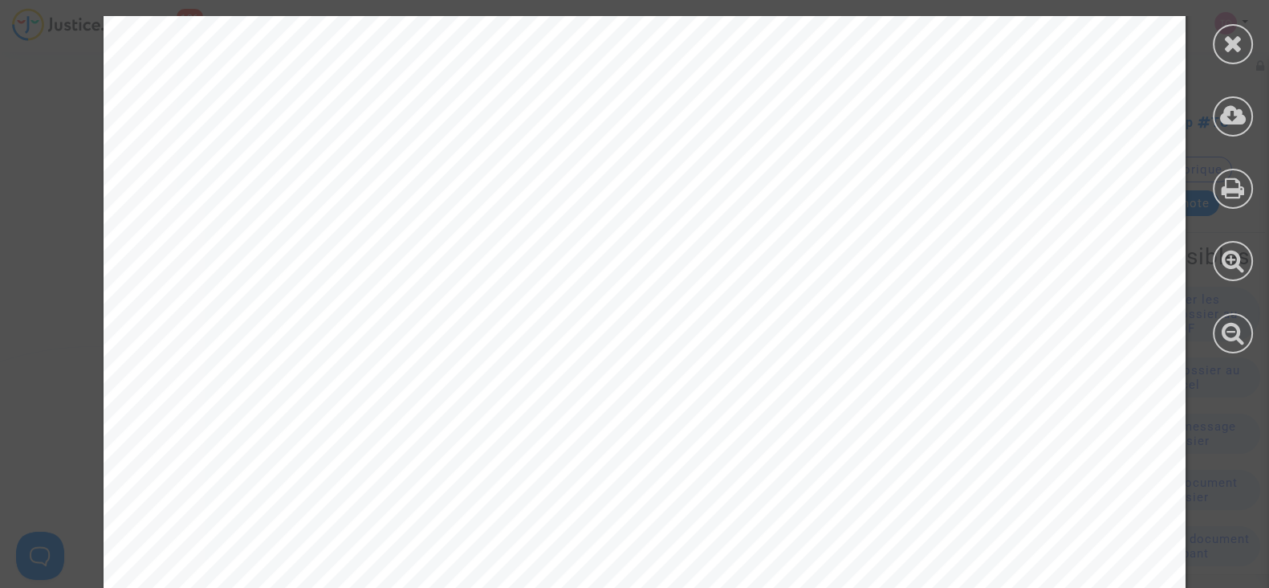
scroll to position [1635, 0]
click at [1244, 34] on div at bounding box center [1233, 44] width 40 height 40
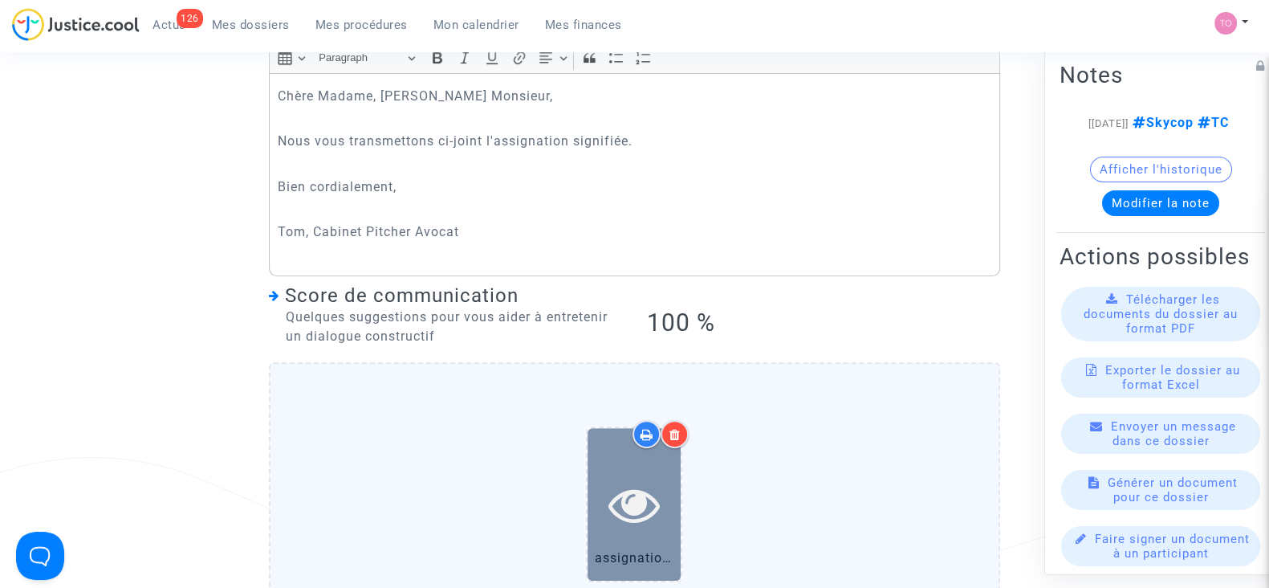
scroll to position [624, 0]
click at [627, 485] on icon at bounding box center [635, 503] width 52 height 51
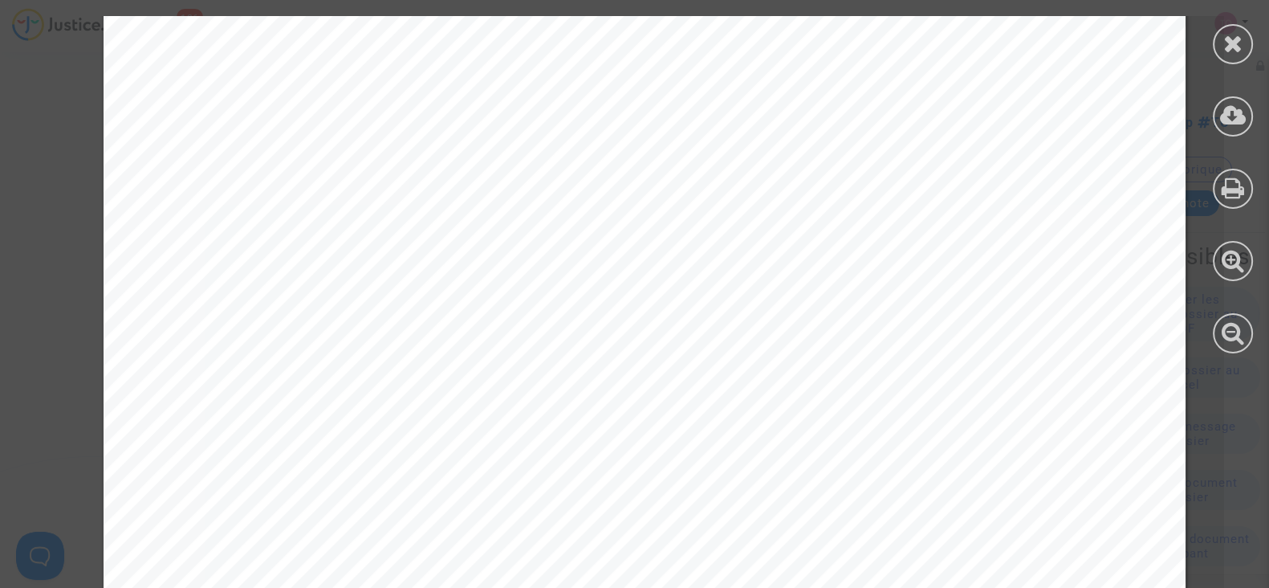
scroll to position [435, 0]
click at [1224, 44] on icon at bounding box center [1234, 43] width 20 height 24
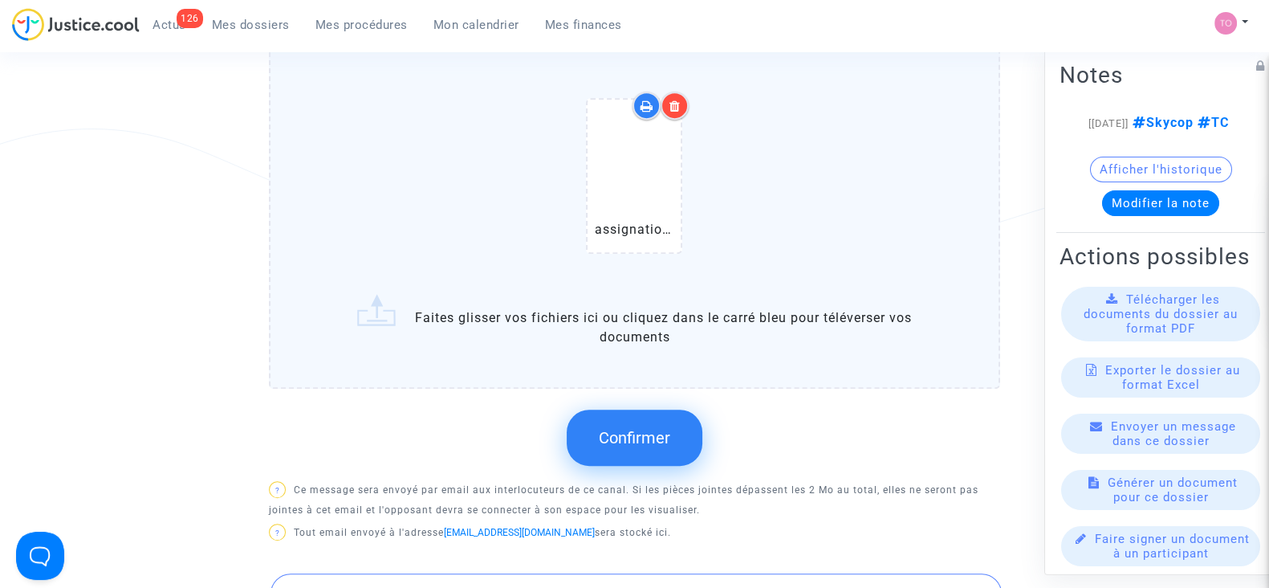
scroll to position [1106, 0]
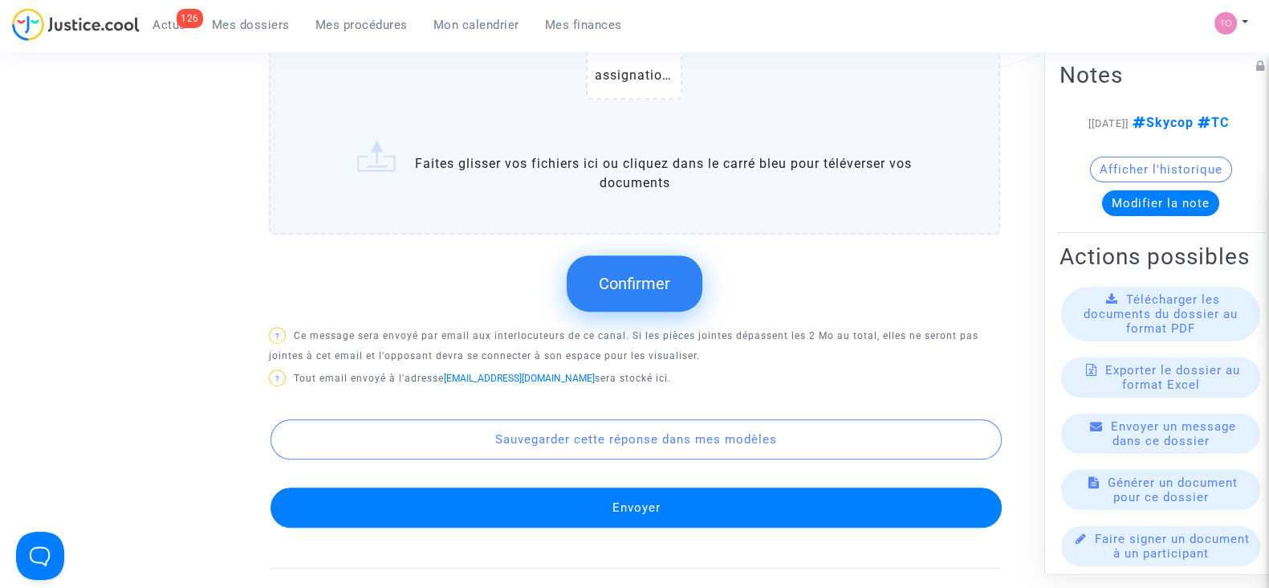
click at [630, 287] on span "Confirmer" at bounding box center [634, 283] width 71 height 19
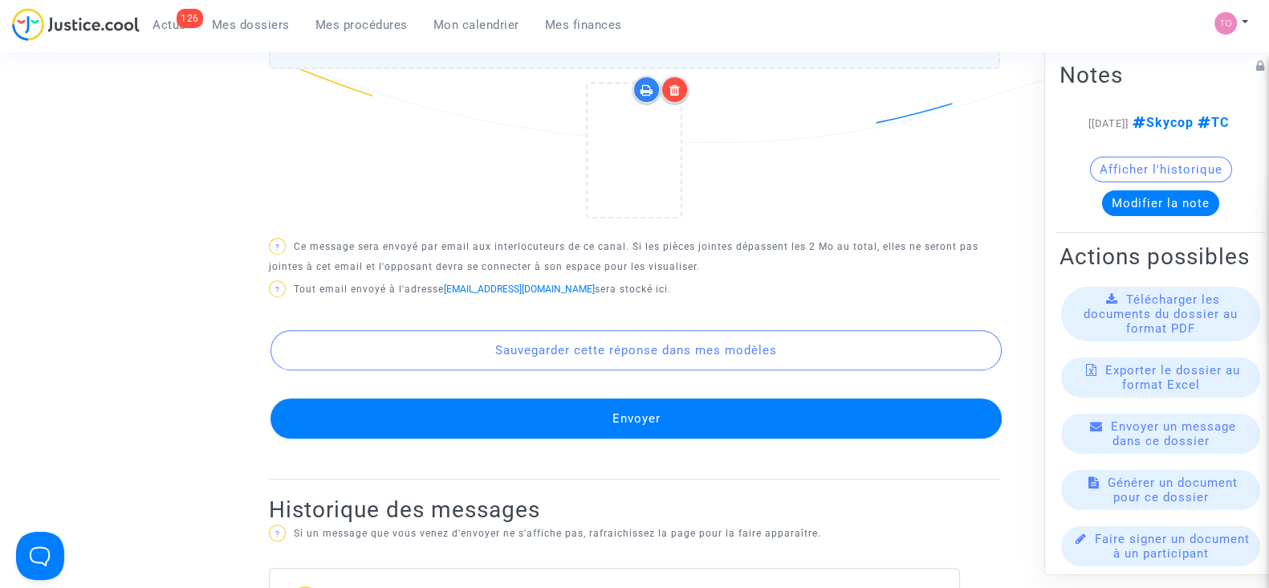
scroll to position [1078, 0]
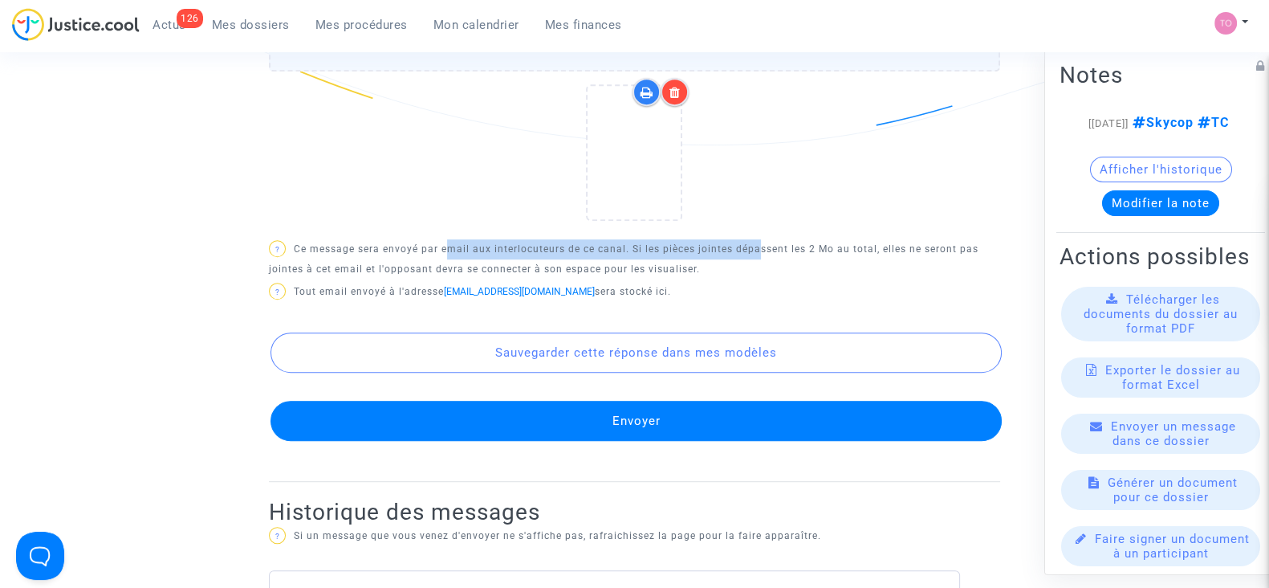
drag, startPoint x: 444, startPoint y: 247, endPoint x: 753, endPoint y: 239, distance: 309.2
click at [753, 239] on p "? Ce message sera envoyé par email aux interlocuteurs de ce canal. Si les pièce…" at bounding box center [634, 259] width 731 height 40
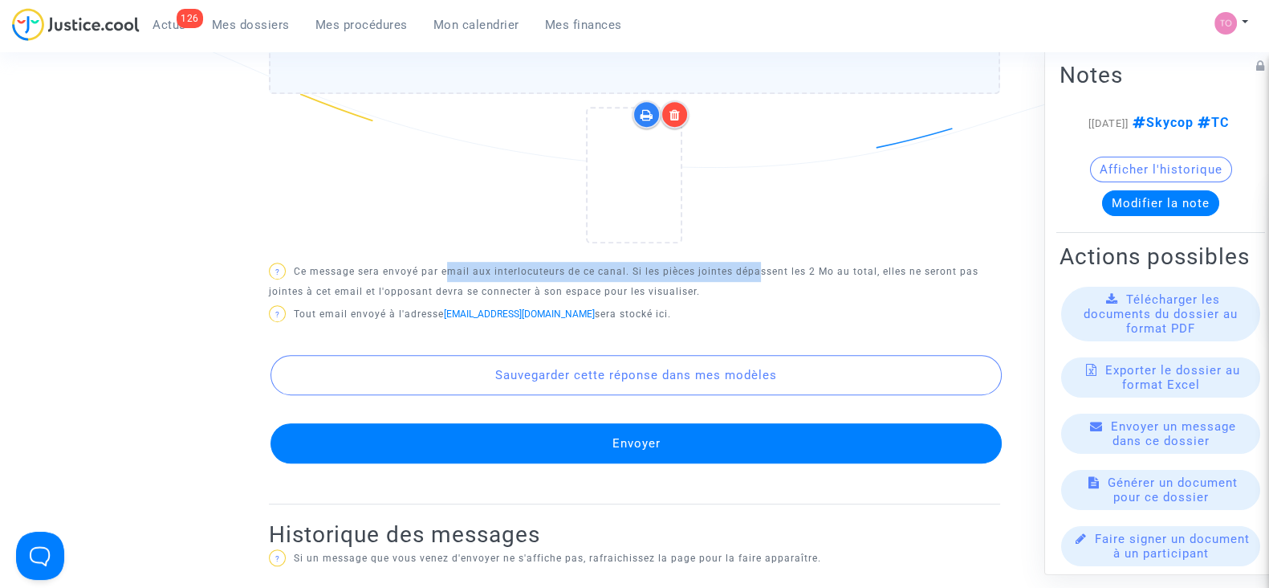
scroll to position [1051, 0]
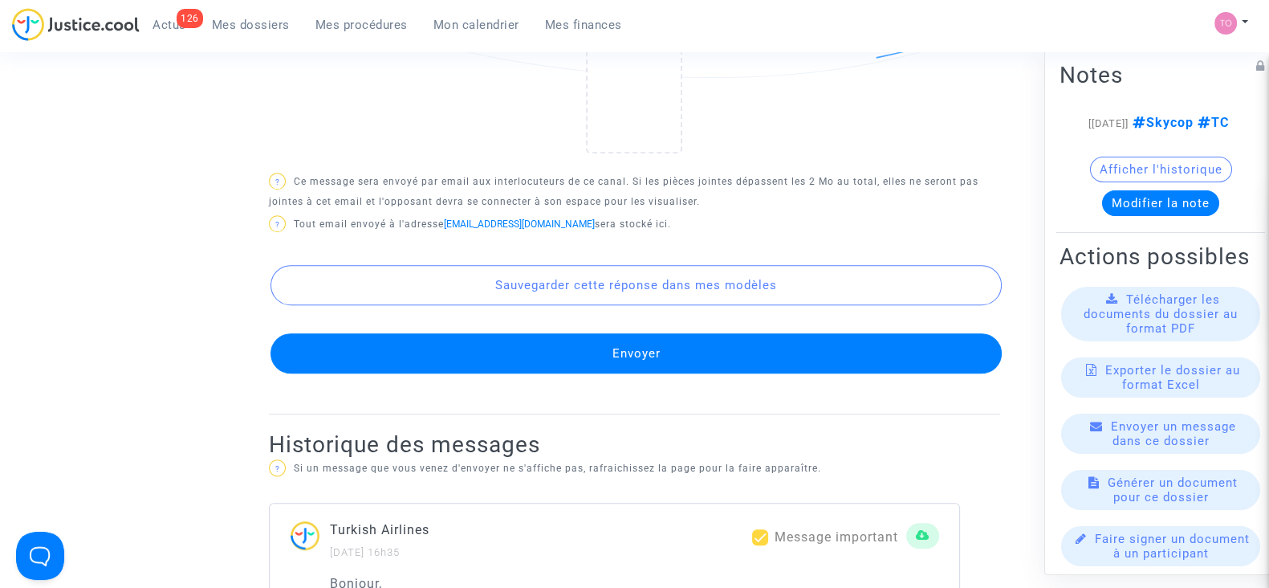
click at [476, 361] on button "Envoyer" at bounding box center [636, 353] width 731 height 40
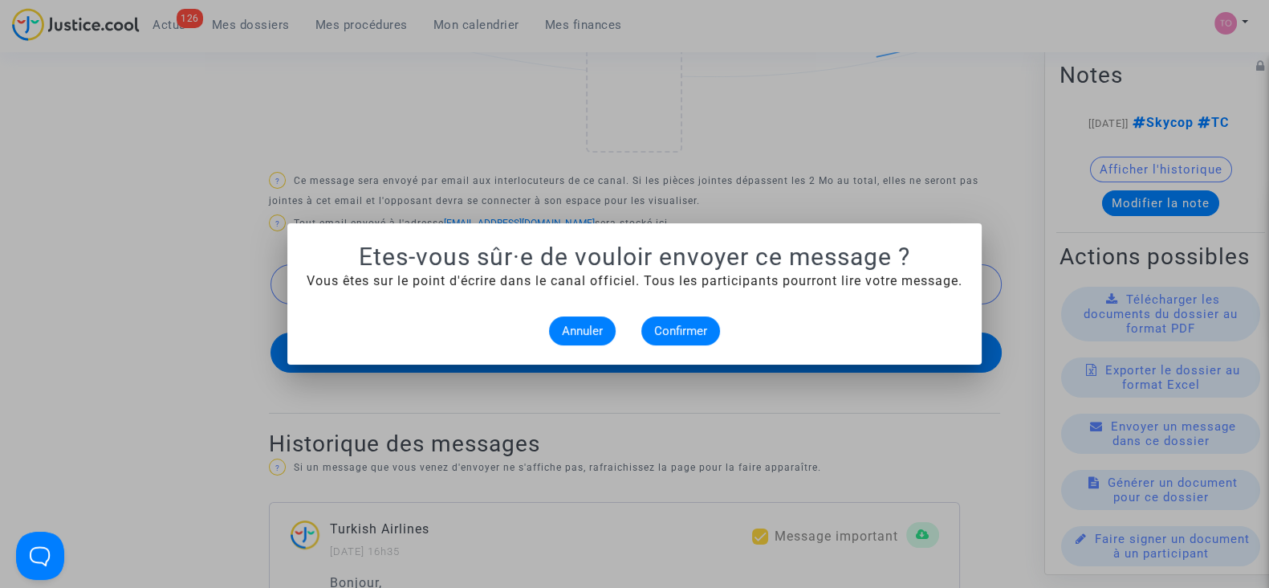
scroll to position [0, 0]
click at [696, 335] on span "Confirmer" at bounding box center [680, 331] width 53 height 14
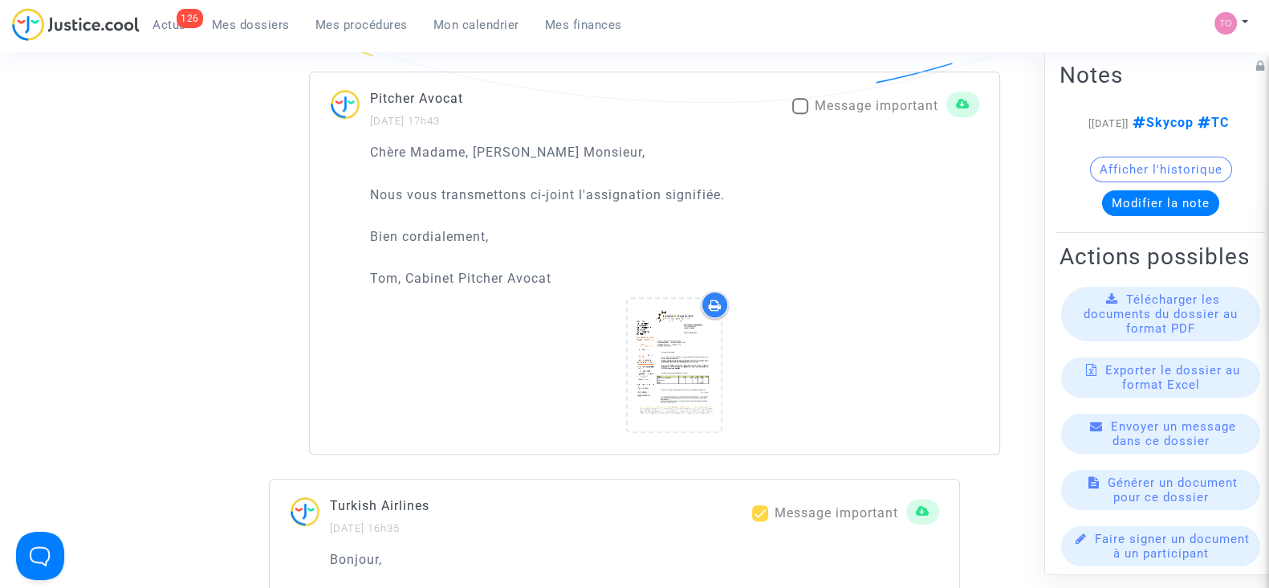
scroll to position [1121, 0]
drag, startPoint x: 393, startPoint y: 145, endPoint x: 535, endPoint y: 150, distance: 141.4
click at [535, 150] on p "Chère Madame, cher Monsieur," at bounding box center [674, 151] width 609 height 20
drag, startPoint x: 393, startPoint y: 192, endPoint x: 617, endPoint y: 194, distance: 224.0
click at [617, 194] on p "Nous vous transmettons ci-joint l'assignation signifiée." at bounding box center [674, 194] width 609 height 20
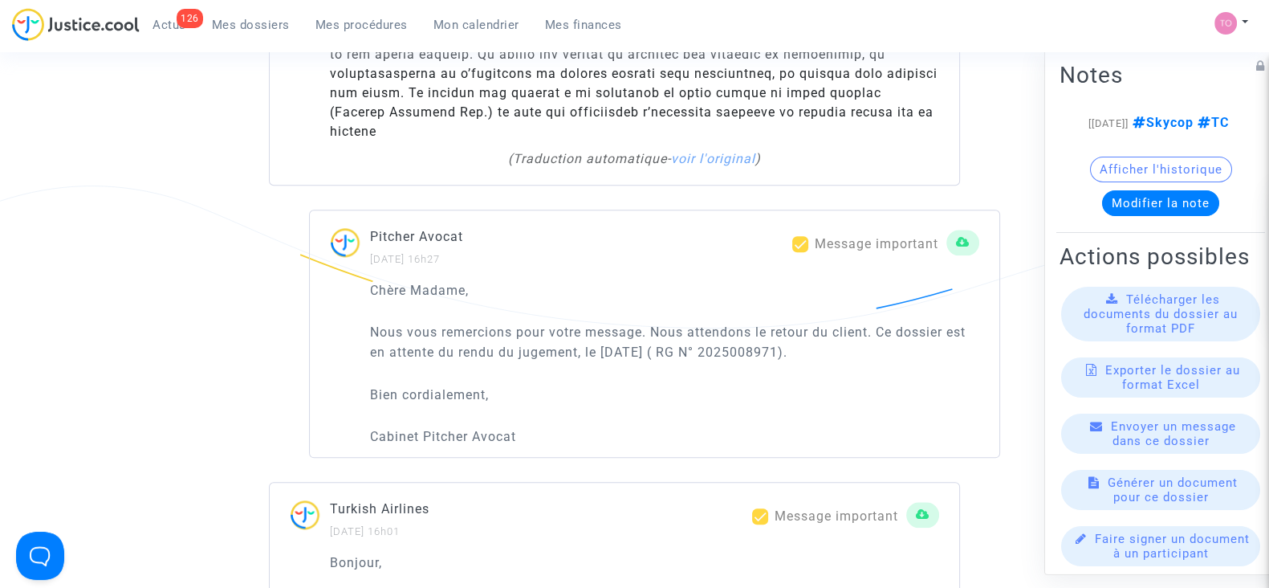
scroll to position [2300, 0]
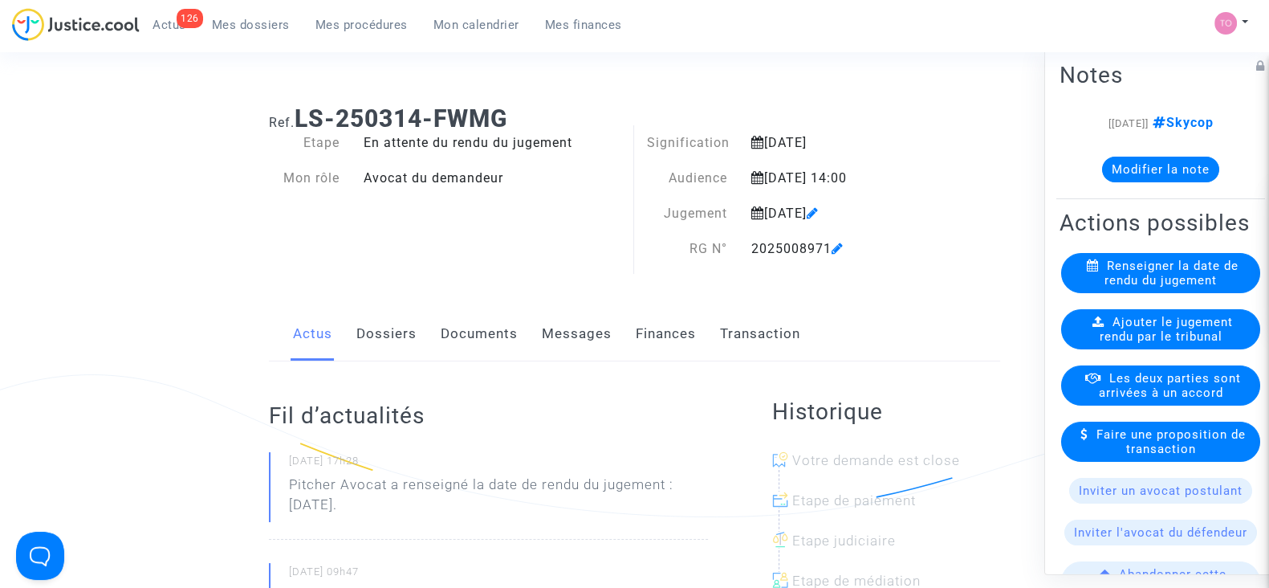
click at [452, 333] on link "Documents" at bounding box center [479, 334] width 77 height 53
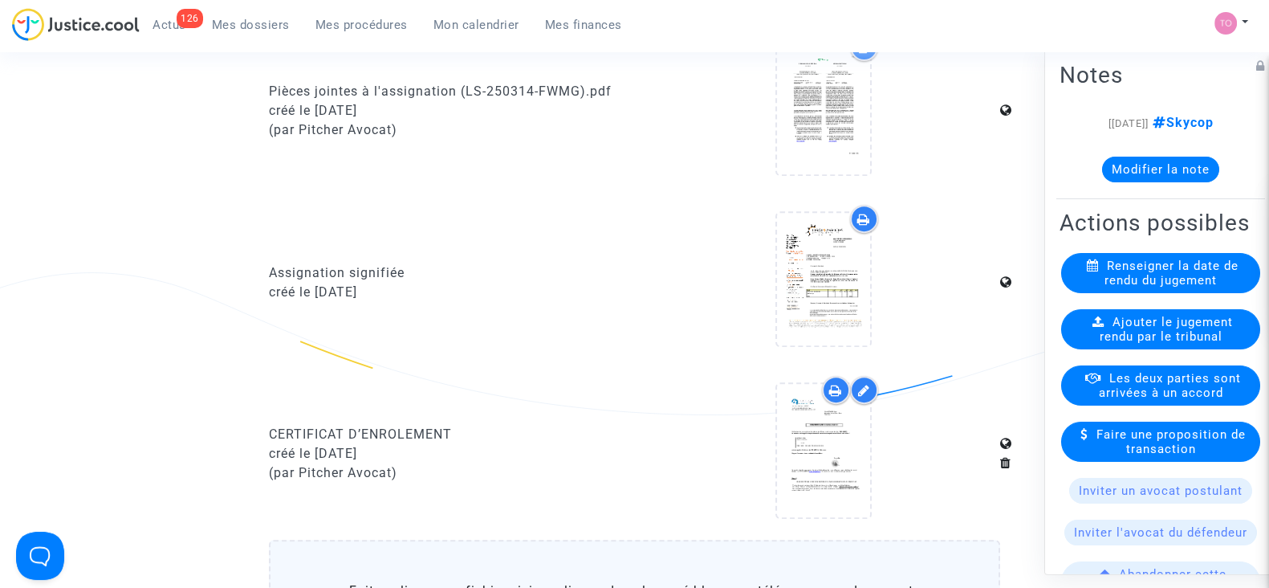
scroll to position [802, 0]
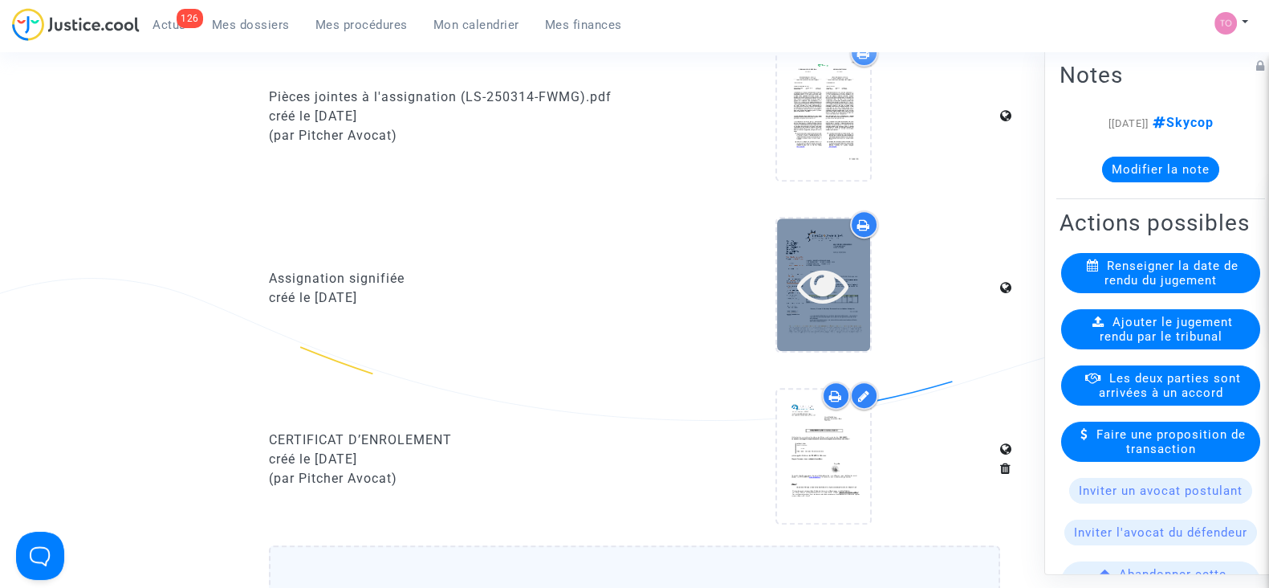
click at [809, 259] on icon at bounding box center [823, 284] width 52 height 51
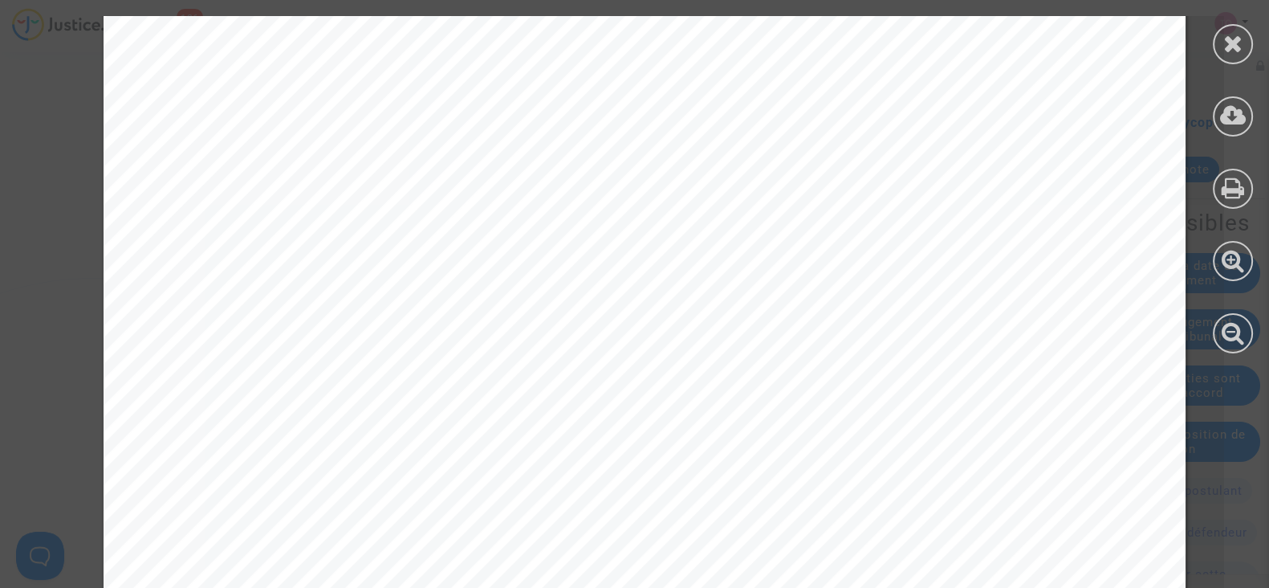
scroll to position [525, 0]
click at [1240, 120] on icon at bounding box center [1233, 116] width 26 height 24
click at [1220, 42] on div at bounding box center [1233, 44] width 40 height 40
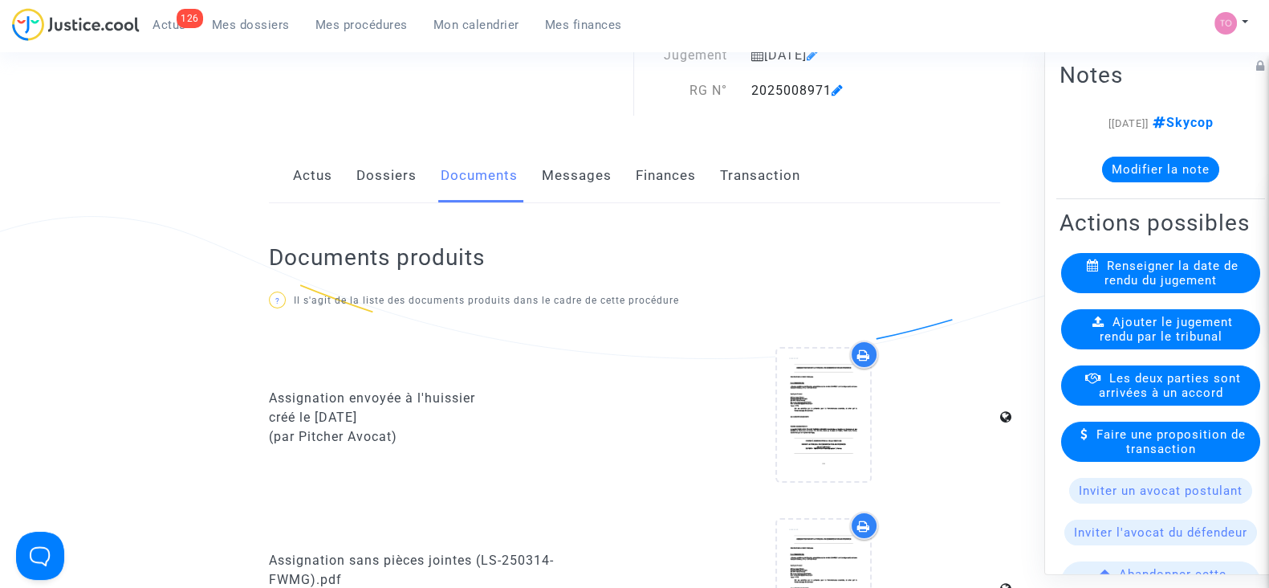
scroll to position [0, 0]
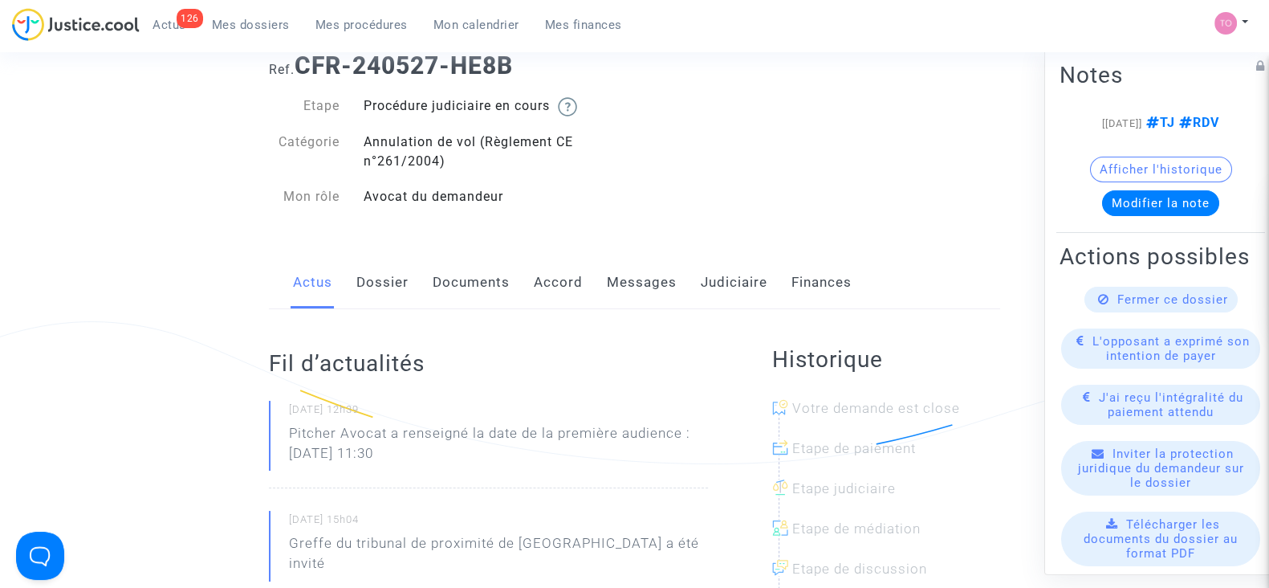
scroll to position [54, 0]
click at [713, 291] on link "Judiciaire" at bounding box center [734, 281] width 67 height 53
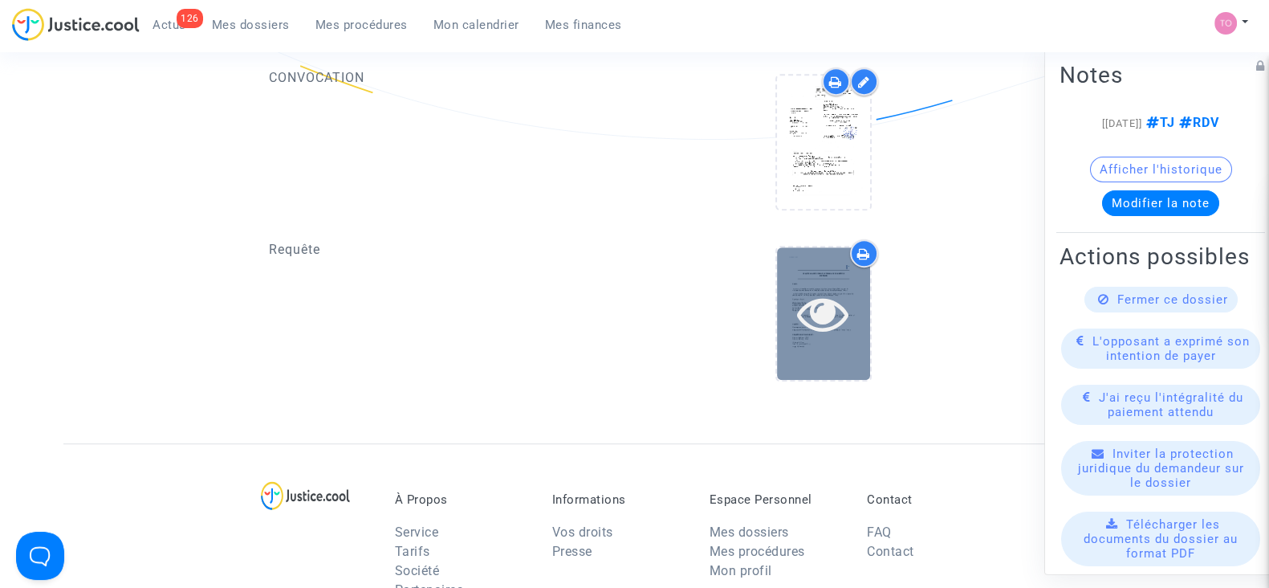
scroll to position [1082, 0]
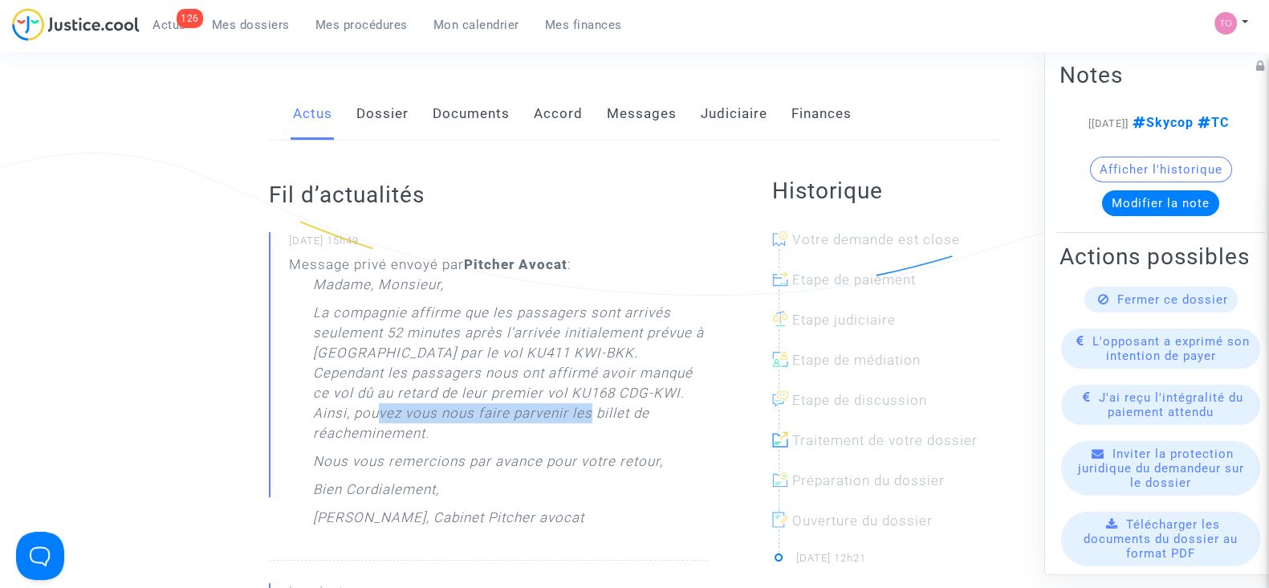
drag, startPoint x: 358, startPoint y: 408, endPoint x: 555, endPoint y: 410, distance: 196.7
click at [555, 410] on p "La compagnie affirme que les passagers sont arrivés seulement 52 minutes après …" at bounding box center [510, 377] width 395 height 149
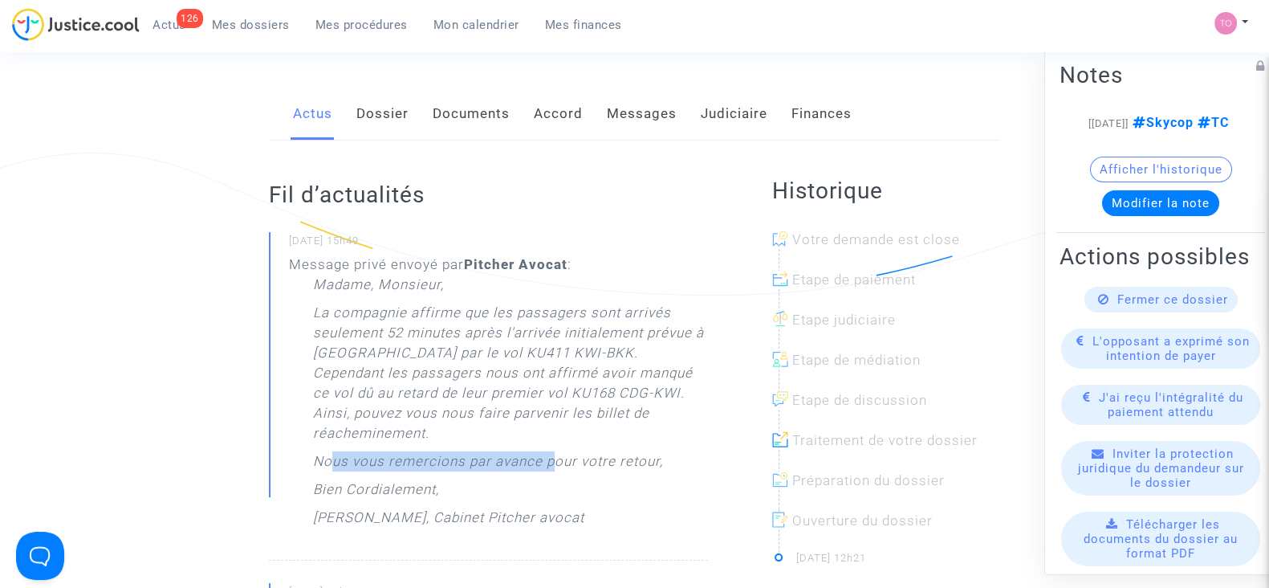
drag, startPoint x: 330, startPoint y: 443, endPoint x: 555, endPoint y: 452, distance: 225.0
click at [555, 452] on p "Nous vous remercions par avance pour votre retour," at bounding box center [488, 465] width 350 height 28
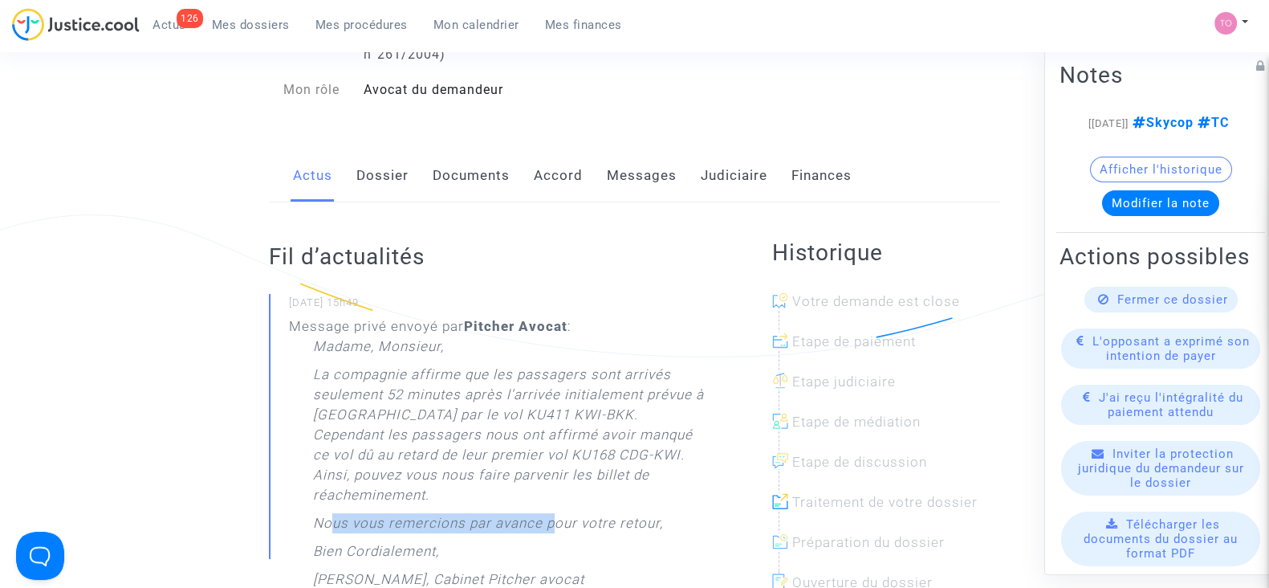
scroll to position [160, 0]
click at [663, 178] on link "Messages" at bounding box center [642, 175] width 70 height 53
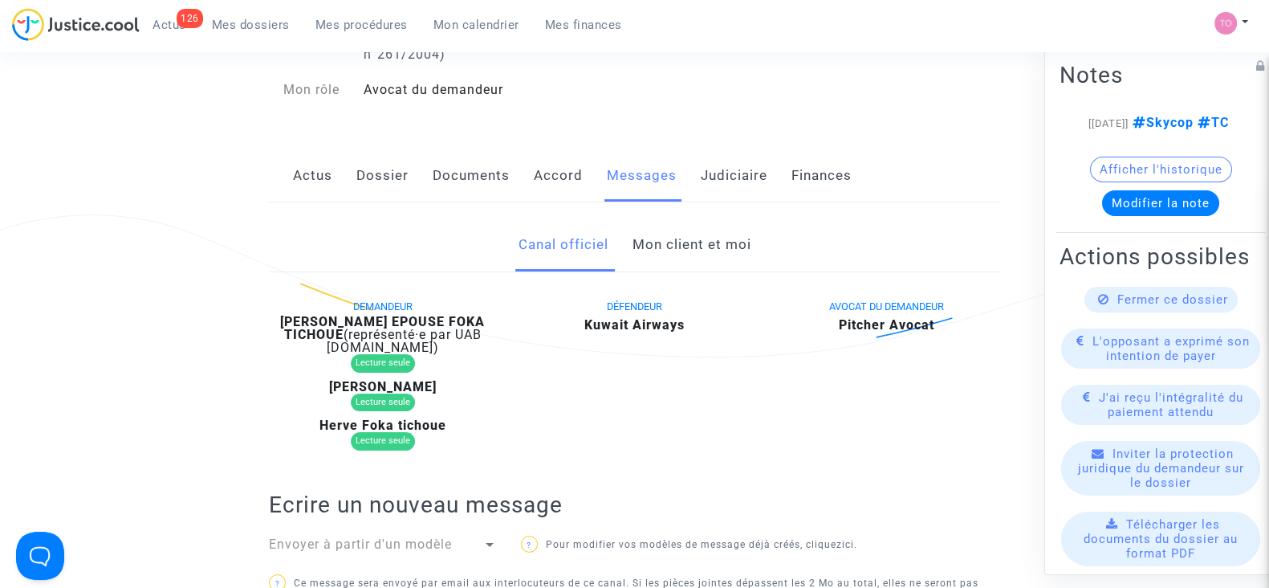
click at [693, 258] on link "Mon client et moi" at bounding box center [691, 244] width 119 height 53
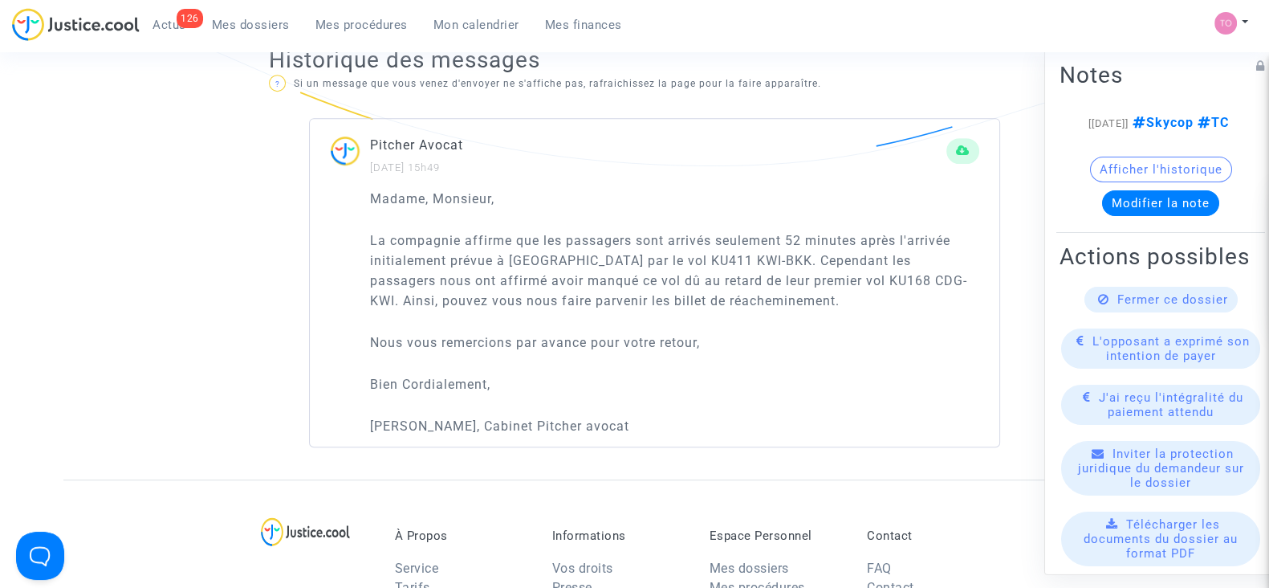
scroll to position [1059, 0]
click at [585, 294] on p "La compagnie affirme que les passagers sont arrivés seulement 52 minutes après …" at bounding box center [674, 268] width 609 height 80
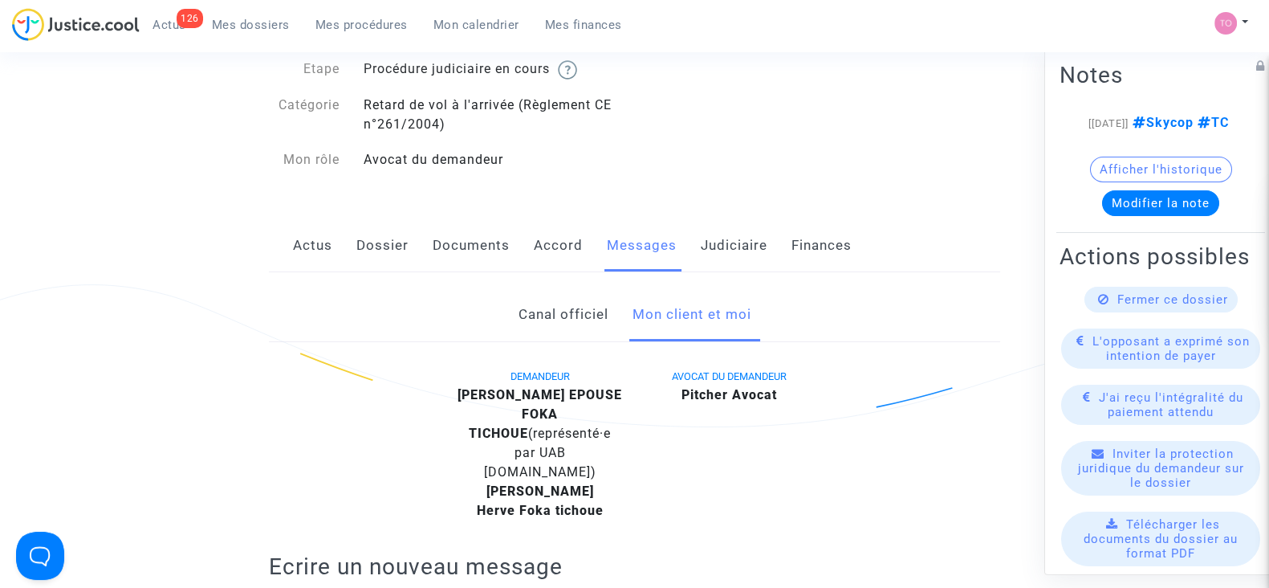
scroll to position [0, 0]
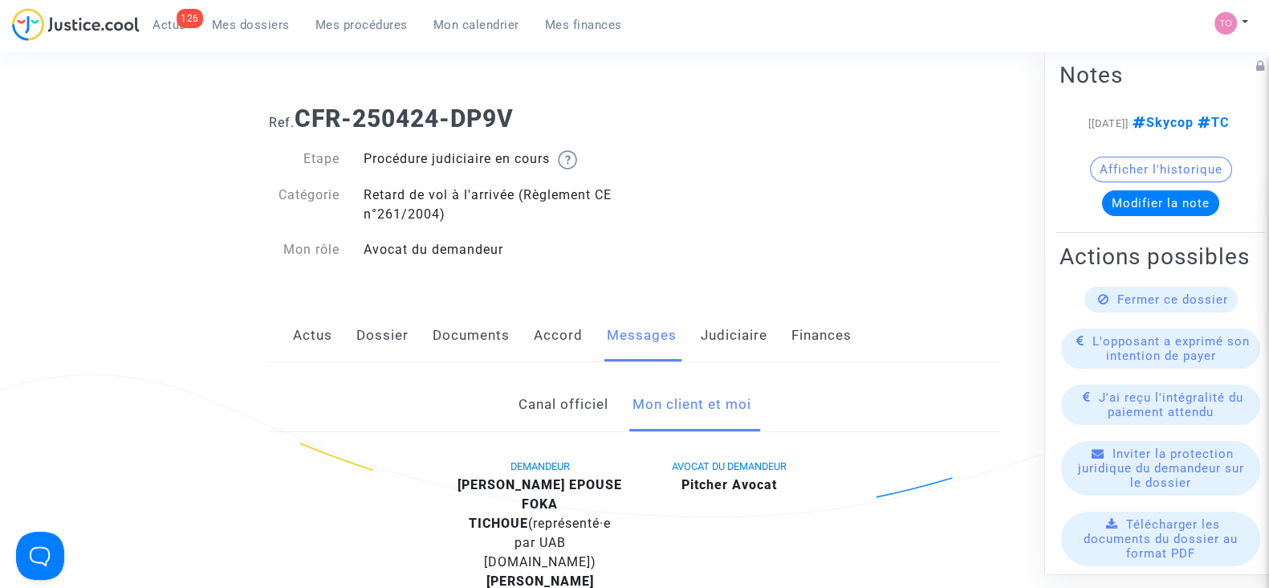
click at [1147, 216] on button "Modifier la note" at bounding box center [1160, 203] width 117 height 26
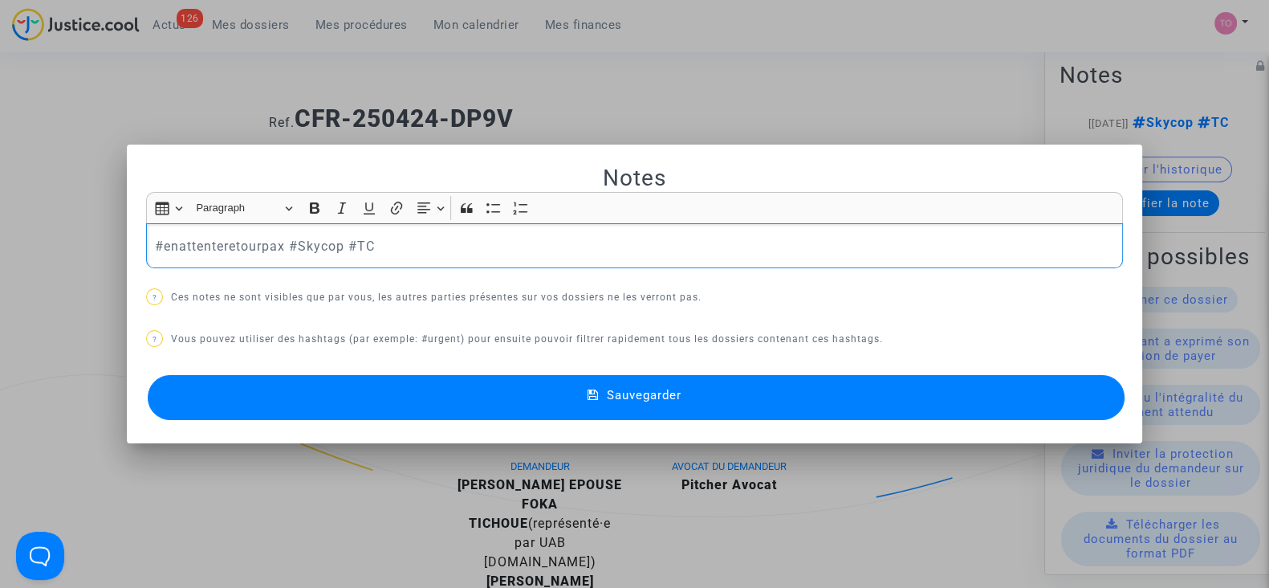
drag, startPoint x: 377, startPoint y: 236, endPoint x: 282, endPoint y: 247, distance: 96.2
click at [282, 247] on p "#enattenteretourpax #Skycop #TC" at bounding box center [635, 246] width 960 height 20
click at [288, 244] on p "#enattenteretourpax -→" at bounding box center [635, 246] width 960 height 20
click at [310, 238] on p "#enattenteretourpax →" at bounding box center [635, 246] width 960 height 20
click at [604, 388] on mat-icon at bounding box center [597, 397] width 19 height 19
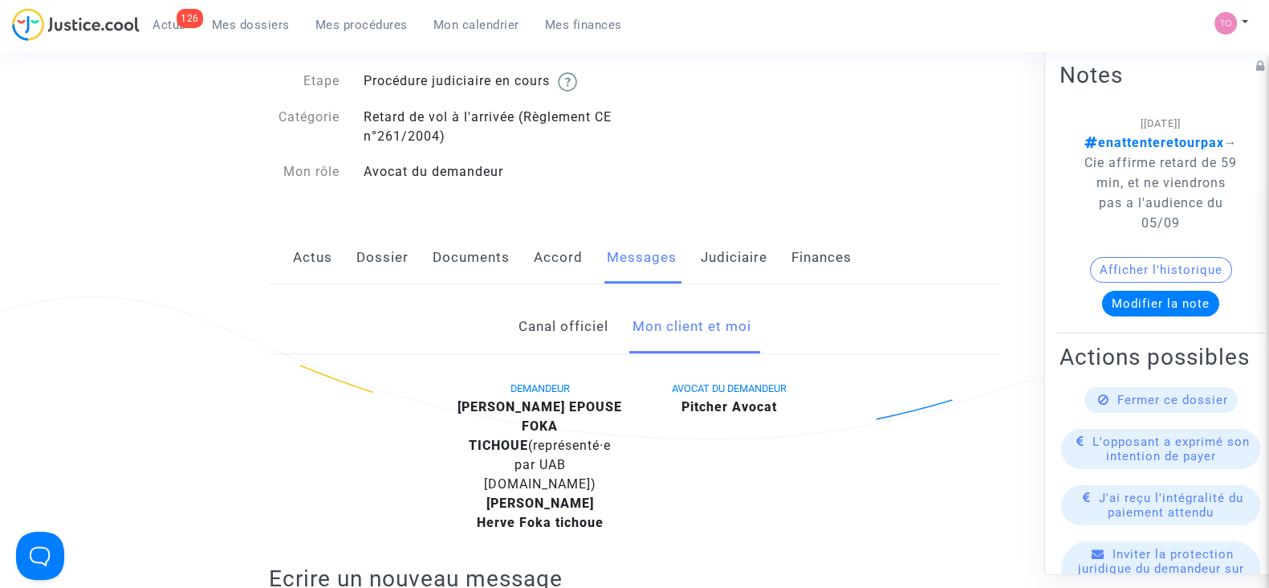
scroll to position [79, 0]
click at [1134, 299] on button "Modifier la note" at bounding box center [1160, 304] width 117 height 26
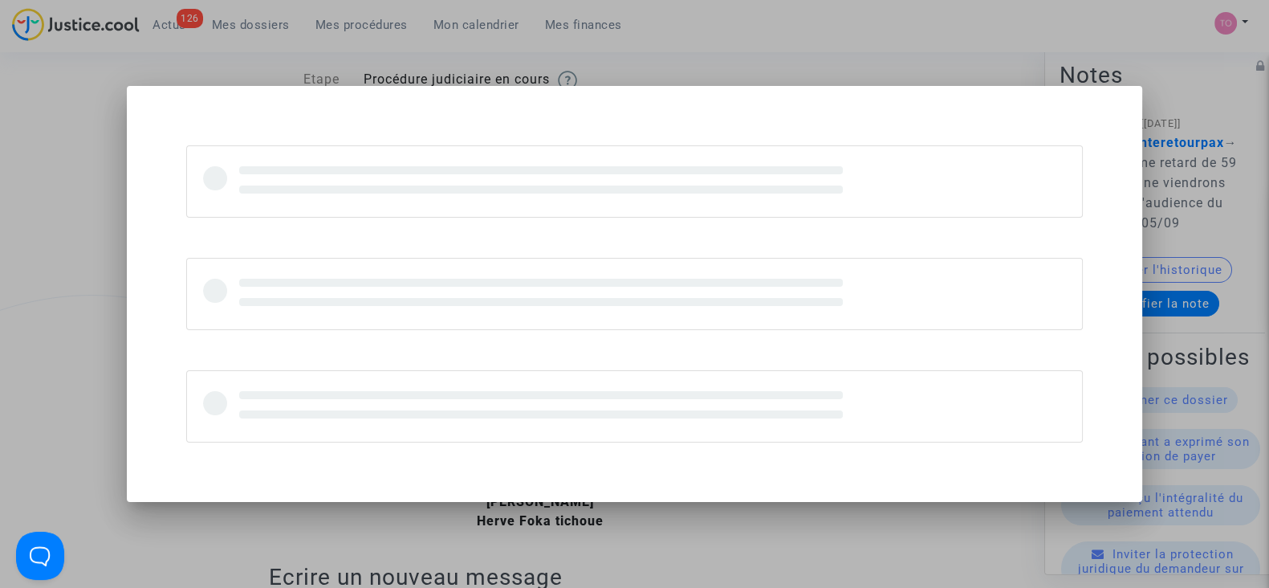
scroll to position [0, 0]
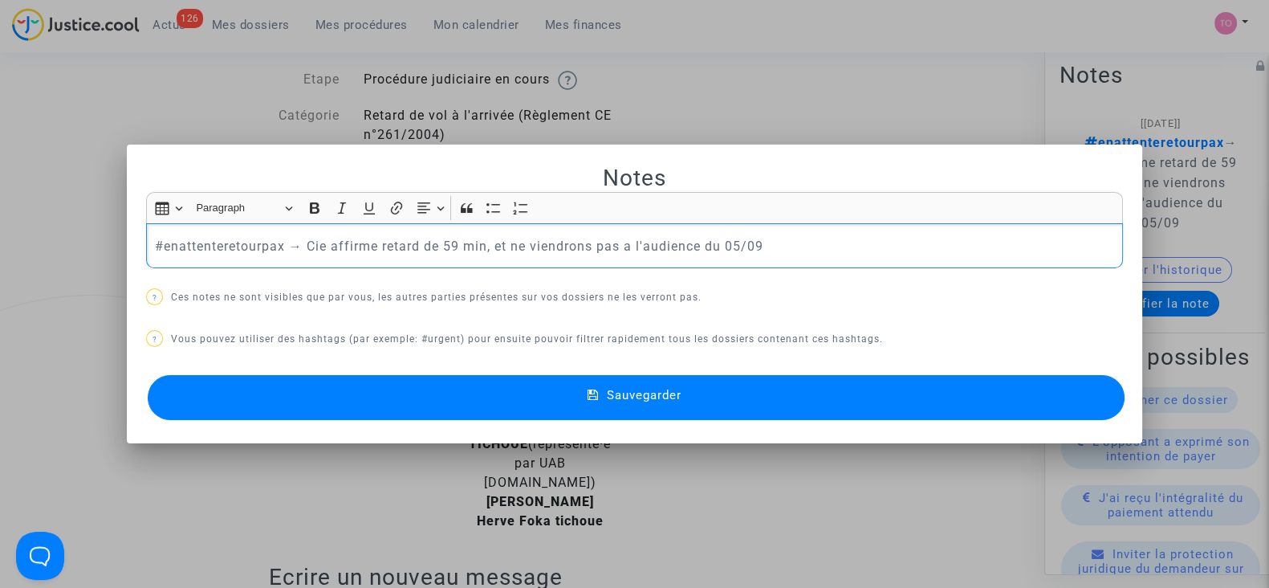
click at [586, 244] on p "#enattenteretourpax → Cie affirme retard de 59 min, et ne viendrons pas a l'aud…" at bounding box center [635, 246] width 960 height 20
click at [622, 252] on p "#enattenteretourpax → Cie affirme retard de 59 min, et ne viendront pas a l'aud…" at bounding box center [635, 246] width 960 height 20
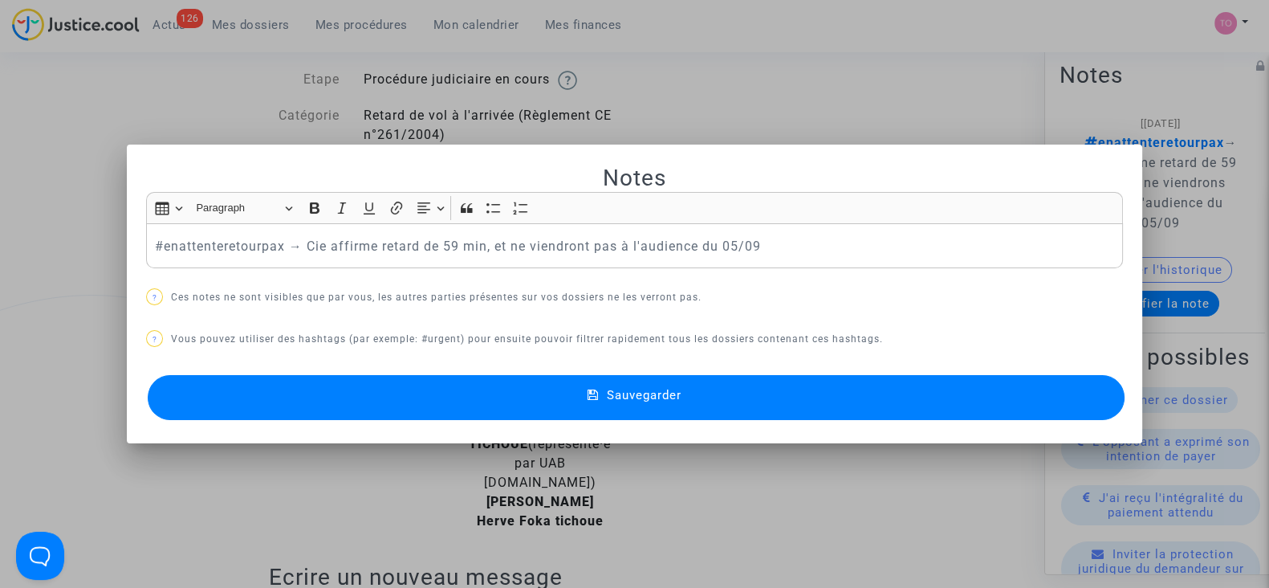
click at [496, 395] on button "Sauvegarder" at bounding box center [636, 397] width 977 height 45
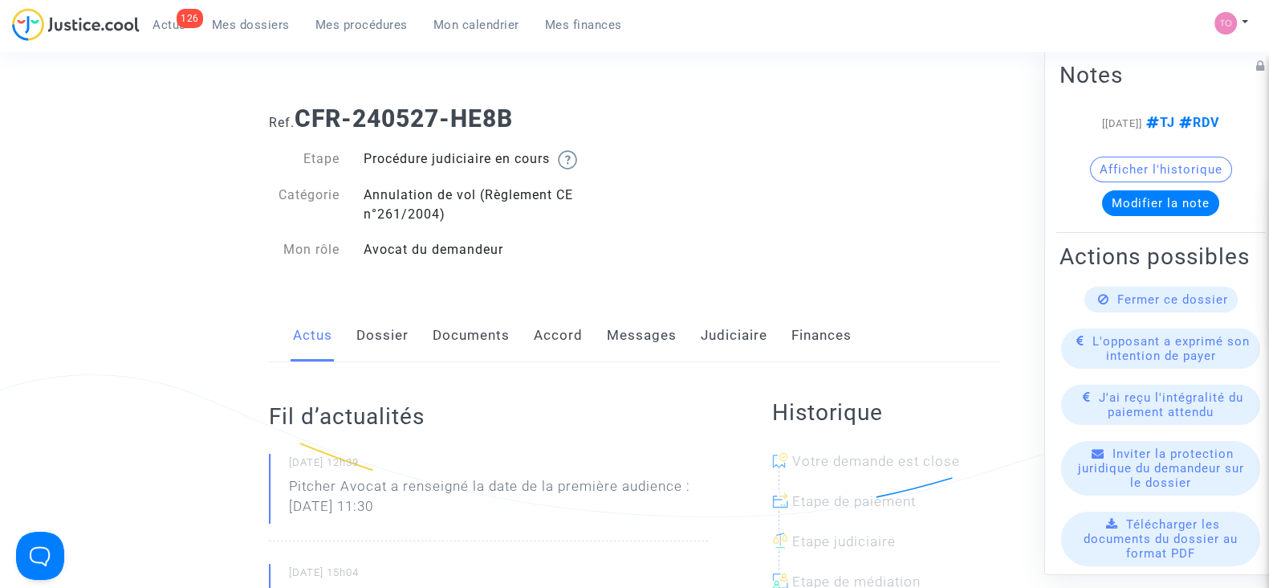
click at [1127, 180] on button "Afficher l'historique" at bounding box center [1161, 170] width 142 height 26
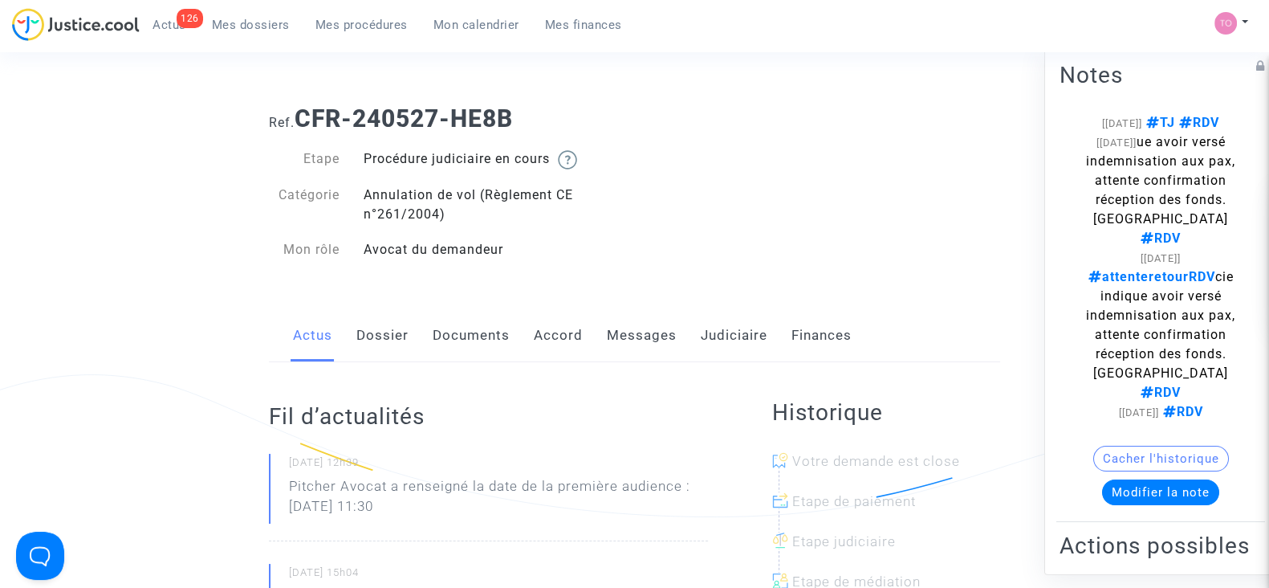
click at [630, 343] on link "Messages" at bounding box center [642, 335] width 70 height 53
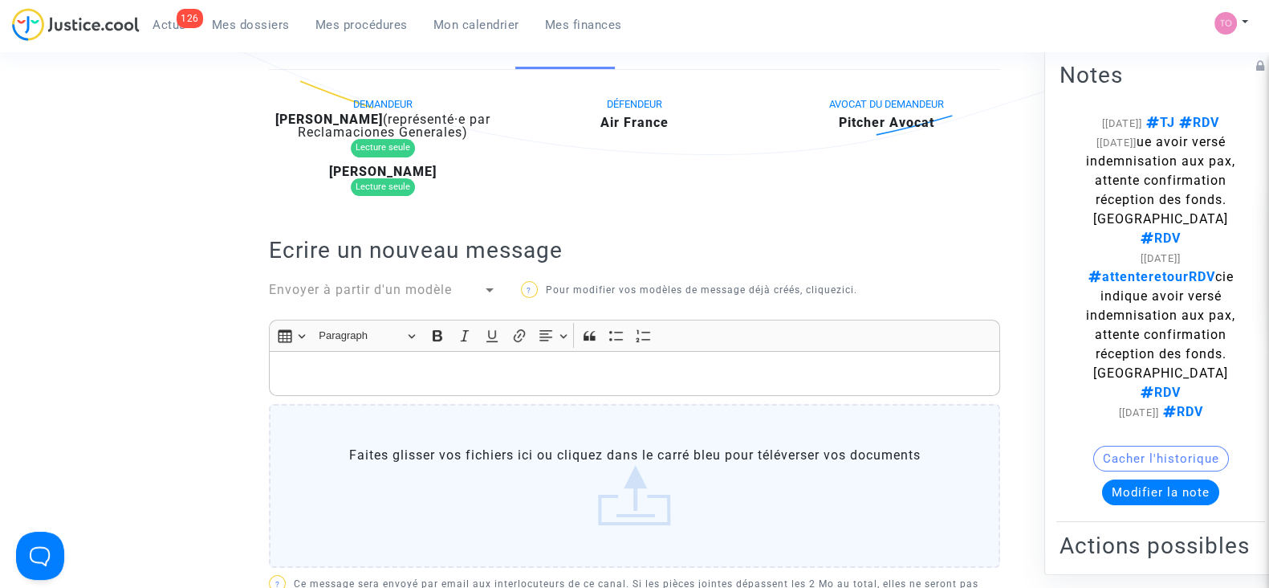
scroll to position [272, 0]
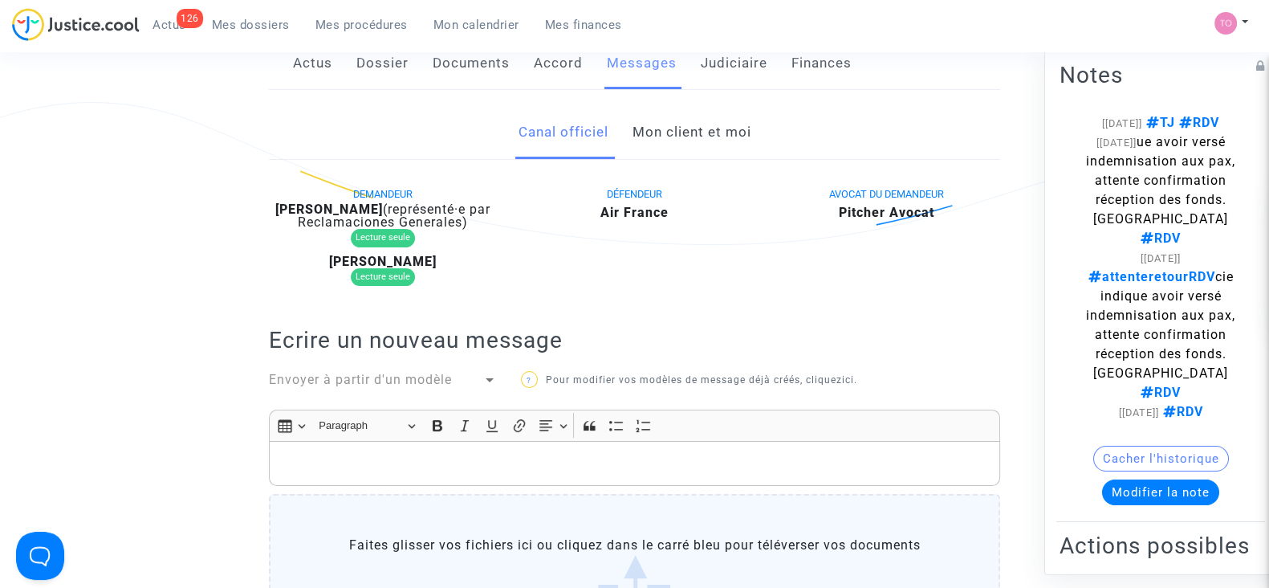
click at [674, 135] on link "Mon client et moi" at bounding box center [691, 132] width 119 height 53
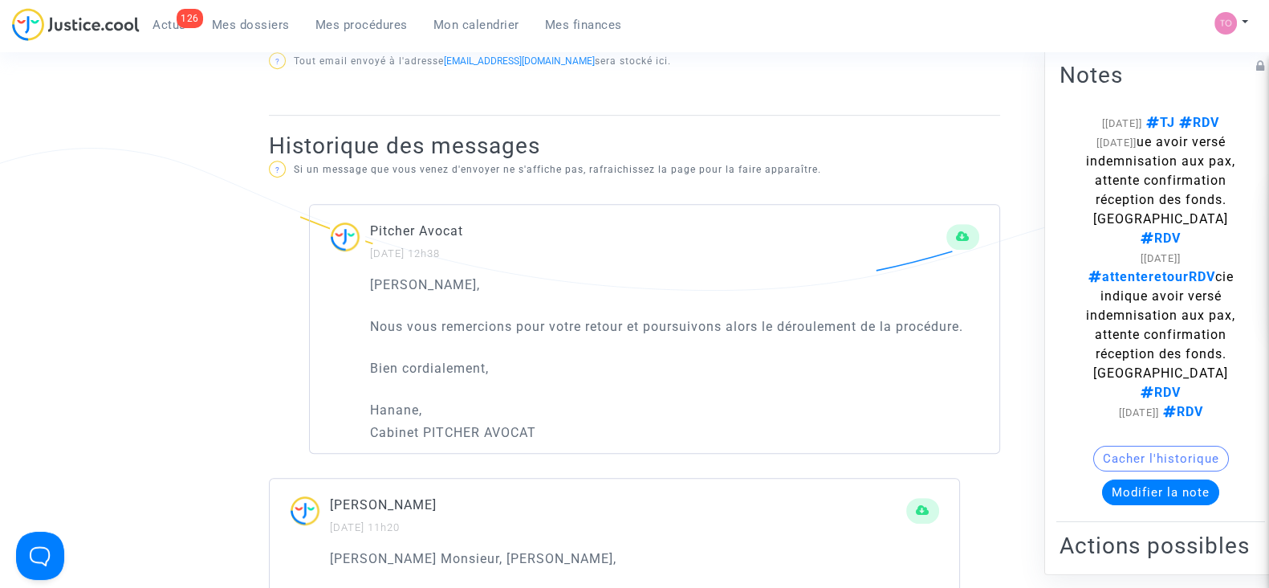
scroll to position [933, 0]
drag, startPoint x: 469, startPoint y: 328, endPoint x: 664, endPoint y: 326, distance: 195.1
click at [664, 326] on p "Nous vous remercions pour votre retour et poursuivons alors le déroulement de l…" at bounding box center [674, 326] width 609 height 20
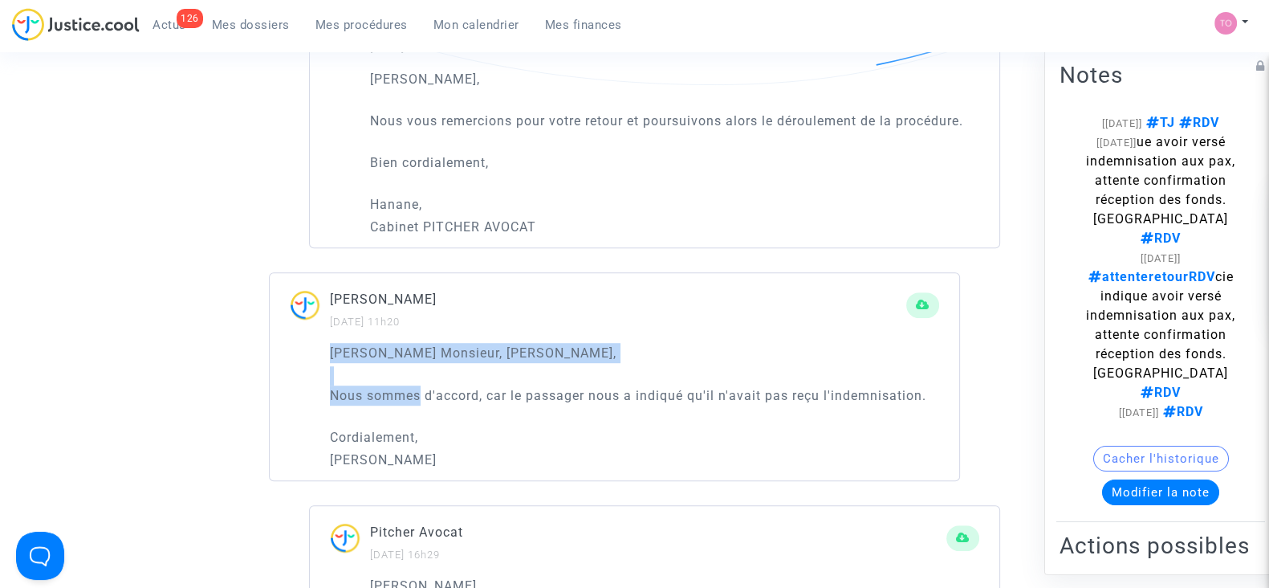
drag, startPoint x: 422, startPoint y: 396, endPoint x: 701, endPoint y: 381, distance: 279.8
click at [701, 381] on div "[PERSON_NAME] Monsieur, Madame, Nous sommes d'accord, car le passager nous a in…" at bounding box center [634, 406] width 609 height 127
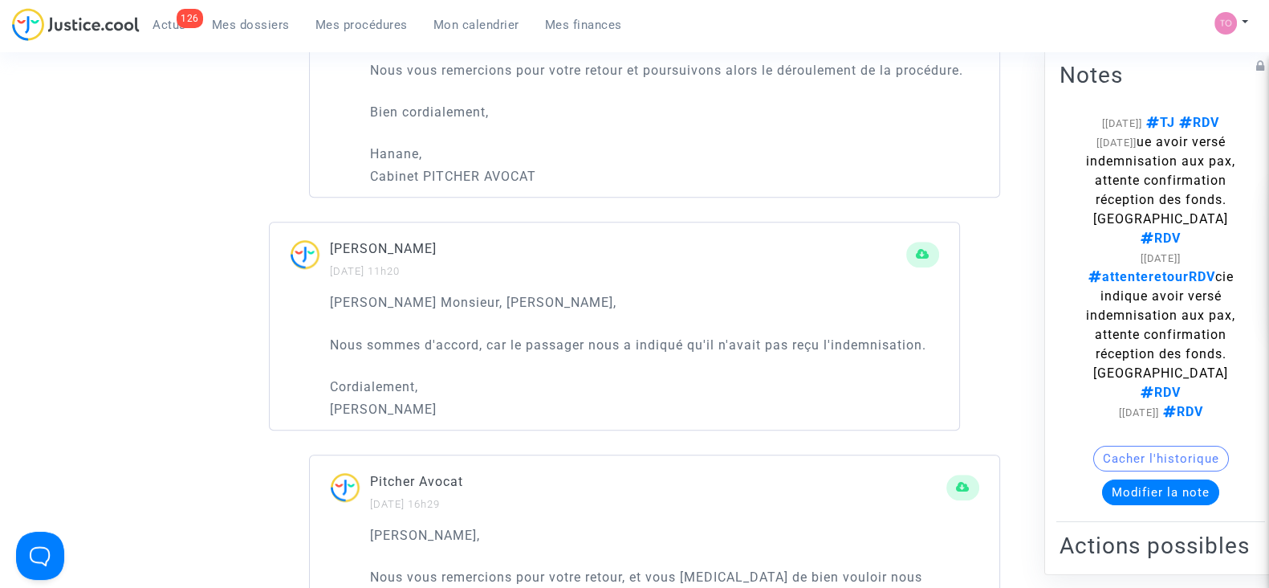
click at [555, 340] on p "Nous sommes d'accord, car le passager nous a indiqué qu'il n'avait pas reçu l'i…" at bounding box center [634, 345] width 609 height 20
